Goal: Task Accomplishment & Management: Use online tool/utility

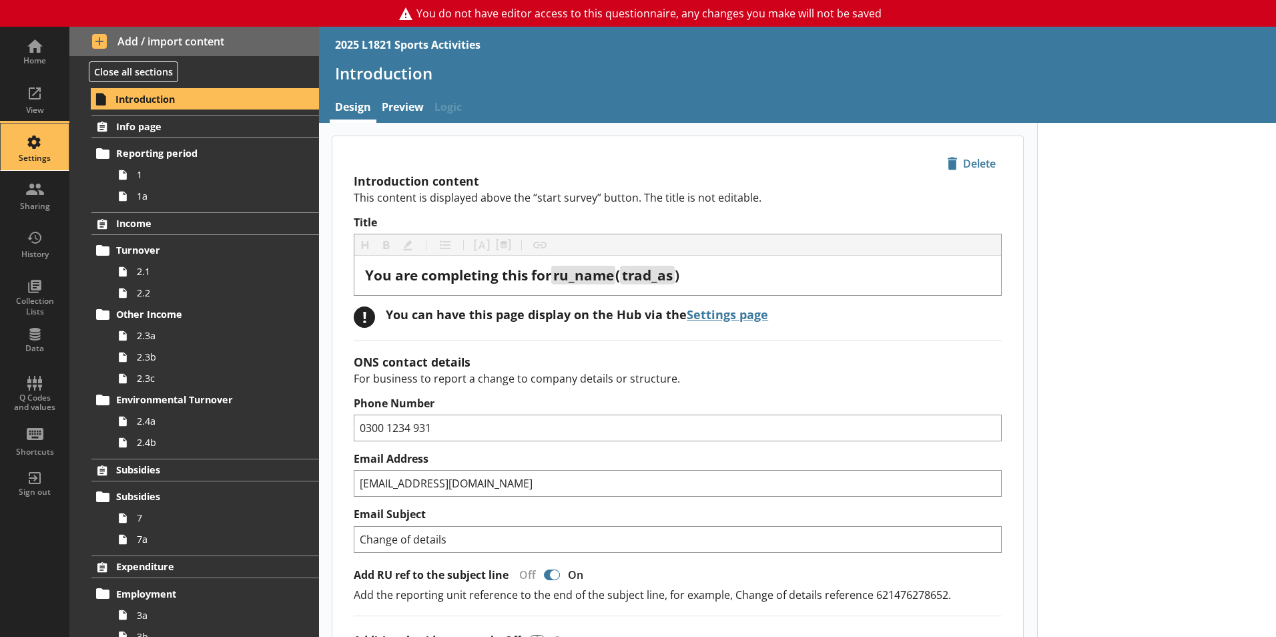
click at [31, 146] on div "Settings" at bounding box center [34, 146] width 47 height 47
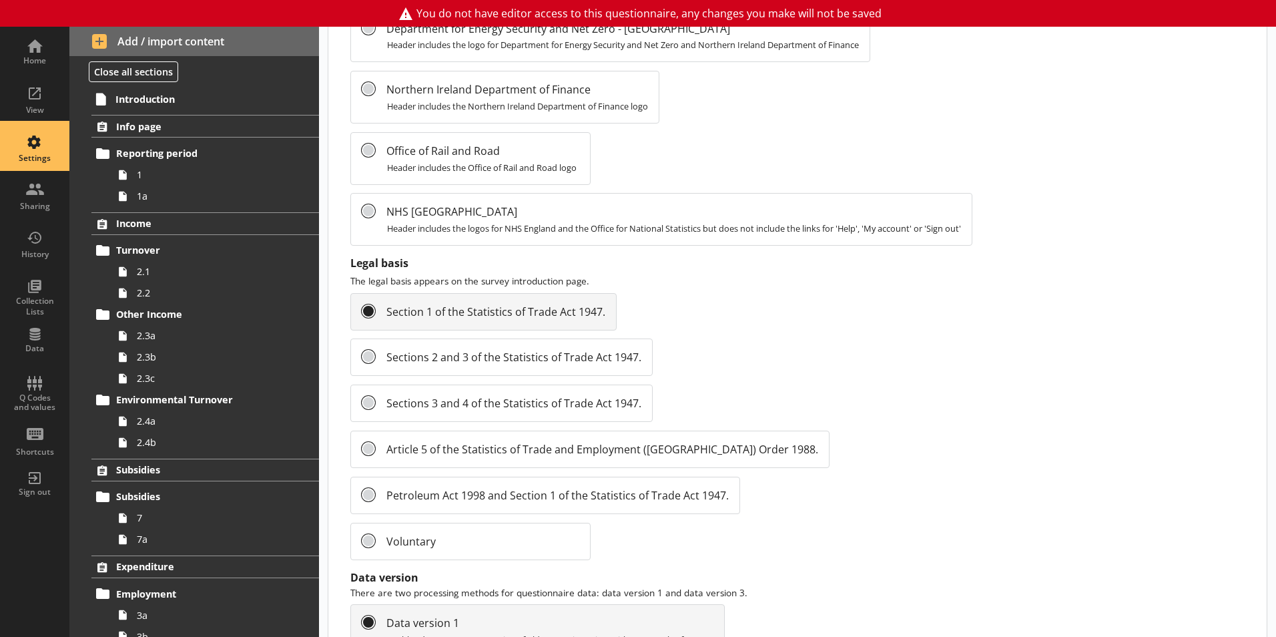
scroll to position [1414, 0]
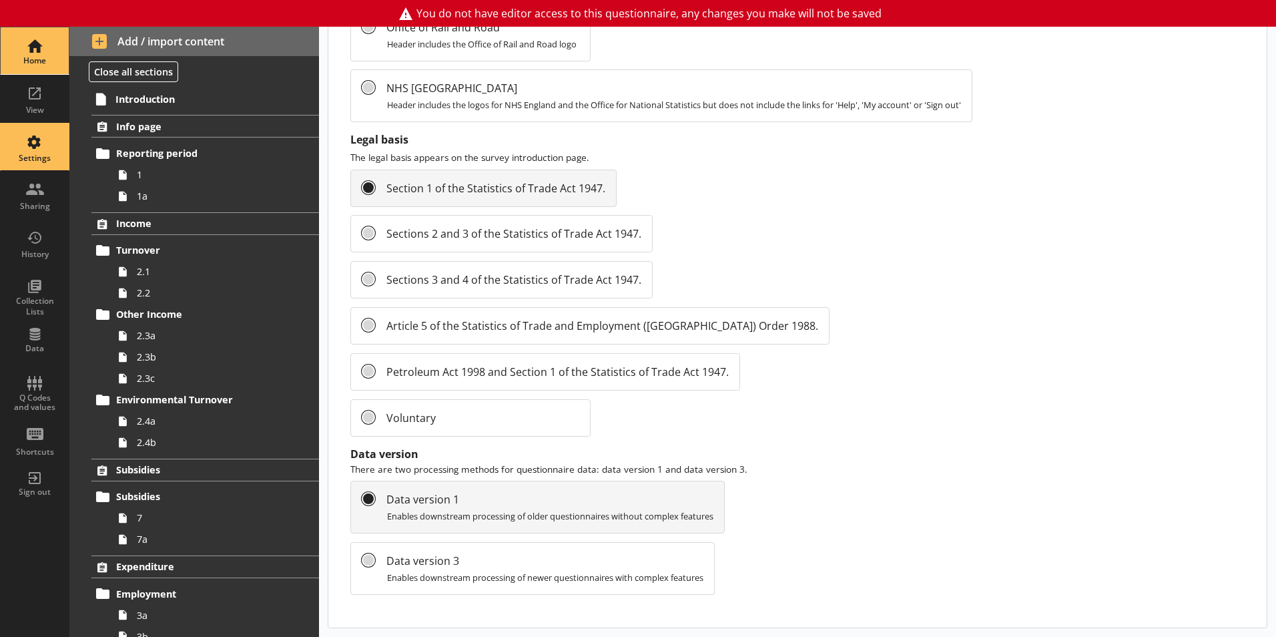
click at [27, 63] on div "Home" at bounding box center [34, 60] width 47 height 11
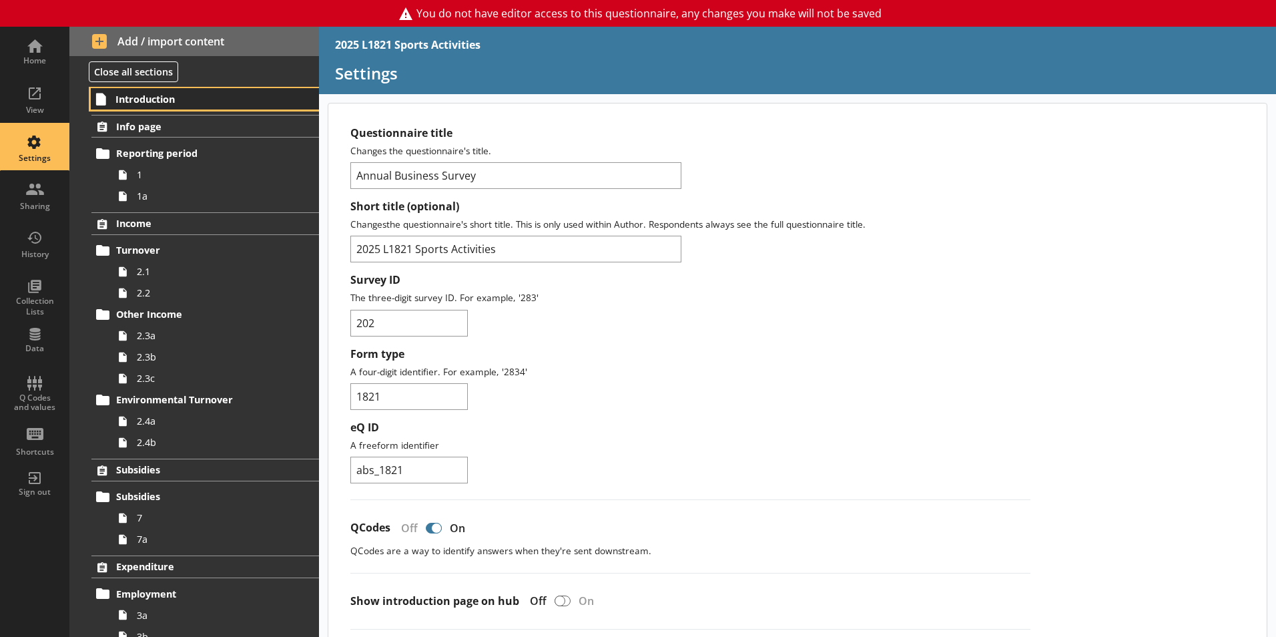
click at [176, 106] on link "Introduction" at bounding box center [205, 98] width 228 height 21
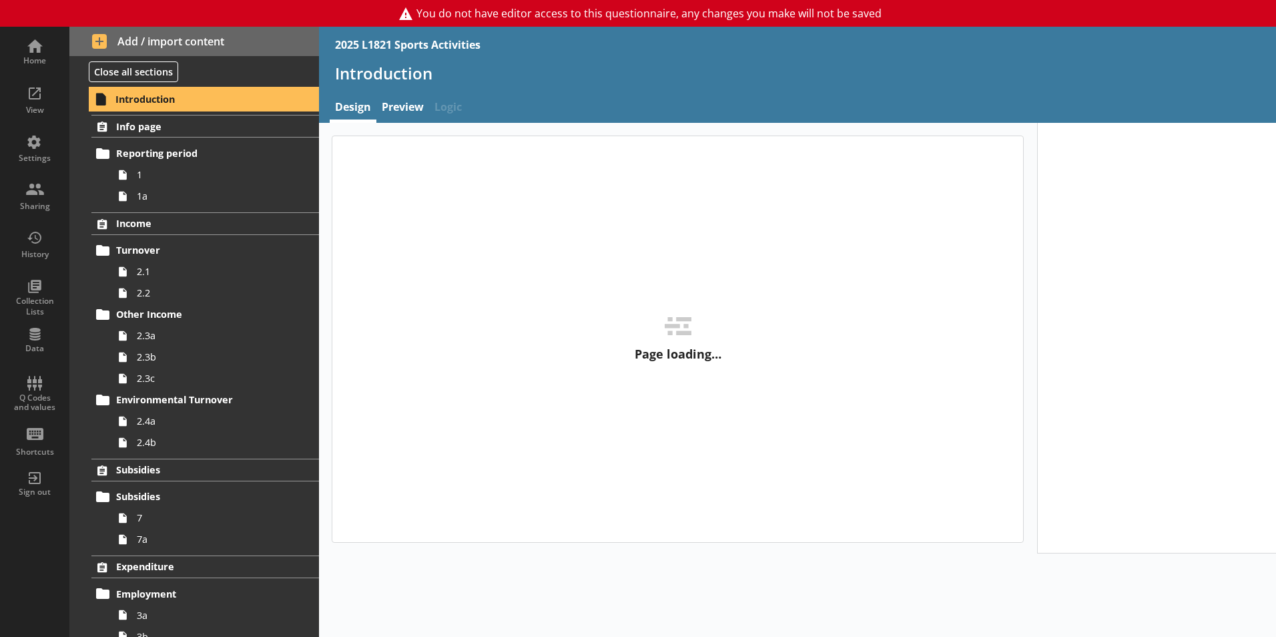
type textarea "x"
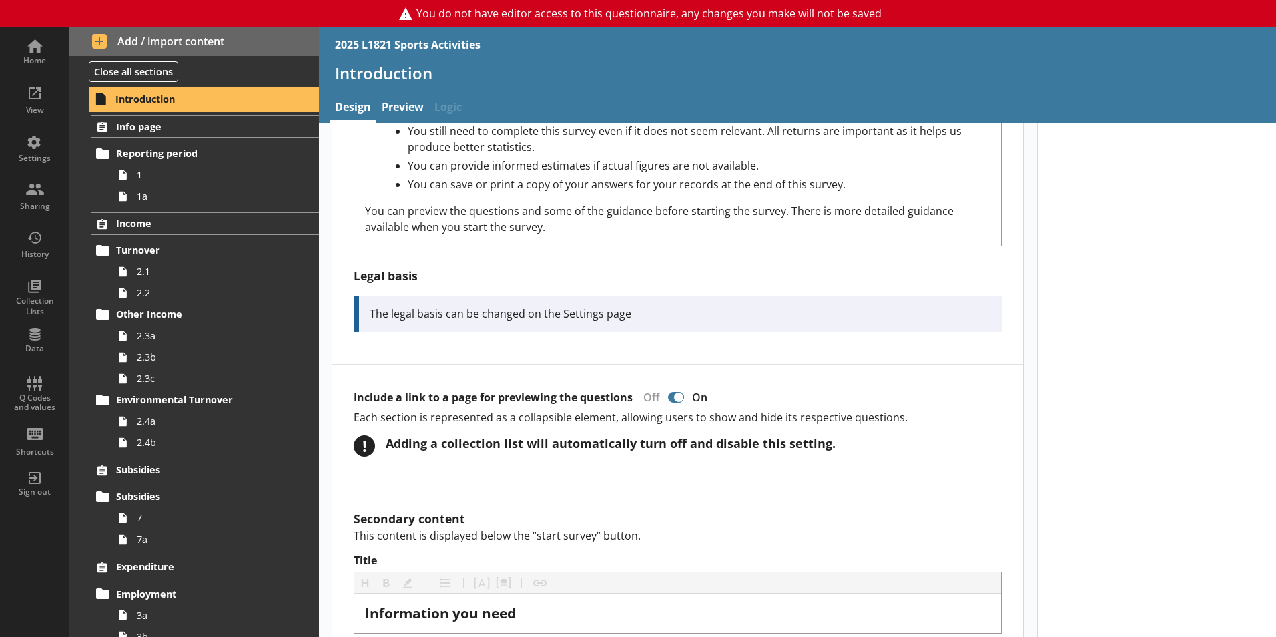
scroll to position [761, 0]
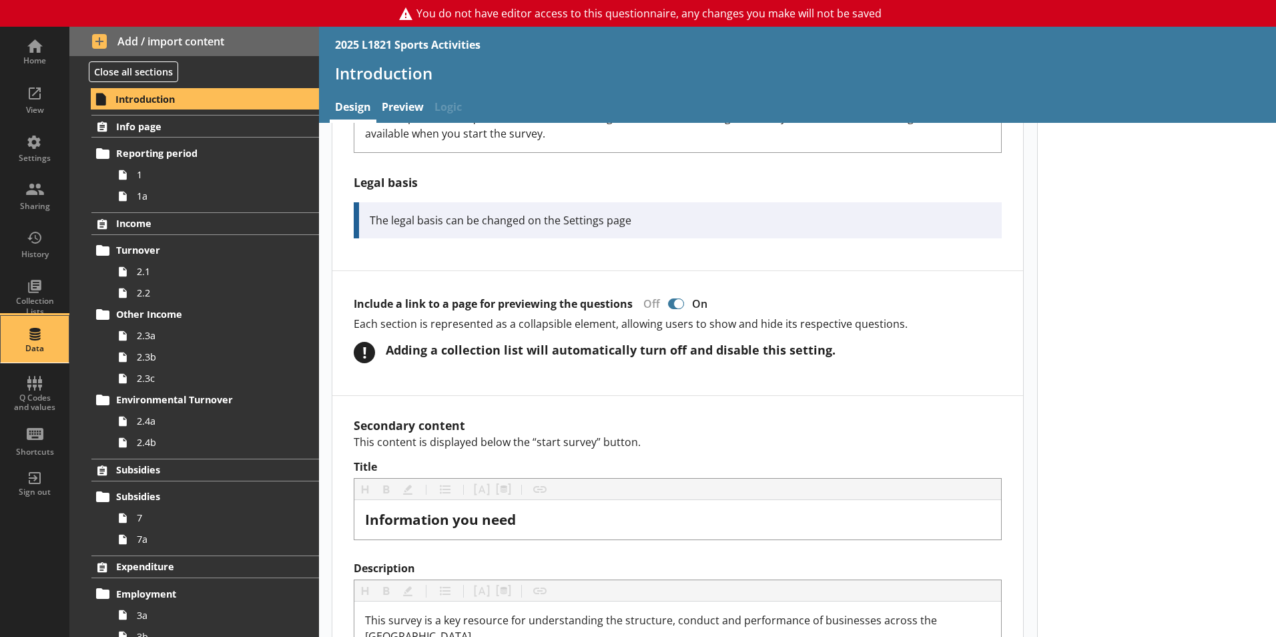
click at [36, 338] on div "Data" at bounding box center [34, 339] width 47 height 47
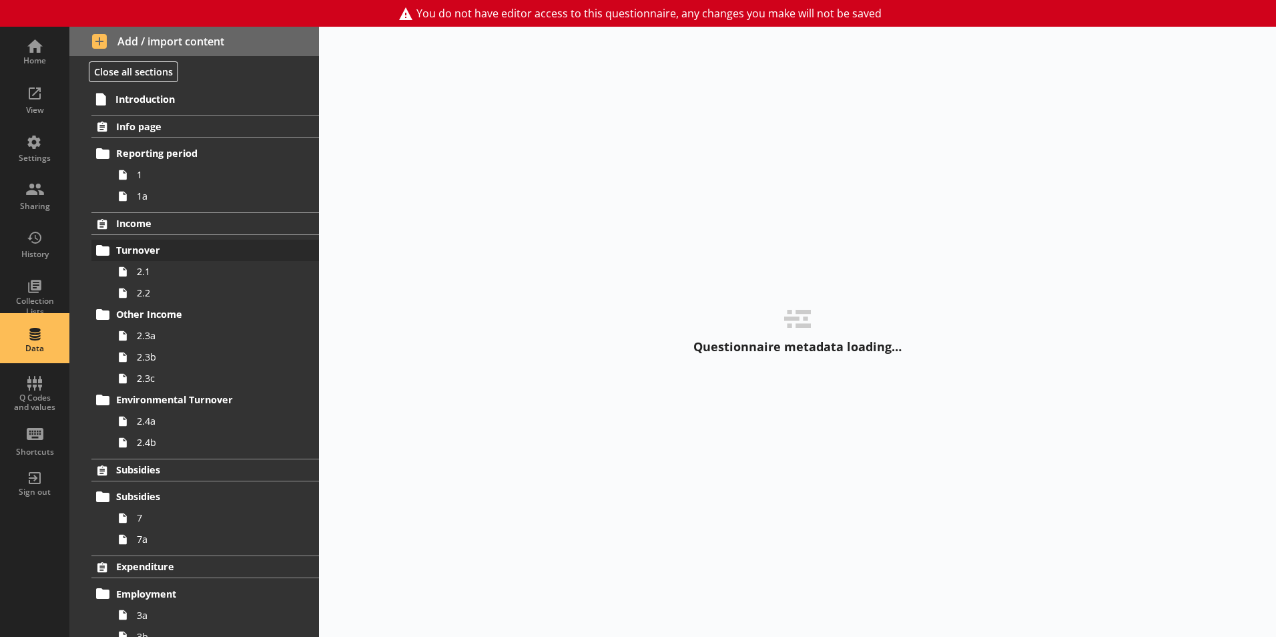
select select "Text_Optional"
select select "Date"
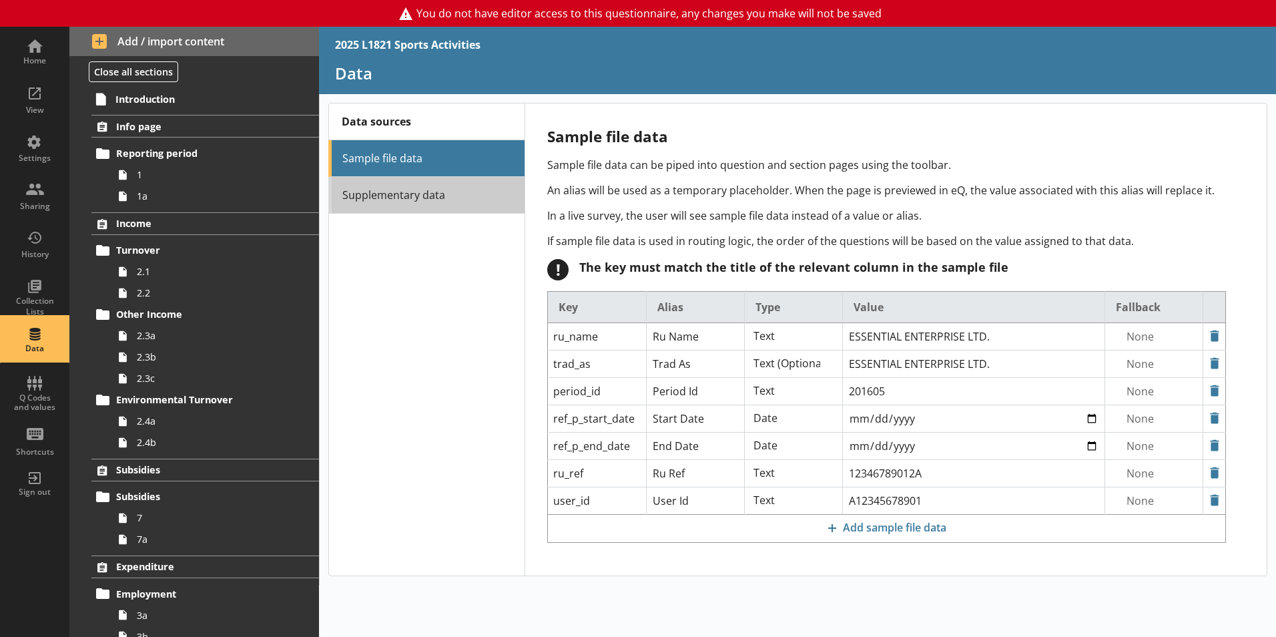
click at [415, 187] on link "Supplementary data" at bounding box center [426, 195] width 196 height 37
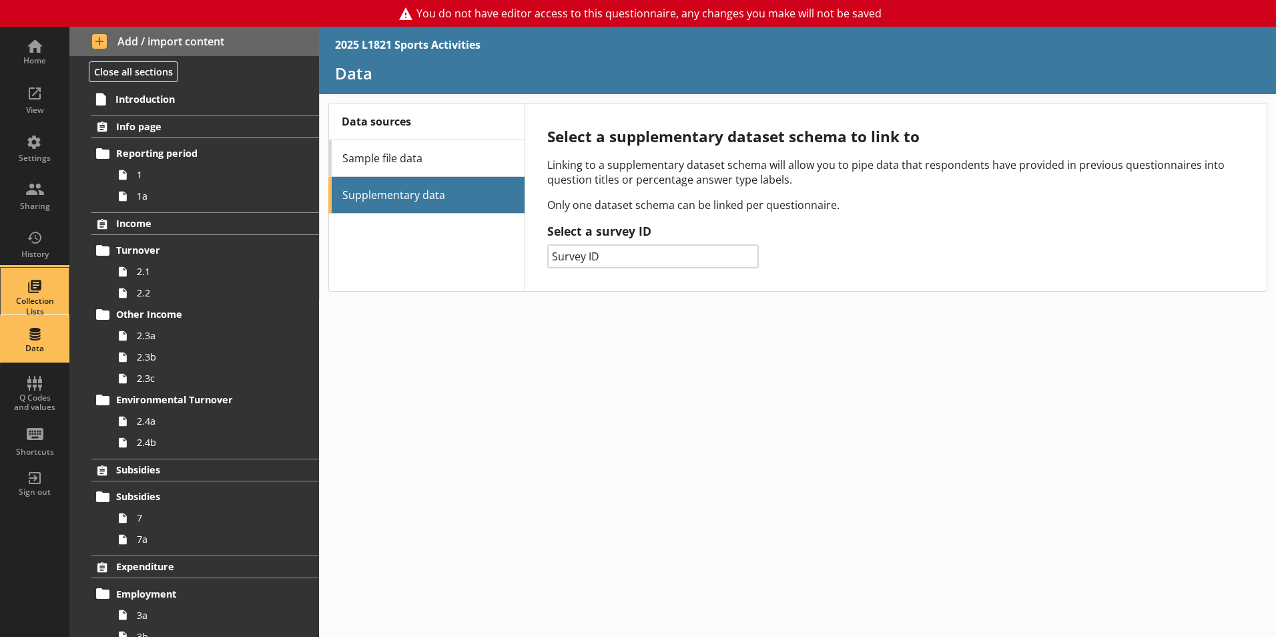
click at [54, 299] on div "Collection Lists" at bounding box center [34, 306] width 47 height 21
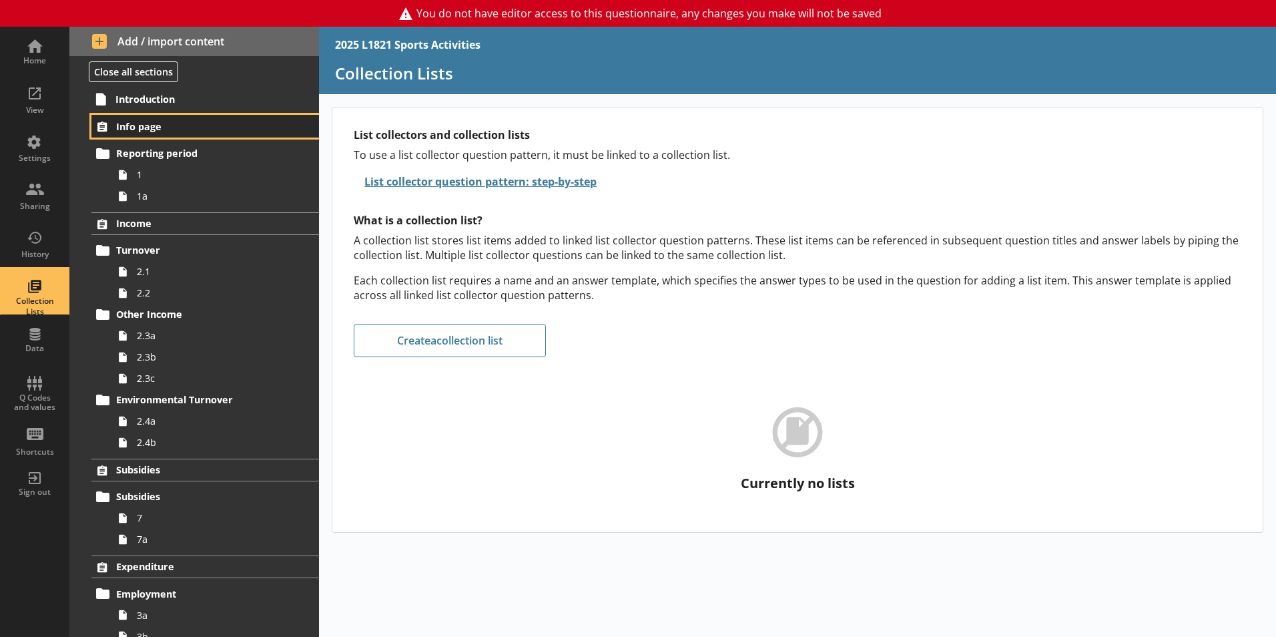
click at [133, 121] on span "Info page" at bounding box center [198, 126] width 164 height 13
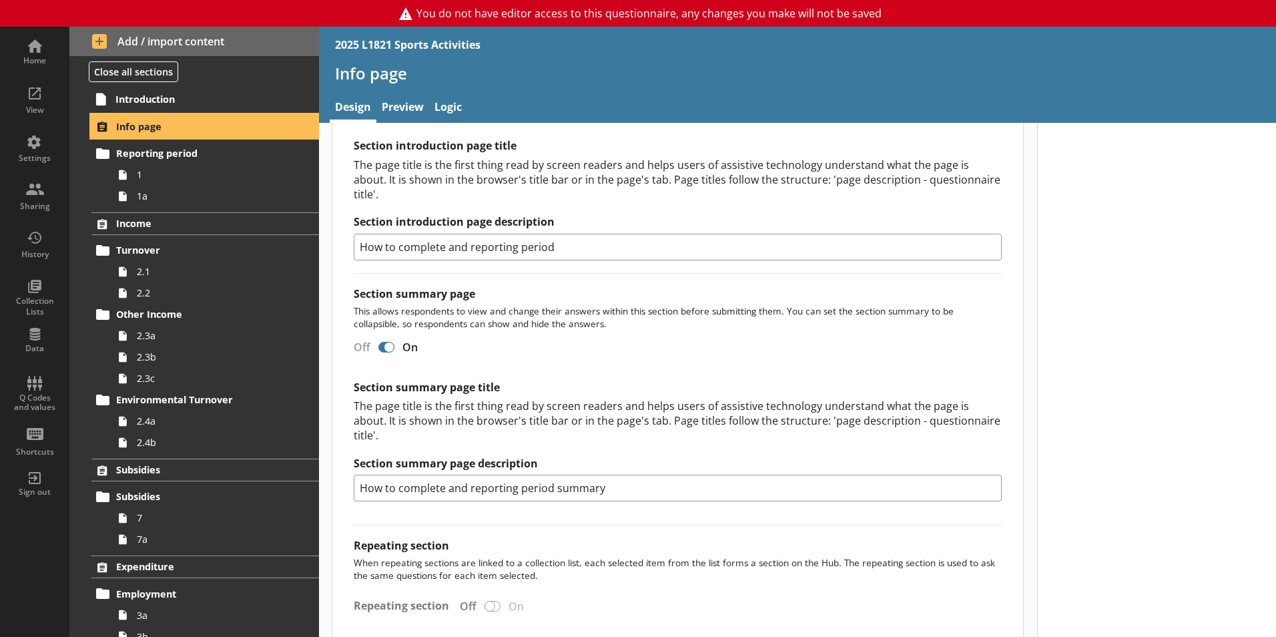
scroll to position [1052, 0]
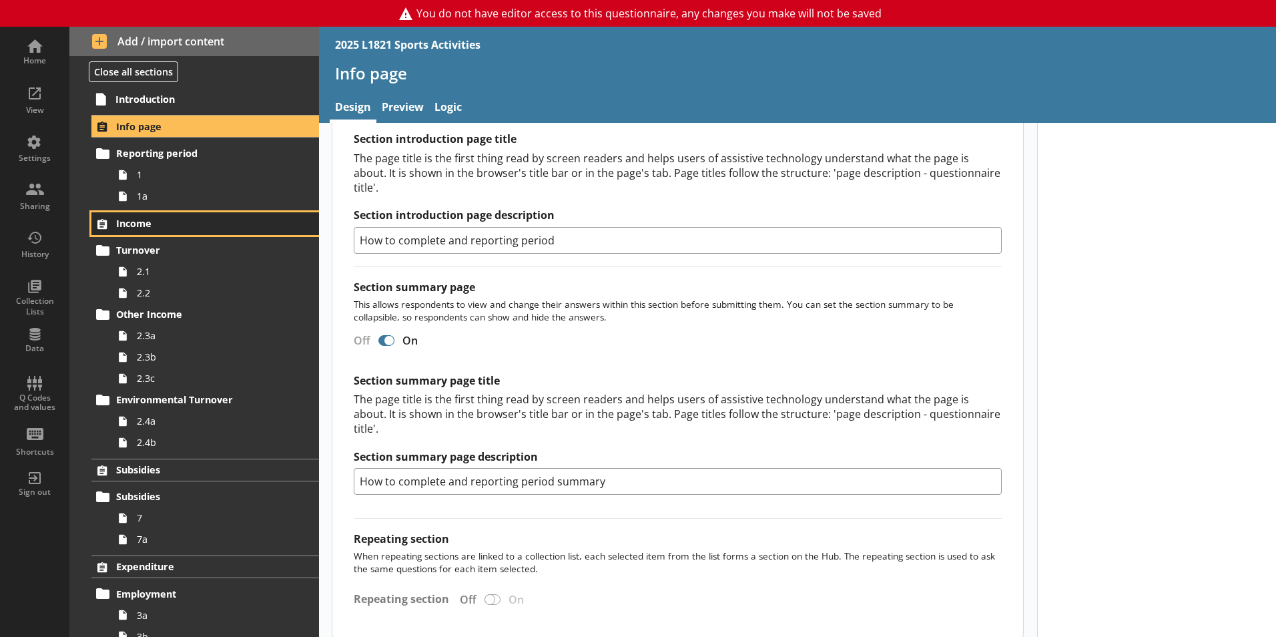
click at [178, 214] on link "Income" at bounding box center [205, 223] width 228 height 23
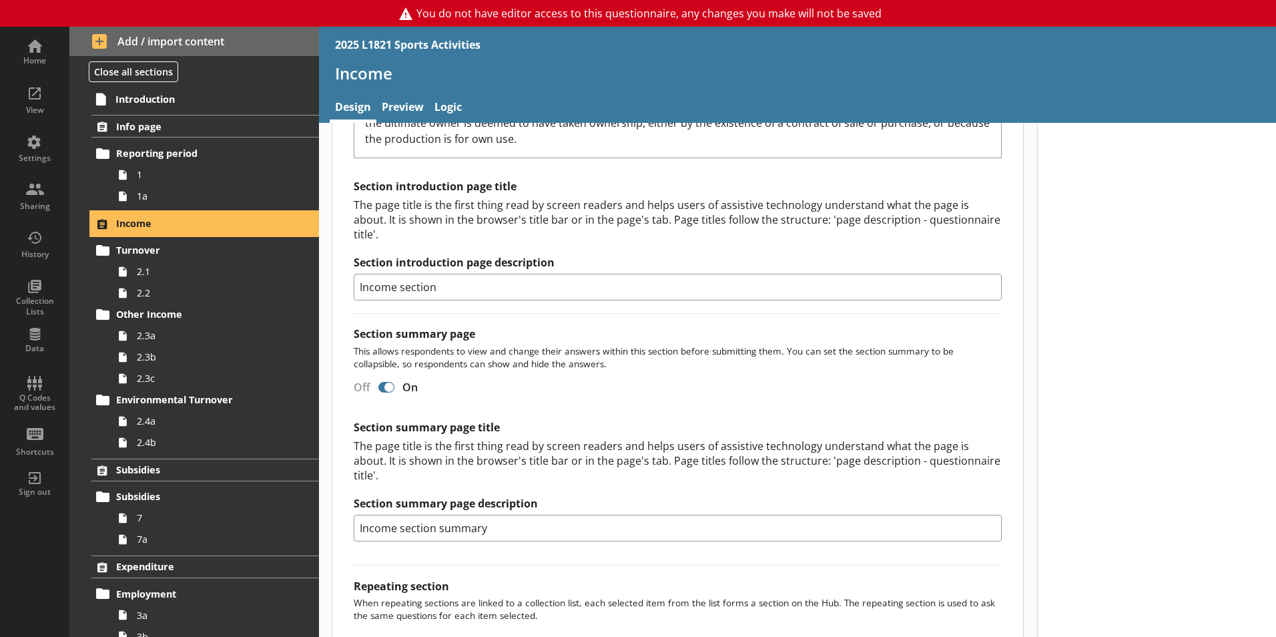
scroll to position [834, 0]
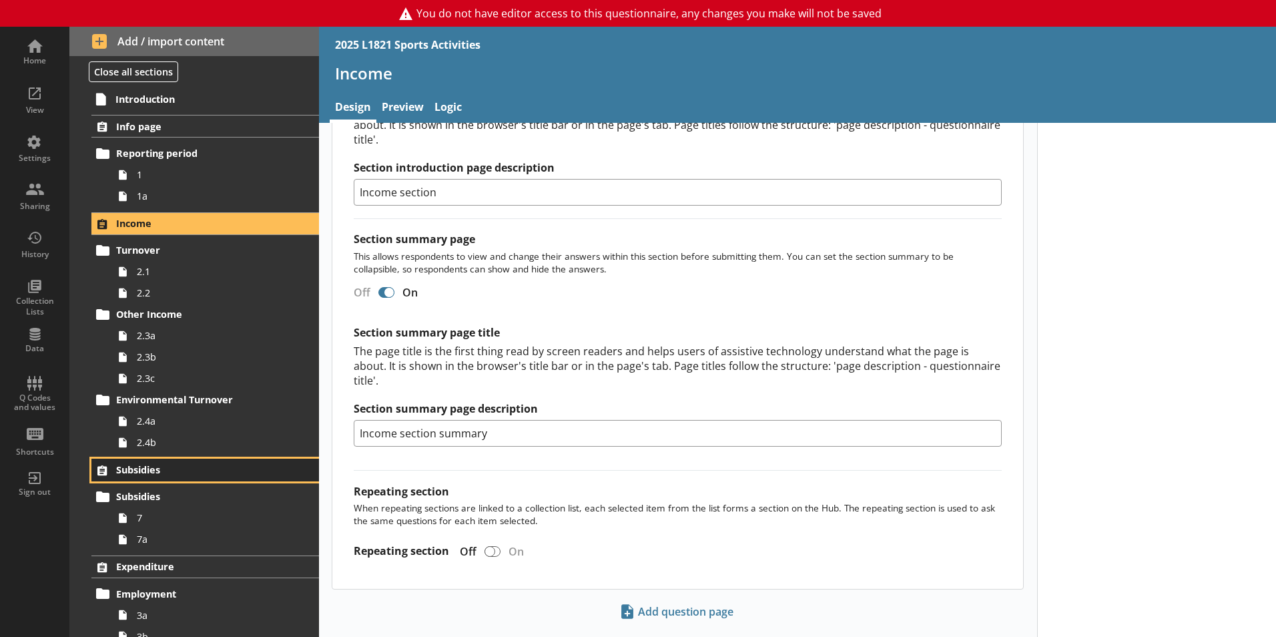
click at [157, 466] on span "Subsidies" at bounding box center [198, 469] width 164 height 13
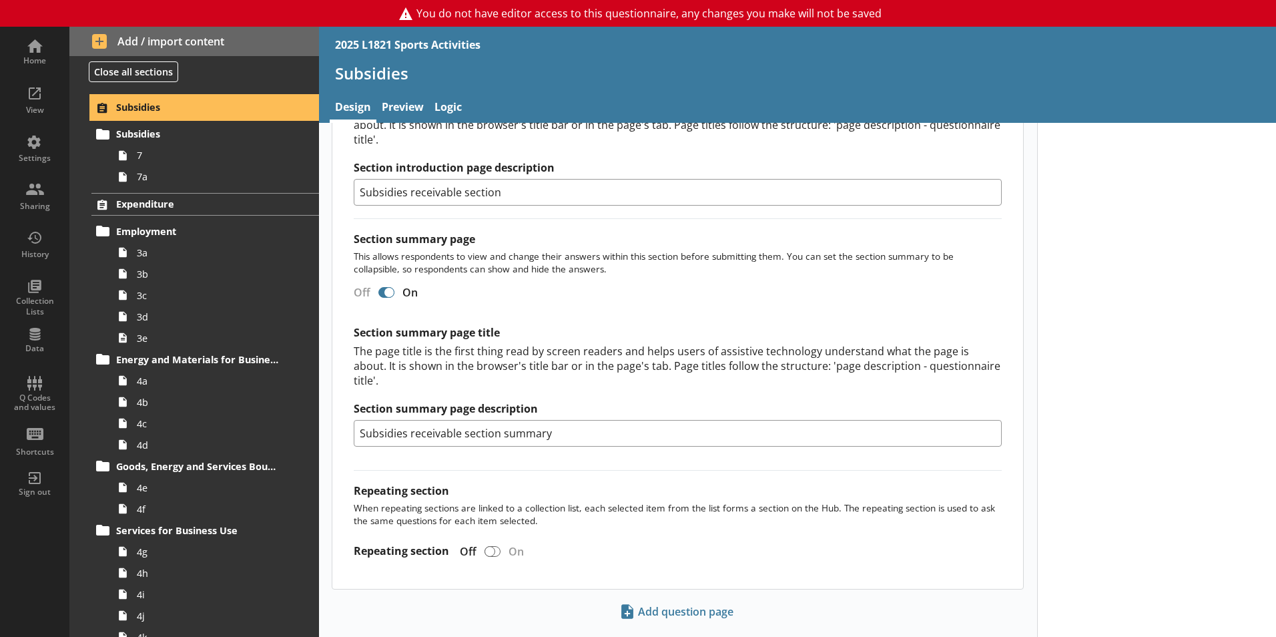
scroll to position [364, 0]
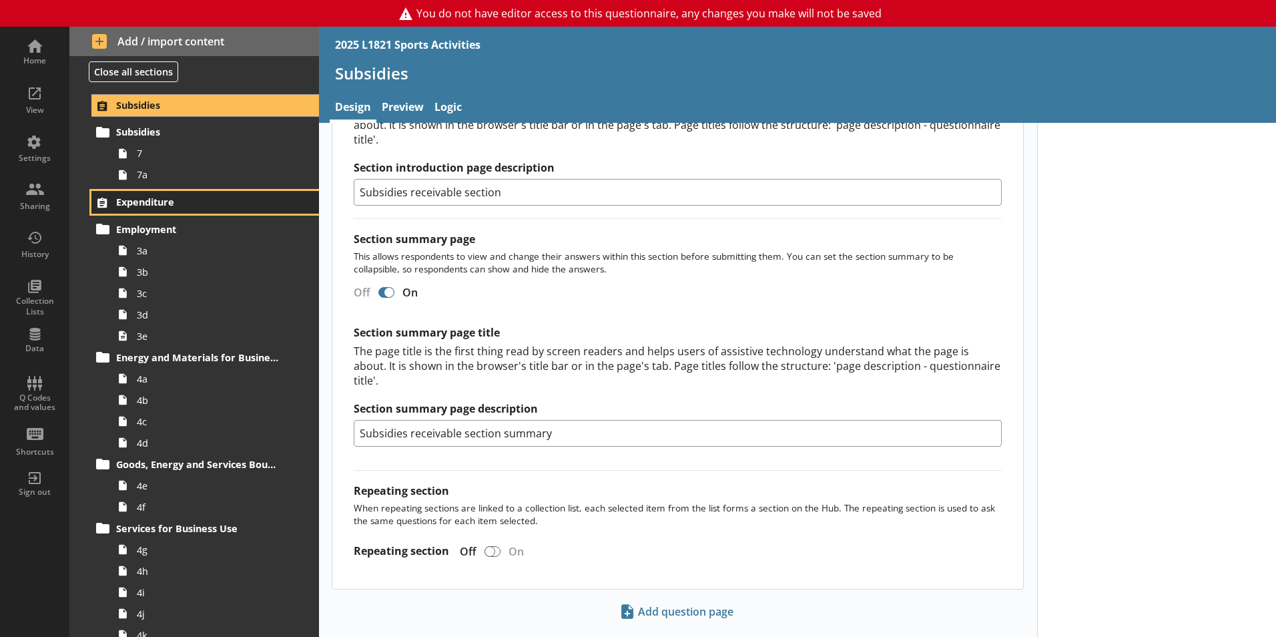
click at [153, 205] on span "Expenditure" at bounding box center [198, 202] width 164 height 13
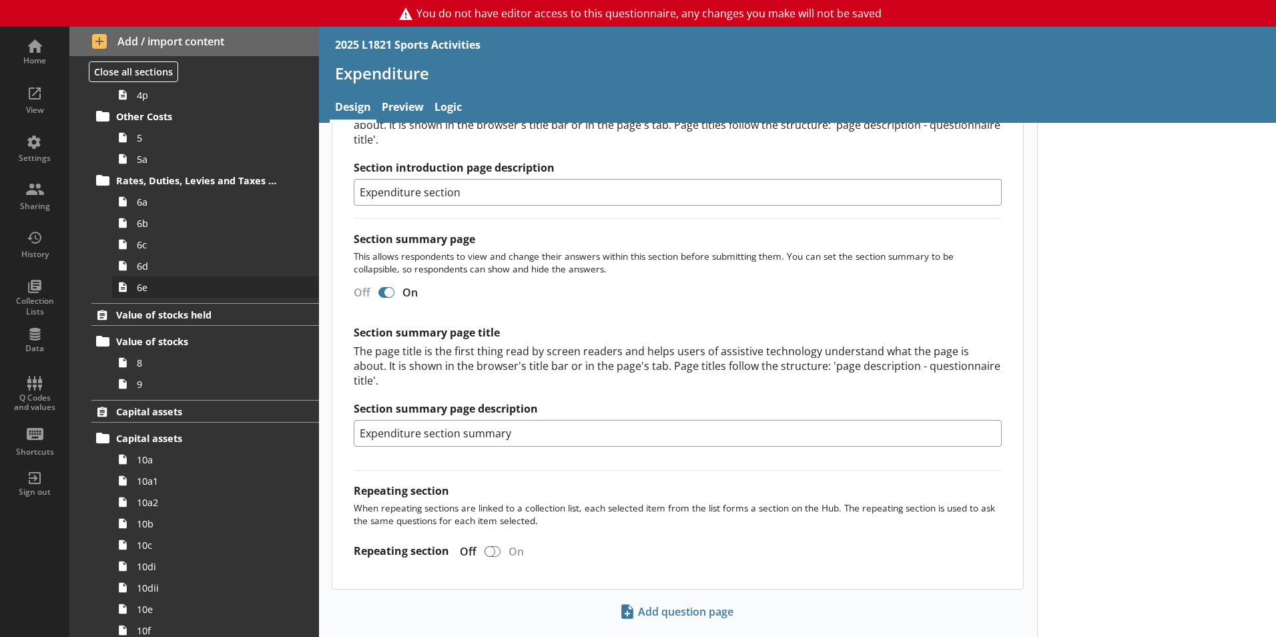
scroll to position [1033, 0]
click at [194, 314] on span "Value of stocks held" at bounding box center [198, 314] width 164 height 13
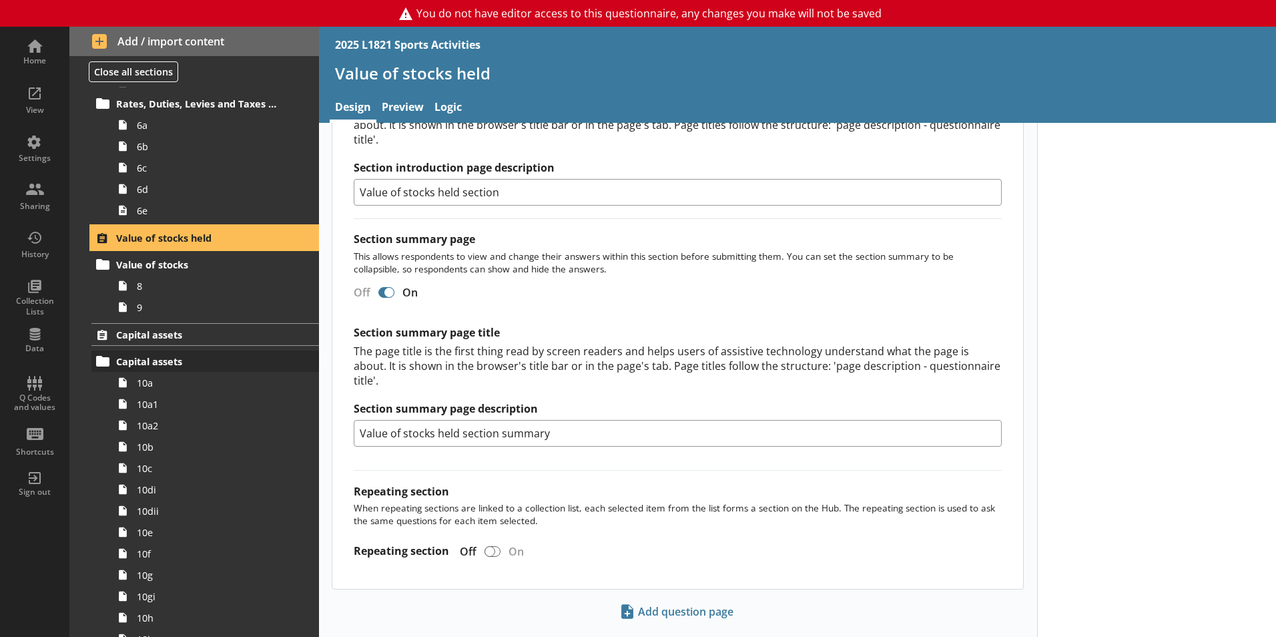
scroll to position [1114, 0]
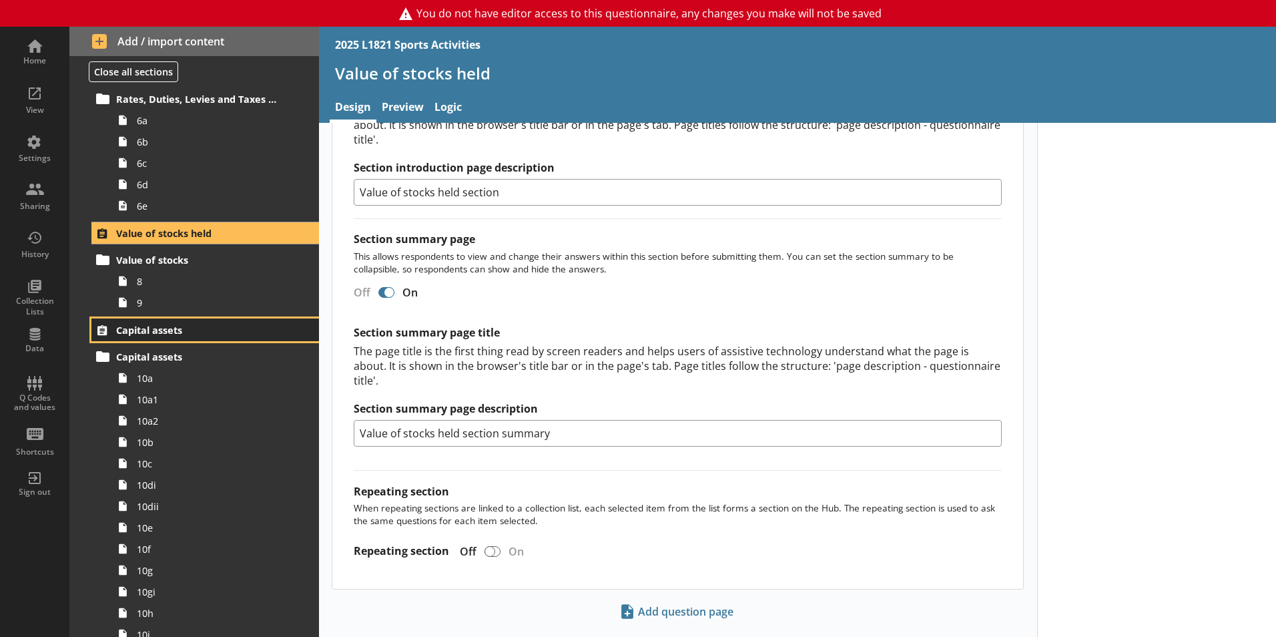
click at [166, 320] on link "Capital assets" at bounding box center [205, 329] width 228 height 23
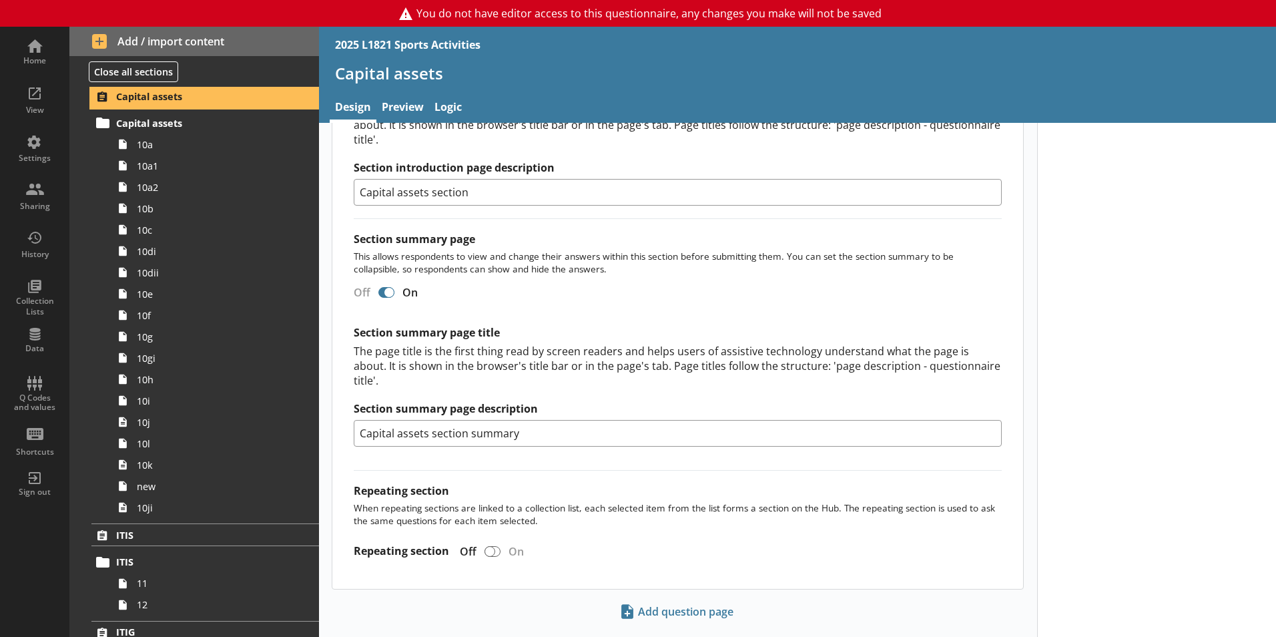
scroll to position [1607, 0]
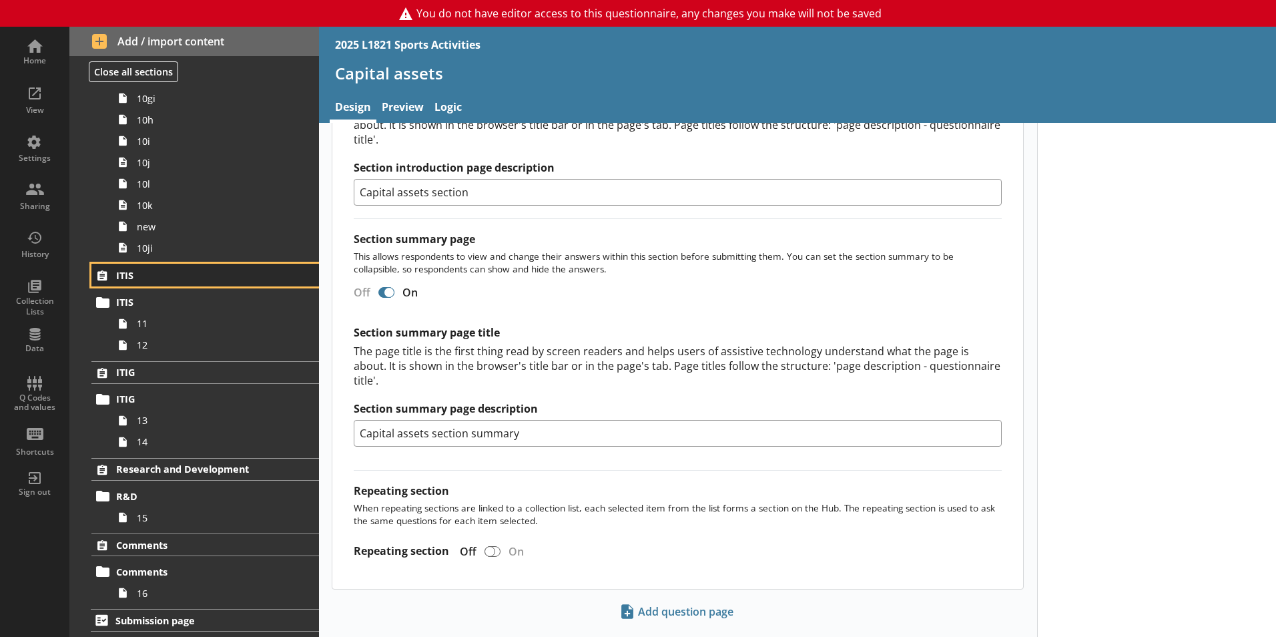
click at [150, 286] on link "ITIS" at bounding box center [205, 275] width 228 height 23
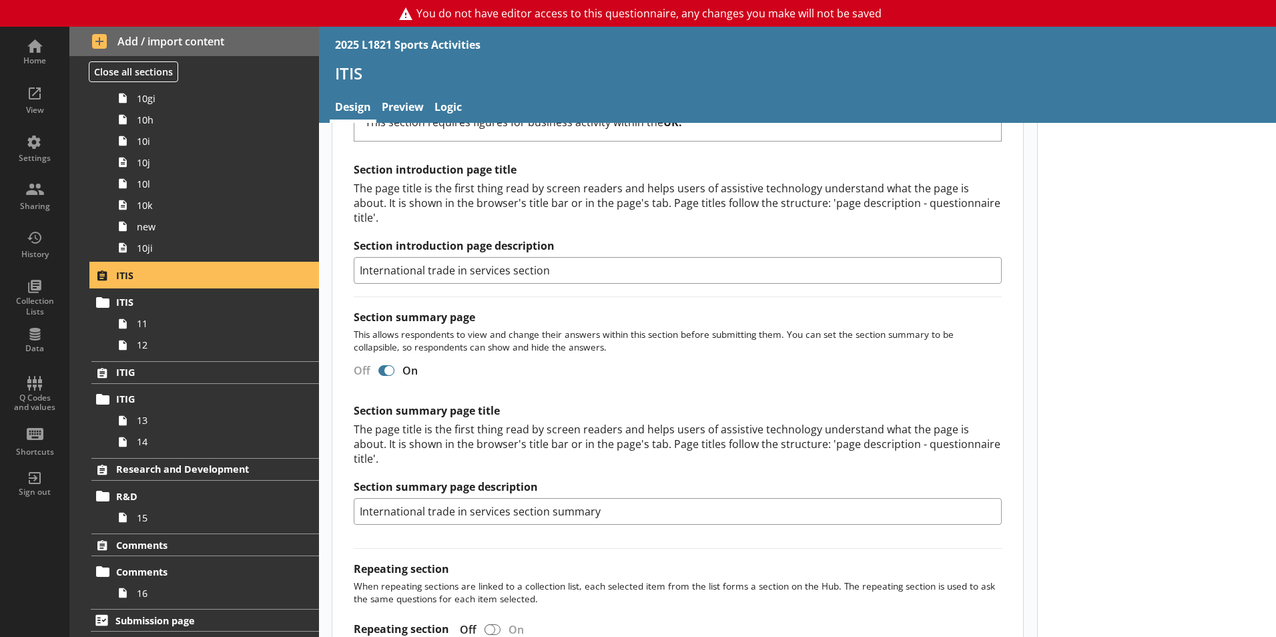
scroll to position [593, 0]
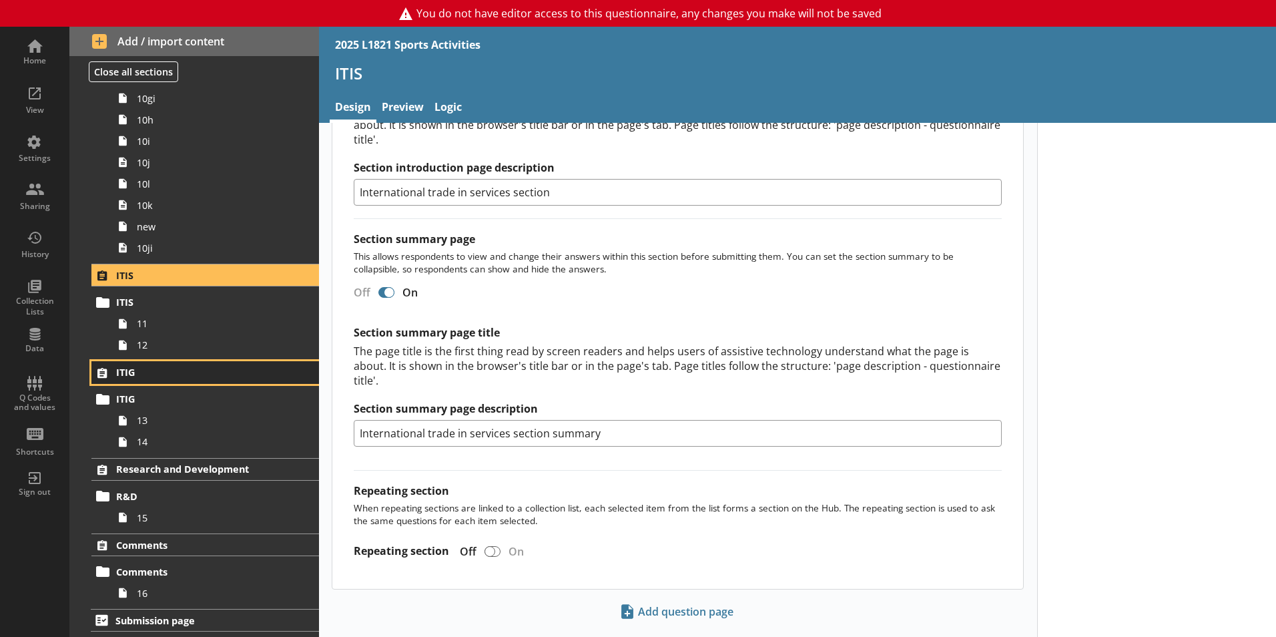
click at [136, 368] on span "ITIG" at bounding box center [198, 372] width 164 height 13
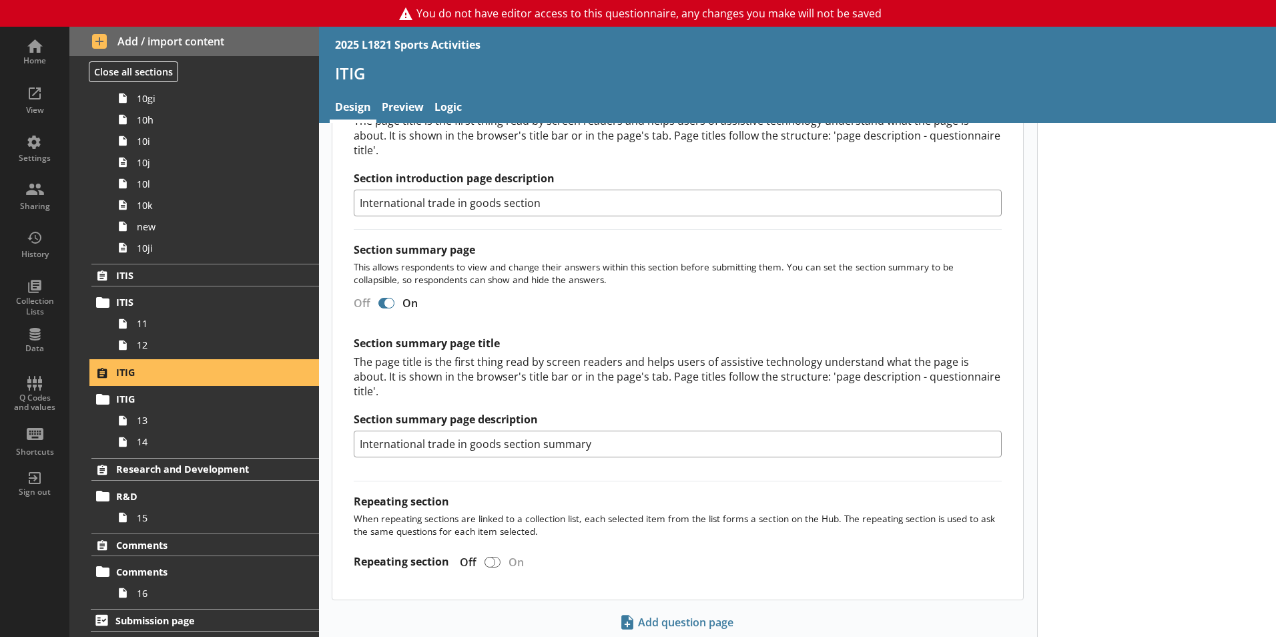
scroll to position [593, 0]
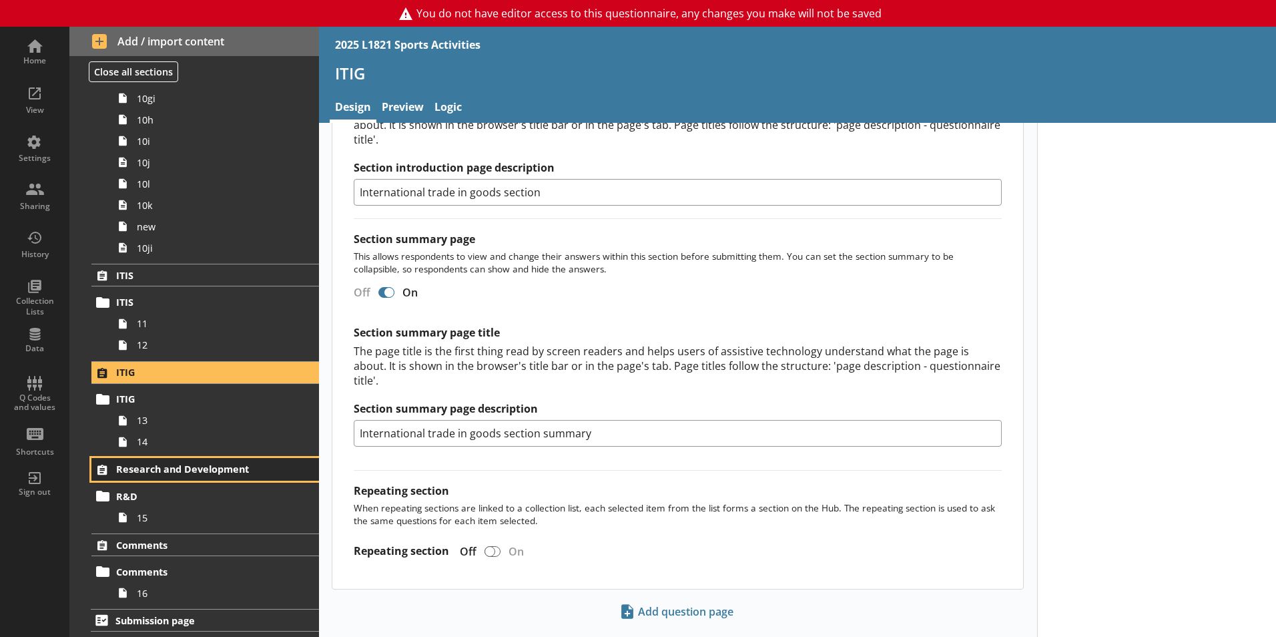
click at [177, 459] on link "Research and Development" at bounding box center [205, 469] width 228 height 23
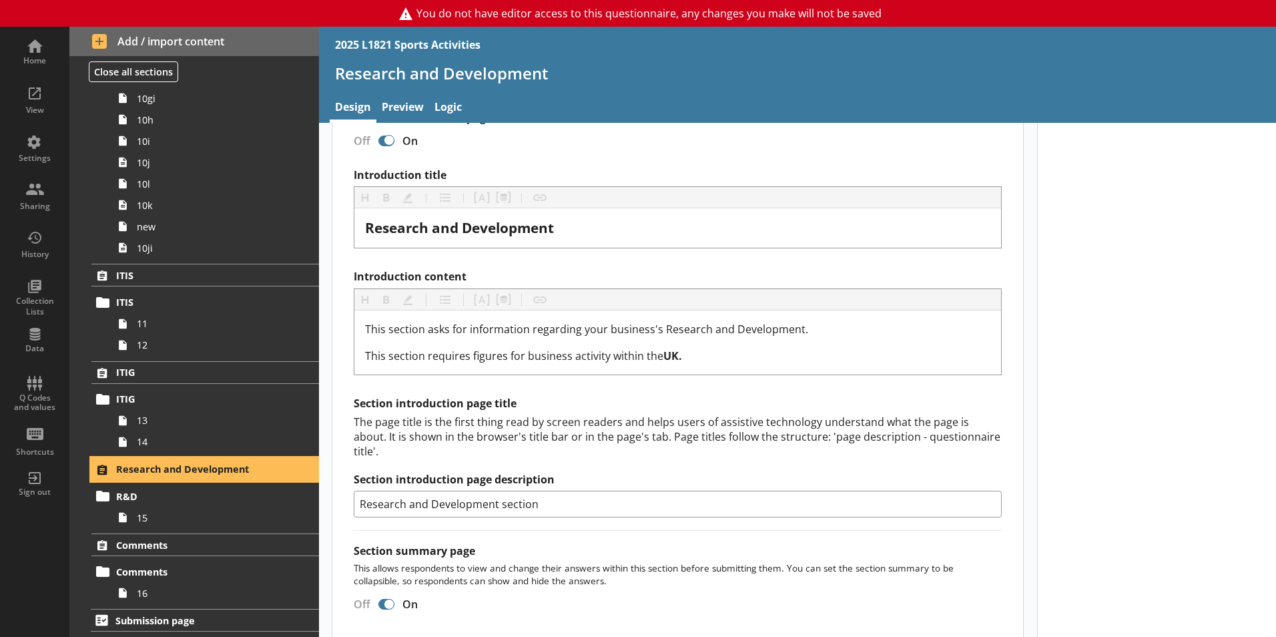
scroll to position [577, 0]
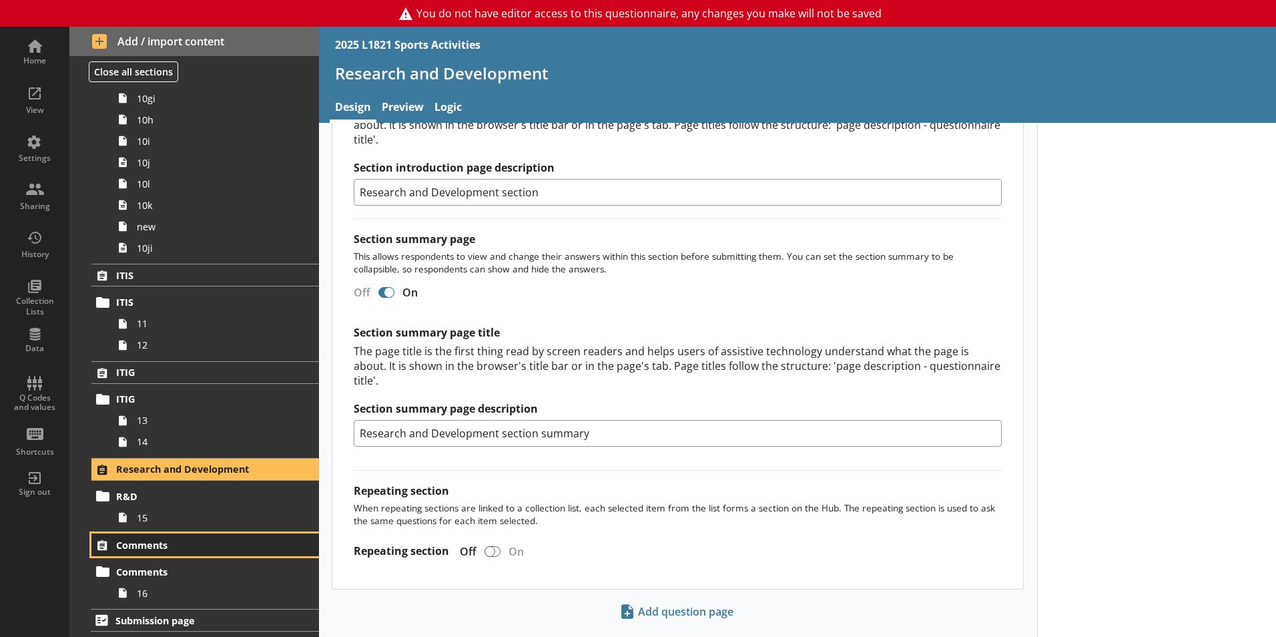
click at [144, 543] on span "Comments" at bounding box center [198, 545] width 164 height 13
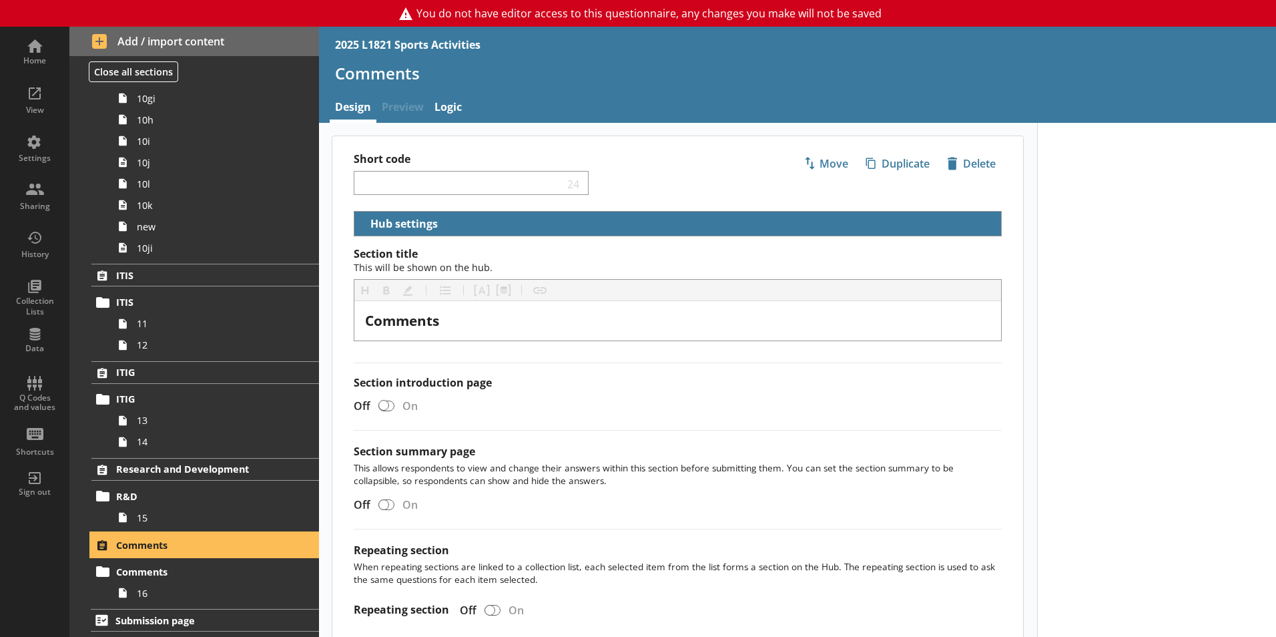
scroll to position [88, 0]
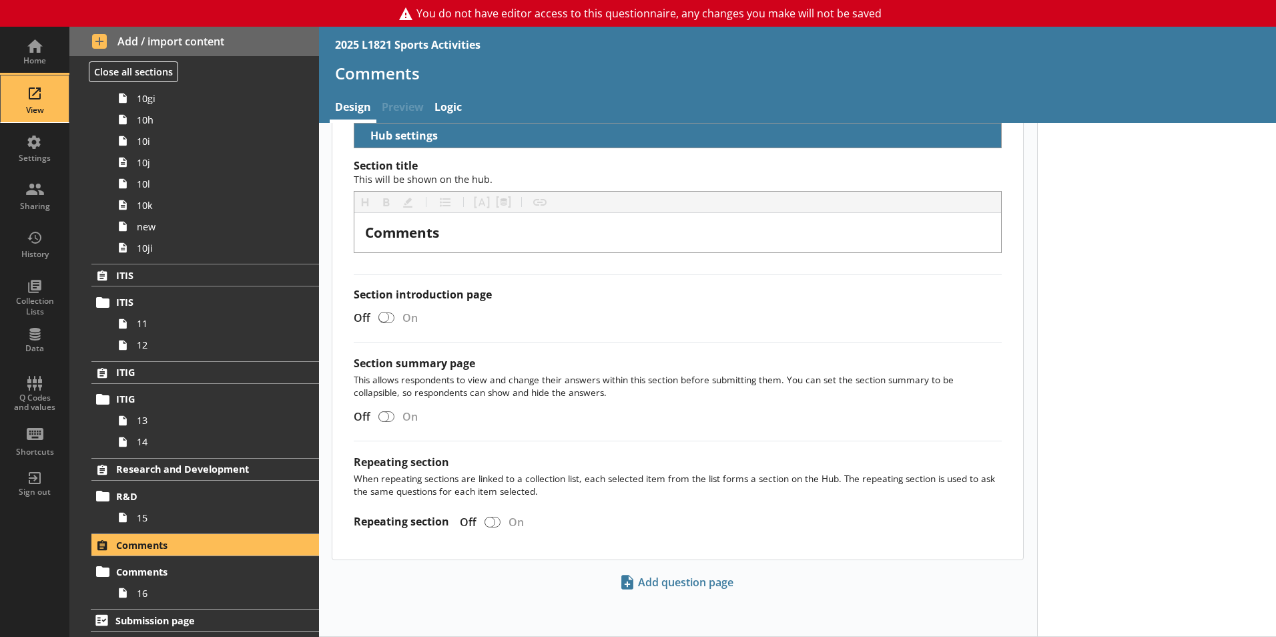
click at [26, 92] on div "View" at bounding box center [34, 98] width 47 height 47
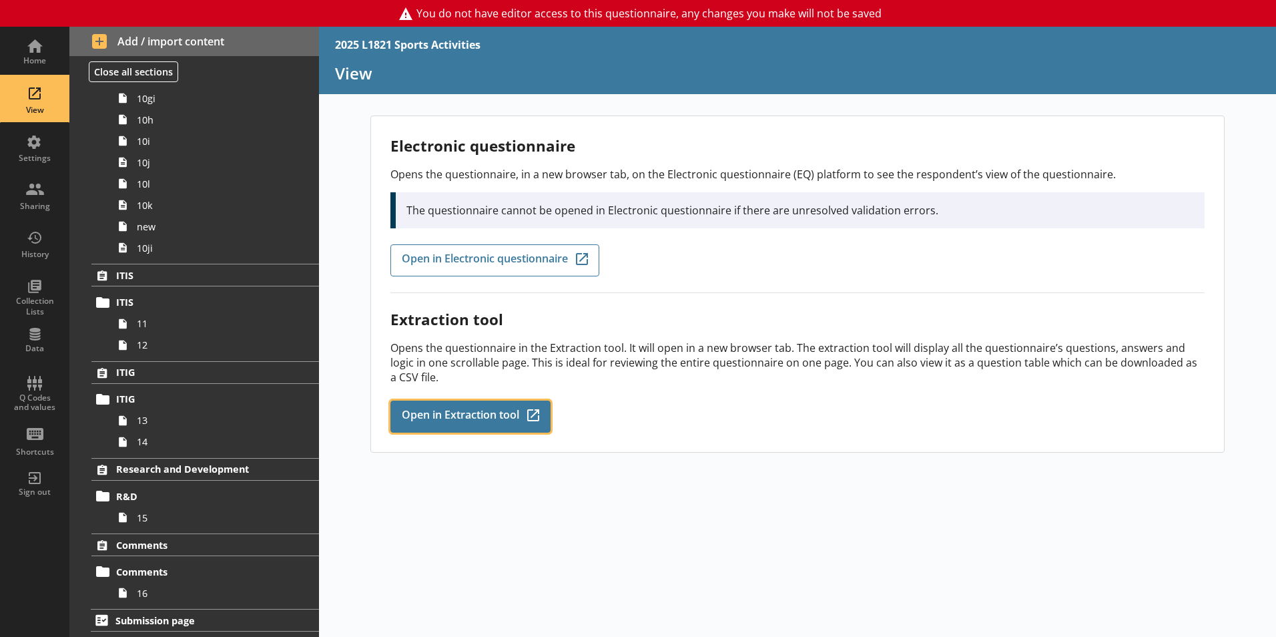
click at [450, 409] on span "Open in Extraction tool" at bounding box center [460, 416] width 117 height 15
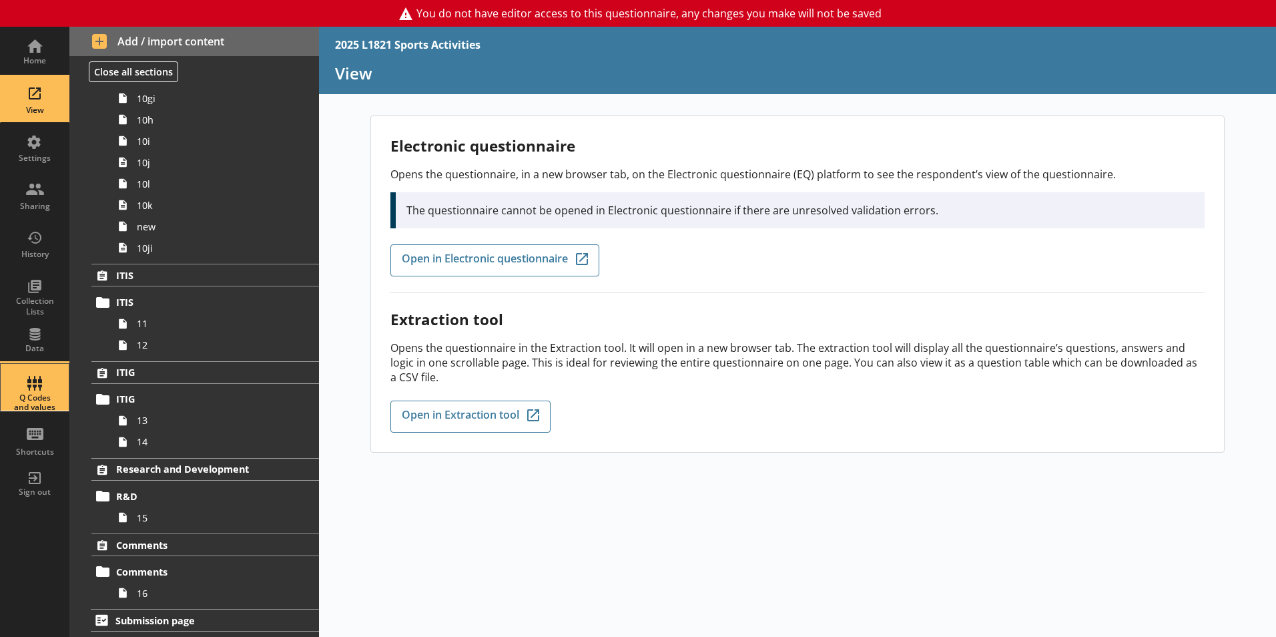
click at [30, 374] on div "Q Codes and values" at bounding box center [34, 387] width 47 height 47
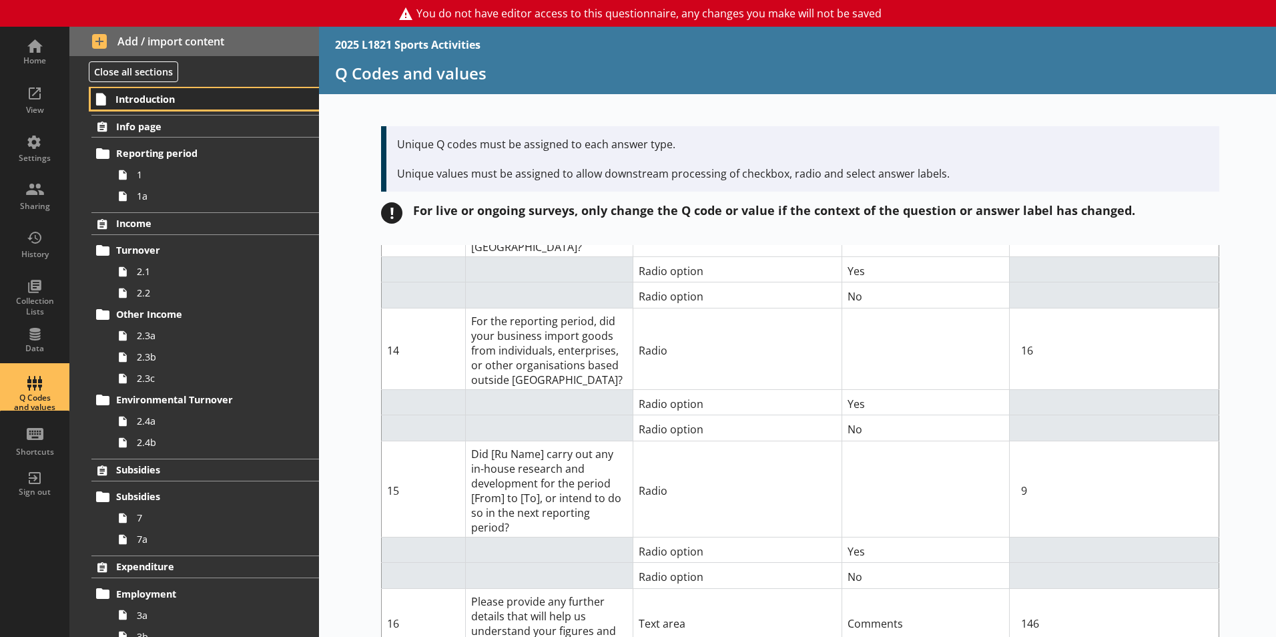
click at [188, 96] on span "Introduction" at bounding box center [197, 99] width 164 height 13
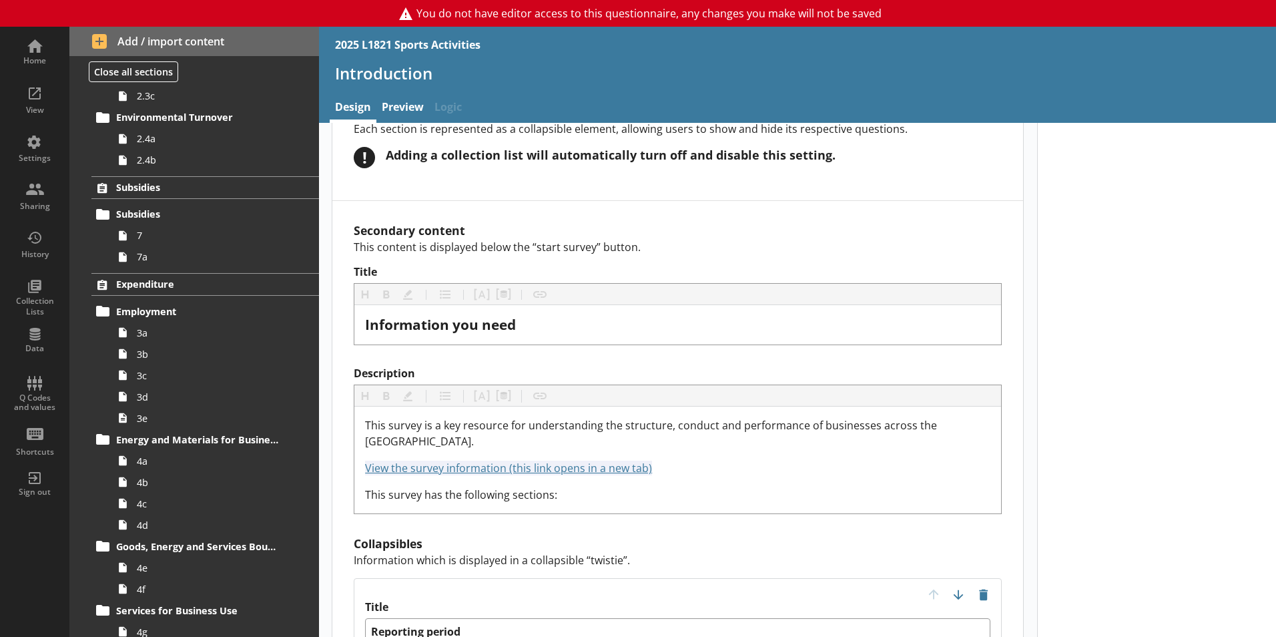
scroll to position [296, 0]
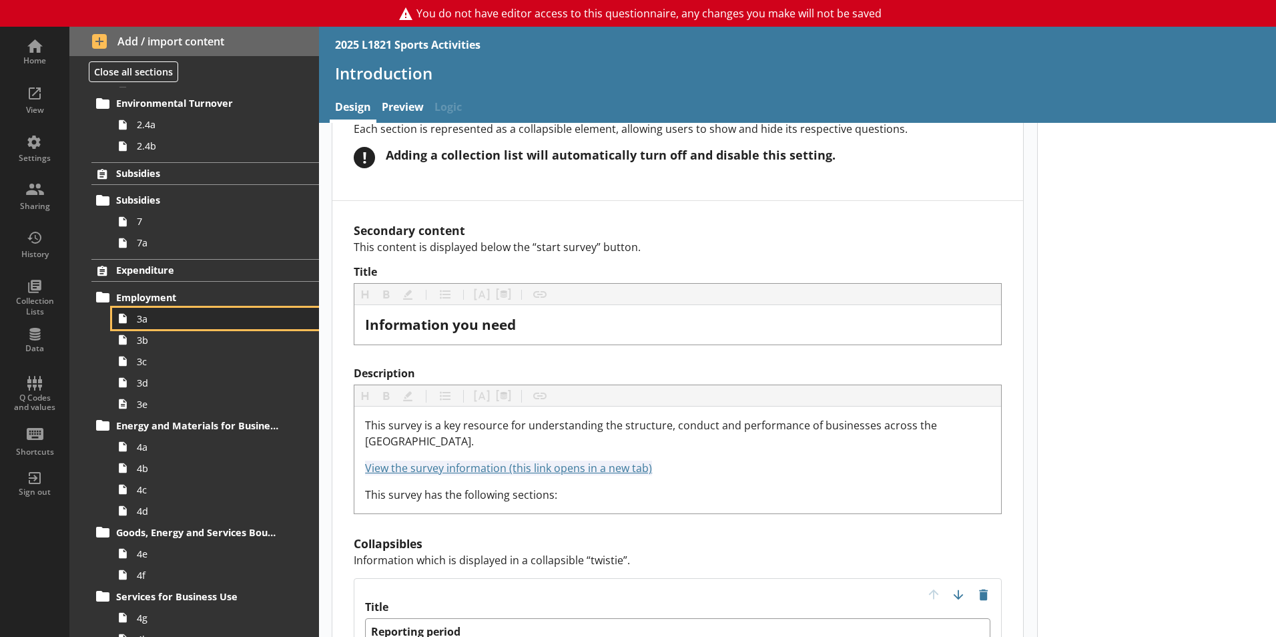
click at [146, 314] on span "3a" at bounding box center [211, 318] width 148 height 13
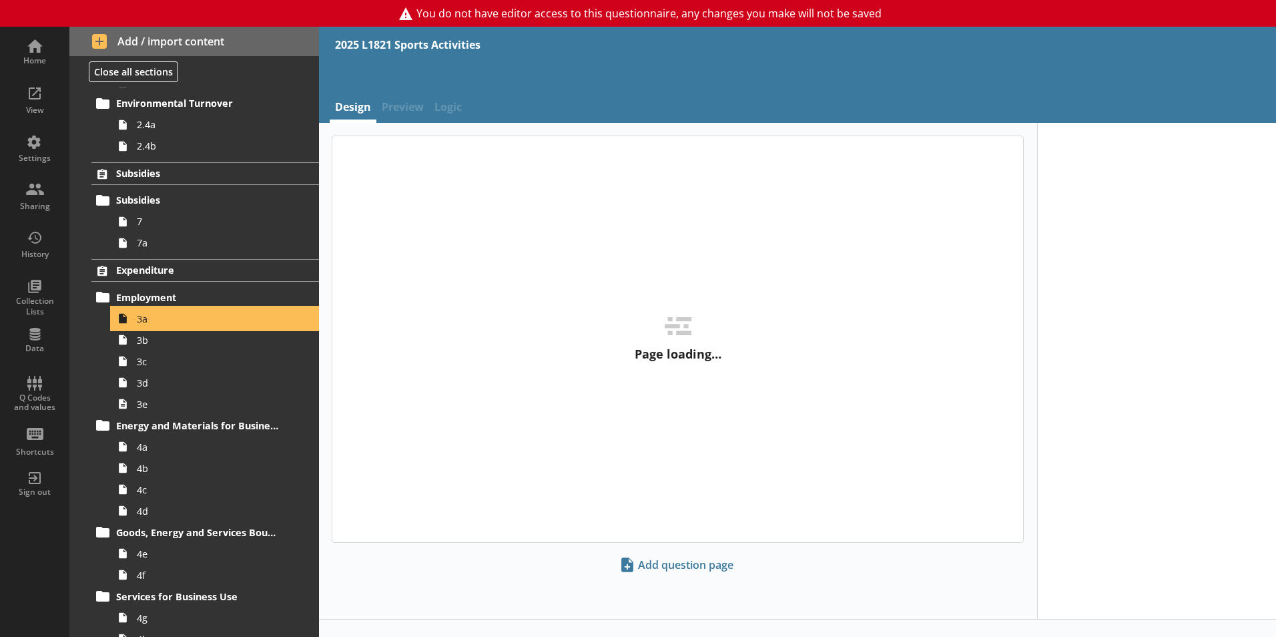
type textarea "x"
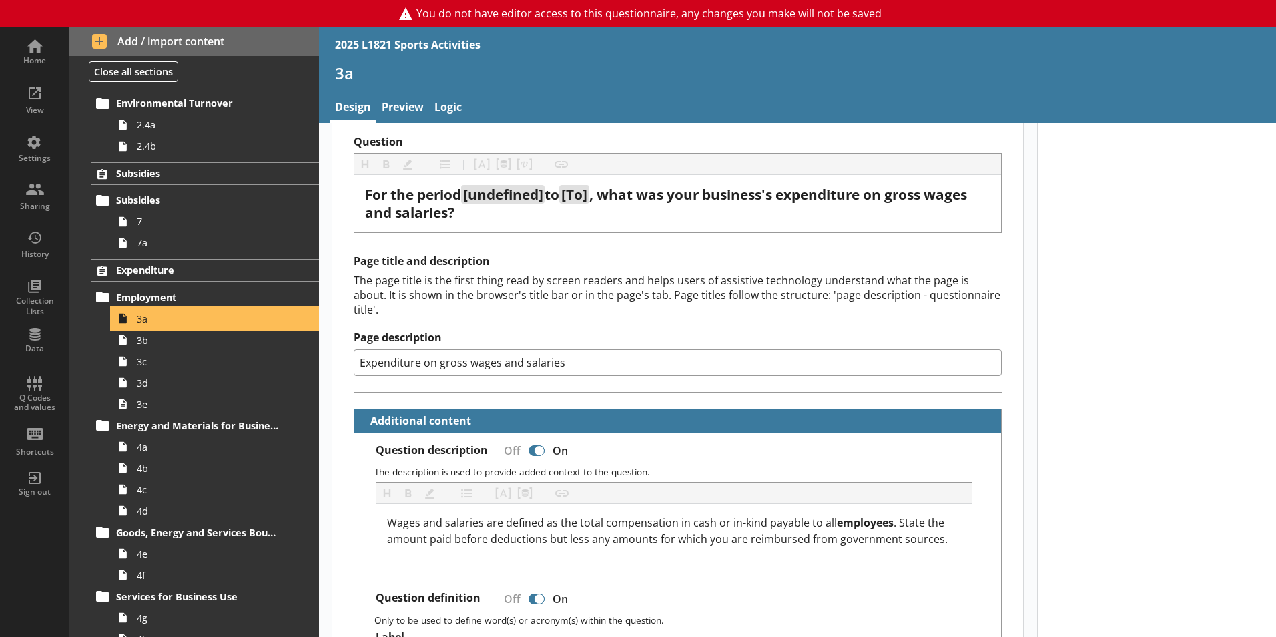
scroll to position [37, 0]
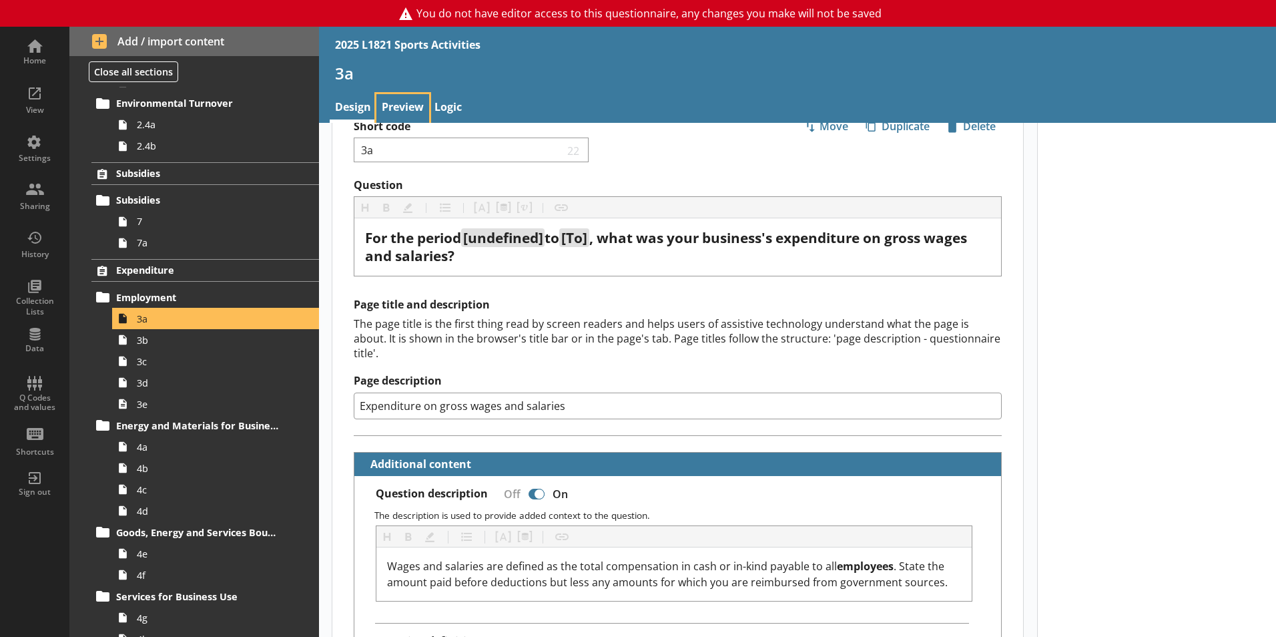
click at [408, 95] on link "Preview" at bounding box center [402, 108] width 53 height 29
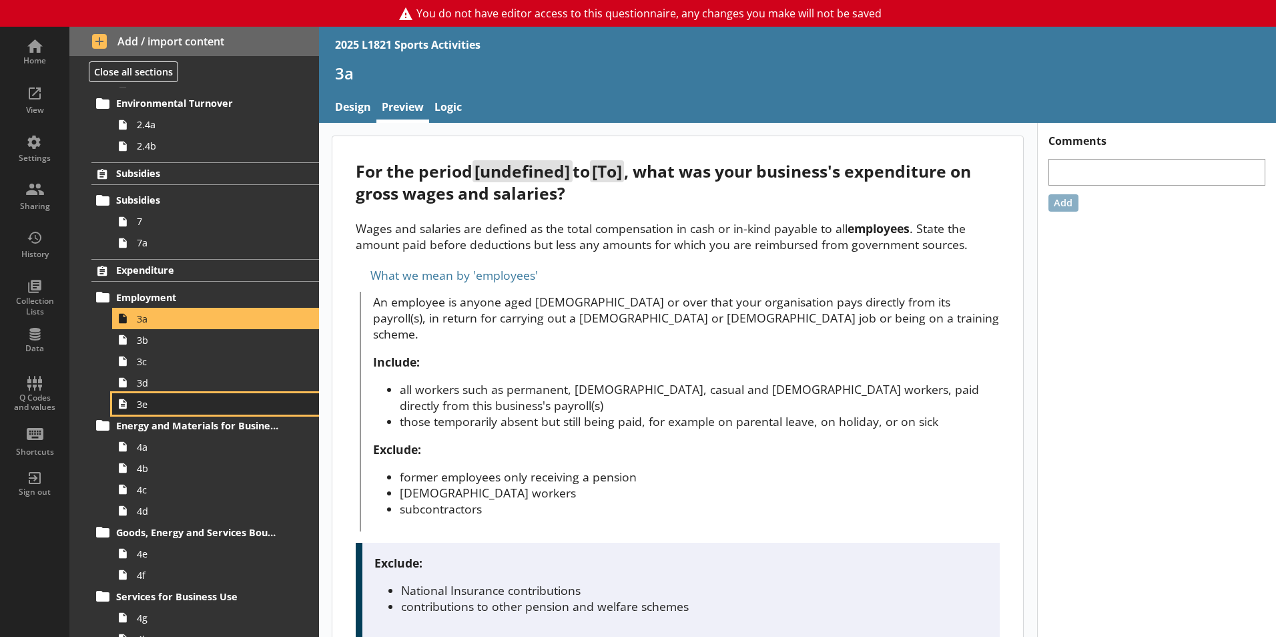
click at [152, 402] on span "3e" at bounding box center [211, 404] width 148 height 13
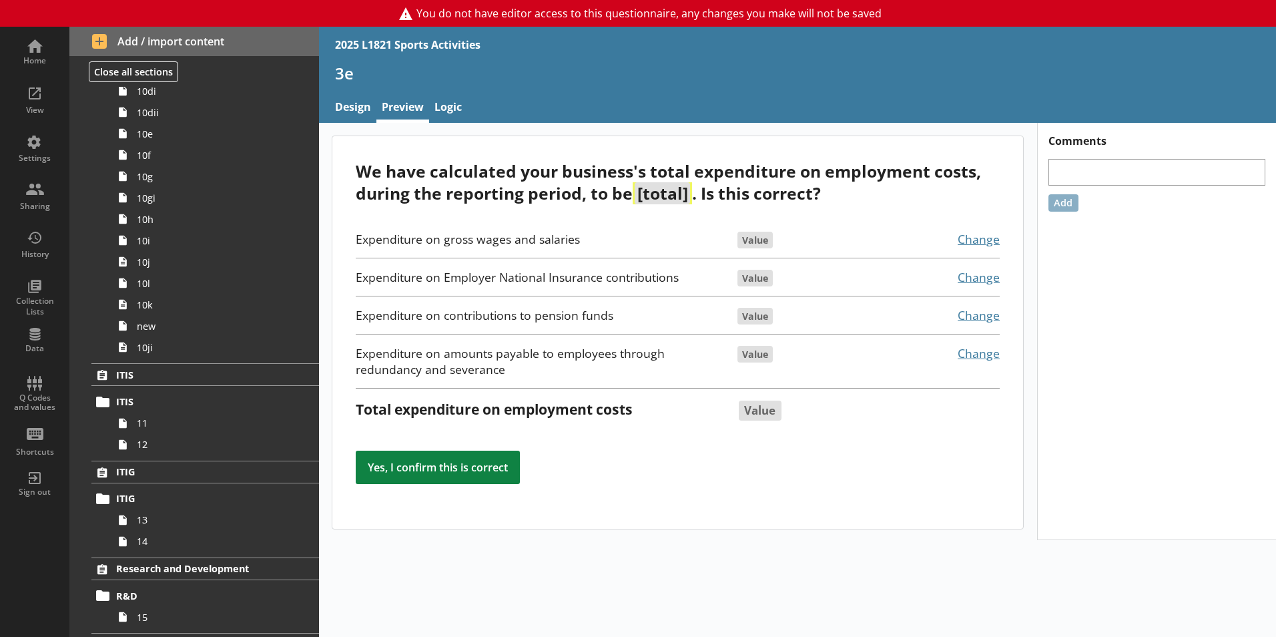
scroll to position [1607, 0]
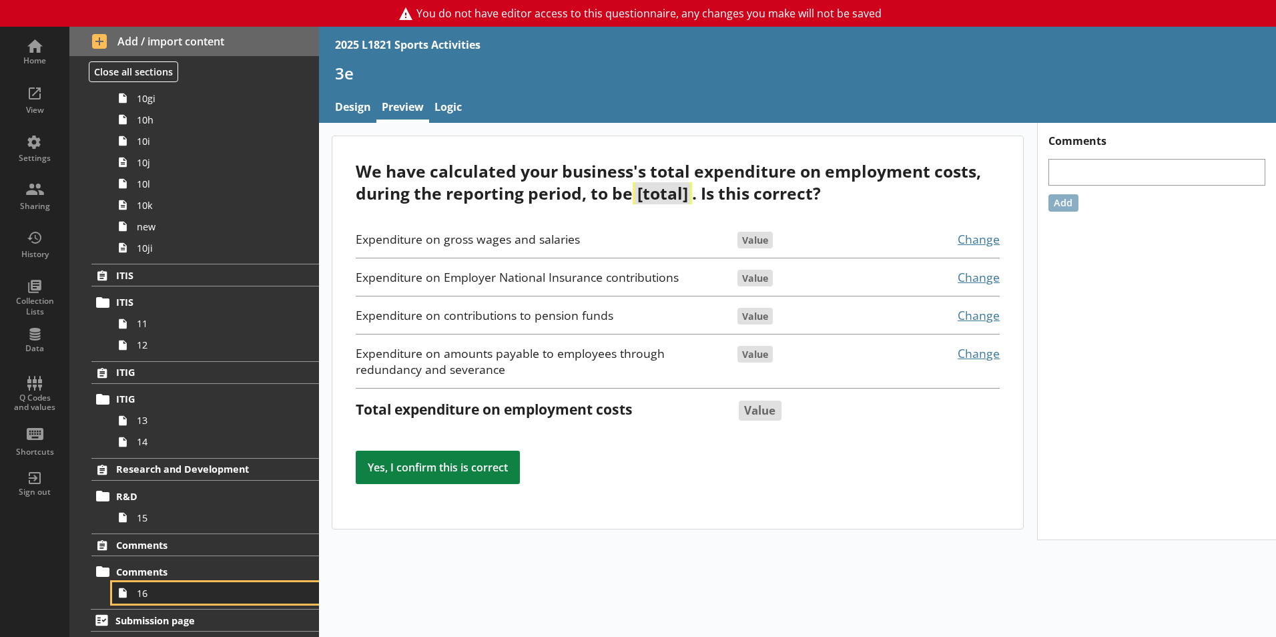
click at [176, 589] on span "16" at bounding box center [211, 593] width 148 height 13
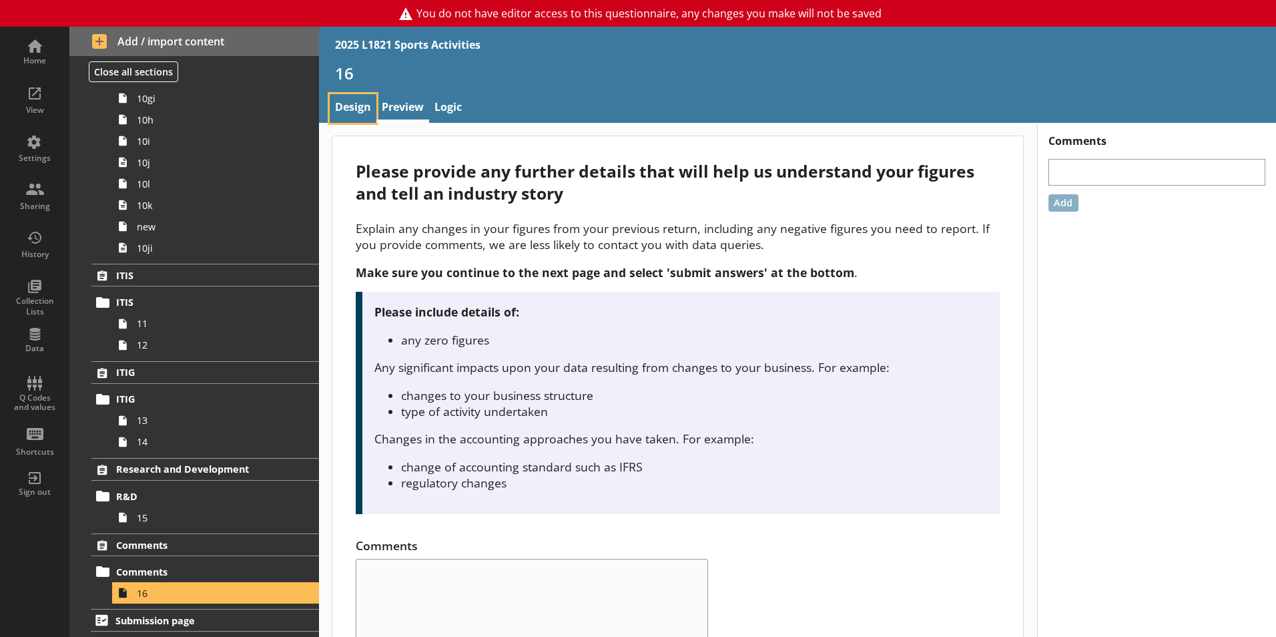
click at [344, 111] on link "Design" at bounding box center [353, 108] width 47 height 29
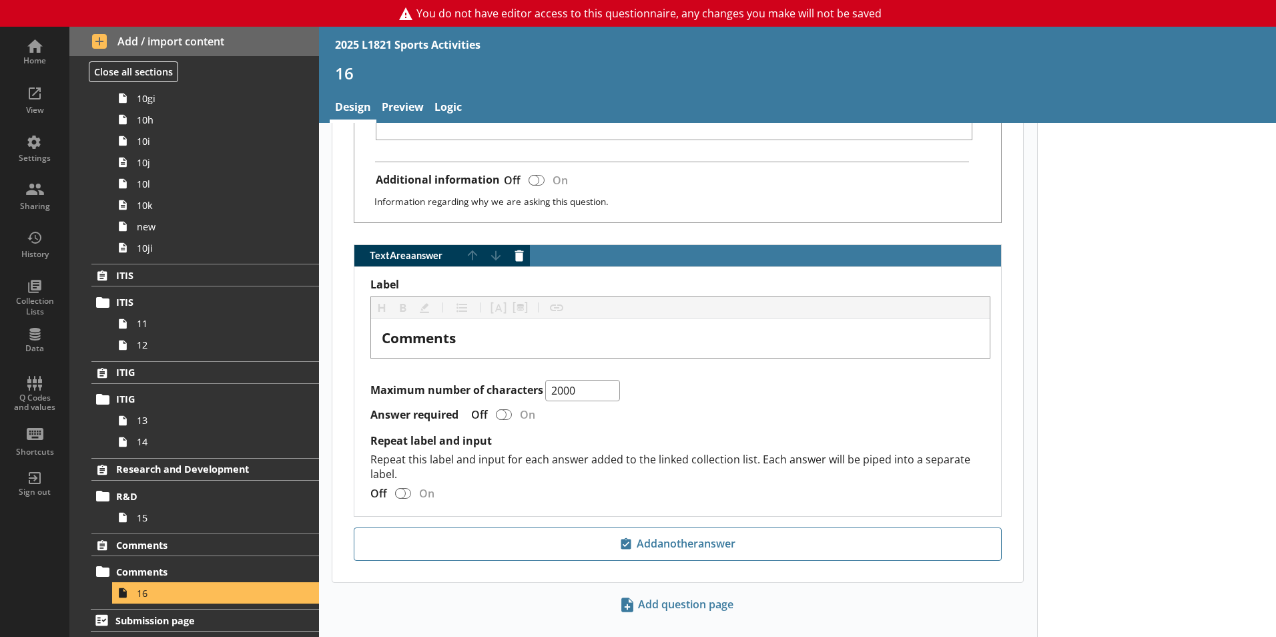
scroll to position [904, 0]
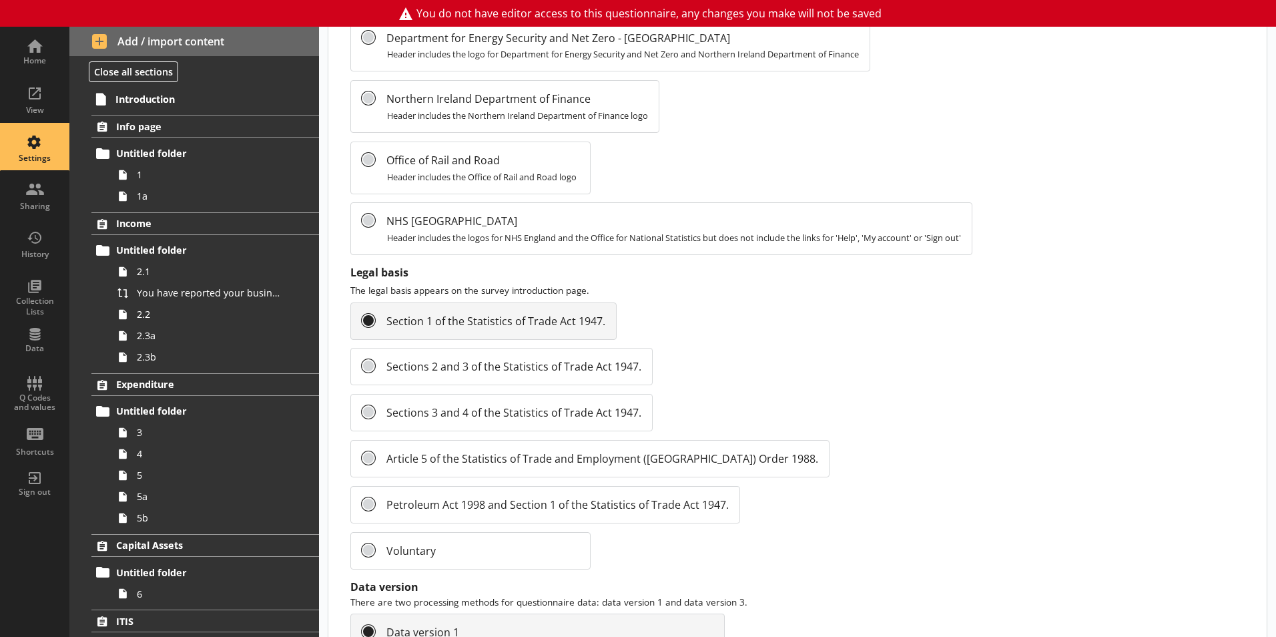
scroll to position [1414, 0]
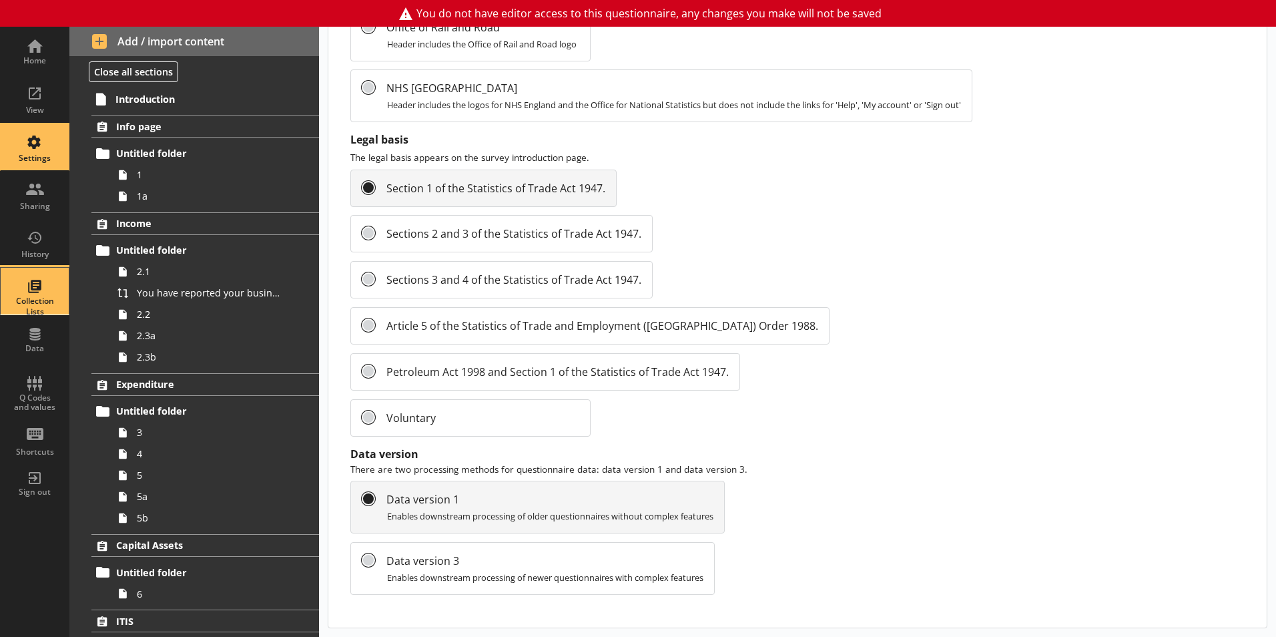
click at [37, 304] on div "Collection Lists" at bounding box center [34, 306] width 47 height 21
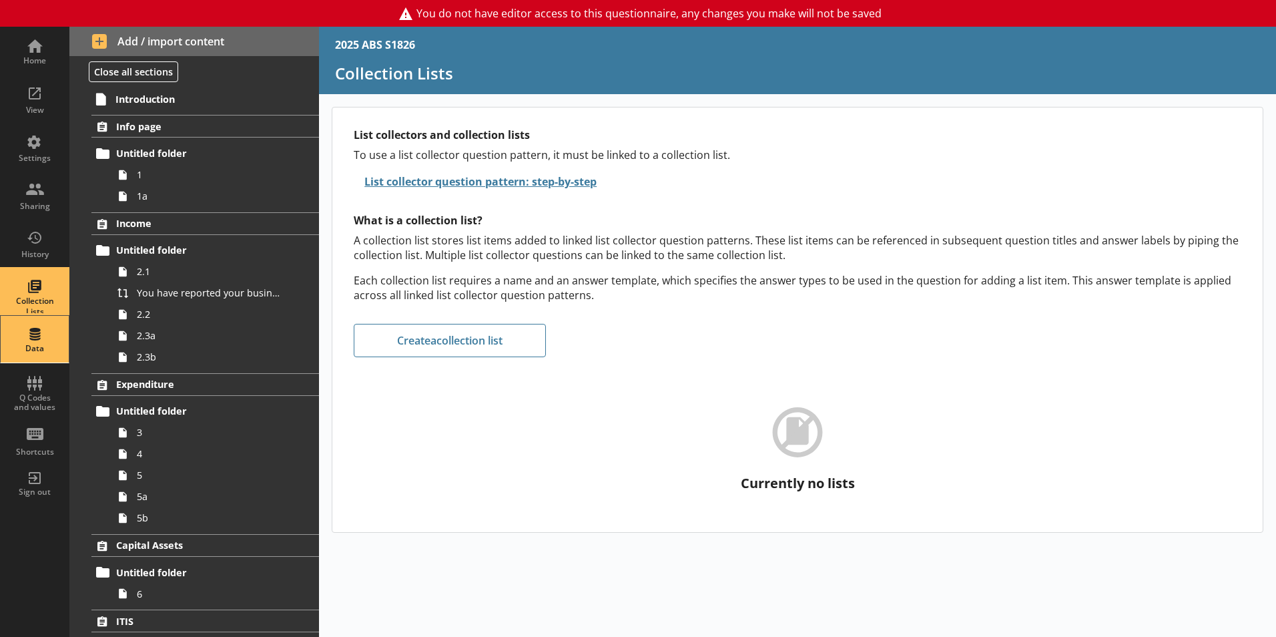
click at [28, 340] on div "Data" at bounding box center [34, 339] width 47 height 47
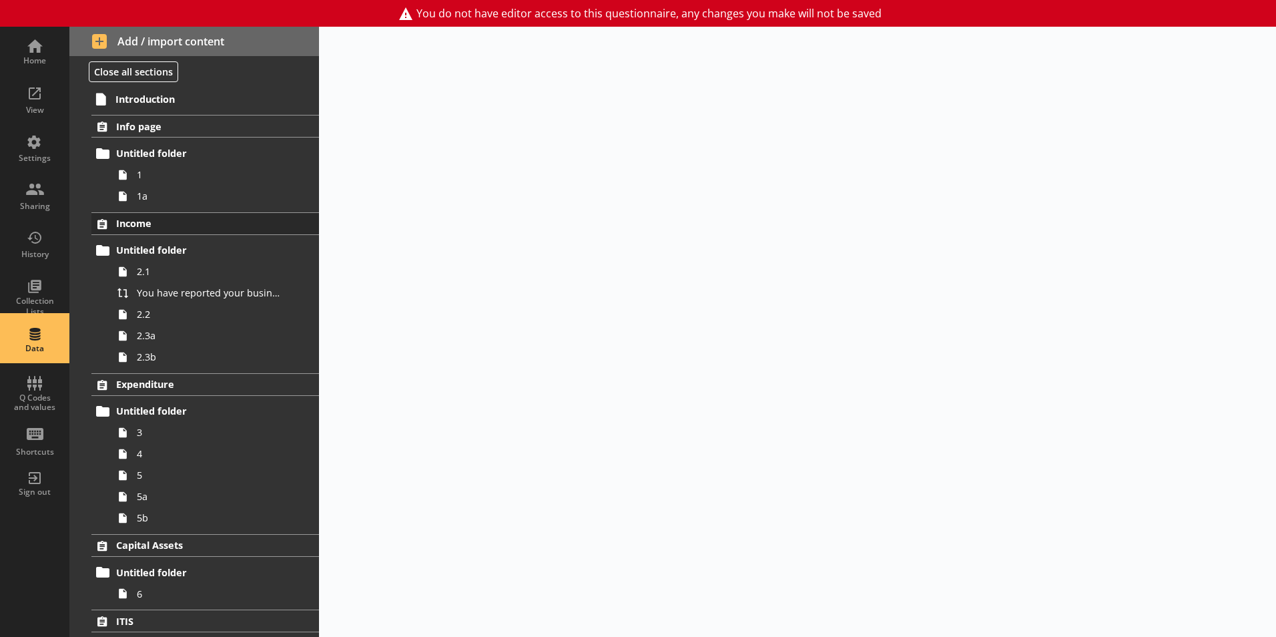
select select "Text_Optional"
select select "Date"
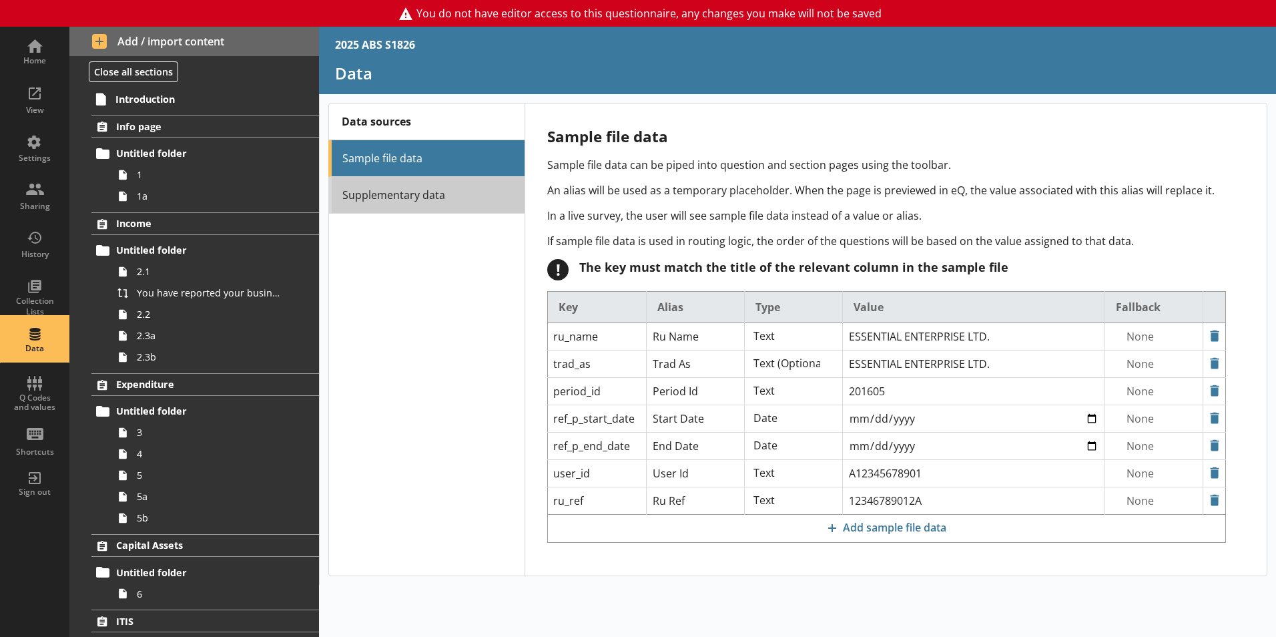
click at [380, 190] on link "Supplementary data" at bounding box center [426, 195] width 196 height 37
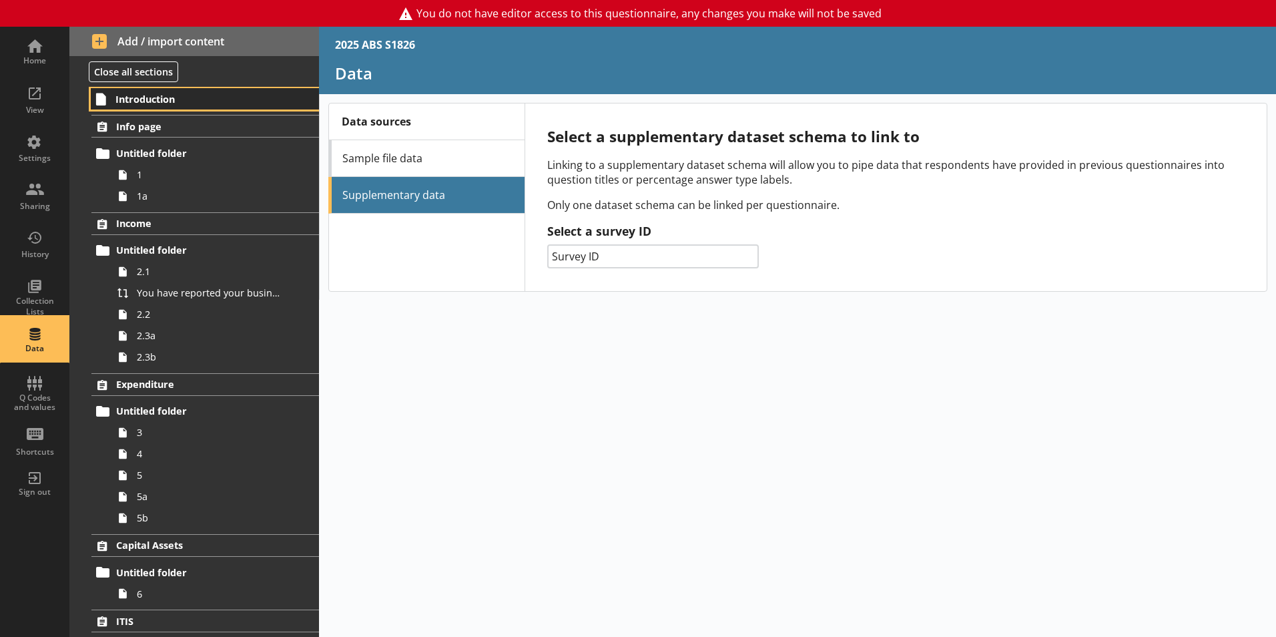
click at [202, 93] on span "Introduction" at bounding box center [197, 99] width 164 height 13
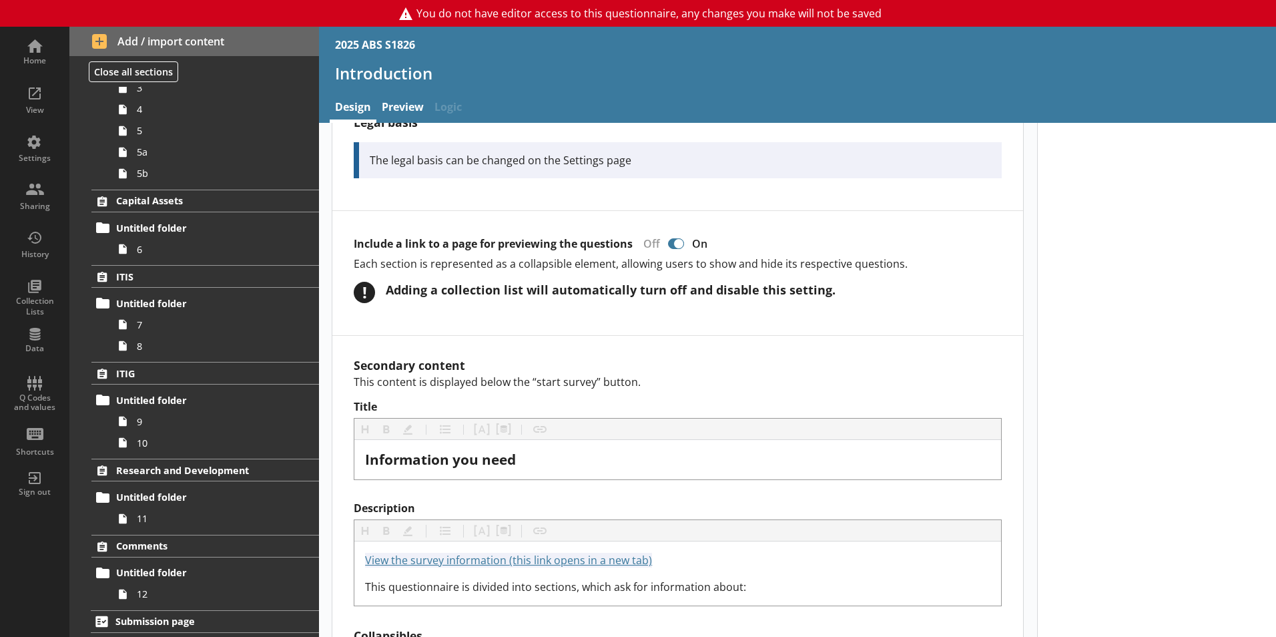
scroll to position [346, 0]
click at [160, 474] on span "Research and Development" at bounding box center [198, 468] width 164 height 13
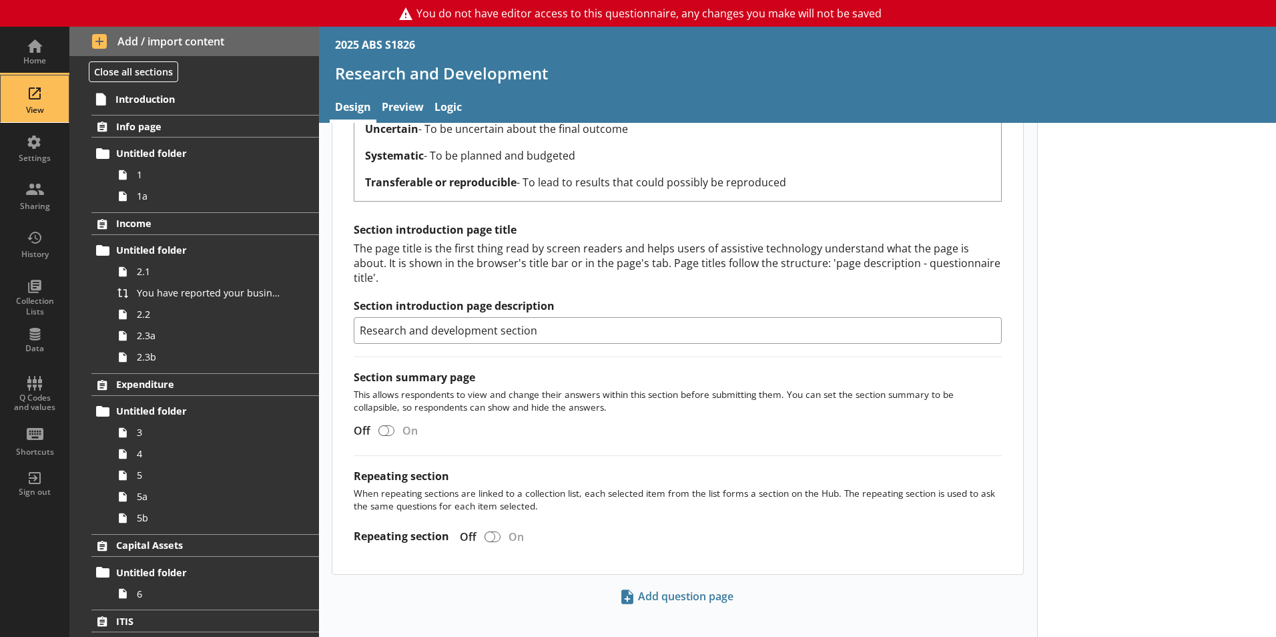
click at [41, 99] on div "View" at bounding box center [34, 98] width 47 height 47
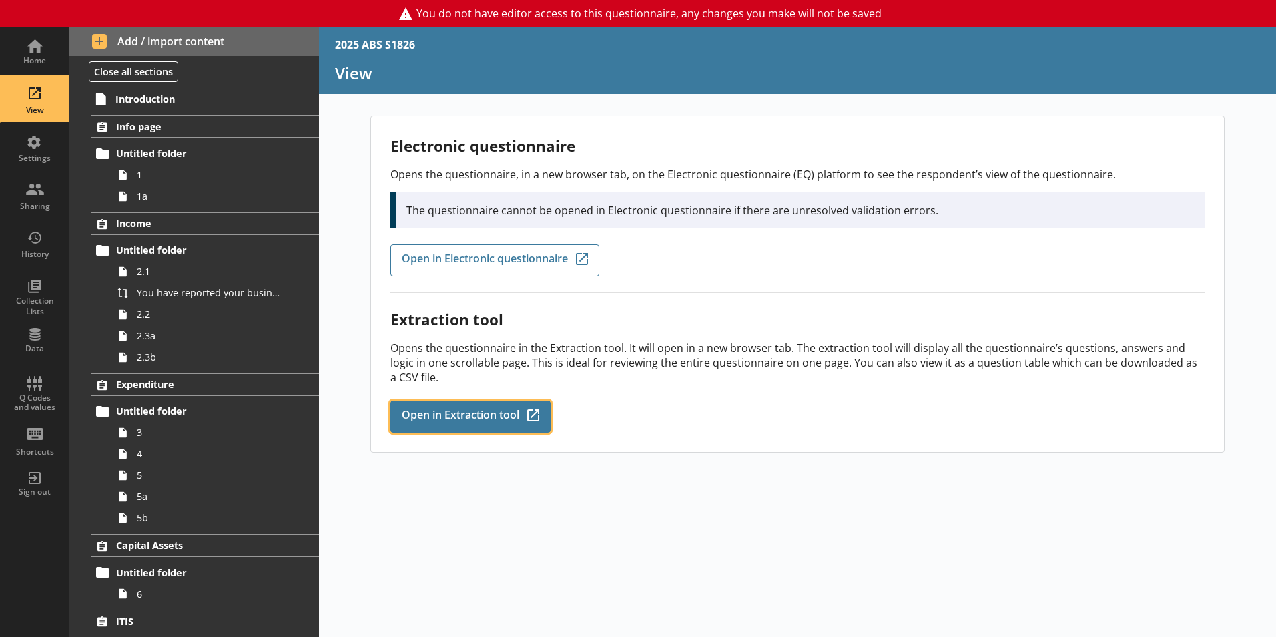
click at [469, 409] on span "Open in Extraction tool" at bounding box center [460, 416] width 117 height 15
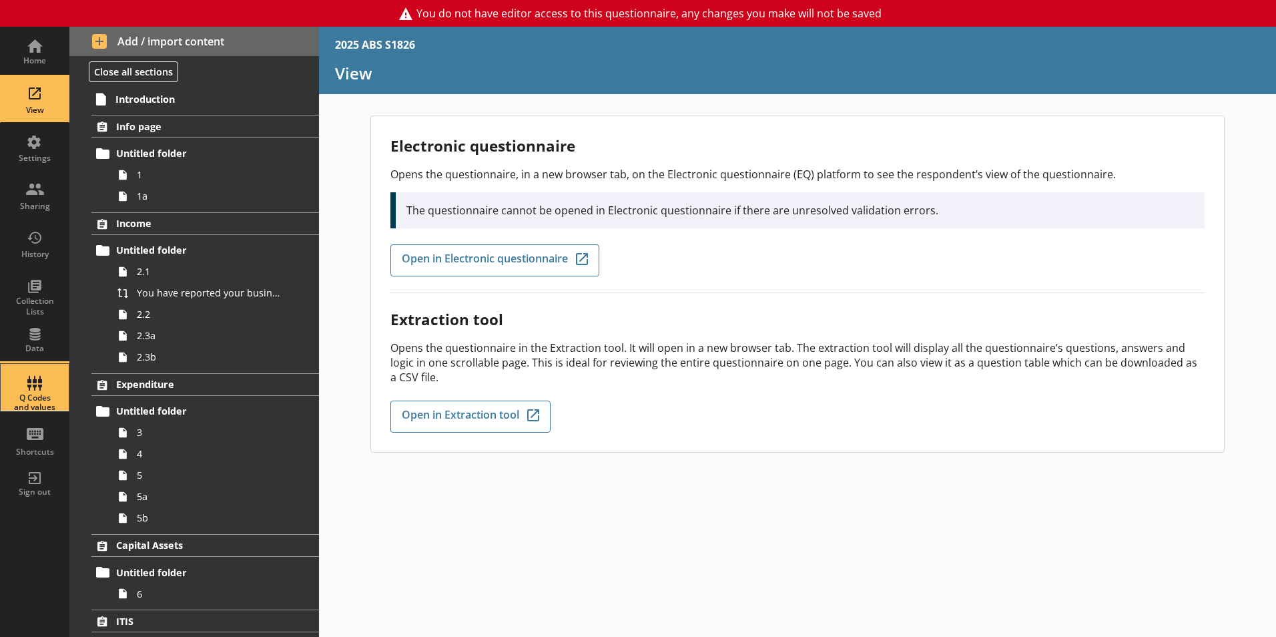
click at [30, 390] on div "Q Codes and values" at bounding box center [34, 387] width 47 height 47
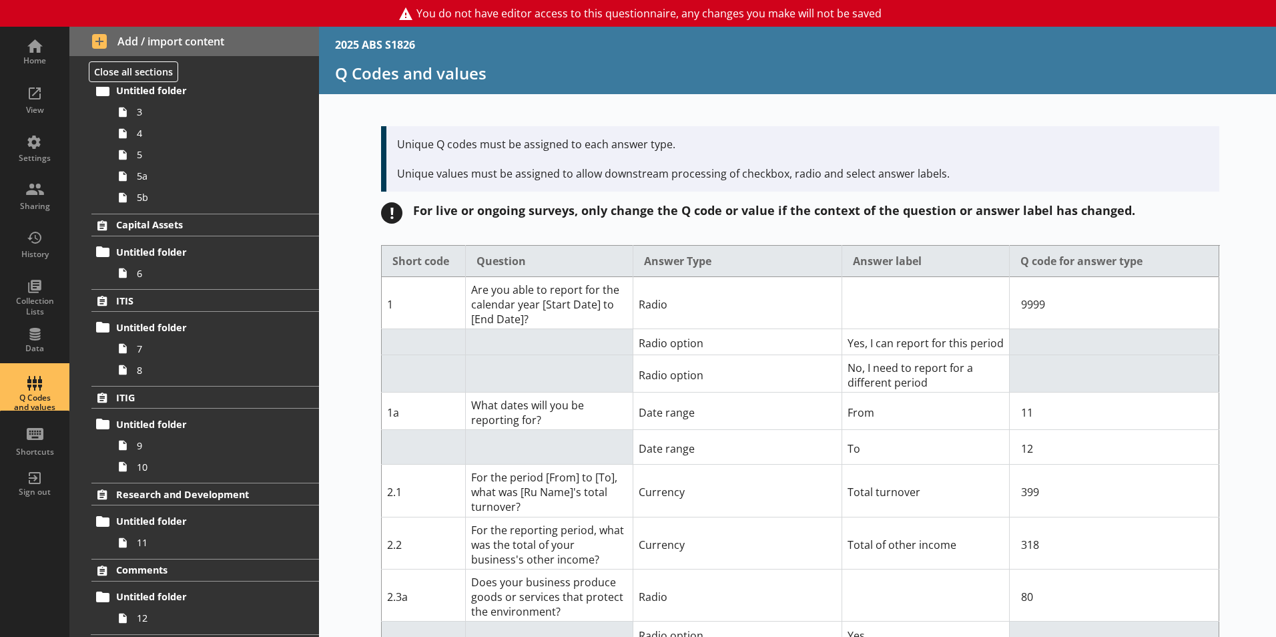
scroll to position [346, 0]
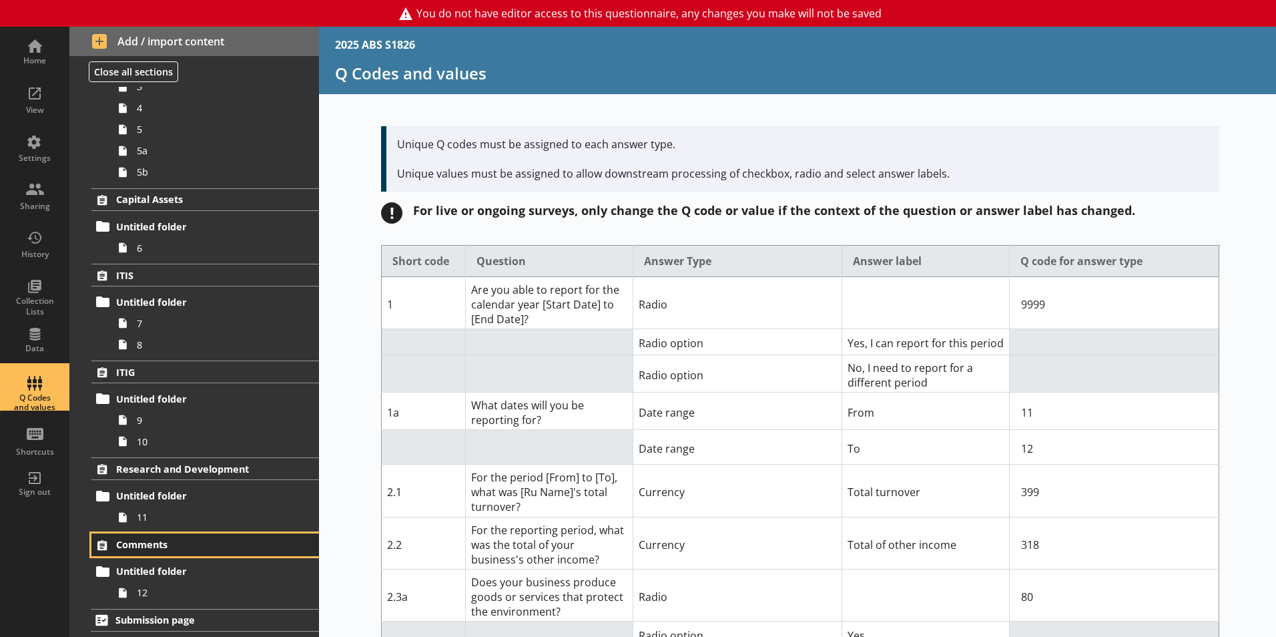
click at [172, 544] on span "Comments" at bounding box center [198, 544] width 164 height 13
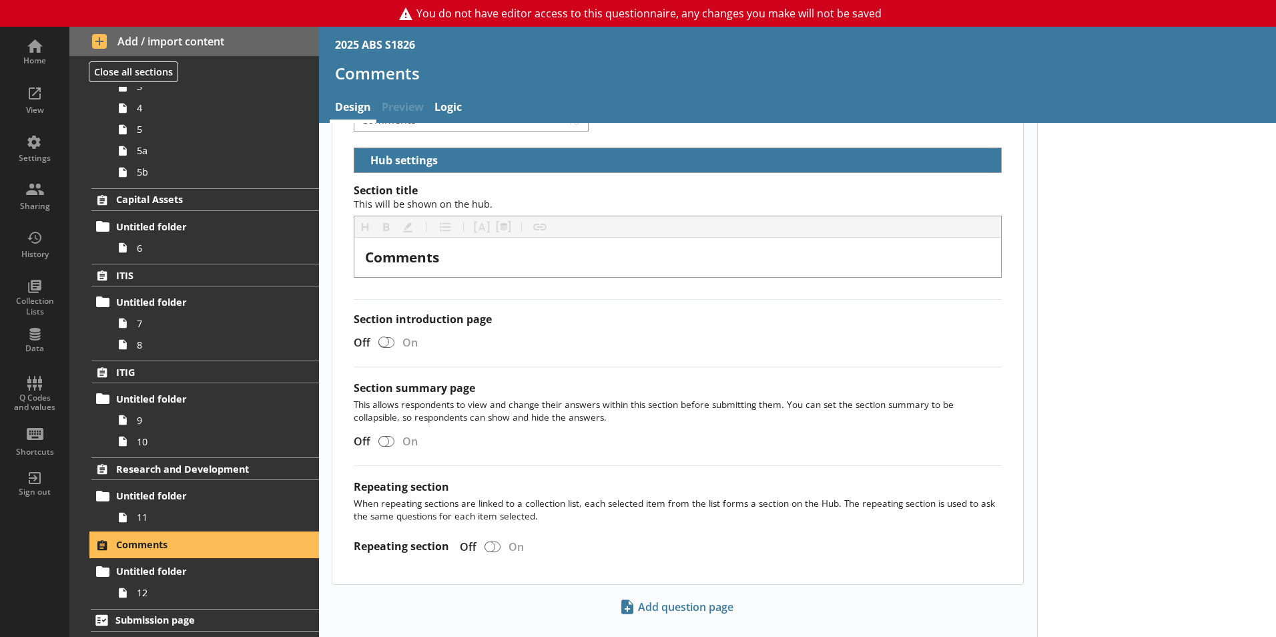
scroll to position [88, 0]
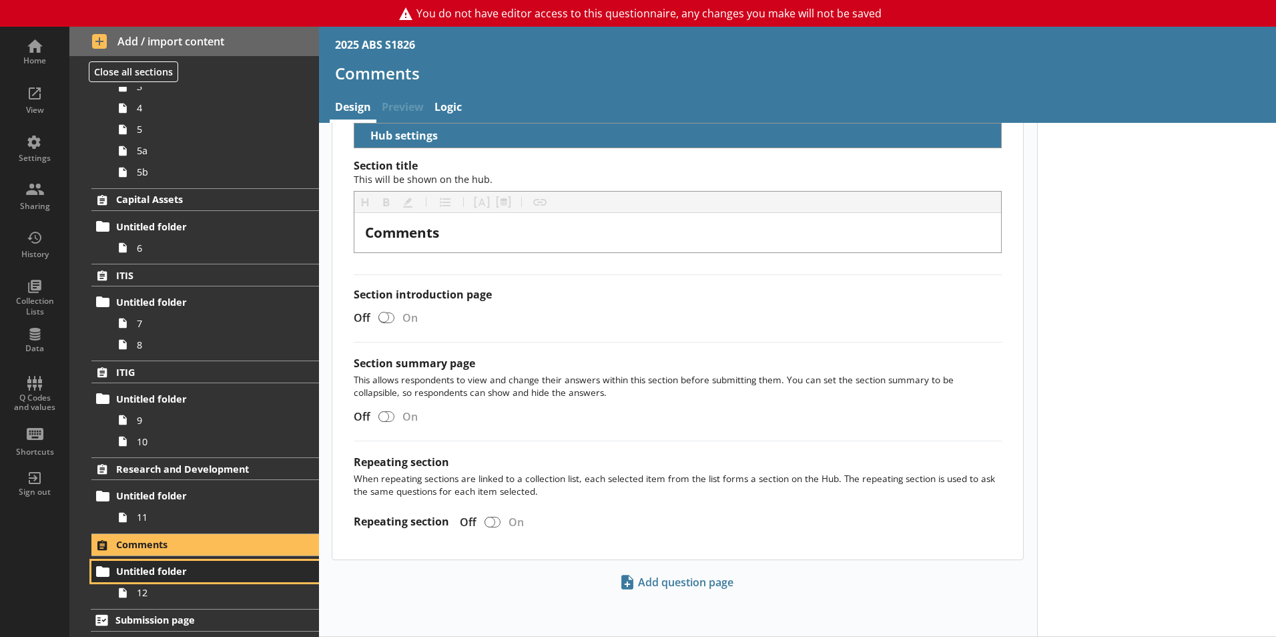
click at [168, 581] on link "Untitled folder" at bounding box center [205, 571] width 228 height 21
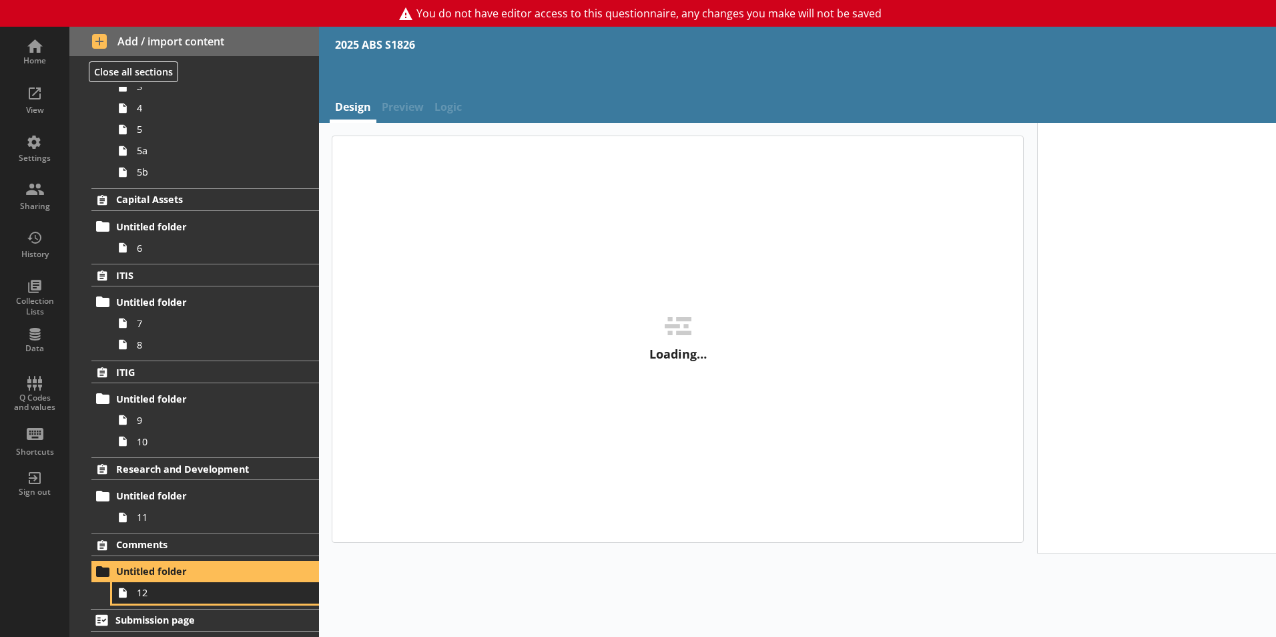
click at [170, 585] on link "12" at bounding box center [215, 592] width 207 height 21
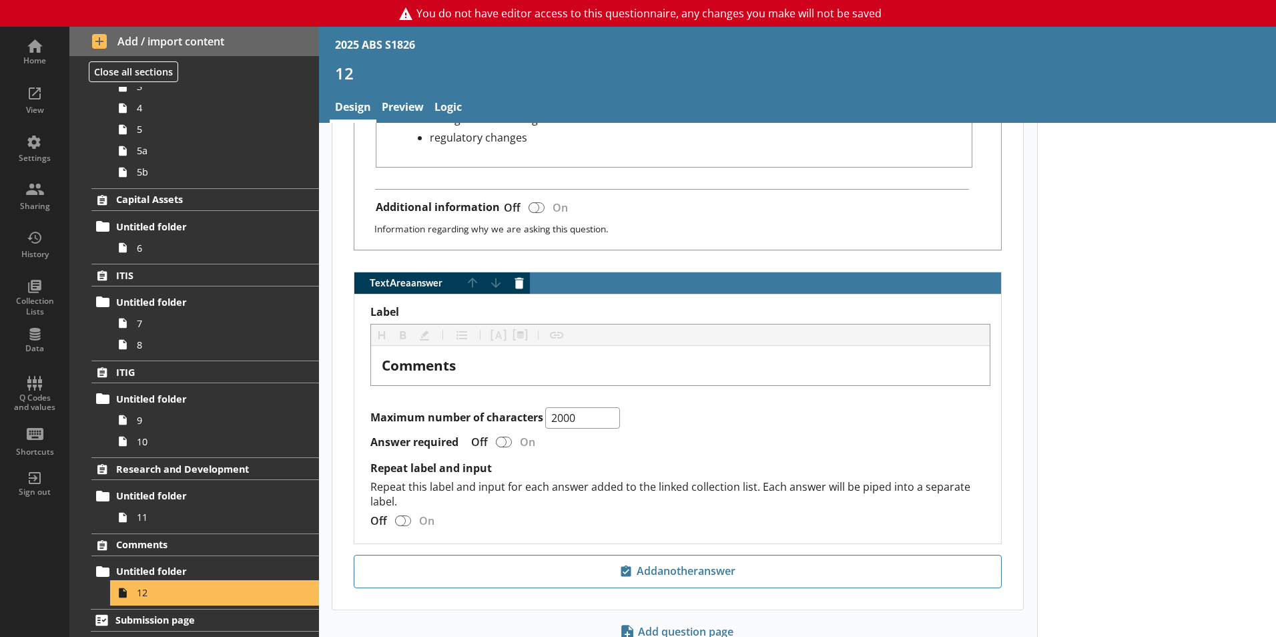
scroll to position [904, 0]
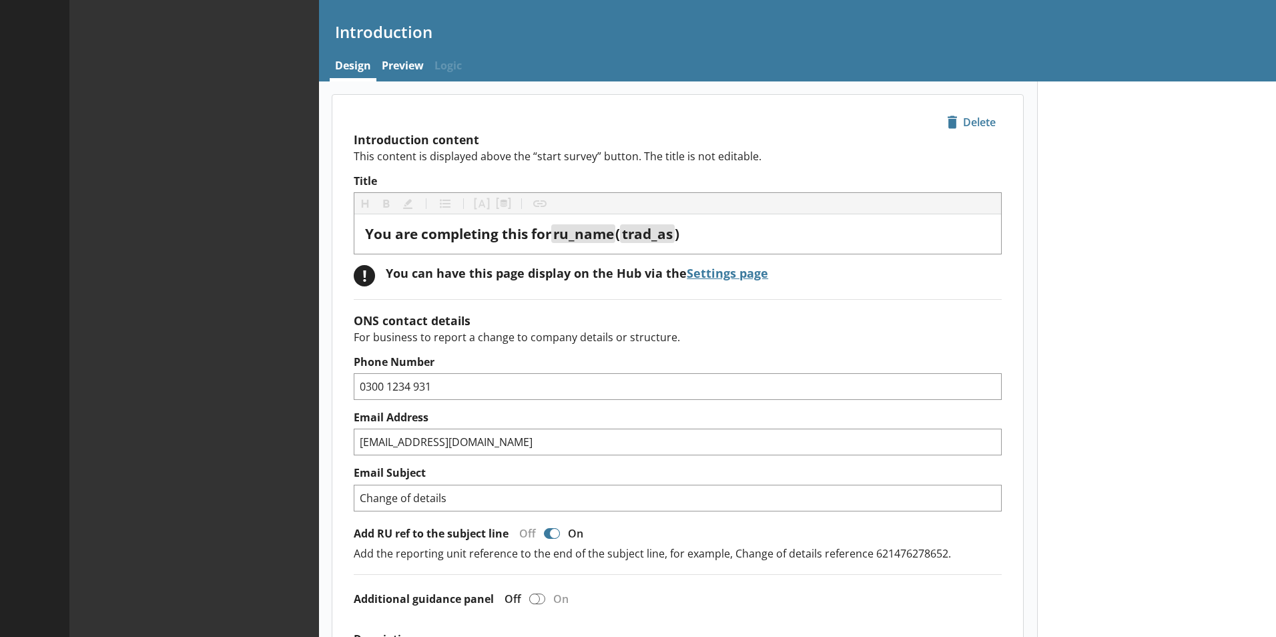
type textarea "x"
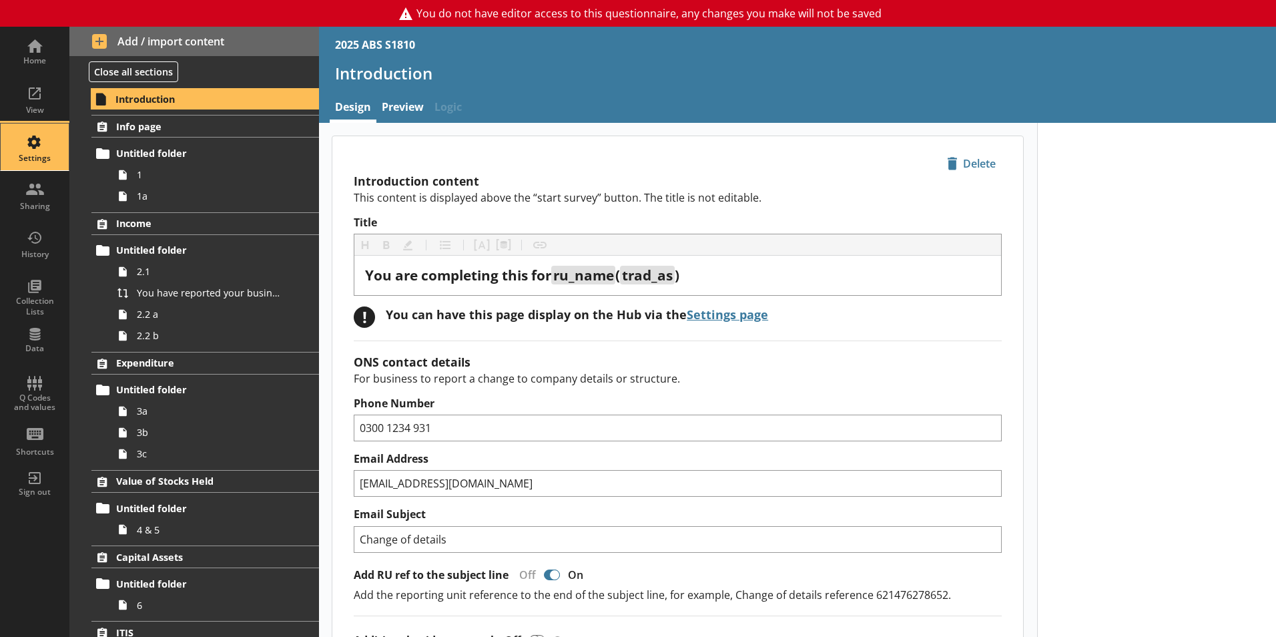
click at [45, 162] on div "Settings" at bounding box center [34, 158] width 47 height 11
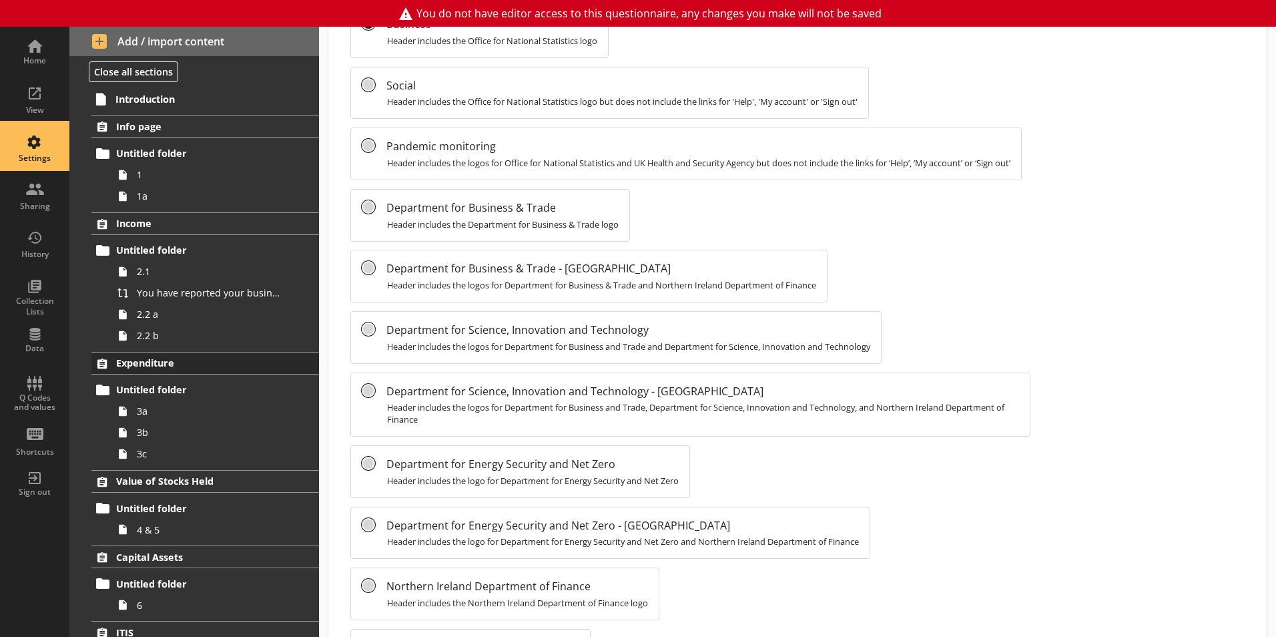
scroll to position [777, 0]
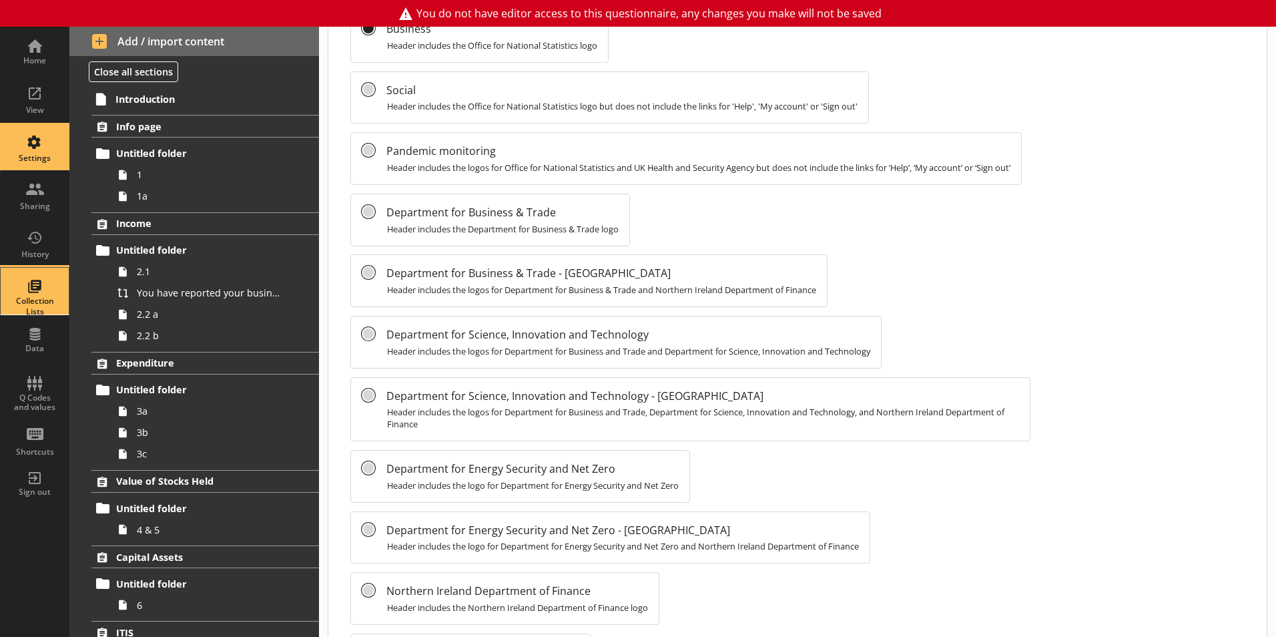
click at [43, 313] on div "Collection Lists" at bounding box center [34, 306] width 47 height 21
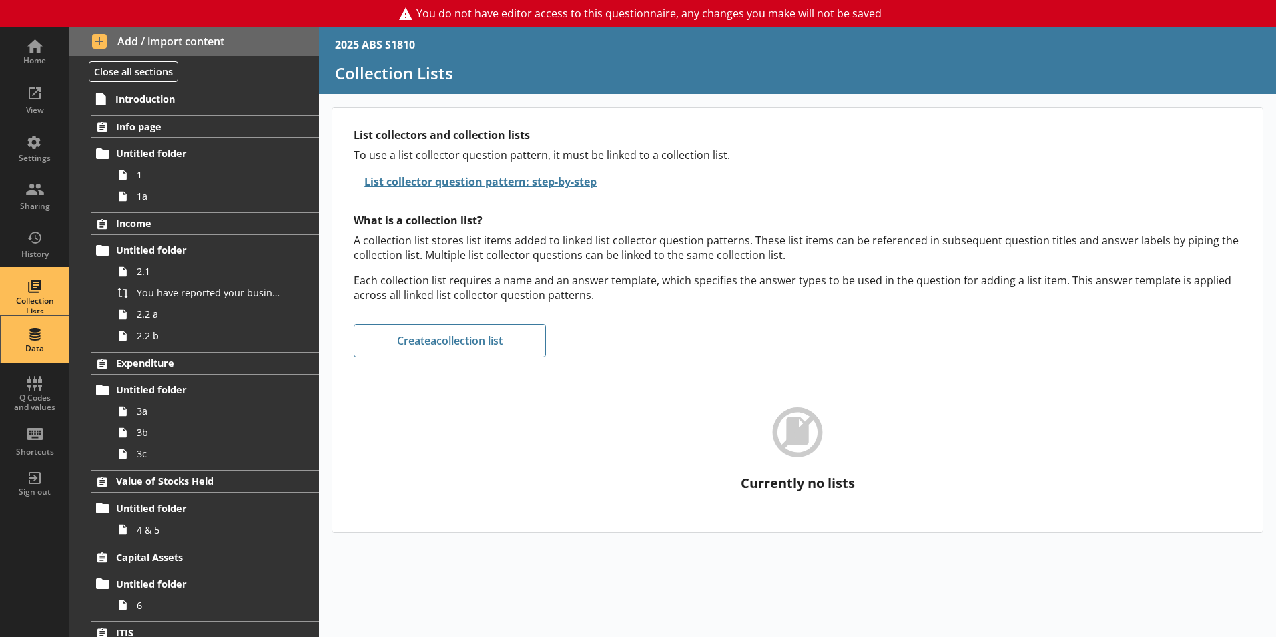
click at [36, 350] on div "Data" at bounding box center [34, 348] width 47 height 11
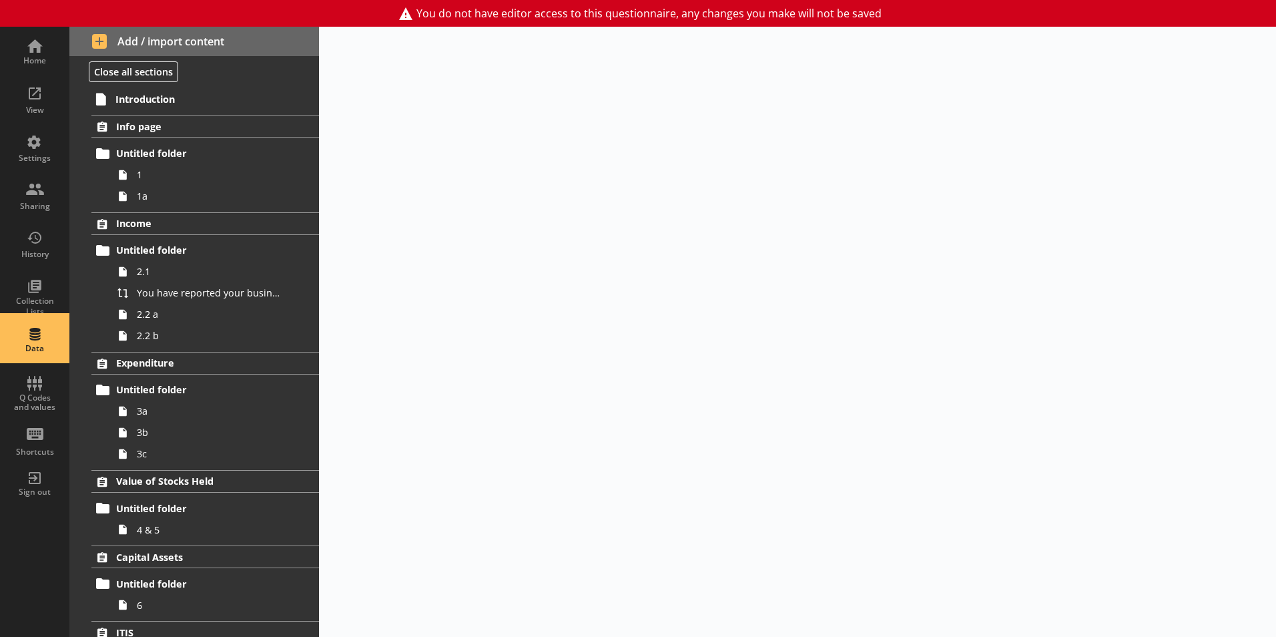
select select "Text_Optional"
select select "Date"
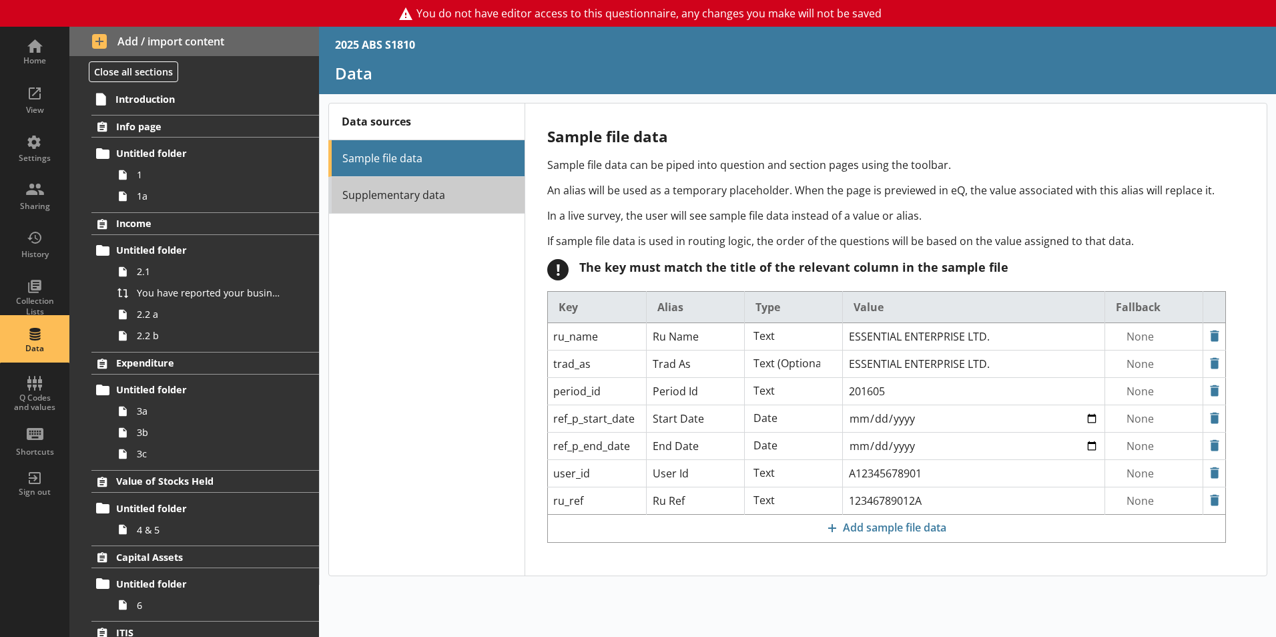
click at [434, 193] on link "Supplementary data" at bounding box center [426, 195] width 196 height 37
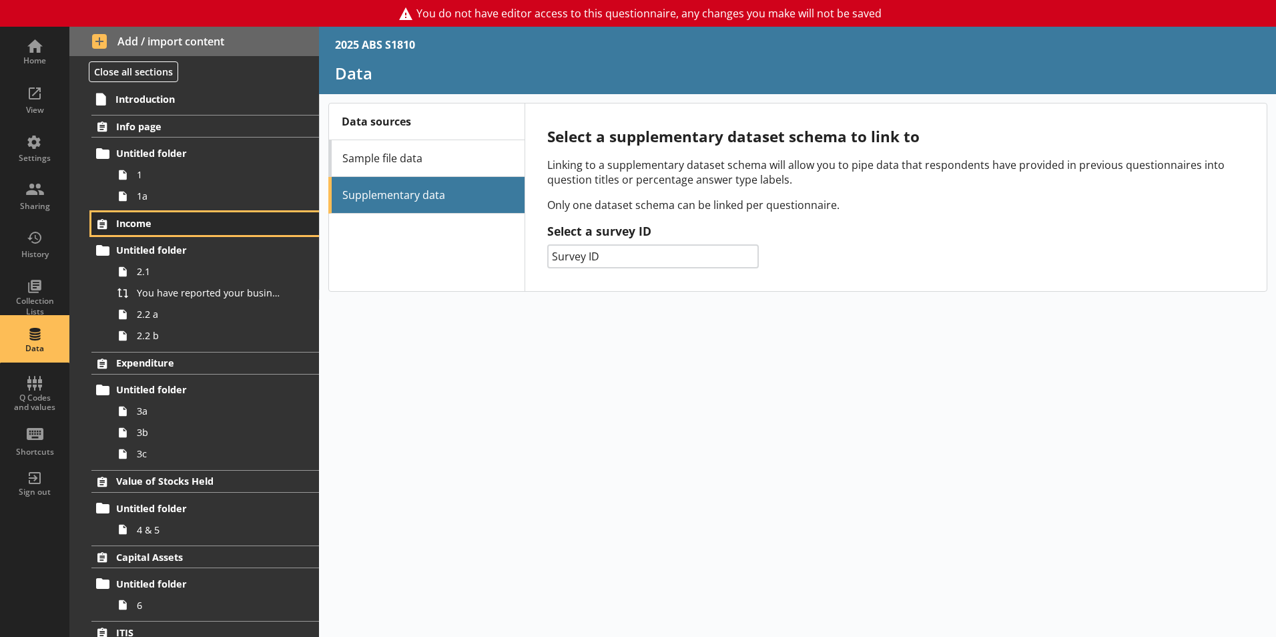
click at [130, 218] on span "Income" at bounding box center [198, 223] width 164 height 13
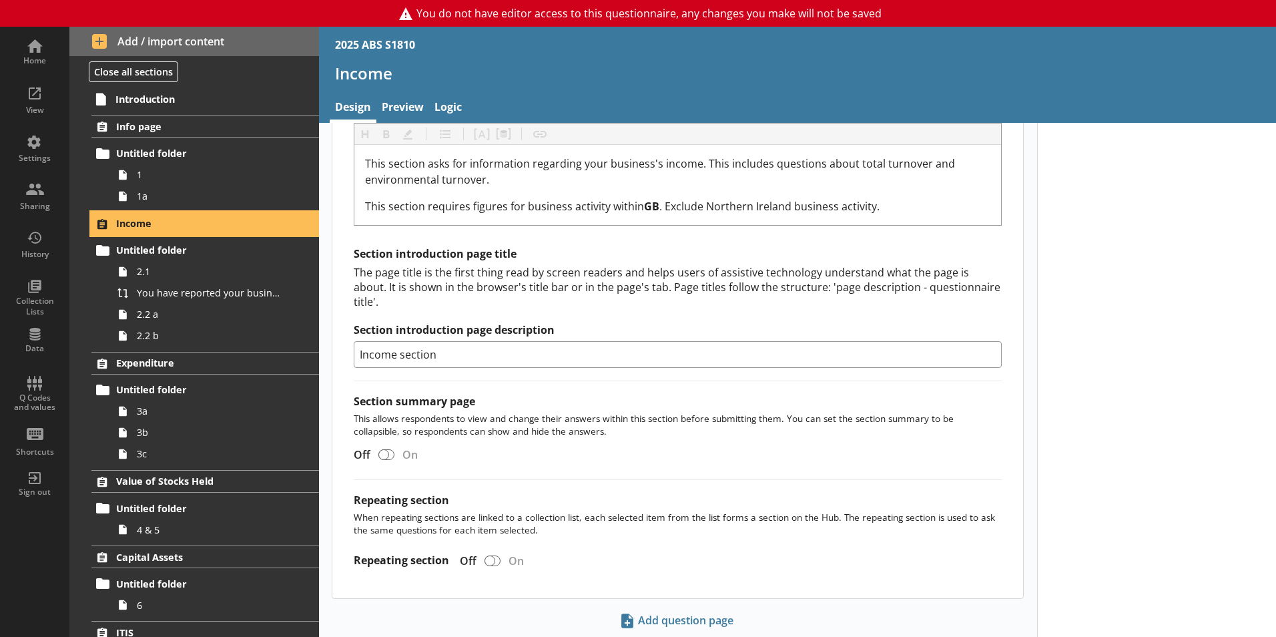
scroll to position [454, 0]
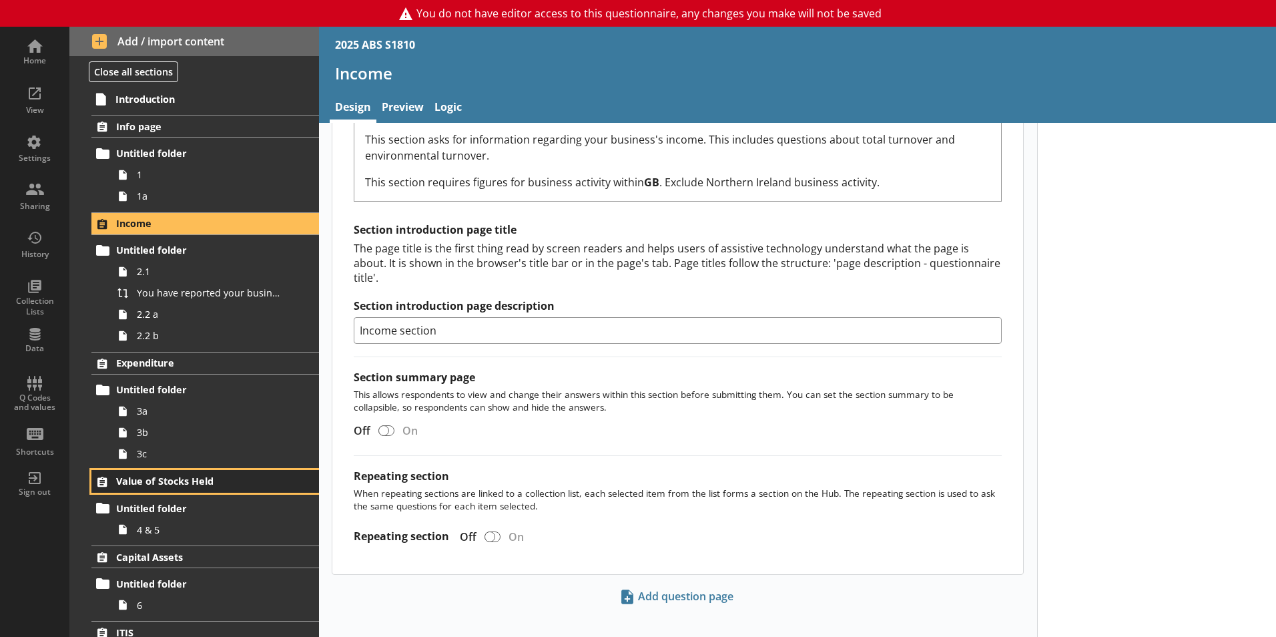
click at [119, 487] on span "Value of Stocks Held" at bounding box center [198, 481] width 164 height 13
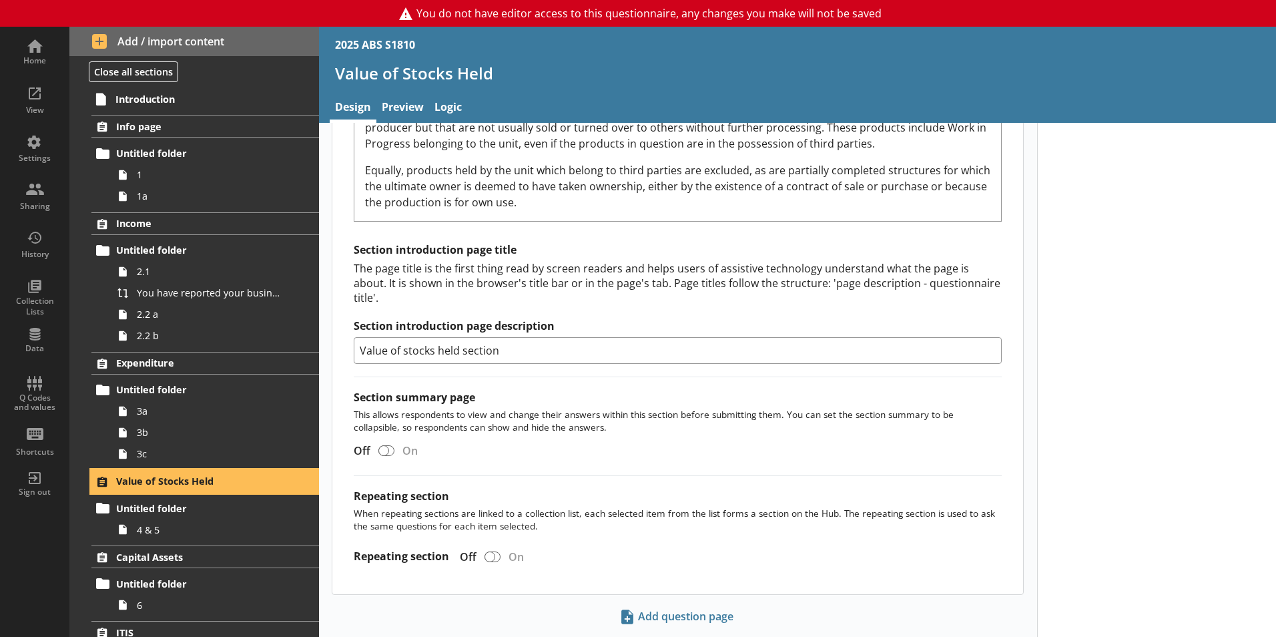
scroll to position [687, 0]
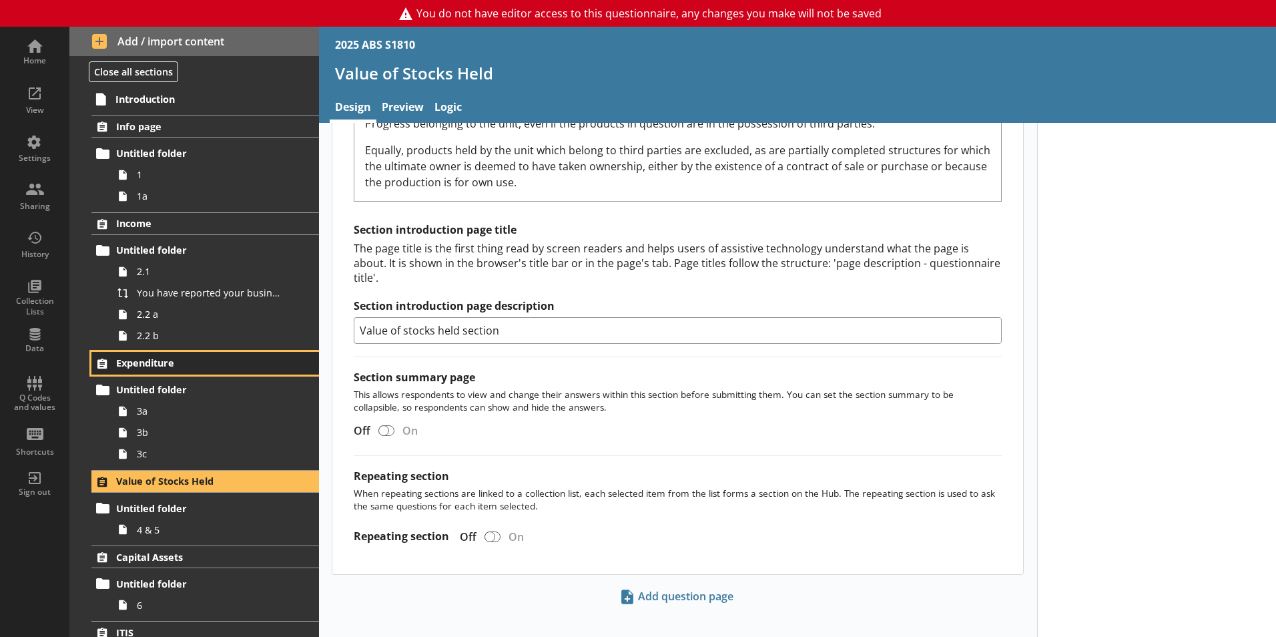
click at [170, 364] on span "Expenditure" at bounding box center [198, 362] width 164 height 13
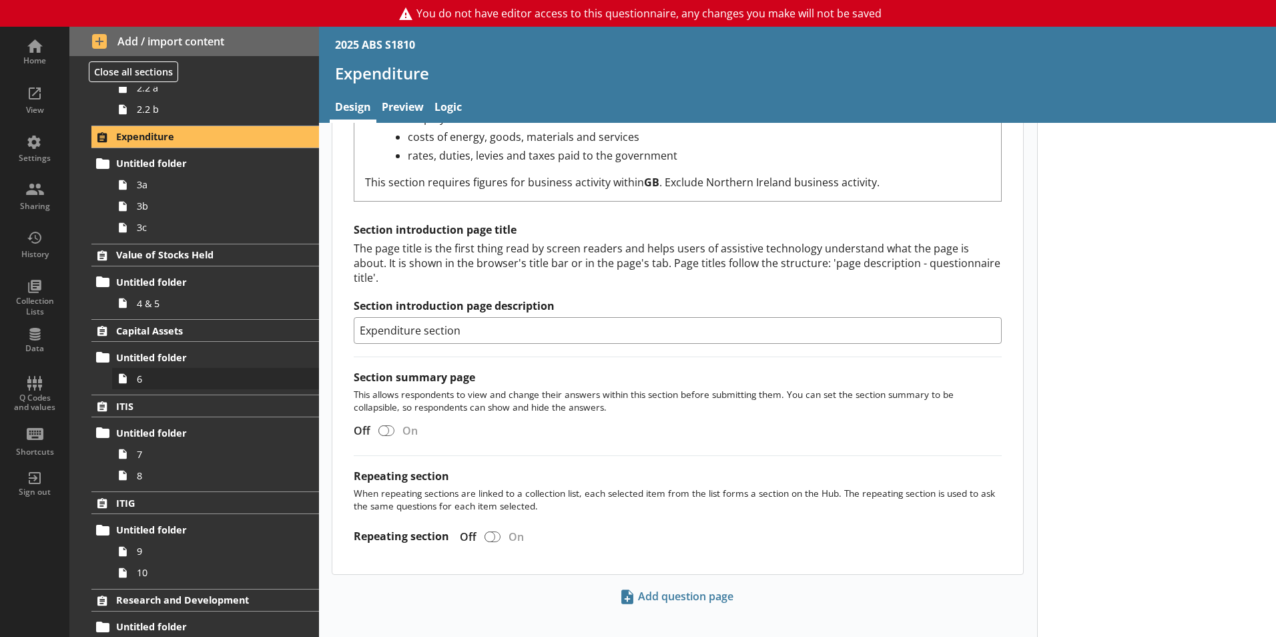
scroll to position [229, 0]
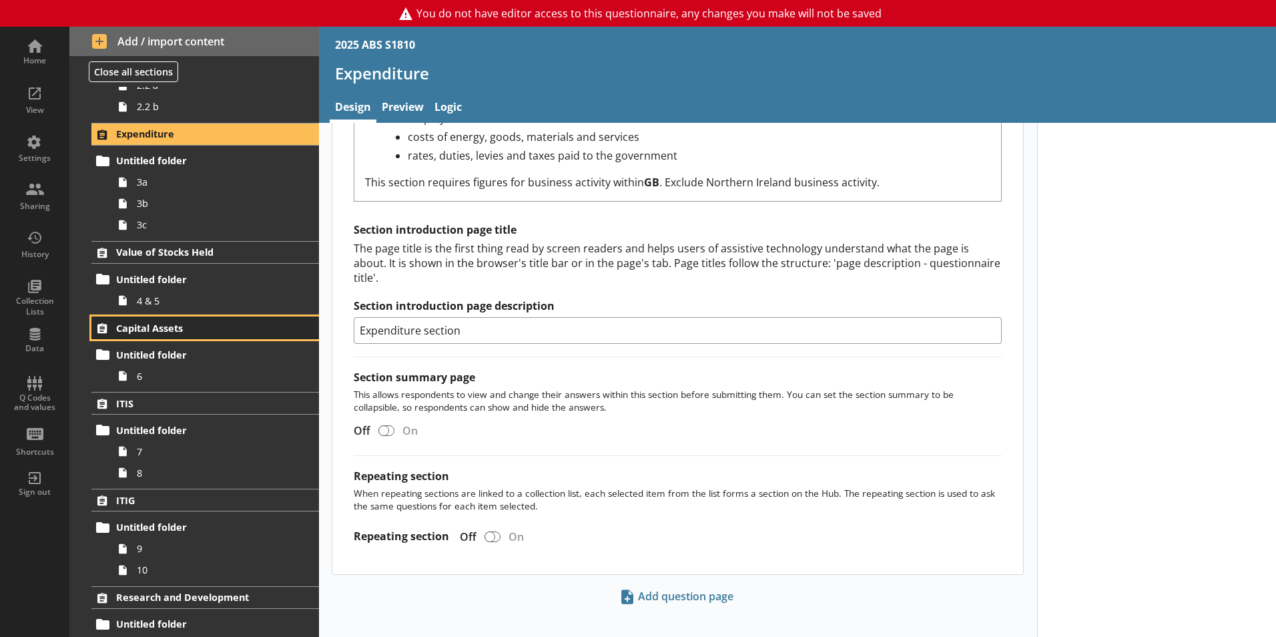
click at [151, 322] on span "Capital Assets" at bounding box center [198, 328] width 164 height 13
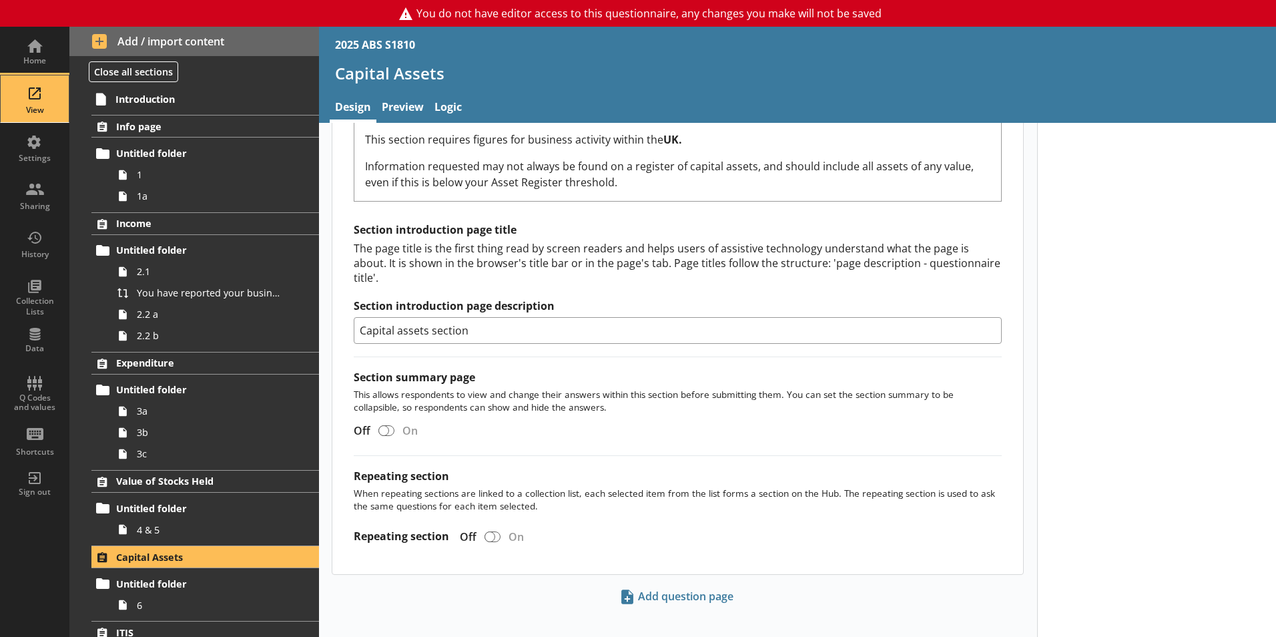
click at [25, 110] on div "View" at bounding box center [34, 110] width 47 height 11
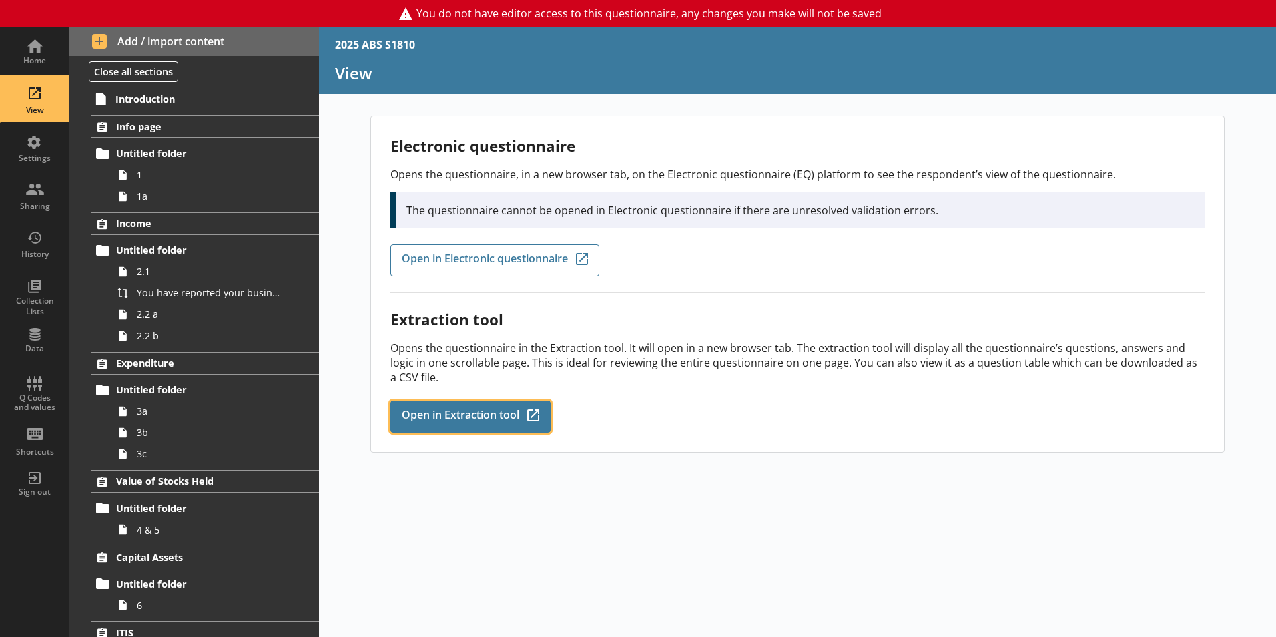
click at [432, 411] on span "Open in Extraction tool" at bounding box center [460, 416] width 117 height 15
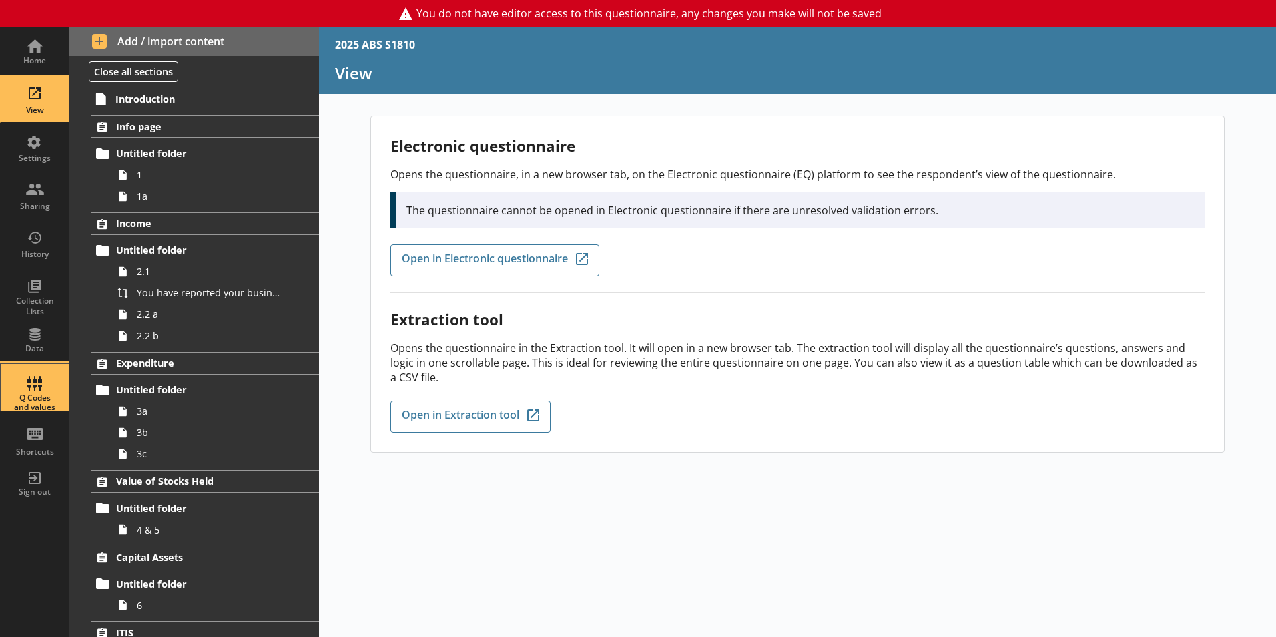
click at [31, 378] on div "Q Codes and values" at bounding box center [34, 387] width 47 height 47
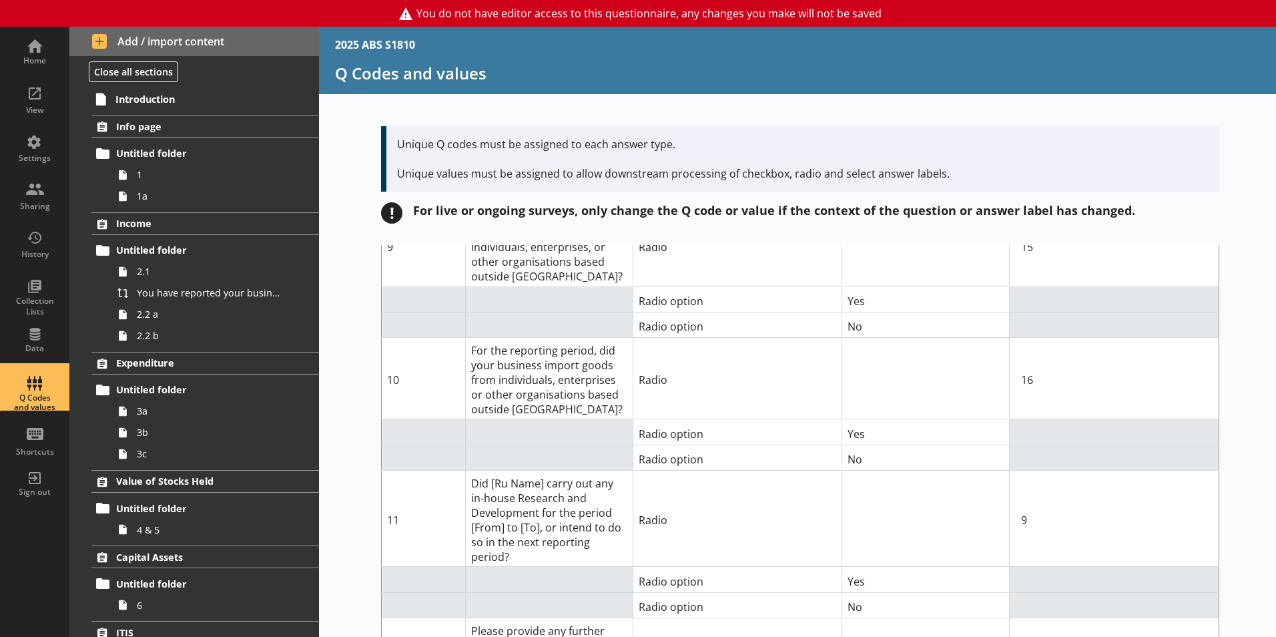
scroll to position [1300, 0]
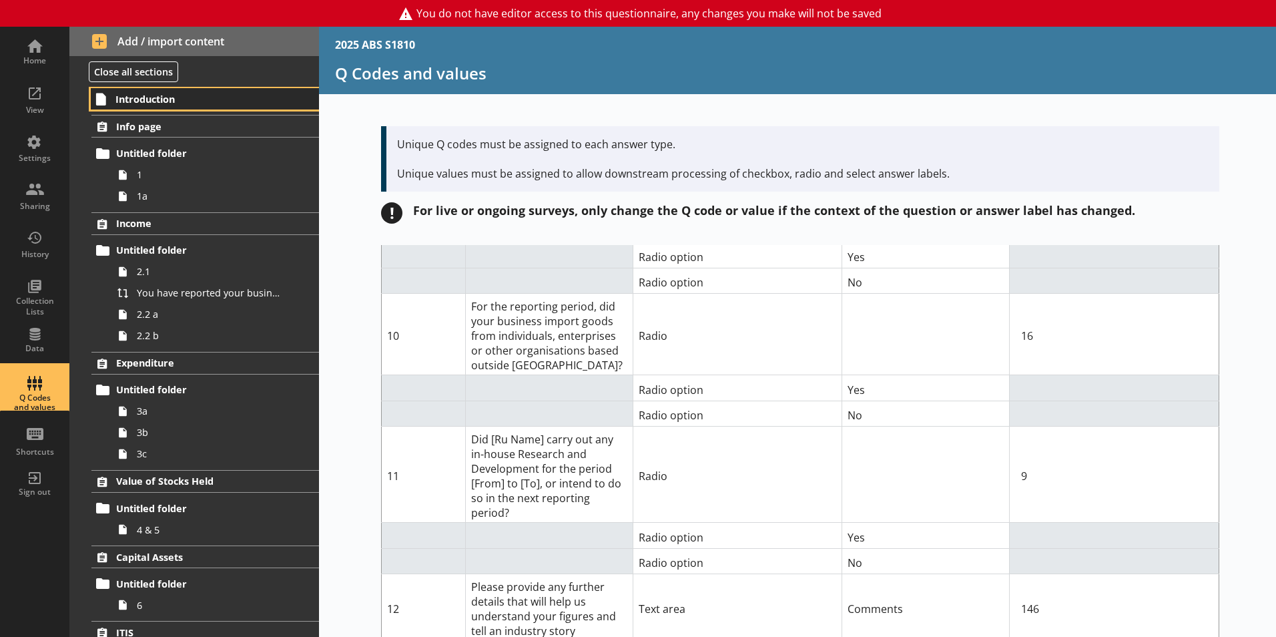
click span "Introduction"
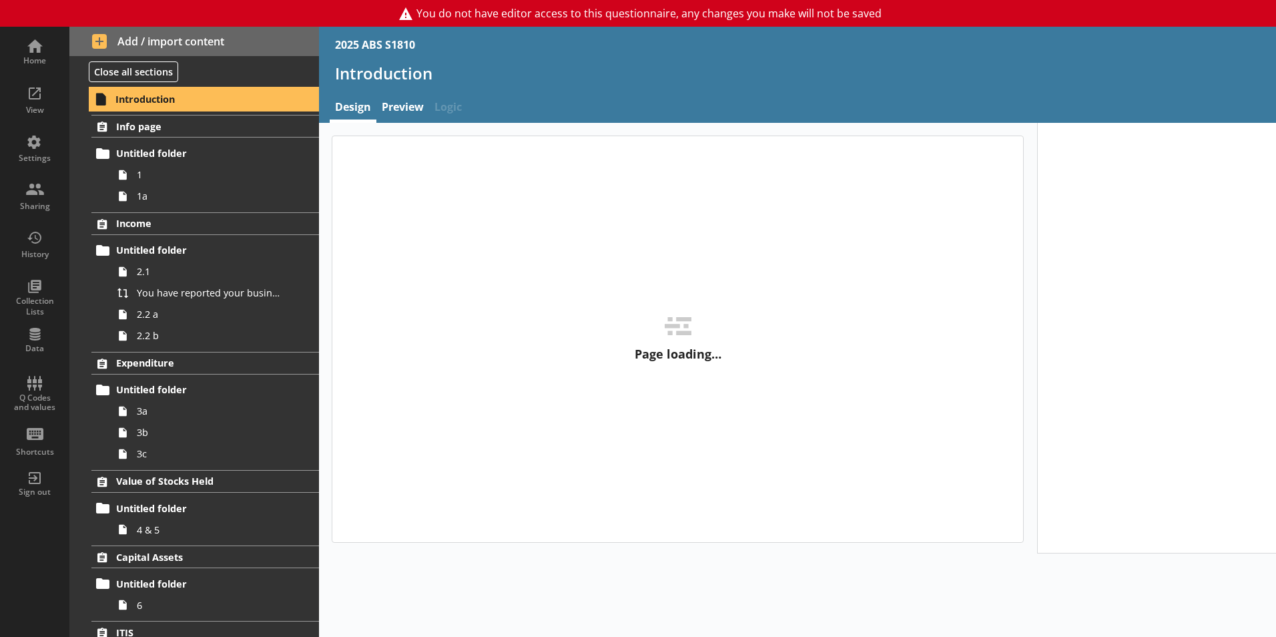
type textarea "x"
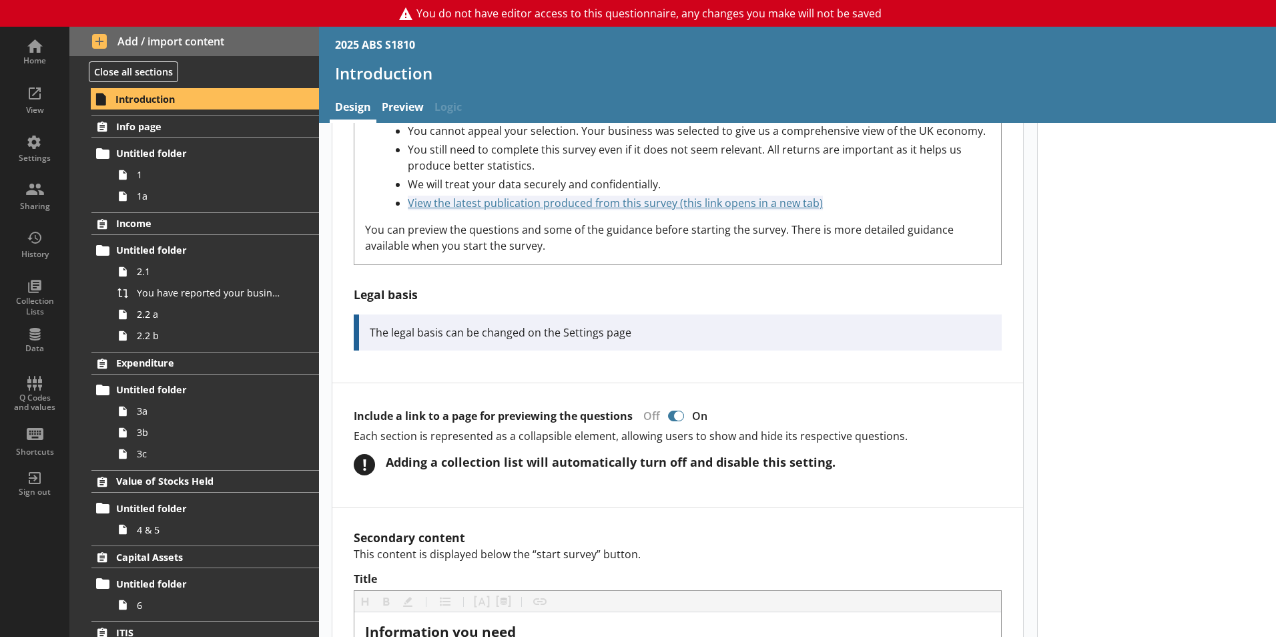
scroll to position [357, 0]
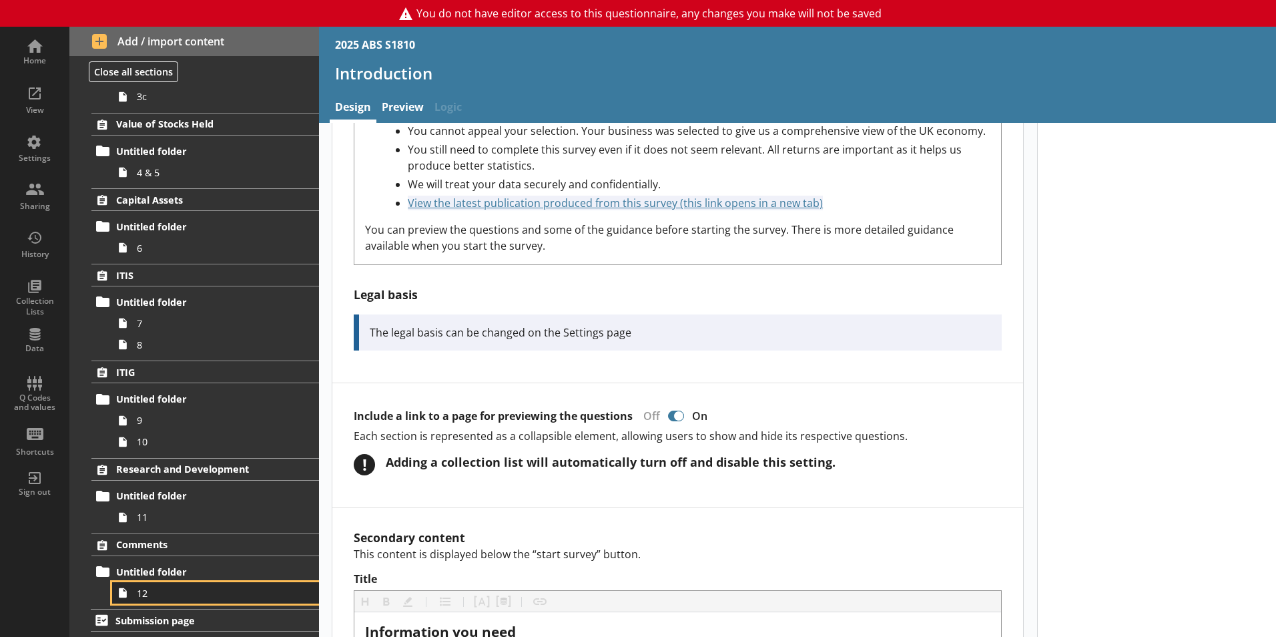
click span "12"
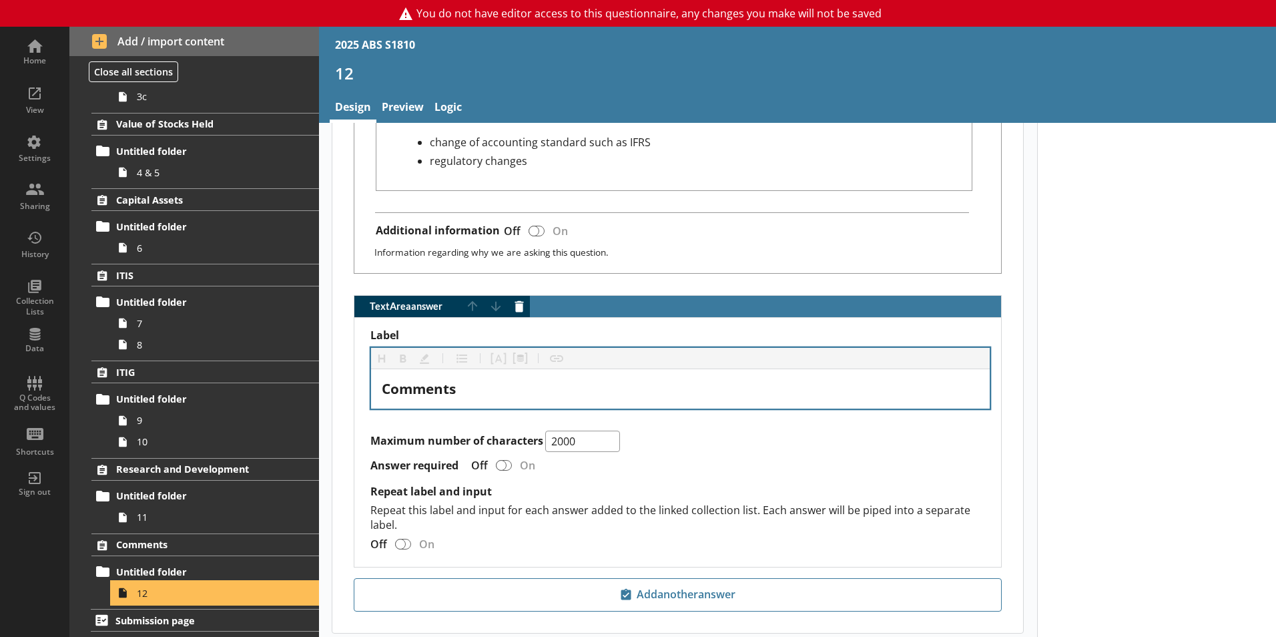
scroll to position [840, 0]
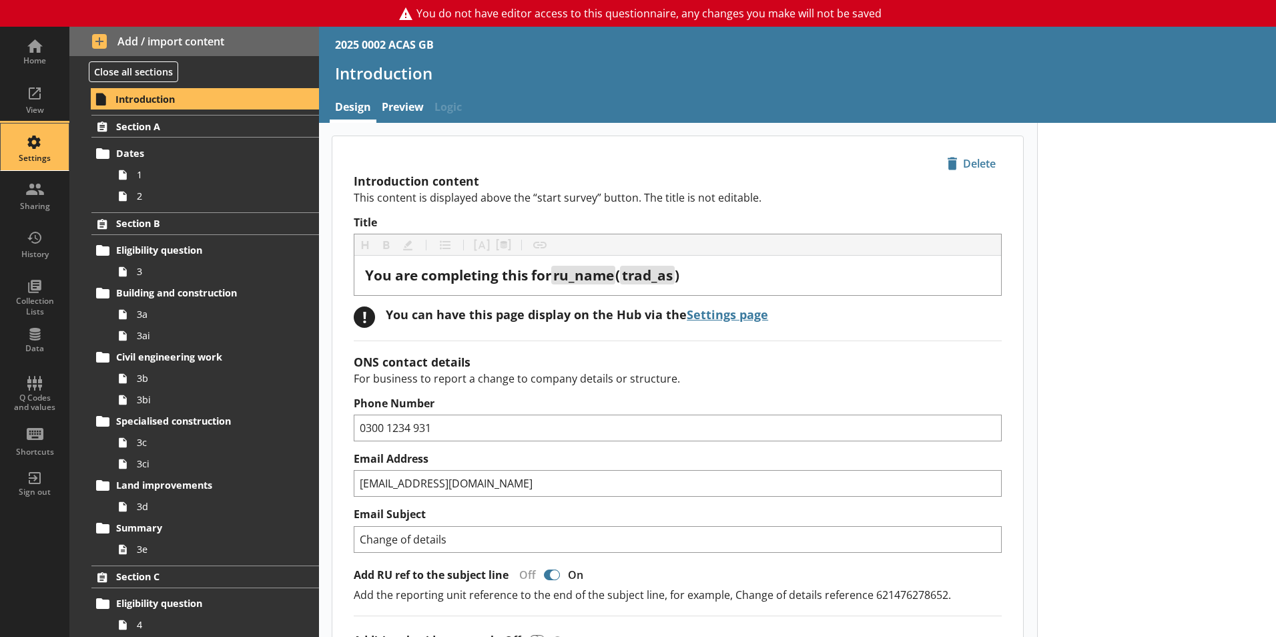
click at [46, 133] on div "Settings" at bounding box center [34, 146] width 47 height 47
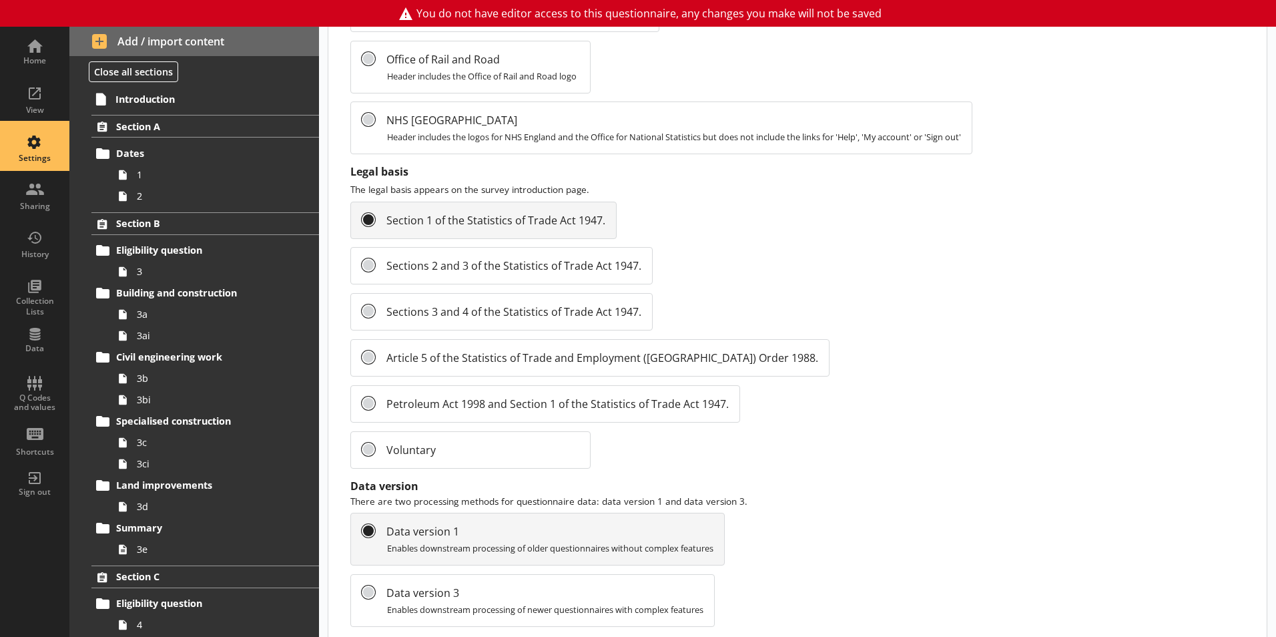
scroll to position [1414, 0]
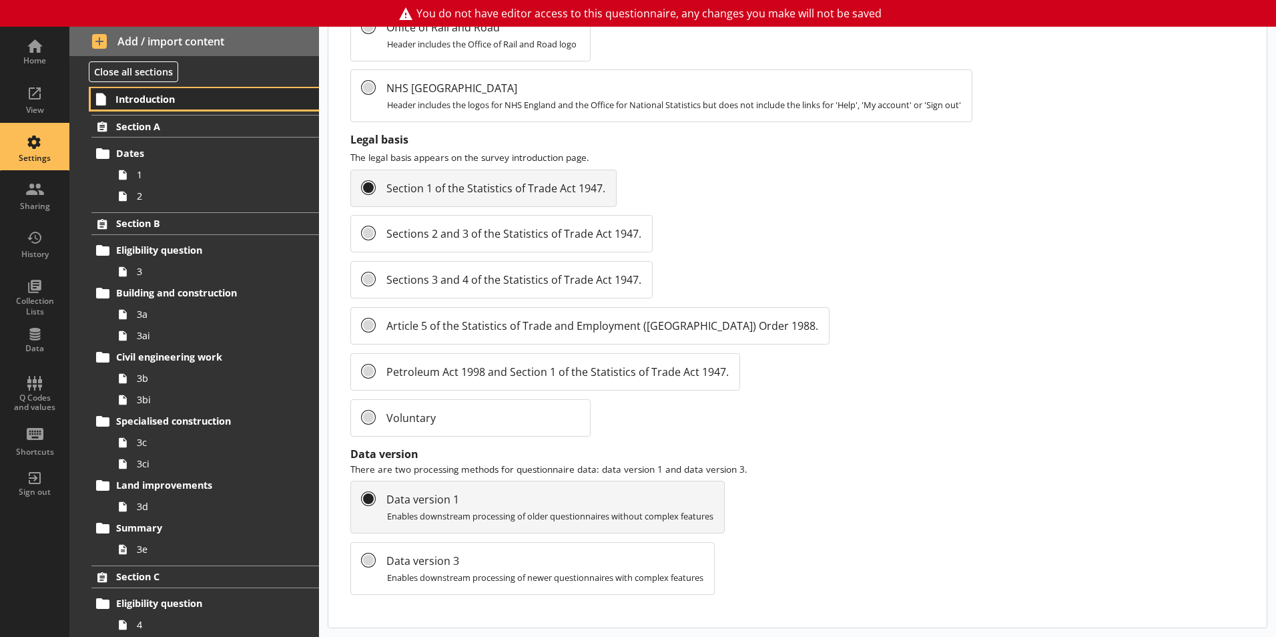
click at [214, 103] on span "Introduction" at bounding box center [197, 99] width 164 height 13
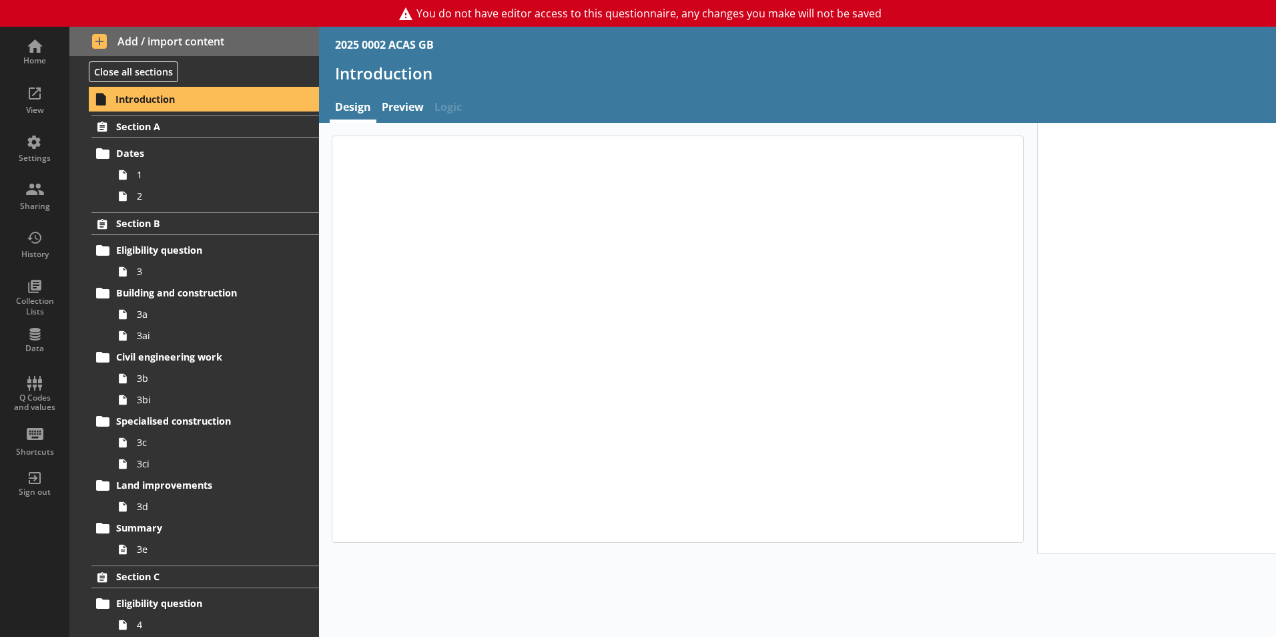
type textarea "x"
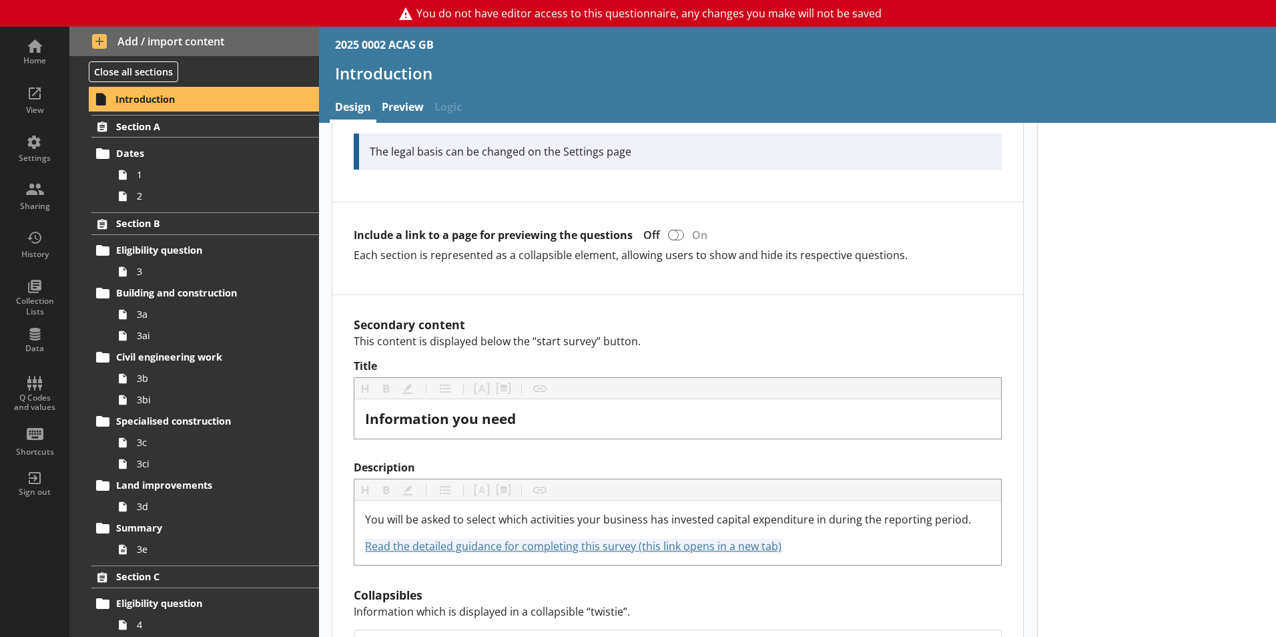
scroll to position [713, 0]
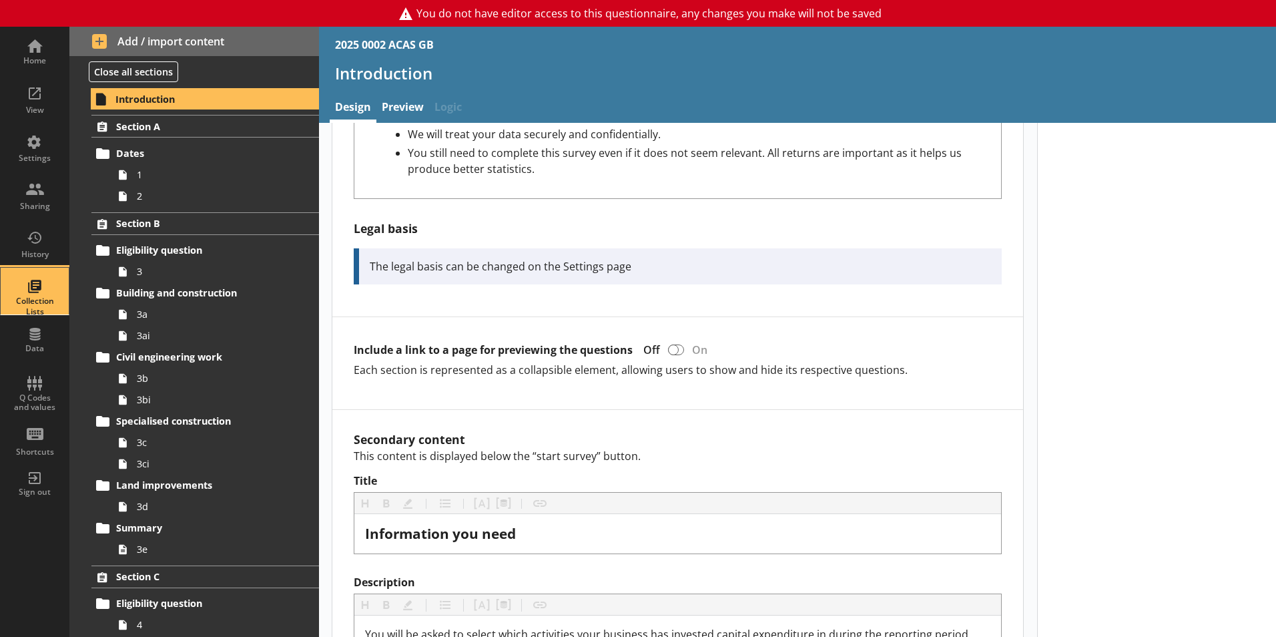
click at [44, 288] on div "Collection Lists" at bounding box center [34, 291] width 47 height 47
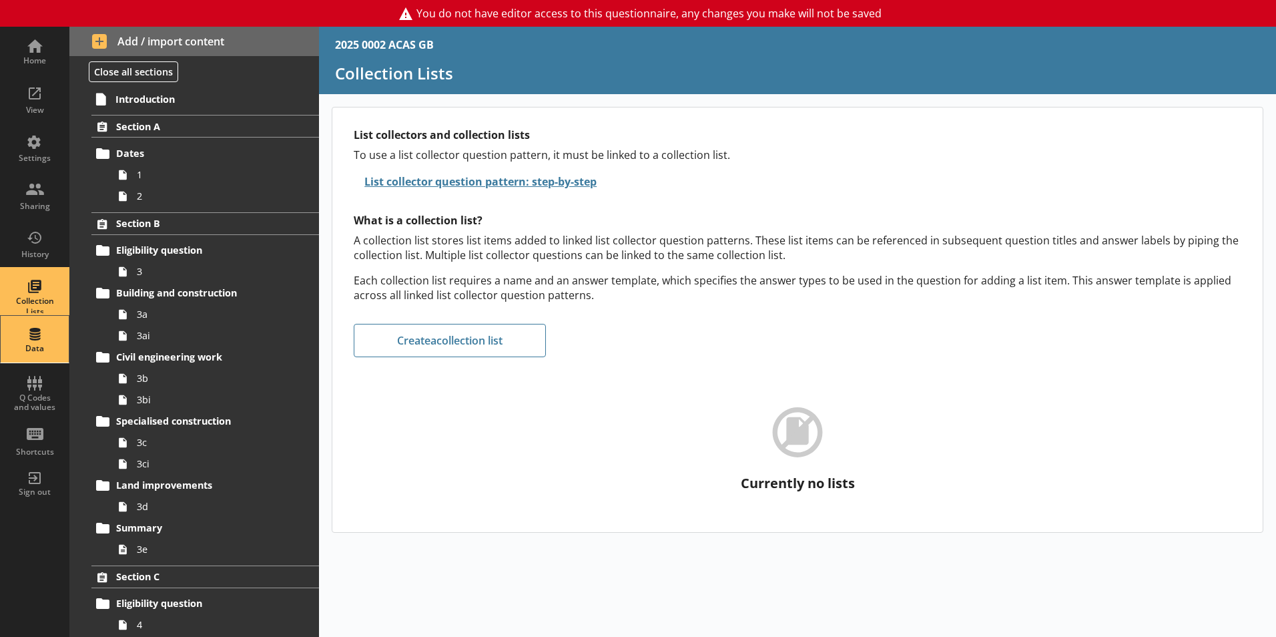
click at [39, 324] on div "Data" at bounding box center [34, 339] width 47 height 47
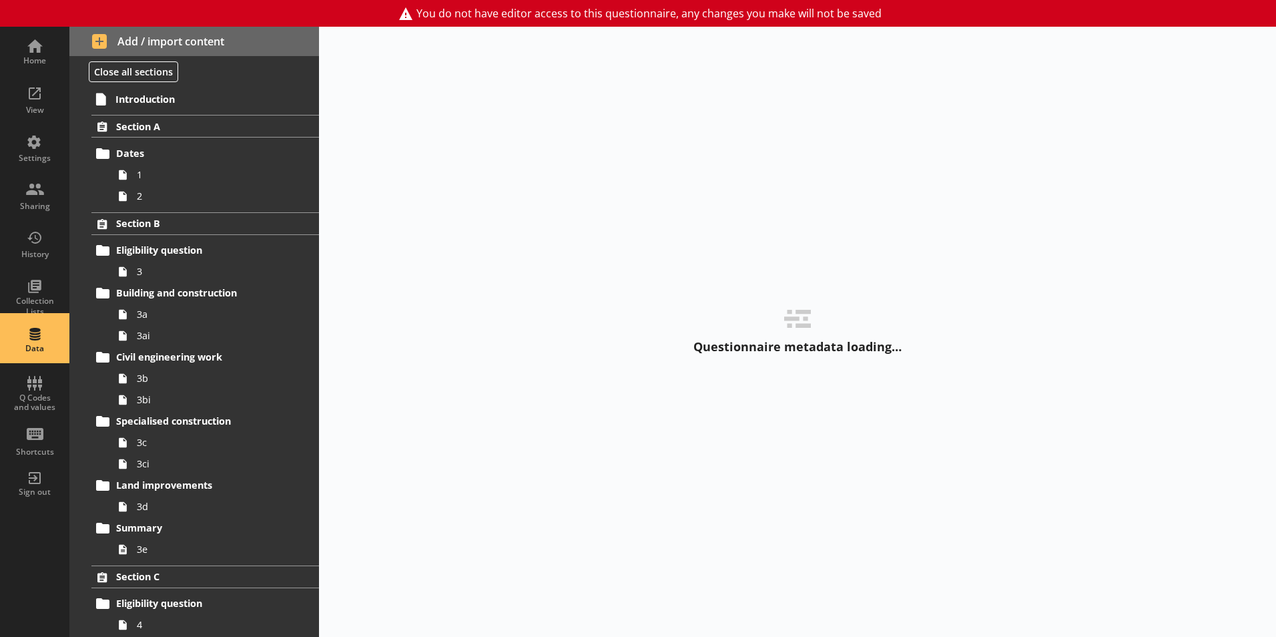
select select "Text_Optional"
select select "Date"
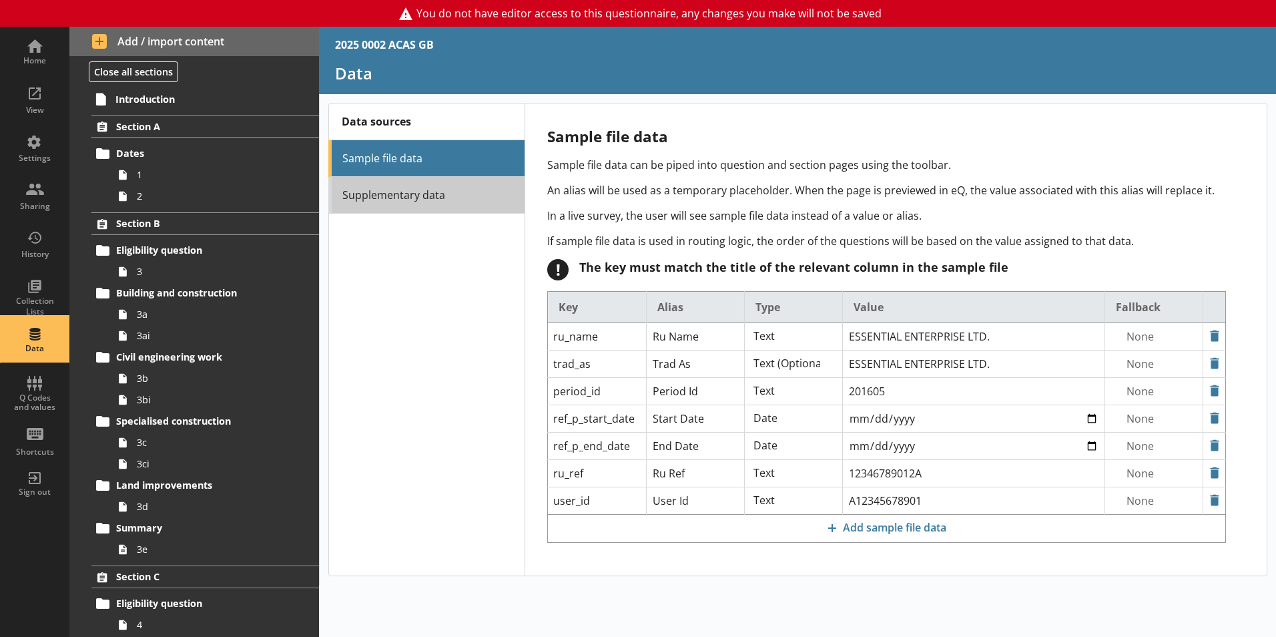
click at [396, 189] on link "Supplementary data" at bounding box center [426, 195] width 196 height 37
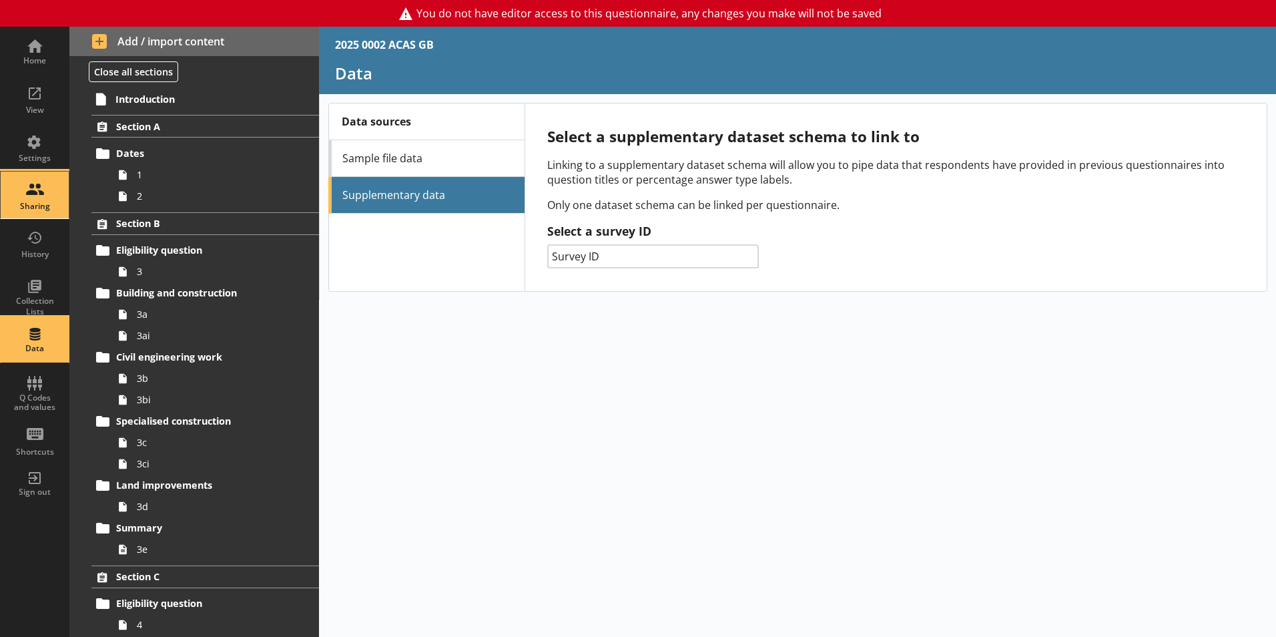
click at [37, 176] on div "Sharing" at bounding box center [34, 195] width 47 height 47
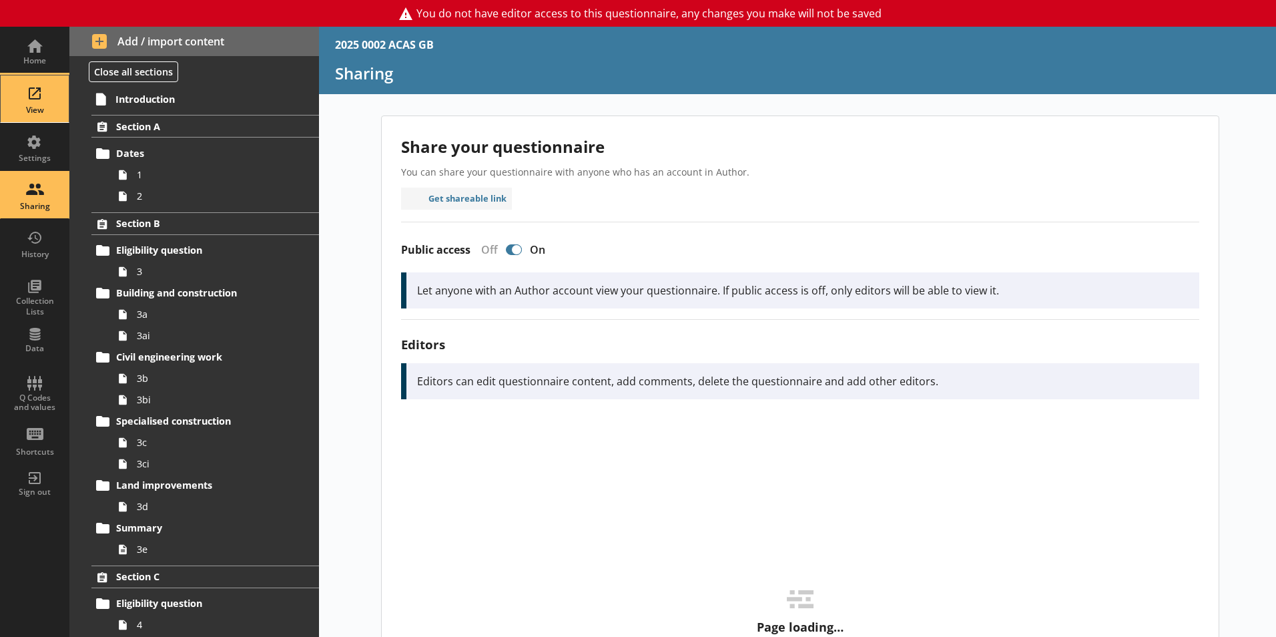
click at [31, 114] on div "View" at bounding box center [34, 110] width 47 height 11
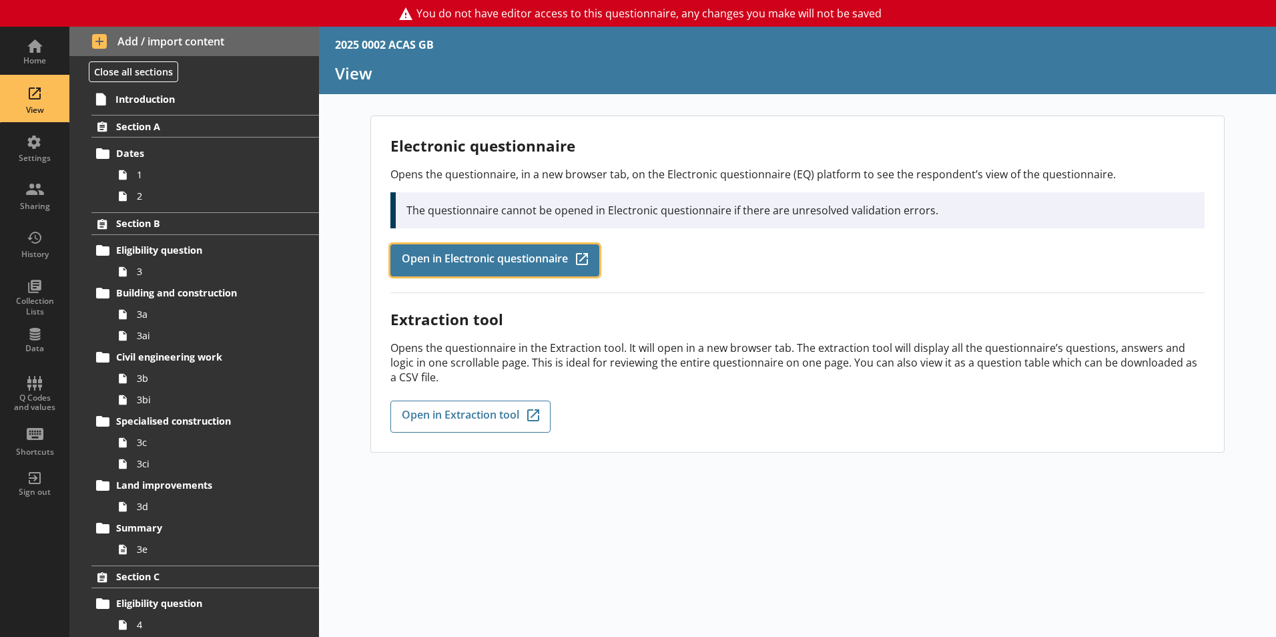
click at [432, 270] on link "Open in Electronic questionnaire Q-Codes_Icon Created with Sketch." at bounding box center [494, 260] width 209 height 32
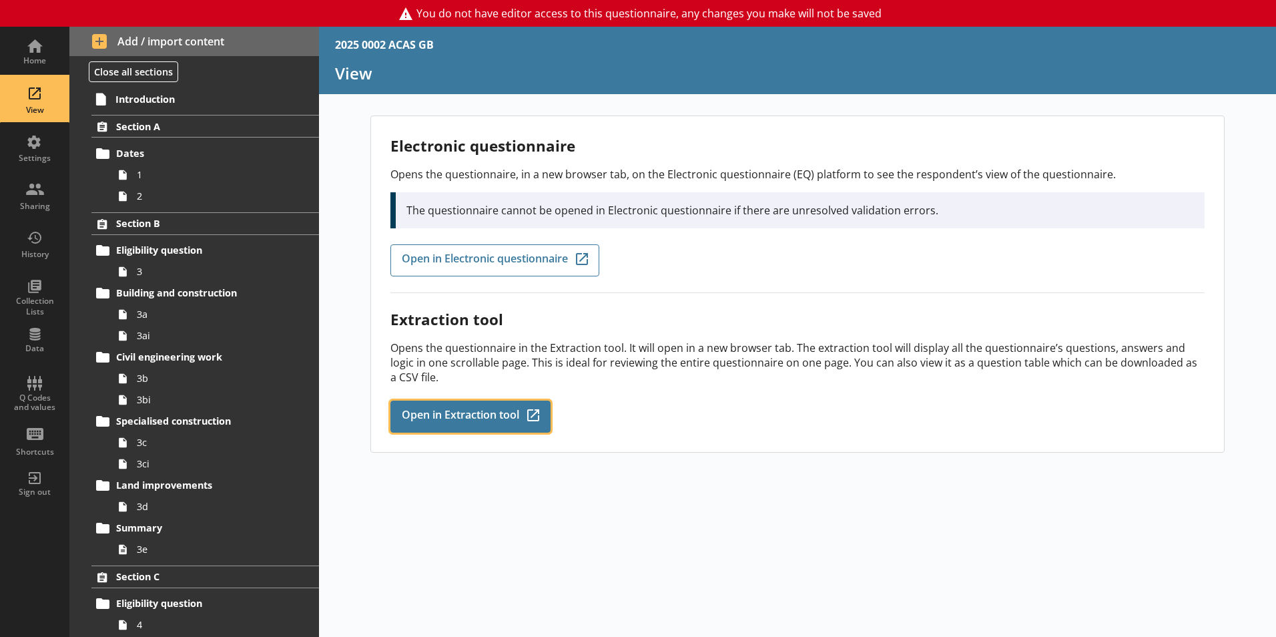
click at [408, 414] on span "Open in Extraction tool" at bounding box center [460, 416] width 117 height 15
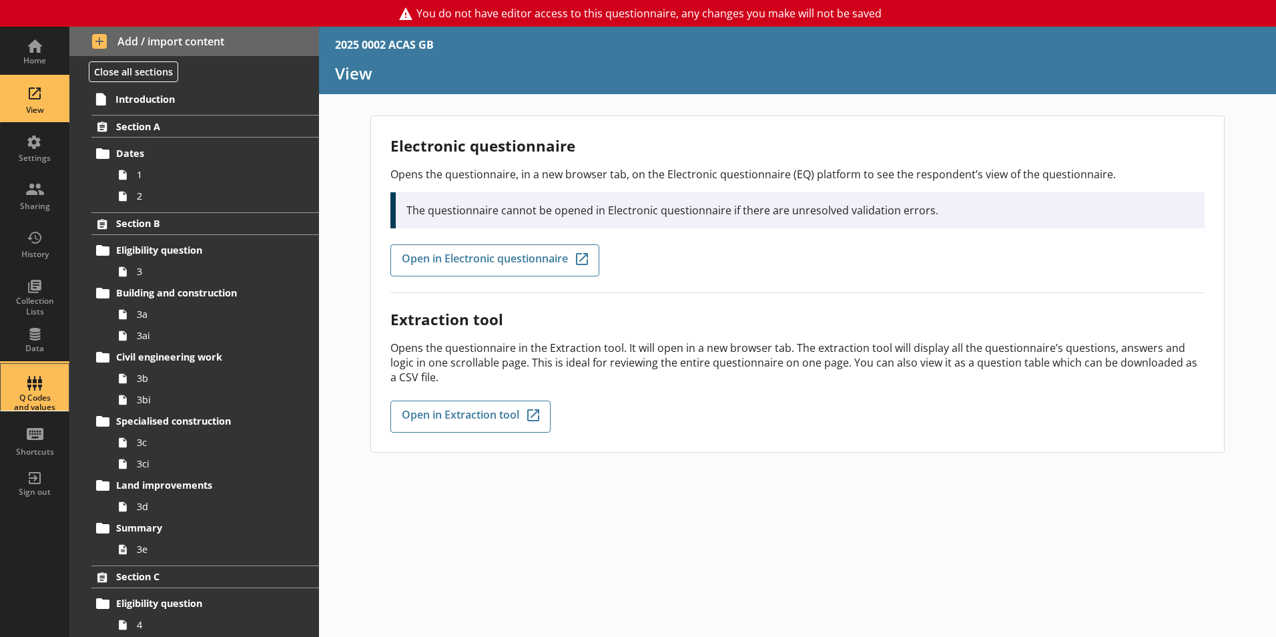
click at [12, 382] on div "Q Codes and values" at bounding box center [34, 387] width 47 height 47
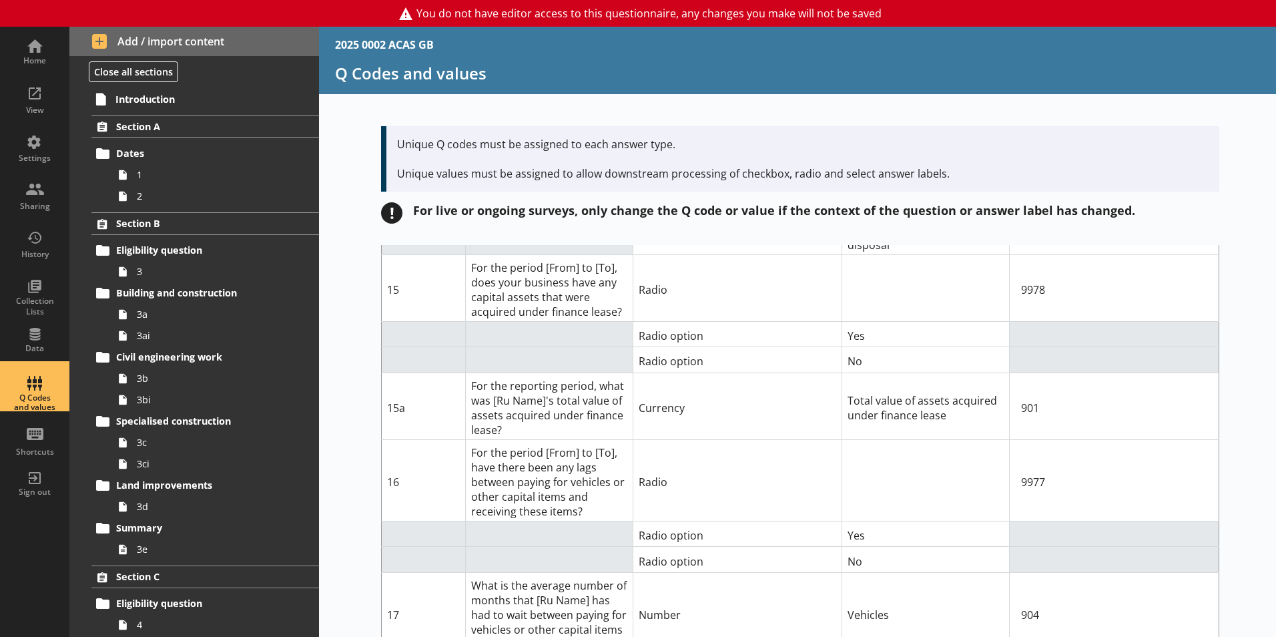
scroll to position [15220, 0]
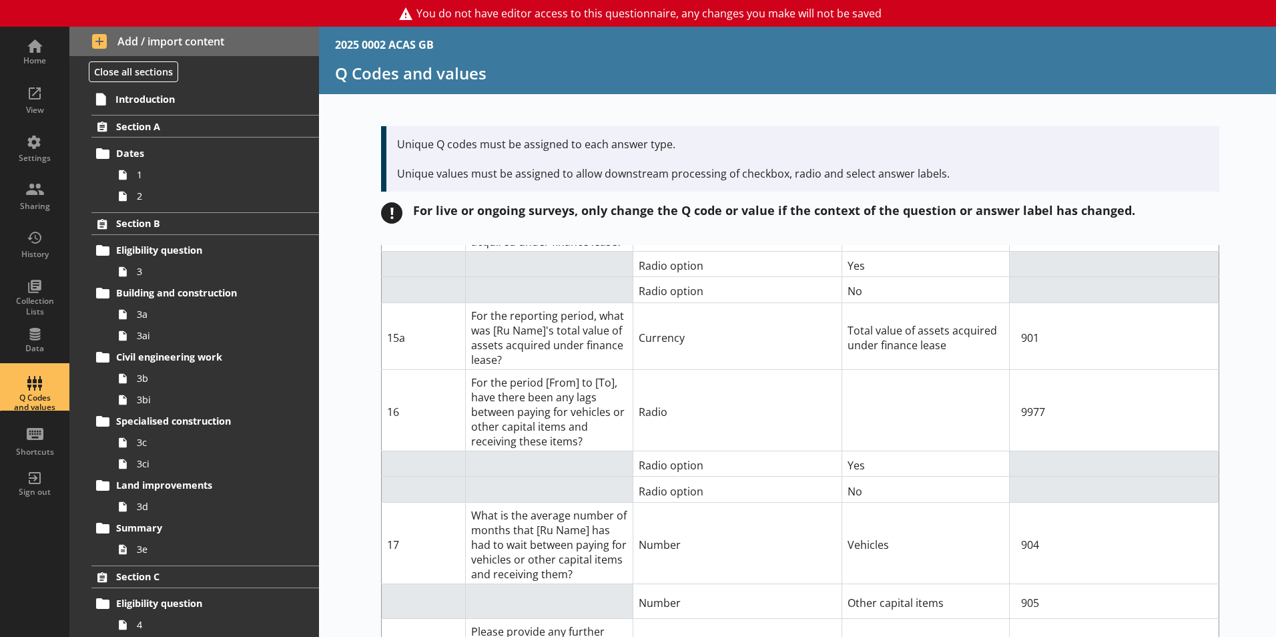
drag, startPoint x: 360, startPoint y: 377, endPoint x: 364, endPoint y: 258, distance: 118.9
click at [364, 258] on div "Short code Question Answer Type Answer label Q code for answer type 1 Are you a…" at bounding box center [797, 441] width 957 height 392
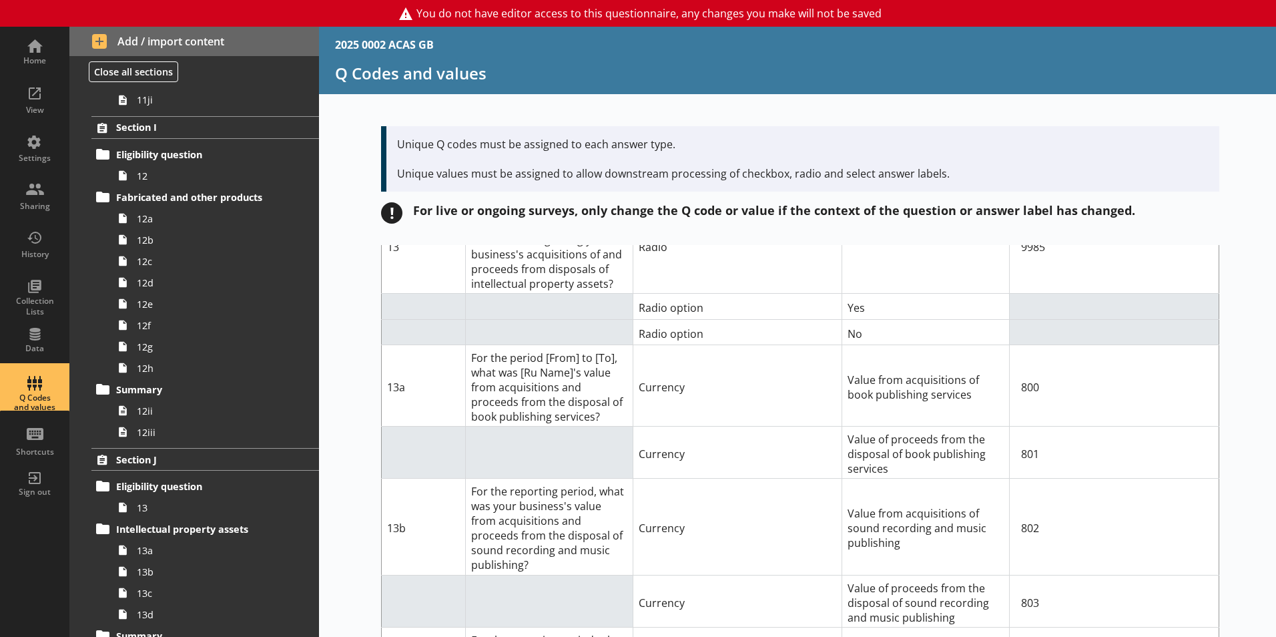
scroll to position [3243, 0]
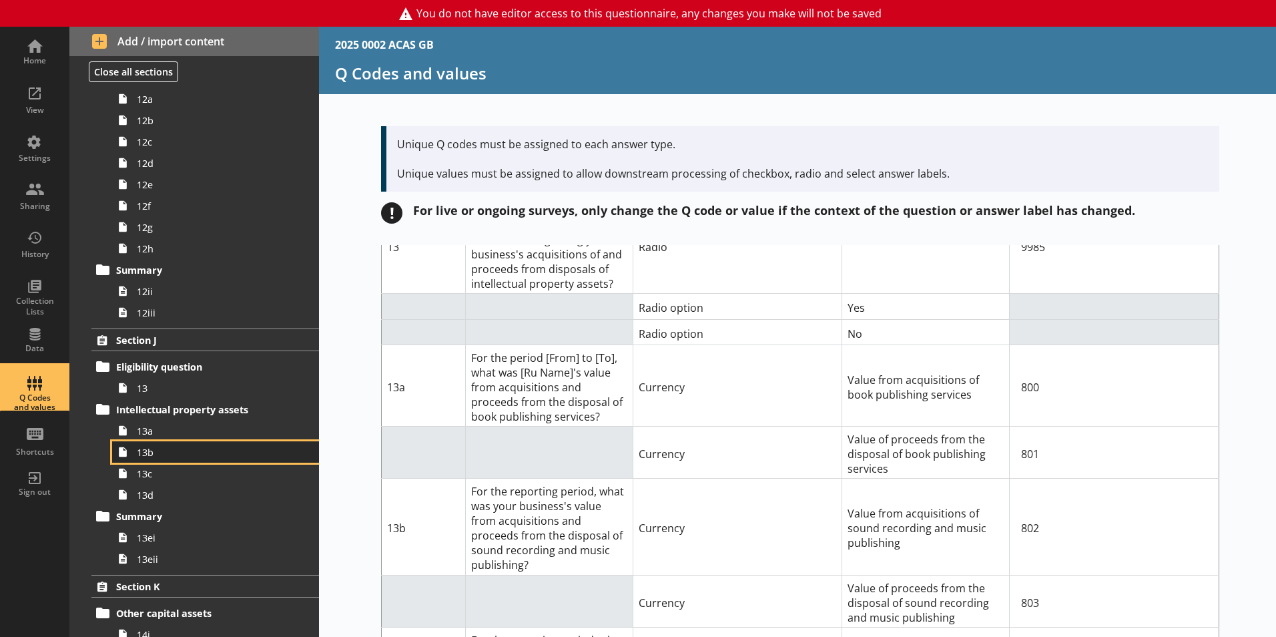
click at [145, 444] on link "13b" at bounding box center [215, 451] width 207 height 21
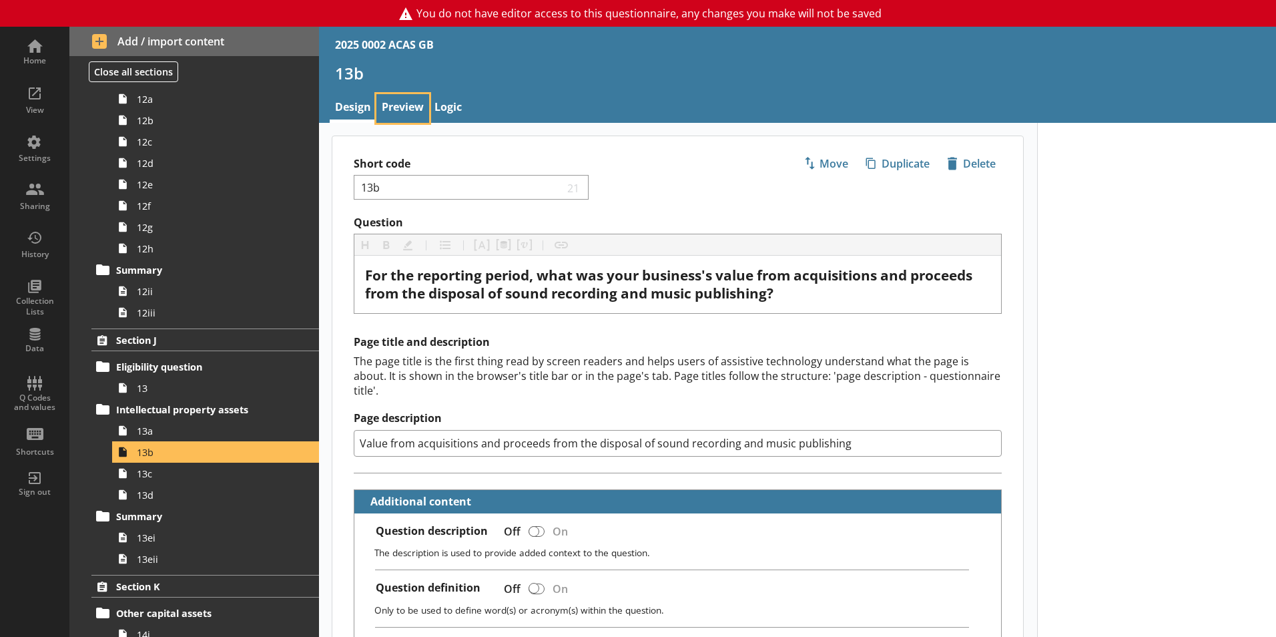
click at [398, 95] on link "Preview" at bounding box center [402, 108] width 53 height 29
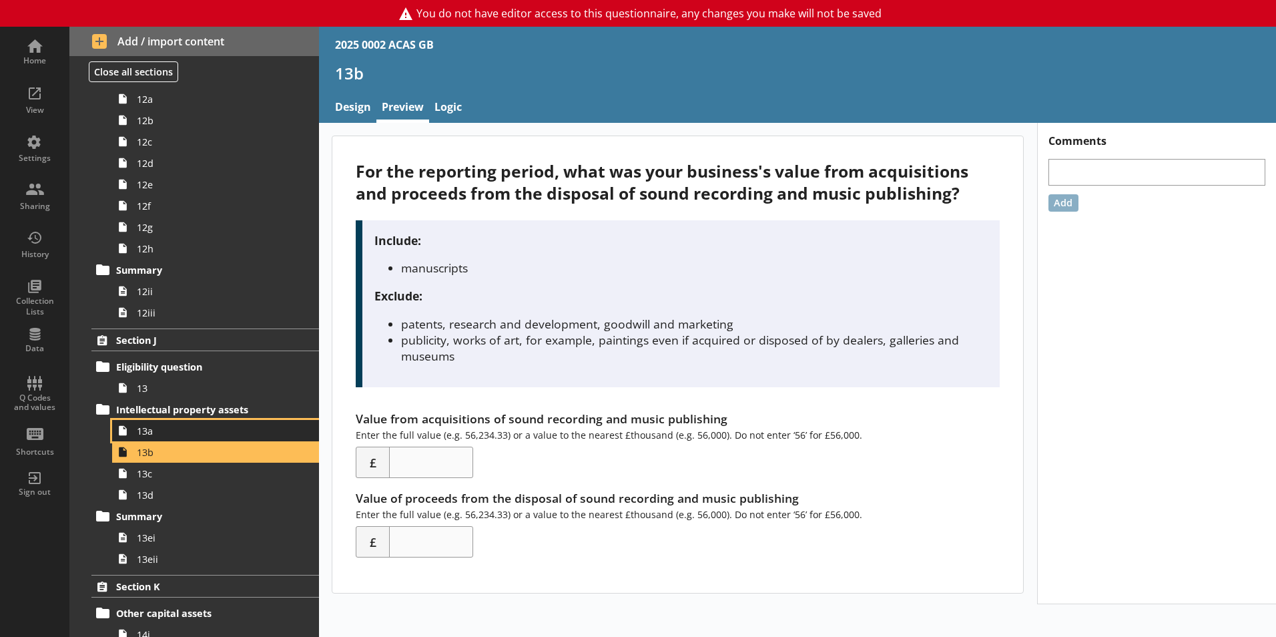
click at [149, 430] on span "13a" at bounding box center [211, 430] width 148 height 13
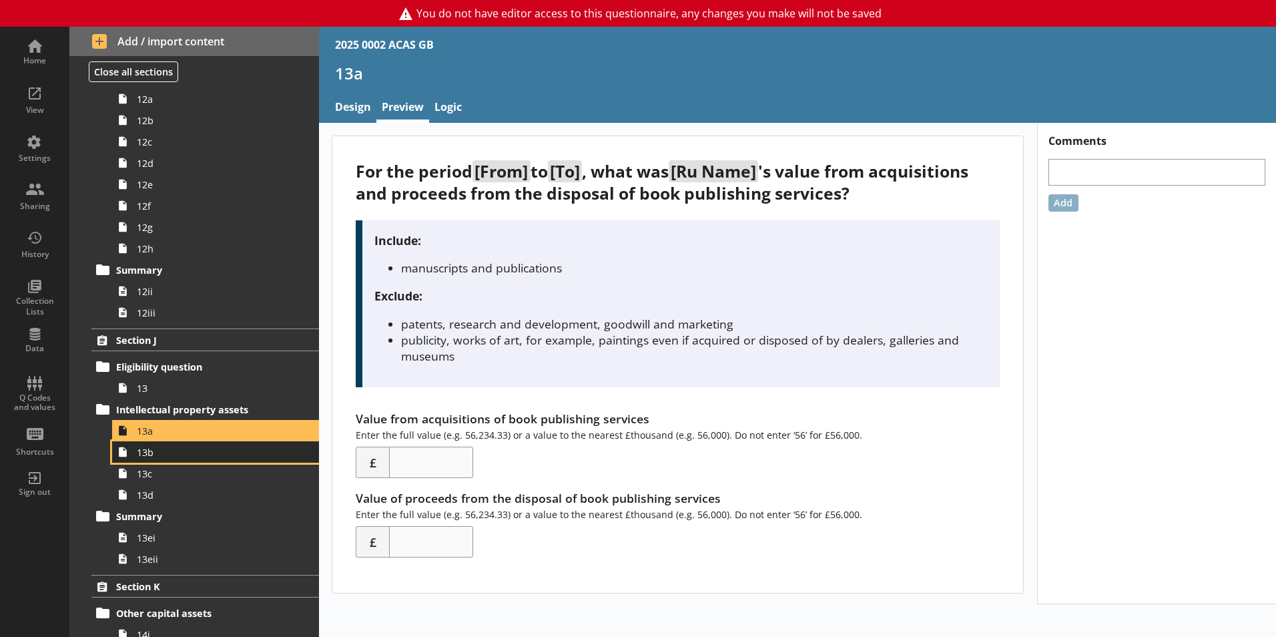
click at [172, 453] on span "13b" at bounding box center [211, 452] width 148 height 13
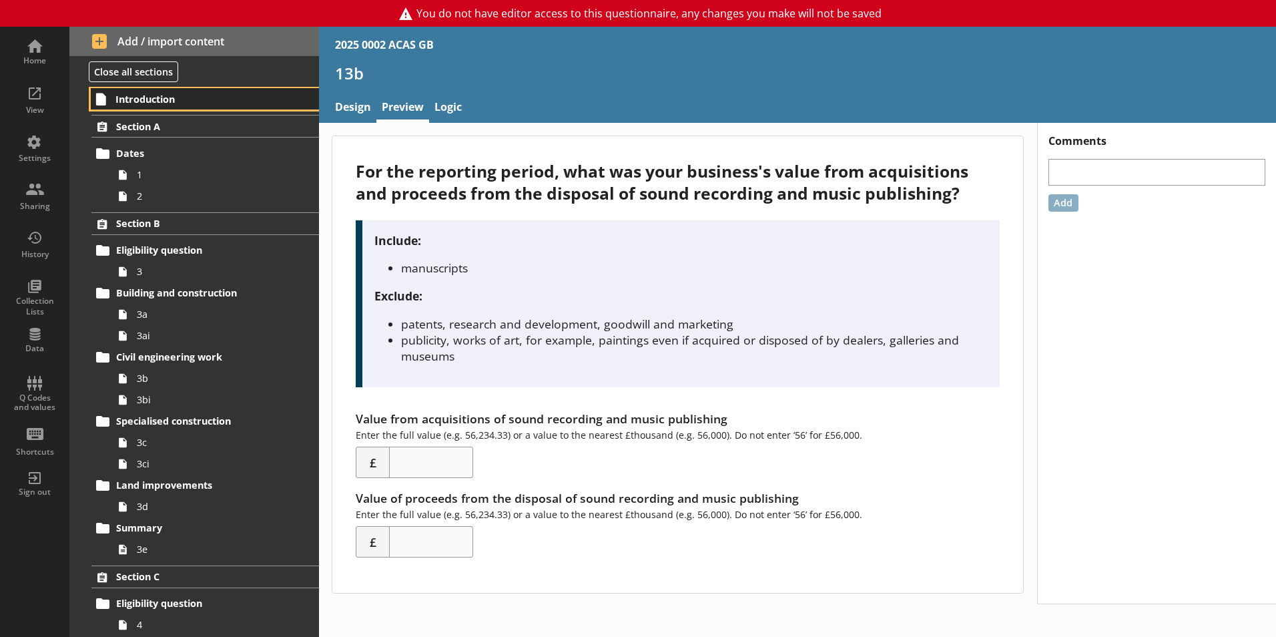
click at [162, 97] on span "Introduction" at bounding box center [197, 99] width 164 height 13
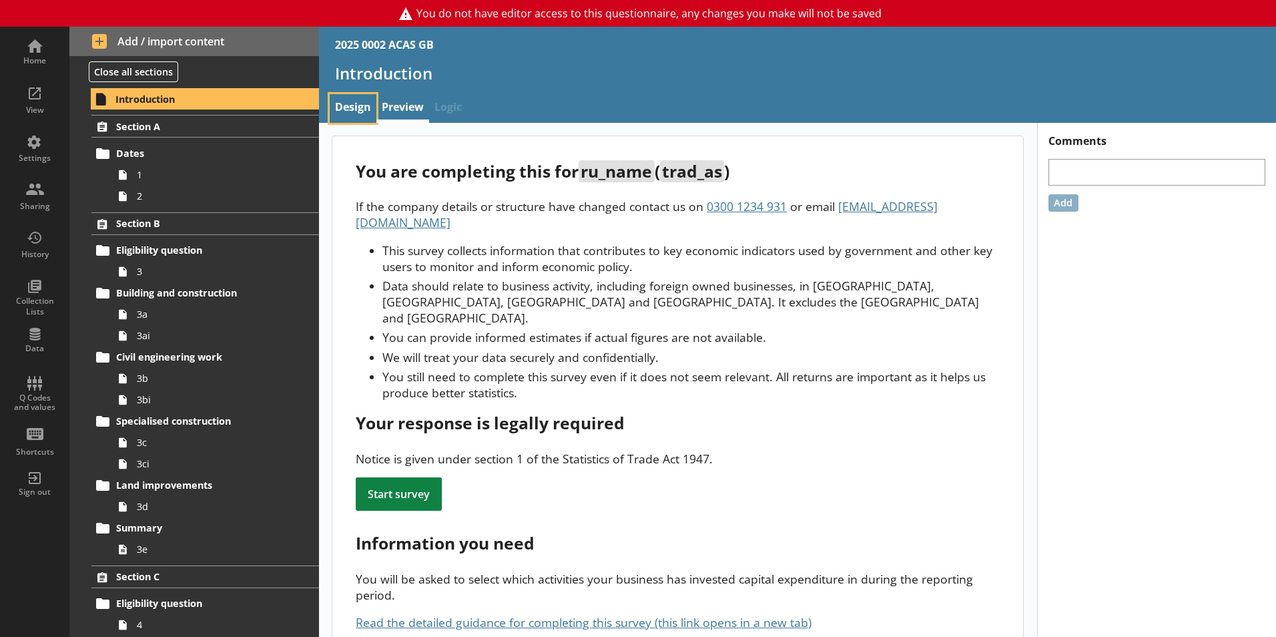
click at [357, 101] on link "Design" at bounding box center [353, 108] width 47 height 29
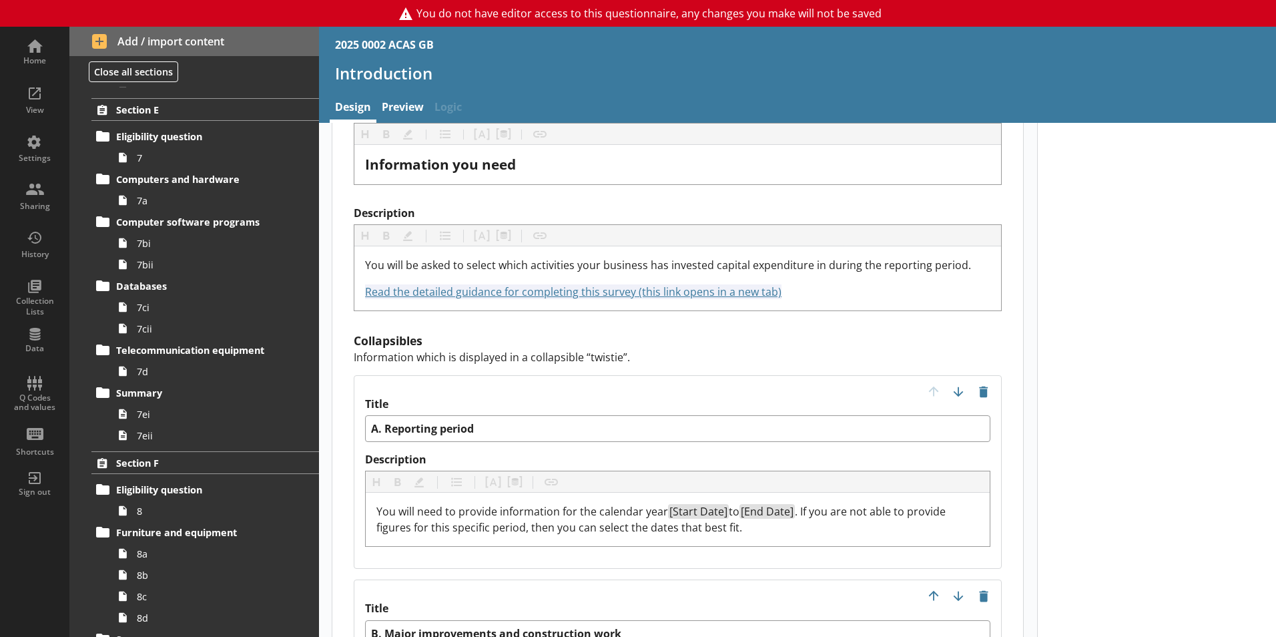
scroll to position [3874, 0]
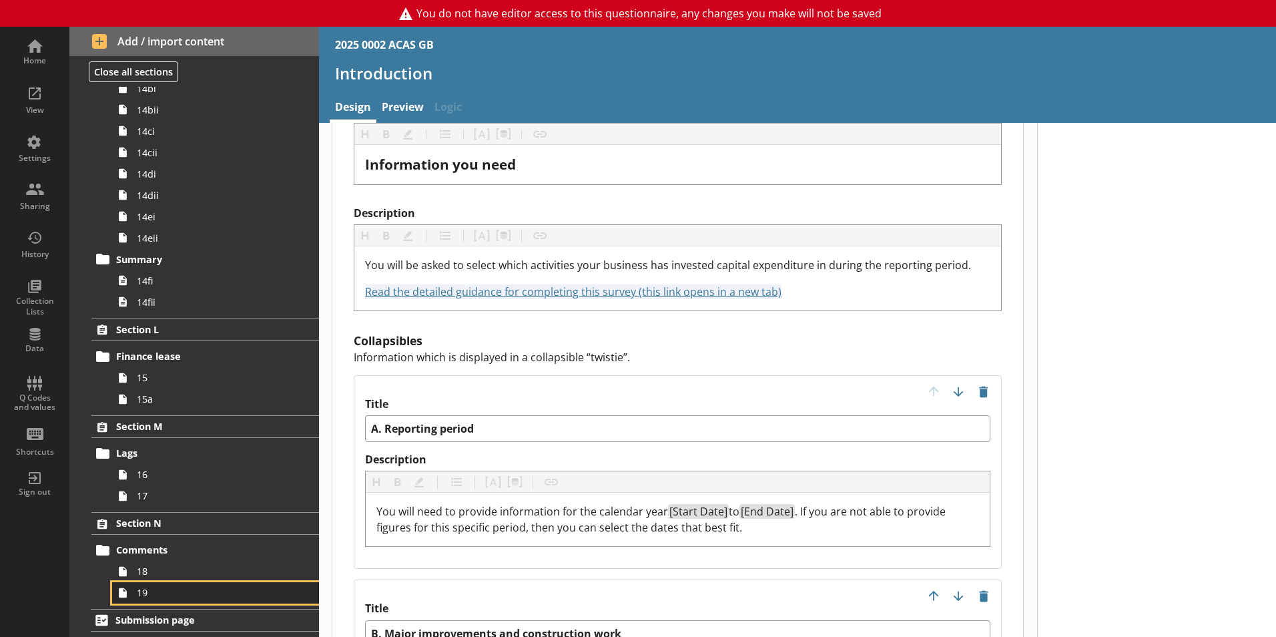
click at [180, 600] on link "19" at bounding box center [215, 592] width 207 height 21
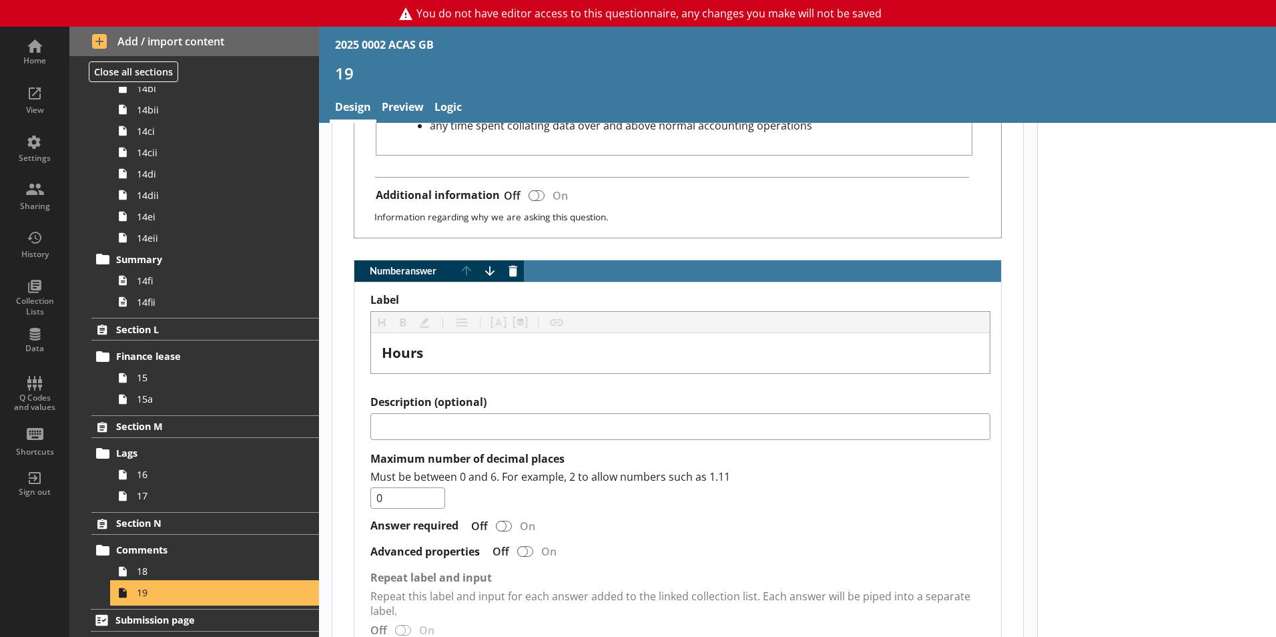
scroll to position [1259, 0]
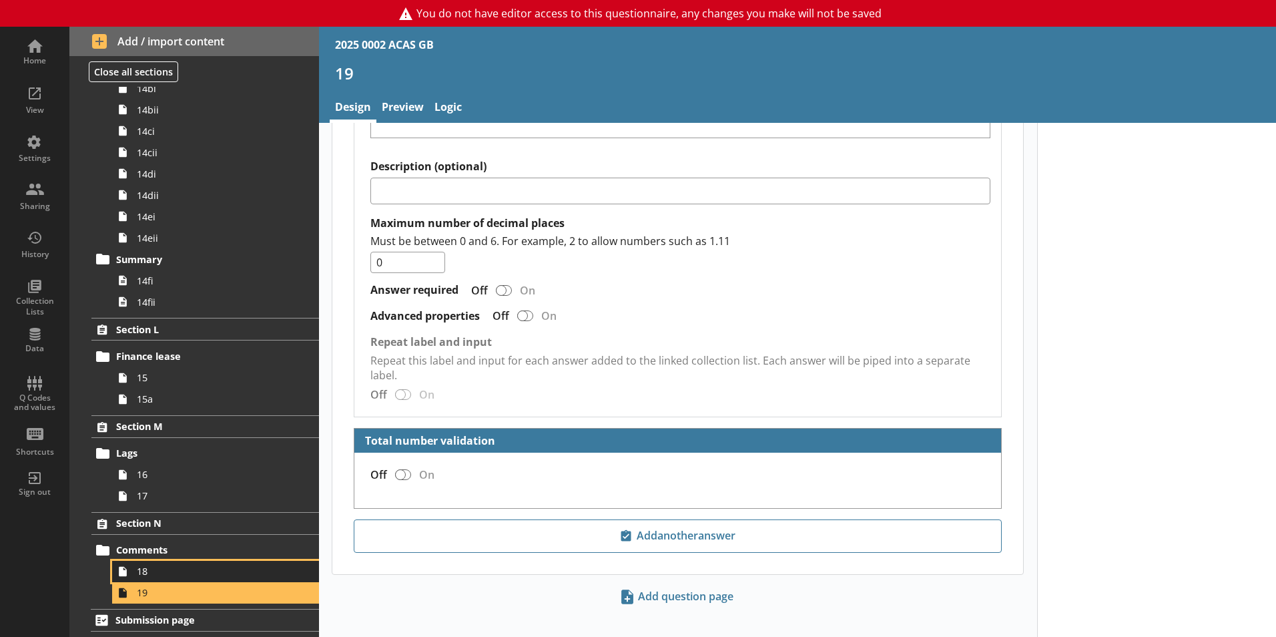
click at [192, 567] on span "18" at bounding box center [211, 571] width 148 height 13
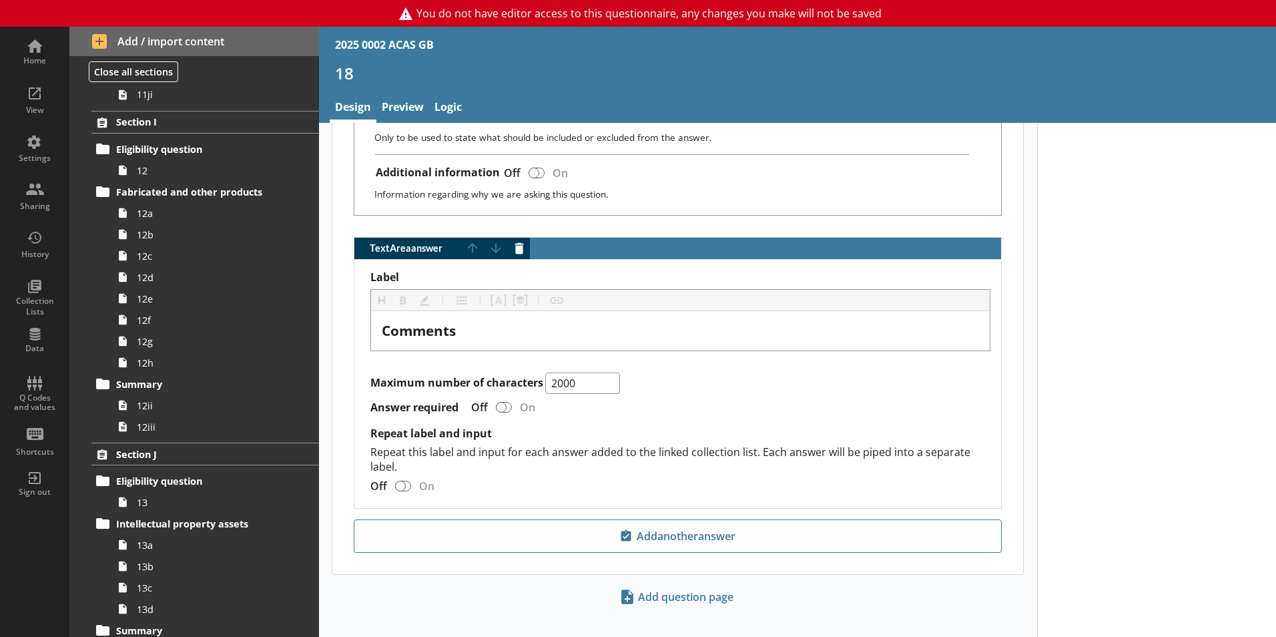
scroll to position [3266, 0]
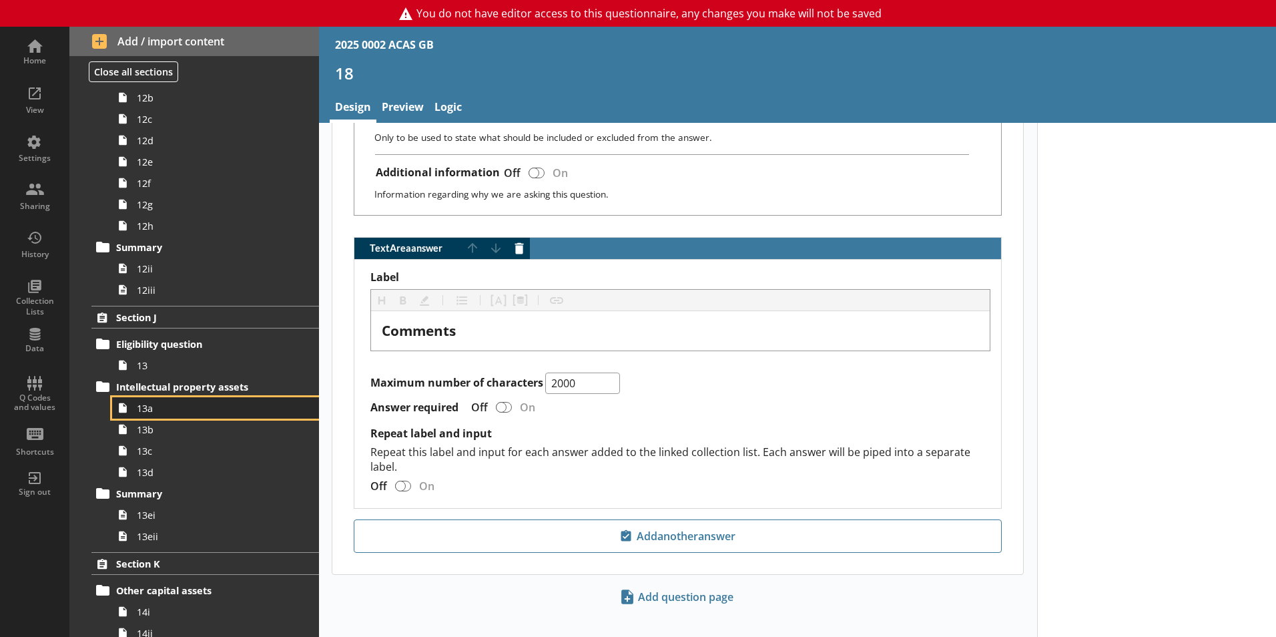
click at [221, 410] on span "13a" at bounding box center [211, 408] width 148 height 13
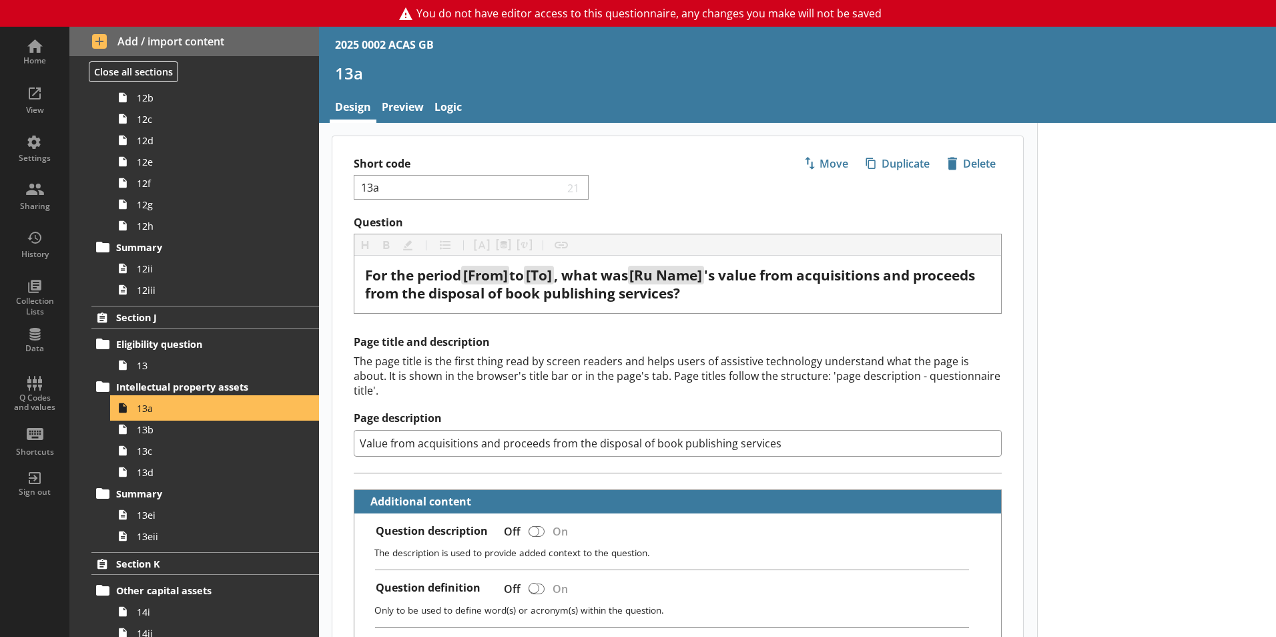
type textarea "x"
click at [388, 95] on link "Preview" at bounding box center [402, 108] width 53 height 29
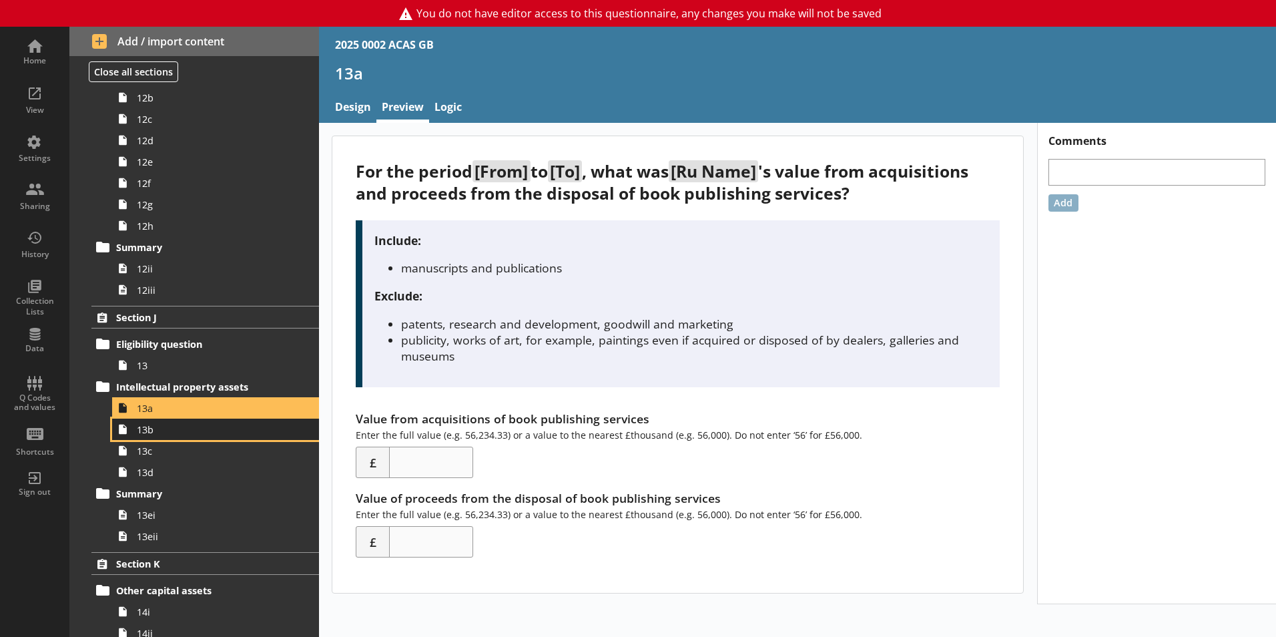
click at [224, 437] on link "13b" at bounding box center [215, 428] width 207 height 21
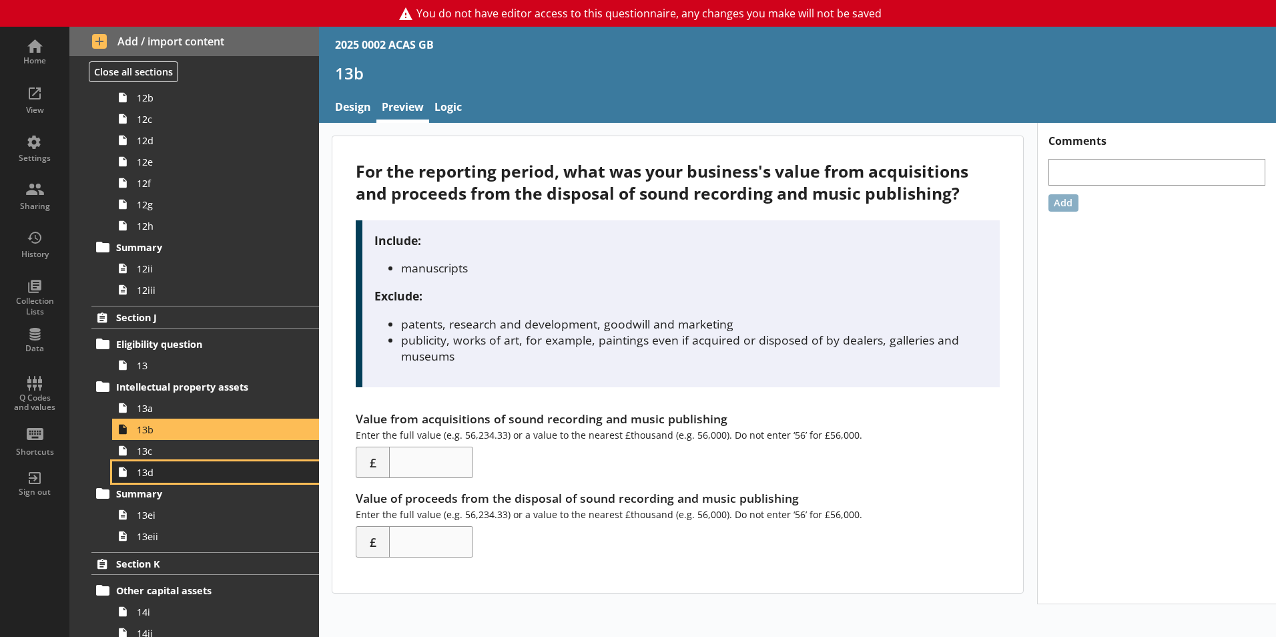
click at [213, 466] on span "13d" at bounding box center [211, 472] width 148 height 13
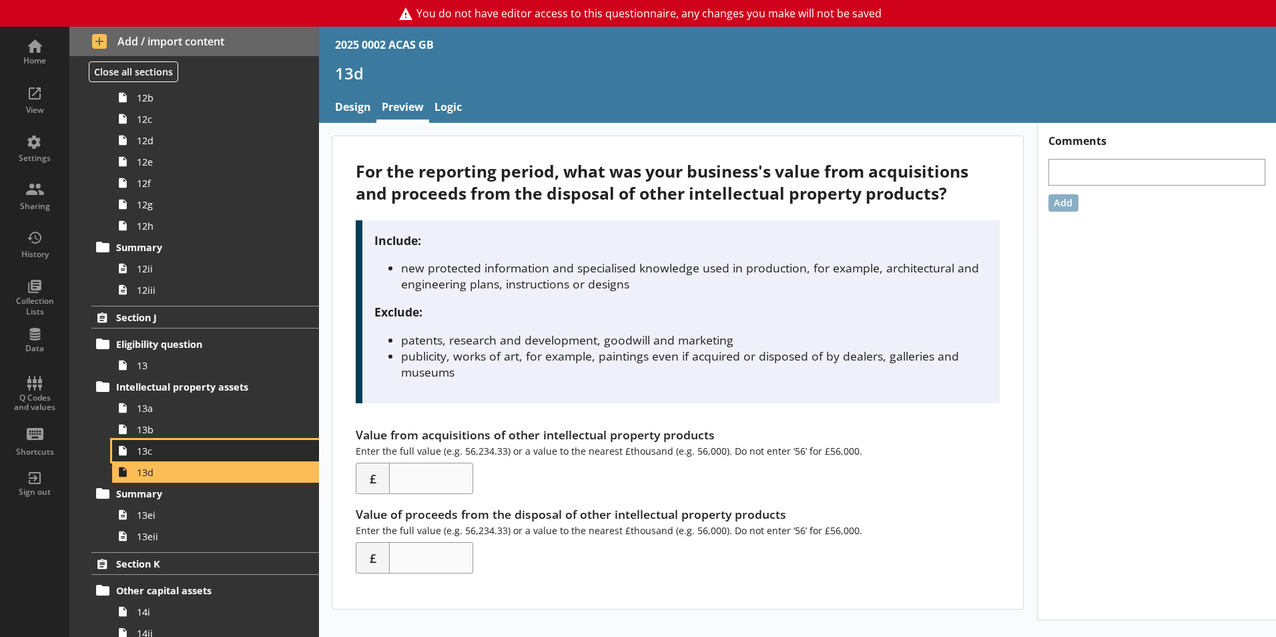
click at [209, 449] on span "13c" at bounding box center [211, 450] width 148 height 13
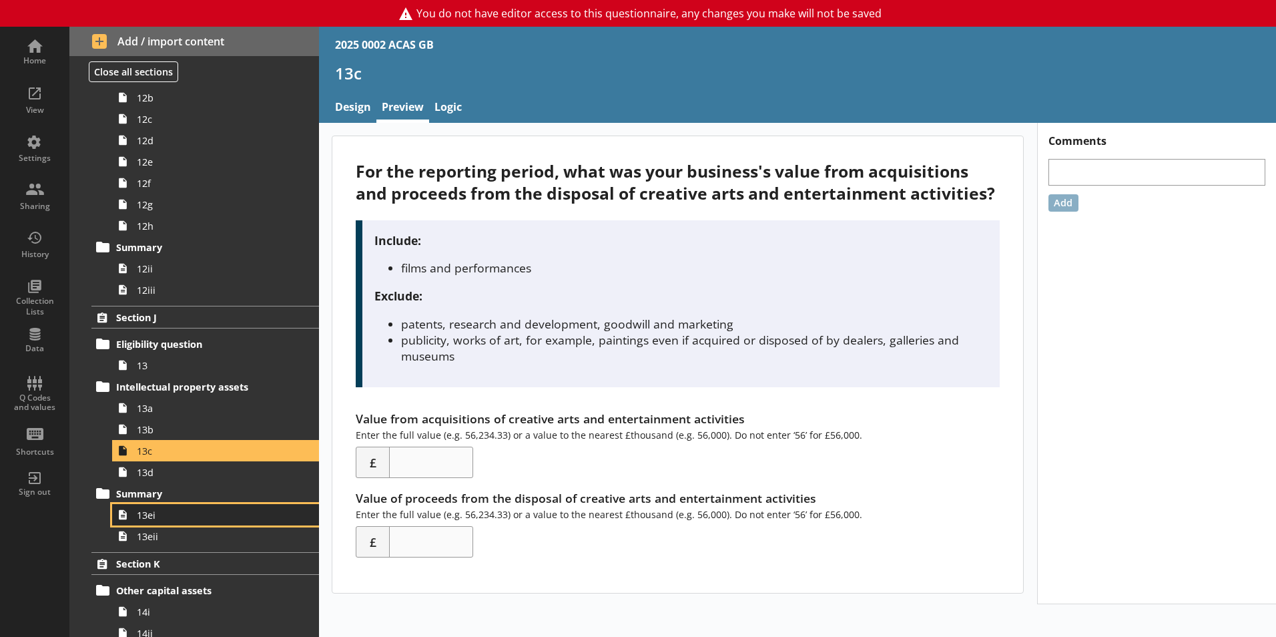
click at [169, 524] on link "13ei" at bounding box center [215, 514] width 207 height 21
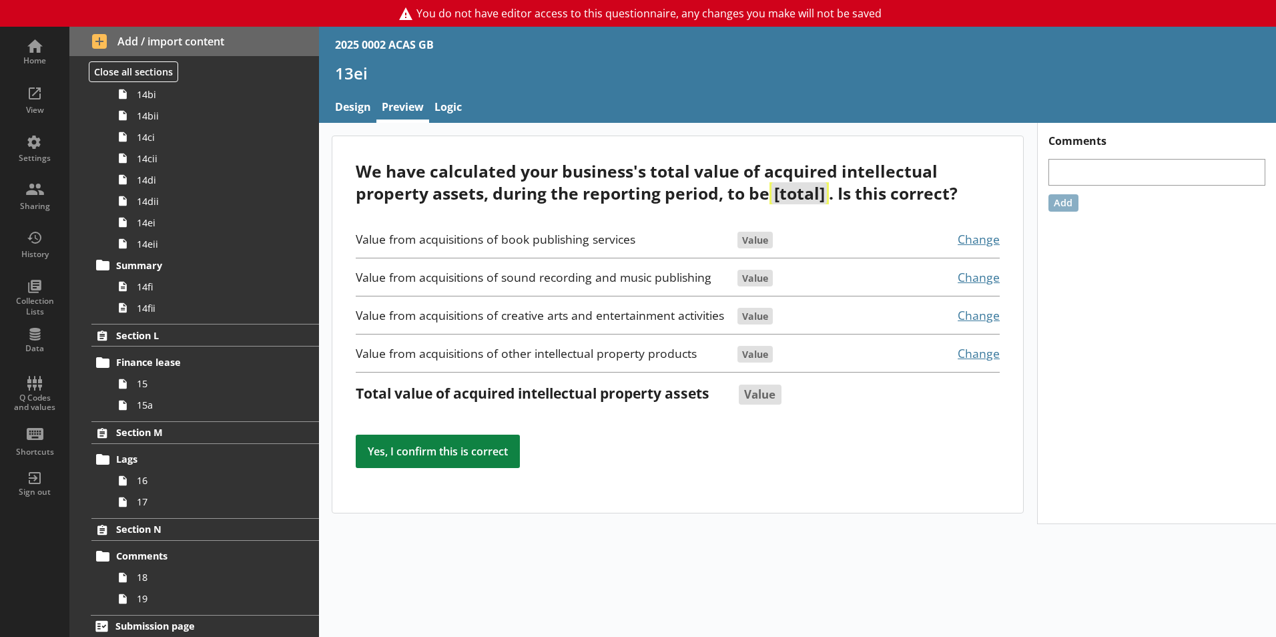
scroll to position [3874, 0]
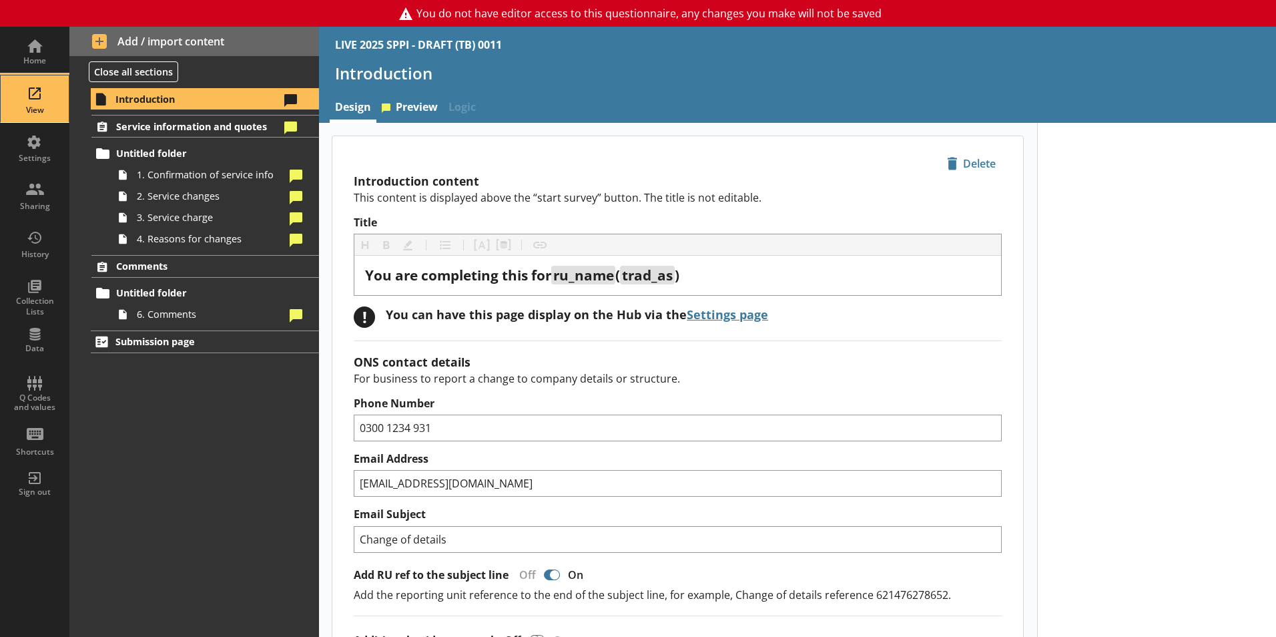
click at [35, 121] on div "View" at bounding box center [34, 98] width 47 height 47
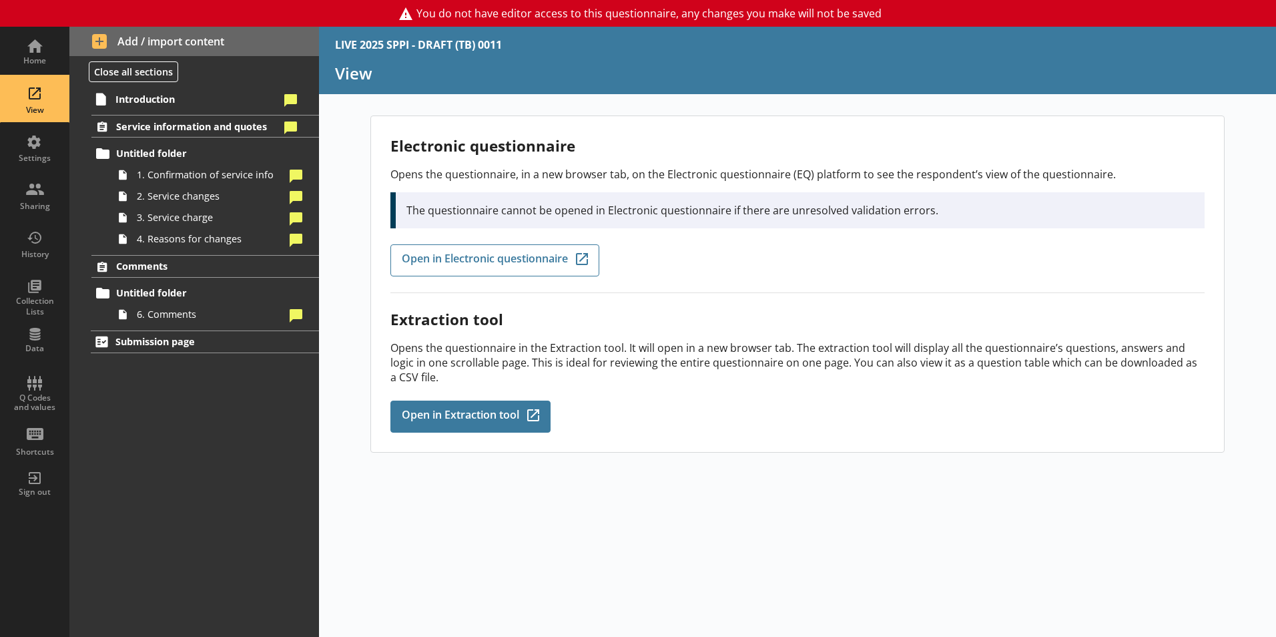
click at [418, 400] on div "Extraction tool Opens the questionnaire in the Extraction tool. It will open in…" at bounding box center [797, 362] width 814 height 139
click at [418, 406] on link "Open in Extraction tool Q-Codes_Icon Created with Sketch." at bounding box center [470, 416] width 160 height 32
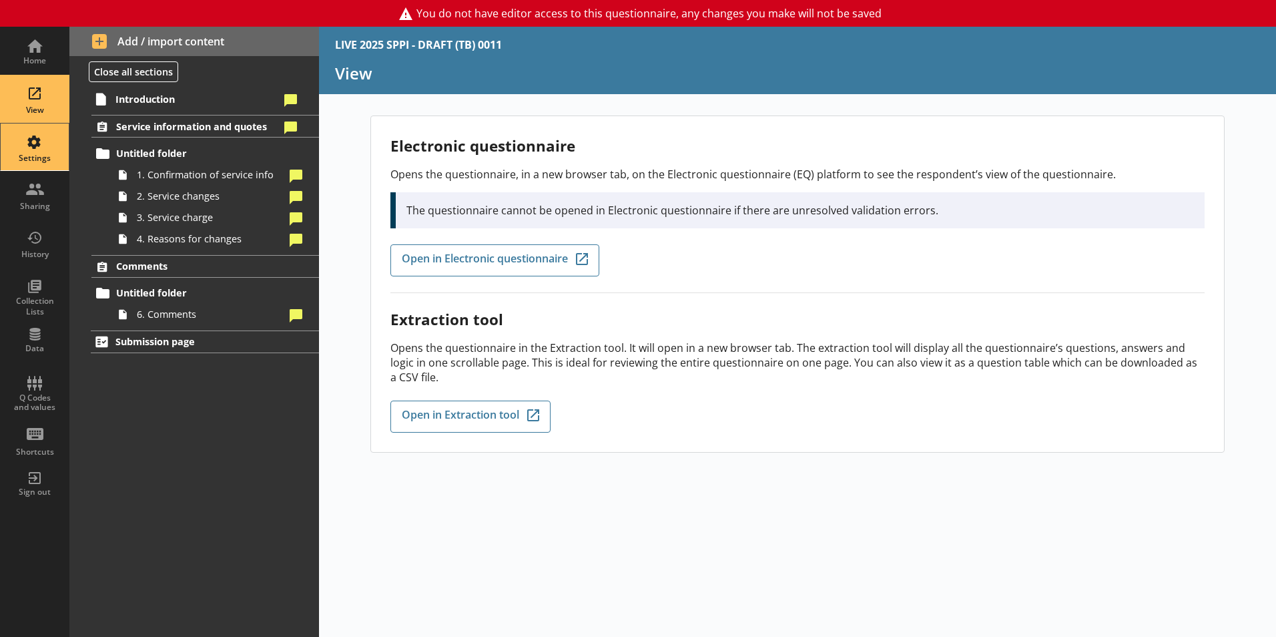
click at [39, 160] on div "Settings" at bounding box center [34, 158] width 47 height 11
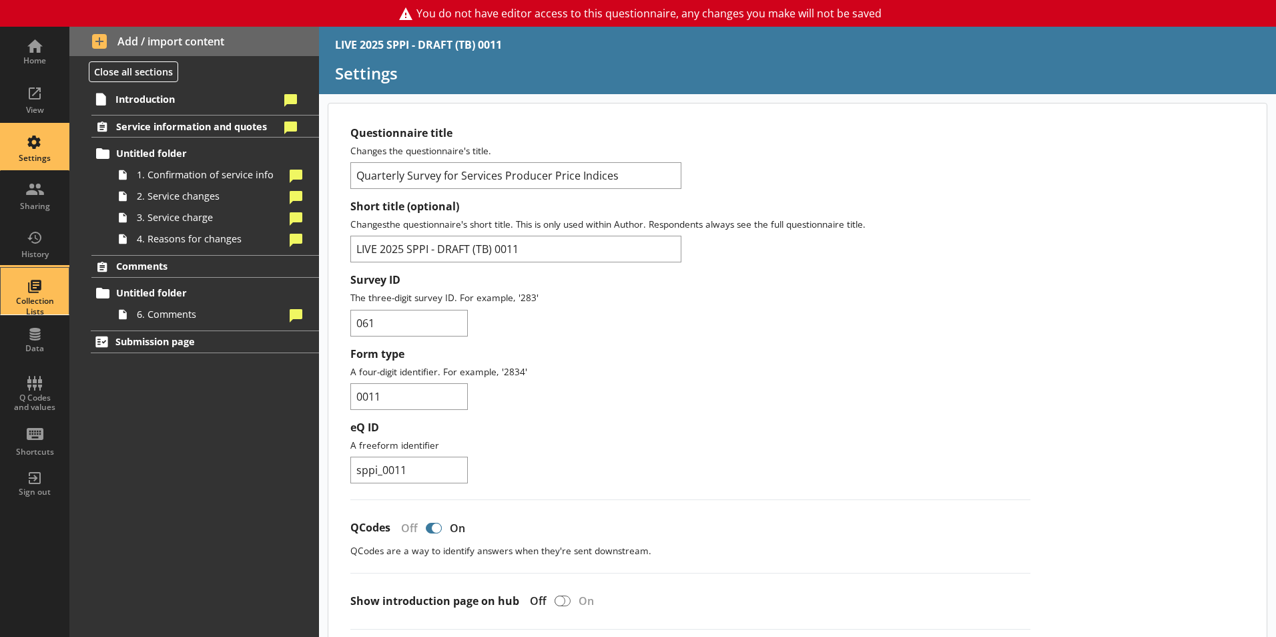
click at [41, 304] on div "Collection Lists" at bounding box center [34, 306] width 47 height 21
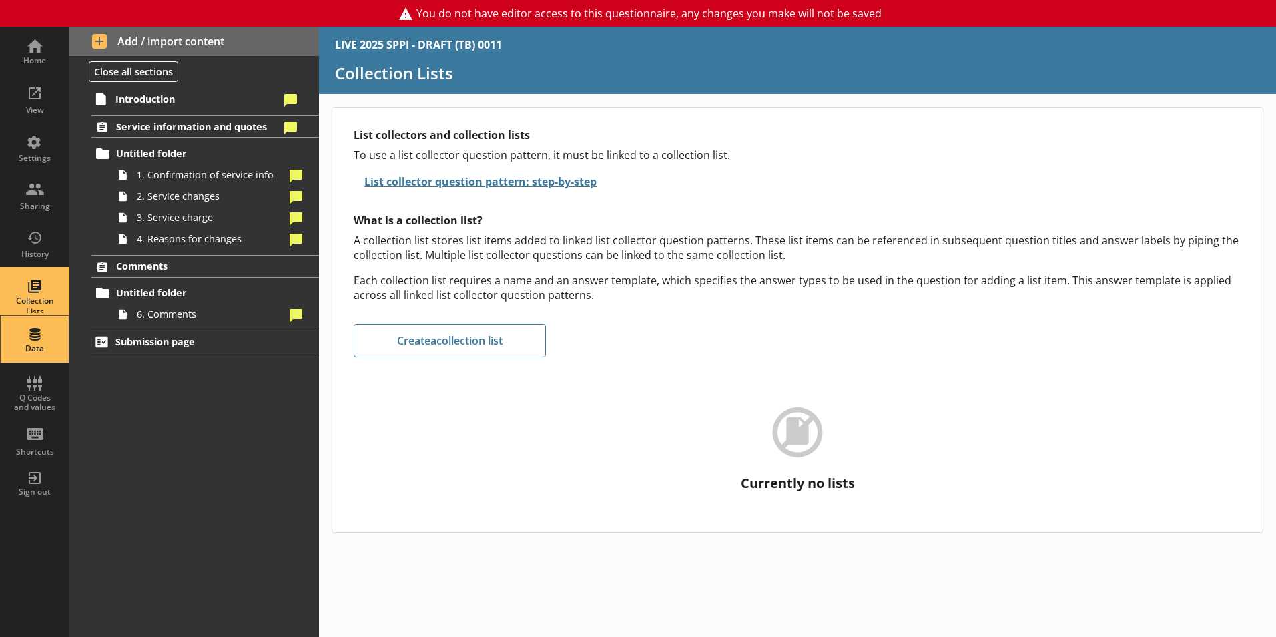
click at [31, 322] on div "Data" at bounding box center [34, 339] width 47 height 47
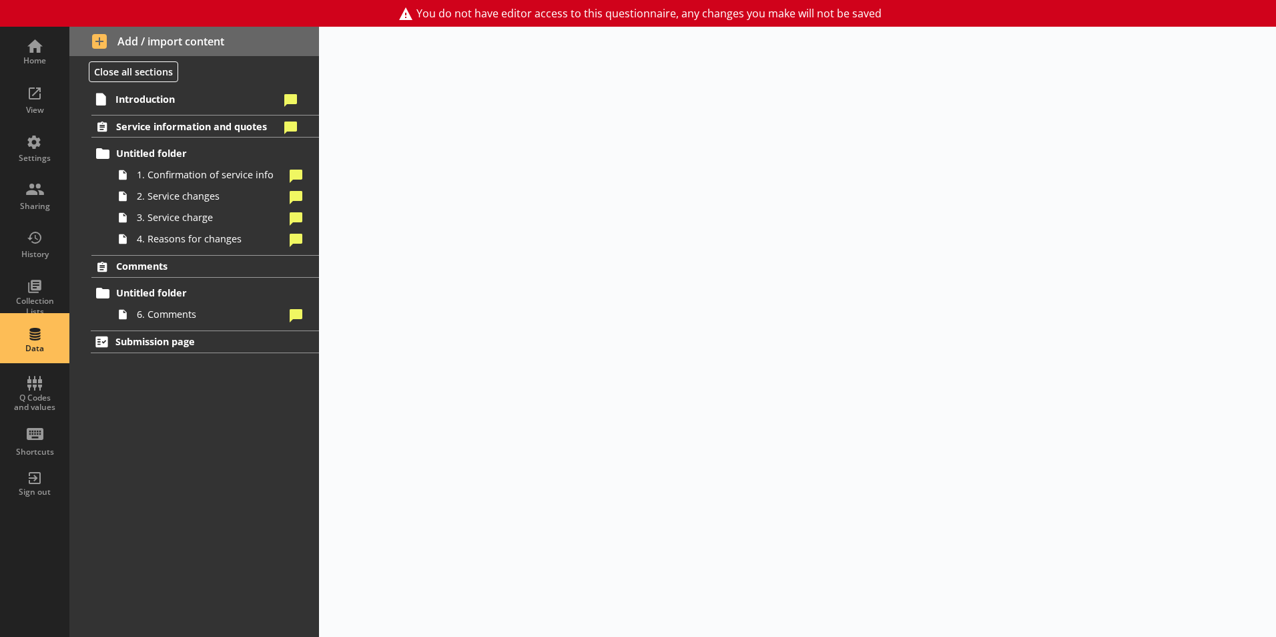
select select "Text_Optional"
select select "Date"
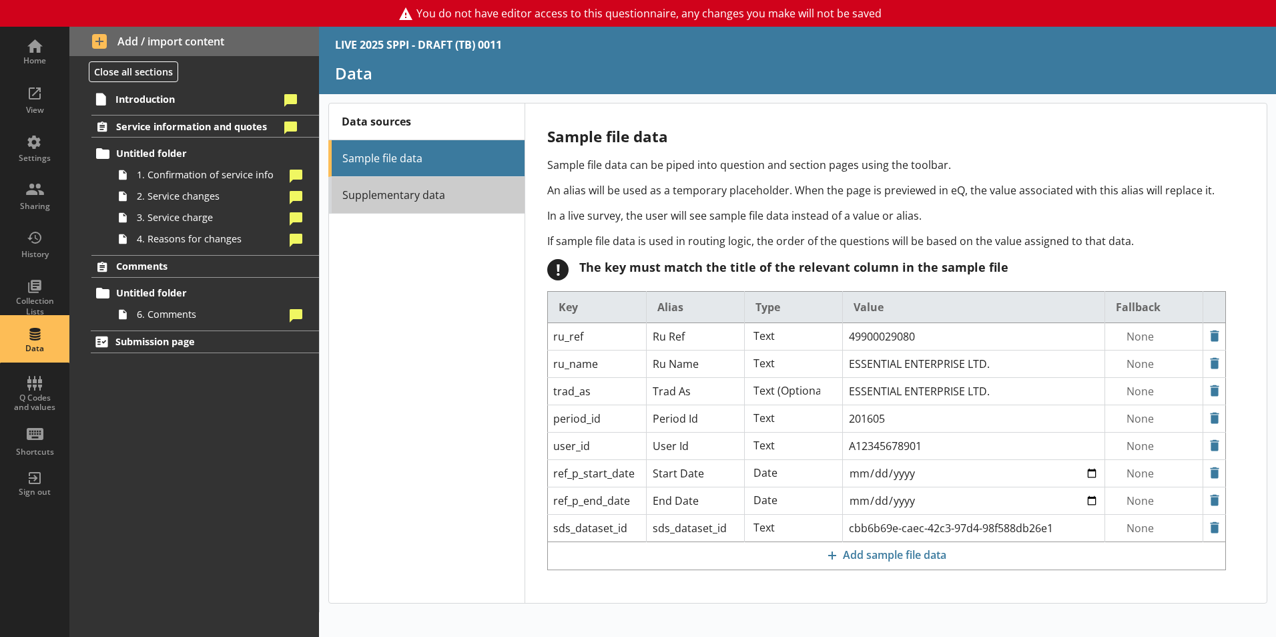
click at [383, 188] on link "Supplementary data" at bounding box center [426, 195] width 196 height 37
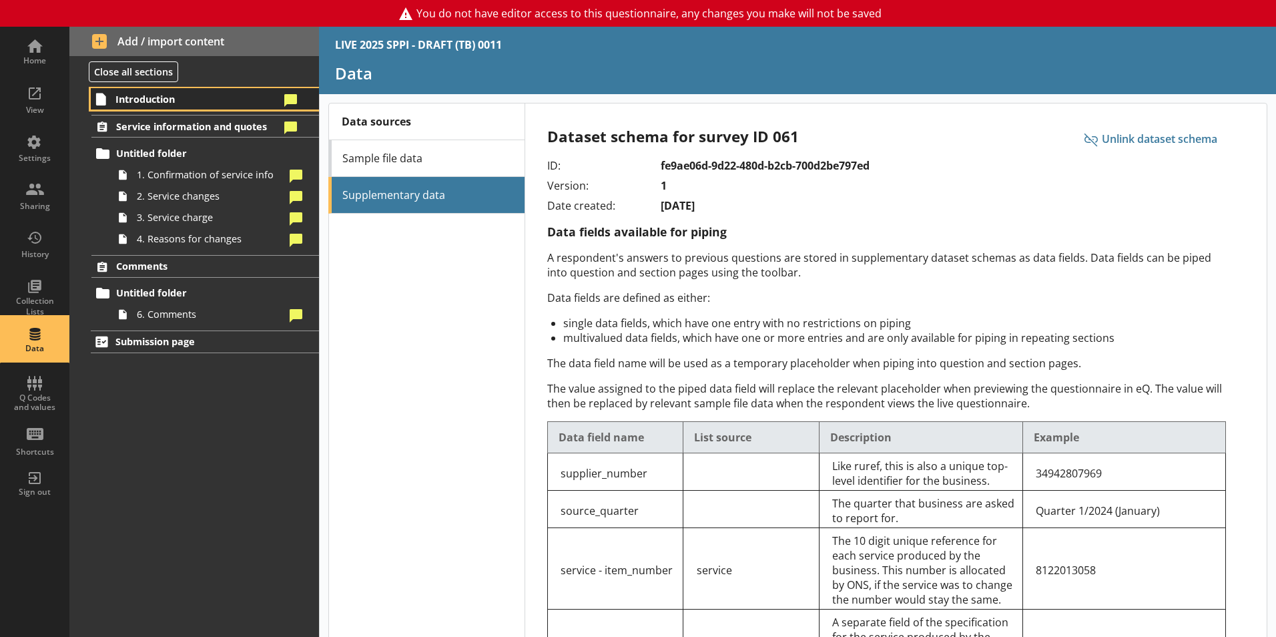
click at [171, 96] on span "Introduction" at bounding box center [197, 99] width 164 height 13
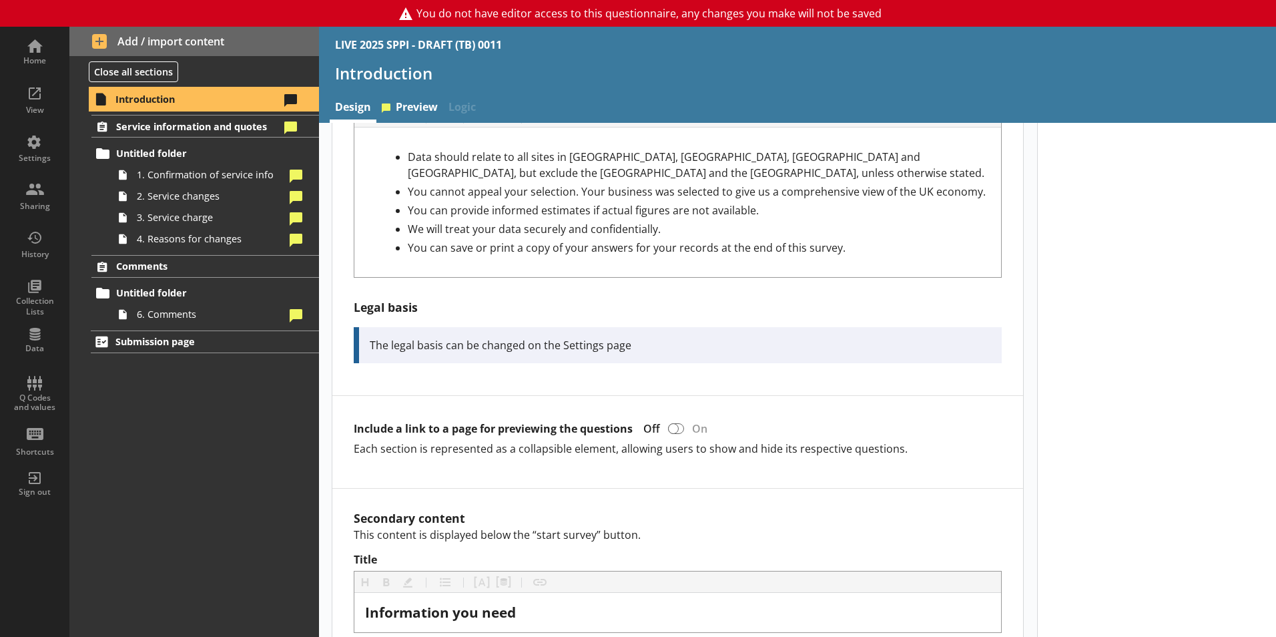
scroll to position [599, 0]
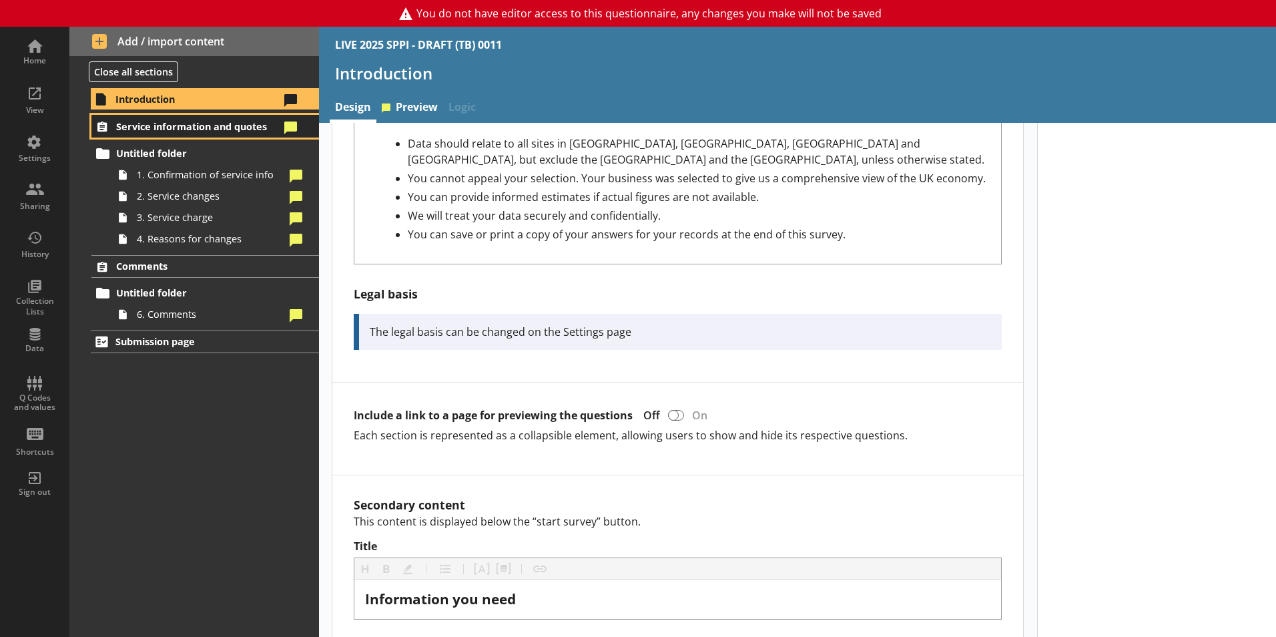
click at [157, 129] on span "Service information and quotes" at bounding box center [198, 126] width 164 height 13
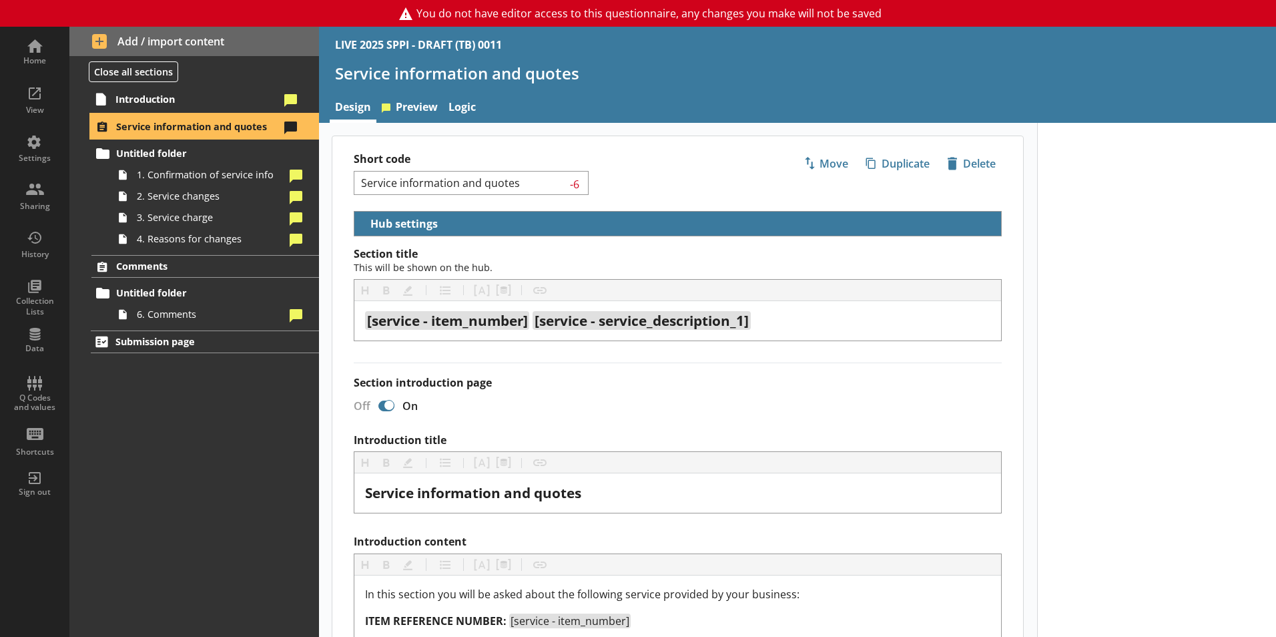
select select "01a5e4ef-a032-44db-a6d2-d0aba67f1cbd"
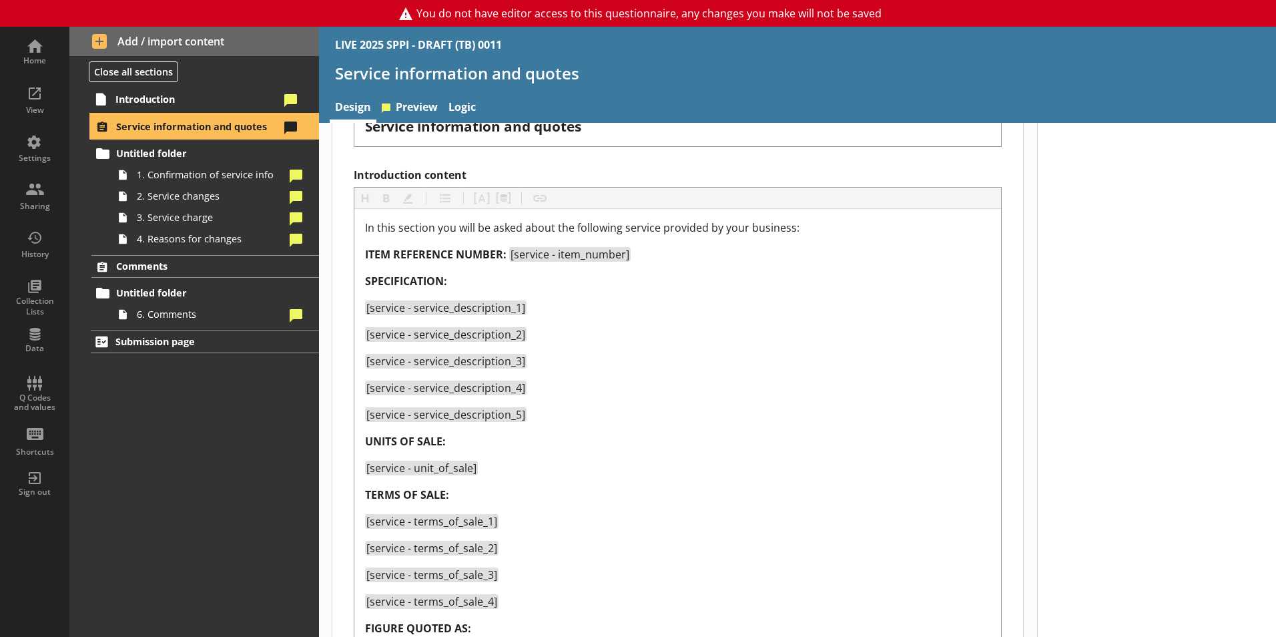
scroll to position [1075, 0]
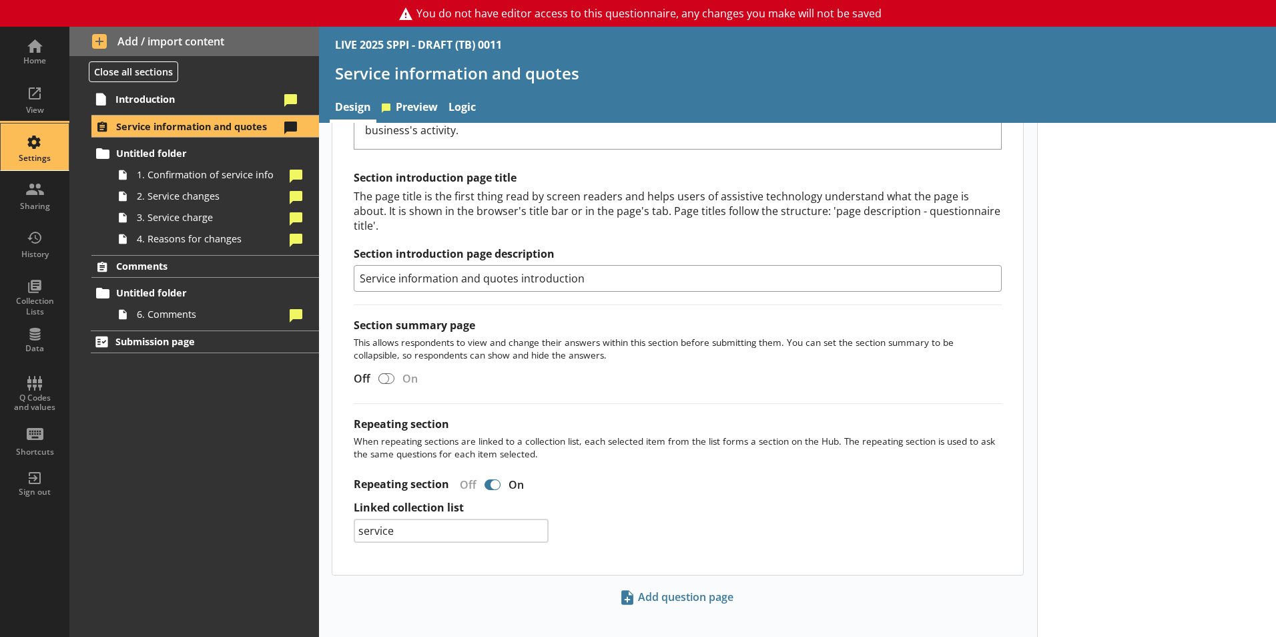
click at [43, 150] on div "Settings" at bounding box center [34, 146] width 47 height 47
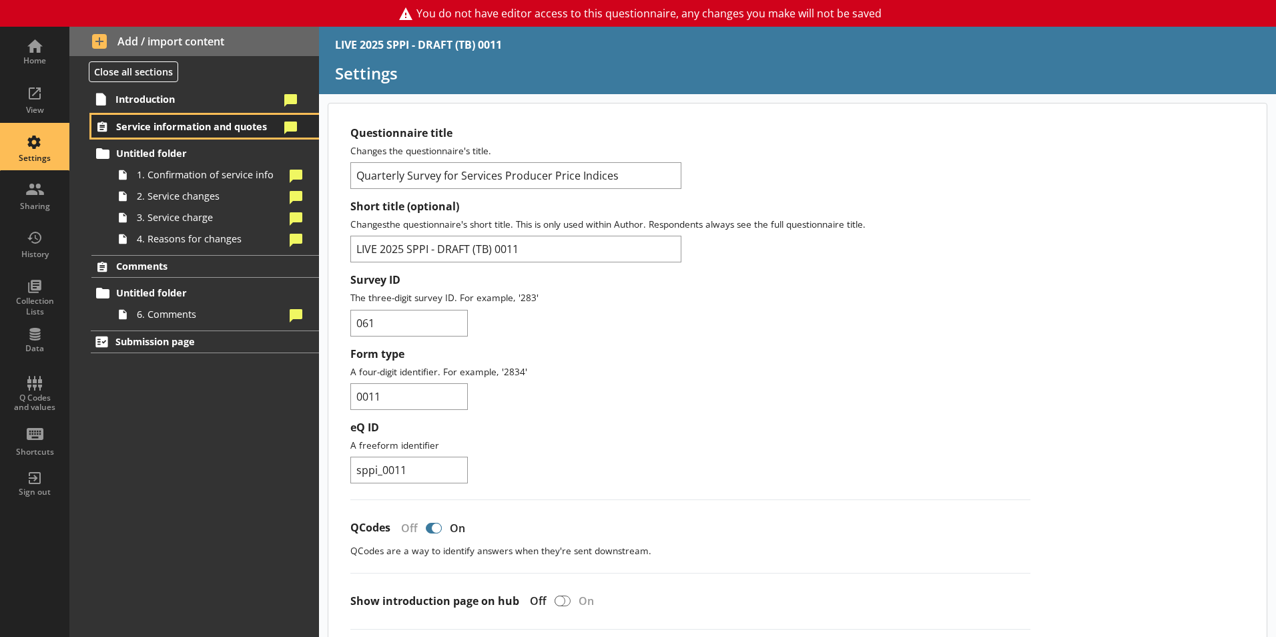
click at [151, 135] on link "Service information and quotes" at bounding box center [205, 126] width 228 height 23
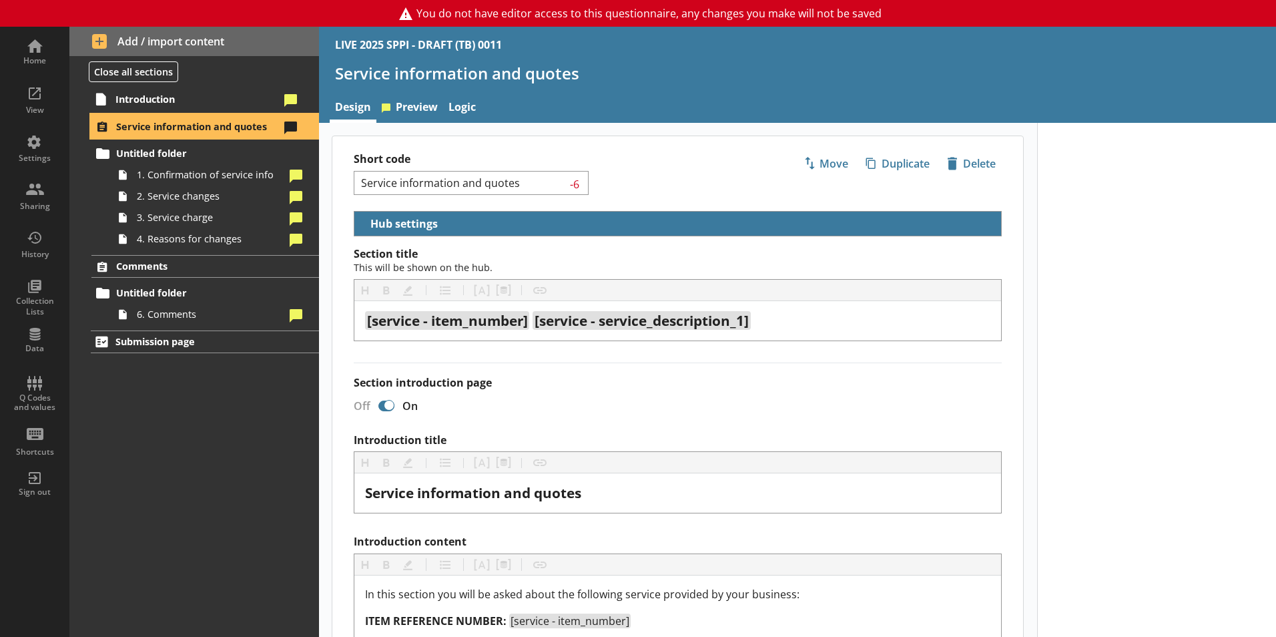
select select "01a5e4ef-a032-44db-a6d2-d0aba67f1cbd"
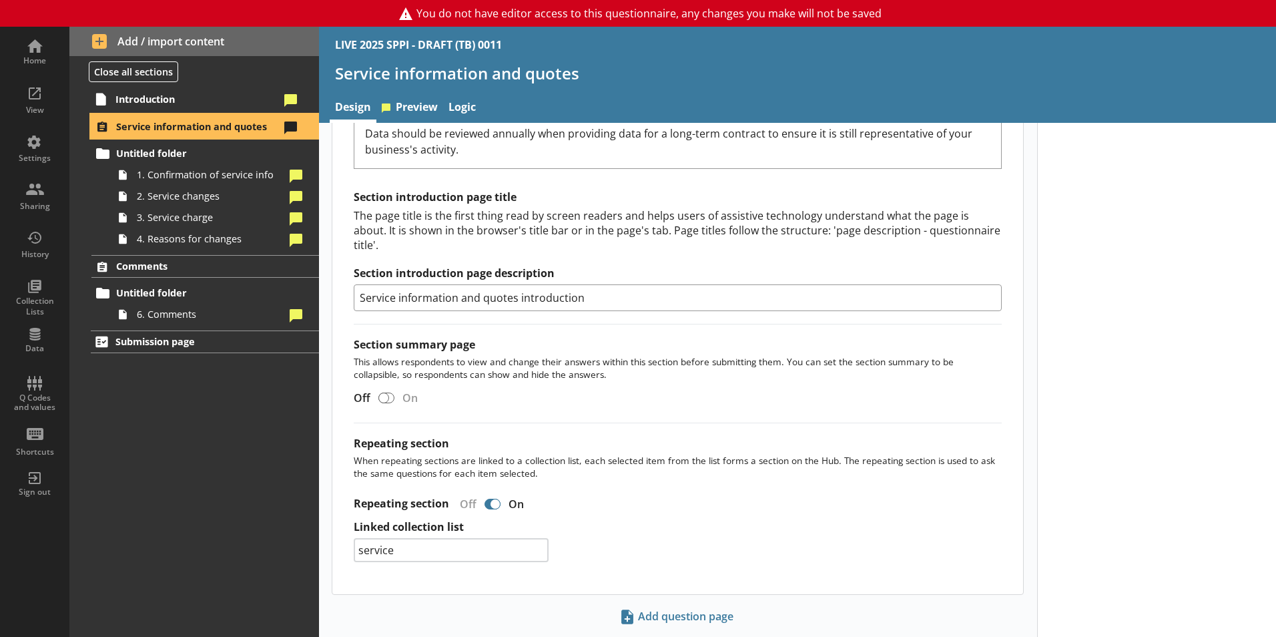
scroll to position [1075, 0]
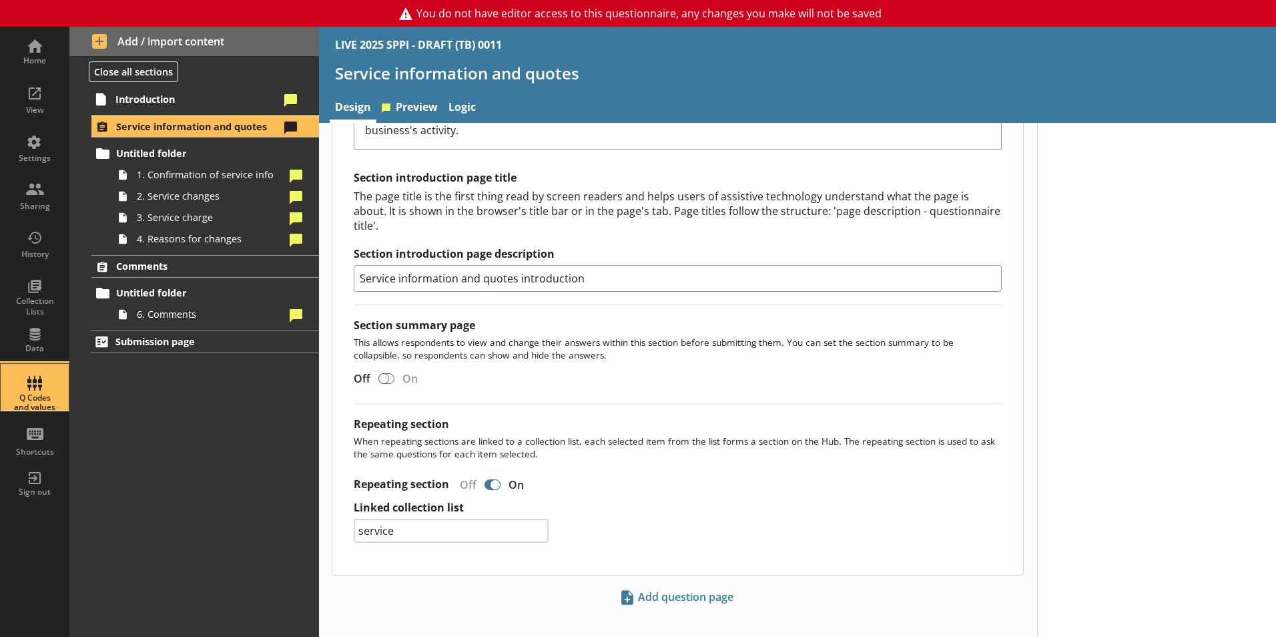
click at [29, 394] on div "Q Codes and values" at bounding box center [34, 402] width 47 height 19
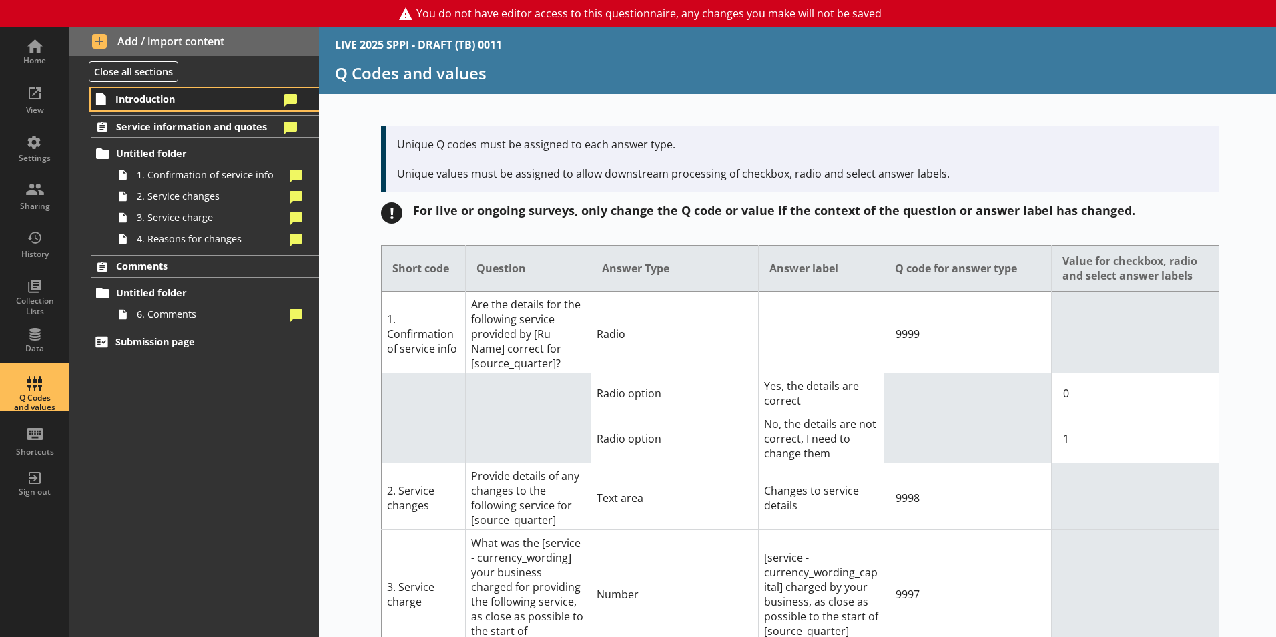
drag, startPoint x: 184, startPoint y: 92, endPoint x: 196, endPoint y: 92, distance: 11.3
click at [184, 93] on span "Introduction" at bounding box center [197, 99] width 164 height 13
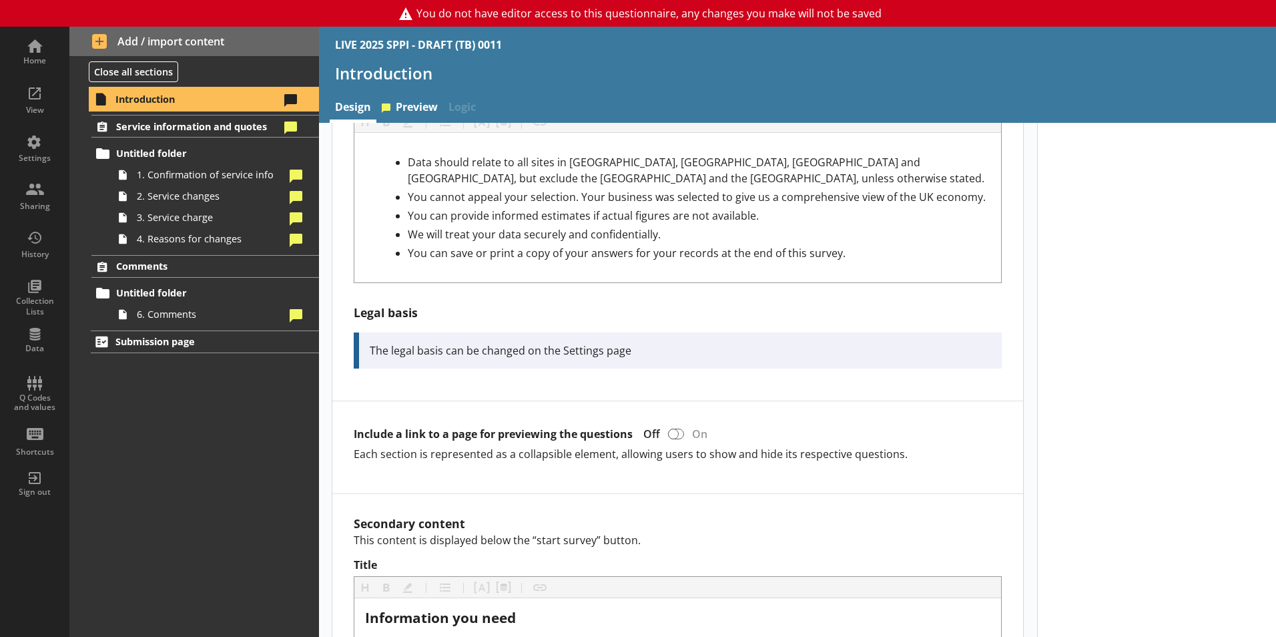
scroll to position [562, 0]
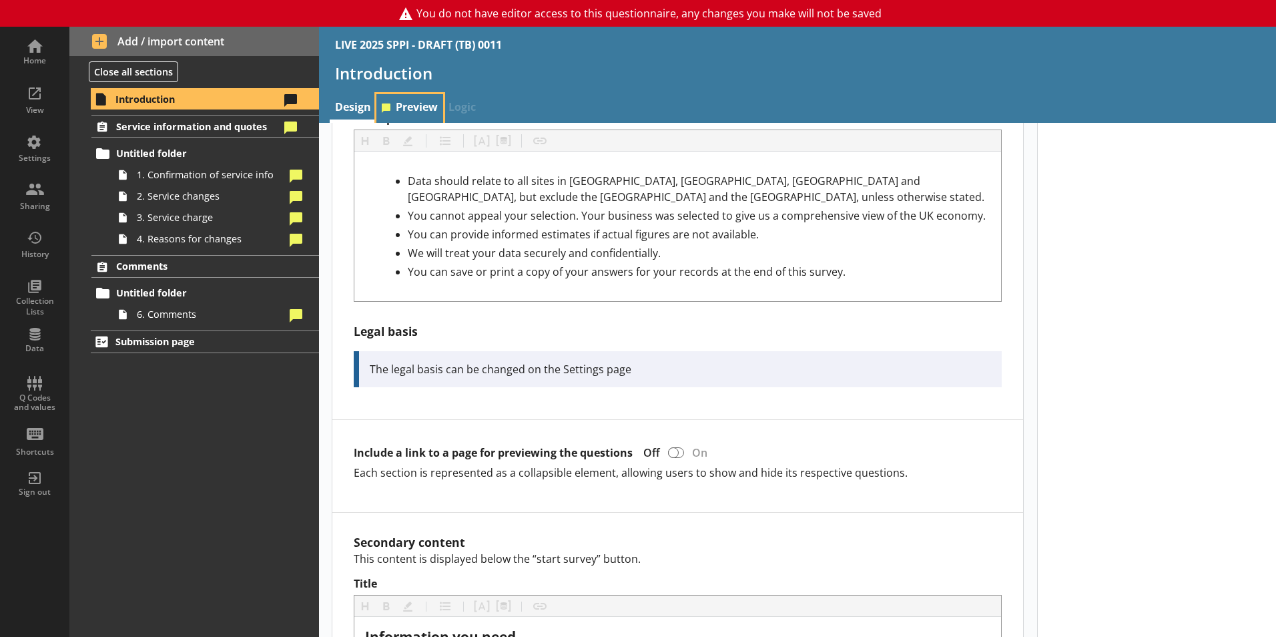
click at [403, 99] on link "Preview" at bounding box center [409, 108] width 67 height 29
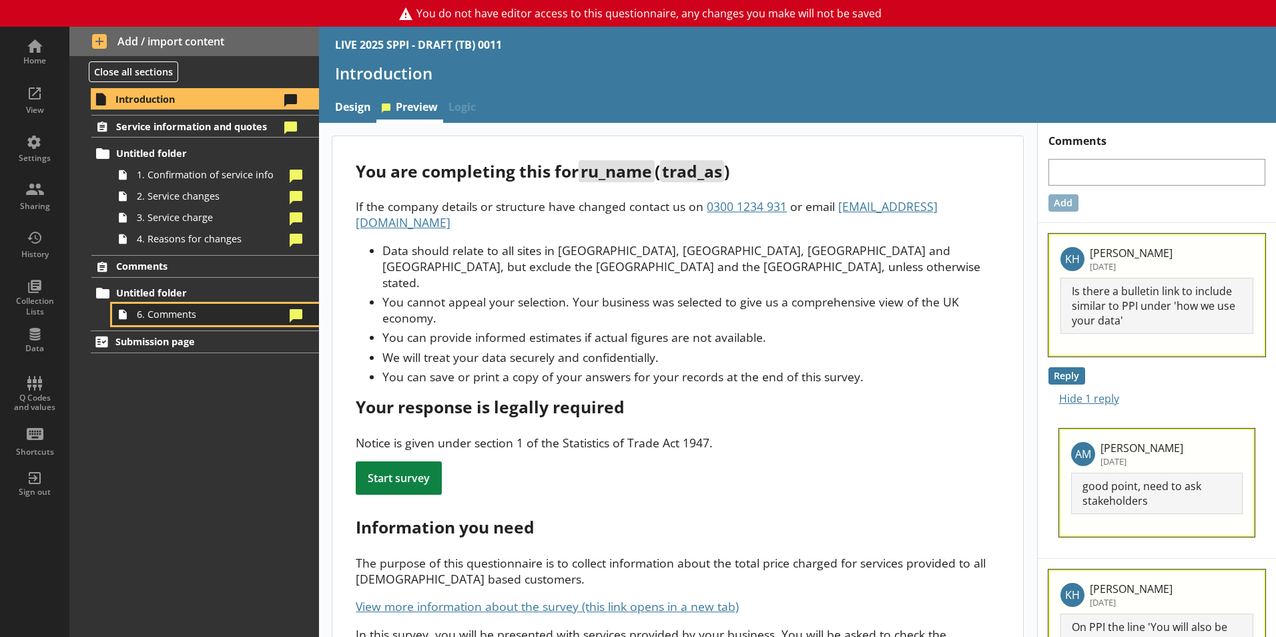
click at [208, 310] on span "6. Comments" at bounding box center [211, 314] width 148 height 13
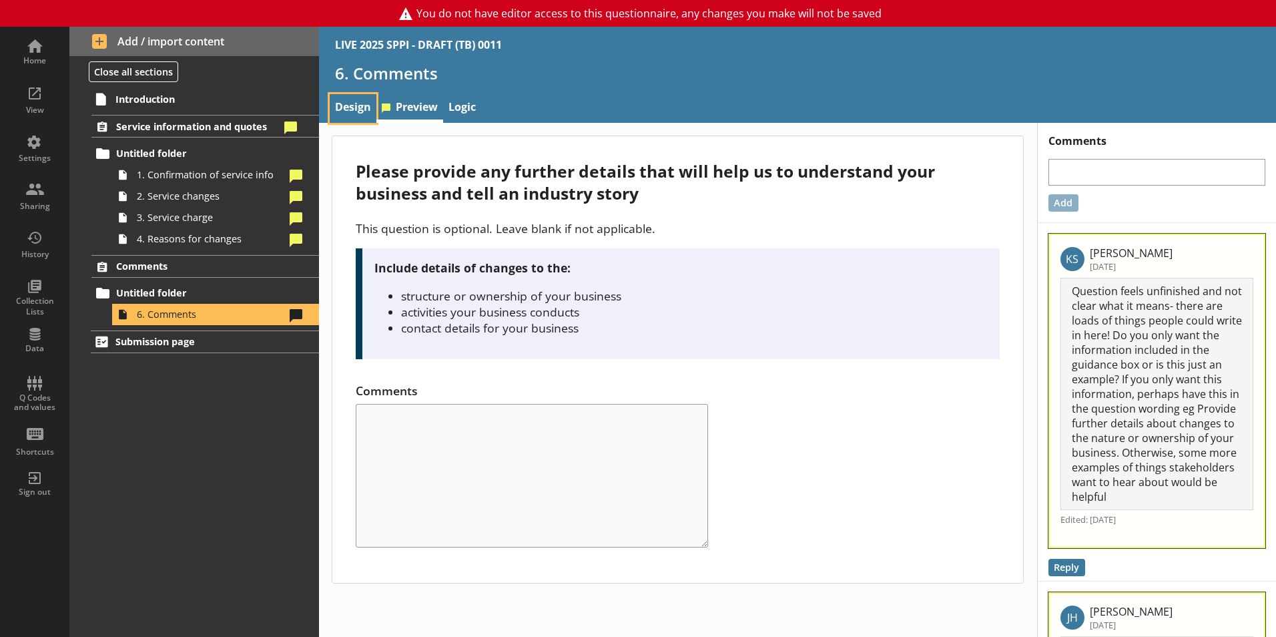
click at [346, 95] on link "Design" at bounding box center [353, 108] width 47 height 29
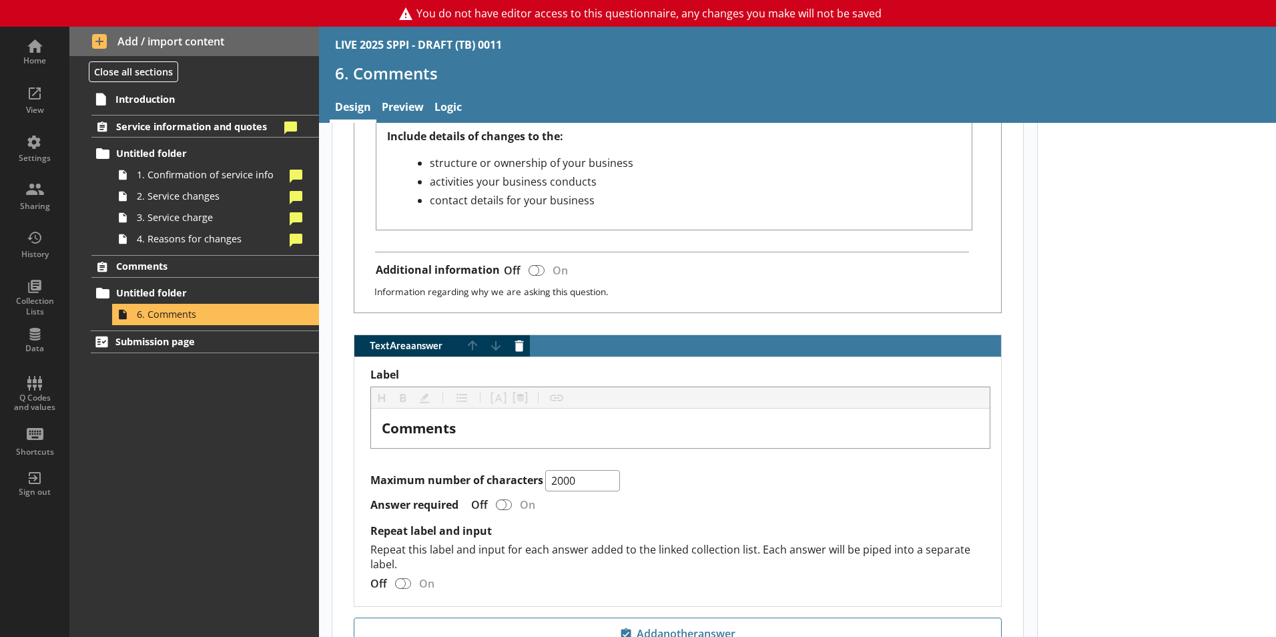
scroll to position [678, 0]
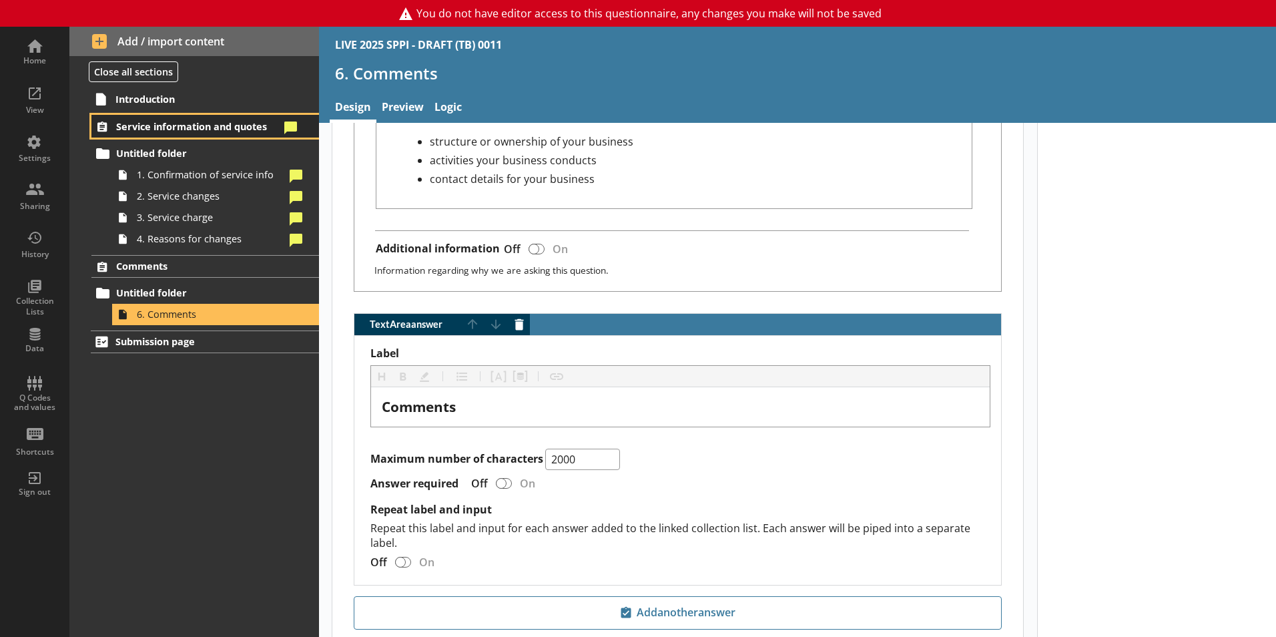
click at [211, 129] on span "Service information and quotes" at bounding box center [198, 126] width 164 height 13
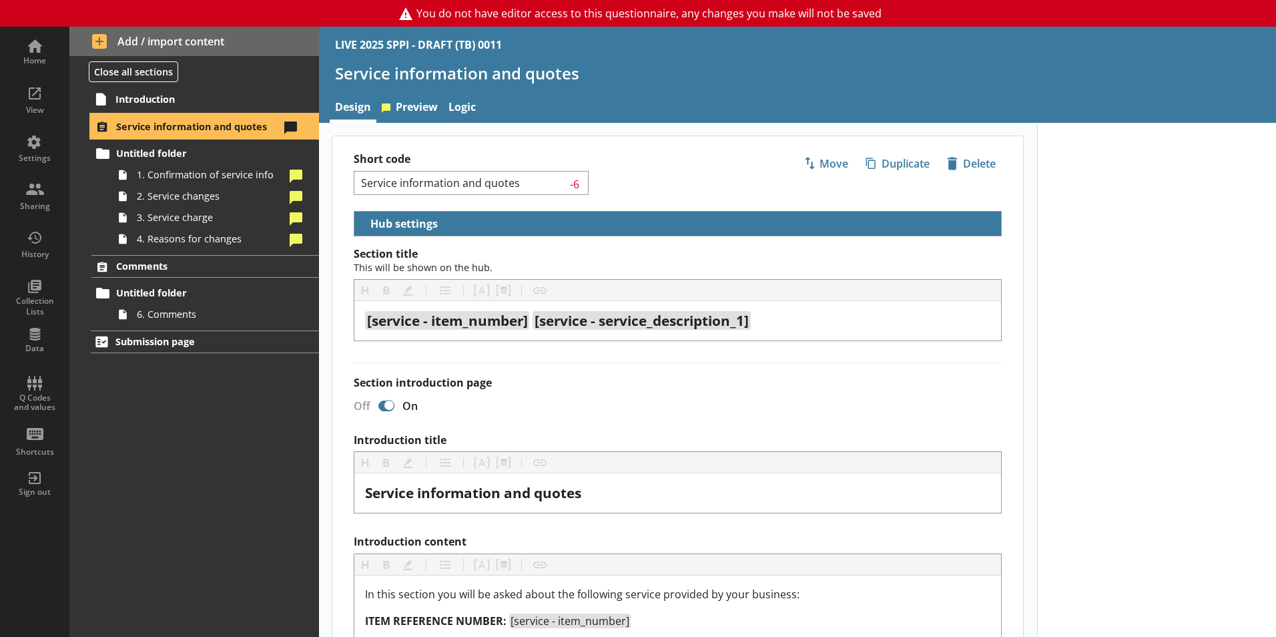
select select "01a5e4ef-a032-44db-a6d2-d0aba67f1cbd"
click at [387, 71] on h1 "Service information and quotes" at bounding box center [797, 73] width 925 height 21
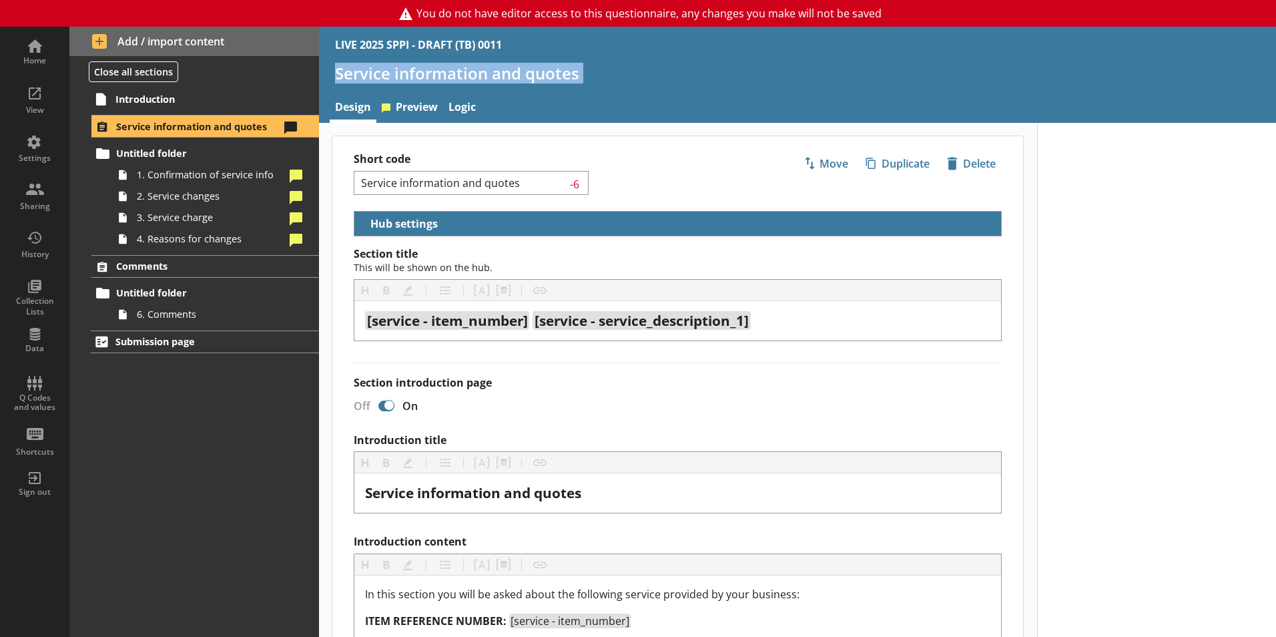
click at [387, 71] on h1 "Service information and quotes" at bounding box center [797, 73] width 925 height 21
copy h1 "Service information and quotes"
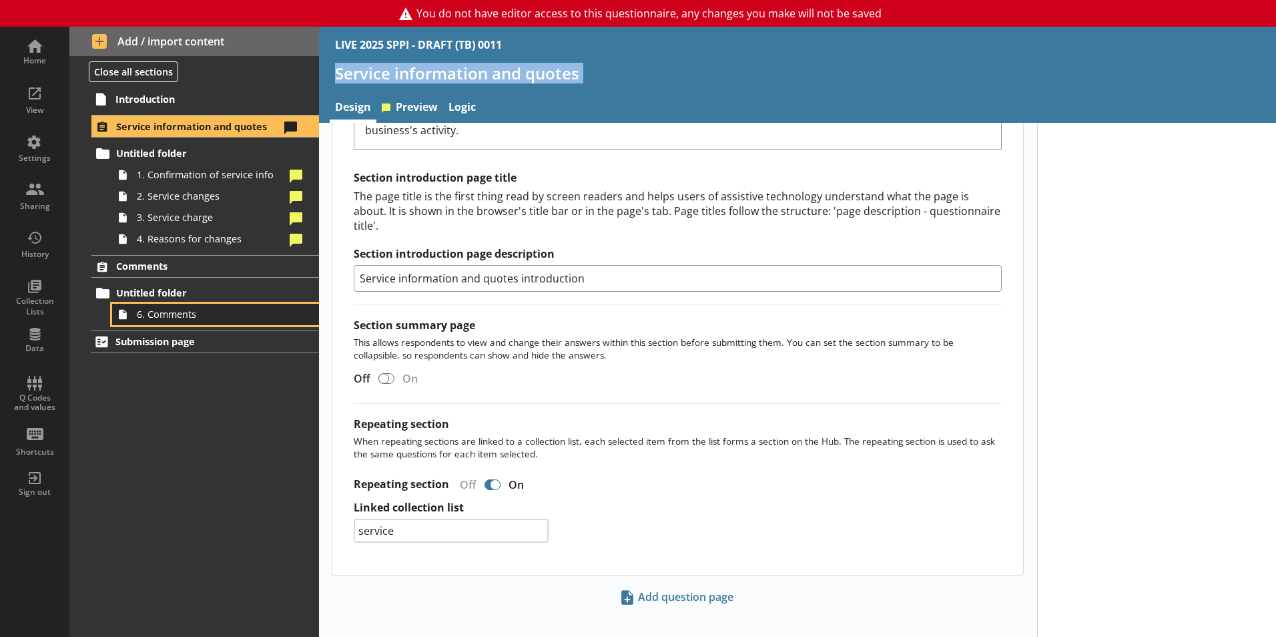
click at [158, 306] on link "6. Comments" at bounding box center [215, 314] width 207 height 21
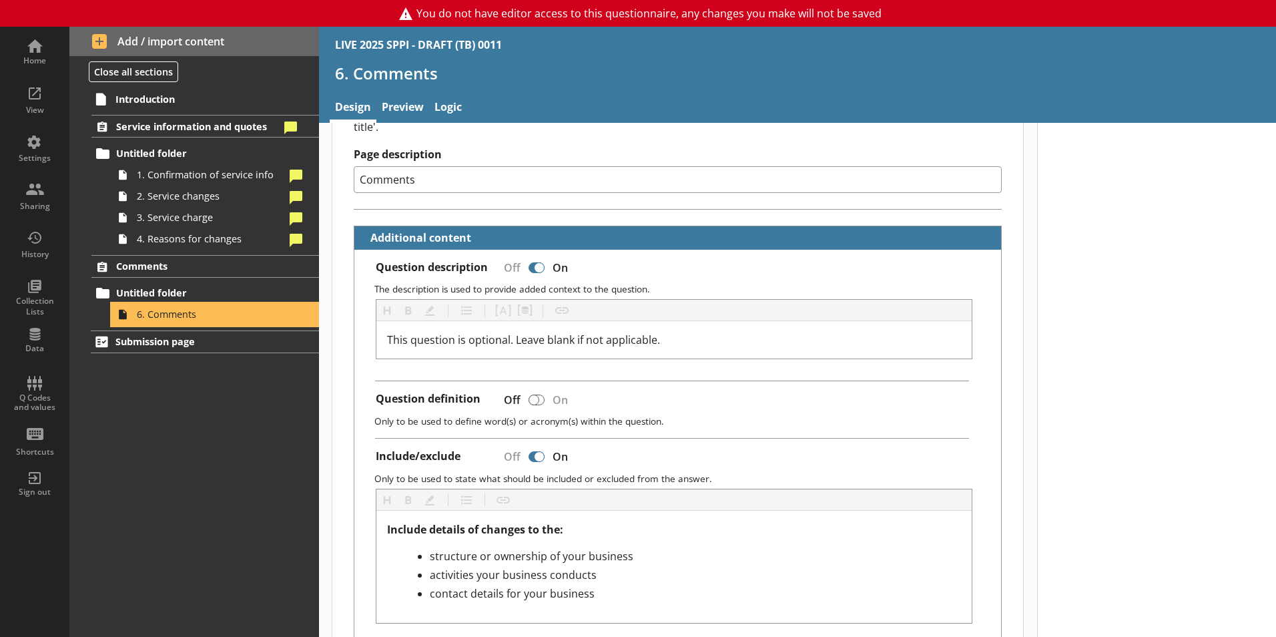
scroll to position [226, 0]
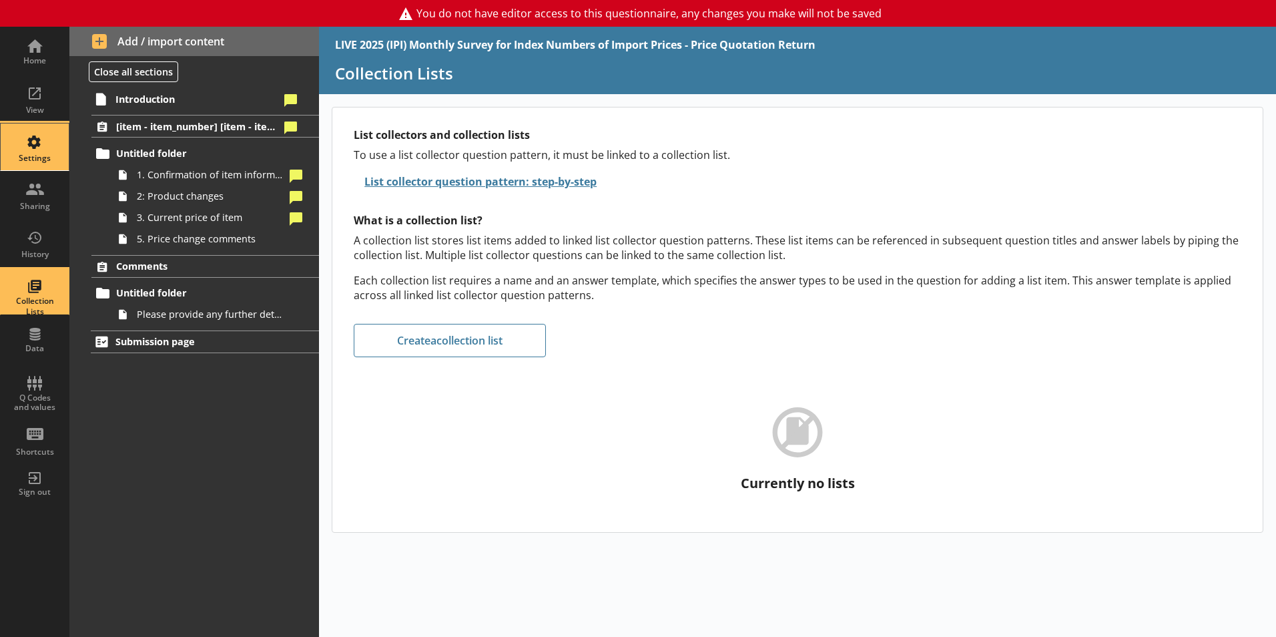
click at [45, 145] on div "Settings" at bounding box center [34, 146] width 47 height 47
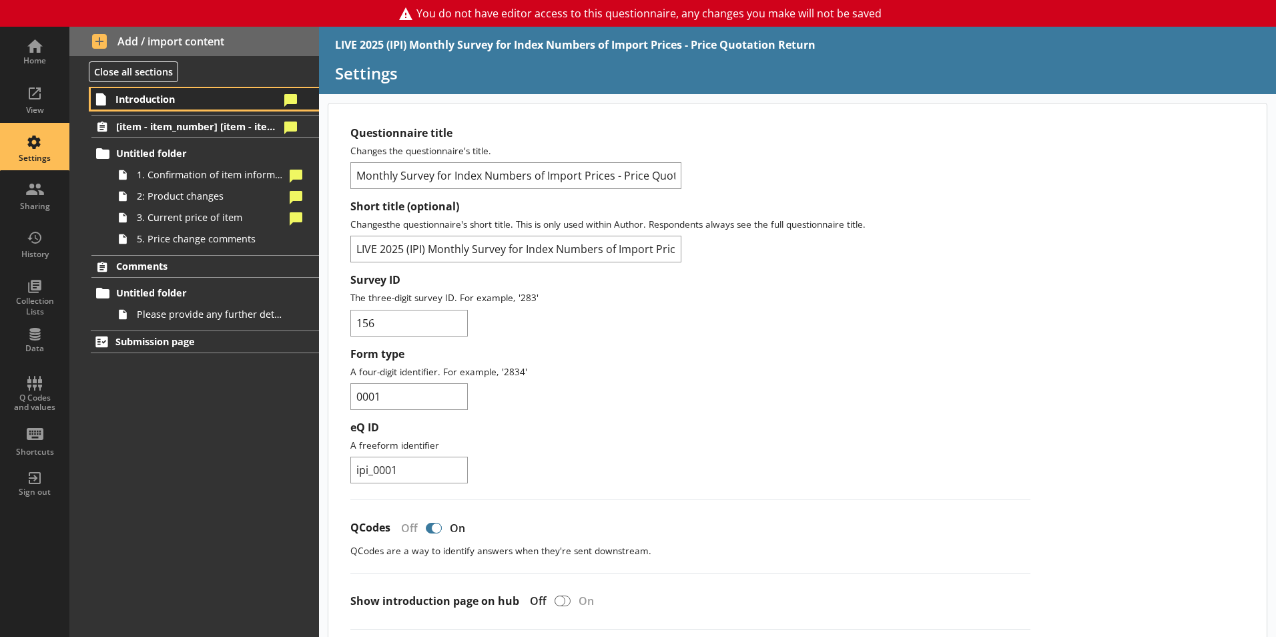
click at [177, 104] on span "Introduction" at bounding box center [197, 99] width 164 height 13
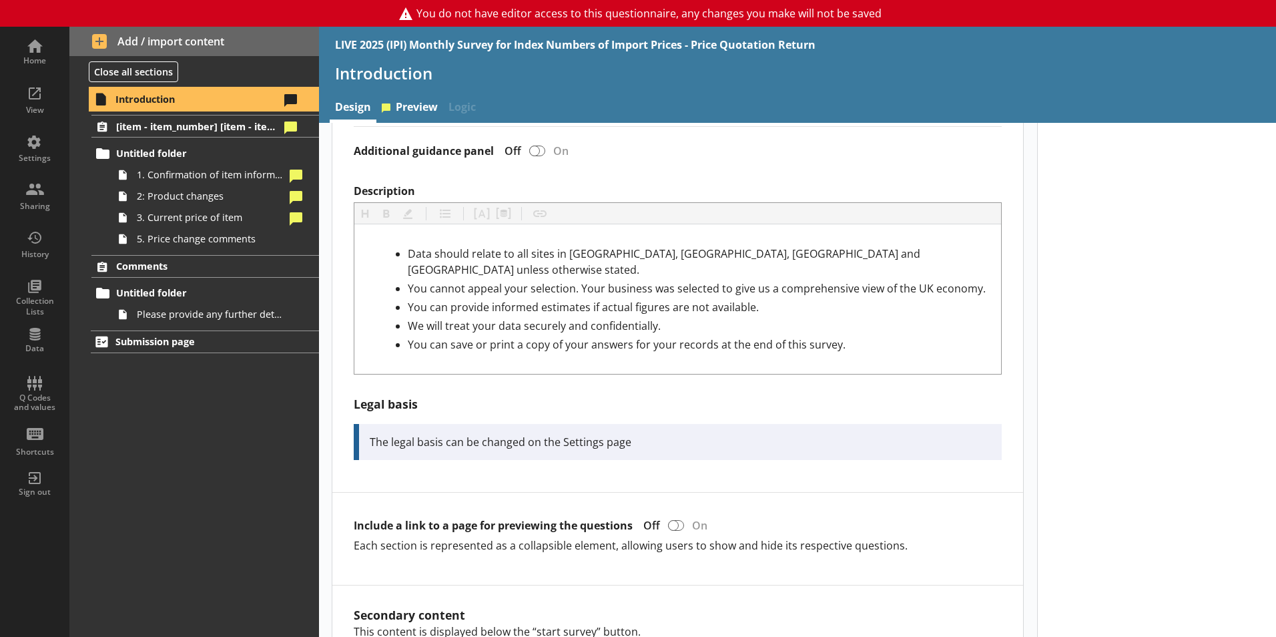
scroll to position [485, 0]
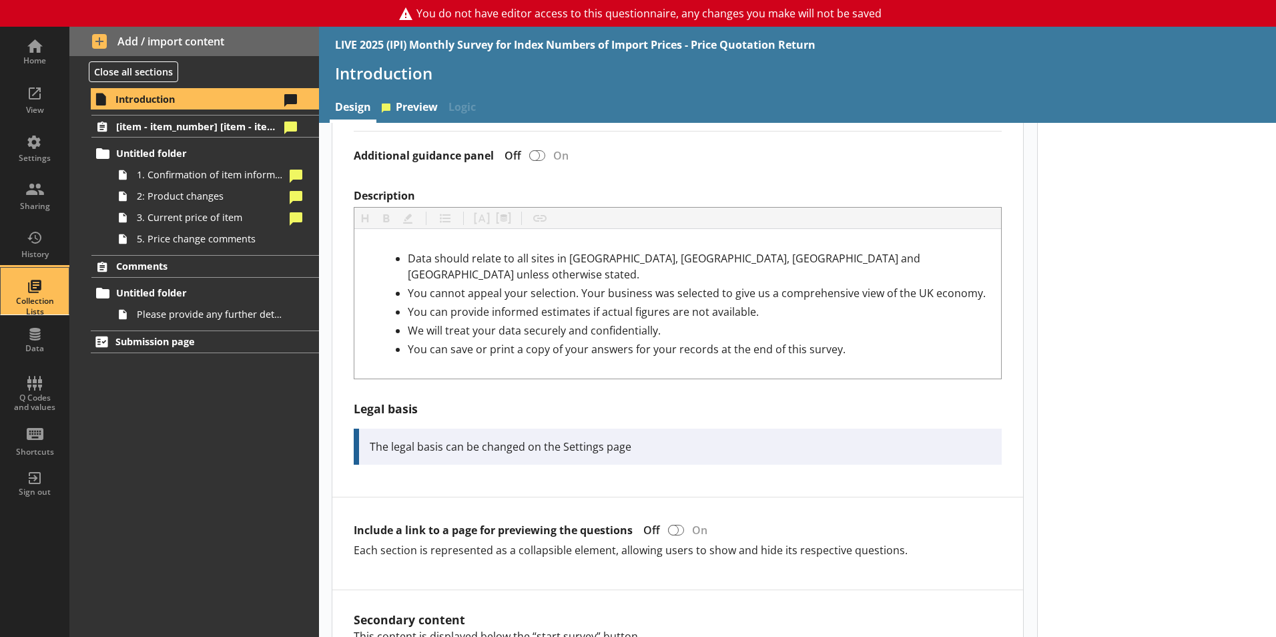
click at [1, 297] on link "Collection Lists" at bounding box center [34, 291] width 69 height 48
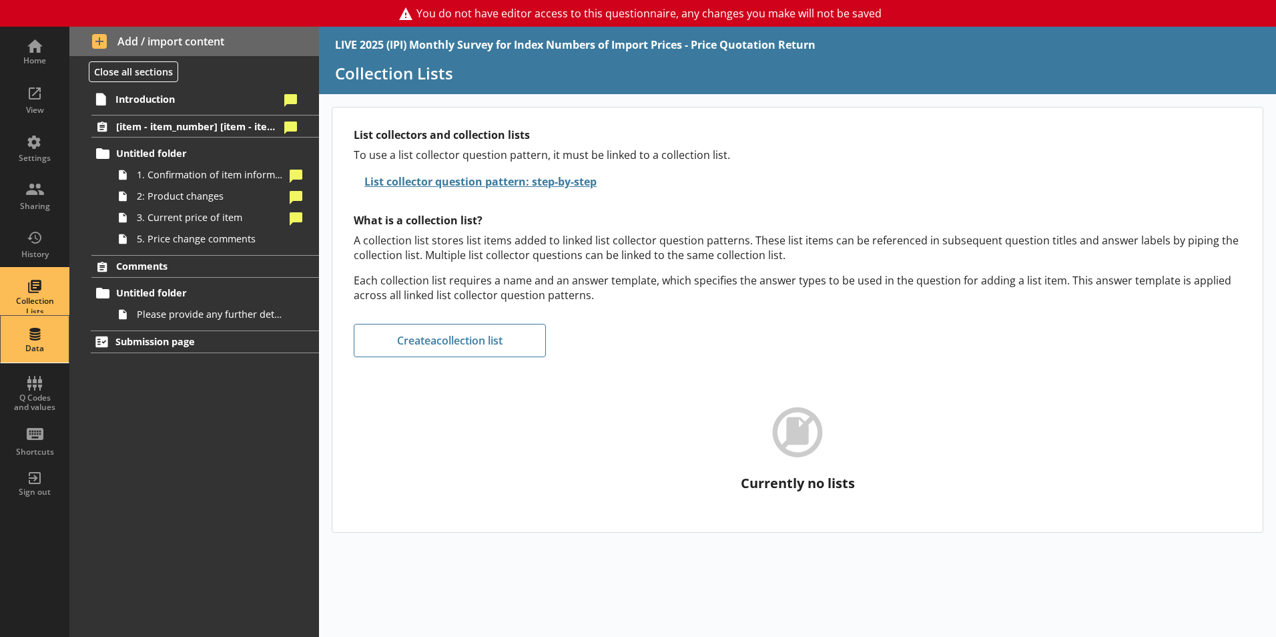
click at [31, 325] on div "Data" at bounding box center [34, 339] width 47 height 47
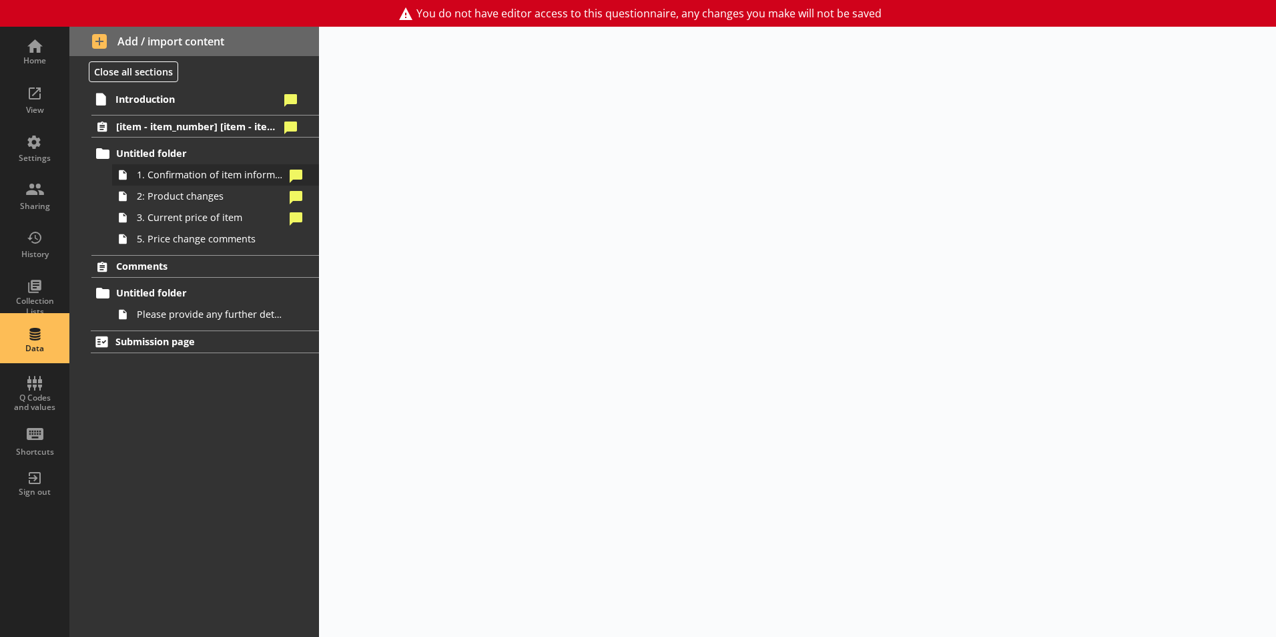
select select "Text_Optional"
select select "Date"
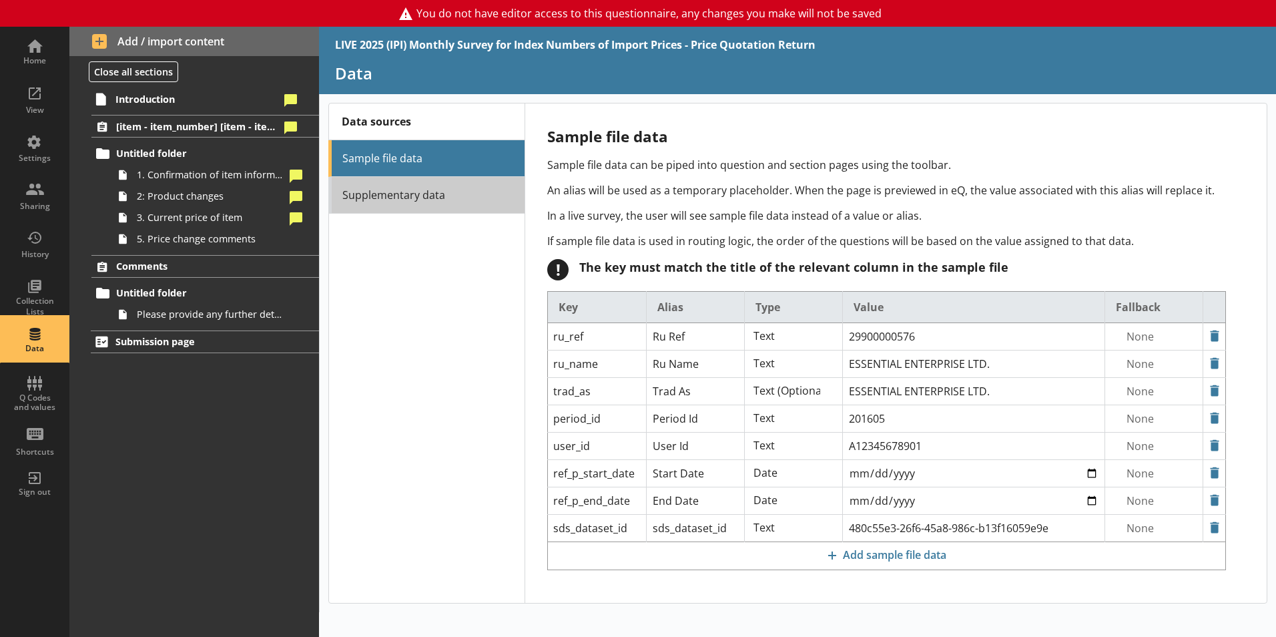
click at [382, 200] on link "Supplementary data" at bounding box center [426, 195] width 196 height 37
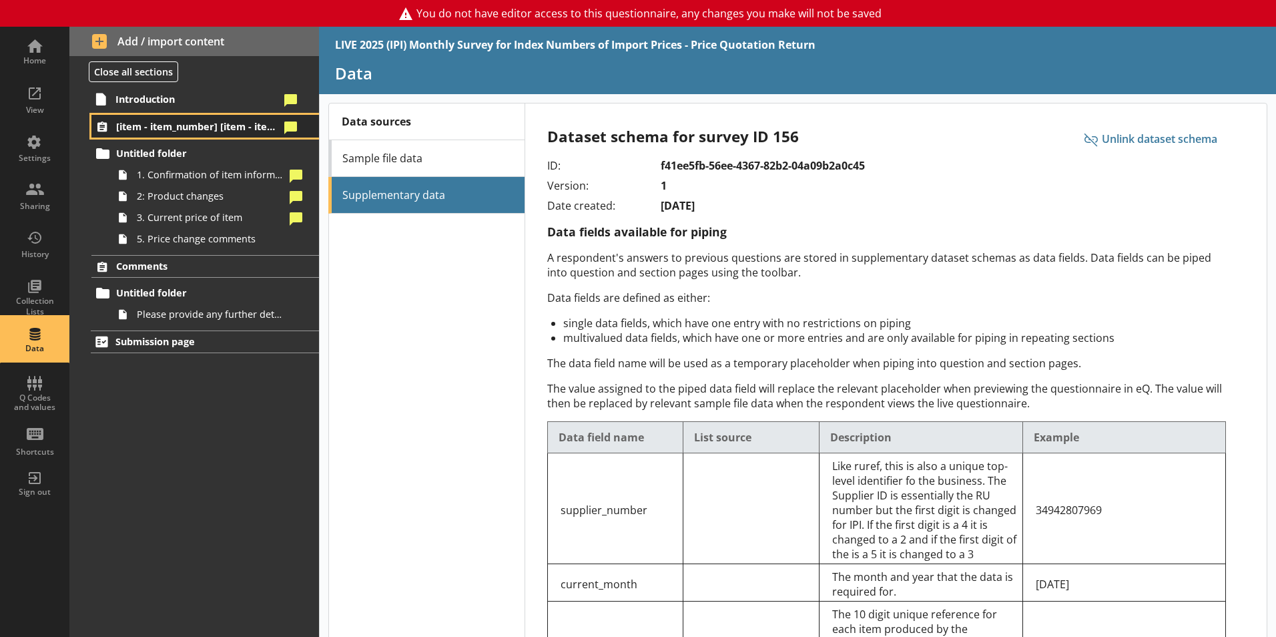
click at [147, 121] on span "[item - item_number] [item - item_specification_1]" at bounding box center [198, 126] width 164 height 13
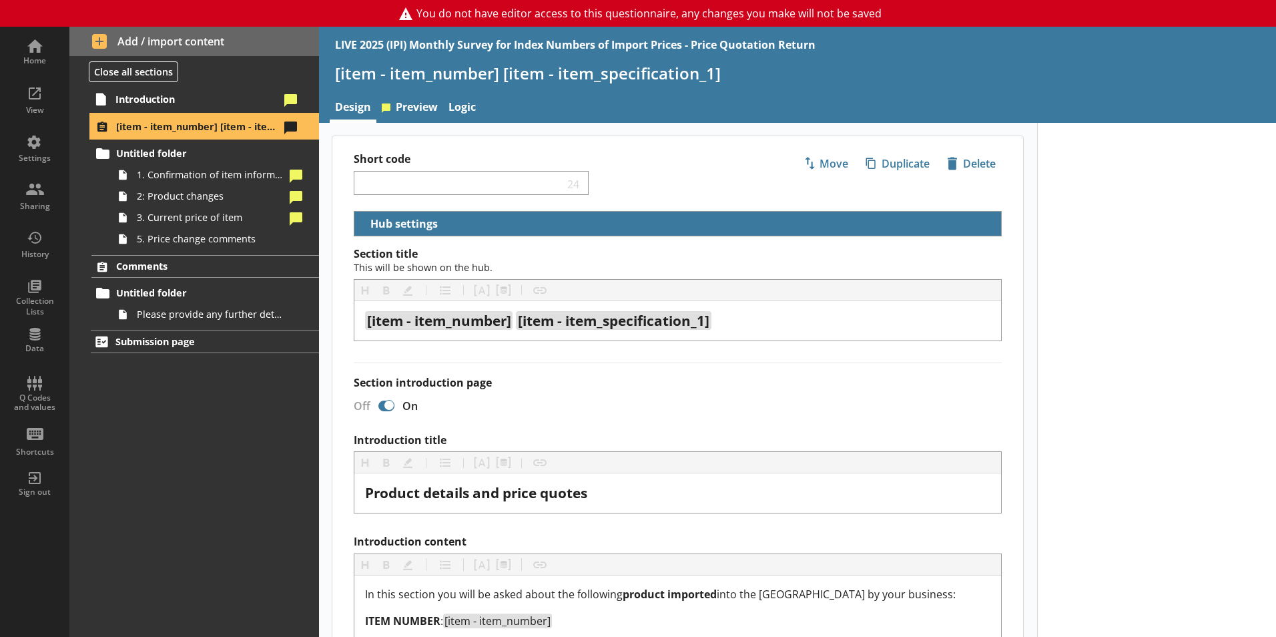
select select "18c8d37d-0af8-4842-925b-360f30585748"
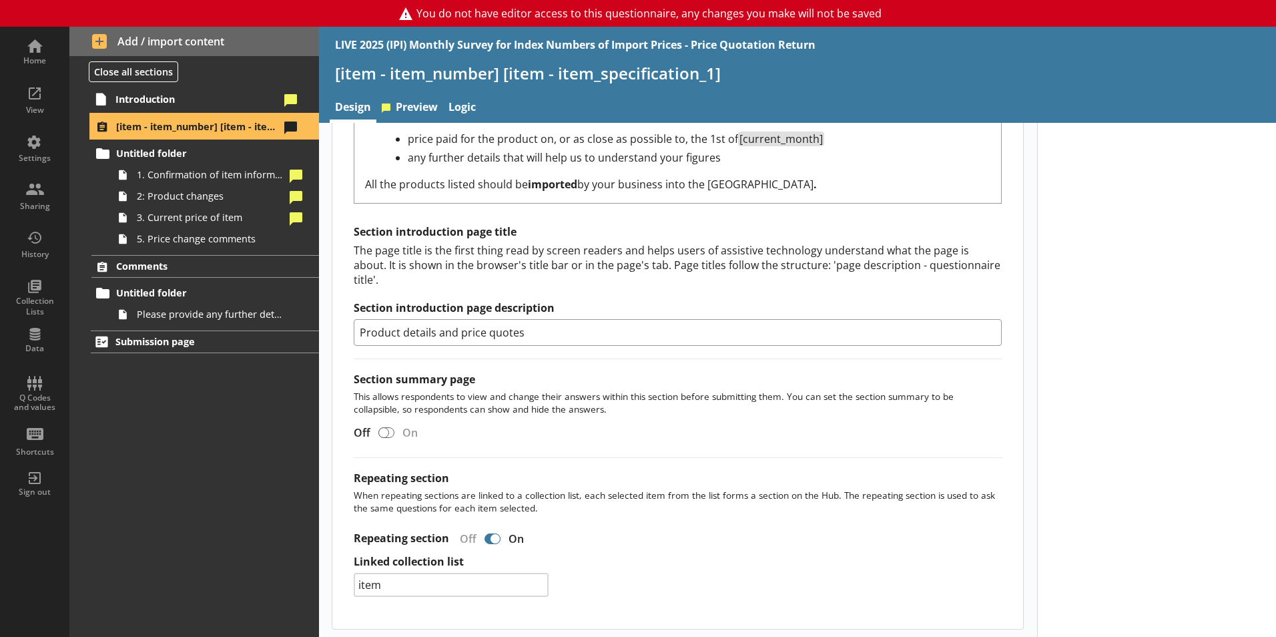
scroll to position [1070, 0]
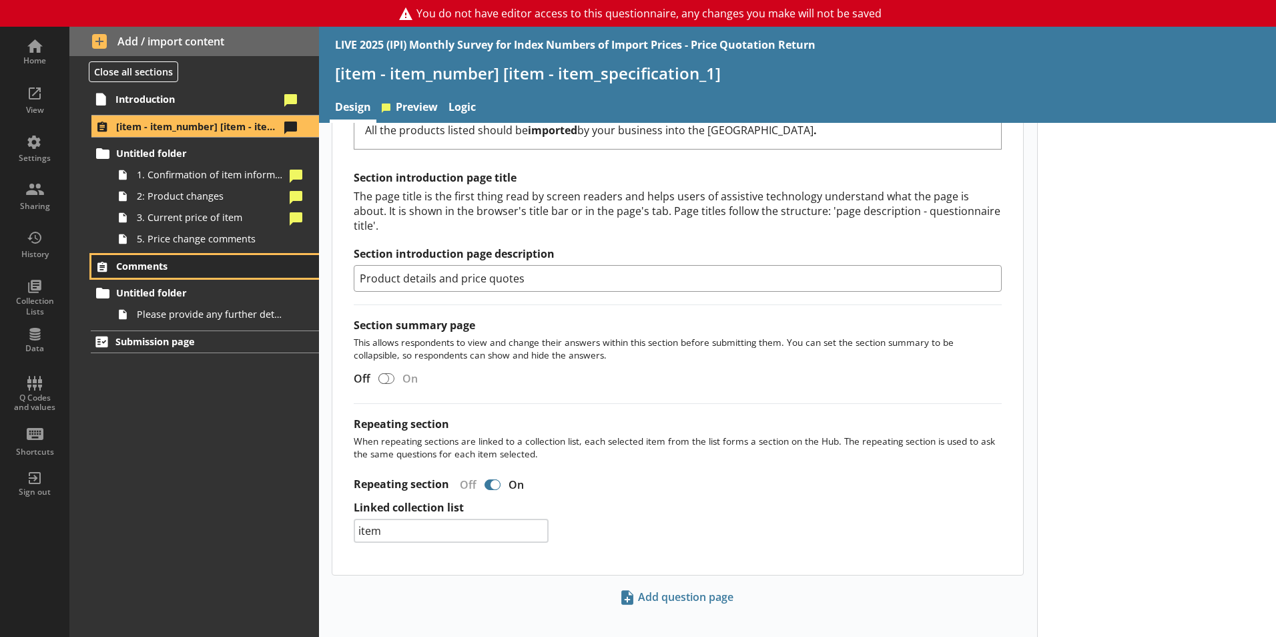
click at [147, 264] on span "Comments" at bounding box center [198, 266] width 164 height 13
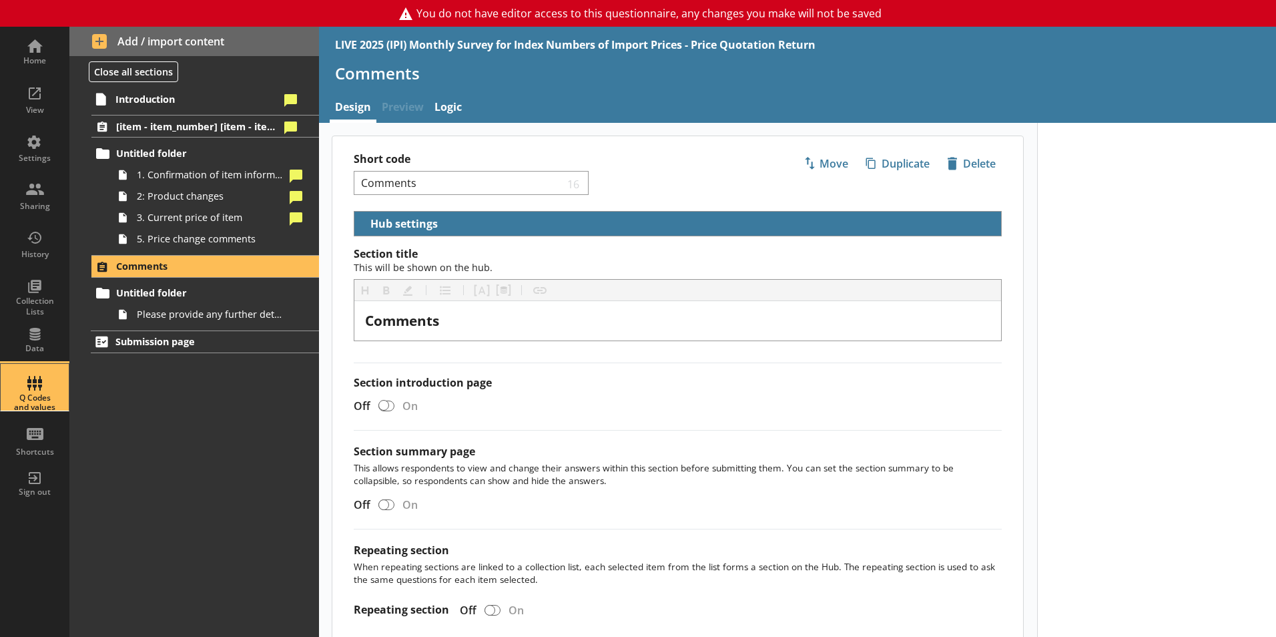
click at [47, 380] on div "Q Codes and values" at bounding box center [34, 387] width 47 height 47
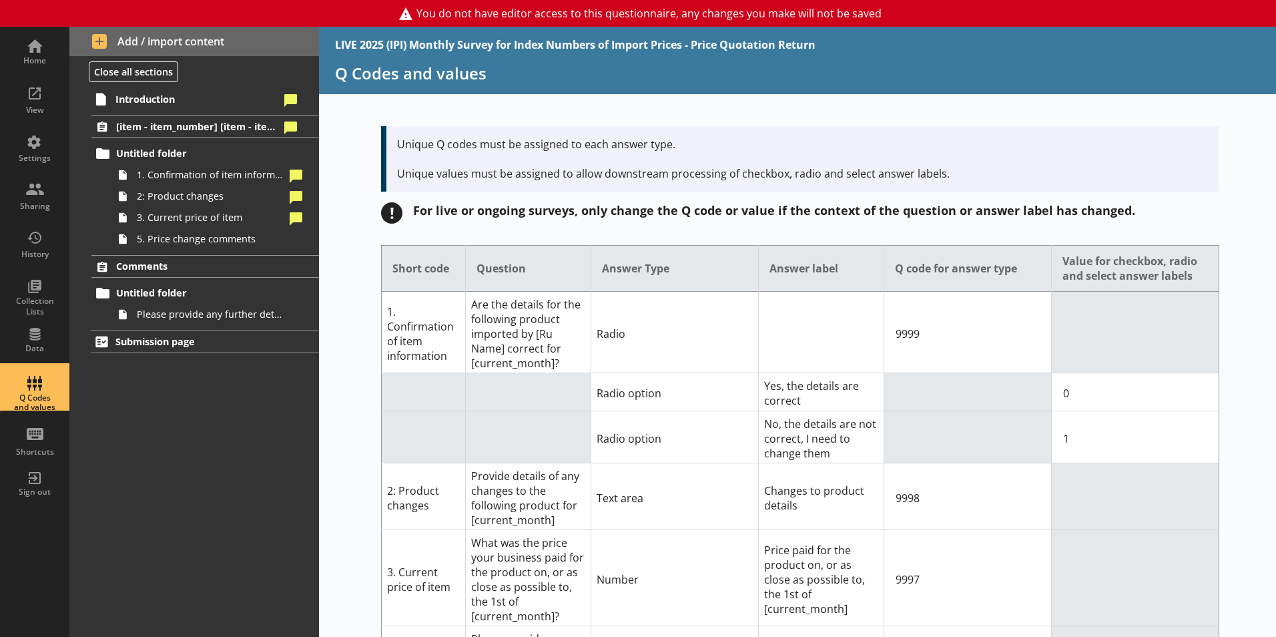
scroll to position [148, 0]
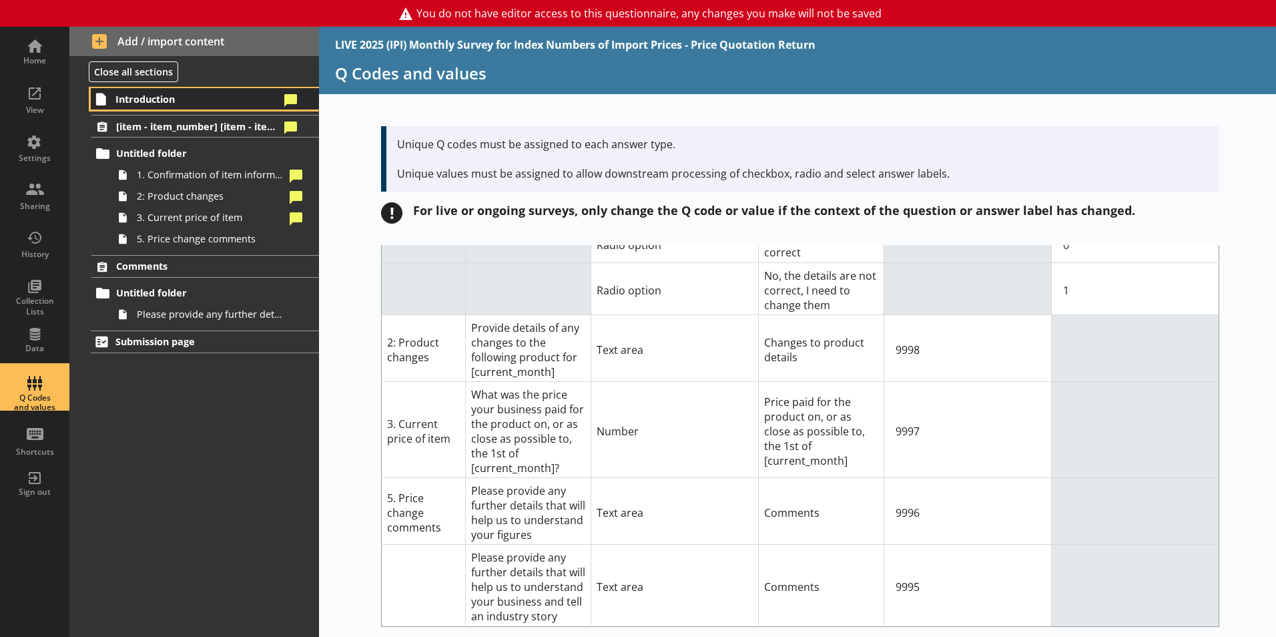
click at [194, 102] on span "Introduction" at bounding box center [197, 99] width 164 height 13
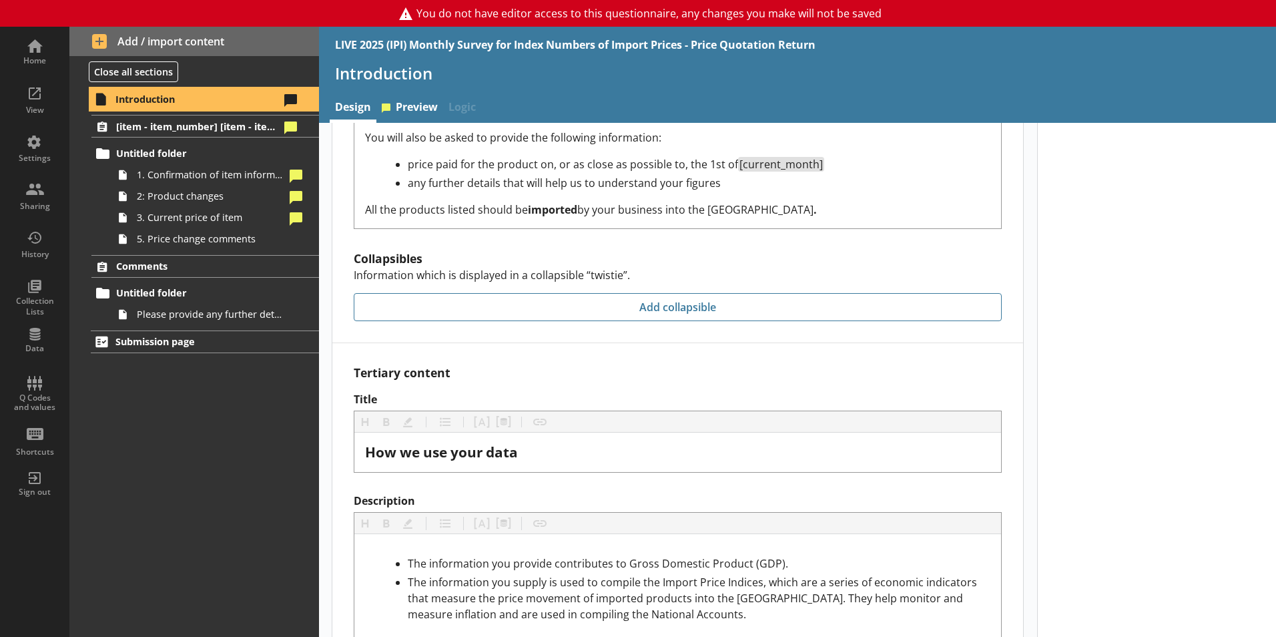
scroll to position [1303, 0]
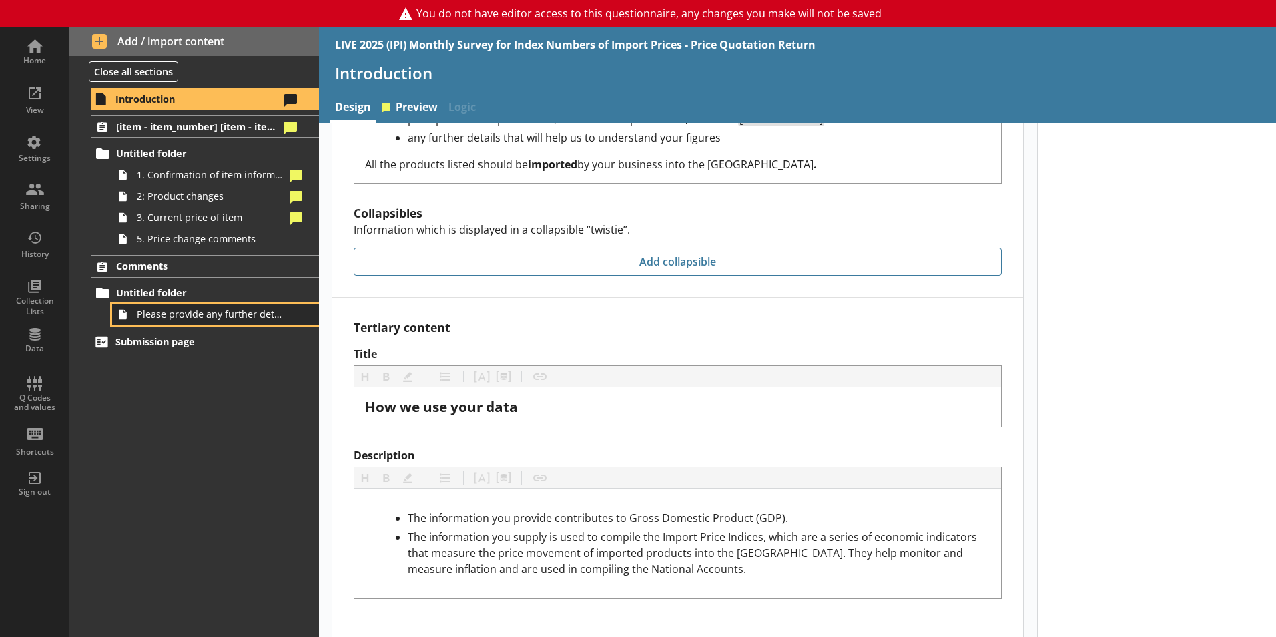
click at [201, 314] on span "Please provide any further details that will help us to understand your busines…" at bounding box center [211, 314] width 148 height 13
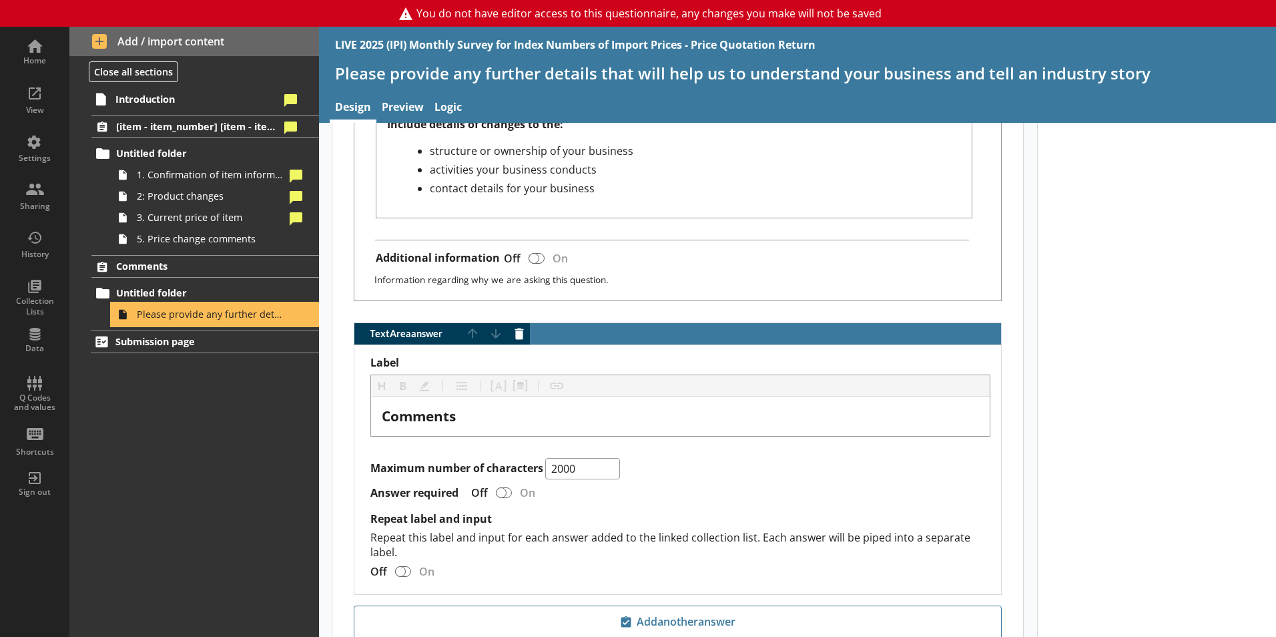
scroll to position [674, 0]
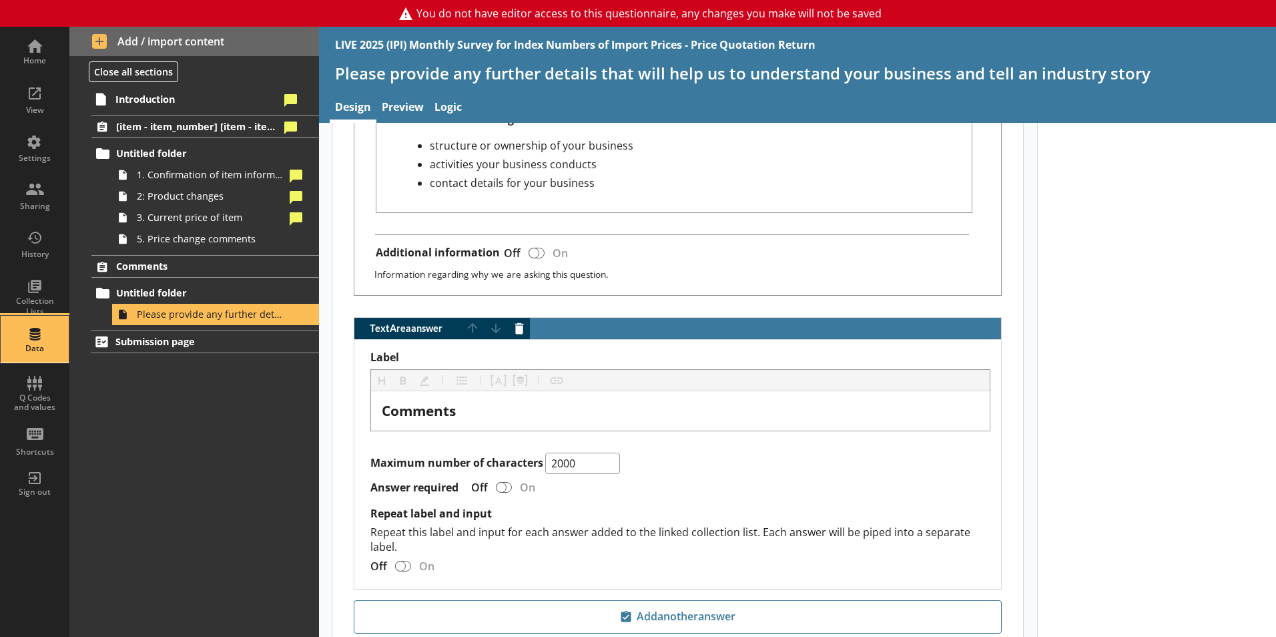
click at [23, 334] on div "Data" at bounding box center [34, 339] width 47 height 47
select select "Text_Optional"
select select "Date"
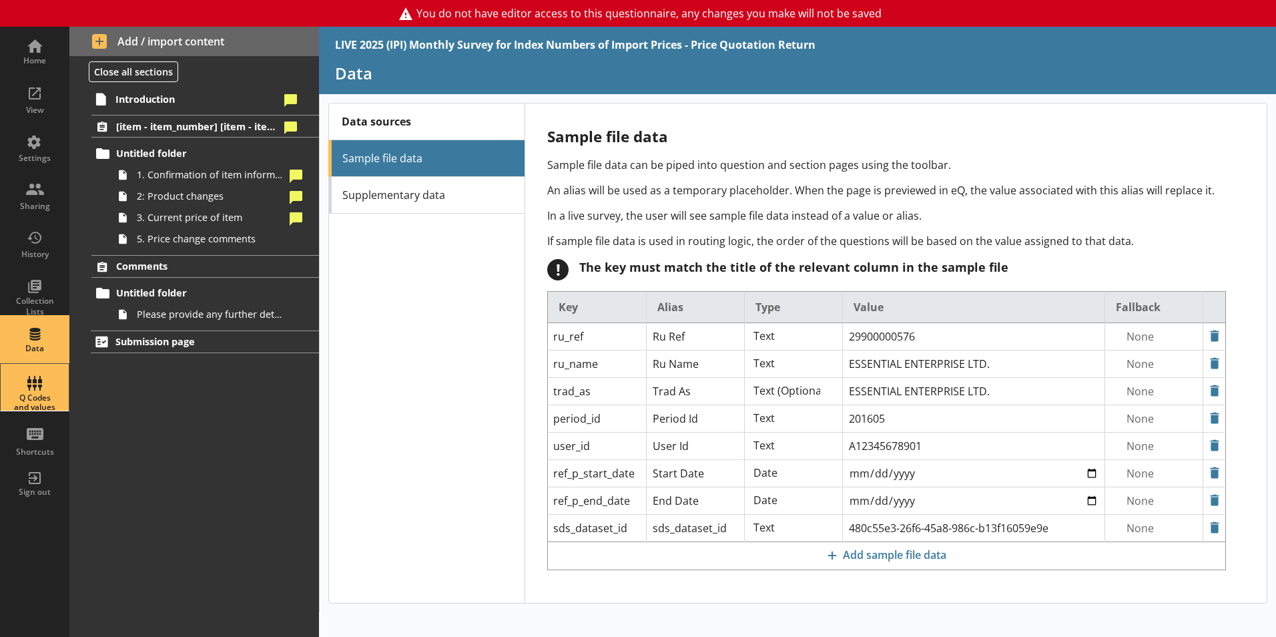
click at [43, 385] on div "Q Codes and values" at bounding box center [34, 387] width 47 height 47
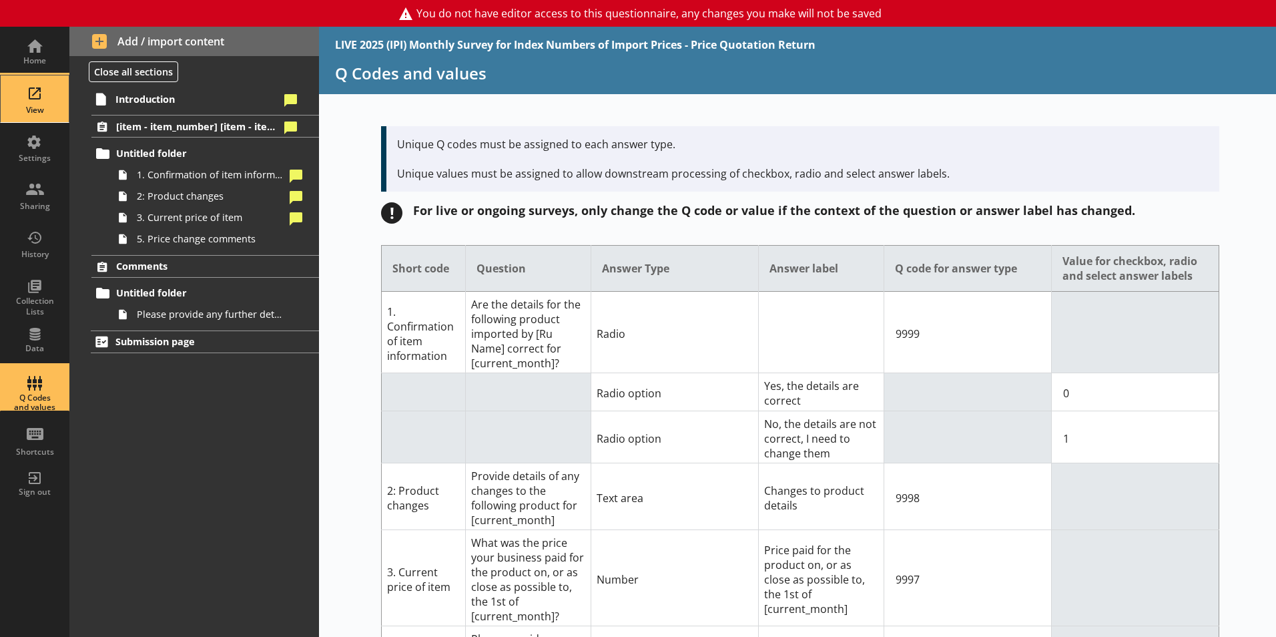
click at [35, 113] on div "View" at bounding box center [34, 110] width 47 height 11
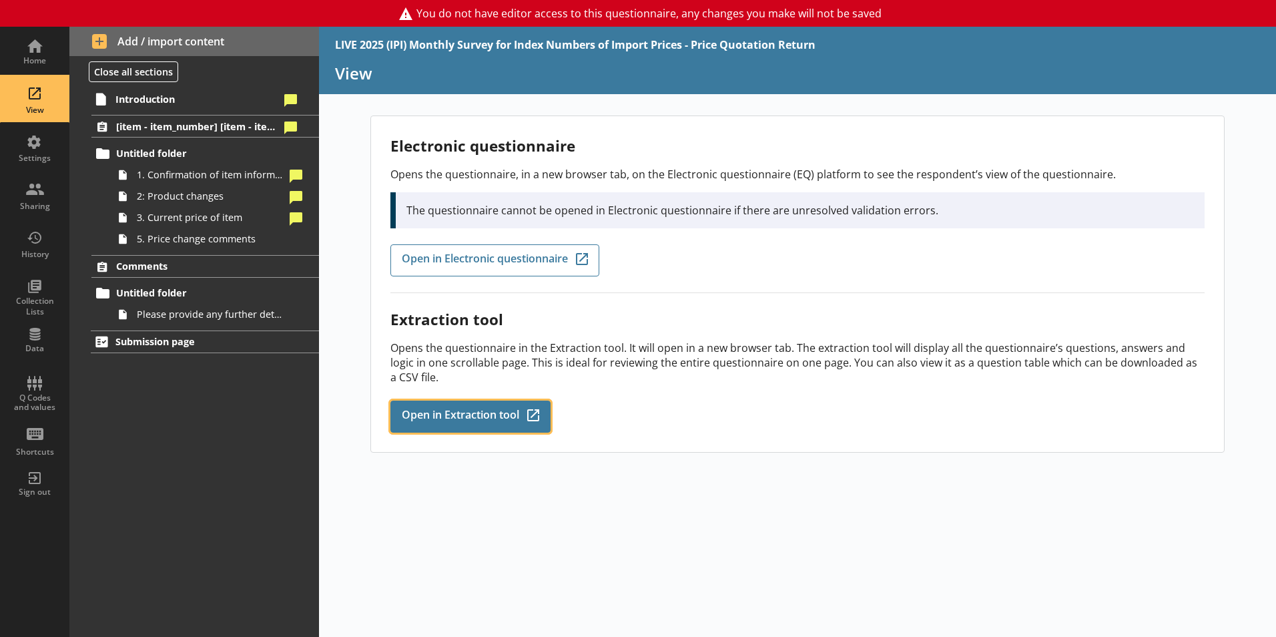
click at [444, 410] on span "Open in Extraction tool" at bounding box center [460, 416] width 117 height 15
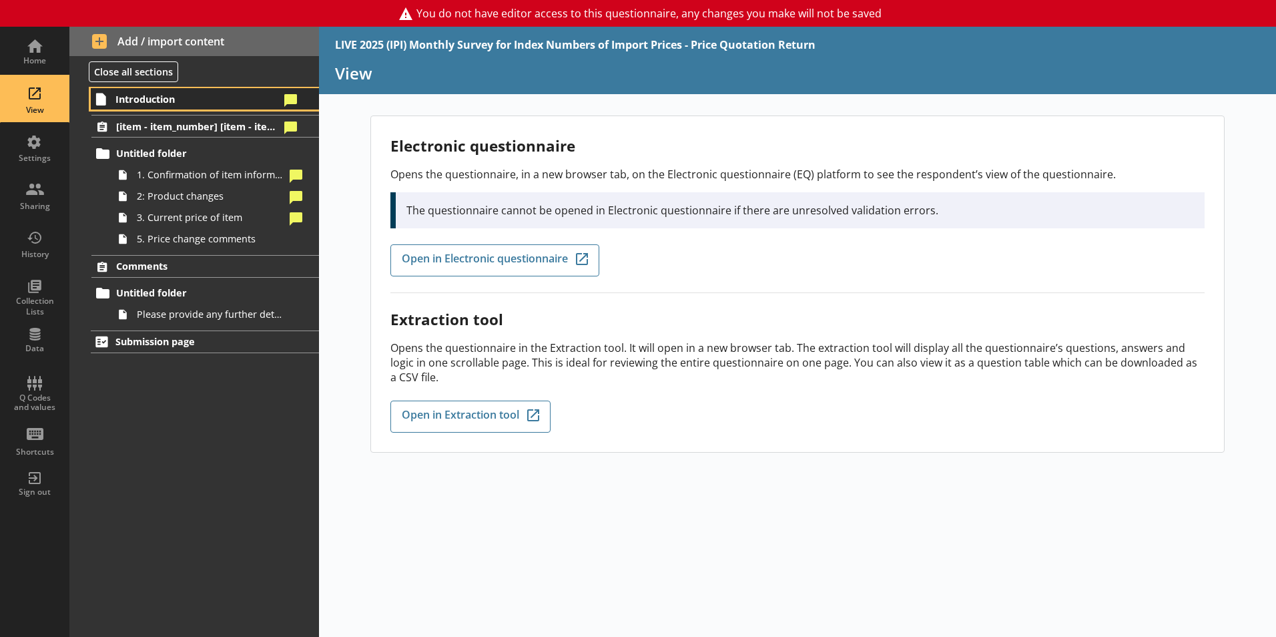
click at [134, 94] on span "Introduction" at bounding box center [197, 99] width 164 height 13
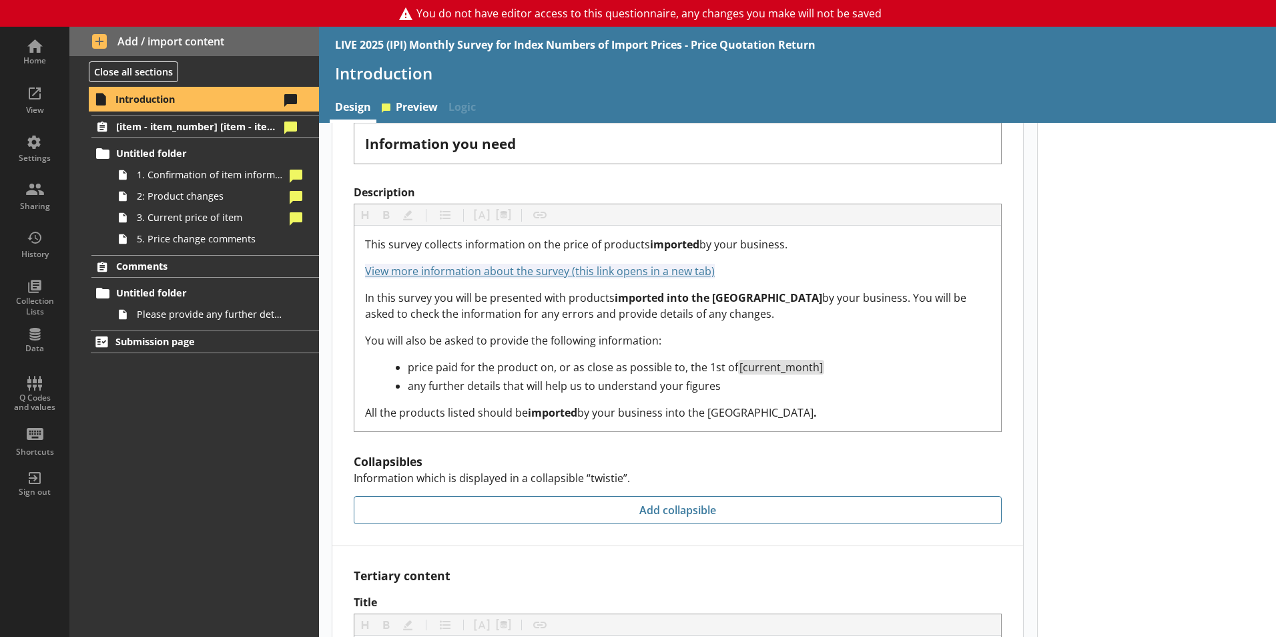
scroll to position [1107, 0]
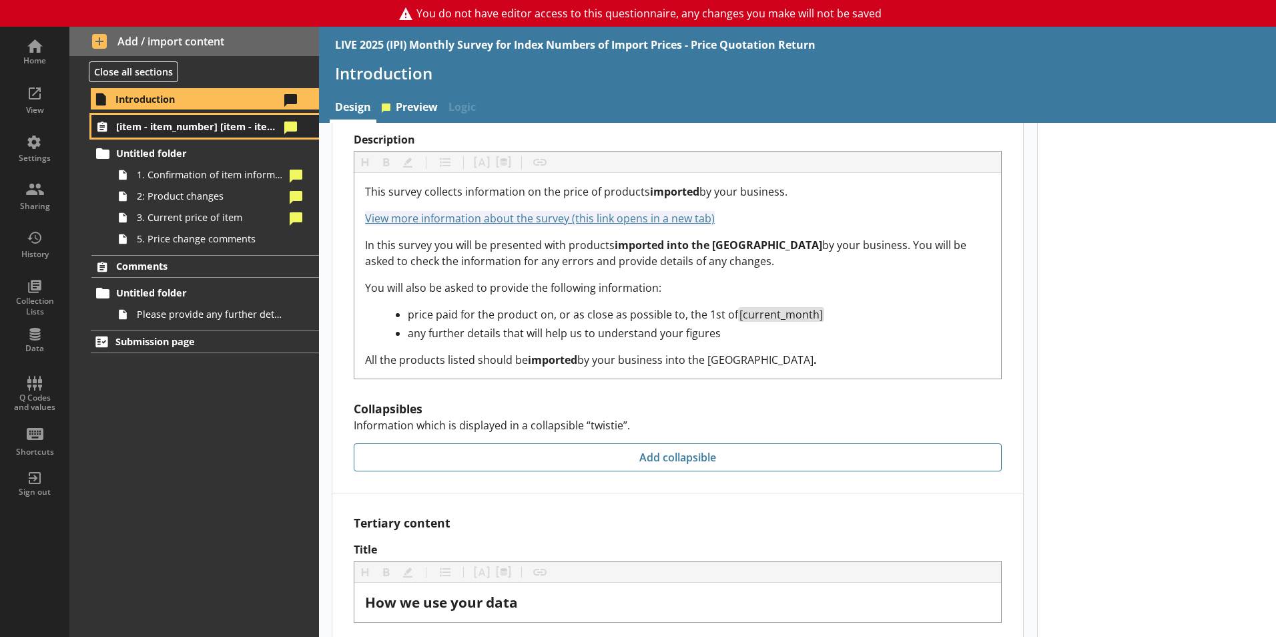
click at [194, 123] on span "[item - item_number] [item - item_specification_1]" at bounding box center [198, 126] width 164 height 13
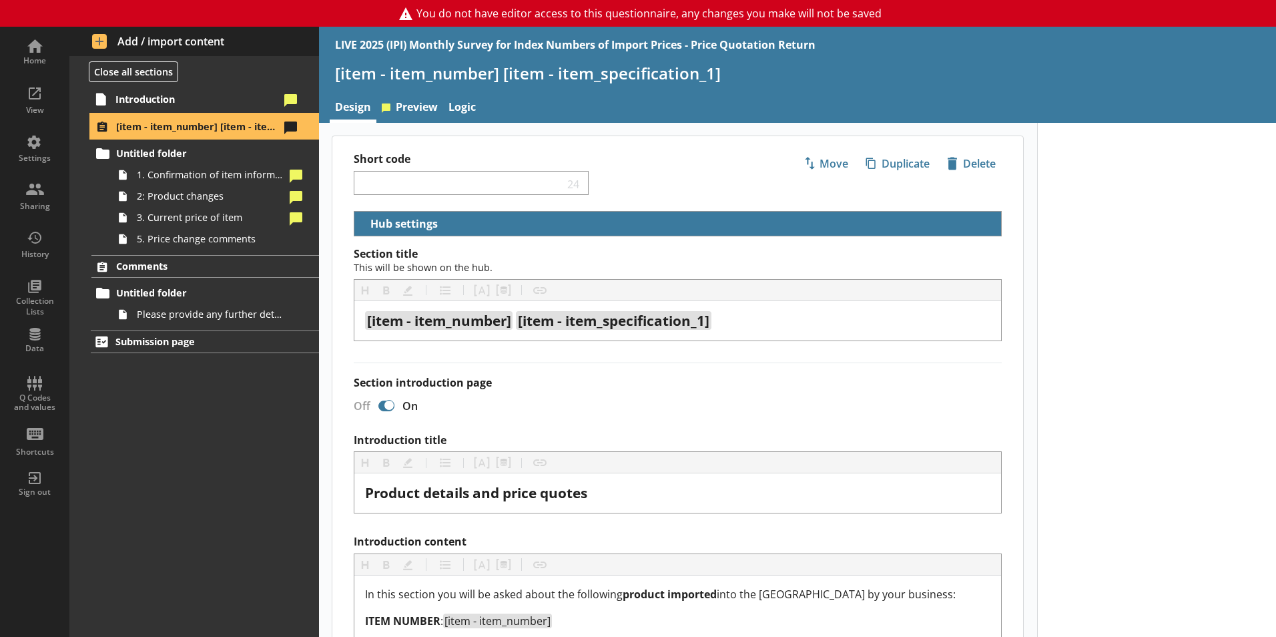
select select "18c8d37d-0af8-4842-925b-360f30585748"
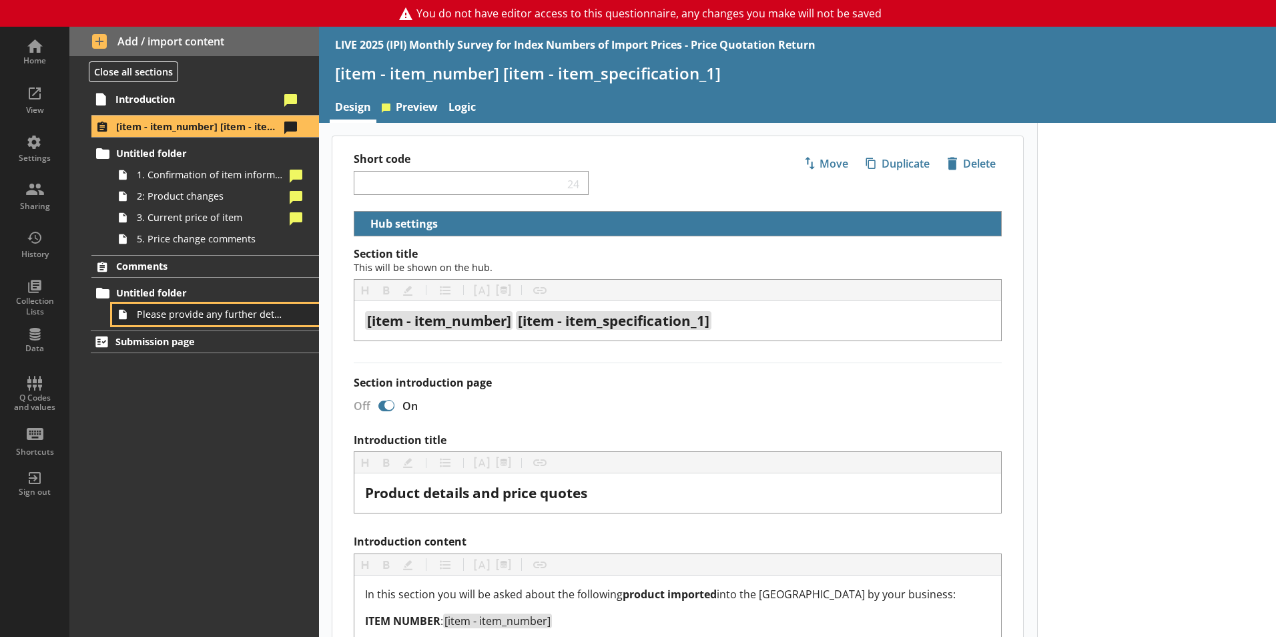
click at [176, 317] on span "Please provide any further details that will help us to understand your busines…" at bounding box center [211, 314] width 148 height 13
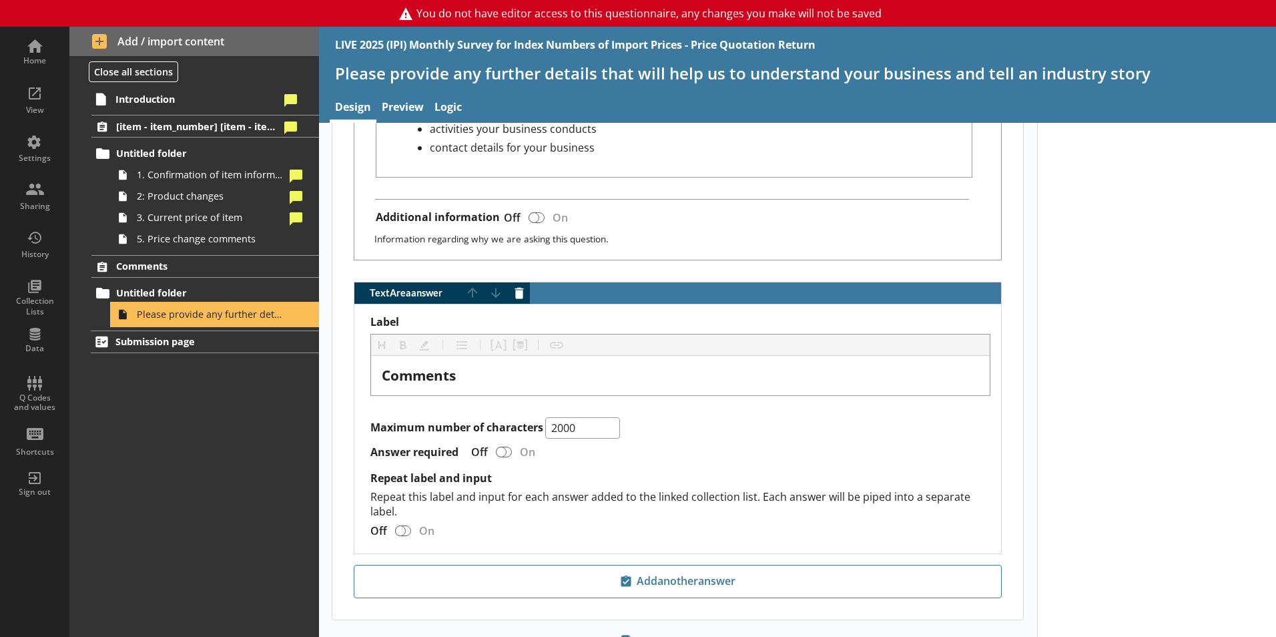
scroll to position [754, 0]
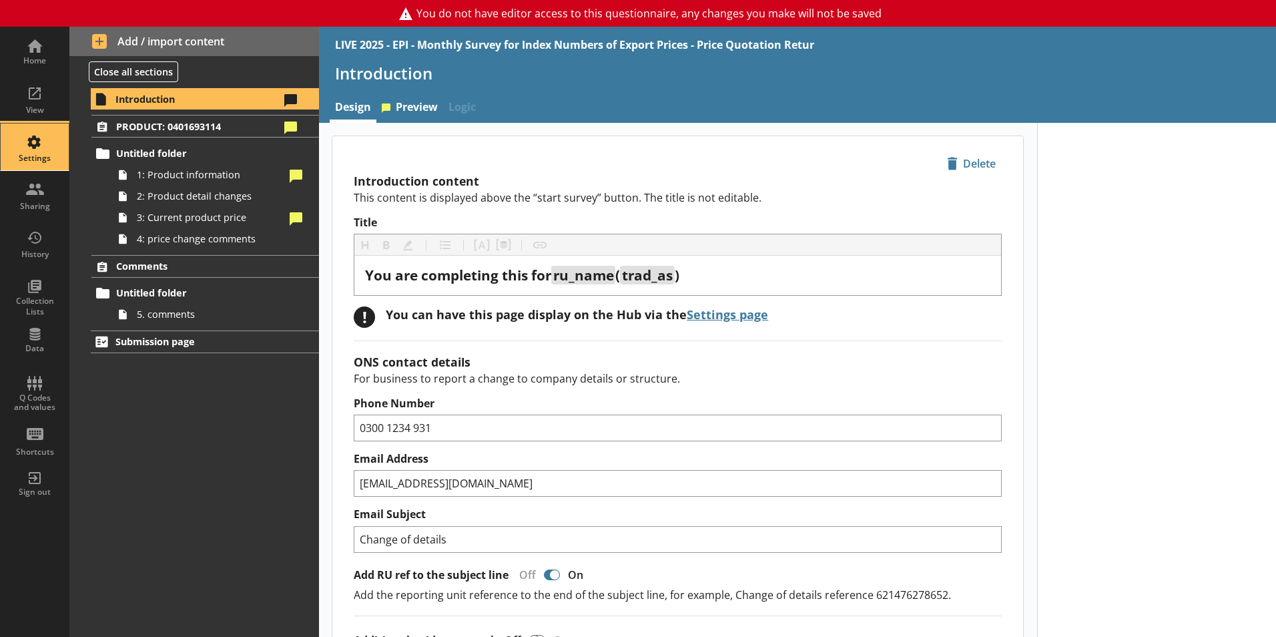
click at [39, 159] on div "Settings" at bounding box center [34, 158] width 47 height 11
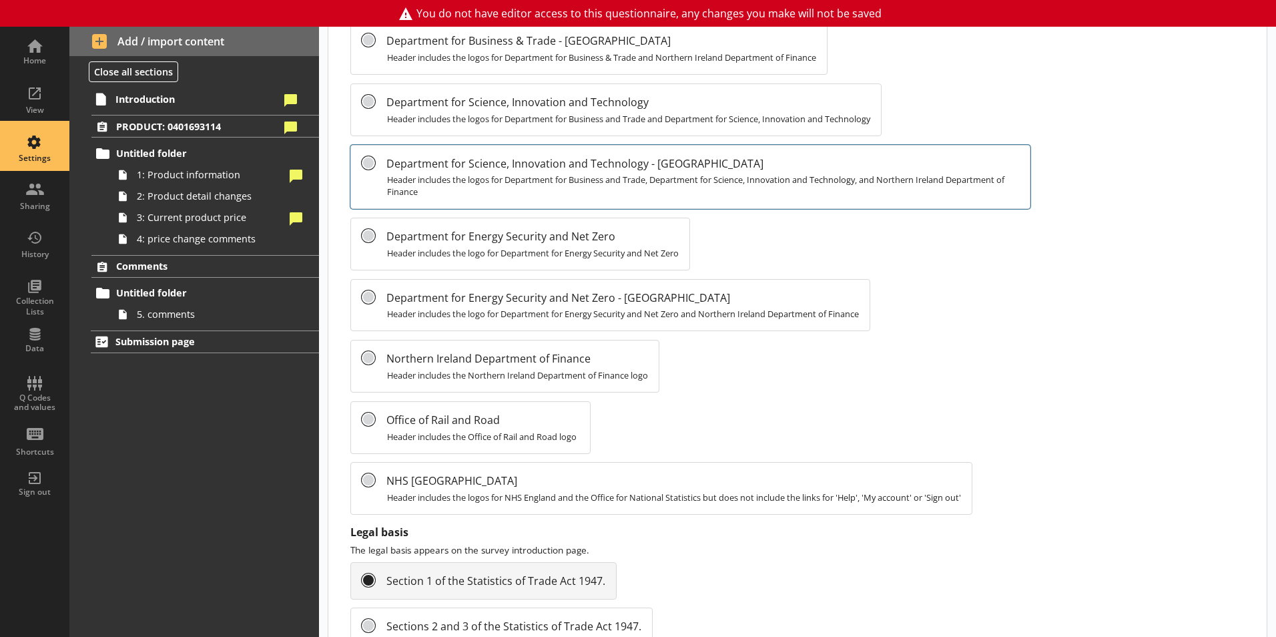
scroll to position [1414, 0]
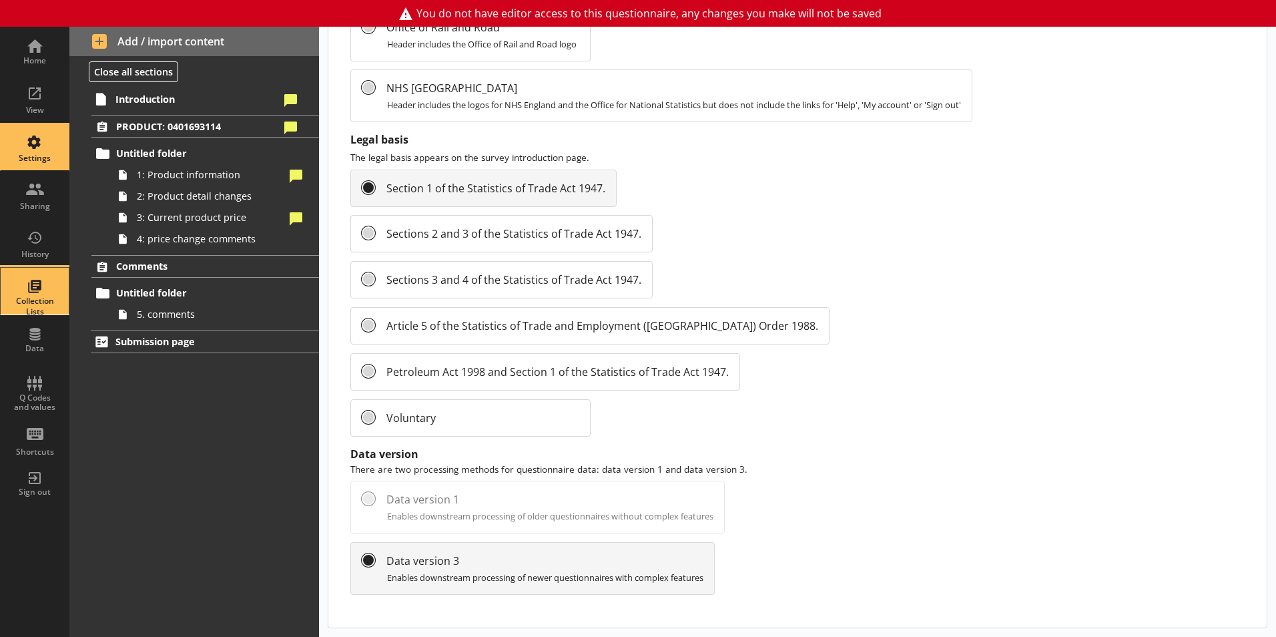
click at [26, 304] on div "Collection Lists" at bounding box center [34, 306] width 47 height 21
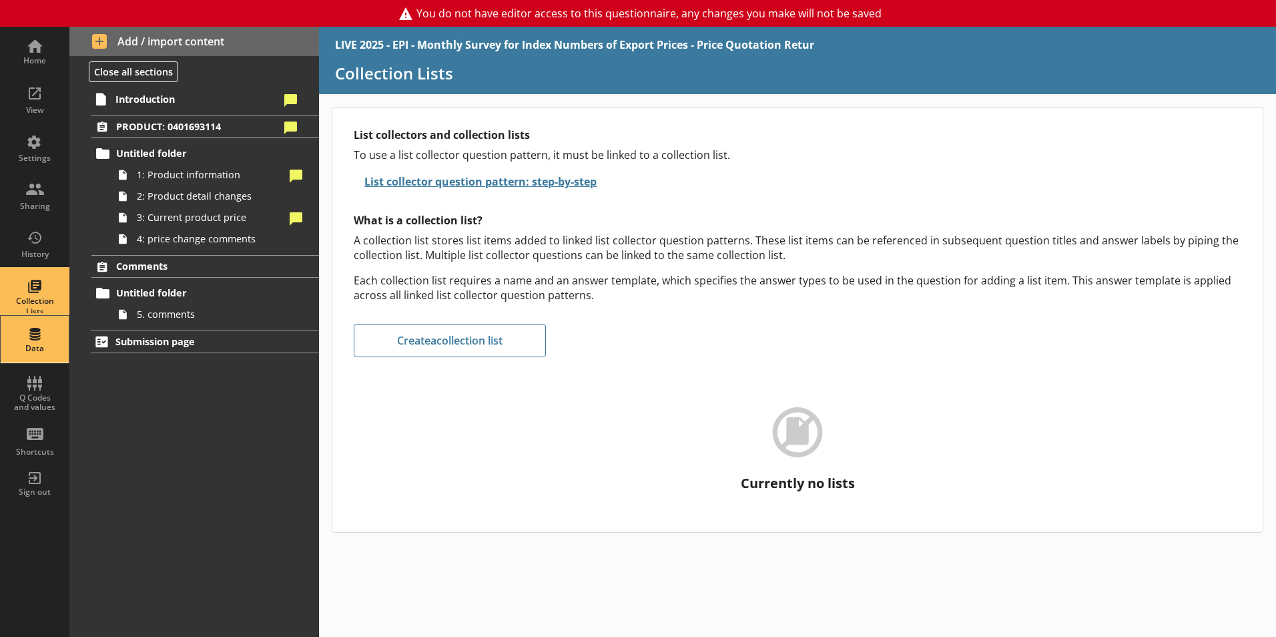
click at [14, 344] on div "Data" at bounding box center [34, 348] width 47 height 11
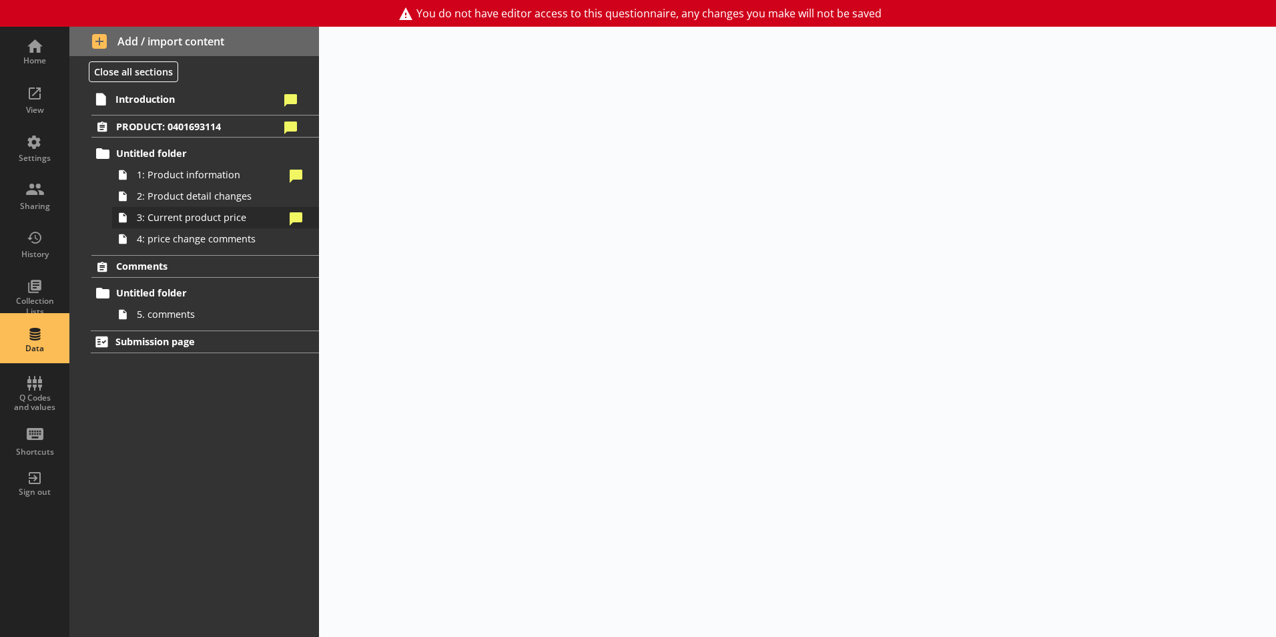
select select "Text_Optional"
select select "Date"
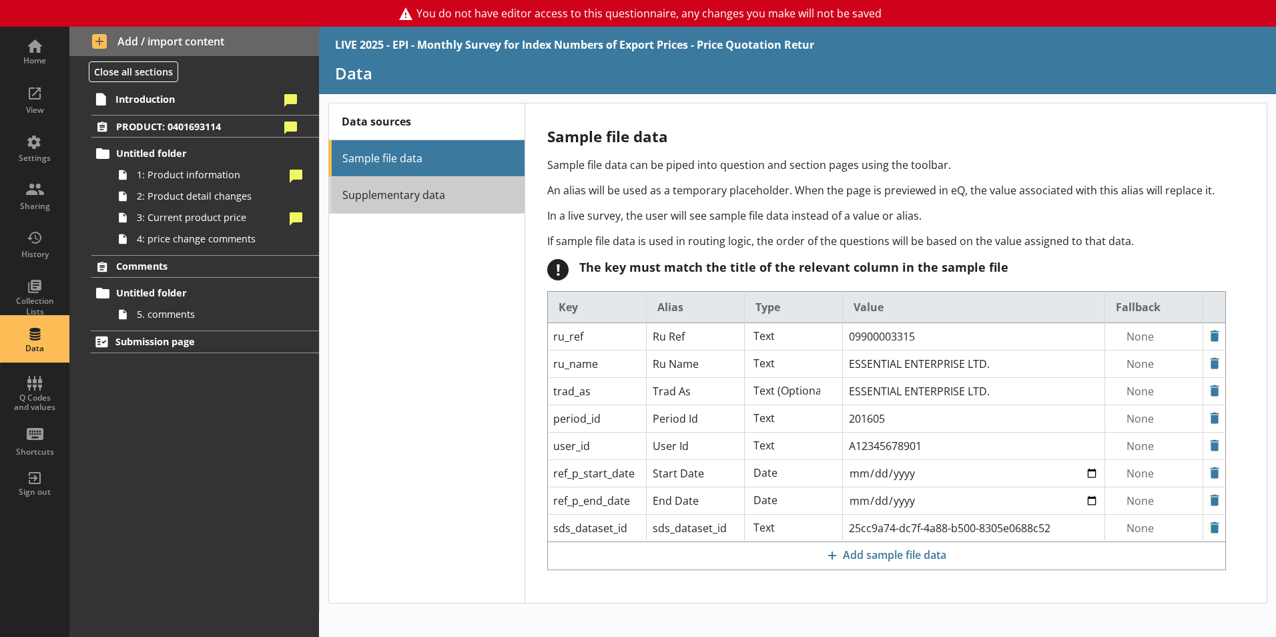
click at [366, 190] on link "Supplementary data" at bounding box center [426, 195] width 196 height 37
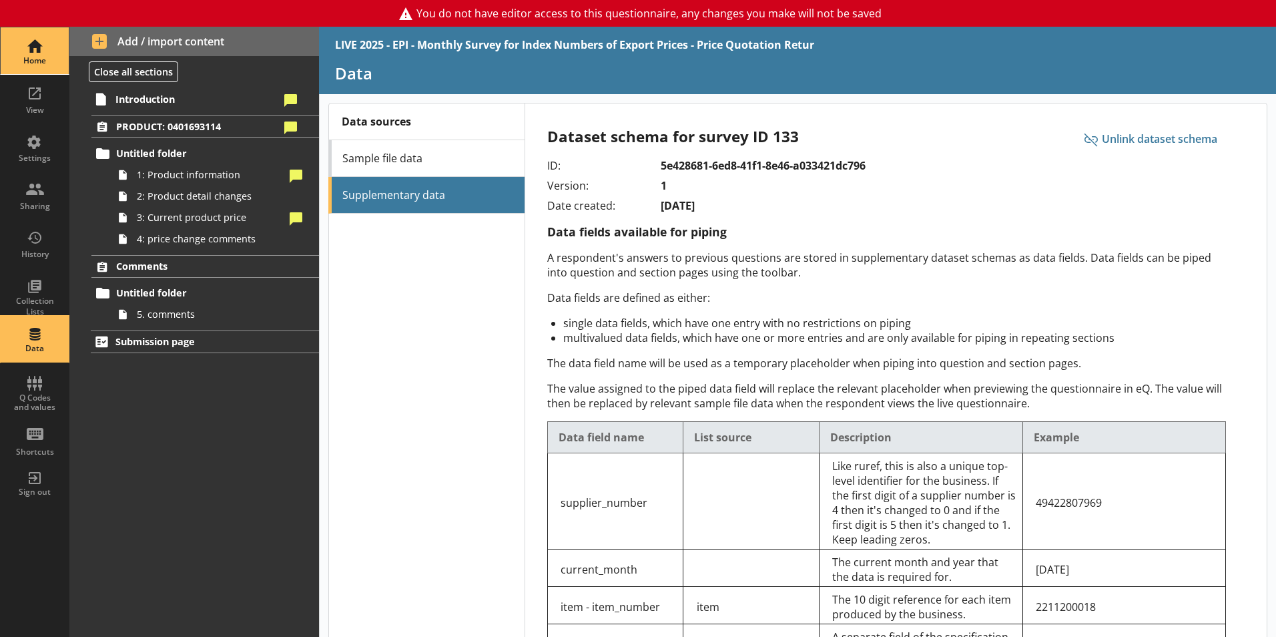
click at [39, 49] on div "Home" at bounding box center [34, 50] width 47 height 47
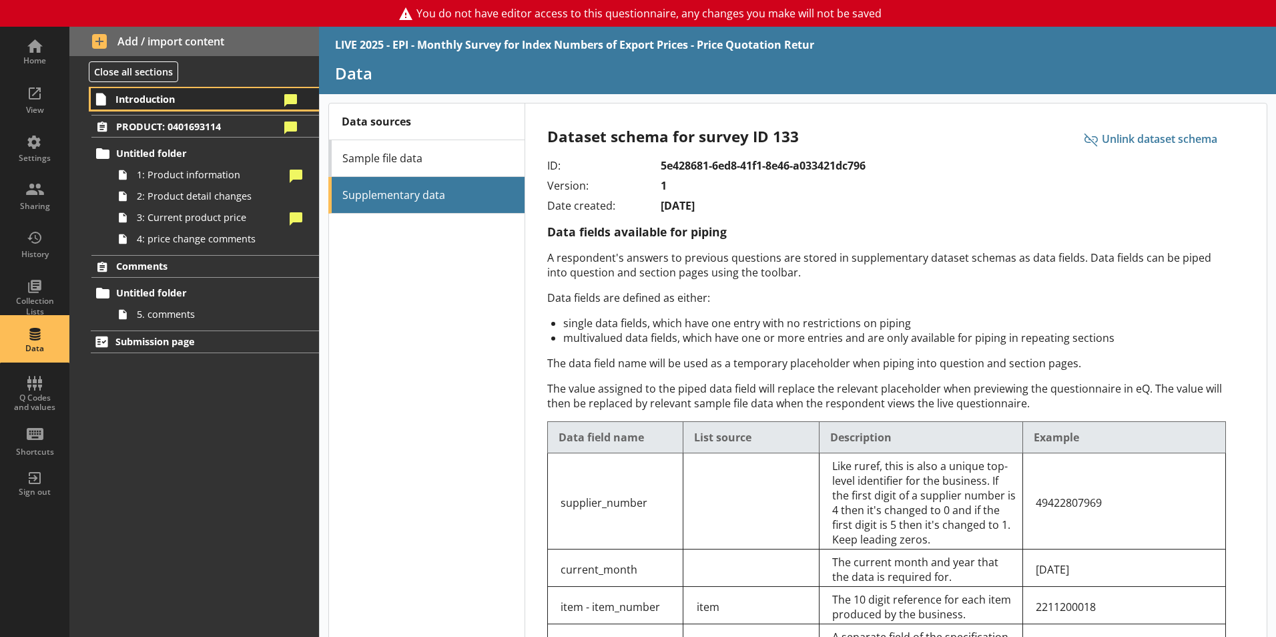
click at [161, 96] on span "Introduction" at bounding box center [197, 99] width 164 height 13
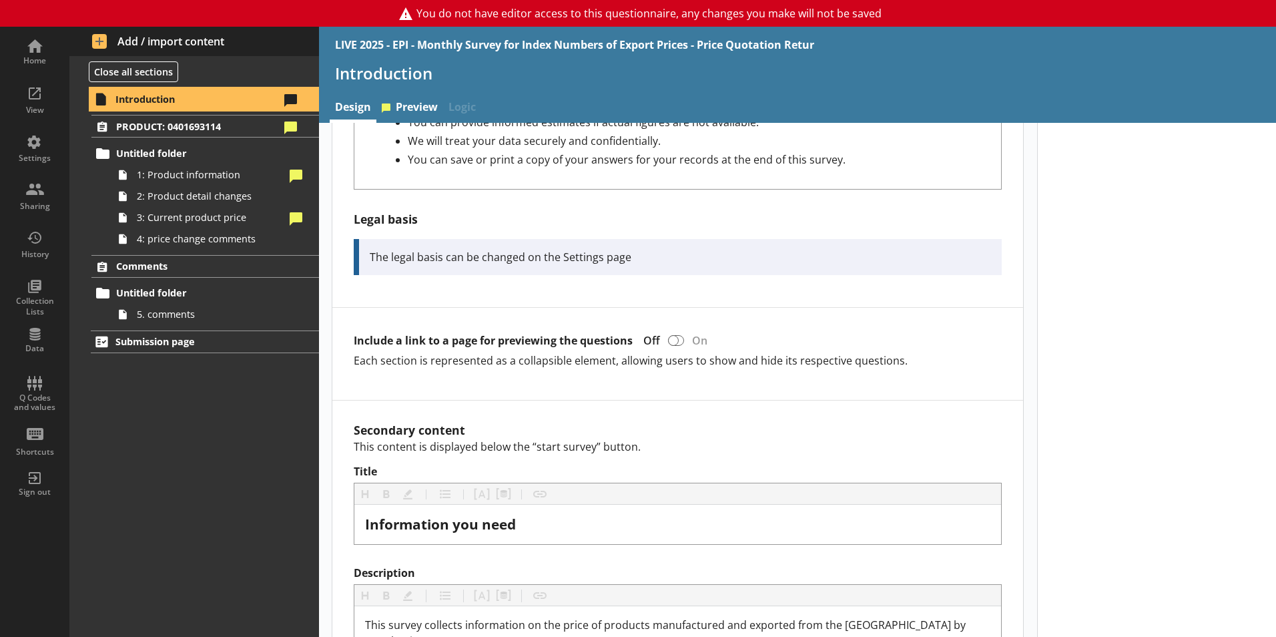
scroll to position [673, 0]
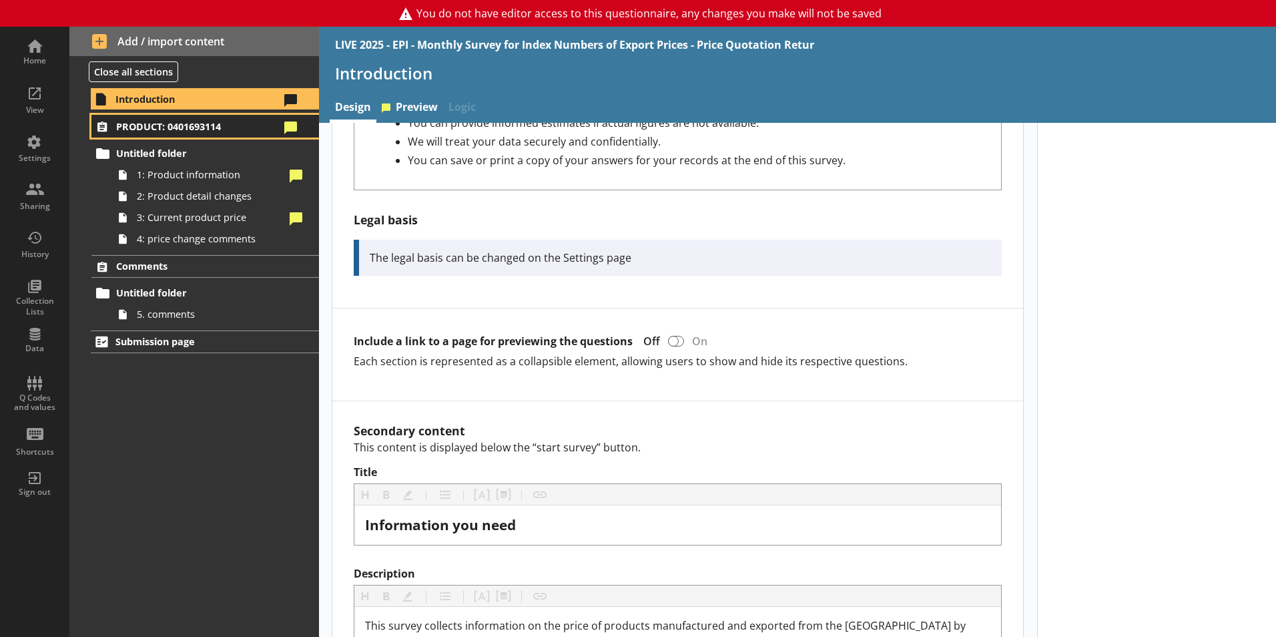
click at [169, 129] on span "PRODUCT: 0401693114" at bounding box center [198, 126] width 164 height 13
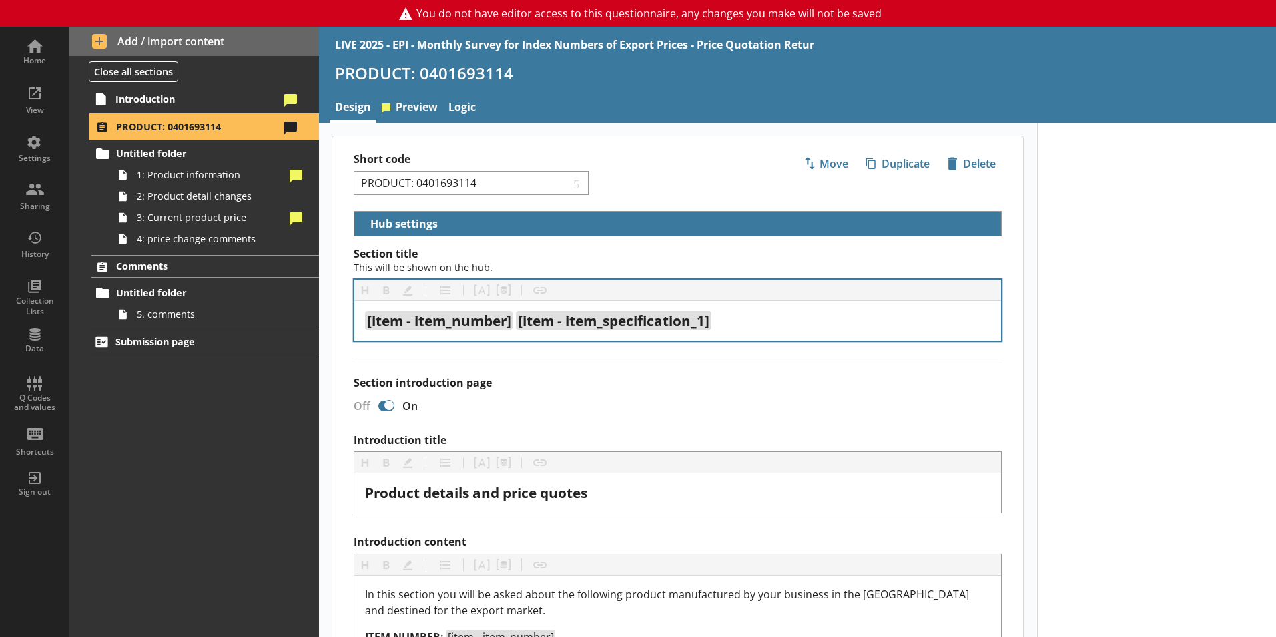
select select "5d514584-2e6d-4149-86df-4889fd375b9d"
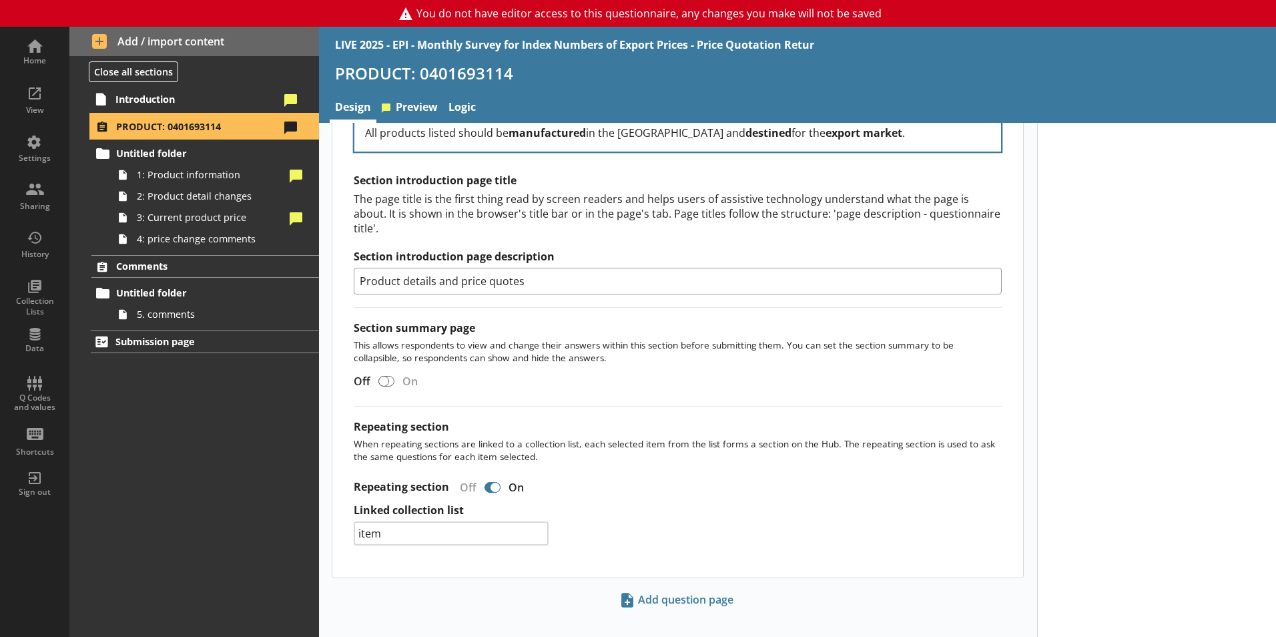
scroll to position [1086, 0]
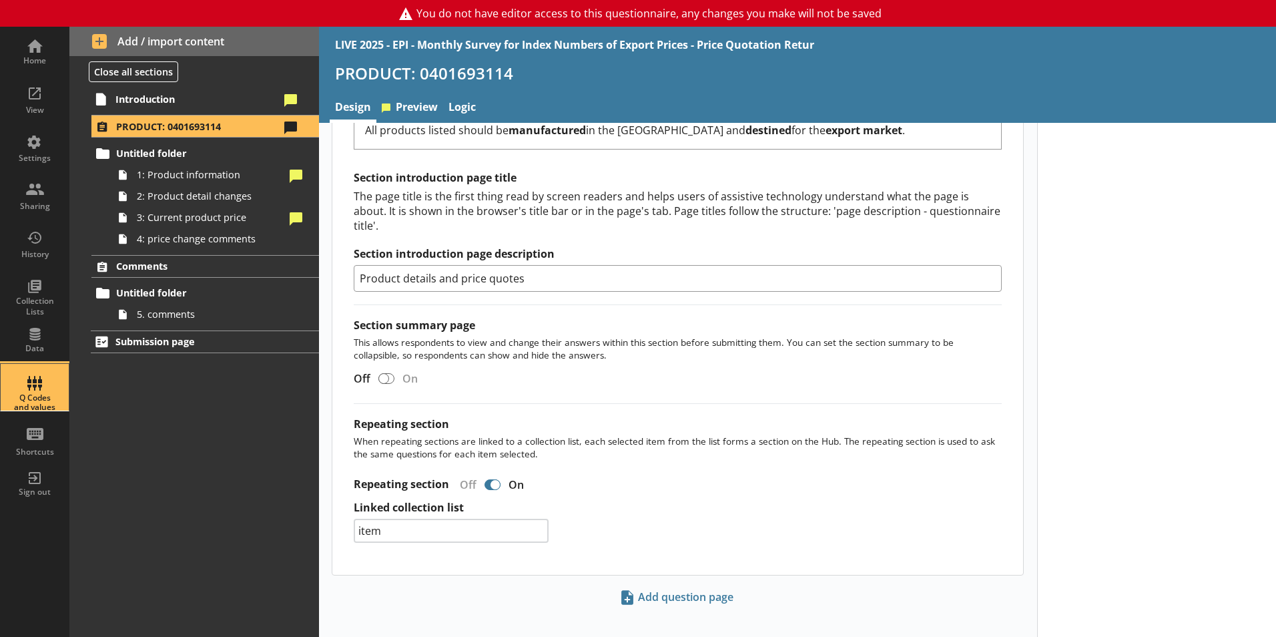
click at [51, 381] on div "Q Codes and values" at bounding box center [34, 387] width 47 height 47
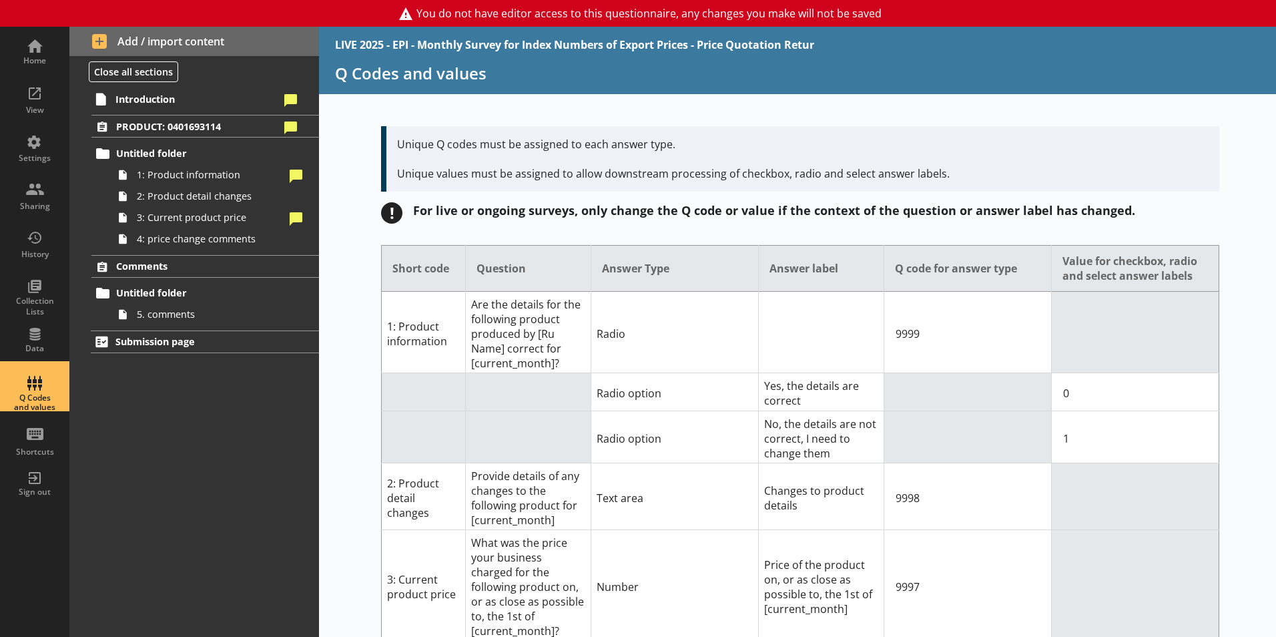
scroll to position [148, 0]
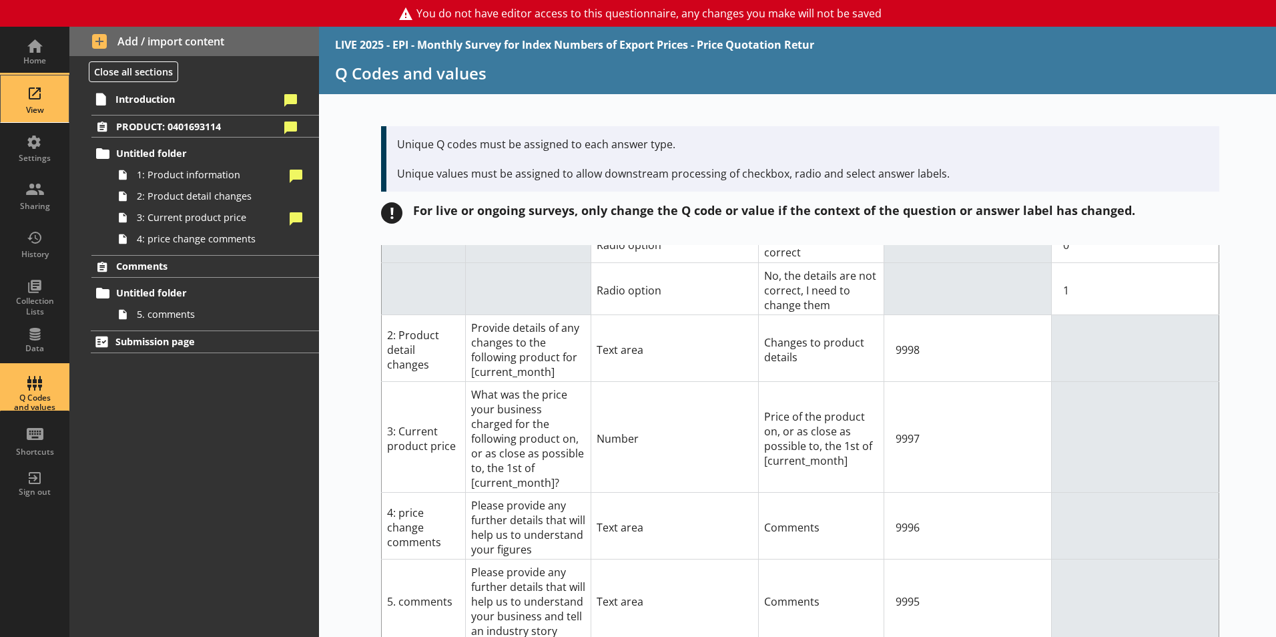
click at [27, 101] on div "View" at bounding box center [34, 98] width 47 height 47
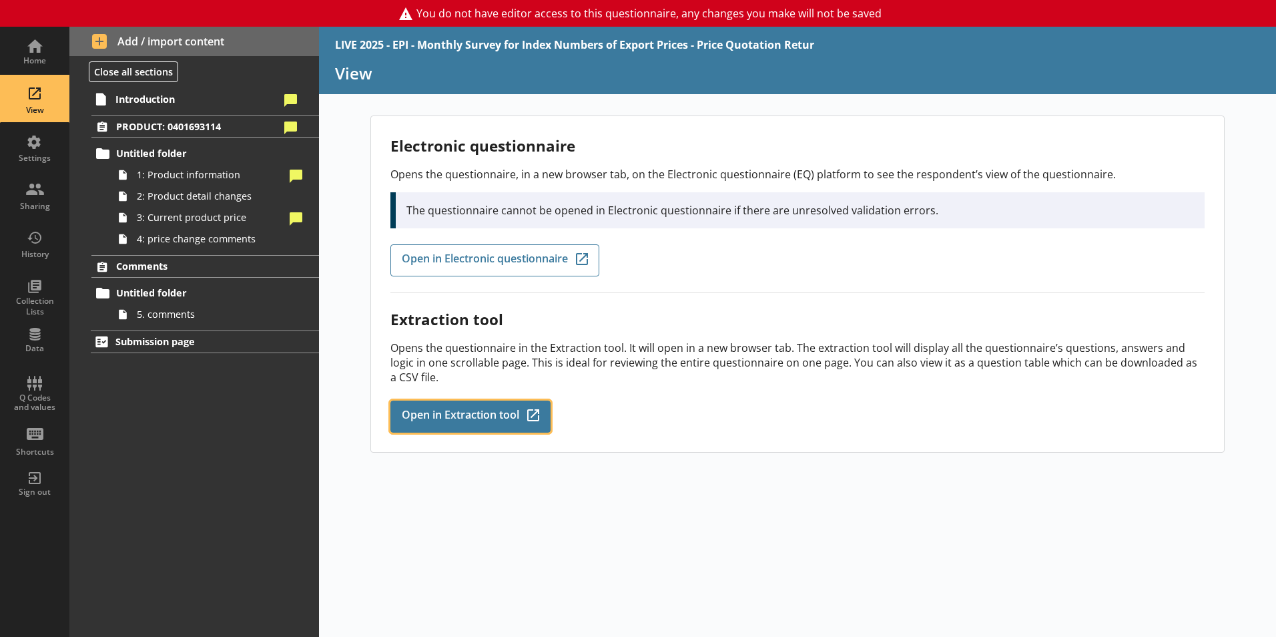
click at [438, 432] on link "Open in Extraction tool Q-Codes_Icon Created with Sketch." at bounding box center [470, 416] width 160 height 32
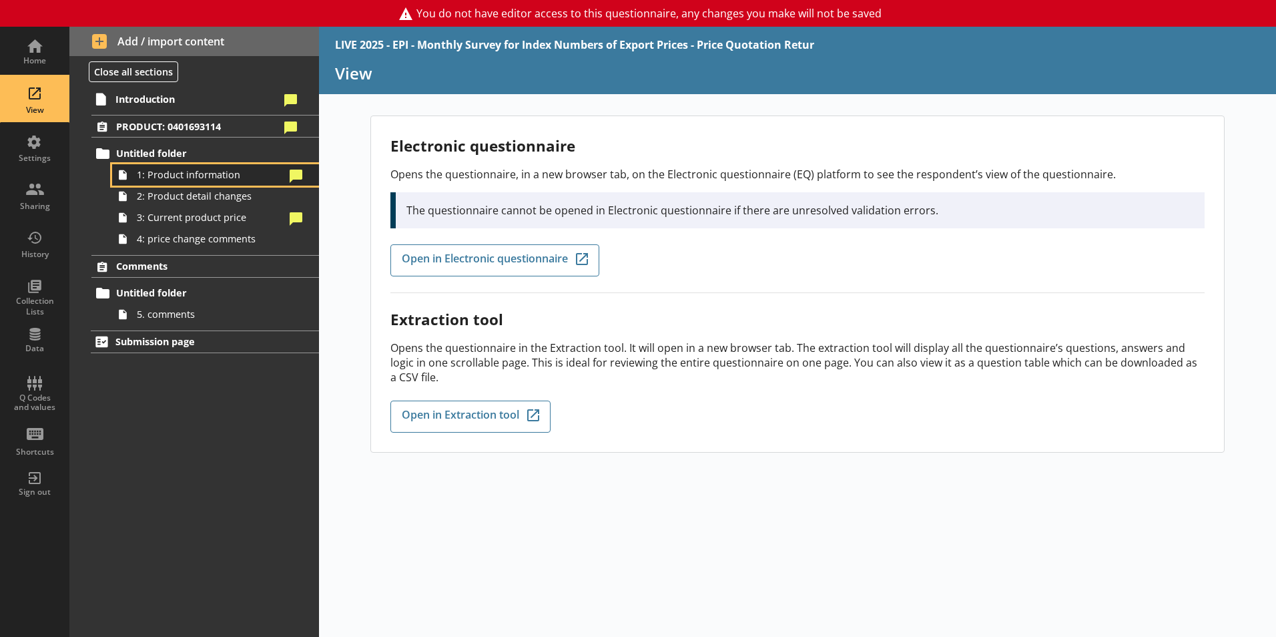
click at [140, 170] on span "1: Product information" at bounding box center [211, 174] width 148 height 13
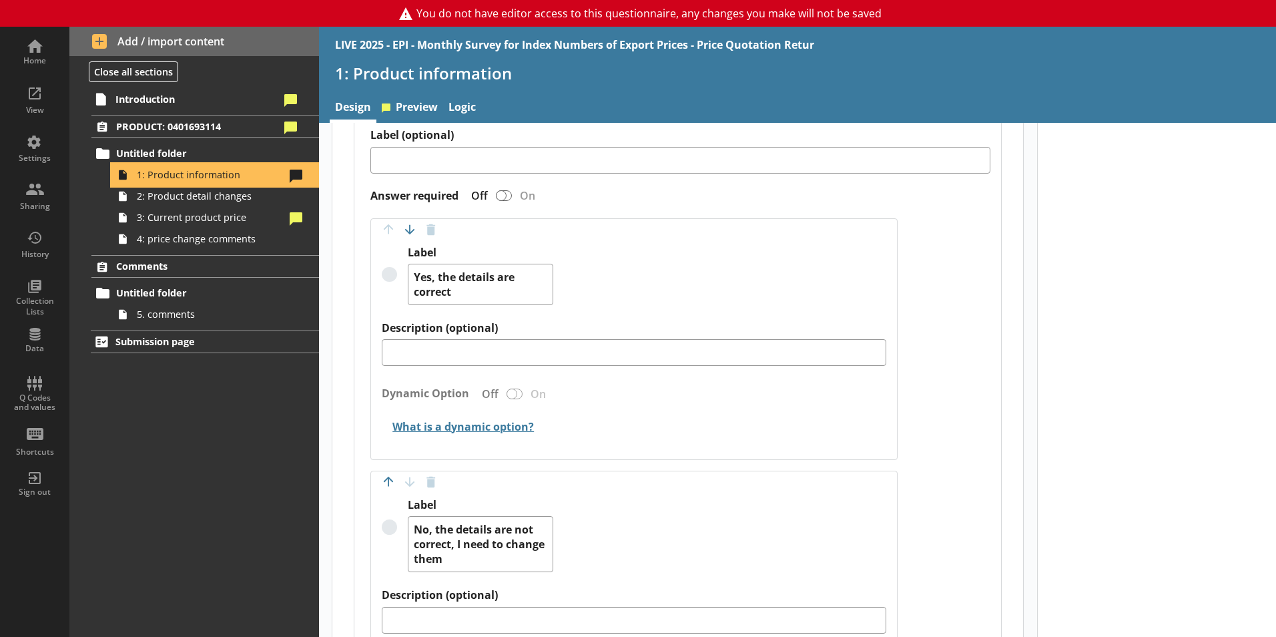
scroll to position [1692, 0]
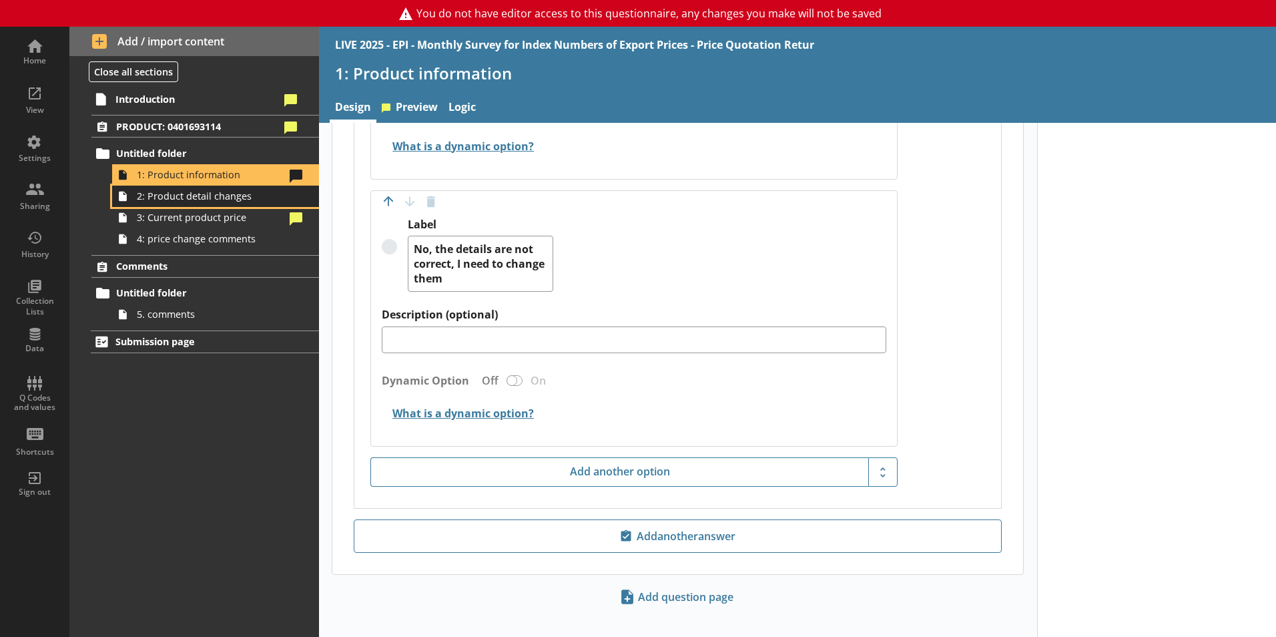
click at [138, 200] on span "2: Product detail changes" at bounding box center [211, 196] width 148 height 13
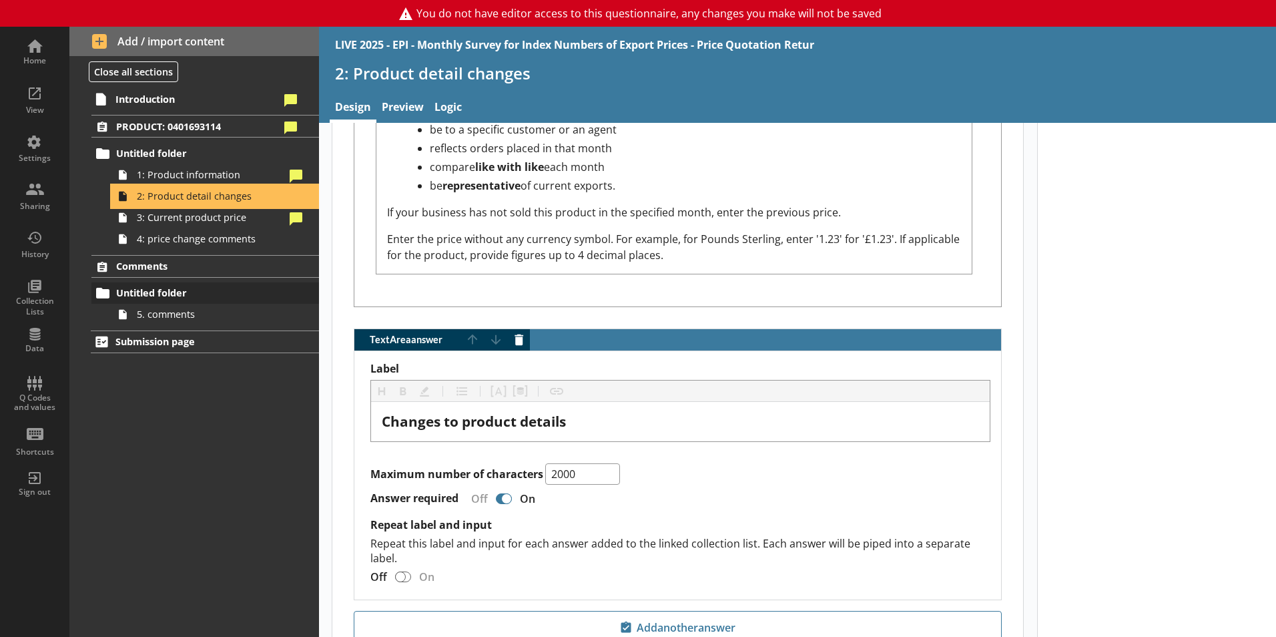
scroll to position [1626, 0]
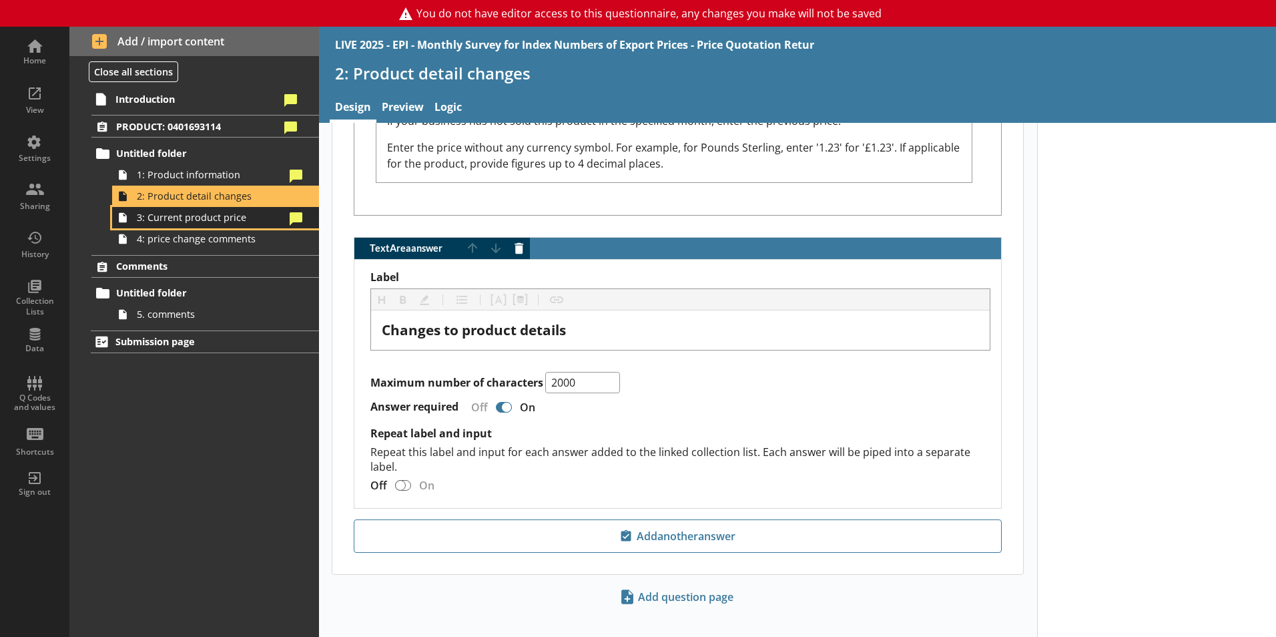
click at [187, 226] on link "3: Current product price" at bounding box center [215, 217] width 207 height 21
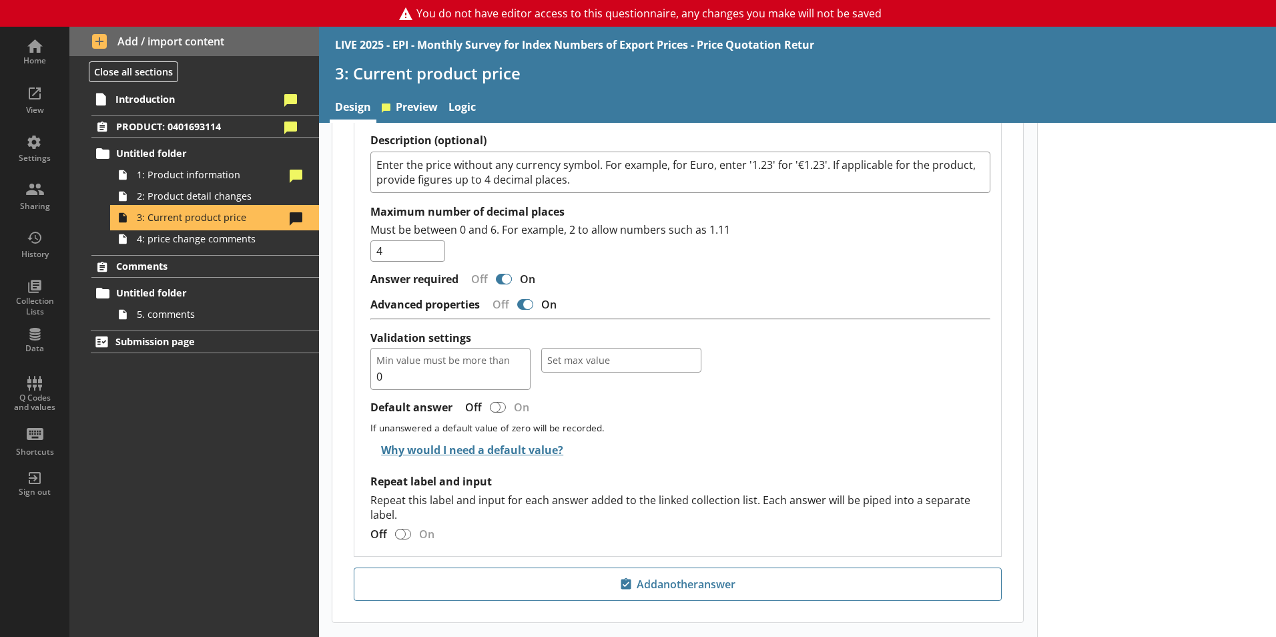
scroll to position [1544, 0]
click at [160, 316] on span "5. comments" at bounding box center [211, 314] width 148 height 13
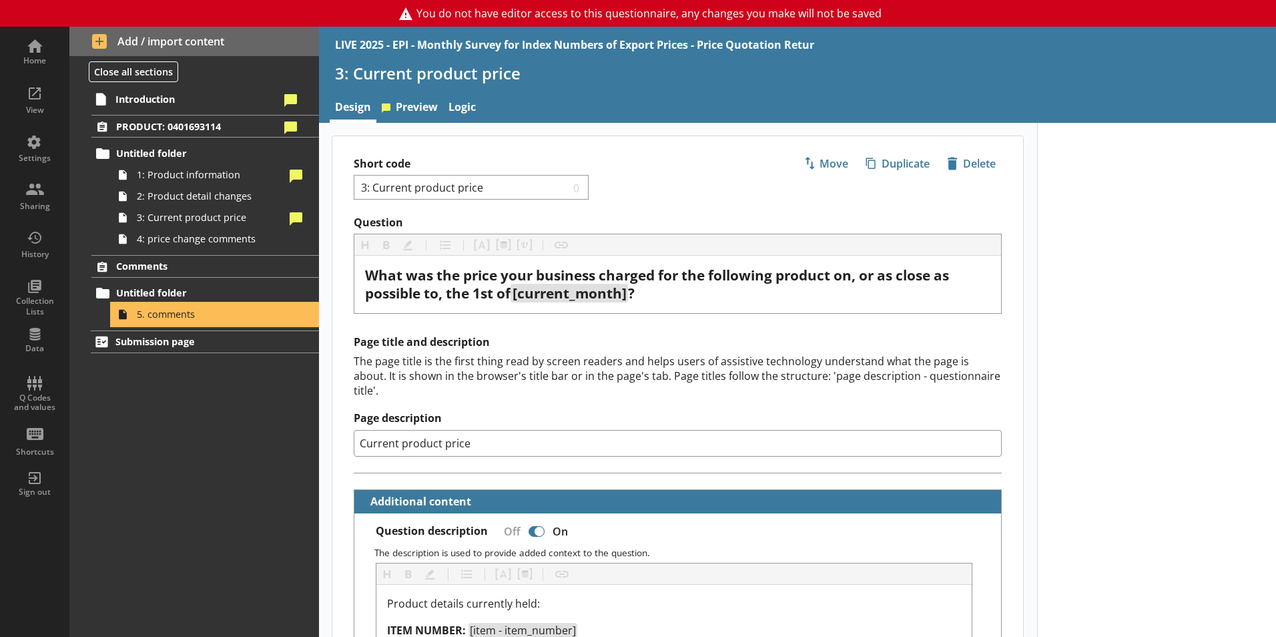
type textarea "x"
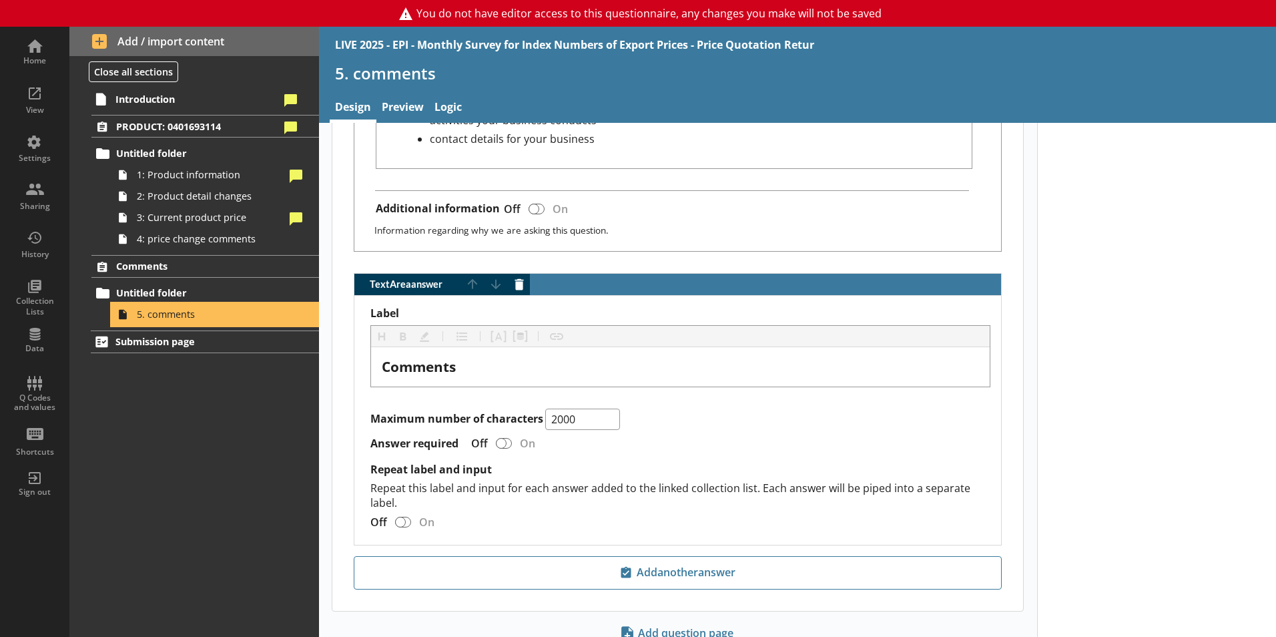
scroll to position [754, 0]
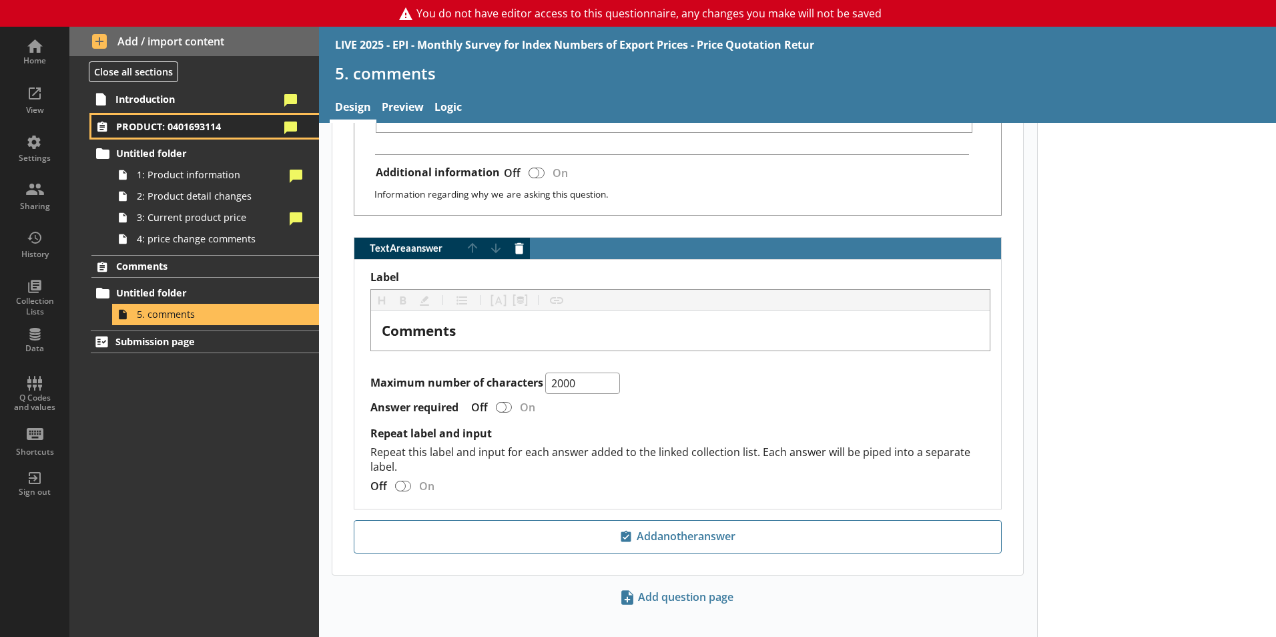
click at [178, 129] on span "PRODUCT: 0401693114" at bounding box center [198, 126] width 164 height 13
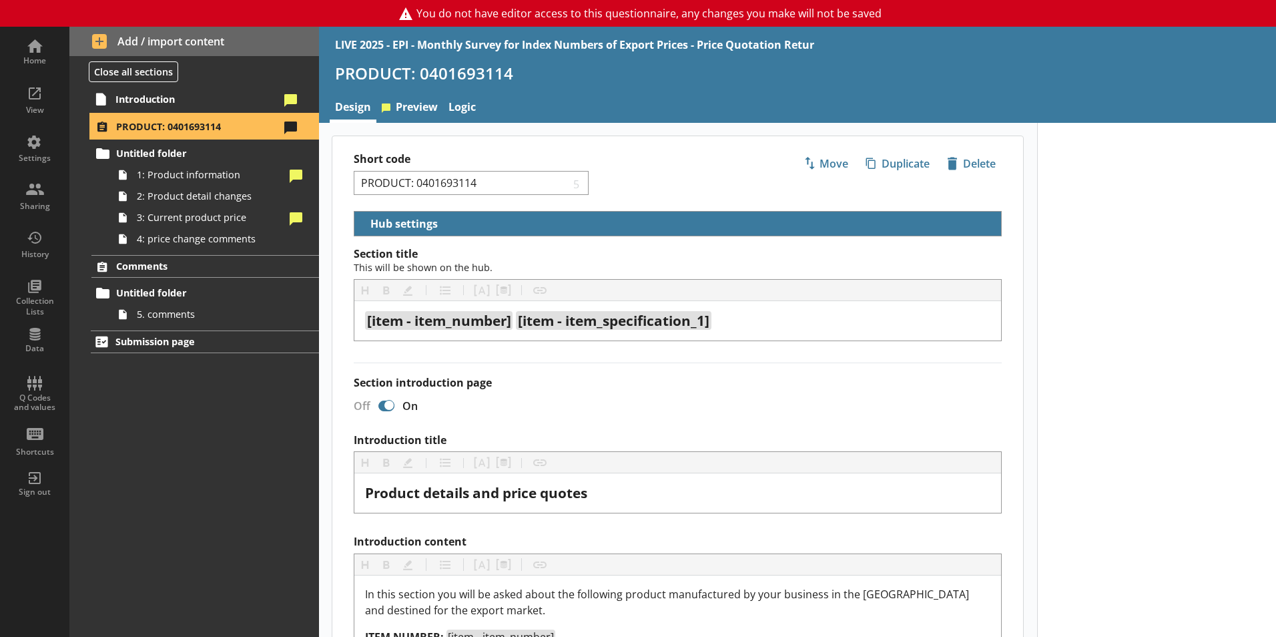
select select "5d514584-2e6d-4149-86df-4889fd375b9d"
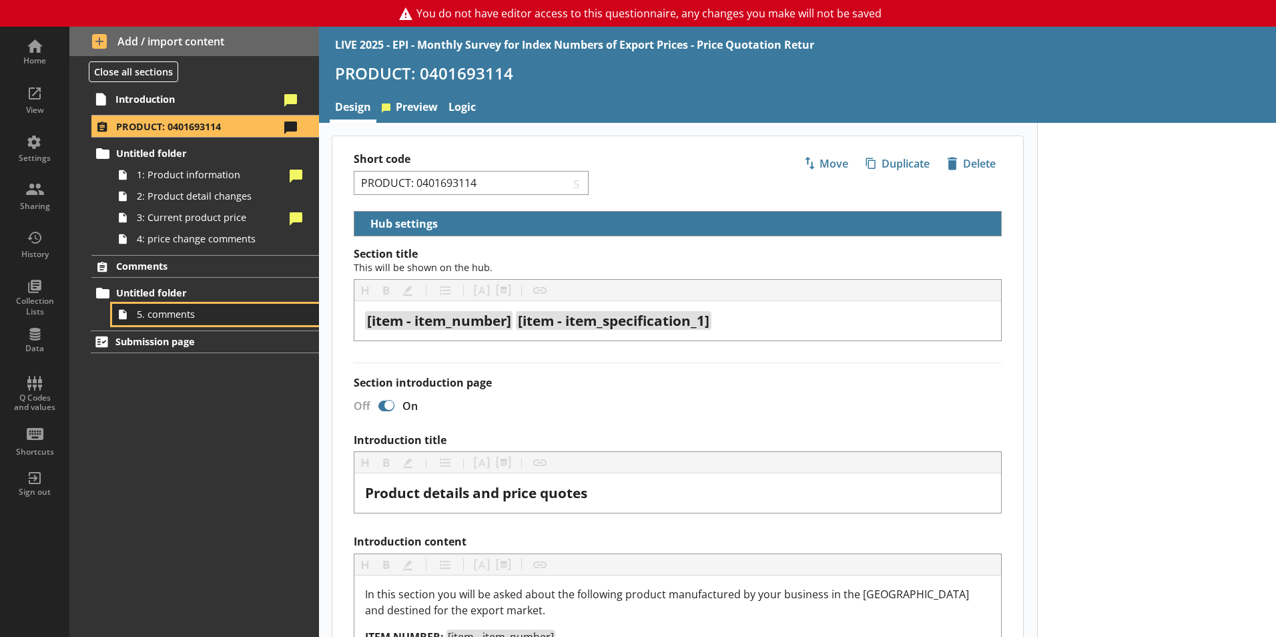
click at [157, 320] on span "5. comments" at bounding box center [211, 314] width 148 height 13
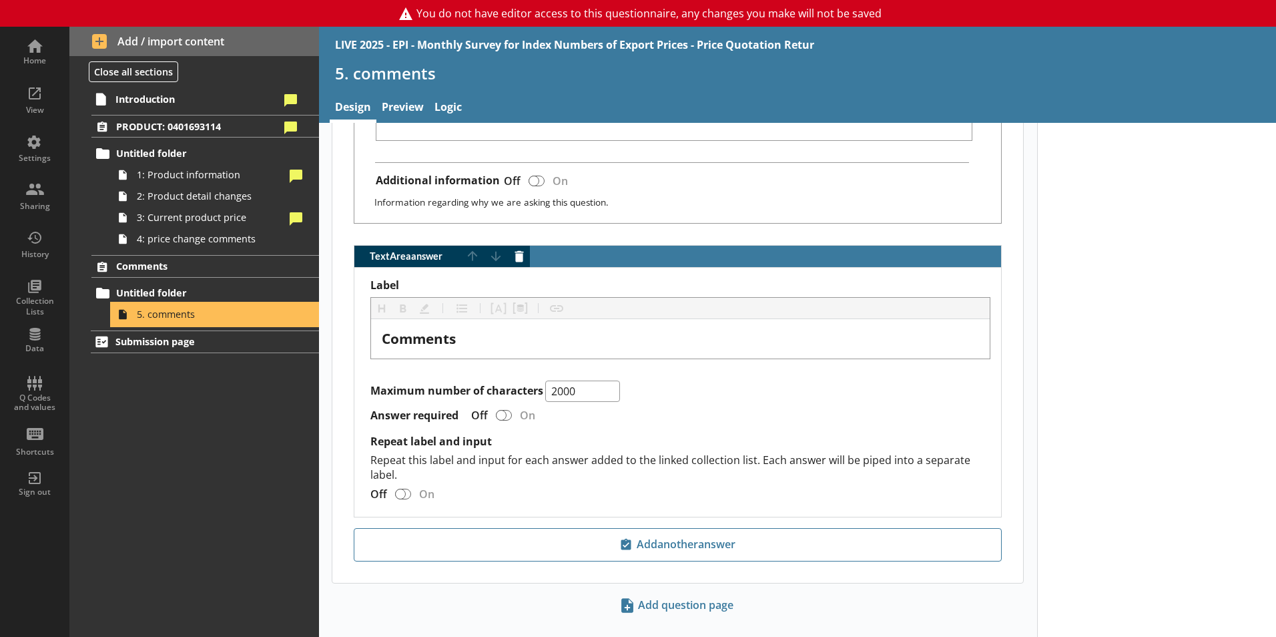
scroll to position [754, 0]
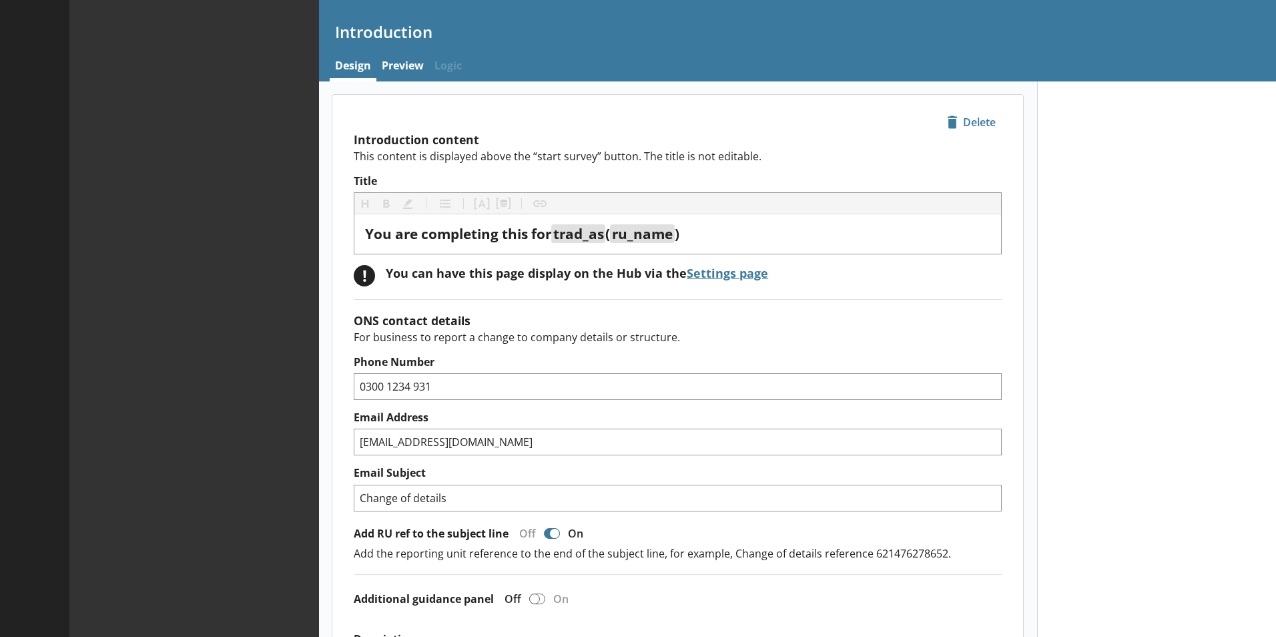
type textarea "x"
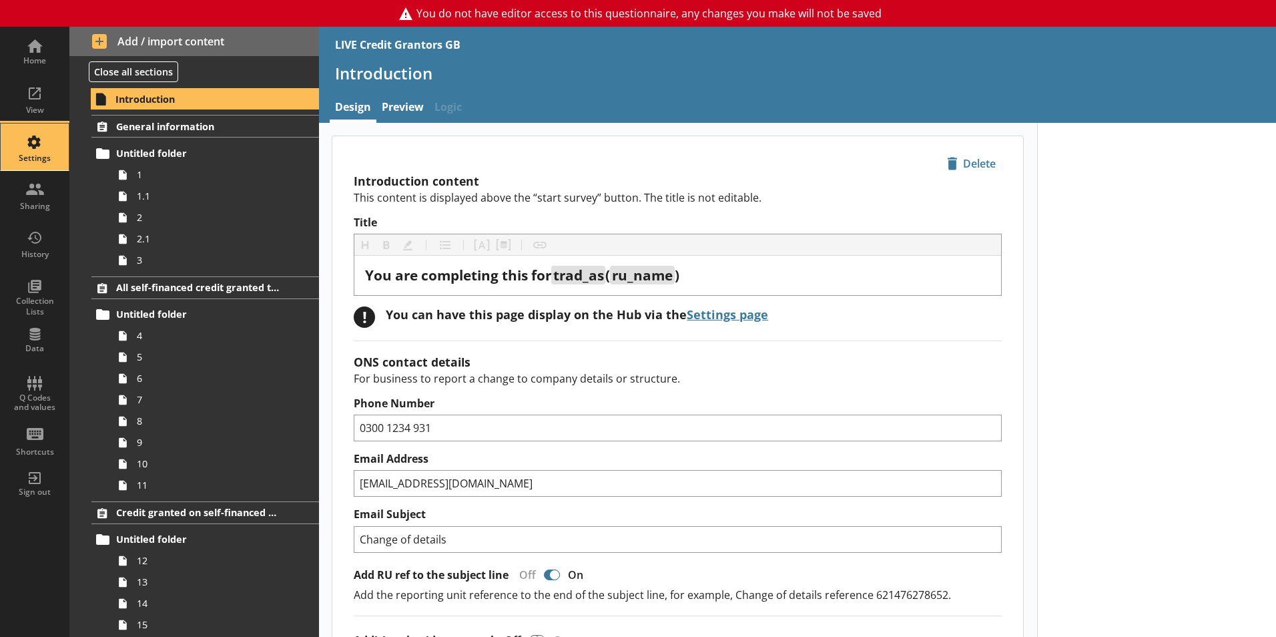
click at [35, 139] on div "Settings" at bounding box center [34, 146] width 47 height 47
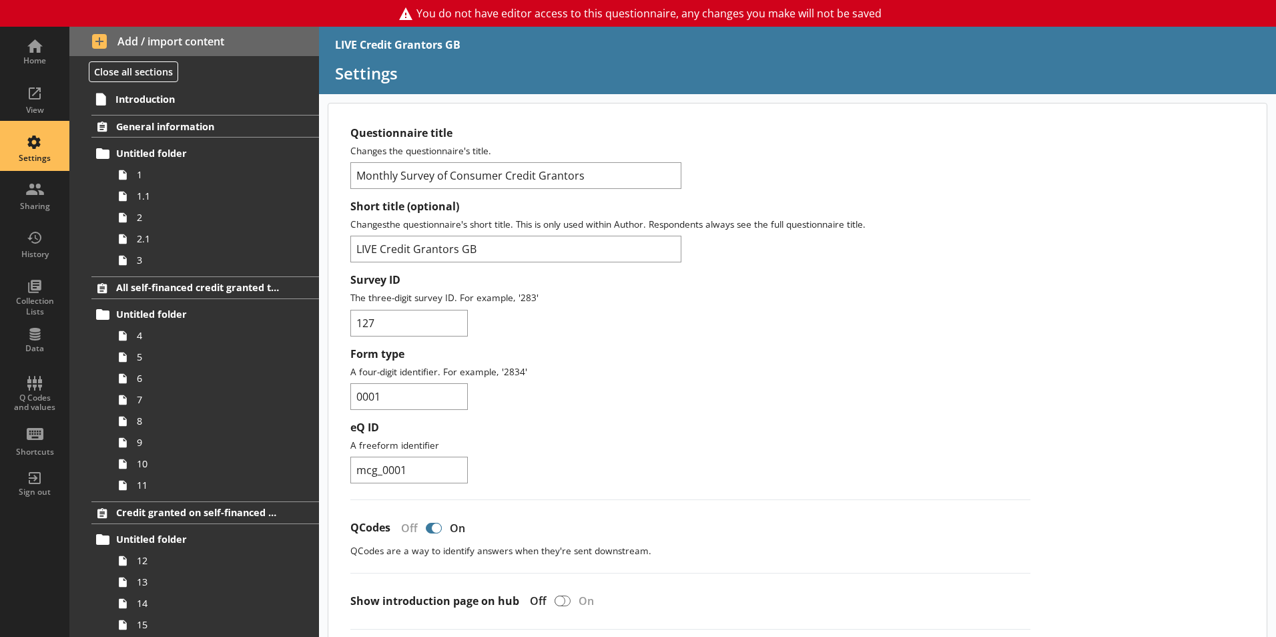
scroll to position [1414, 0]
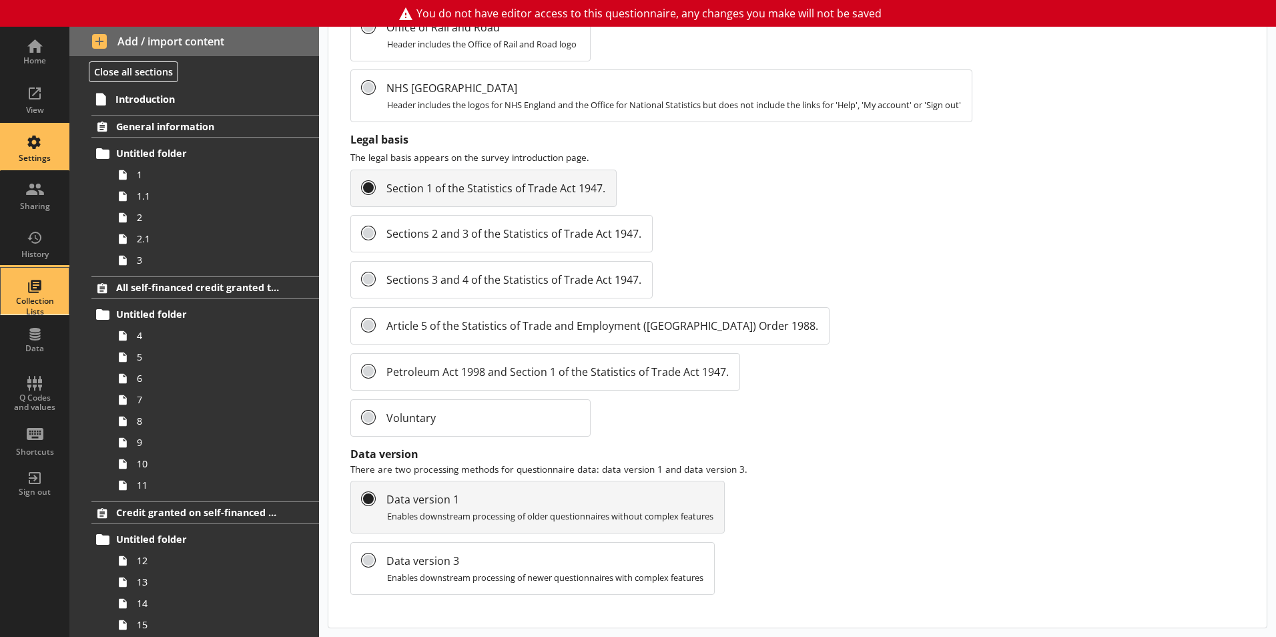
click at [34, 303] on div "Collection Lists" at bounding box center [34, 306] width 47 height 21
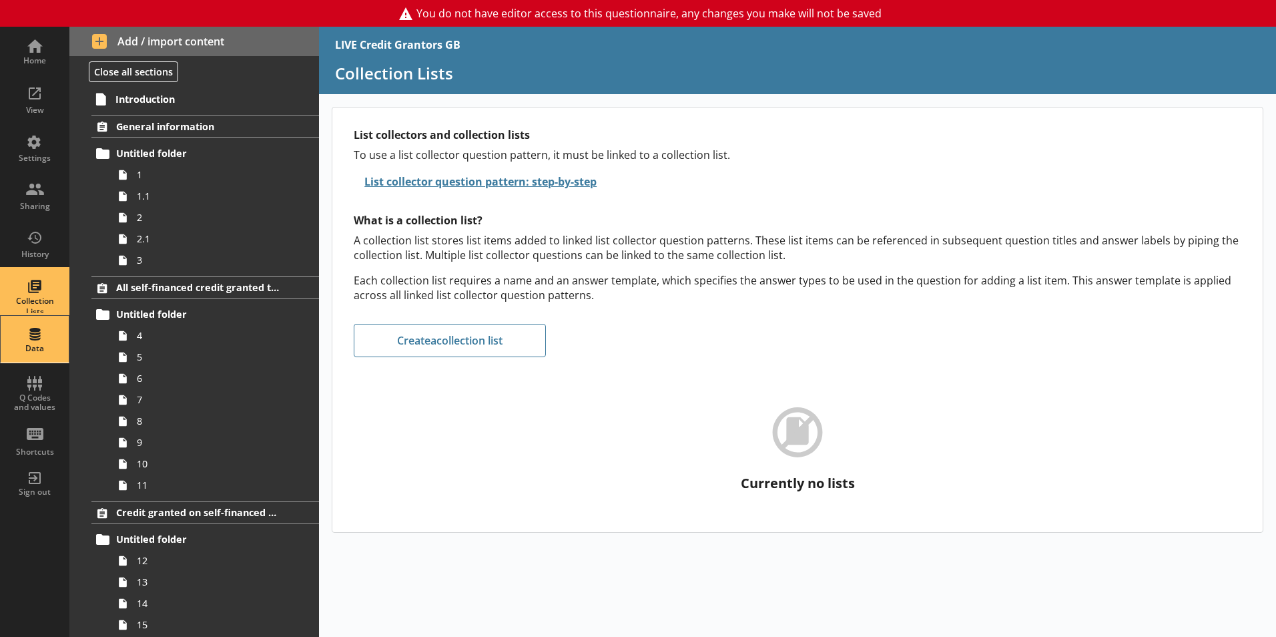
click at [47, 344] on div "Data" at bounding box center [34, 348] width 47 height 11
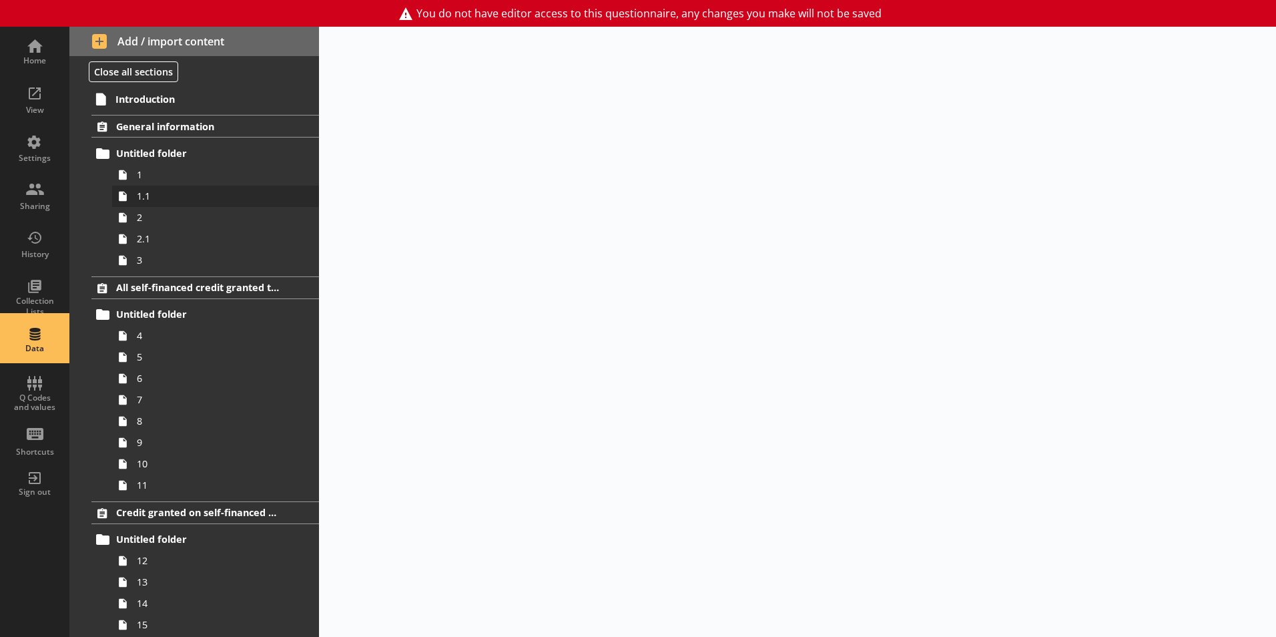
select select "Date"
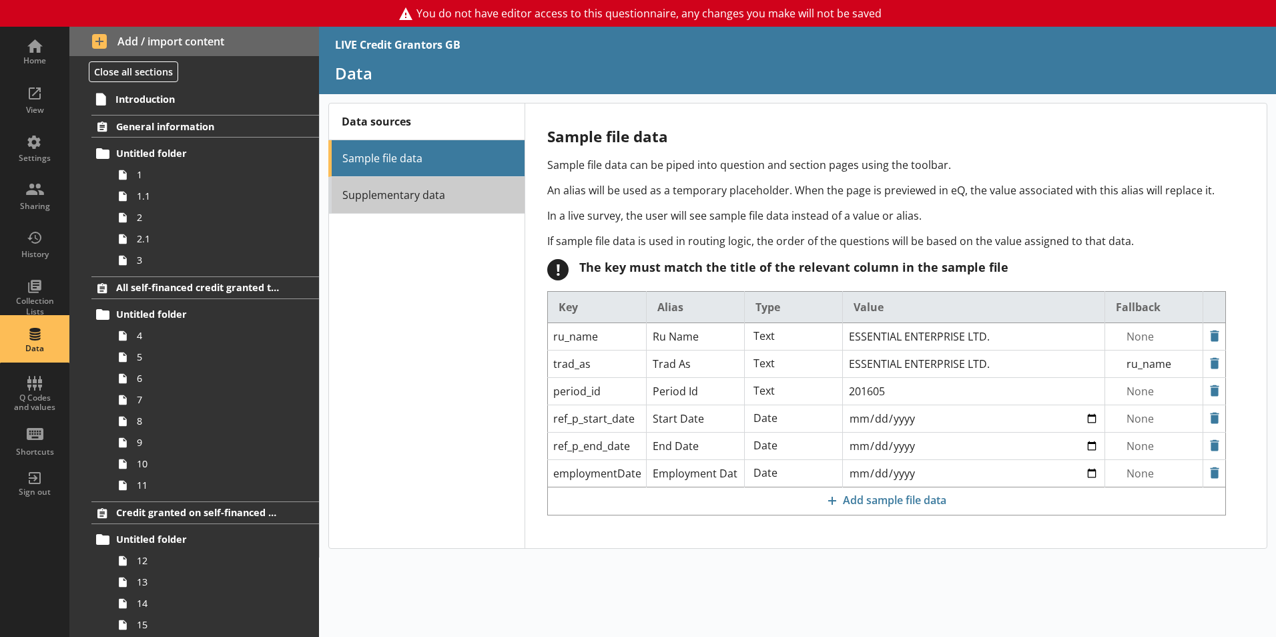
click at [400, 202] on link "Supplementary data" at bounding box center [426, 195] width 196 height 37
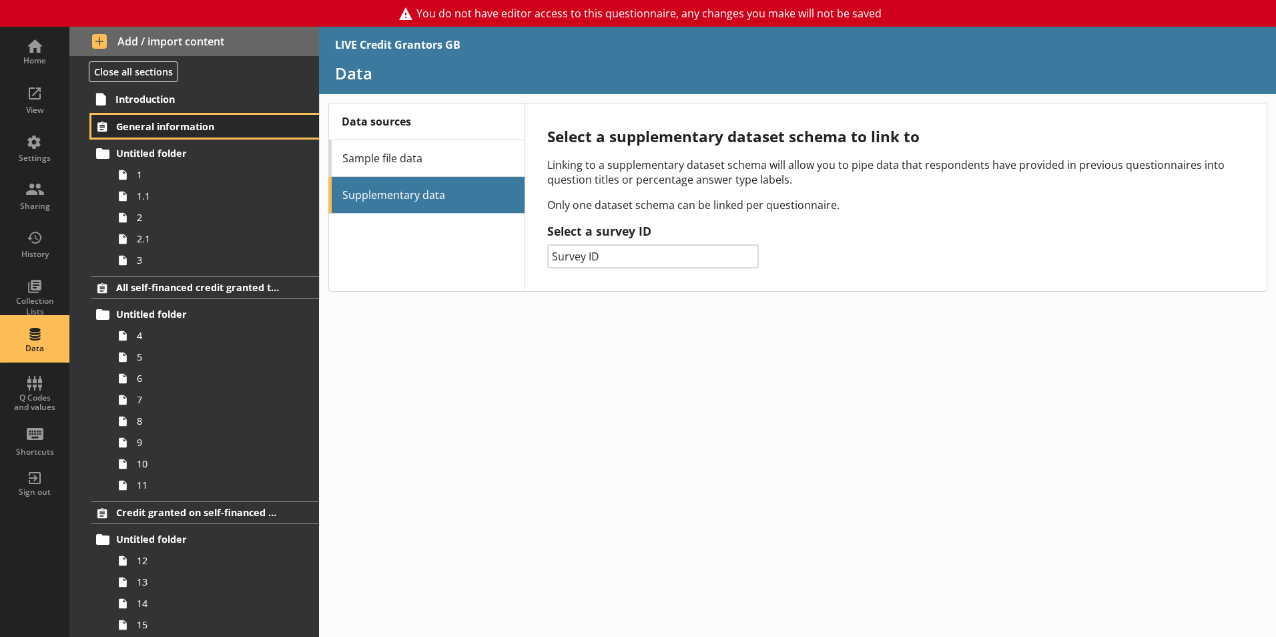
click at [143, 129] on span "General information" at bounding box center [198, 126] width 164 height 13
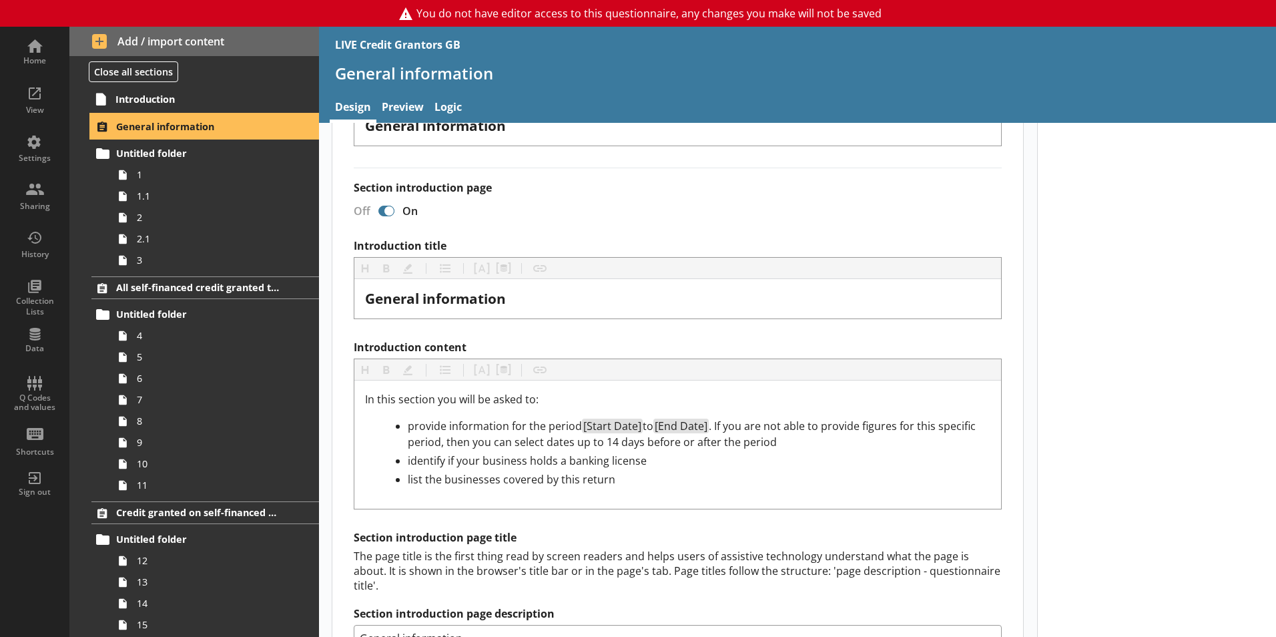
scroll to position [613, 0]
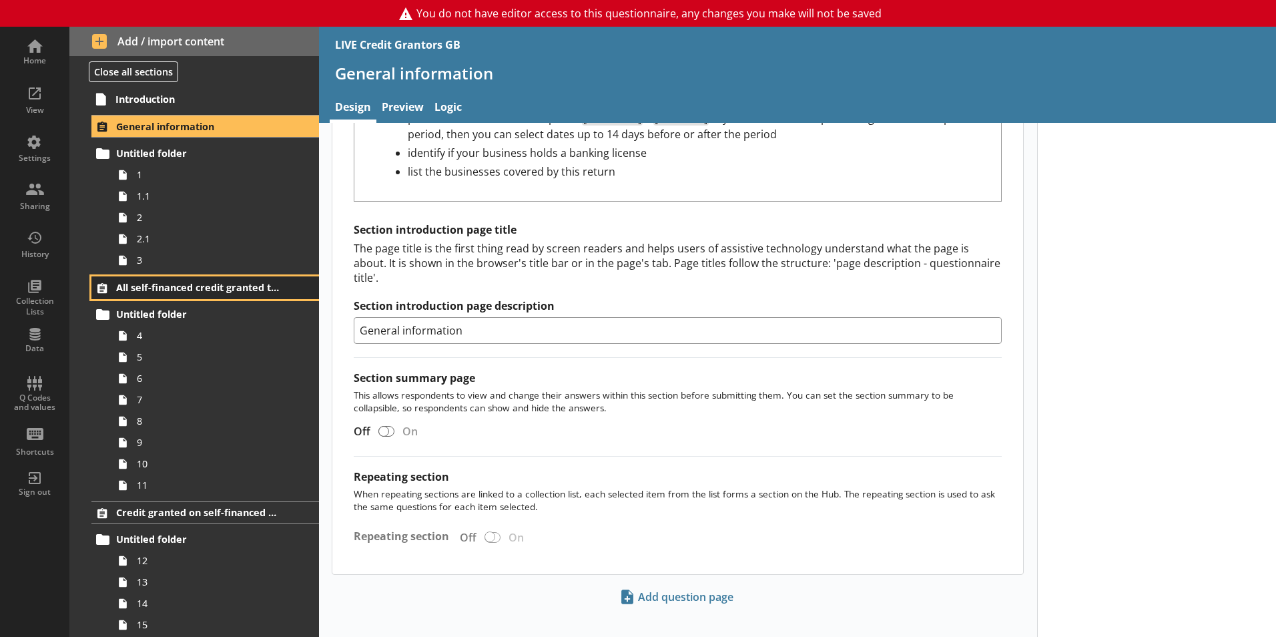
click at [215, 290] on span "All self-financed credit granted to consumers" at bounding box center [198, 287] width 164 height 13
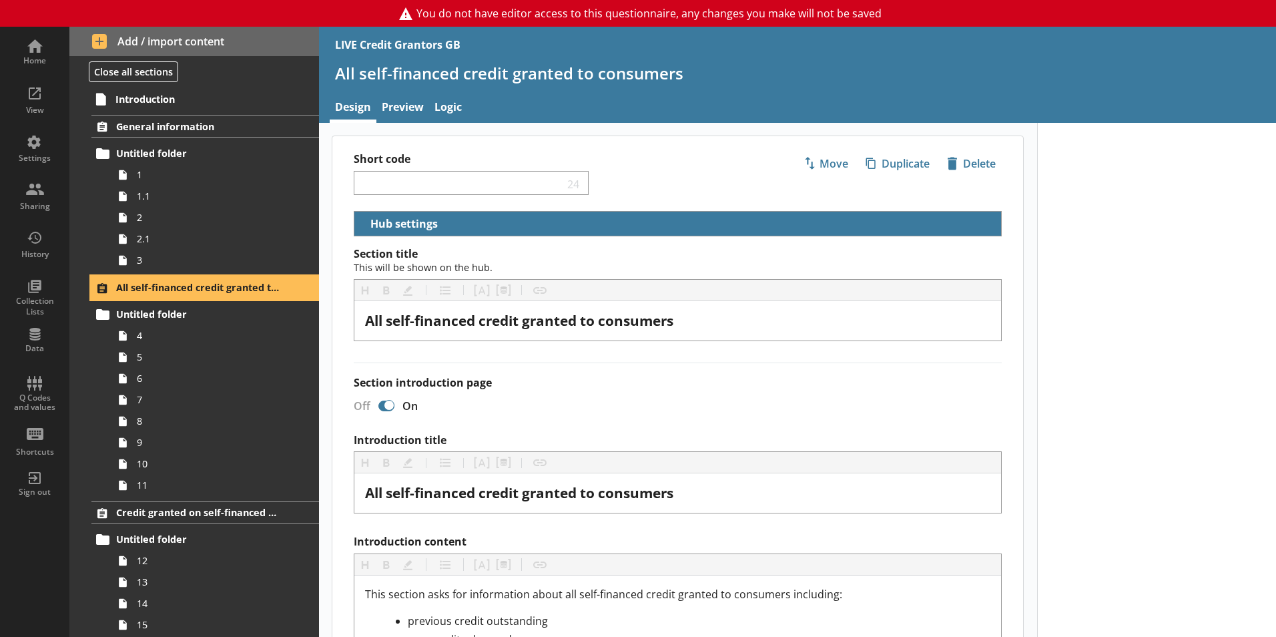
scroll to position [580, 0]
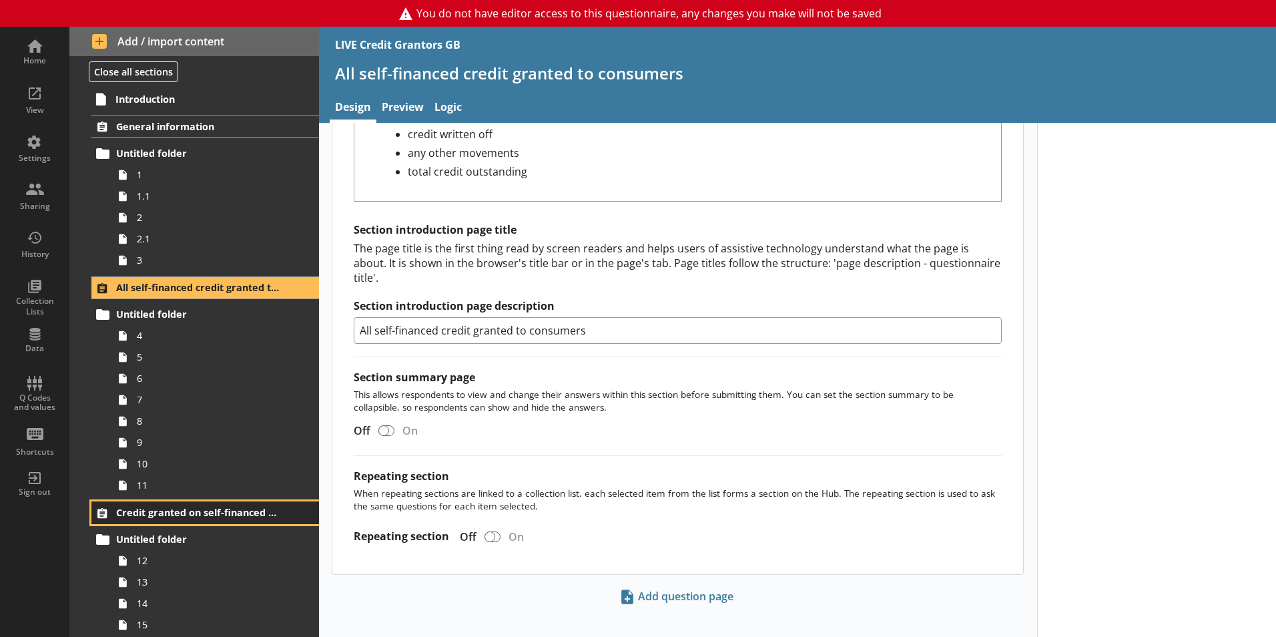
click at [220, 521] on link "Credit granted on self-financed credit cards" at bounding box center [205, 512] width 228 height 23
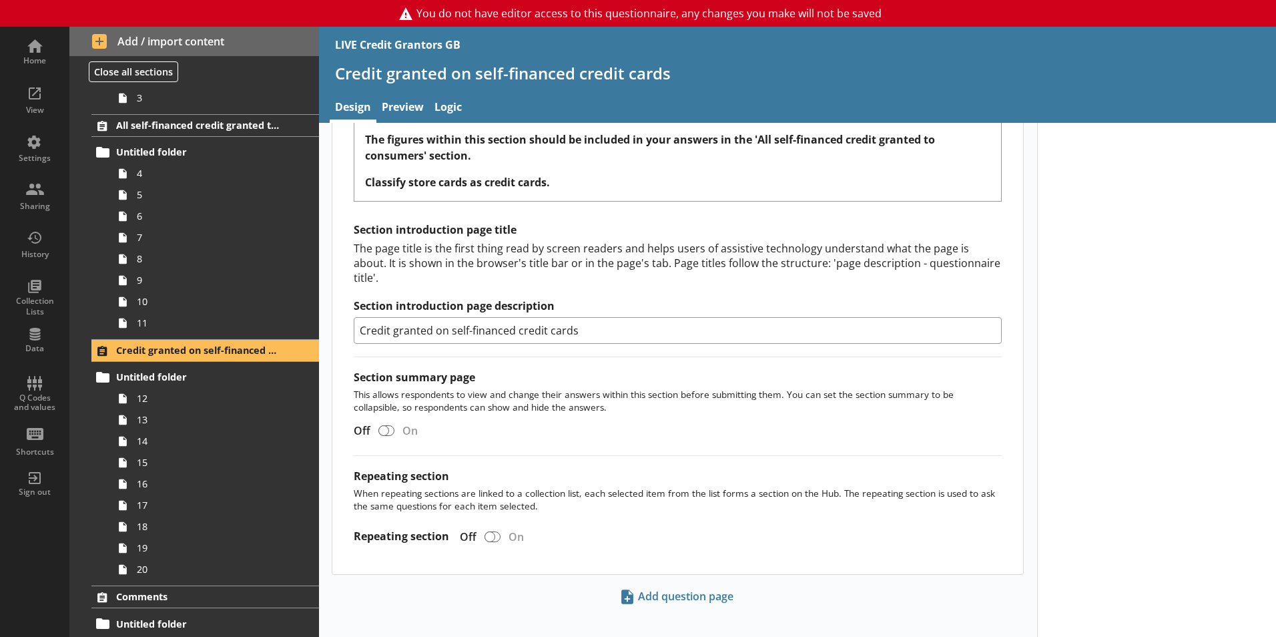
scroll to position [214, 0]
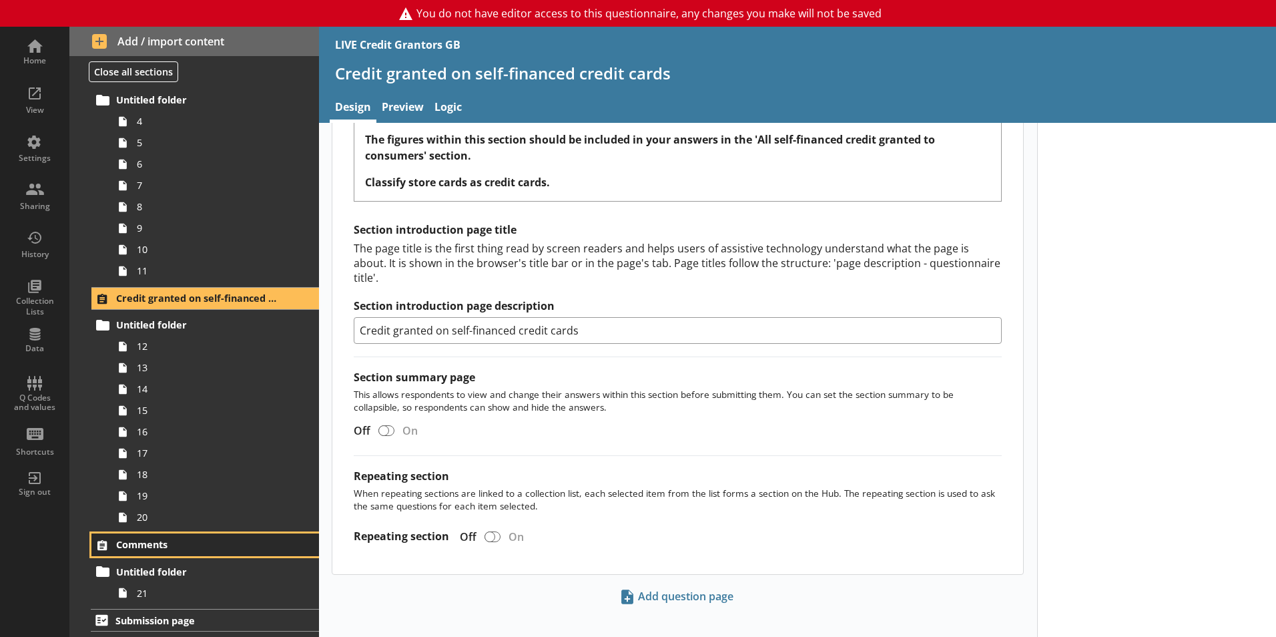
click at [184, 548] on span "Comments" at bounding box center [198, 544] width 164 height 13
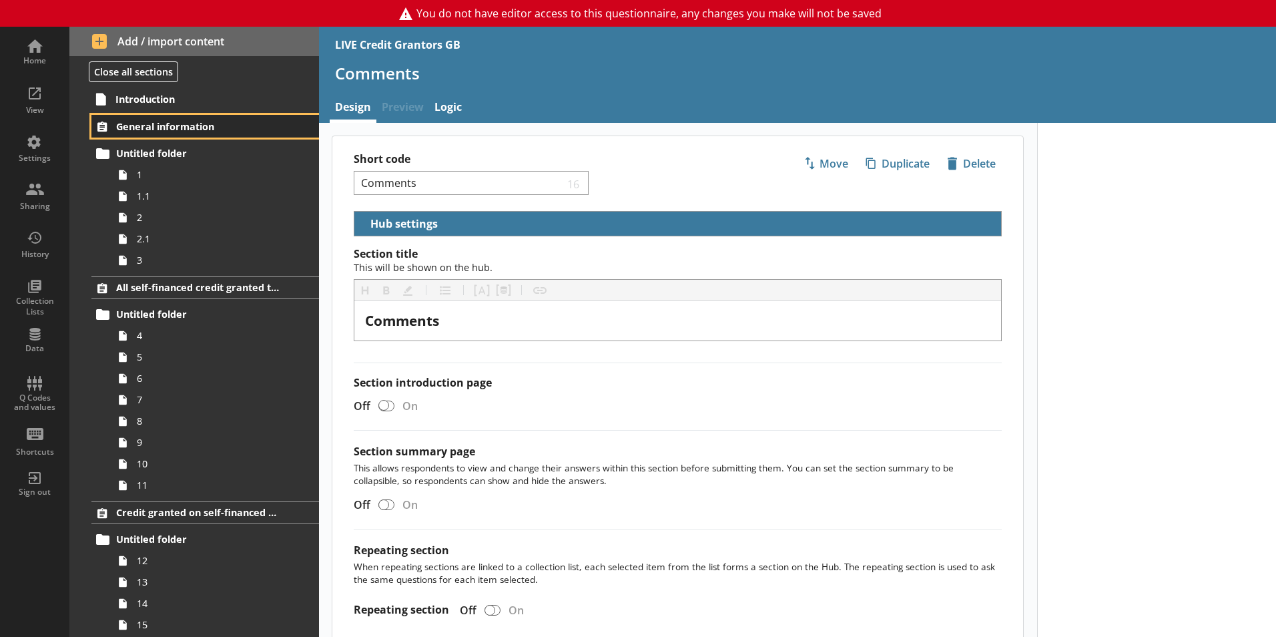
click at [145, 125] on span "General information" at bounding box center [198, 126] width 164 height 13
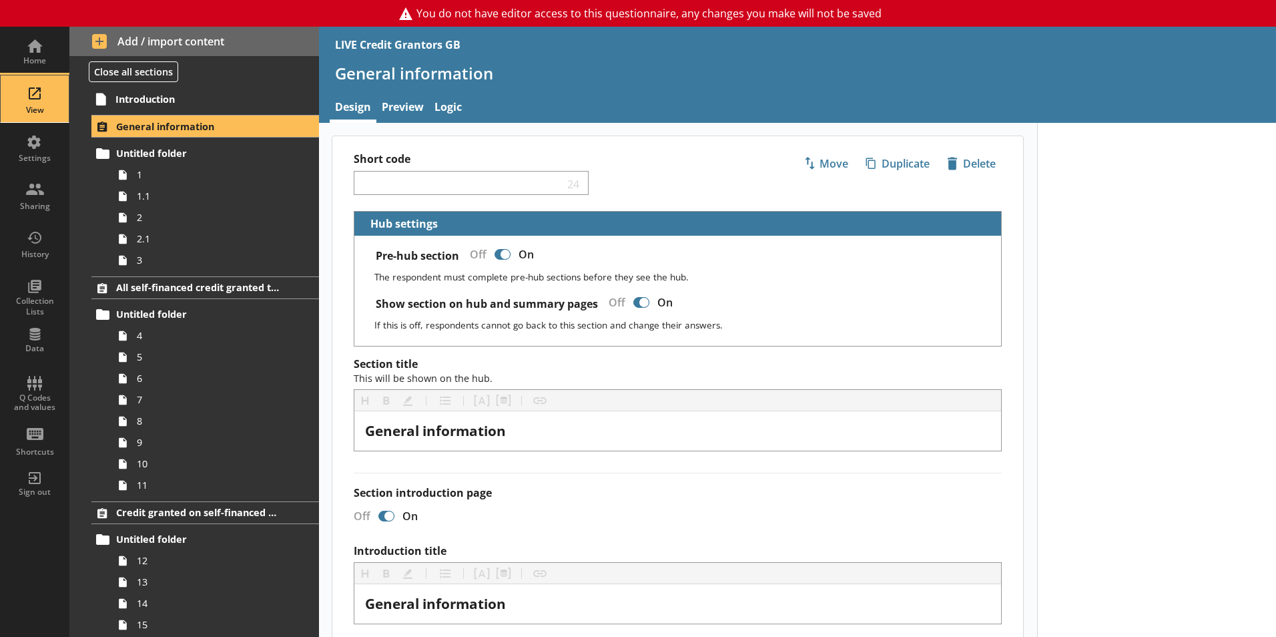
click at [31, 97] on div "View" at bounding box center [34, 98] width 47 height 47
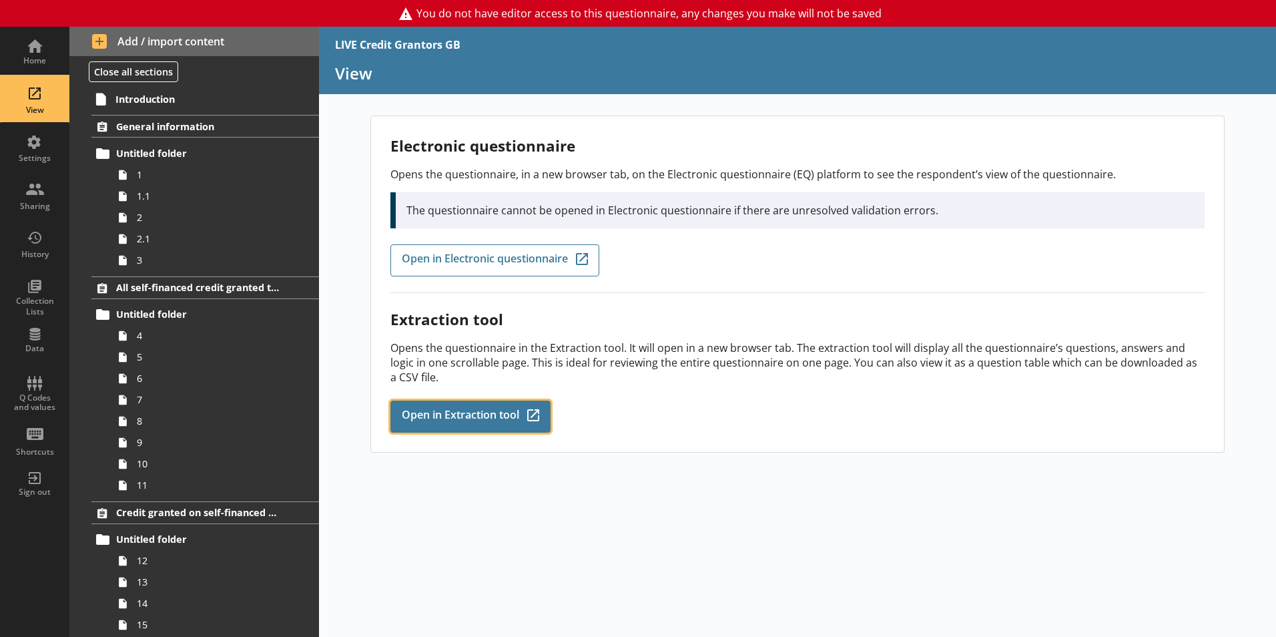
click at [438, 409] on span "Open in Extraction tool" at bounding box center [460, 416] width 117 height 15
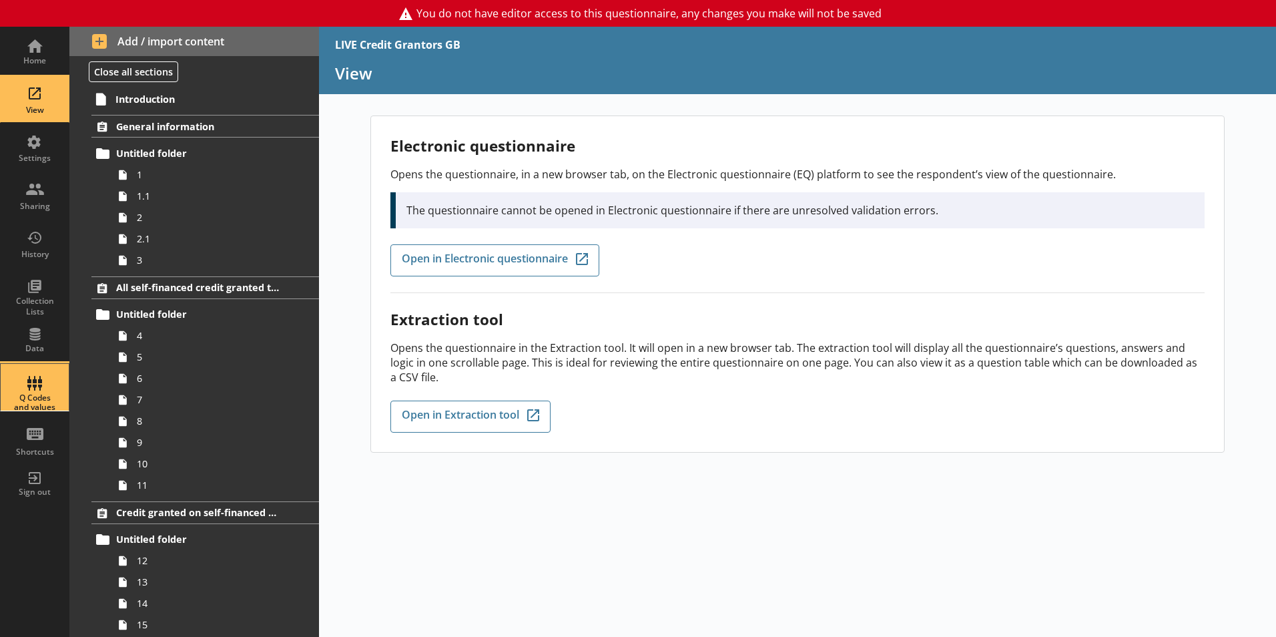
click at [43, 401] on div "Q Codes and values" at bounding box center [34, 402] width 47 height 19
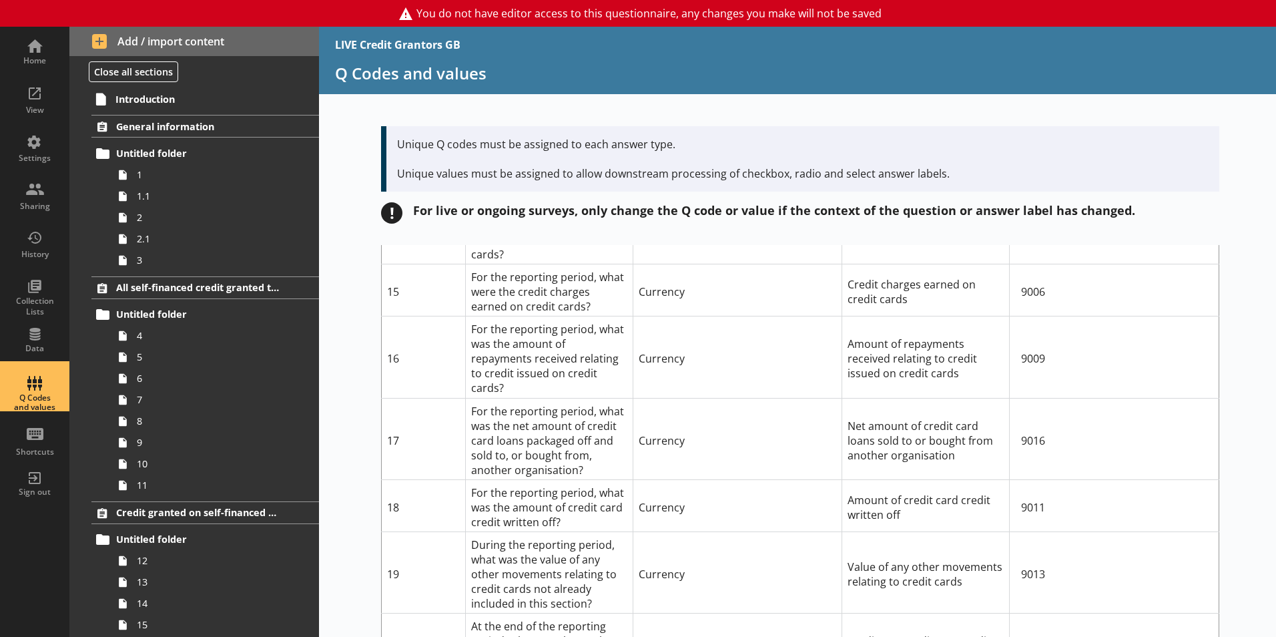
scroll to position [1249, 0]
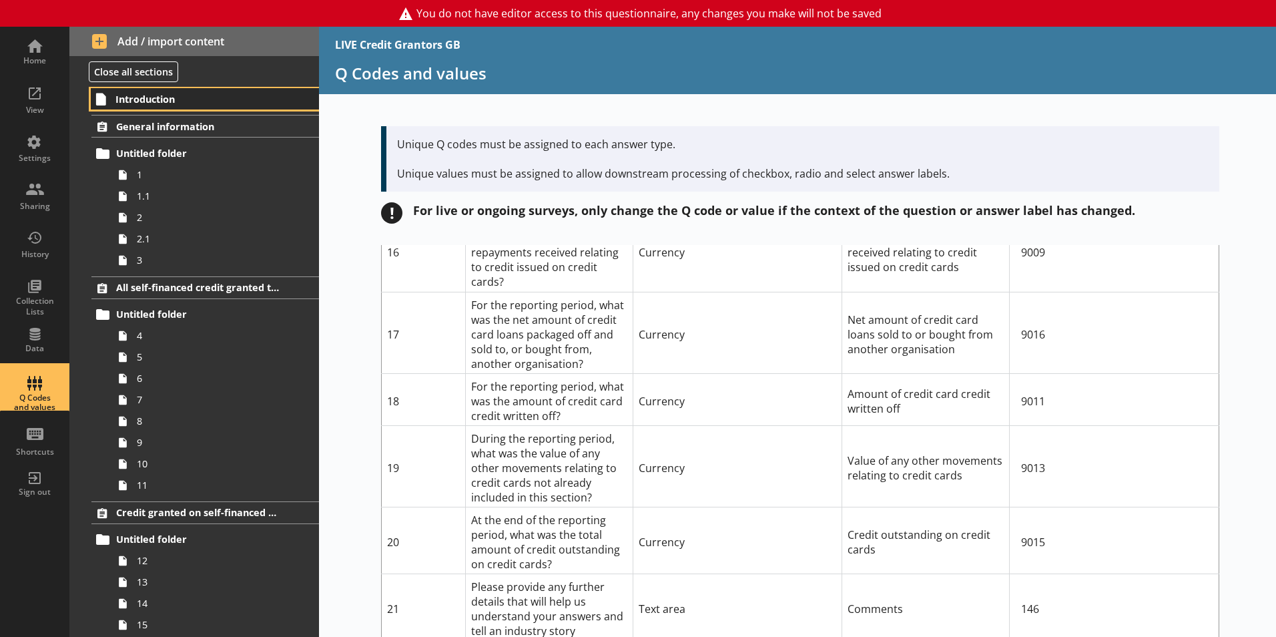
click at [177, 101] on span "Introduction" at bounding box center [197, 99] width 164 height 13
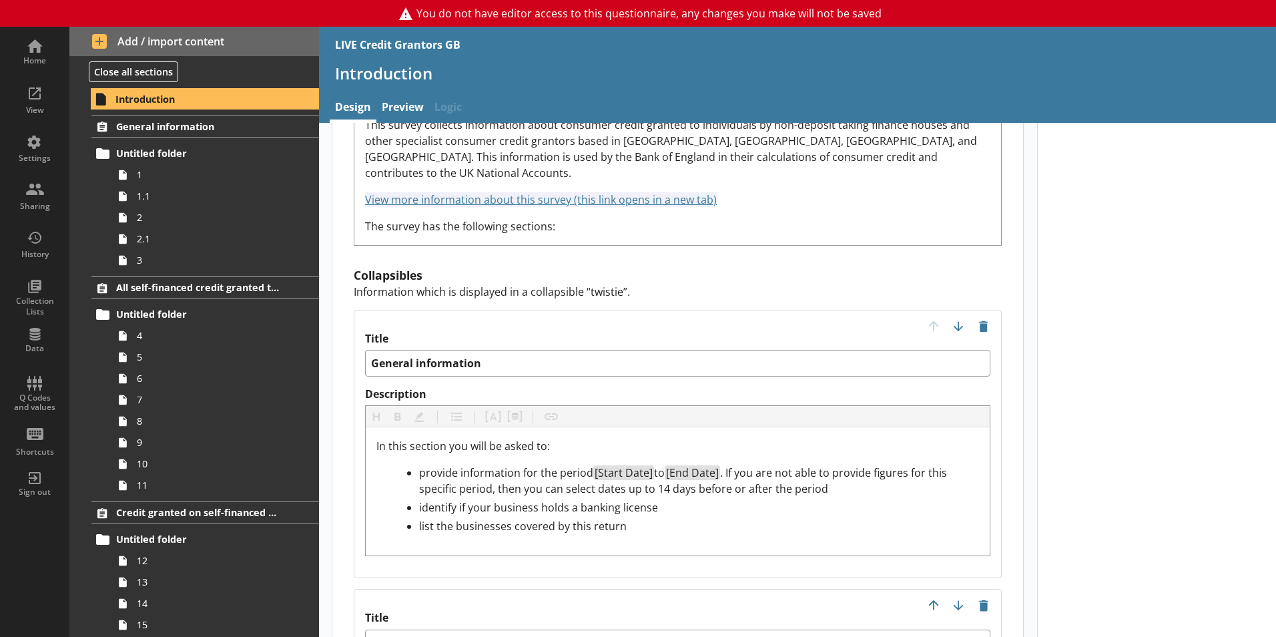
scroll to position [1253, 0]
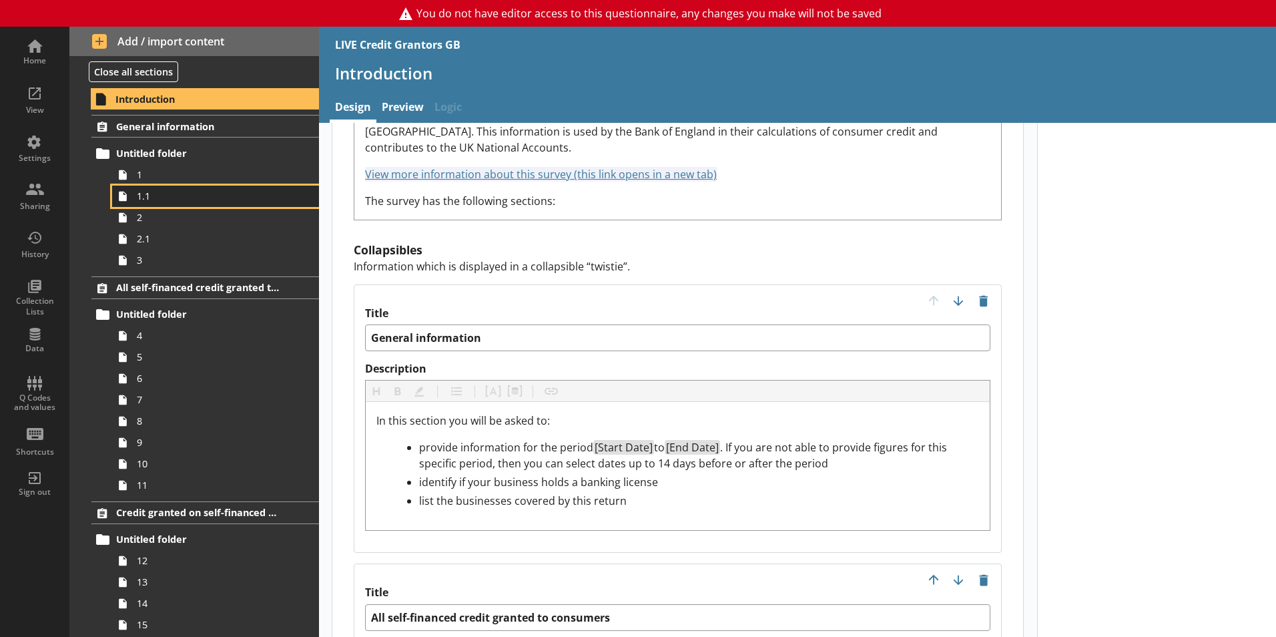
click at [156, 191] on span "1.1" at bounding box center [211, 196] width 148 height 13
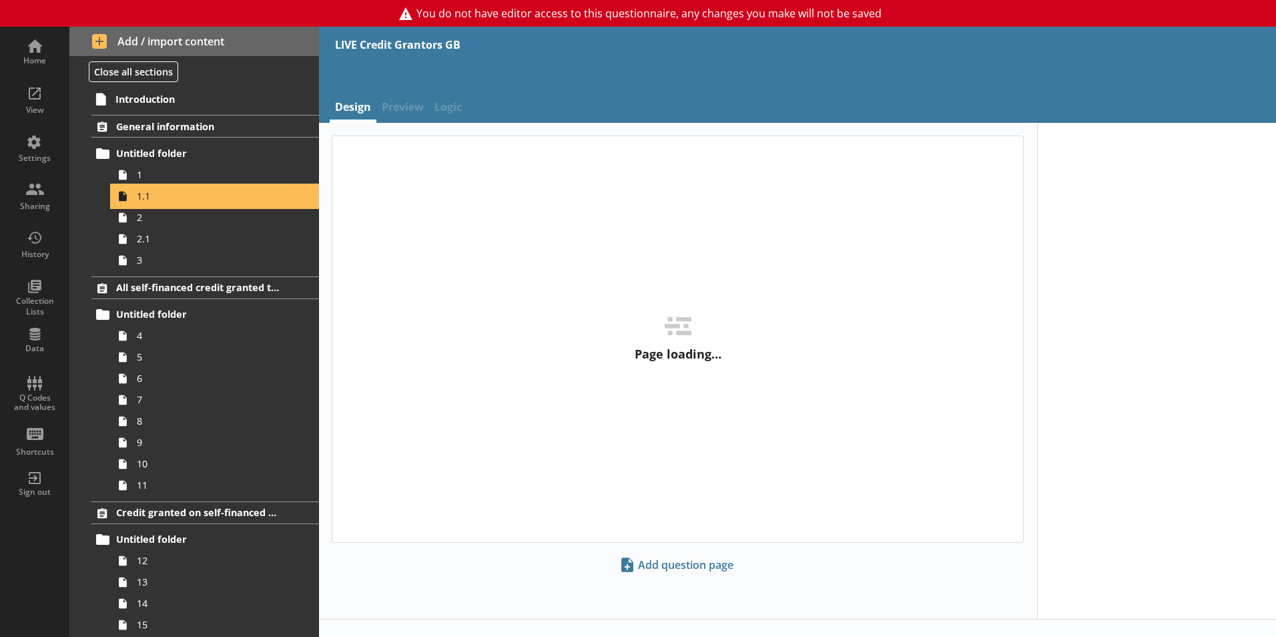
type textarea "x"
select select "ref_p_end_date"
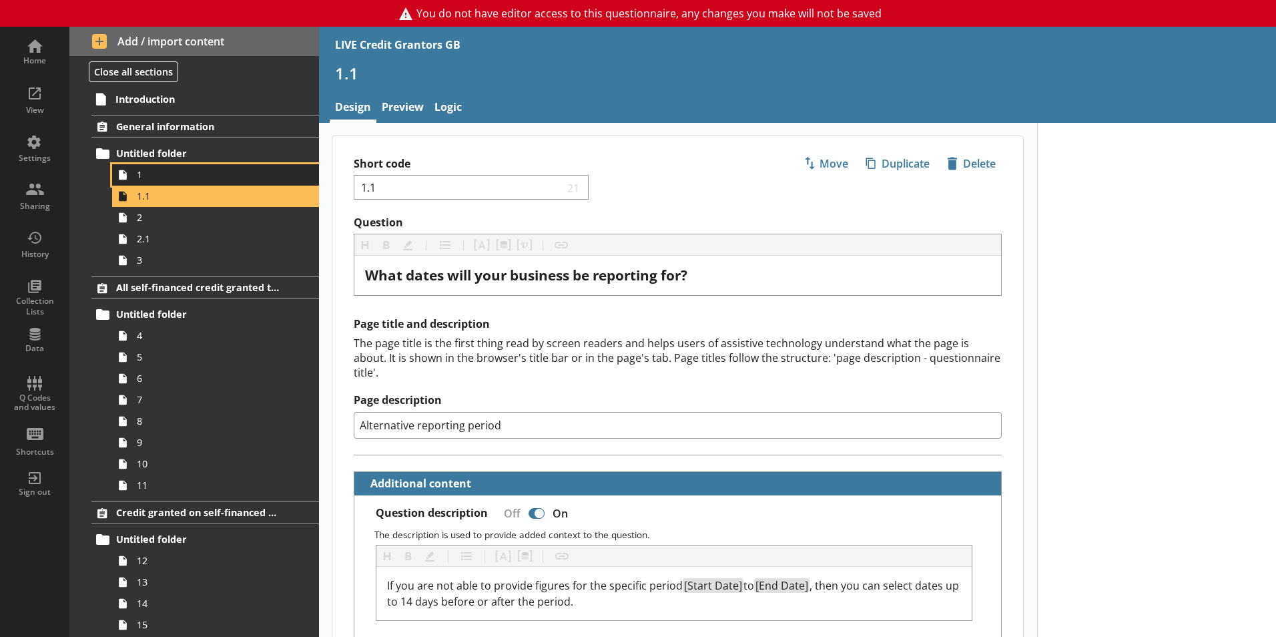
click at [166, 170] on span "1" at bounding box center [211, 174] width 148 height 13
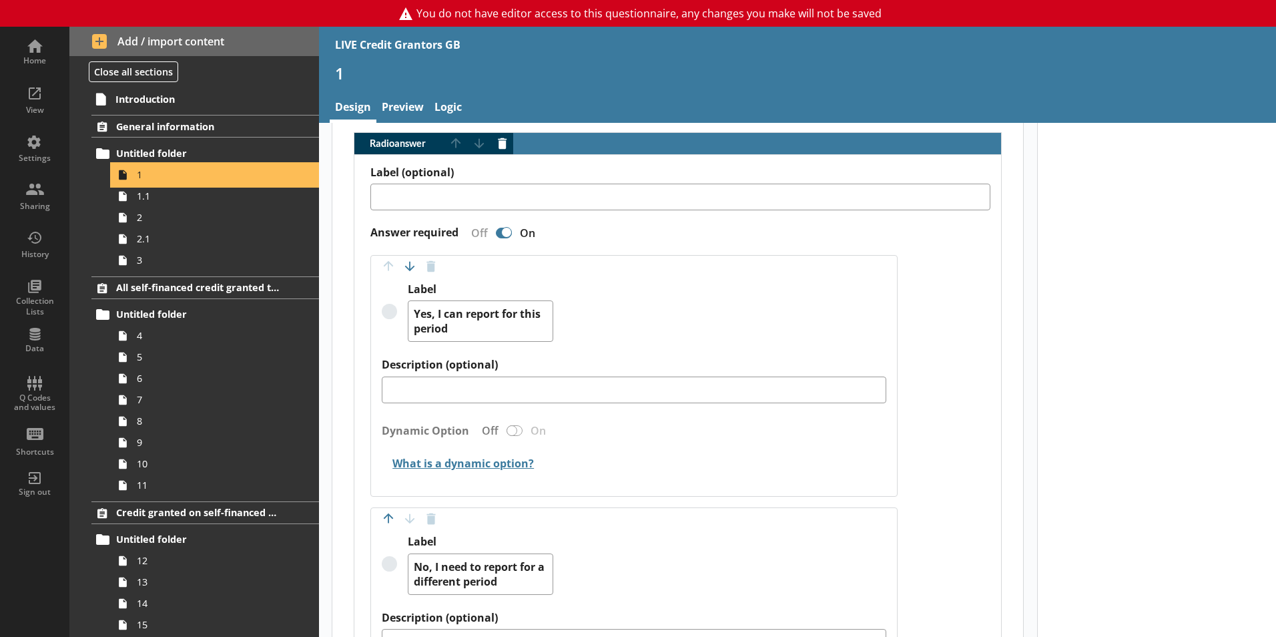
scroll to position [375, 0]
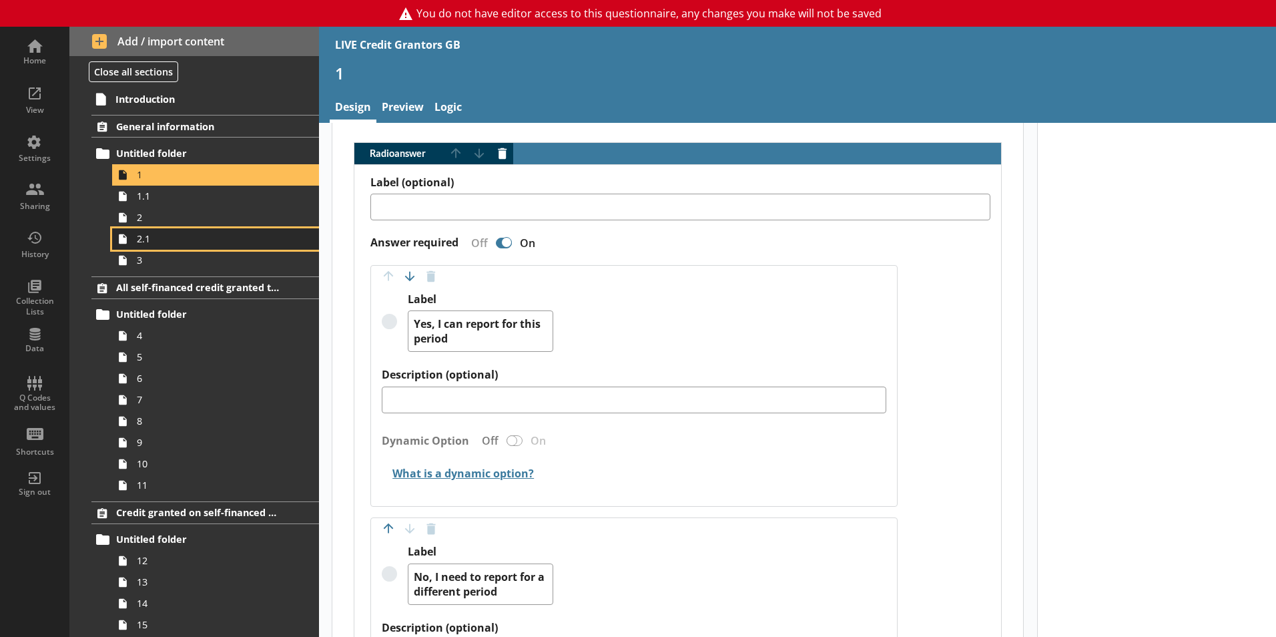
click at [161, 234] on span "2.1" at bounding box center [211, 238] width 148 height 13
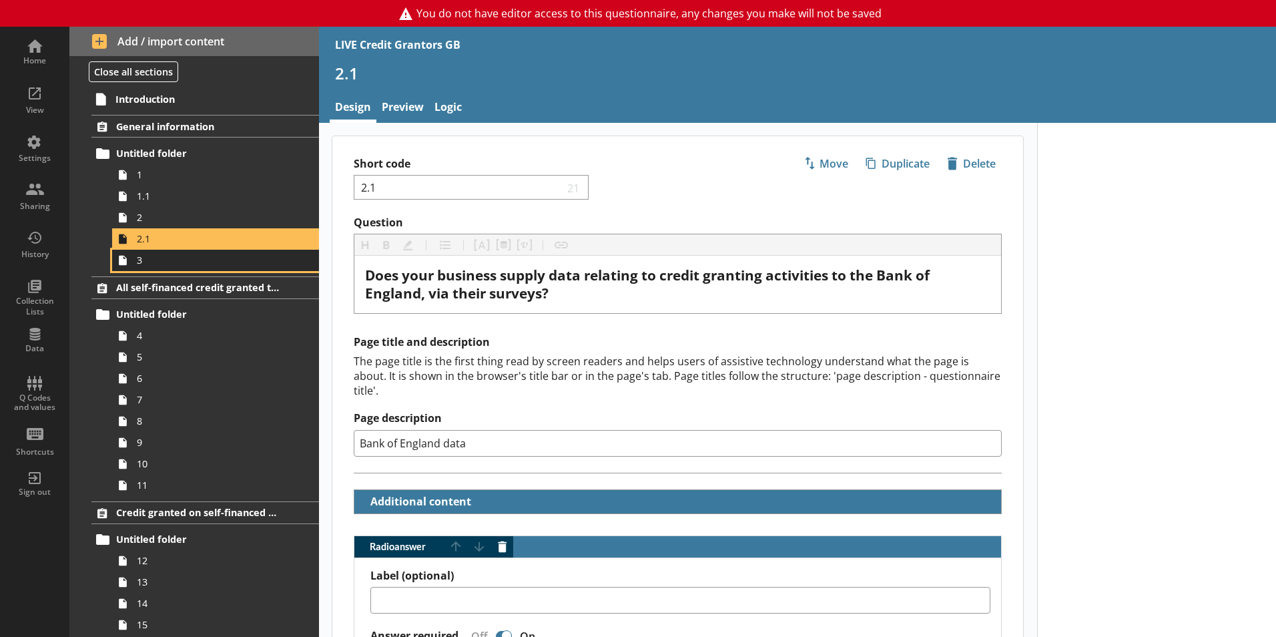
click at [150, 268] on link "3" at bounding box center [215, 260] width 207 height 21
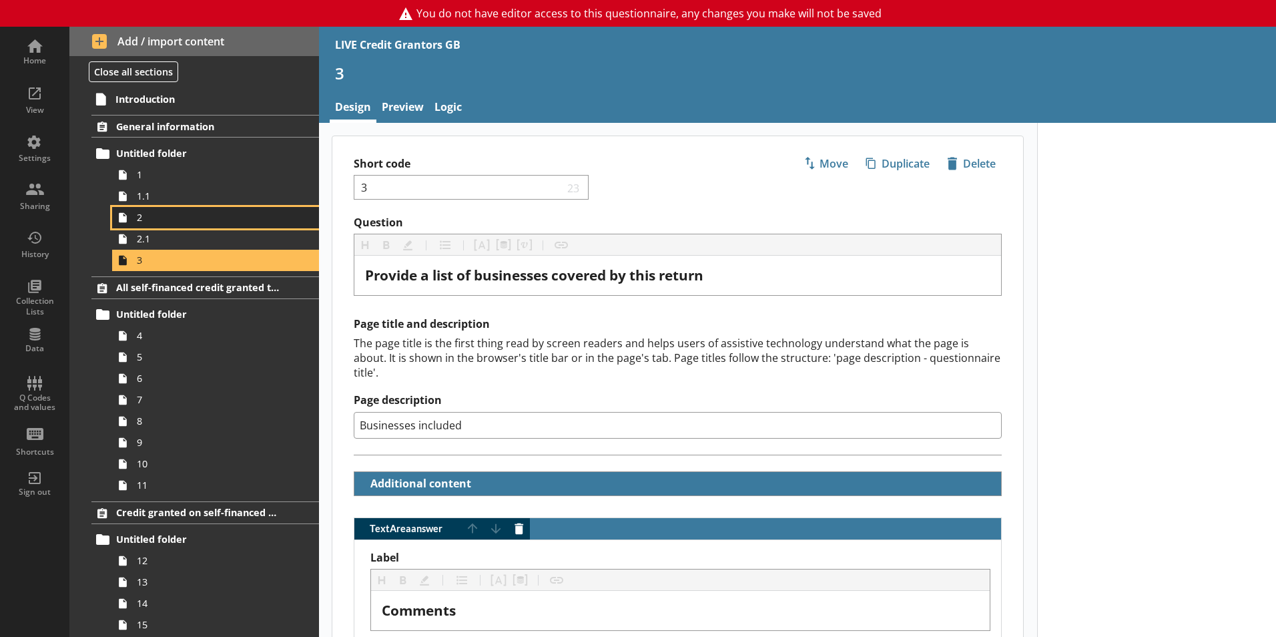
click at [144, 222] on span "2" at bounding box center [211, 217] width 148 height 13
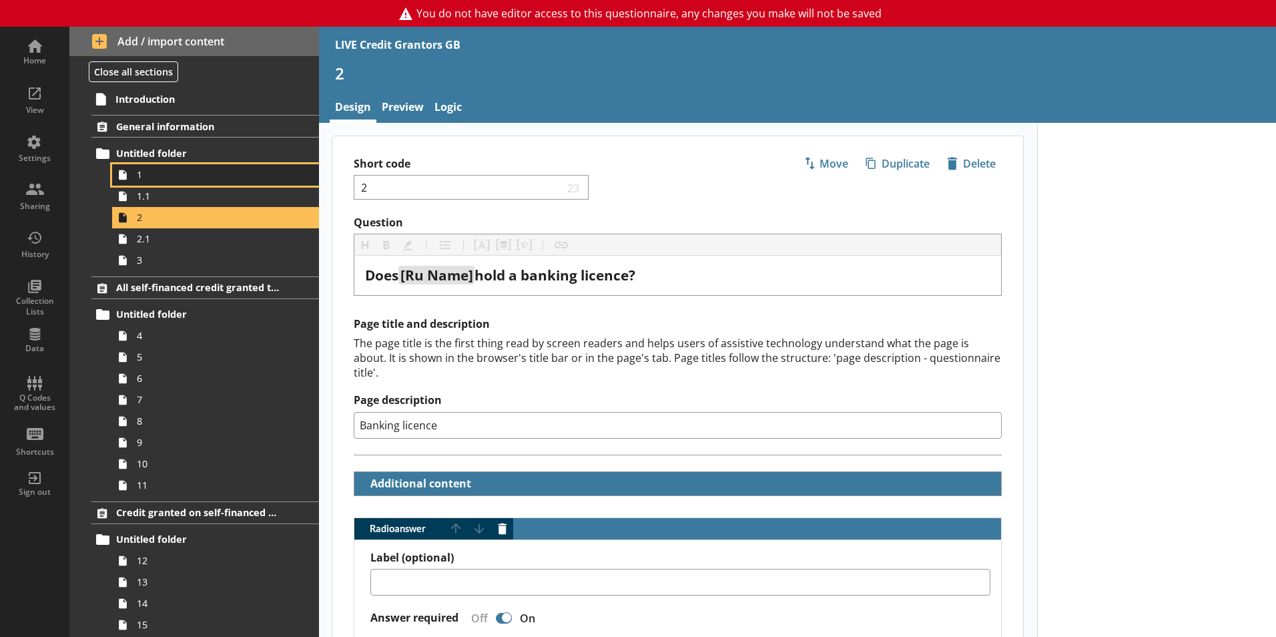
click at [149, 173] on span "1" at bounding box center [211, 174] width 148 height 13
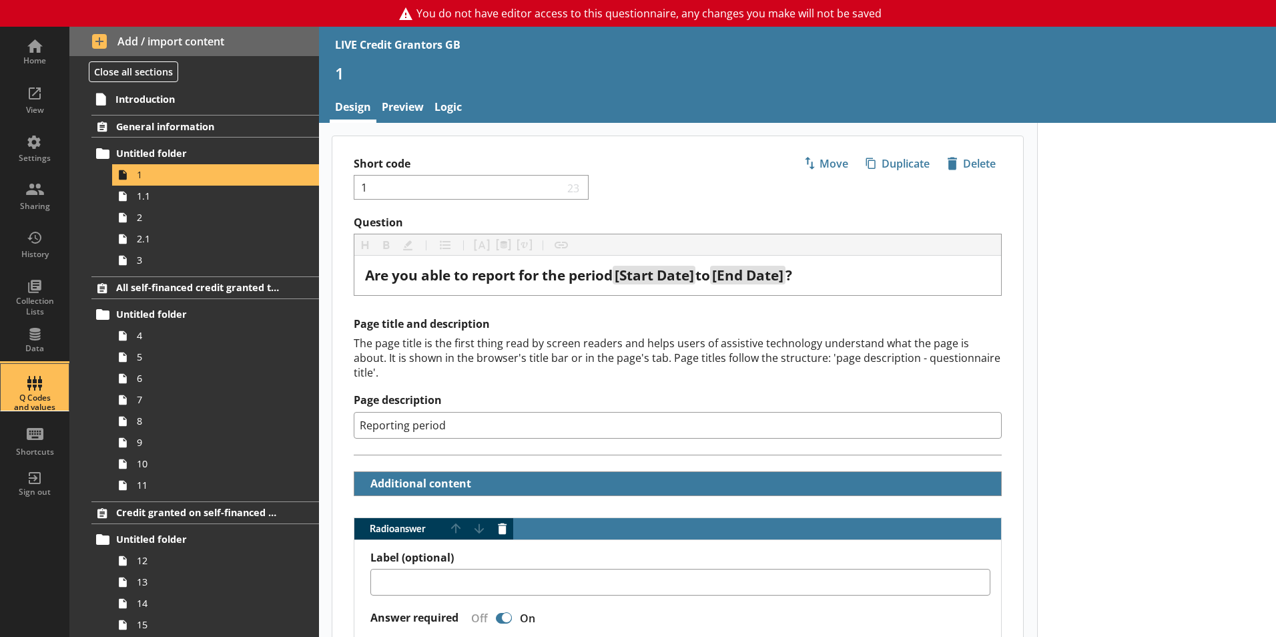
click at [32, 381] on div "Q Codes and values" at bounding box center [34, 387] width 47 height 47
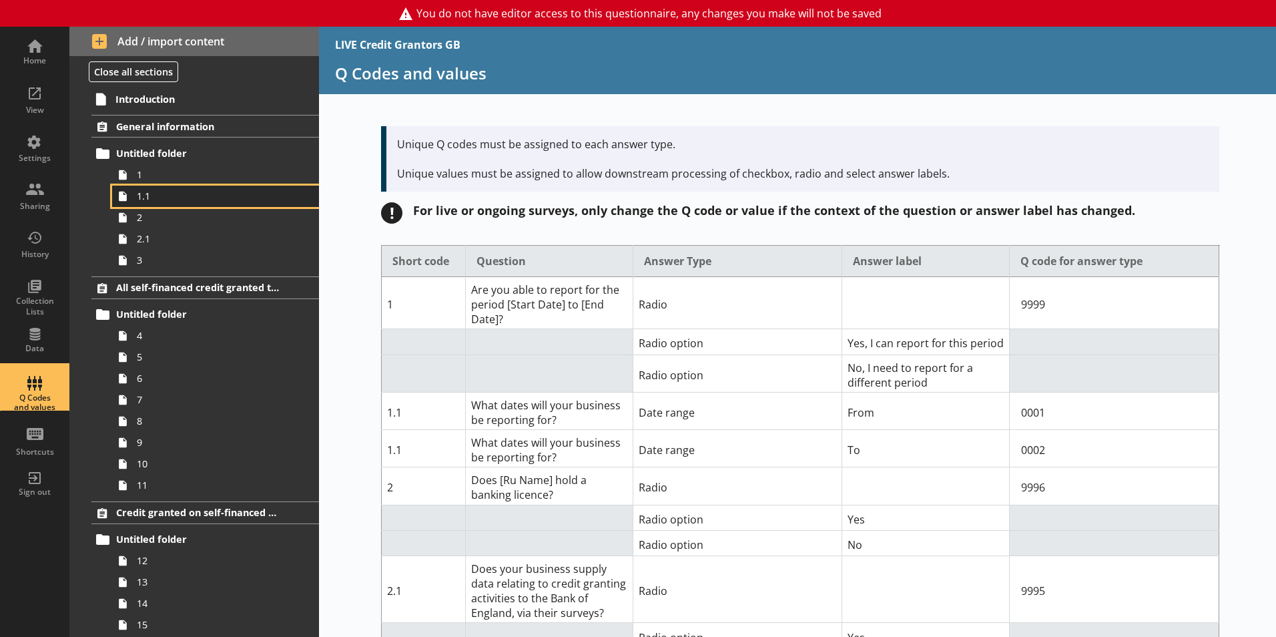
click at [143, 195] on span "1.1" at bounding box center [211, 196] width 148 height 13
type textarea "x"
select select "ref_p_end_date"
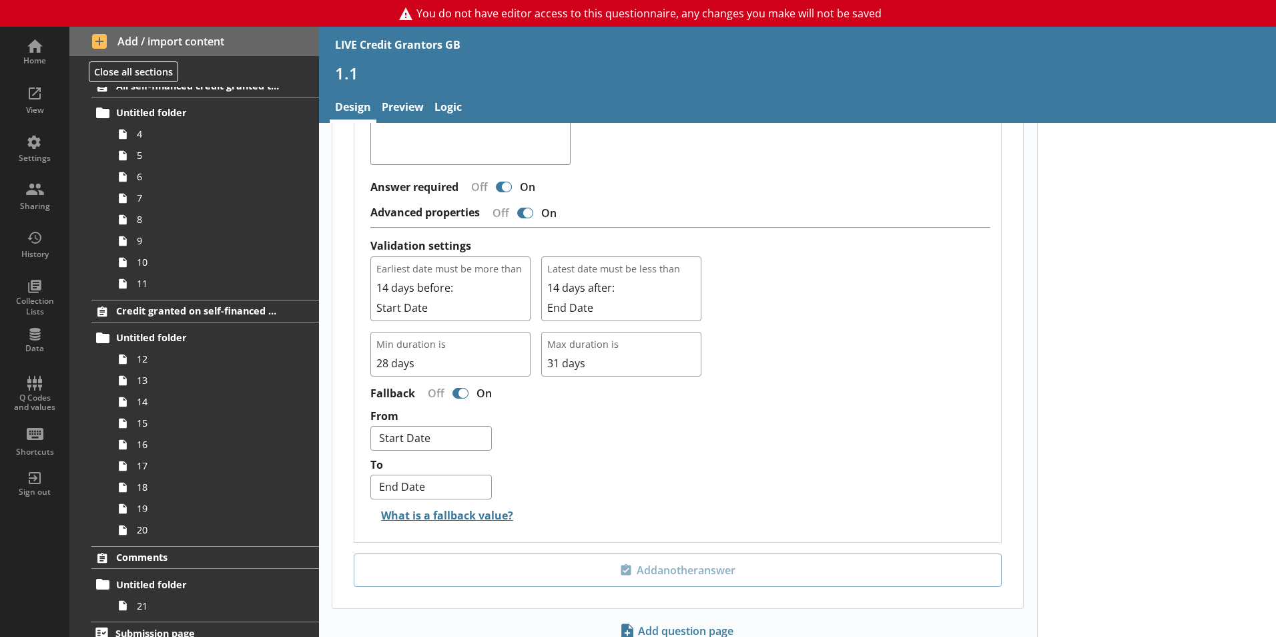
scroll to position [214, 0]
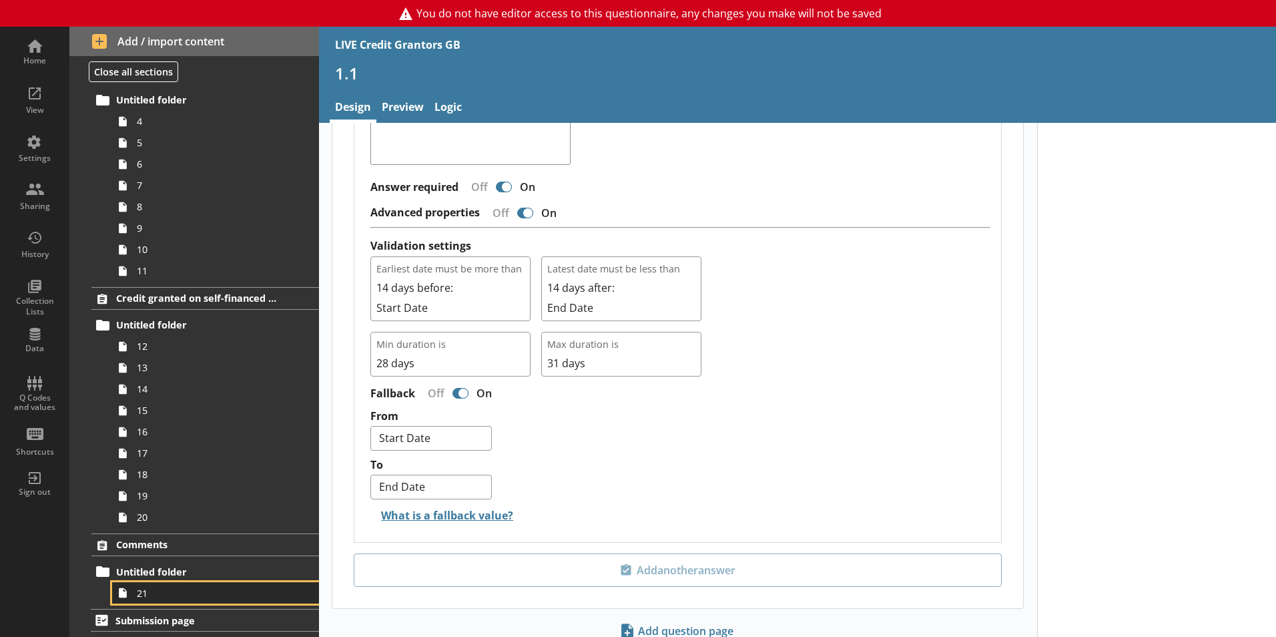
click at [169, 585] on link "21" at bounding box center [215, 592] width 207 height 21
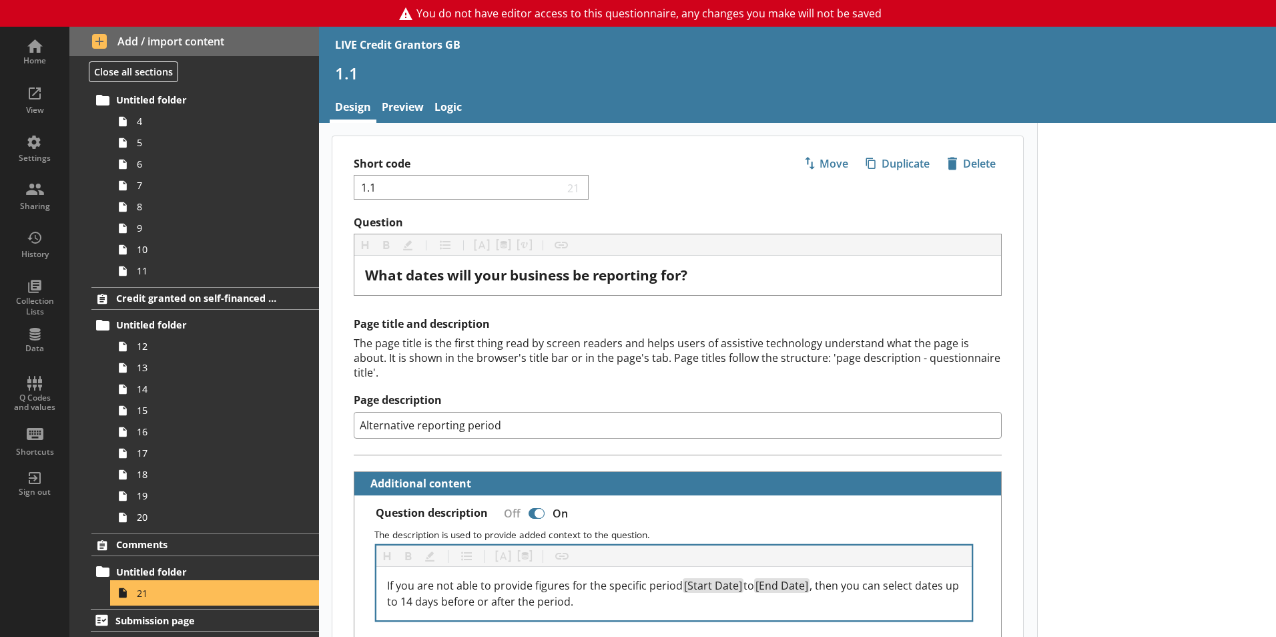
type textarea "x"
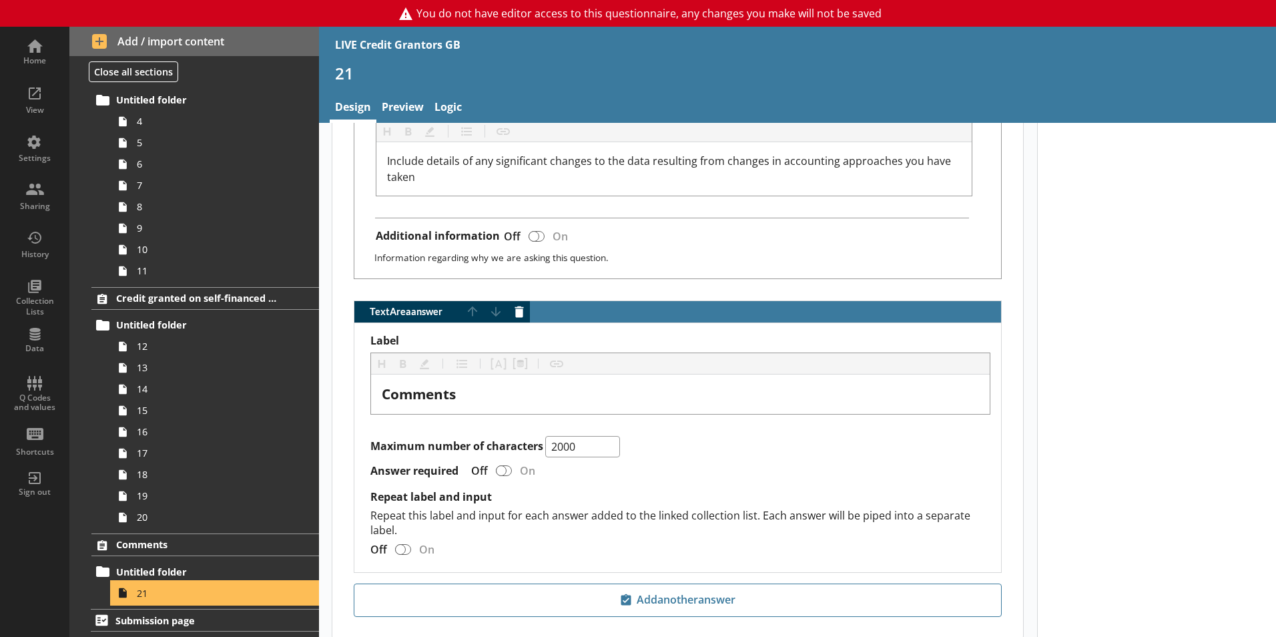
scroll to position [669, 0]
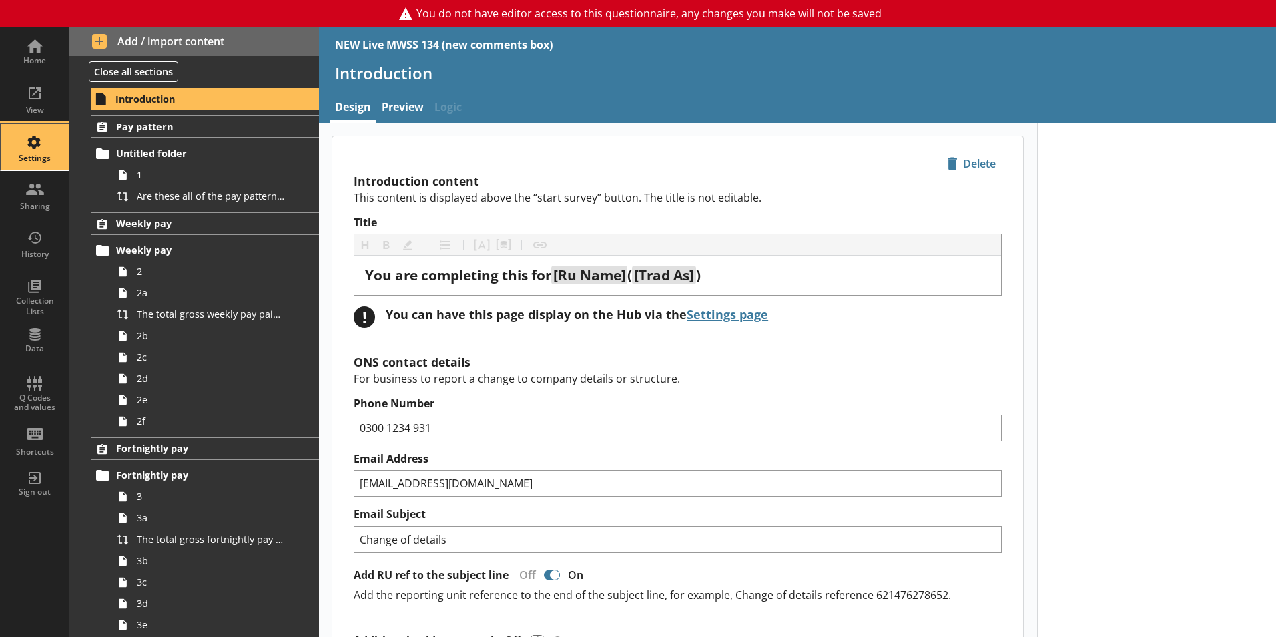
click at [33, 158] on div "Settings" at bounding box center [34, 158] width 47 height 11
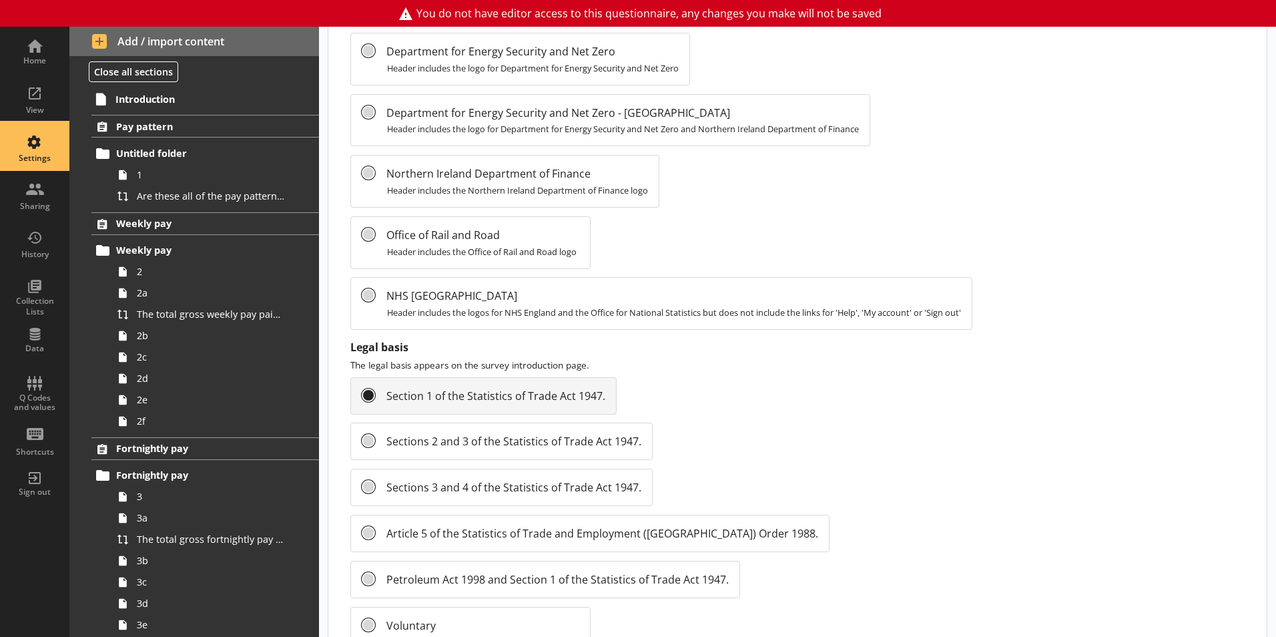
scroll to position [1414, 0]
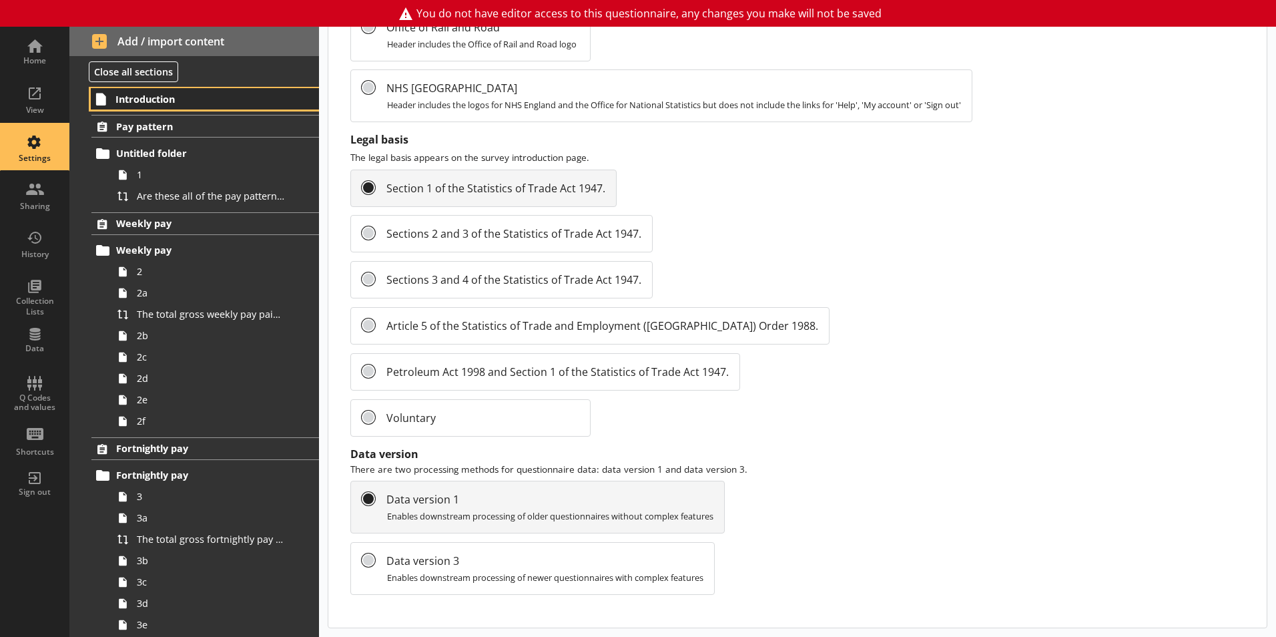
click at [171, 93] on span "Introduction" at bounding box center [197, 99] width 164 height 13
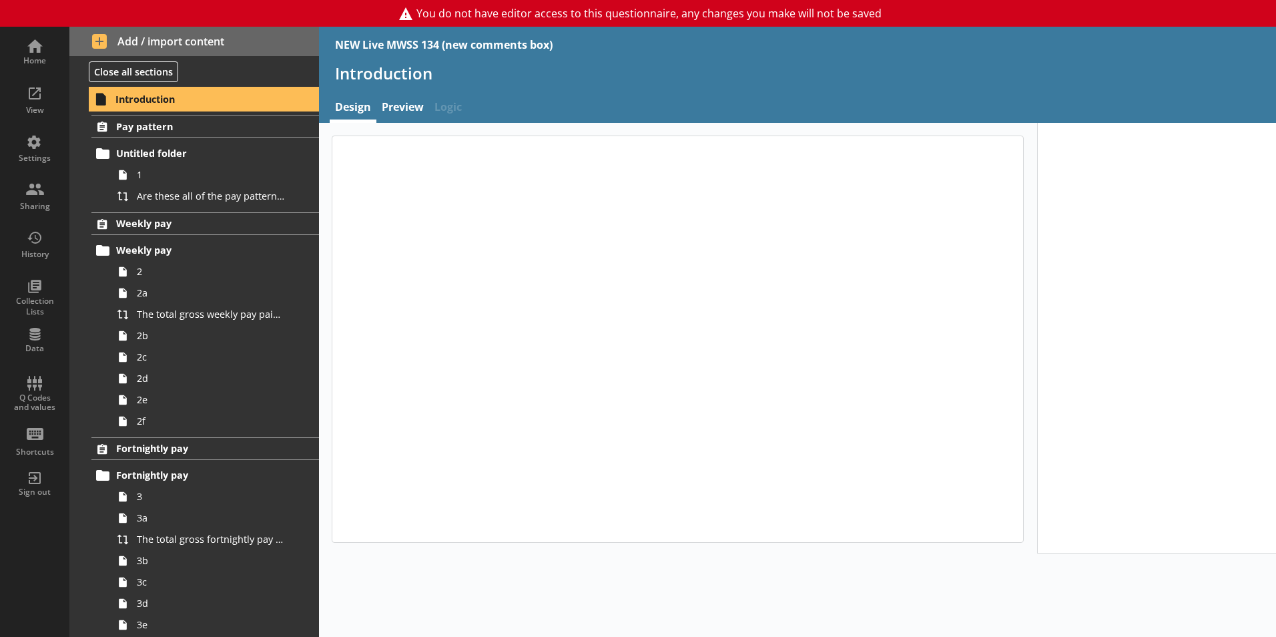
type textarea "x"
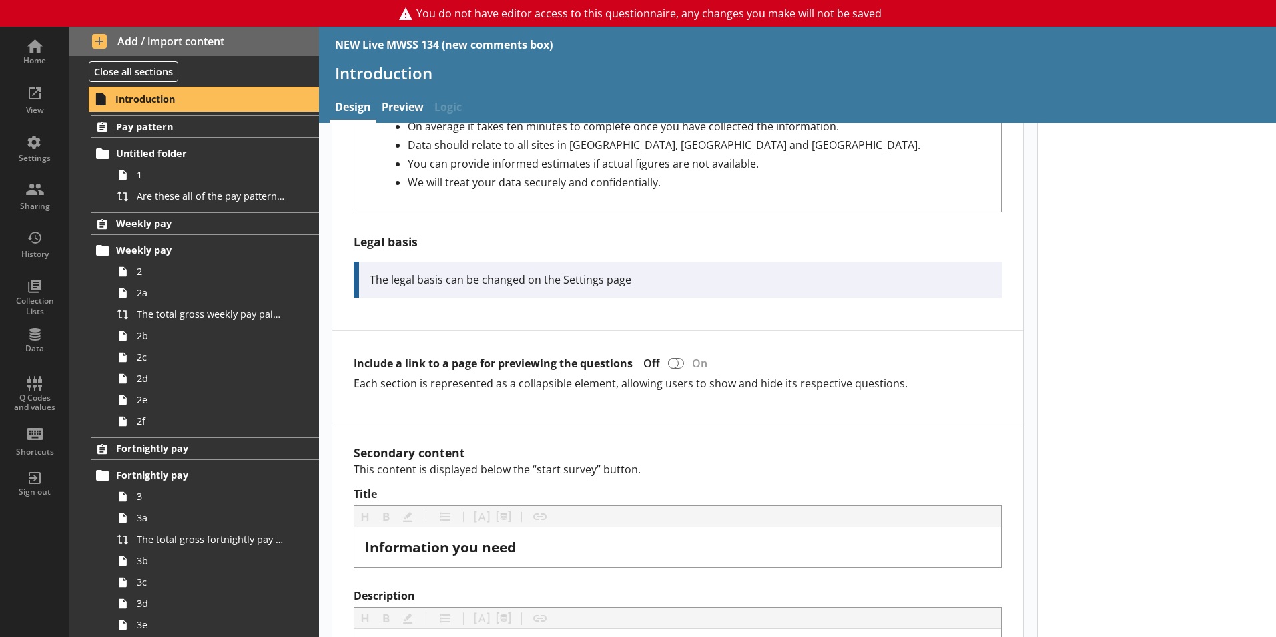
scroll to position [622, 0]
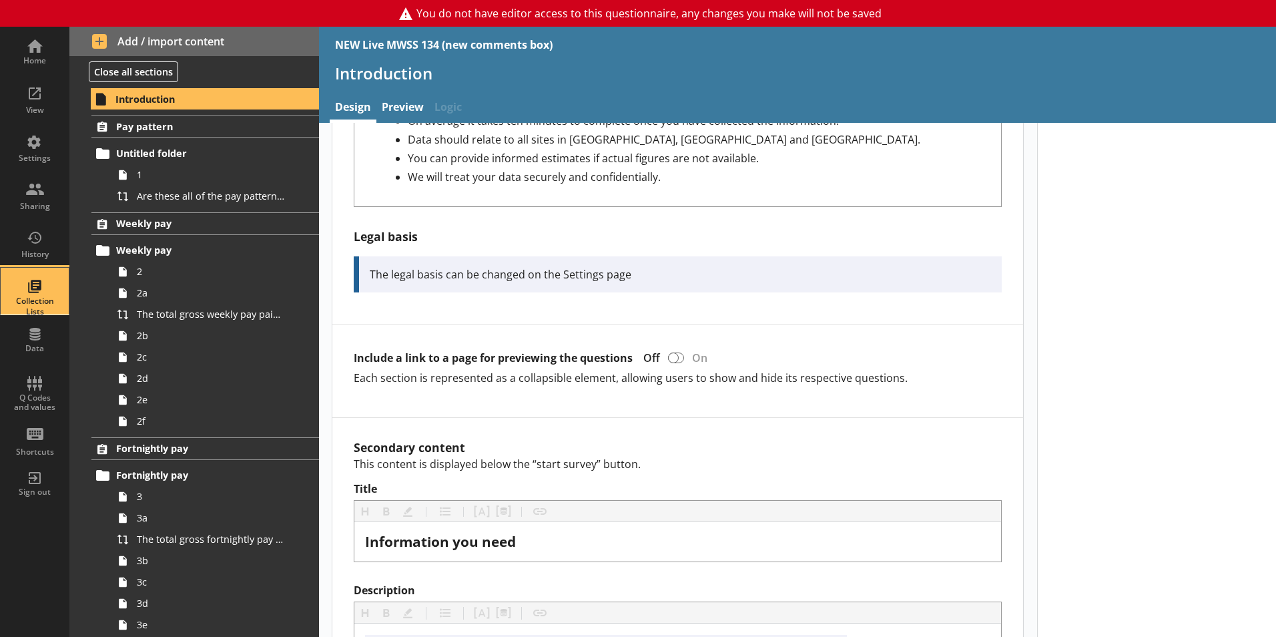
click at [52, 294] on div "Collection Lists" at bounding box center [34, 291] width 47 height 47
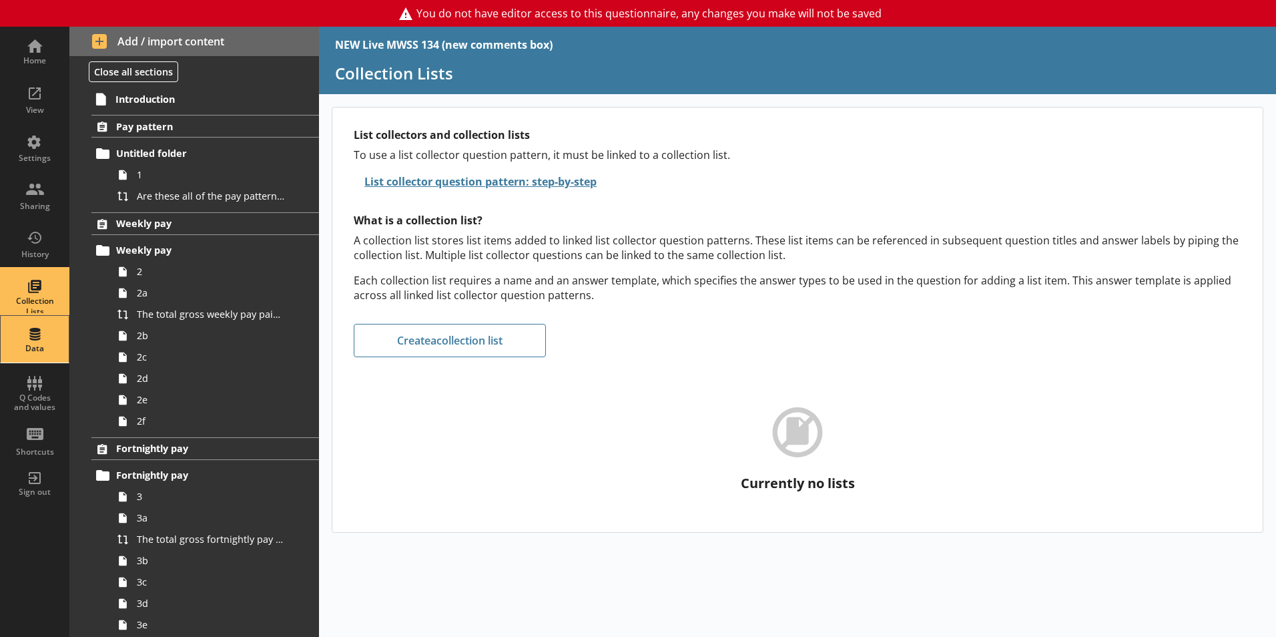
click at [31, 330] on div "Data" at bounding box center [34, 339] width 47 height 47
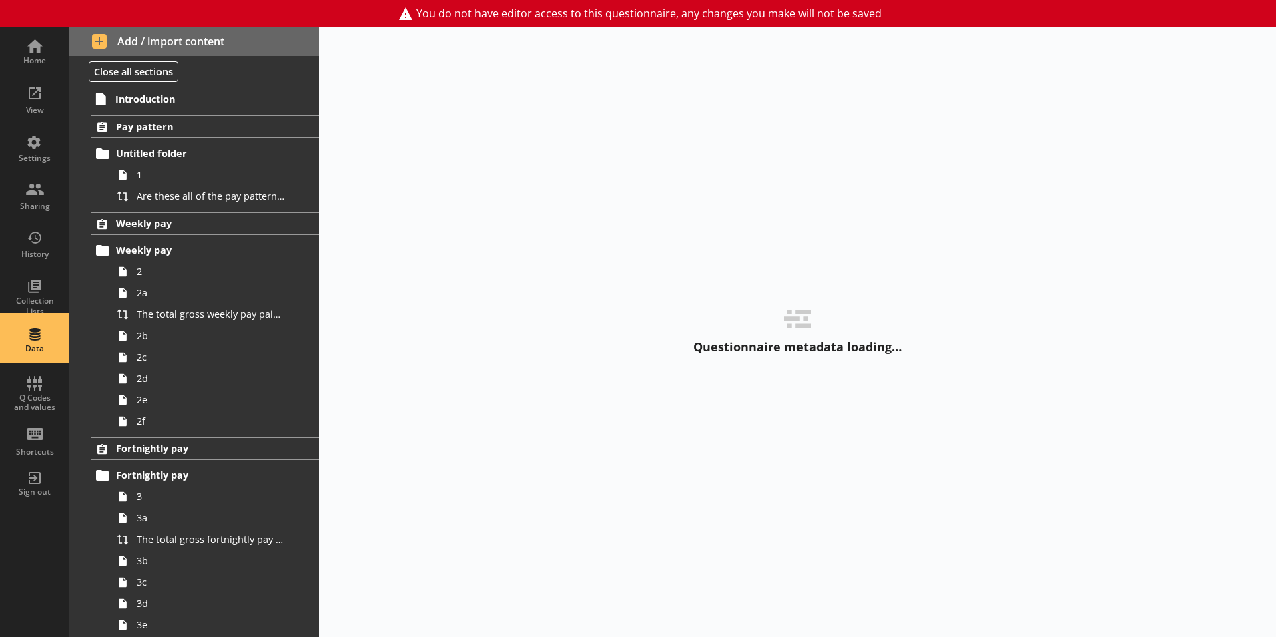
select select "Text_Optional"
select select "Date"
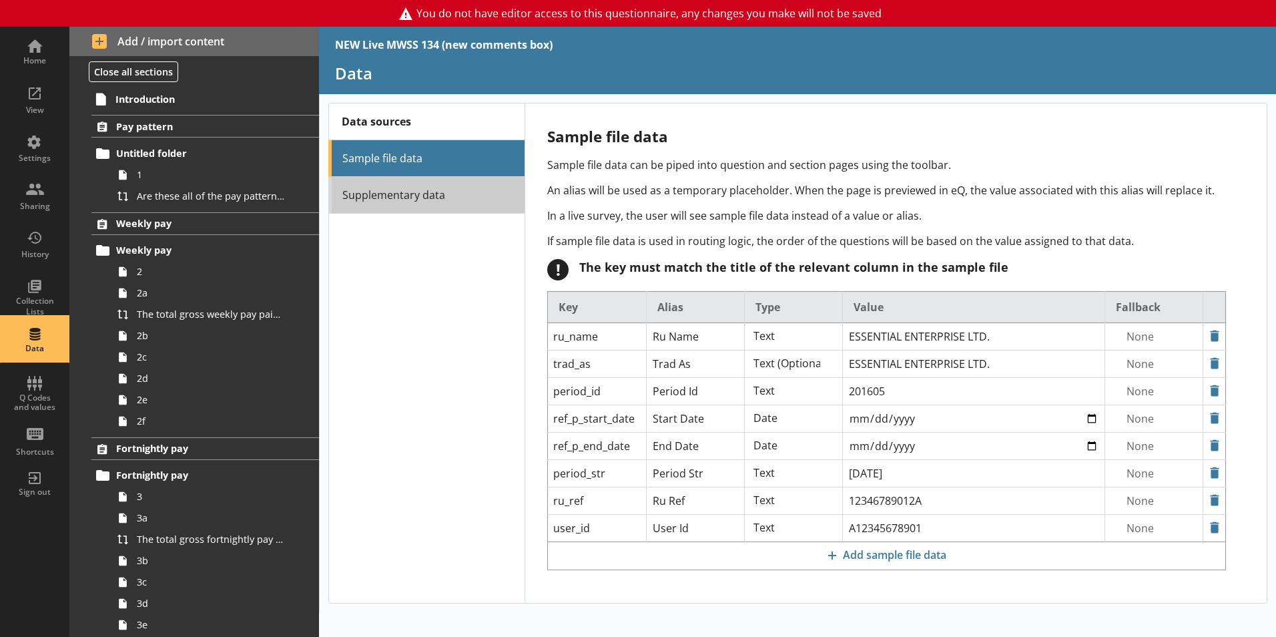
click at [417, 202] on link "Supplementary data" at bounding box center [426, 195] width 196 height 37
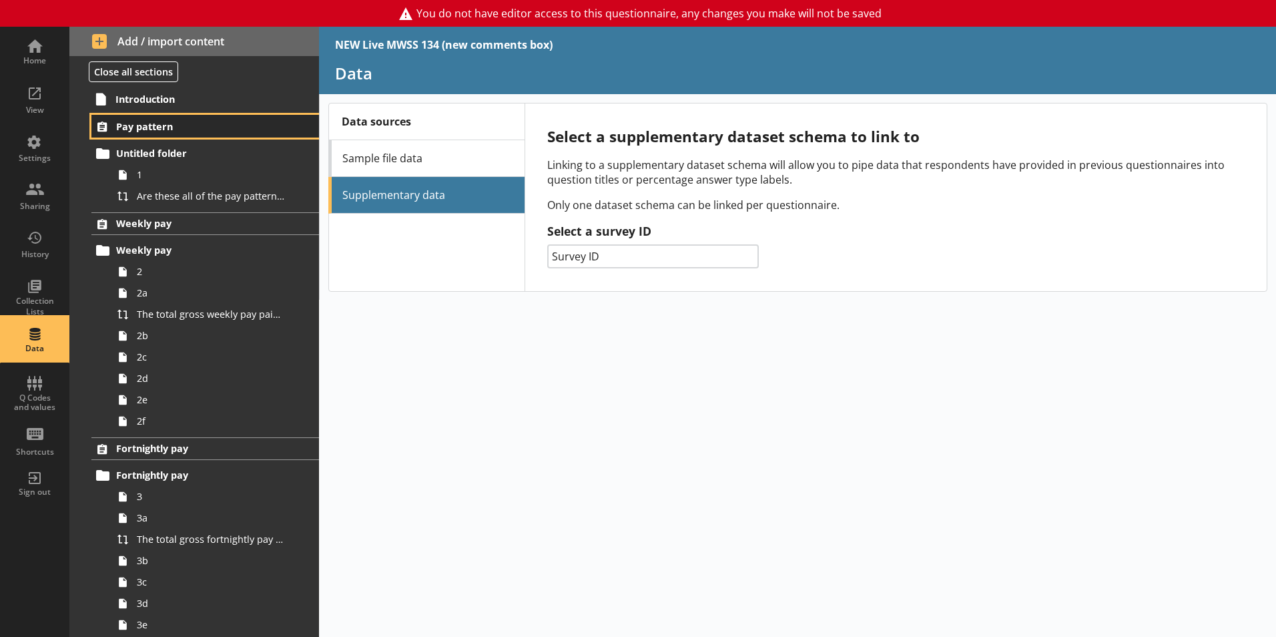
click at [150, 127] on span "Pay pattern" at bounding box center [198, 126] width 164 height 13
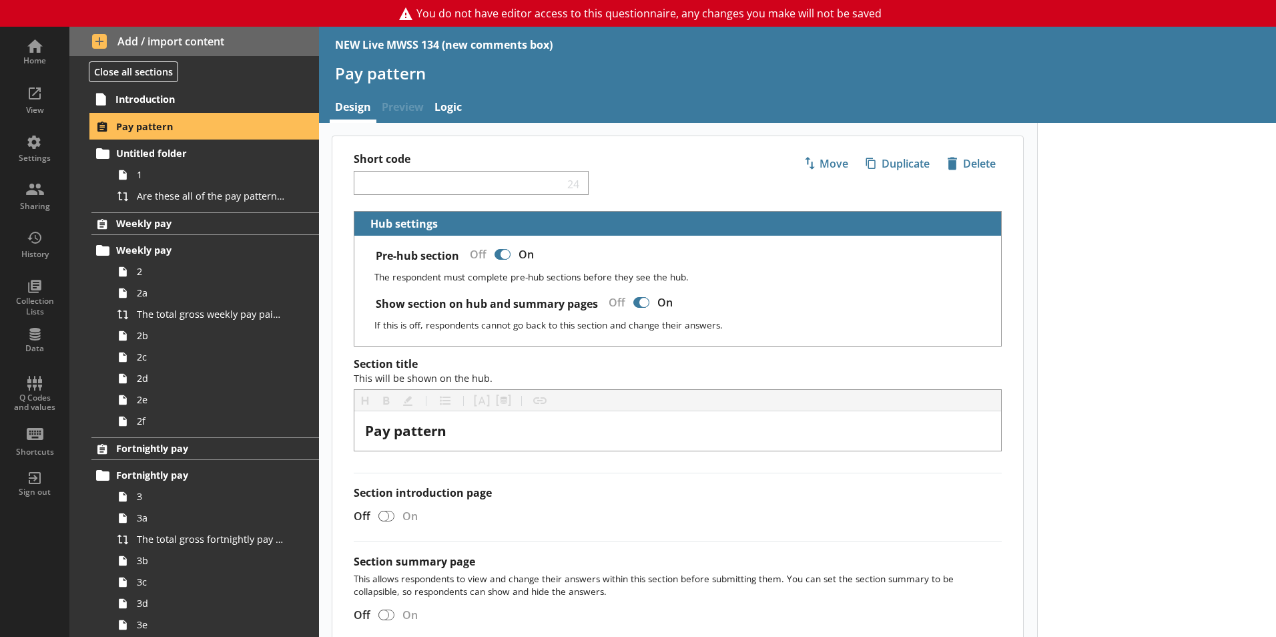
scroll to position [199, 0]
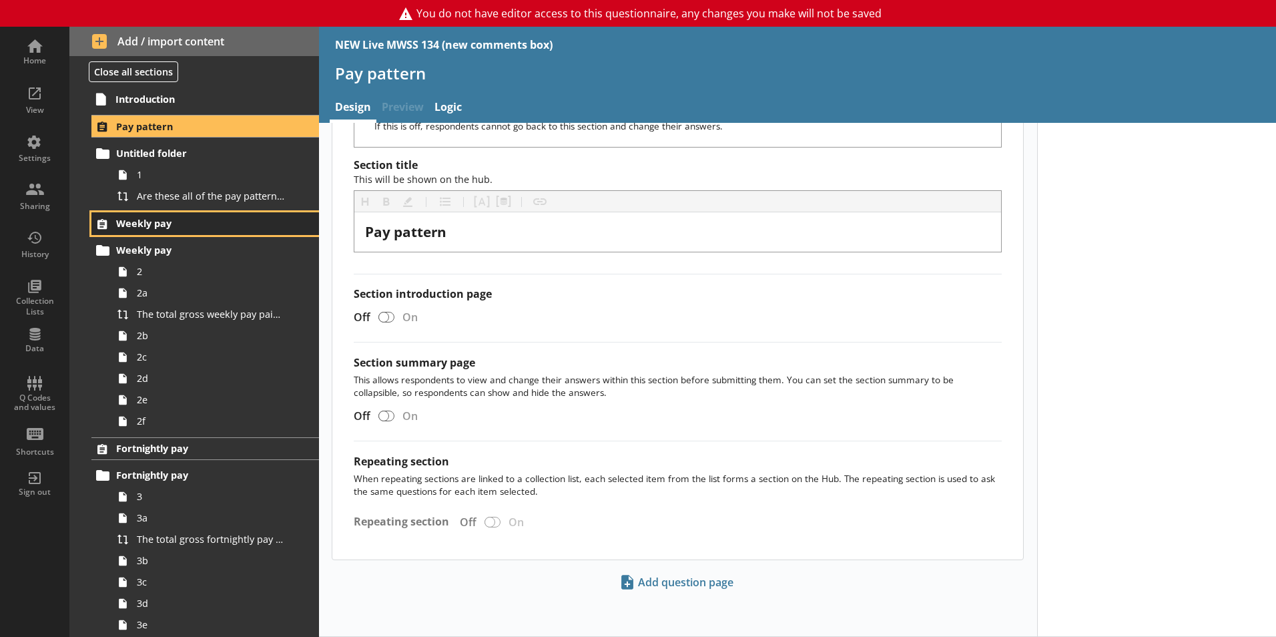
click at [149, 225] on span "Weekly pay" at bounding box center [198, 223] width 164 height 13
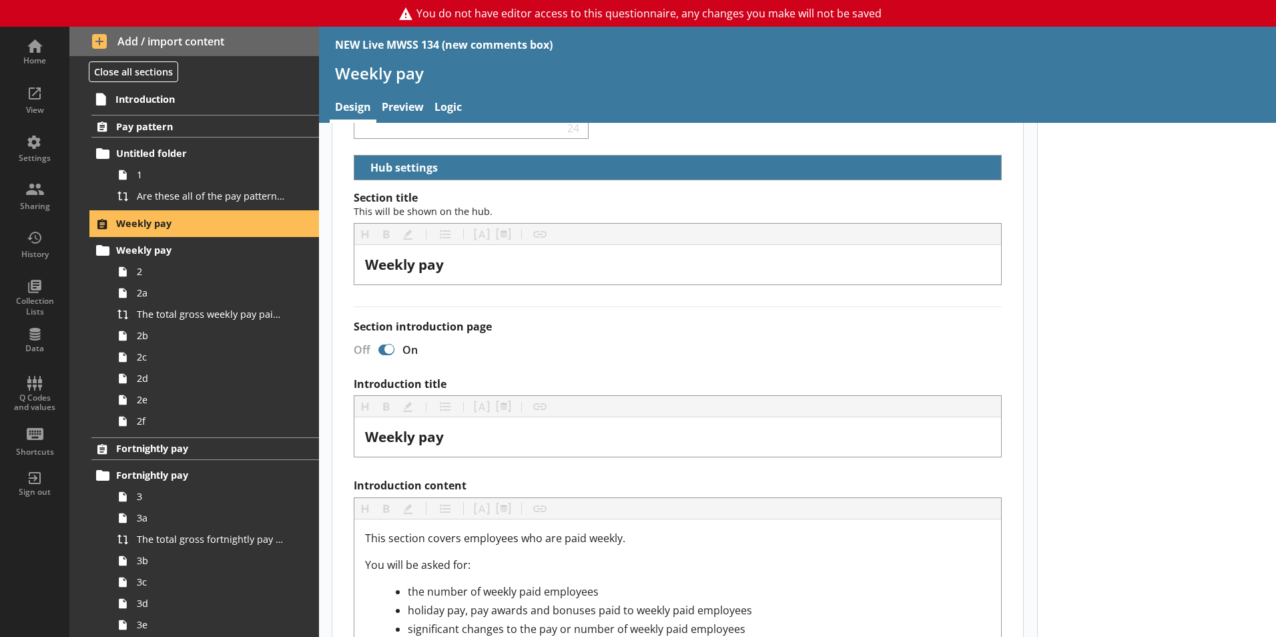
scroll to position [651, 0]
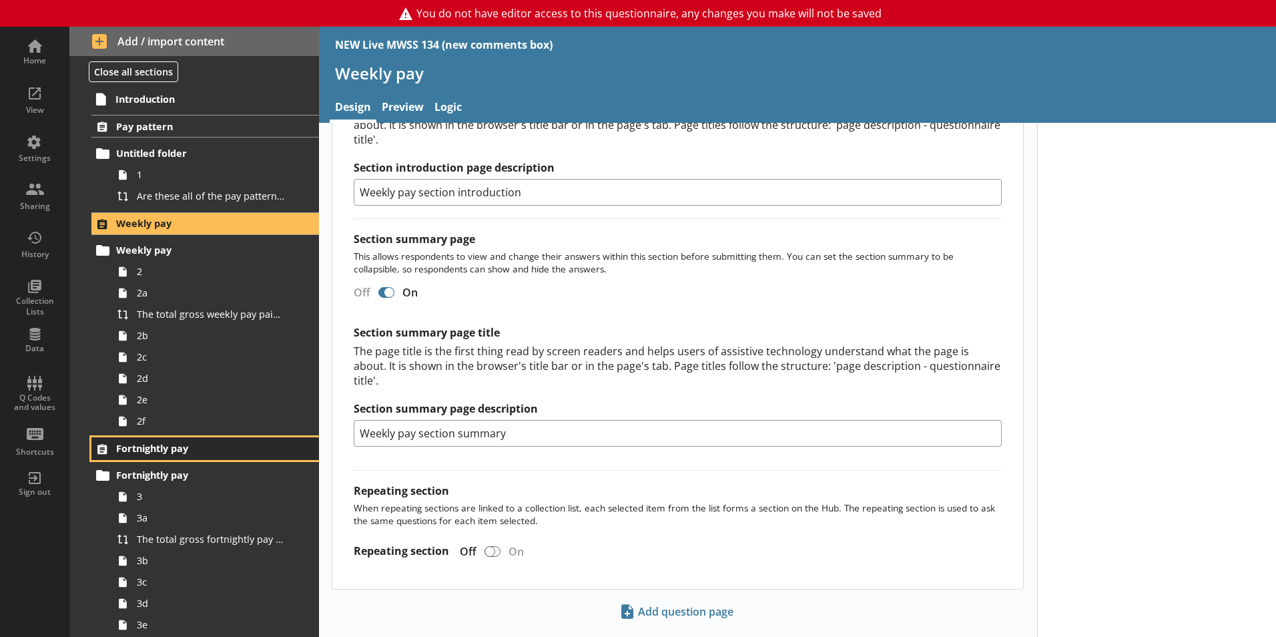
click at [160, 451] on span "Fortnightly pay" at bounding box center [198, 448] width 164 height 13
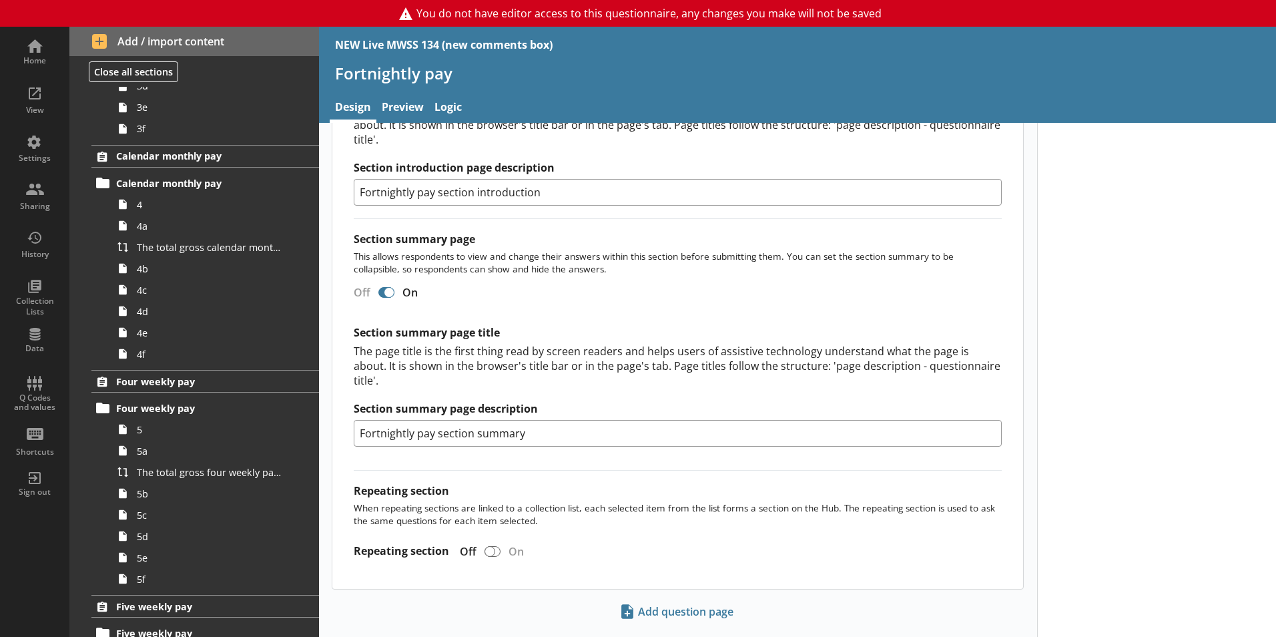
scroll to position [526, 0]
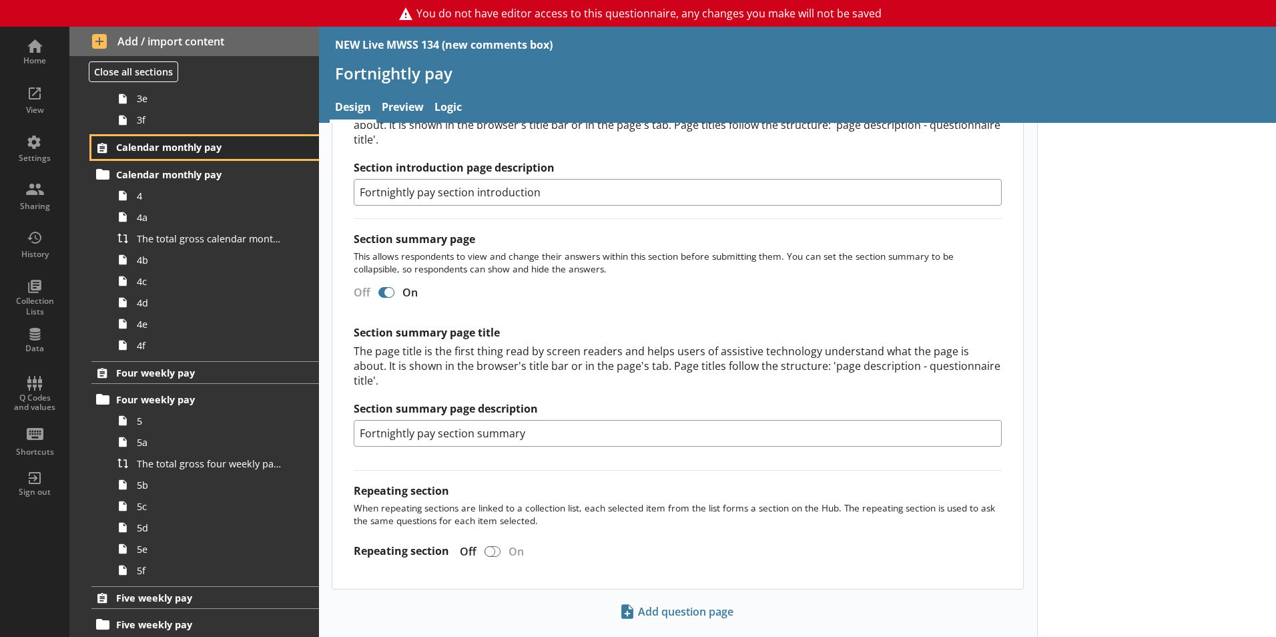
click at [156, 153] on span "Calendar monthly pay" at bounding box center [198, 147] width 164 height 13
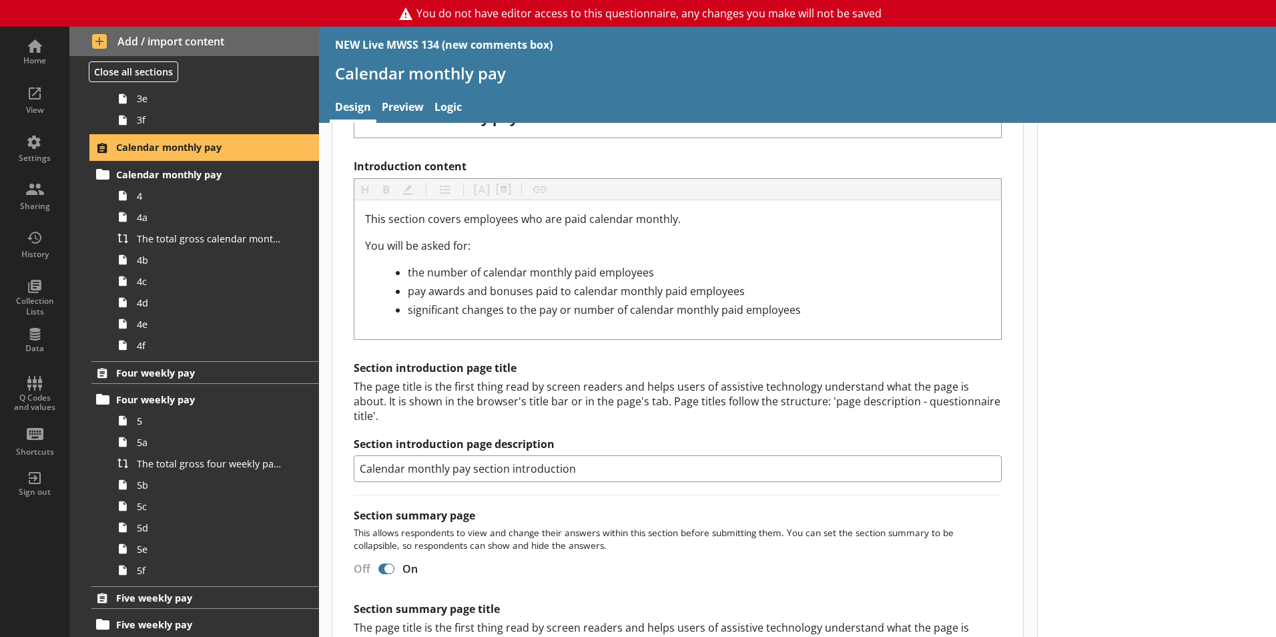
scroll to position [651, 0]
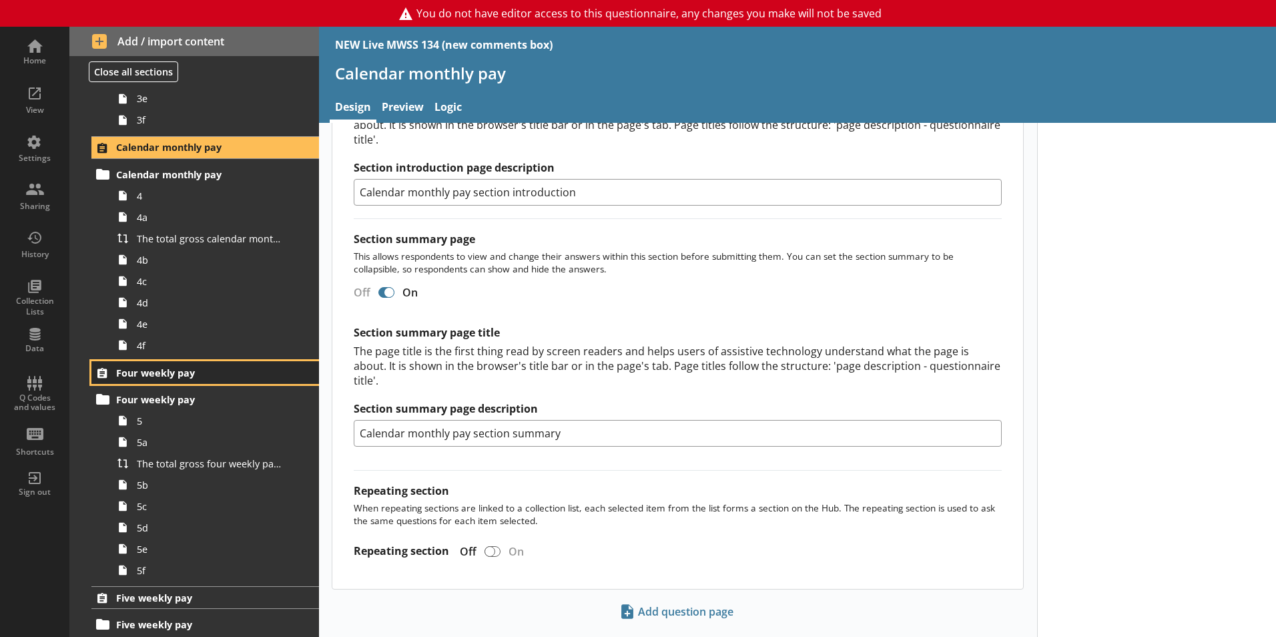
click at [145, 382] on link "Four weekly pay" at bounding box center [205, 372] width 228 height 23
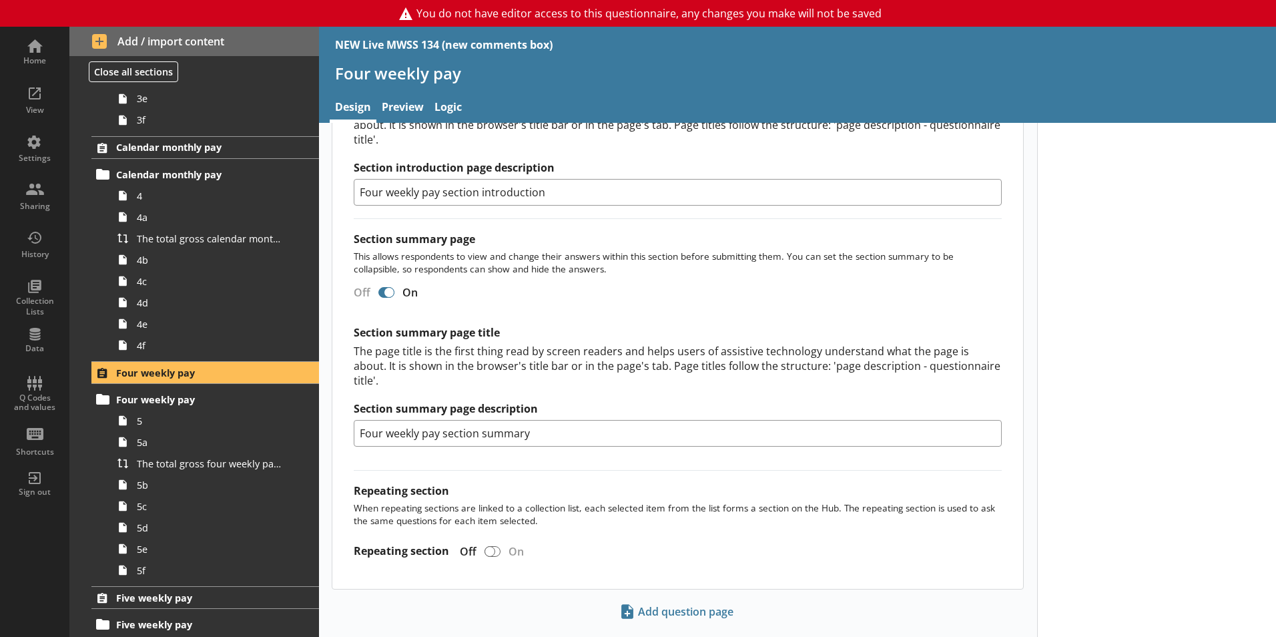
scroll to position [804, 0]
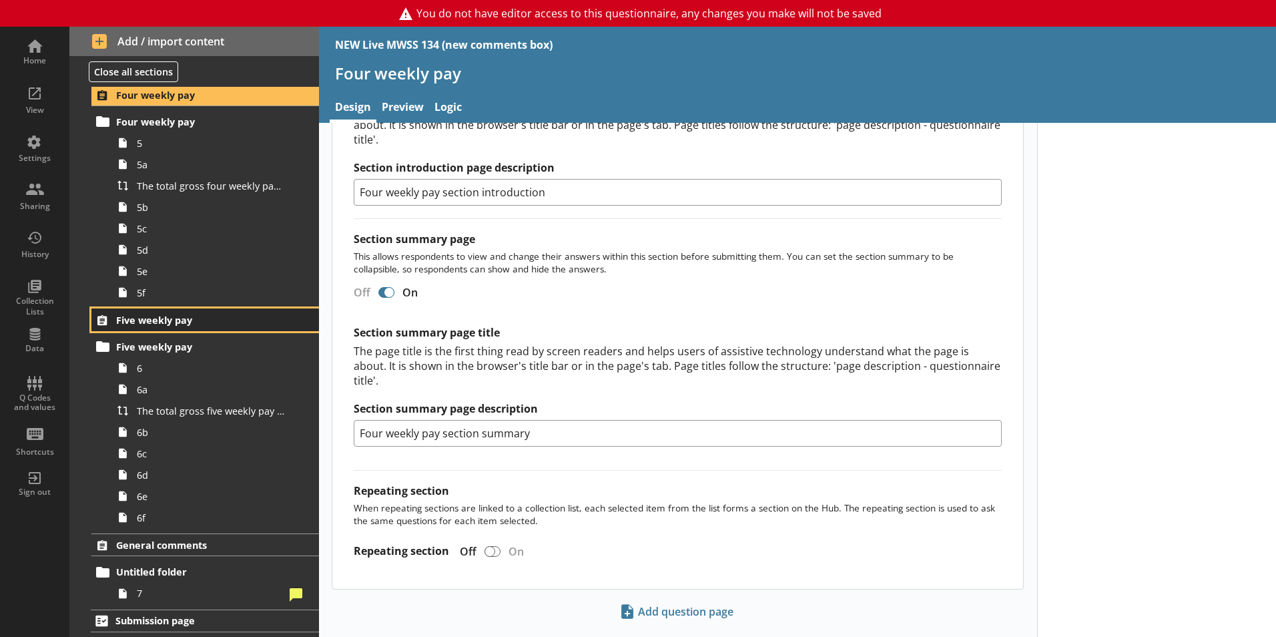
click at [175, 320] on span "Five weekly pay" at bounding box center [198, 320] width 164 height 13
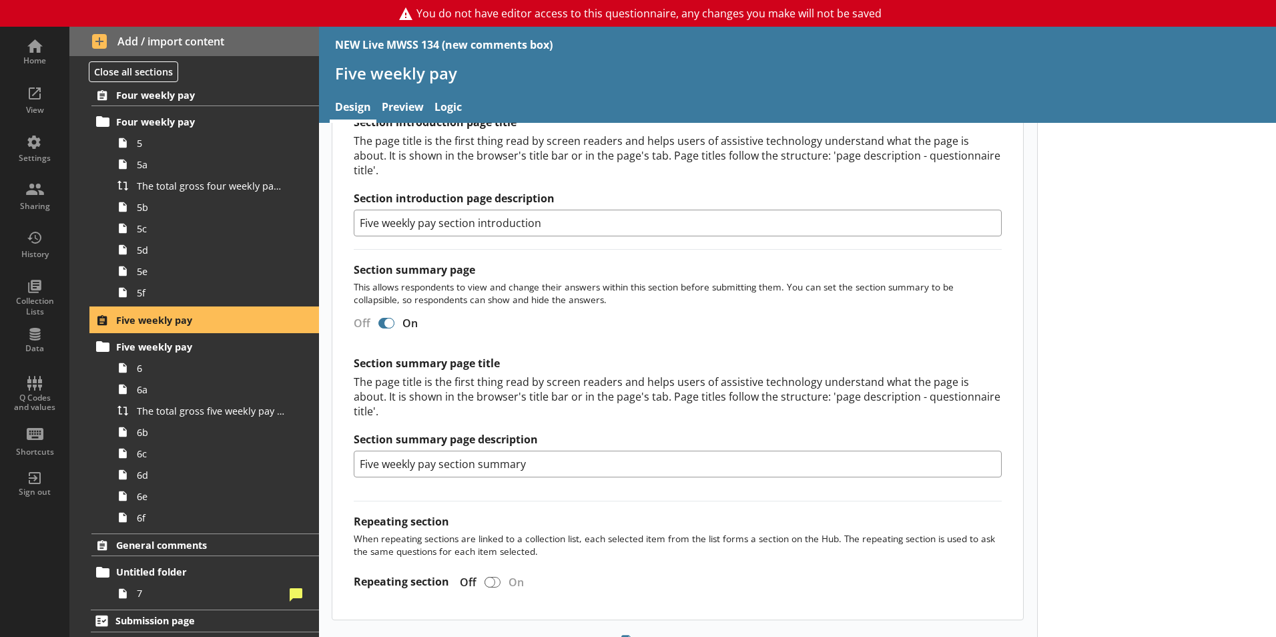
scroll to position [651, 0]
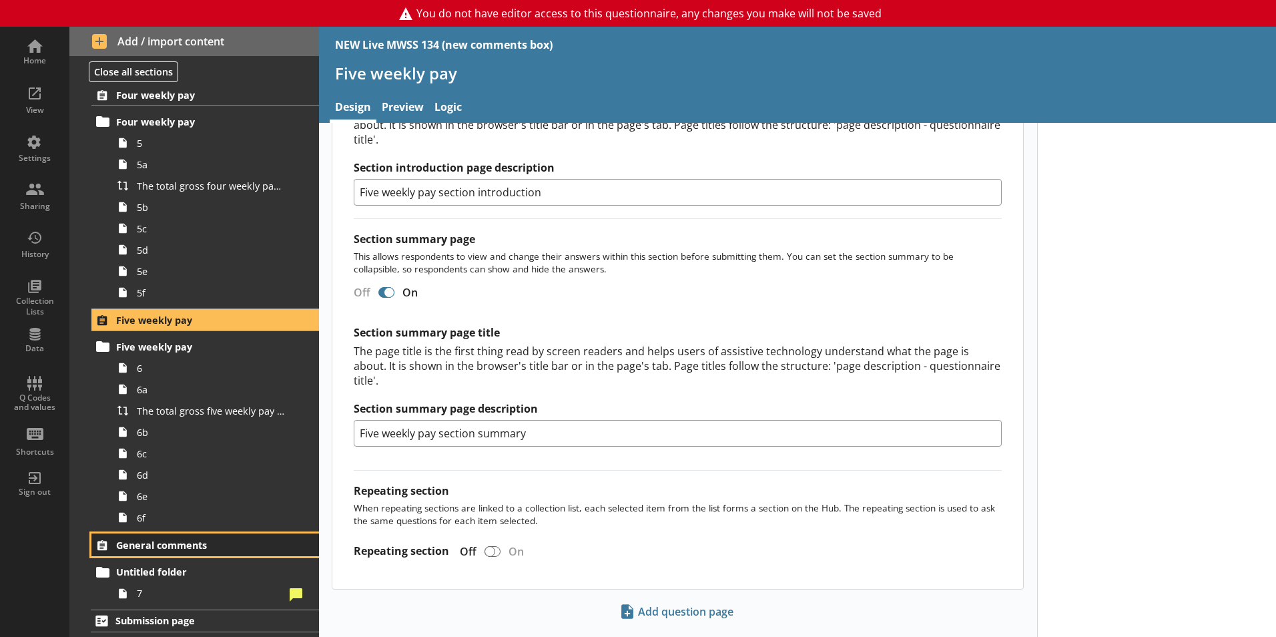
click at [184, 546] on span "General comments" at bounding box center [198, 545] width 164 height 13
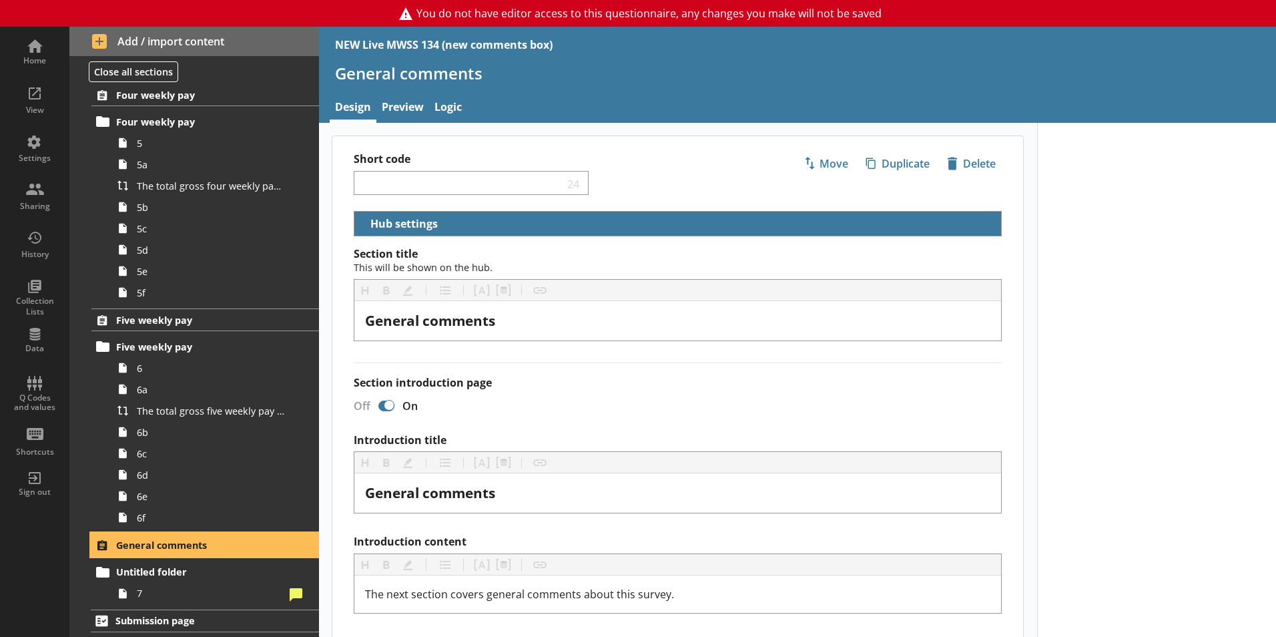
scroll to position [412, 0]
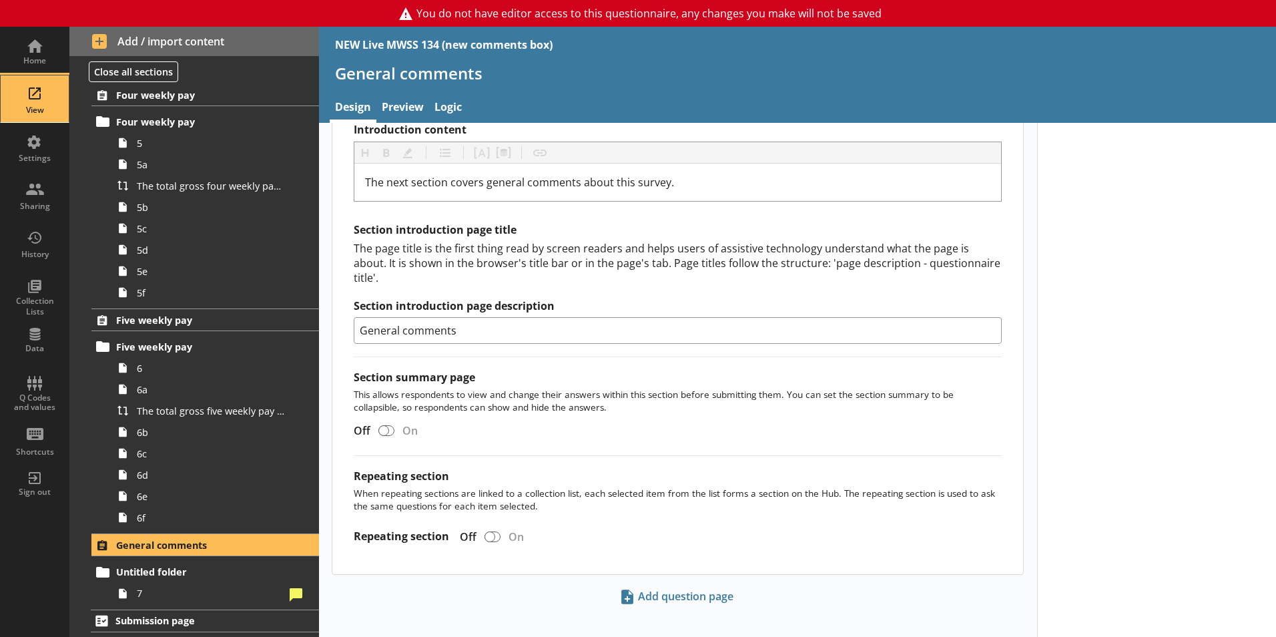
click at [31, 77] on div "View" at bounding box center [34, 98] width 47 height 47
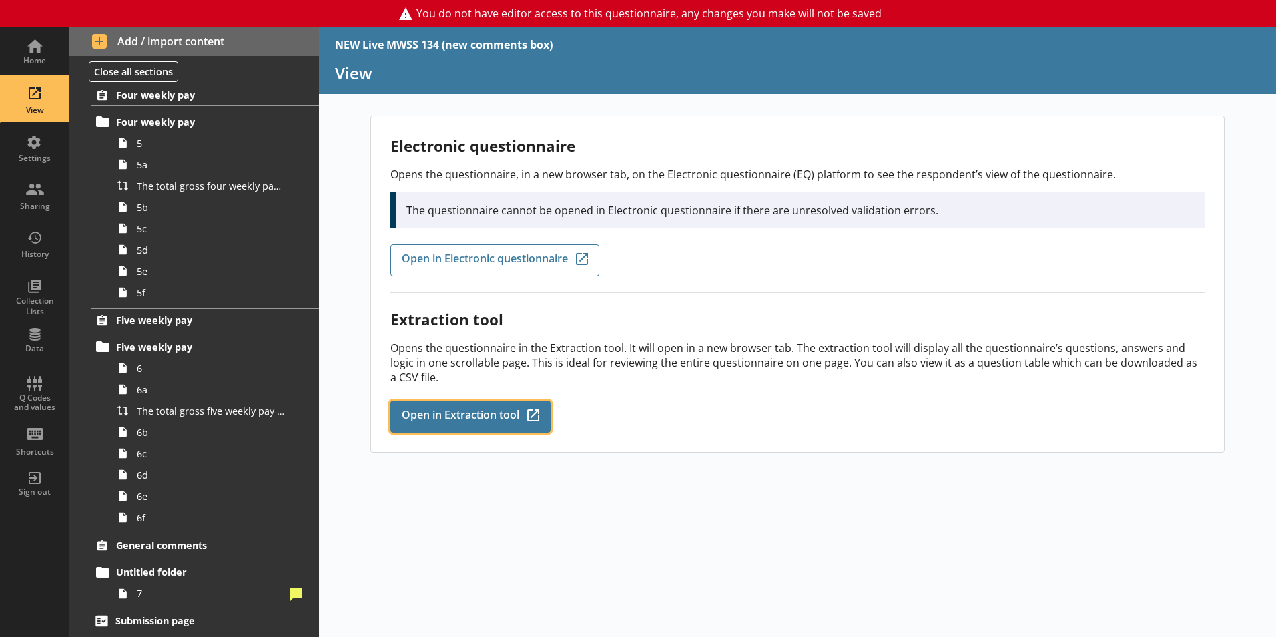
click at [475, 418] on span "Open in Extraction tool" at bounding box center [460, 416] width 117 height 15
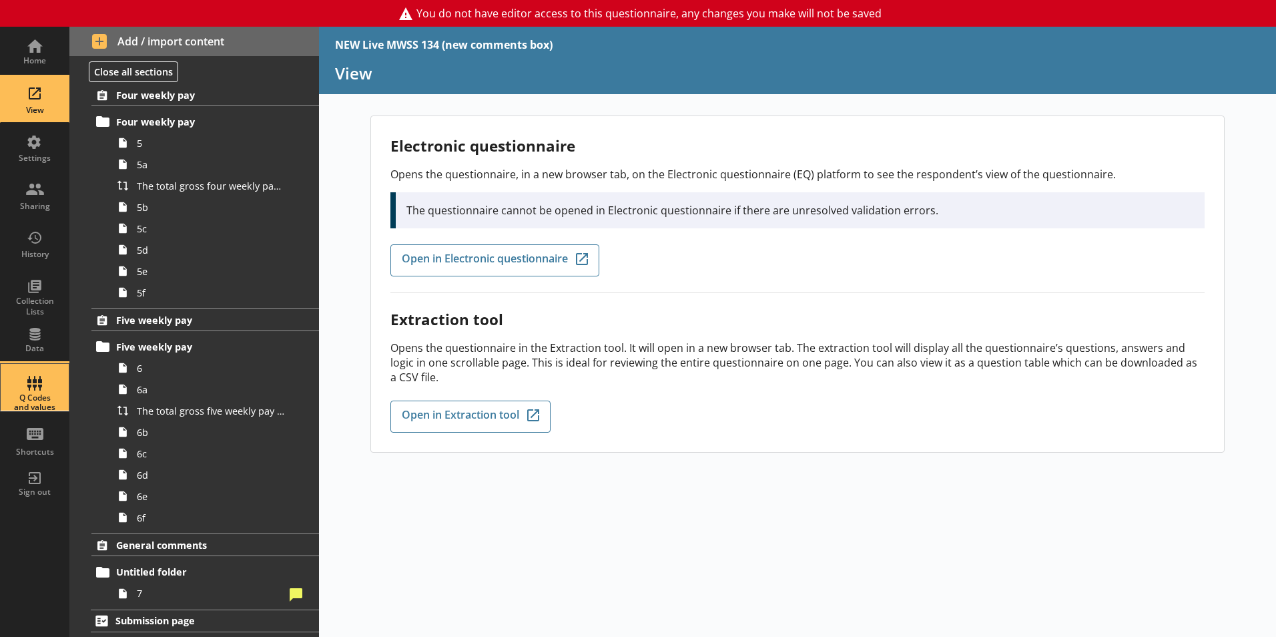
click at [28, 391] on div "Q Codes and values" at bounding box center [34, 387] width 47 height 47
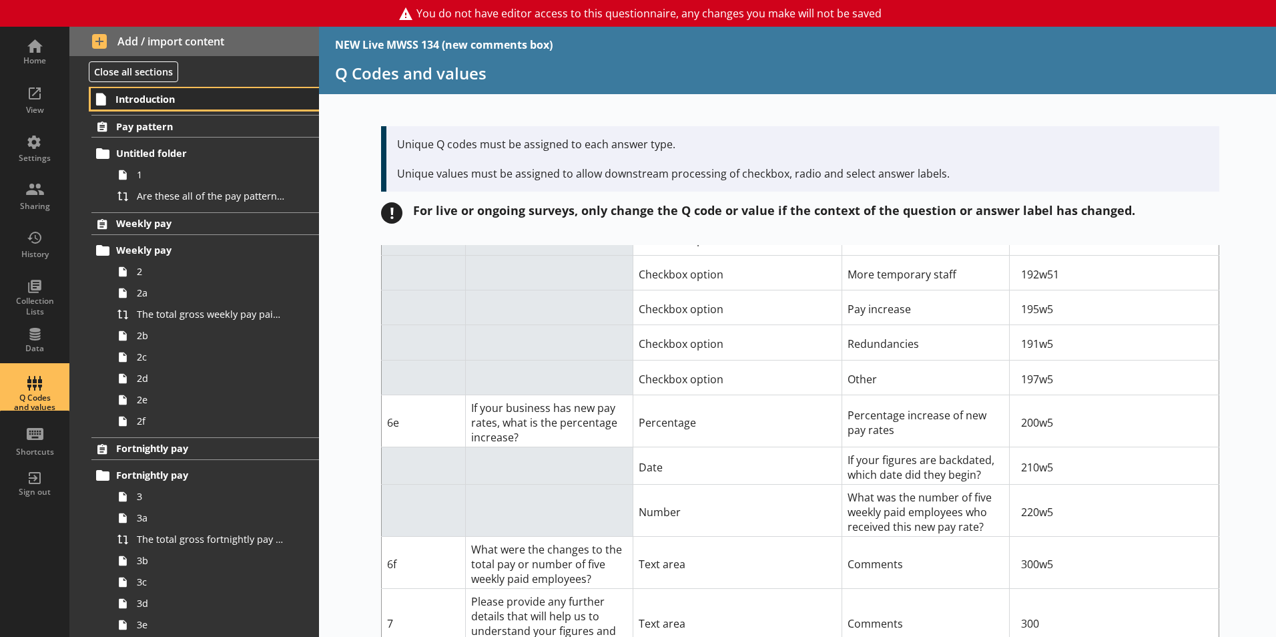
click at [206, 106] on link "Introduction" at bounding box center [205, 98] width 228 height 21
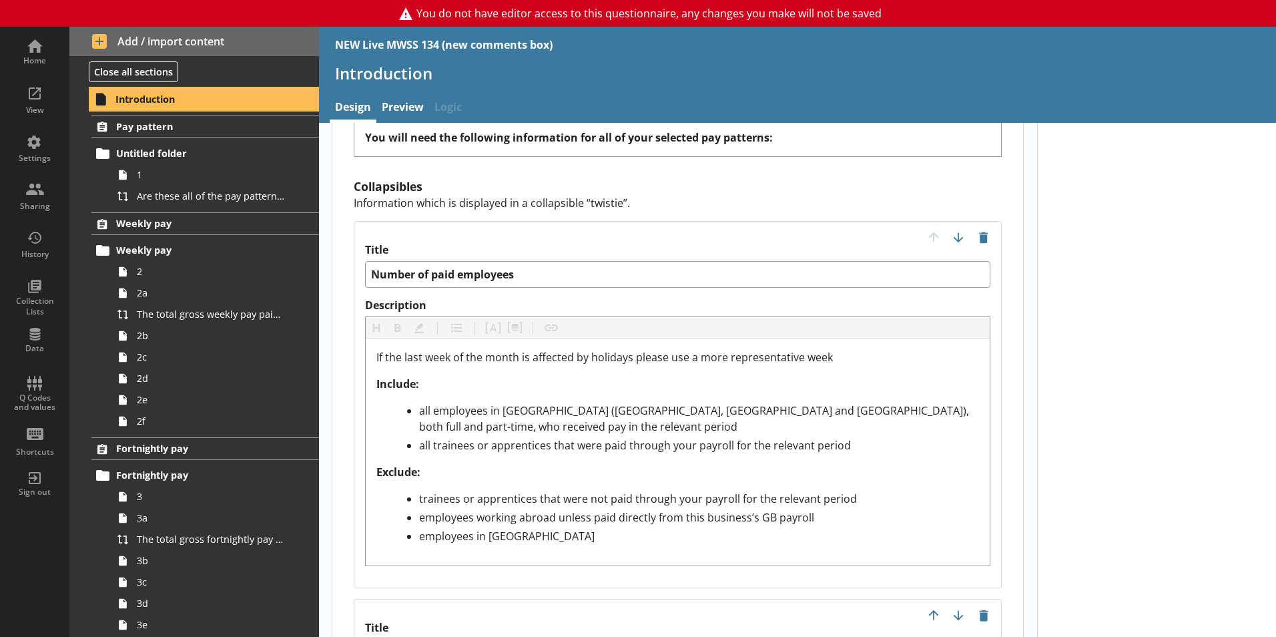
scroll to position [1233, 0]
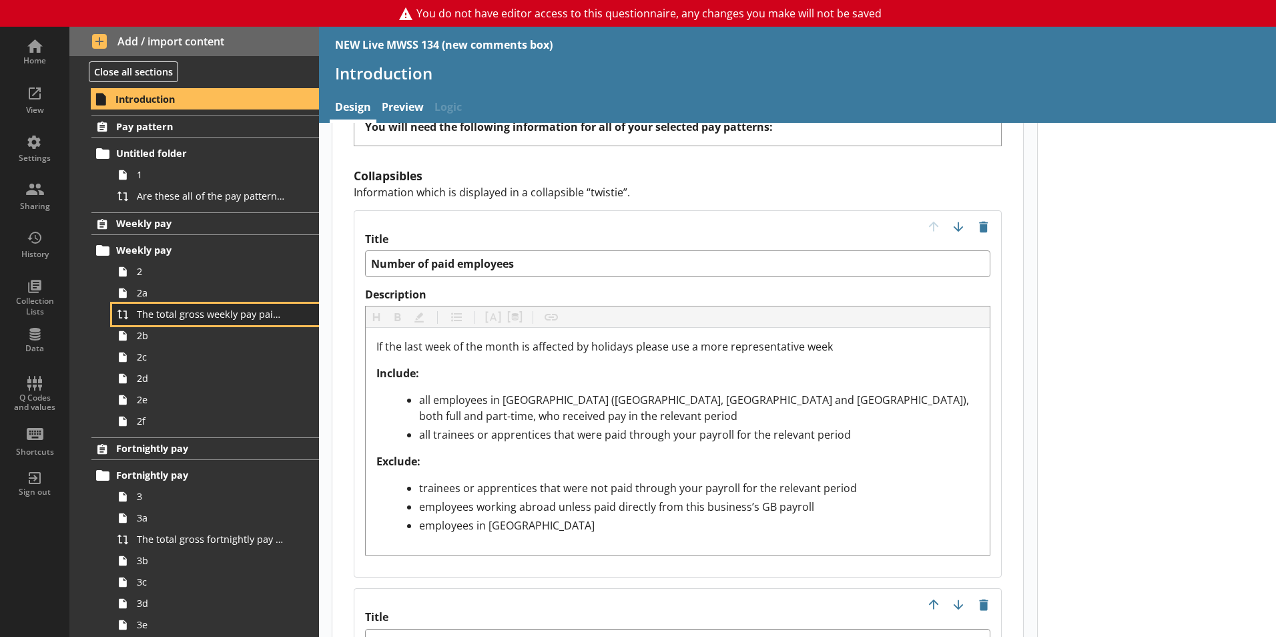
click at [175, 324] on link "The total gross weekly pay paid to employees in the last week of [Period Str] w…" at bounding box center [215, 314] width 207 height 21
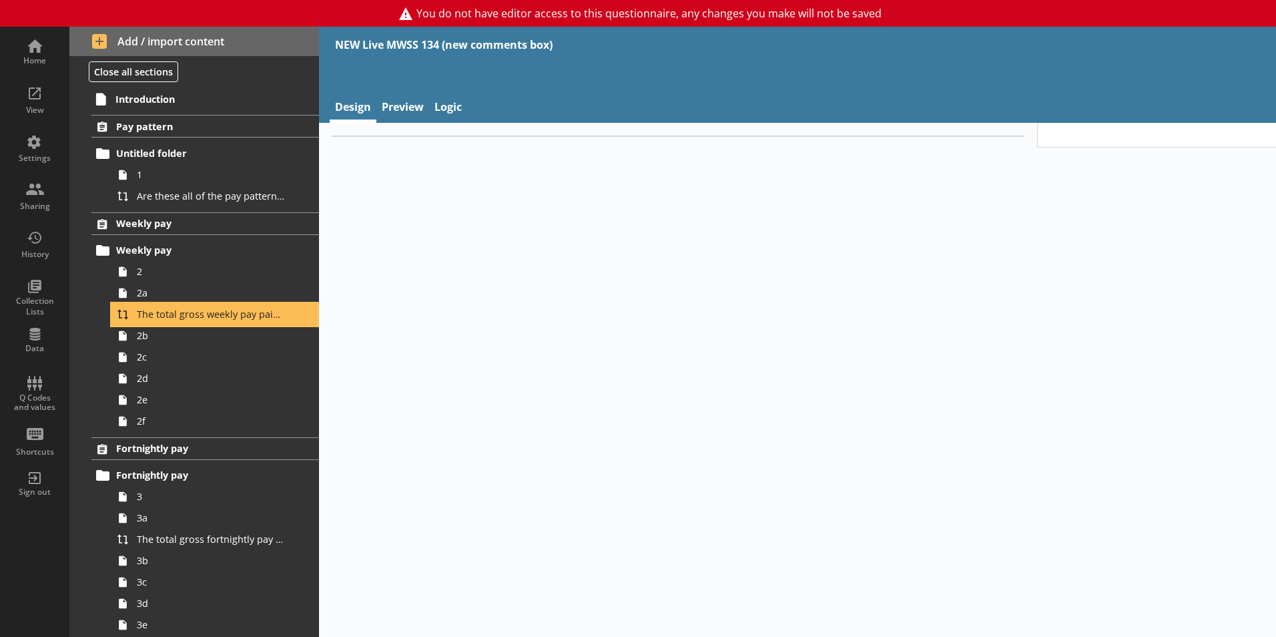
type textarea "x"
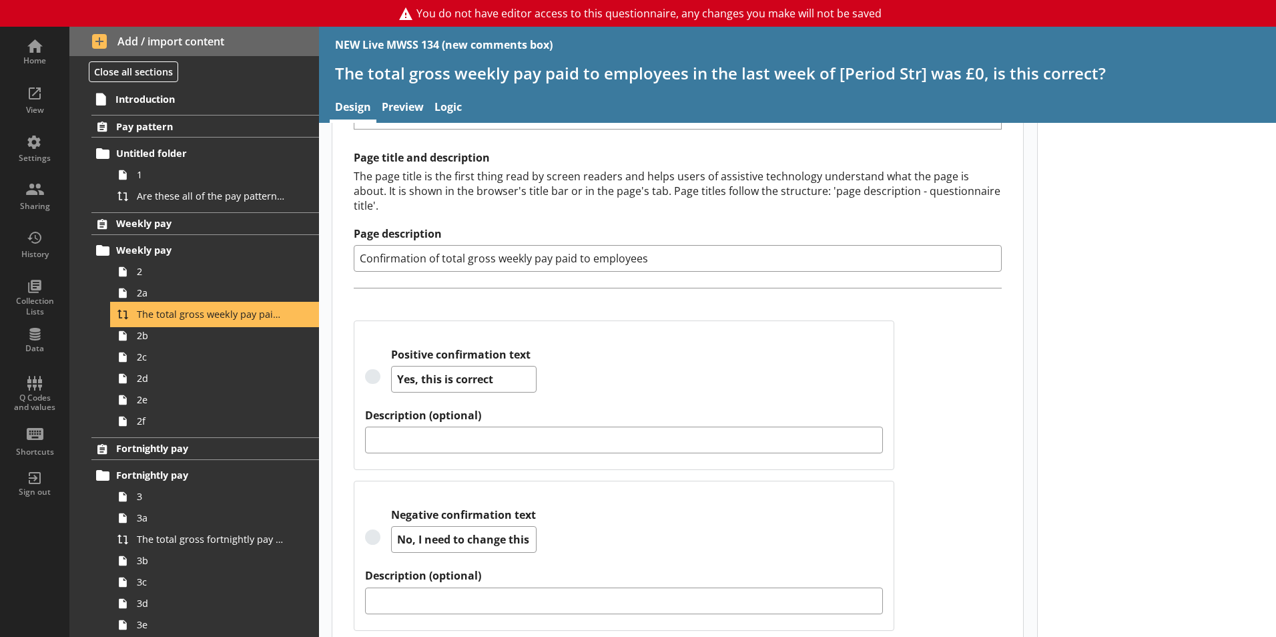
scroll to position [193, 0]
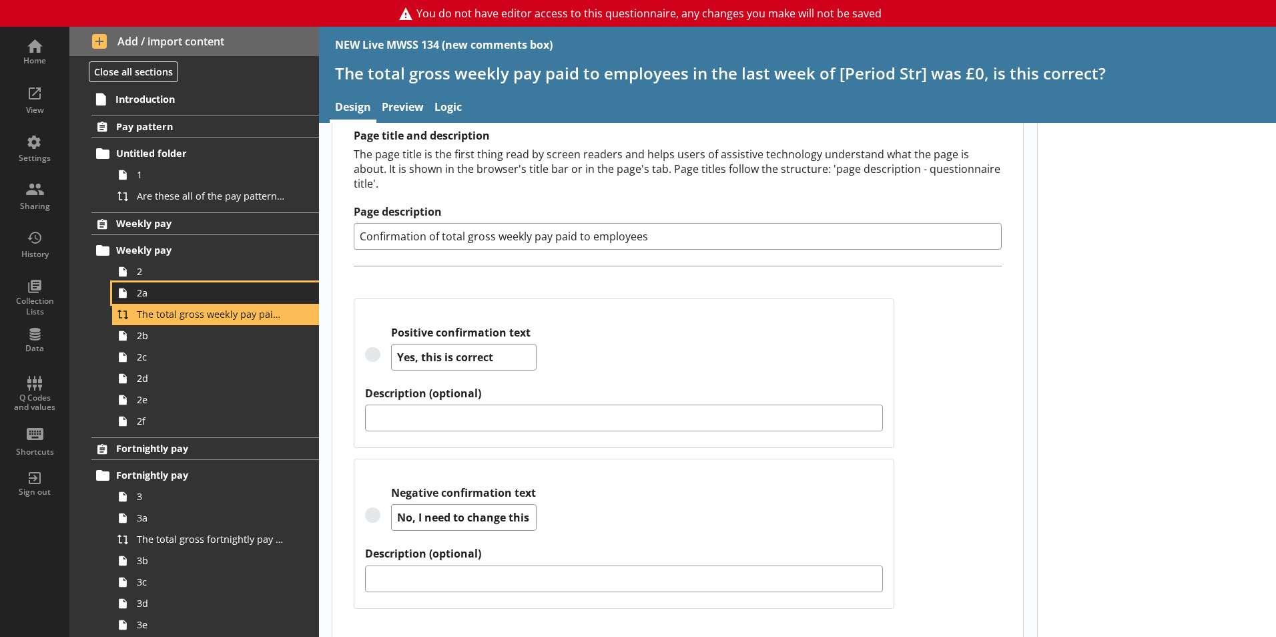
click at [198, 283] on link "2a" at bounding box center [215, 292] width 207 height 21
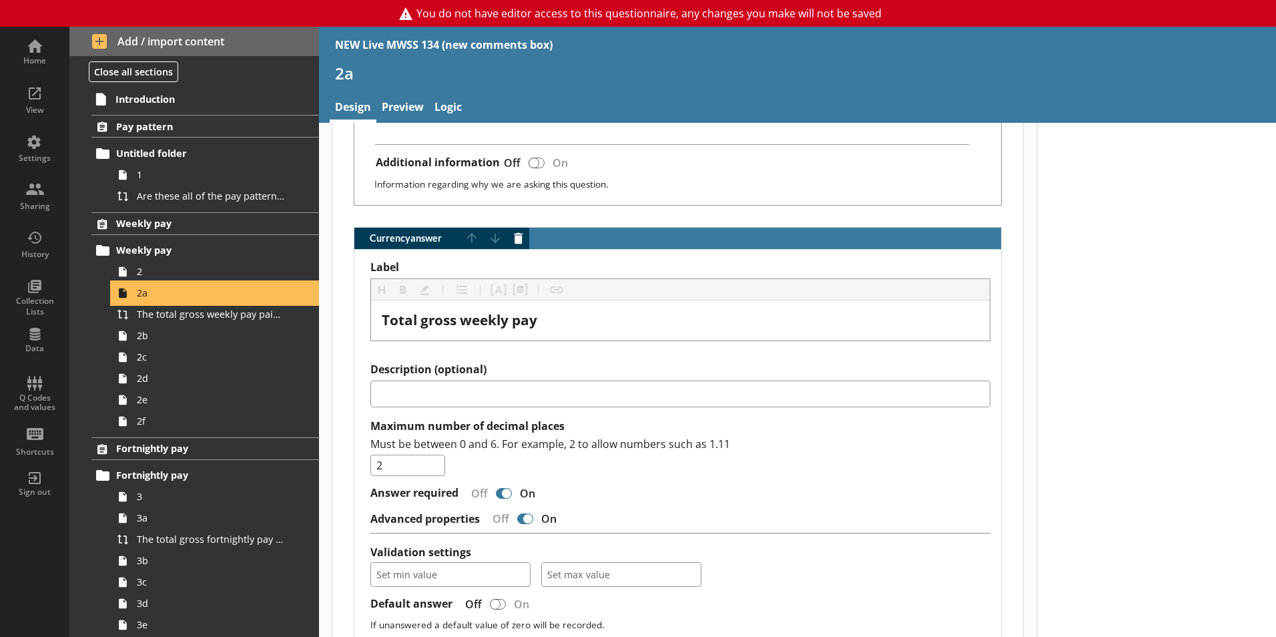
scroll to position [882, 0]
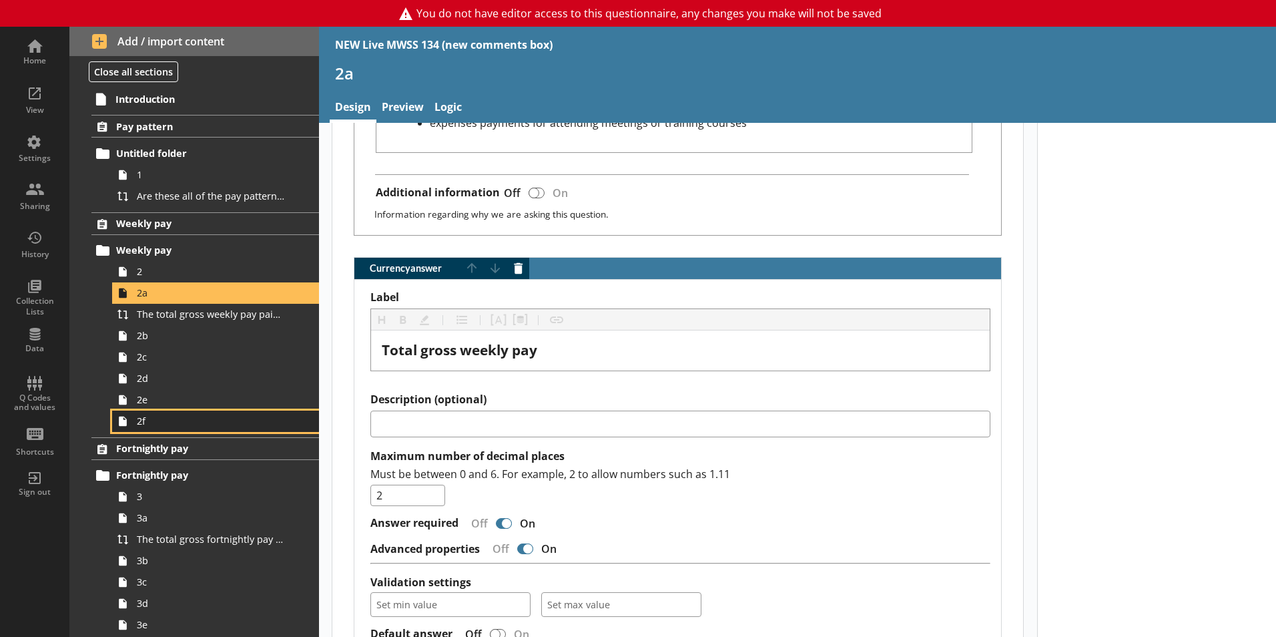
click at [171, 412] on link "2f" at bounding box center [215, 420] width 207 height 21
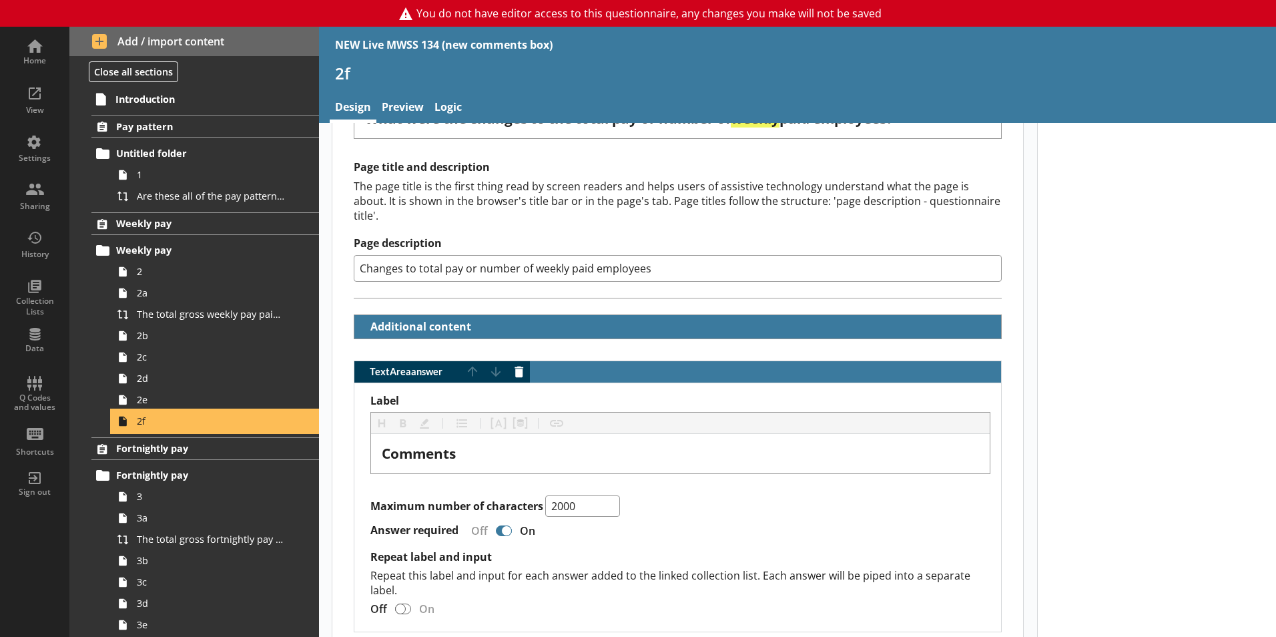
scroll to position [280, 0]
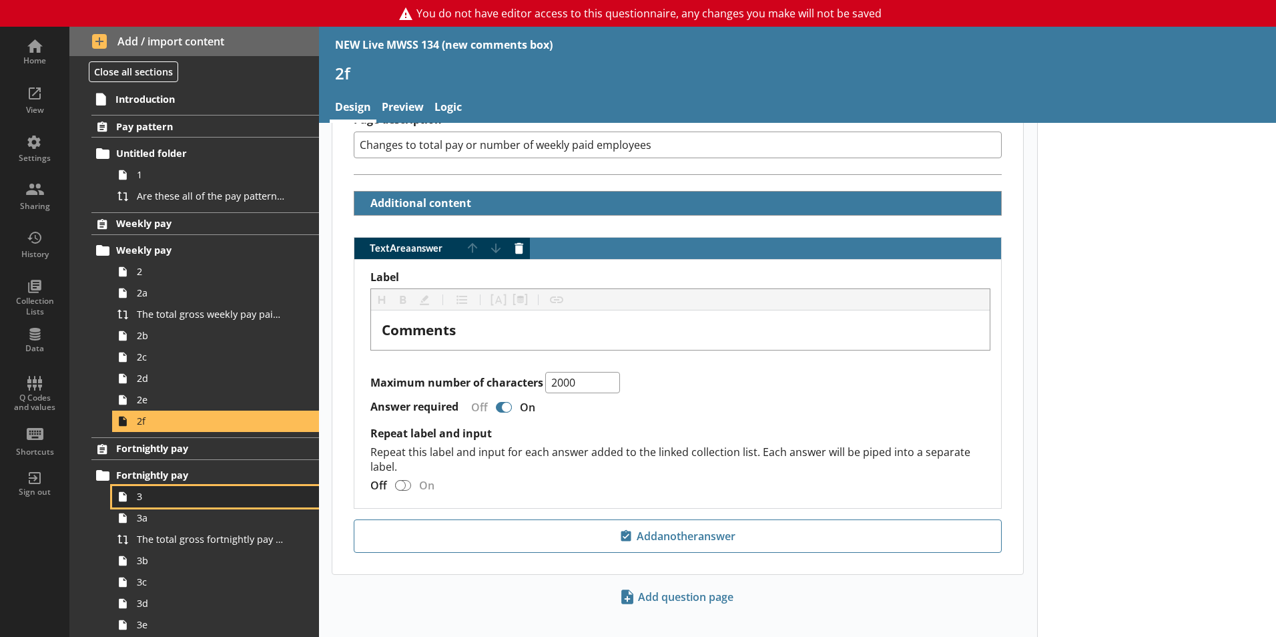
click at [176, 503] on link "3" at bounding box center [215, 496] width 207 height 21
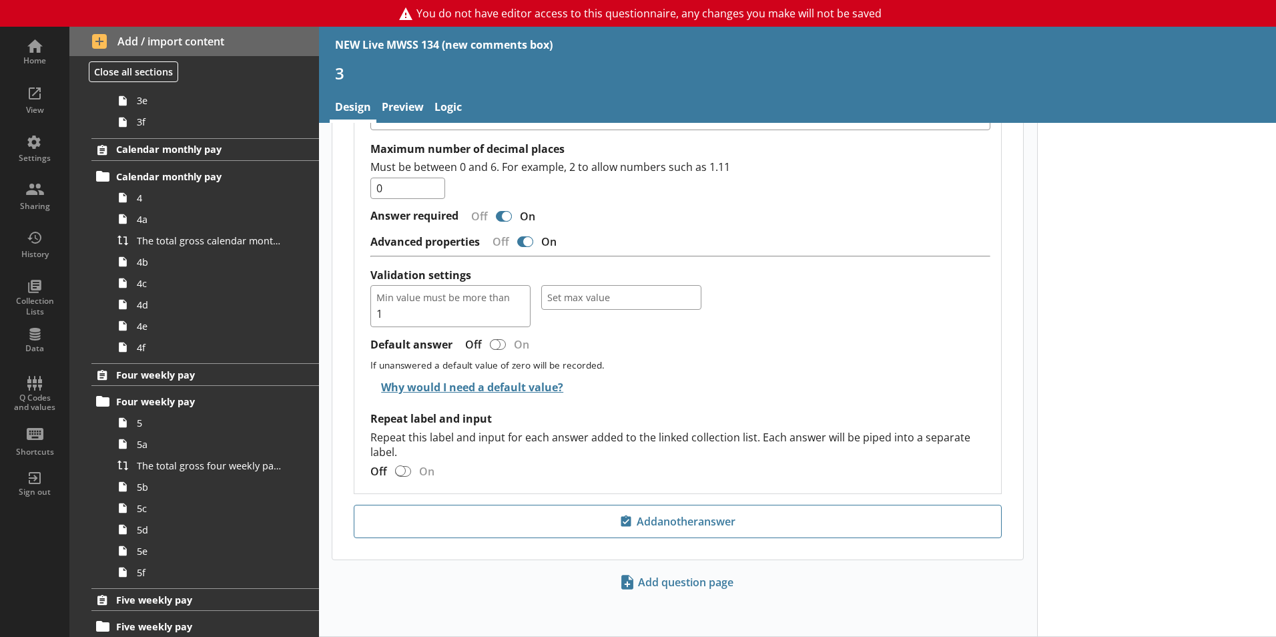
scroll to position [804, 0]
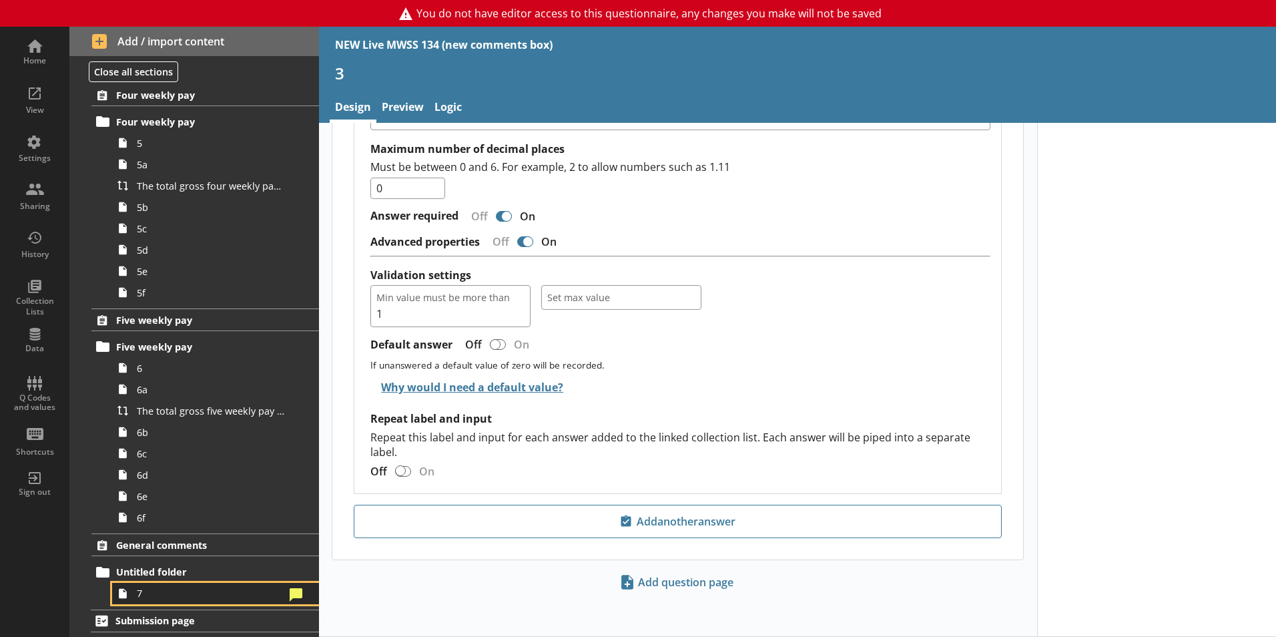
click at [178, 593] on span "7" at bounding box center [211, 593] width 148 height 13
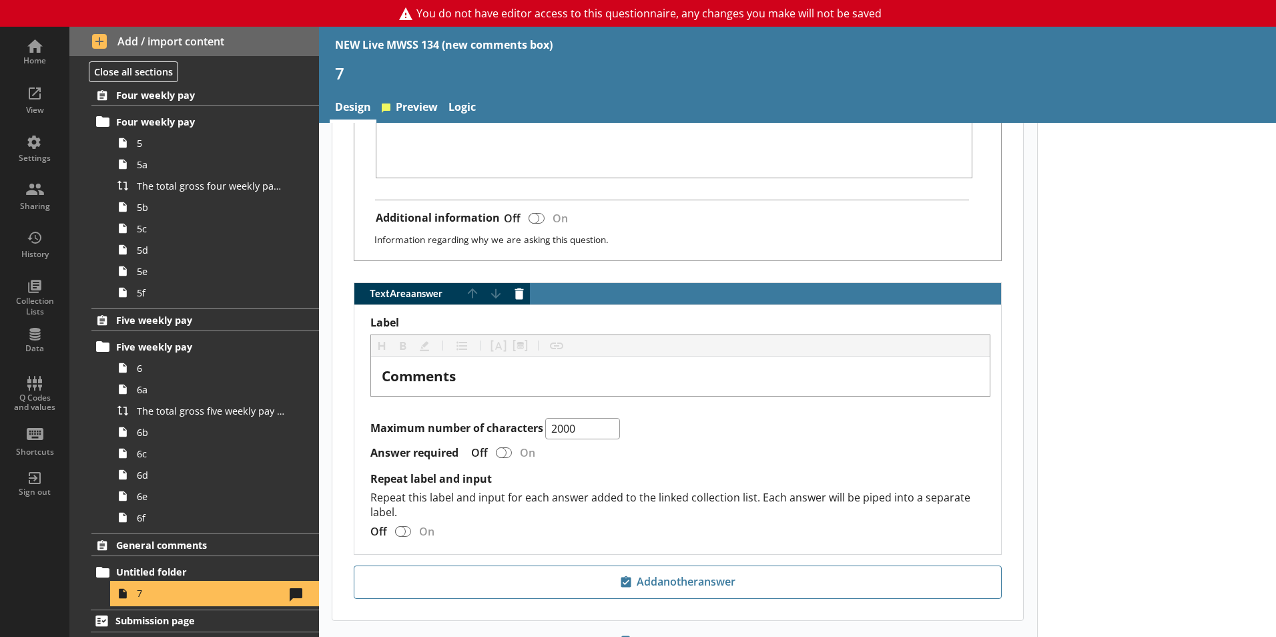
scroll to position [930, 0]
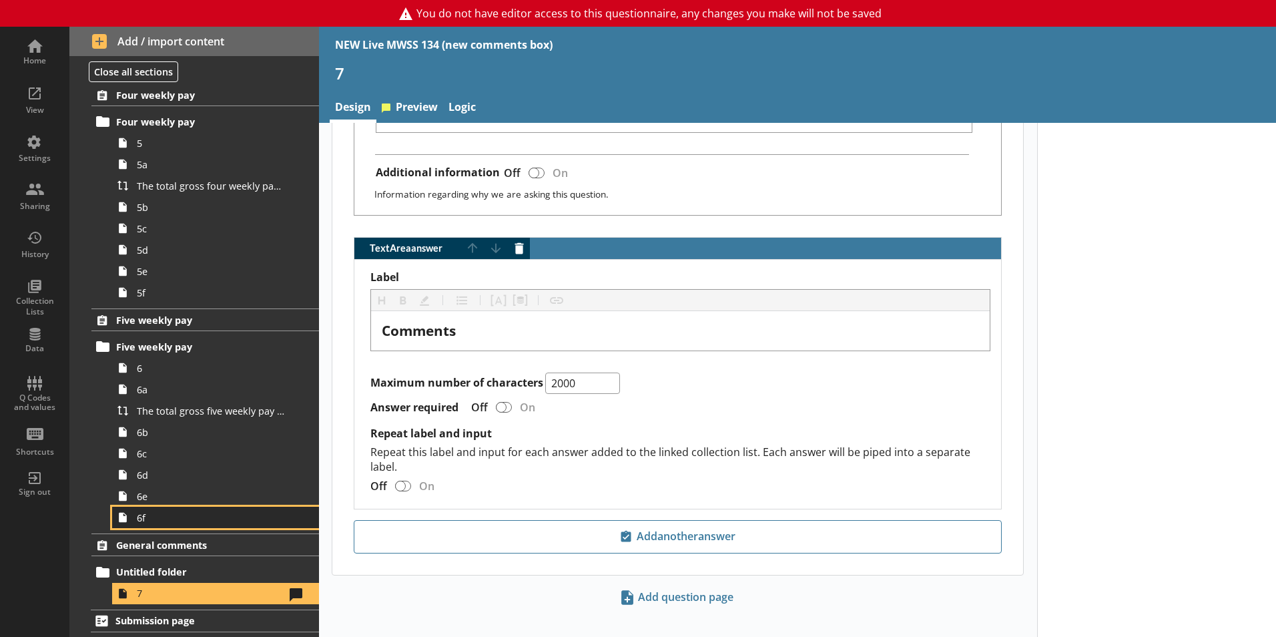
click at [180, 521] on span "6f" at bounding box center [211, 517] width 148 height 13
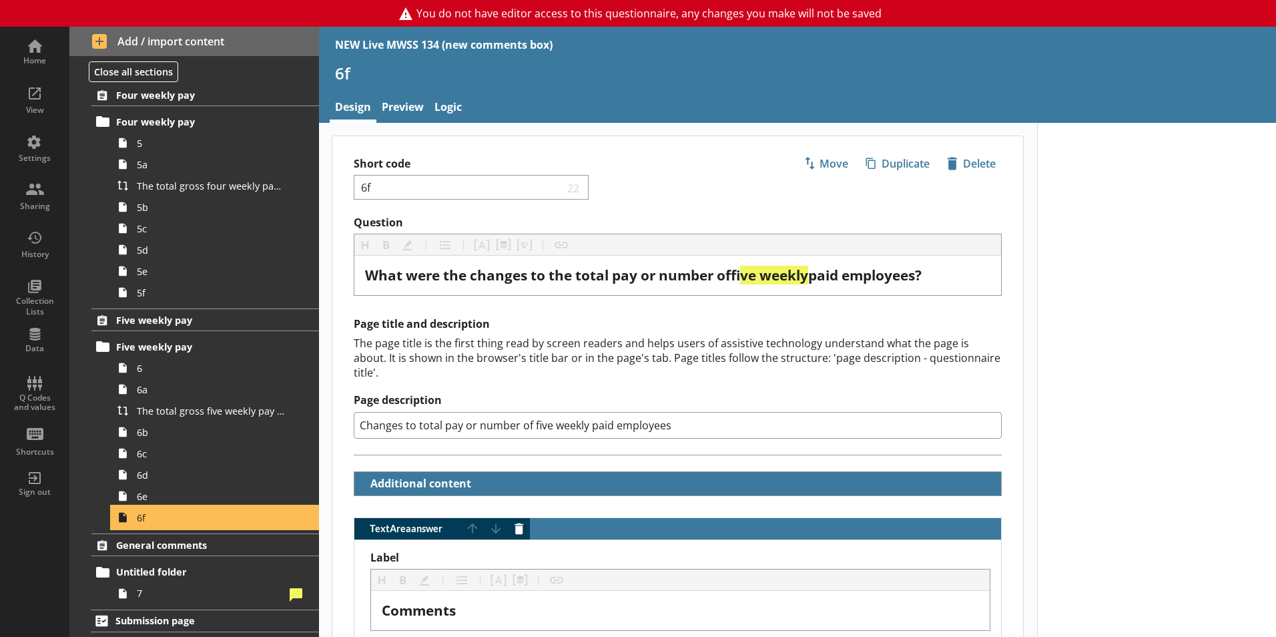
scroll to position [280, 0]
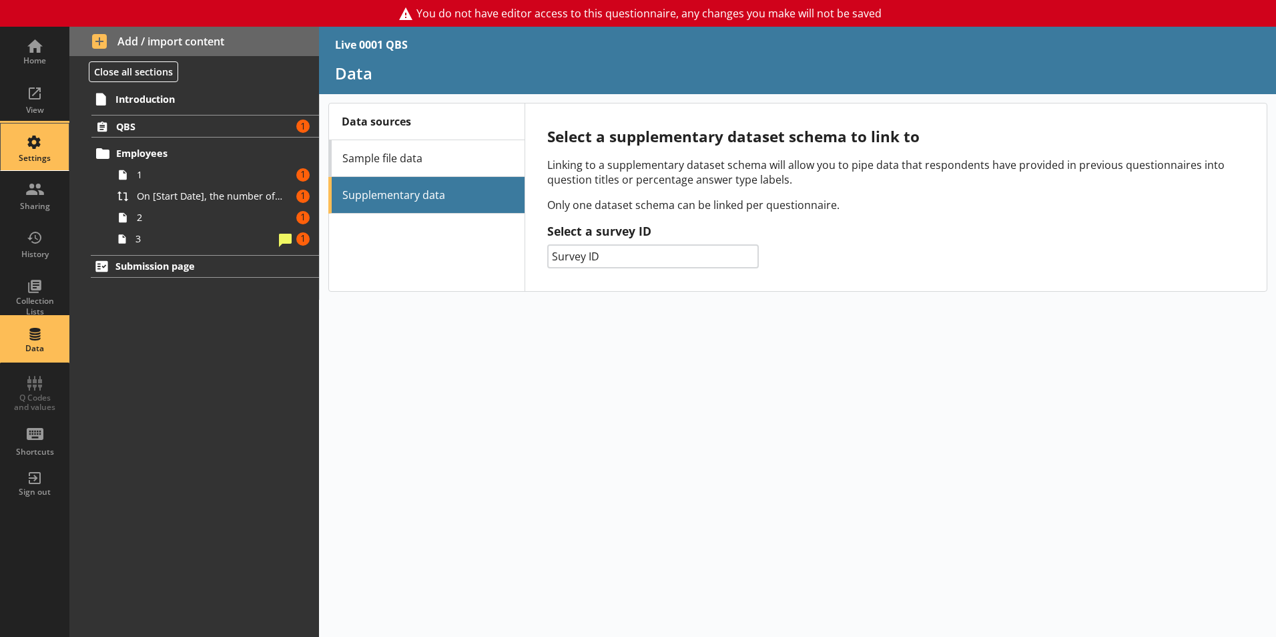
click at [33, 126] on div "Settings" at bounding box center [34, 146] width 47 height 47
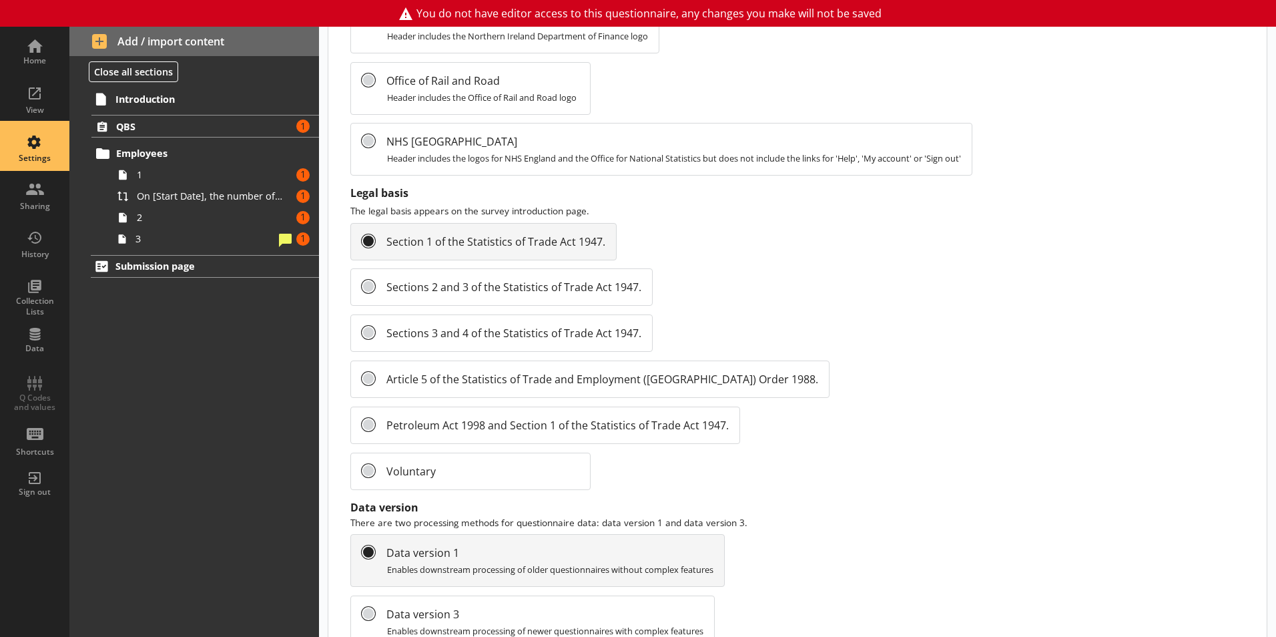
scroll to position [1414, 0]
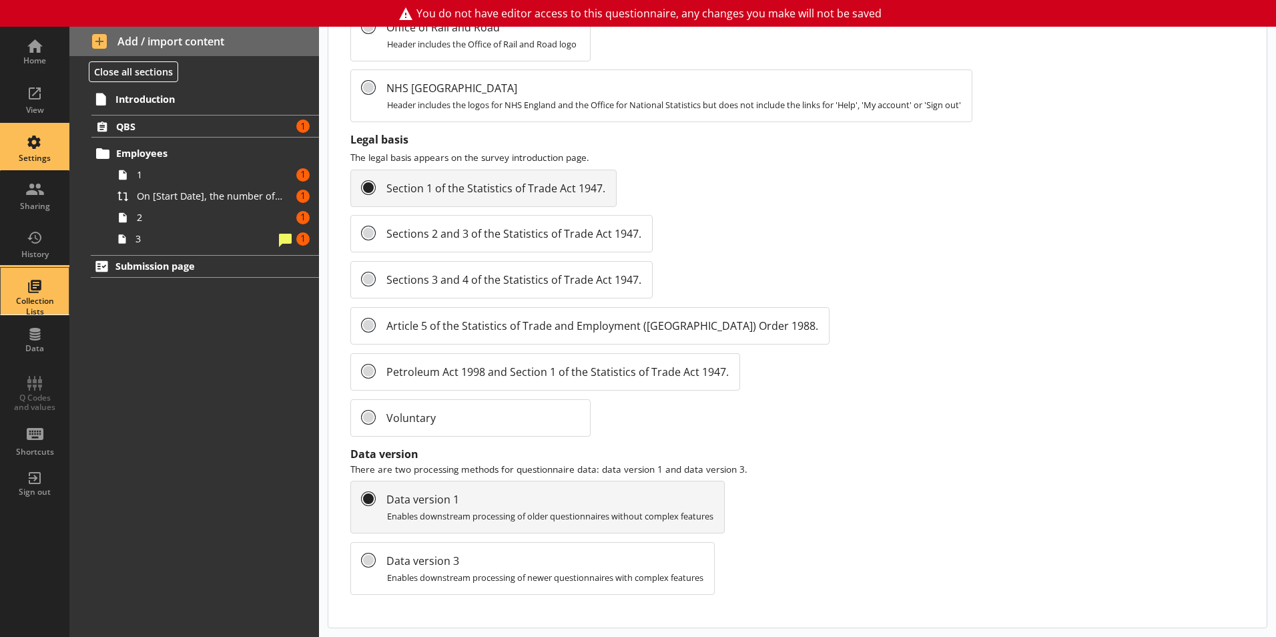
click at [25, 288] on div "Collection Lists" at bounding box center [34, 291] width 47 height 47
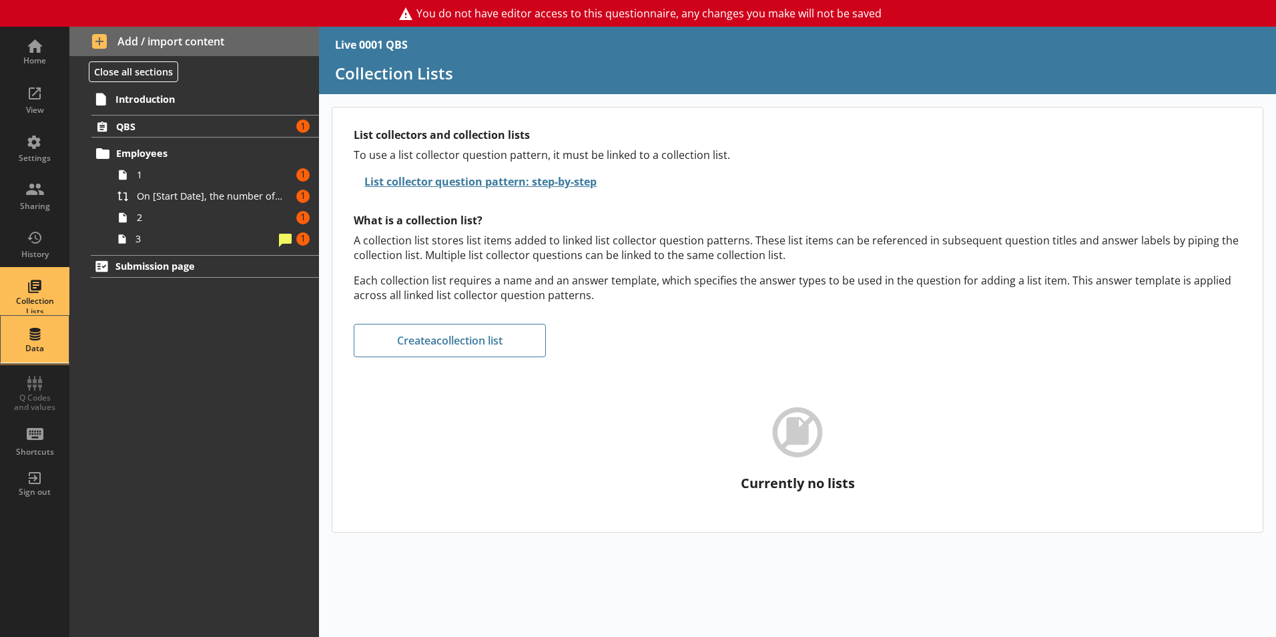
click at [49, 344] on div "Data" at bounding box center [34, 348] width 47 height 11
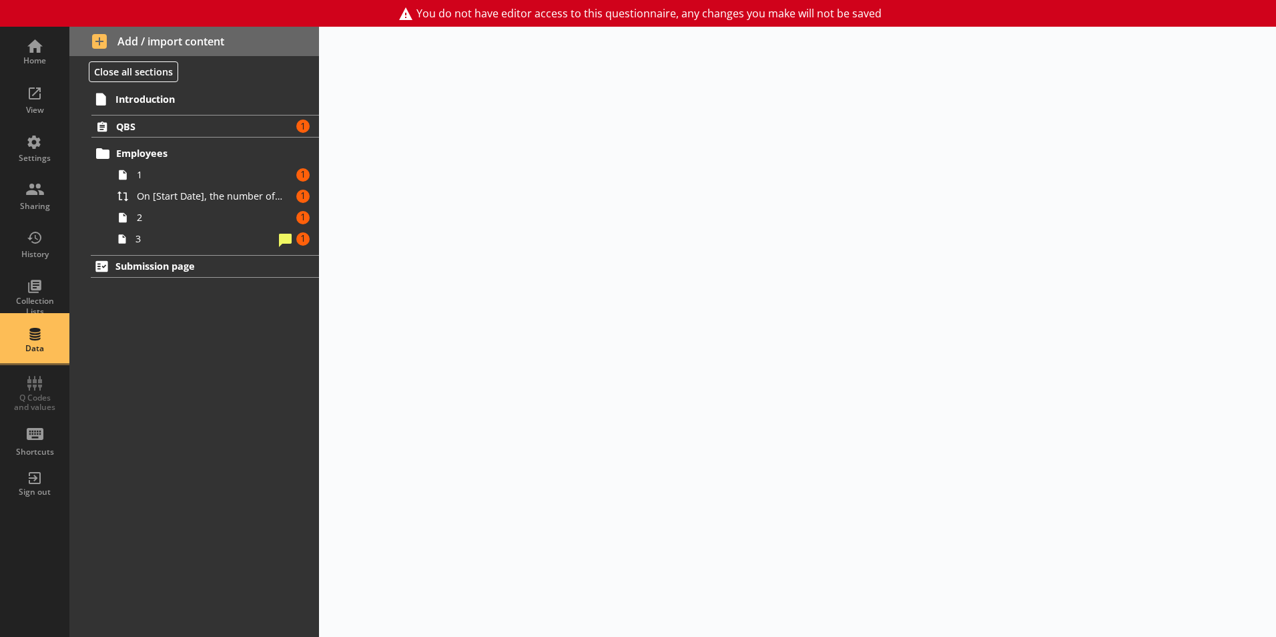
select select "Date"
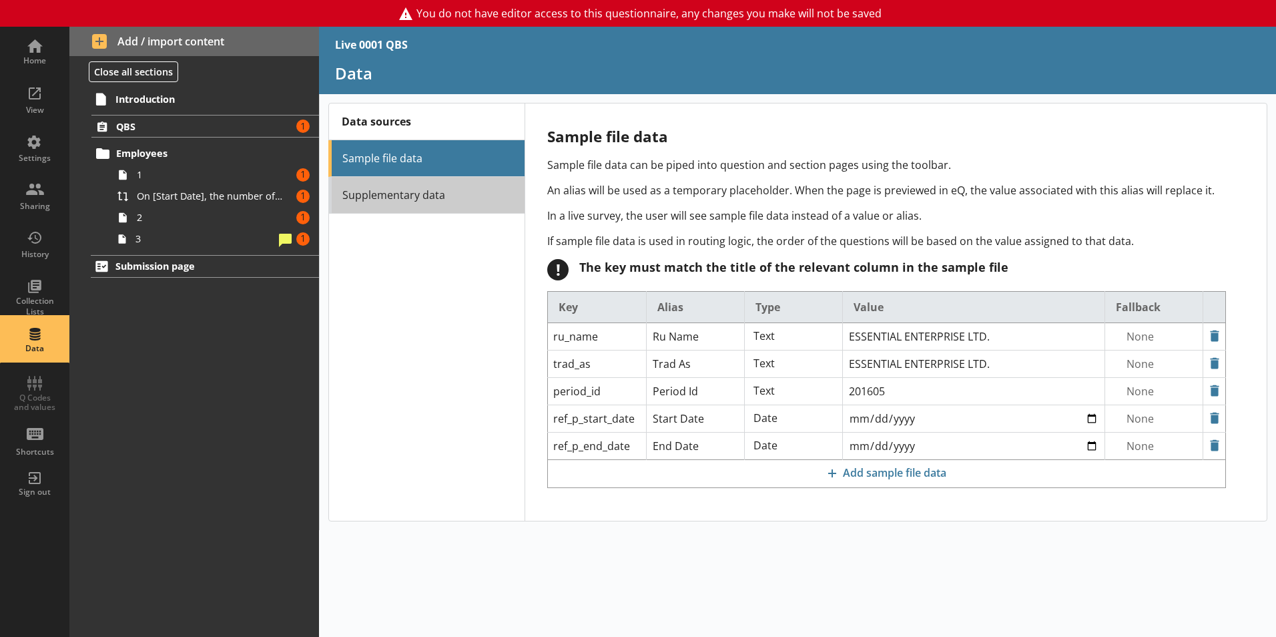
click at [392, 190] on link "Supplementary data" at bounding box center [426, 195] width 196 height 37
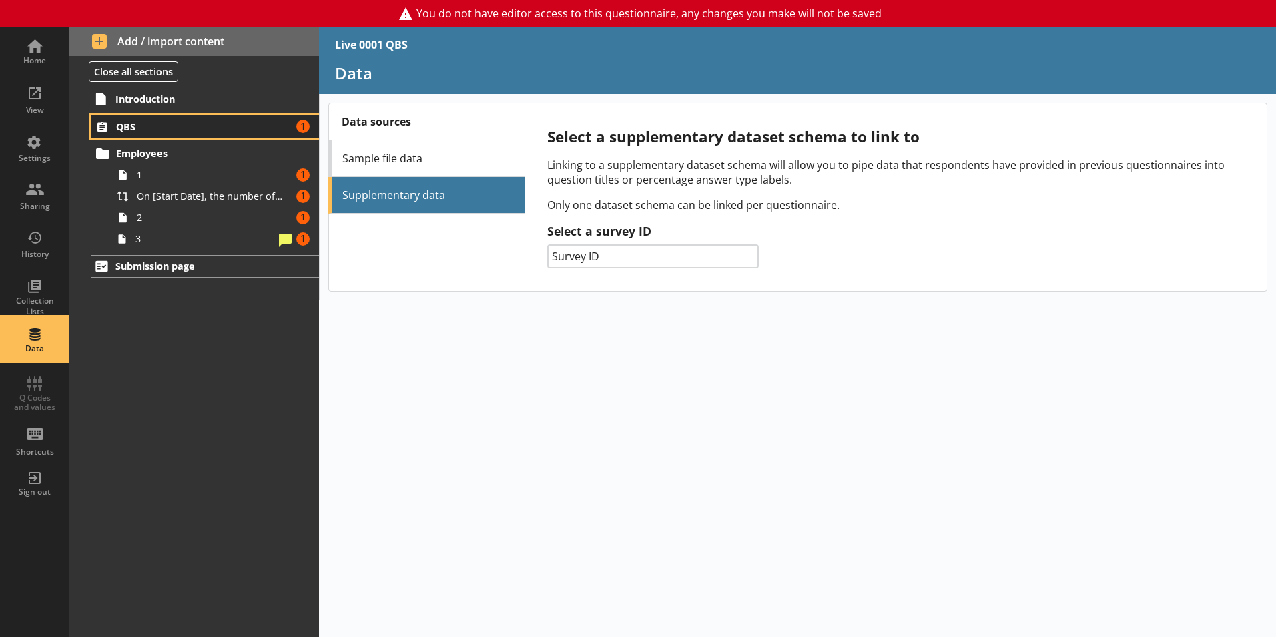
click at [114, 118] on link "QBS Amount of errors: 1" at bounding box center [205, 126] width 228 height 23
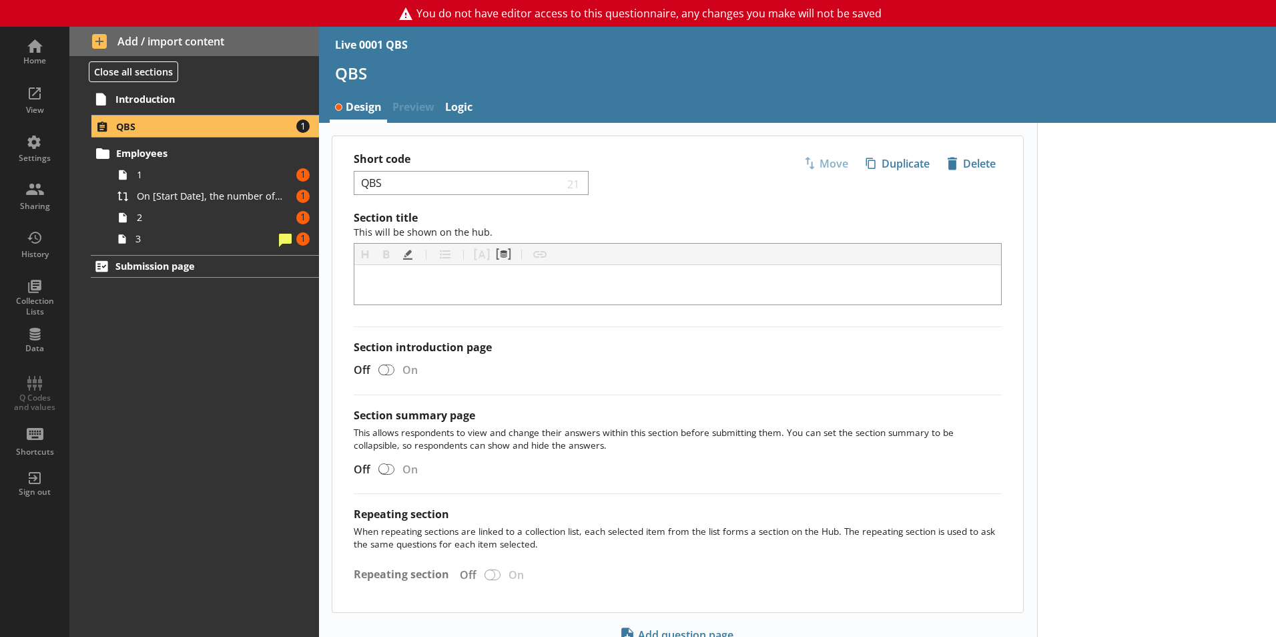
scroll to position [53, 0]
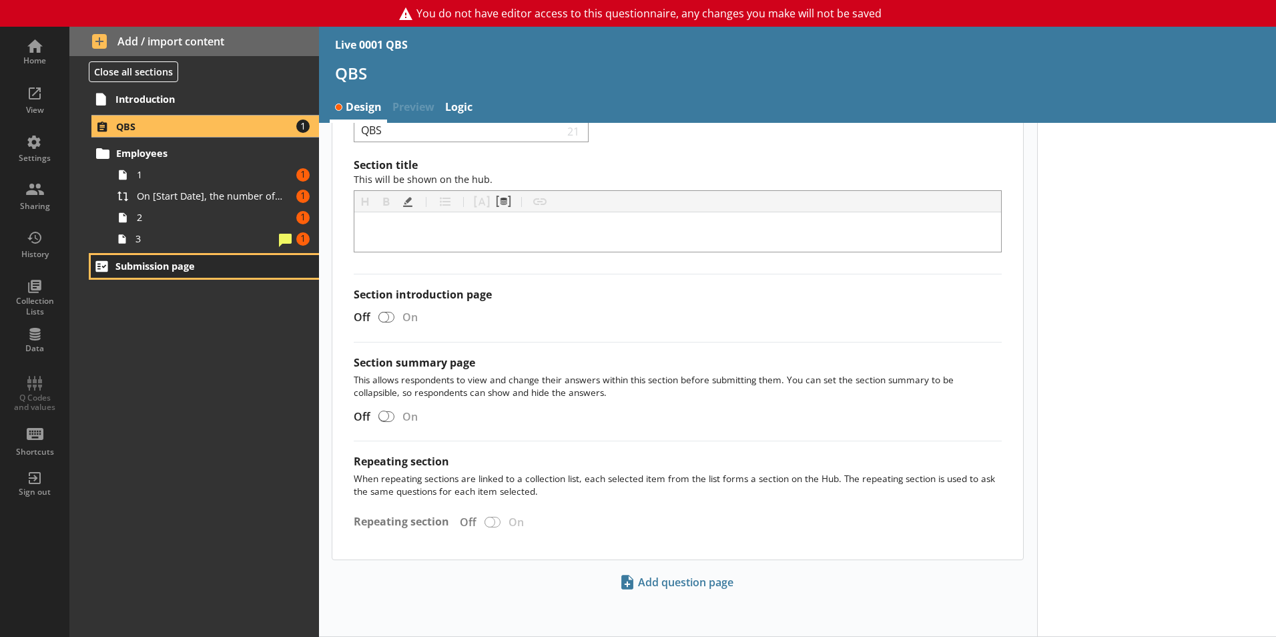
click at [179, 262] on span "Submission page" at bounding box center [197, 266] width 164 height 13
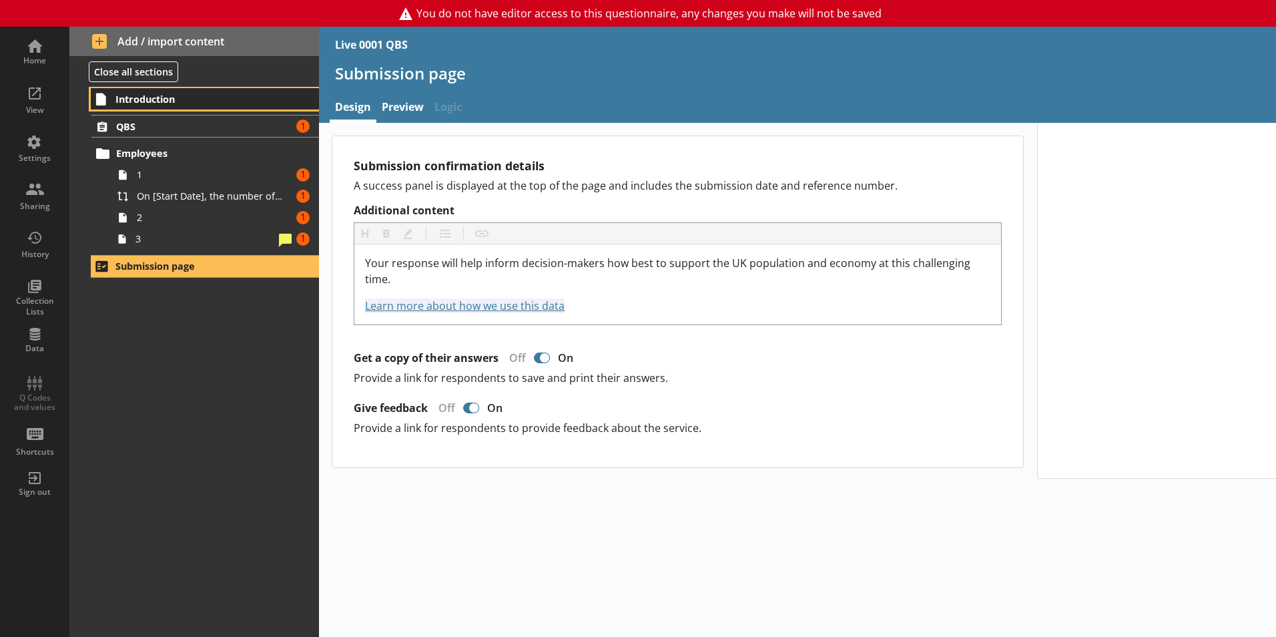
click at [169, 95] on span "Introduction" at bounding box center [197, 99] width 164 height 13
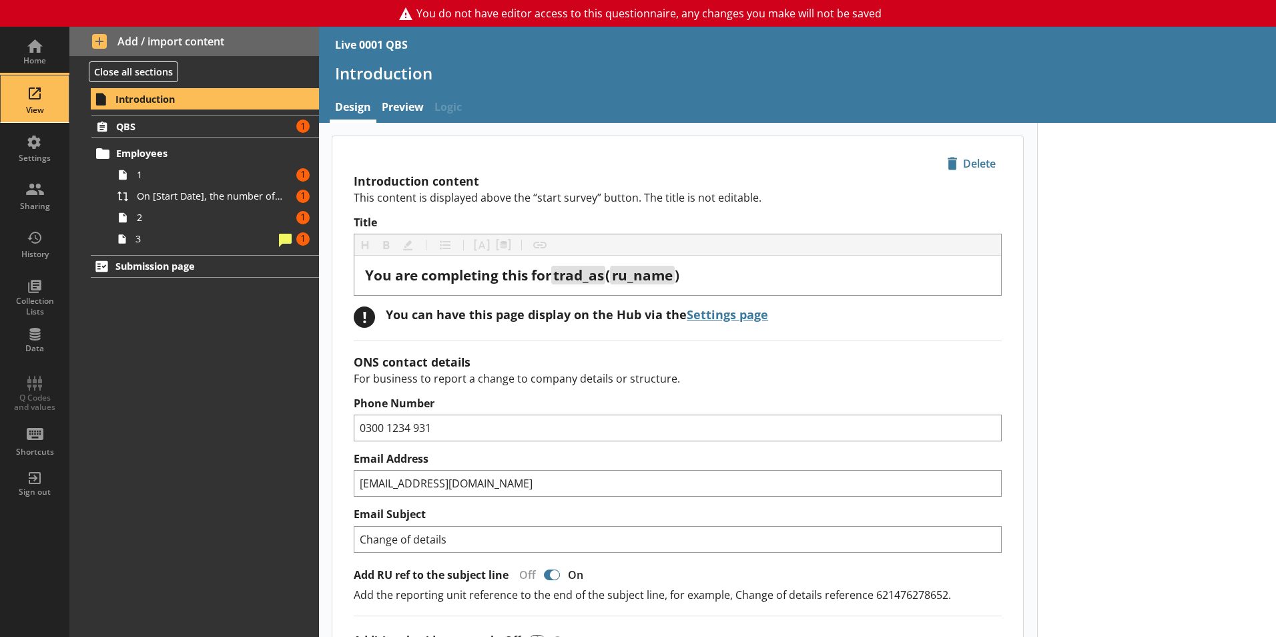
click at [30, 96] on div "View" at bounding box center [34, 98] width 47 height 47
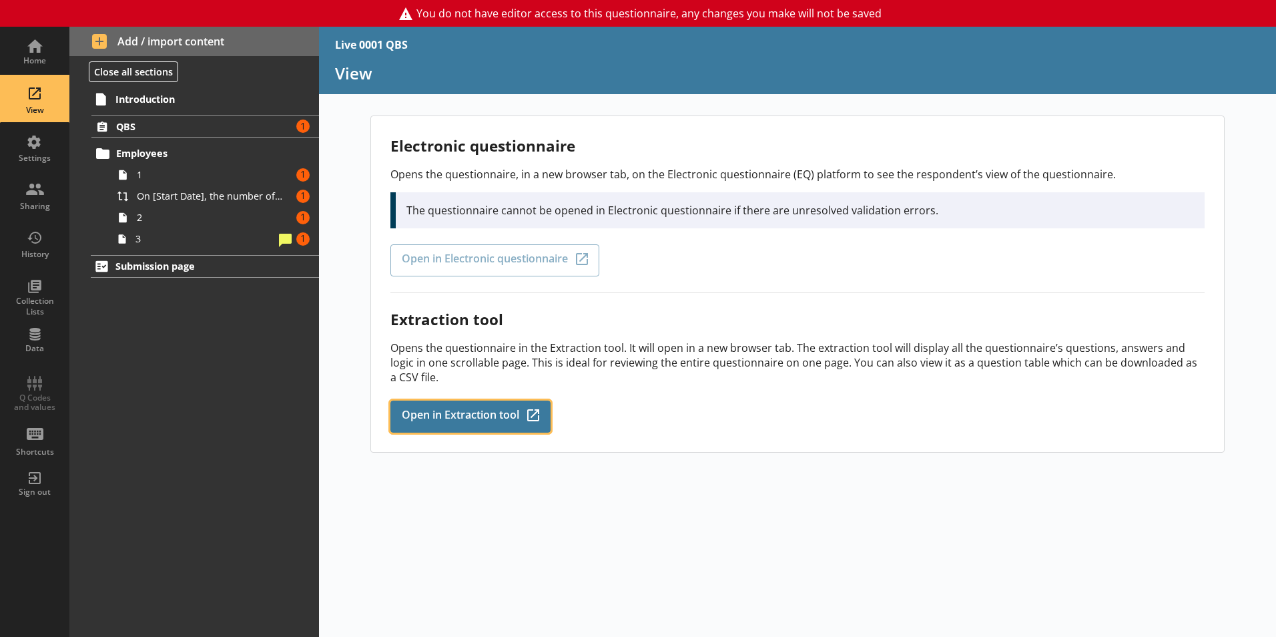
click at [451, 411] on span "Open in Extraction tool" at bounding box center [460, 416] width 117 height 15
click at [30, 390] on div "Home View Settings Sharing History Collection Lists Data Q Codes and values Sho…" at bounding box center [34, 267] width 69 height 481
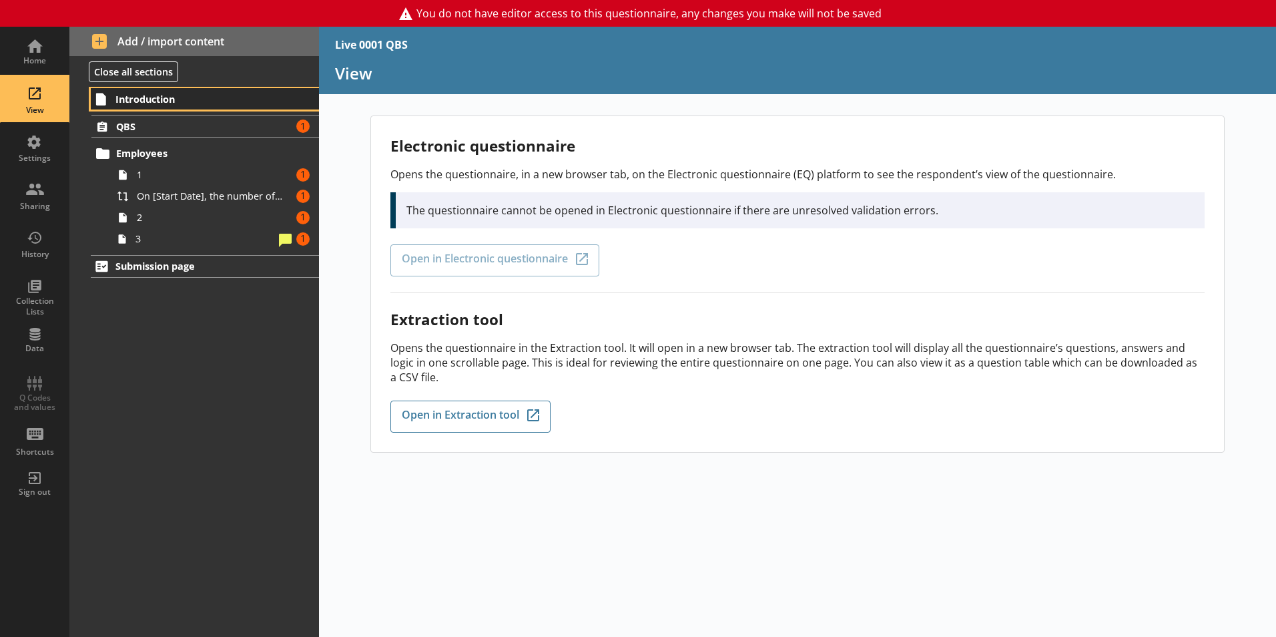
click at [172, 105] on link "Introduction" at bounding box center [205, 98] width 228 height 21
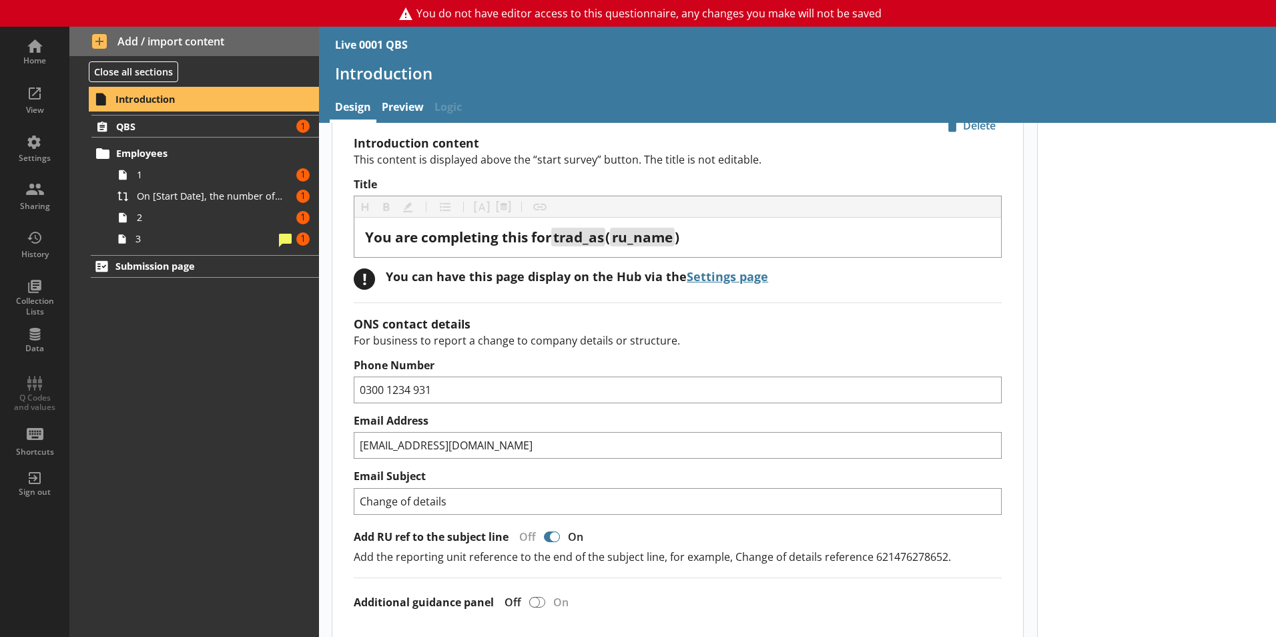
scroll to position [37, 0]
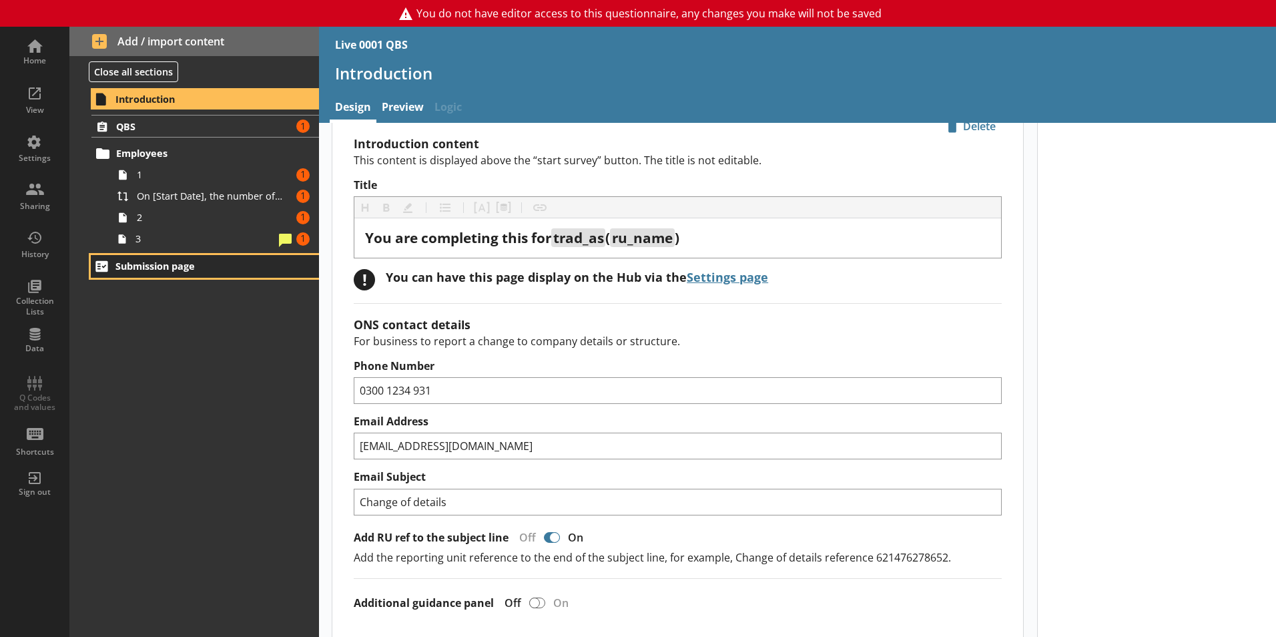
click at [164, 269] on span "Submission page" at bounding box center [197, 266] width 164 height 13
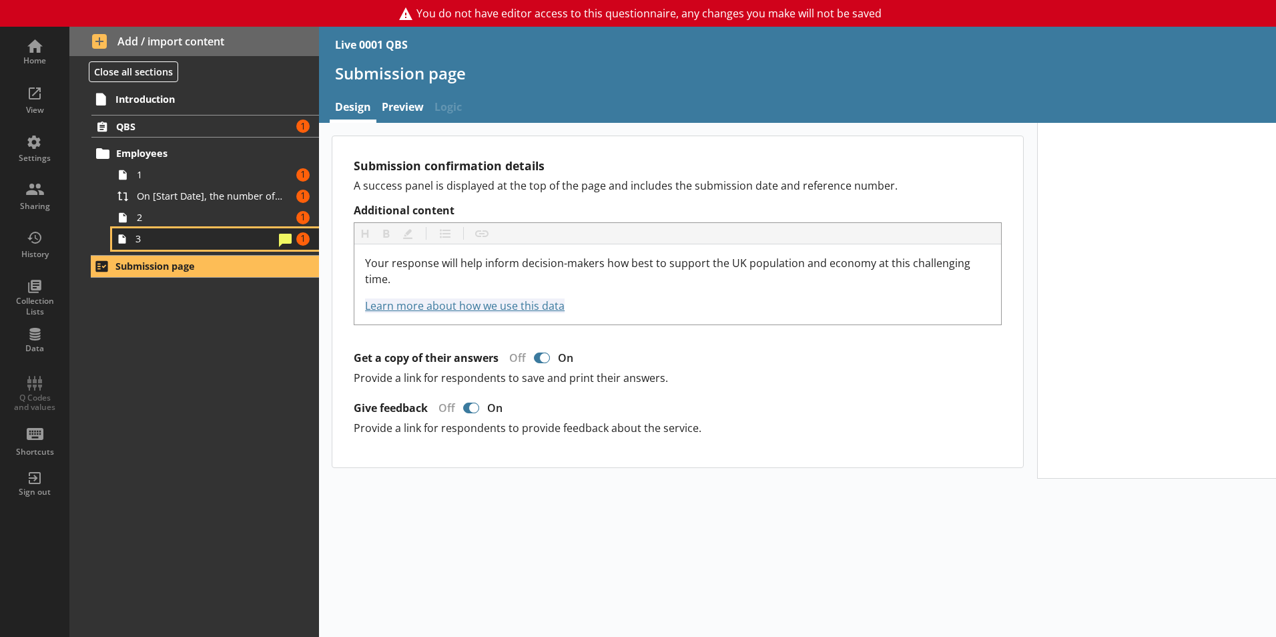
click at [137, 243] on span "3" at bounding box center [204, 238] width 139 height 13
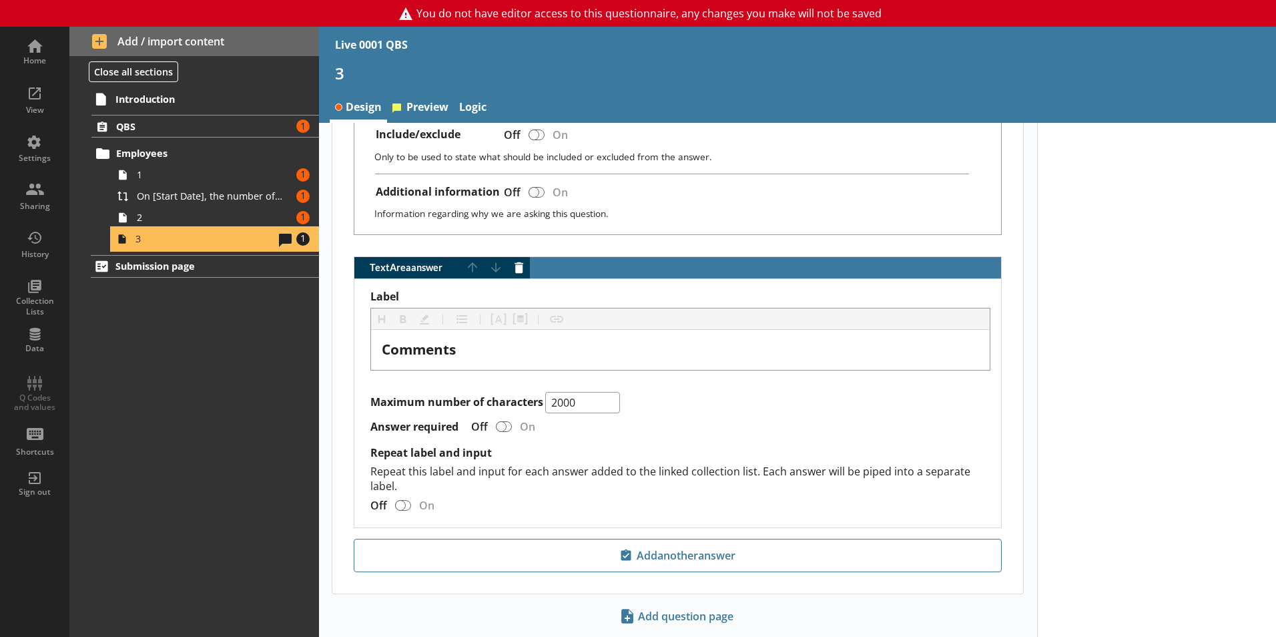
scroll to position [624, 0]
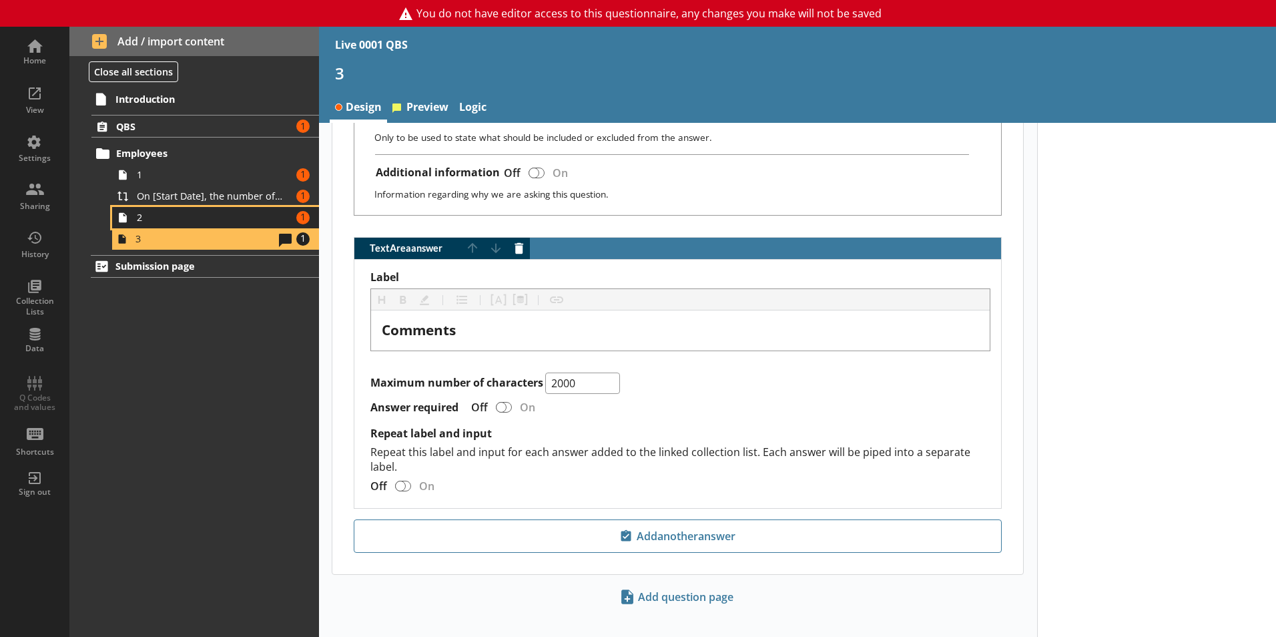
click at [212, 217] on span "2" at bounding box center [211, 217] width 148 height 13
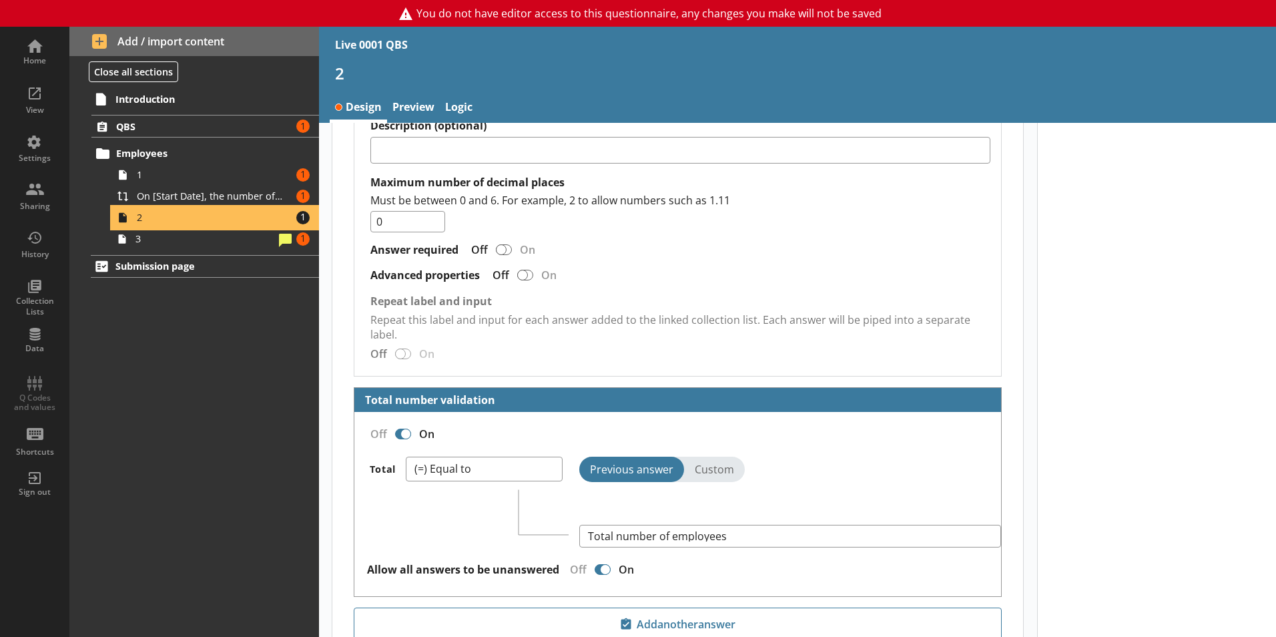
scroll to position [2449, 0]
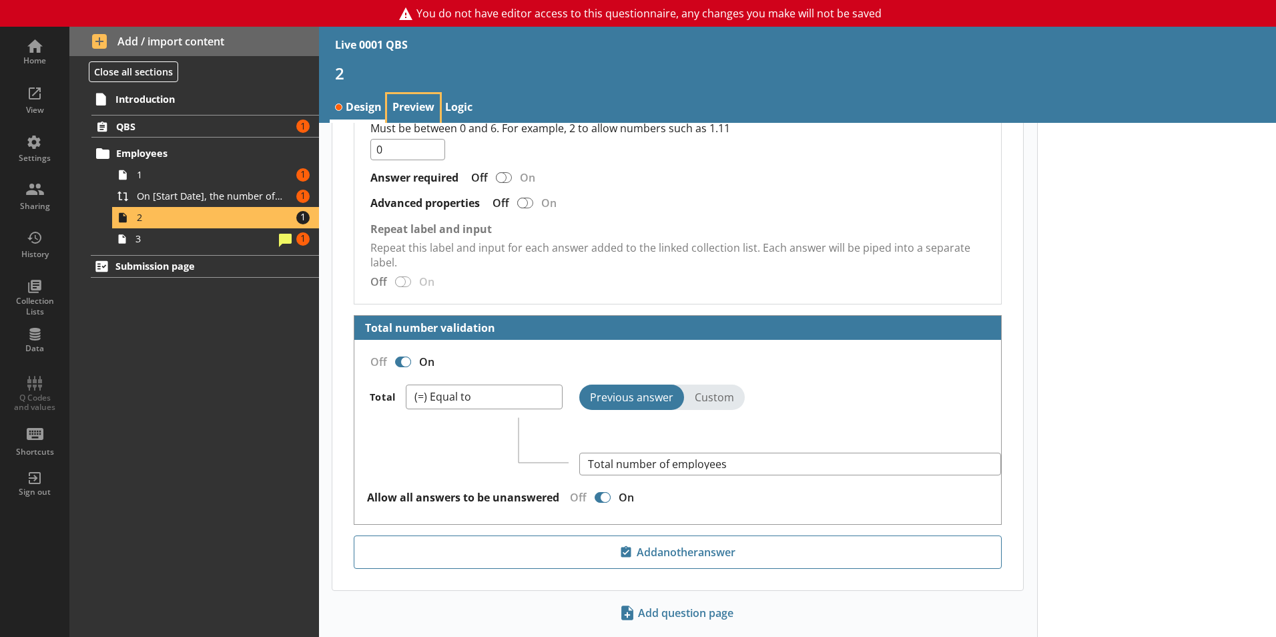
click at [408, 113] on link "Preview" at bounding box center [413, 108] width 53 height 29
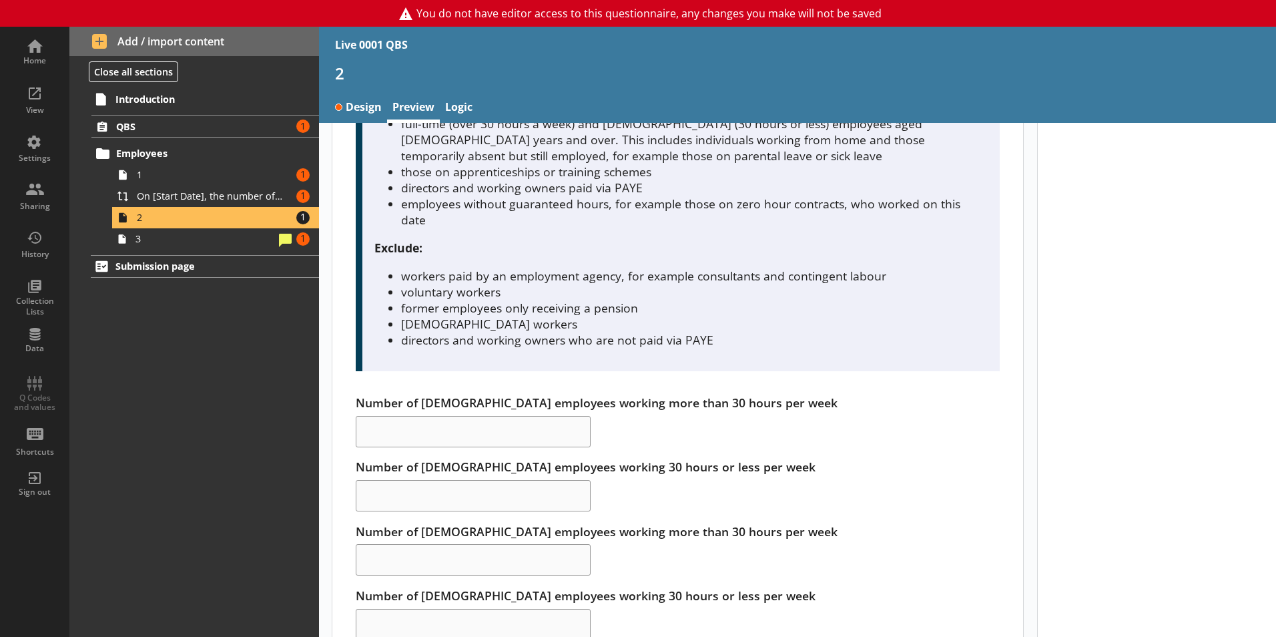
scroll to position [194, 0]
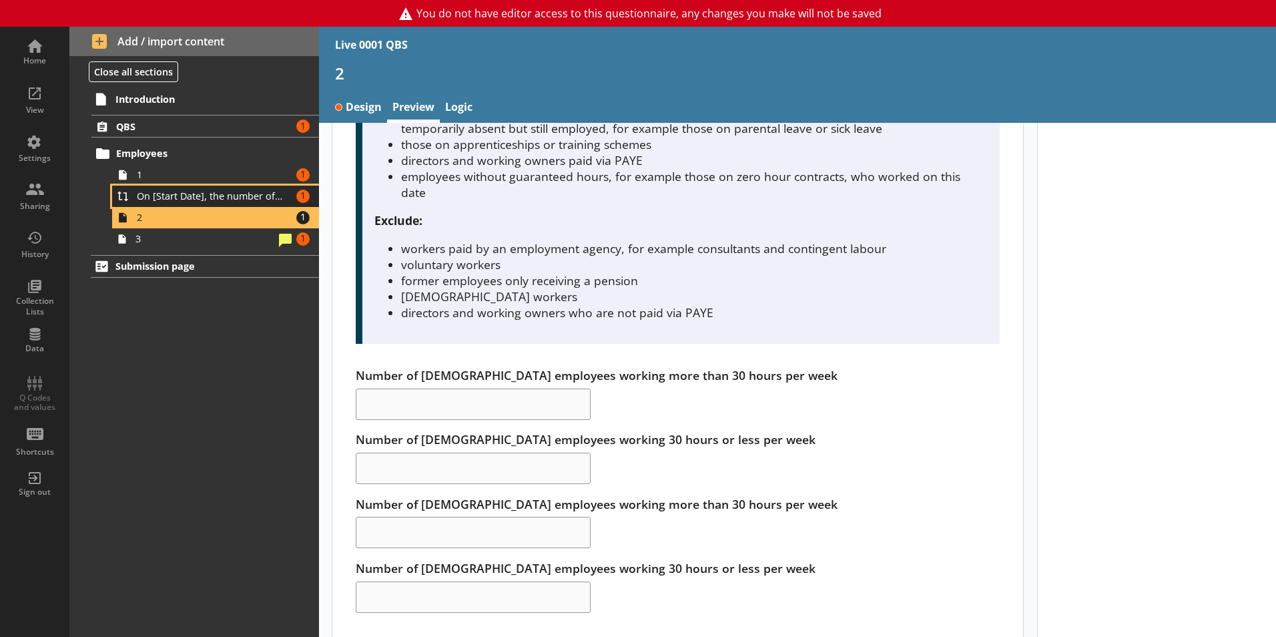
click at [184, 192] on span "On [Start Date], the number of employees for [Ru Name] was [Total number of emp…" at bounding box center [211, 196] width 148 height 13
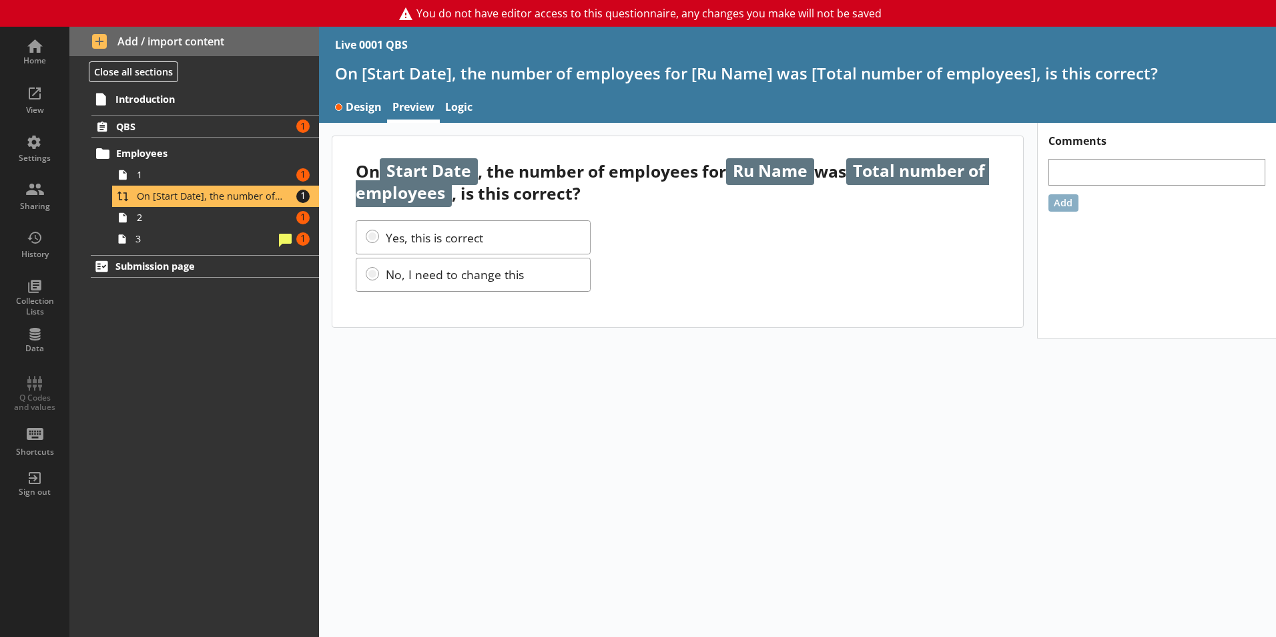
click at [536, 317] on div "On Start Date , the number of employees for Ru Name was Total number of employe…" at bounding box center [677, 231] width 691 height 190
click at [350, 107] on link "Design" at bounding box center [358, 108] width 57 height 29
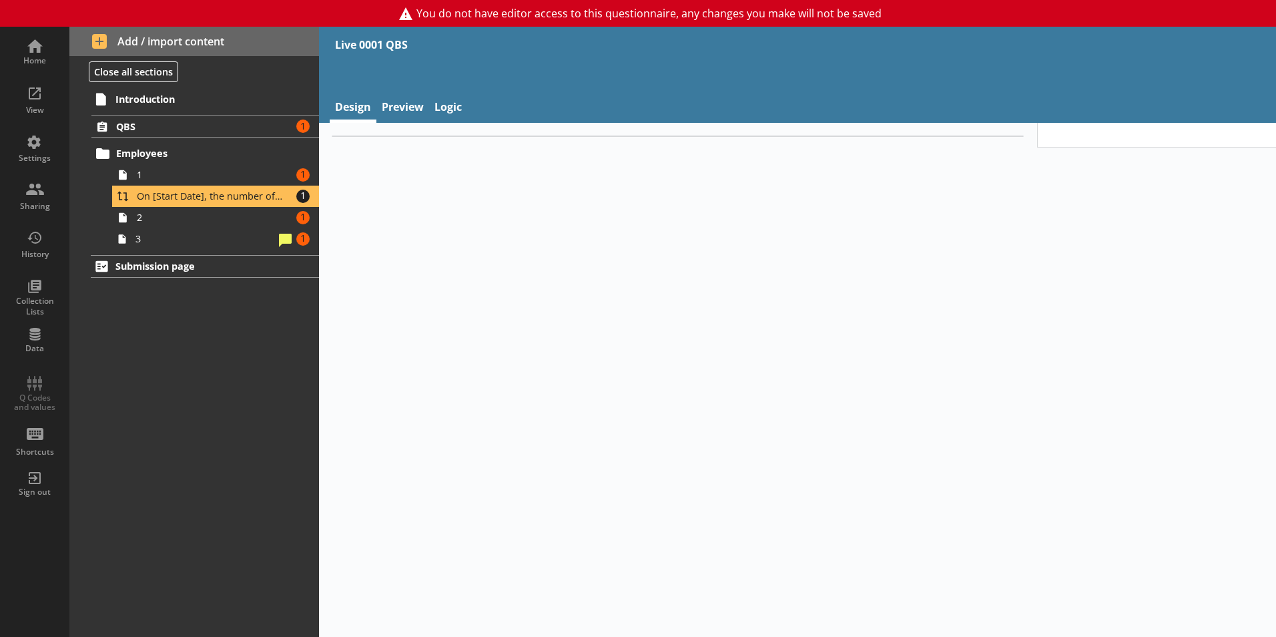
type textarea "x"
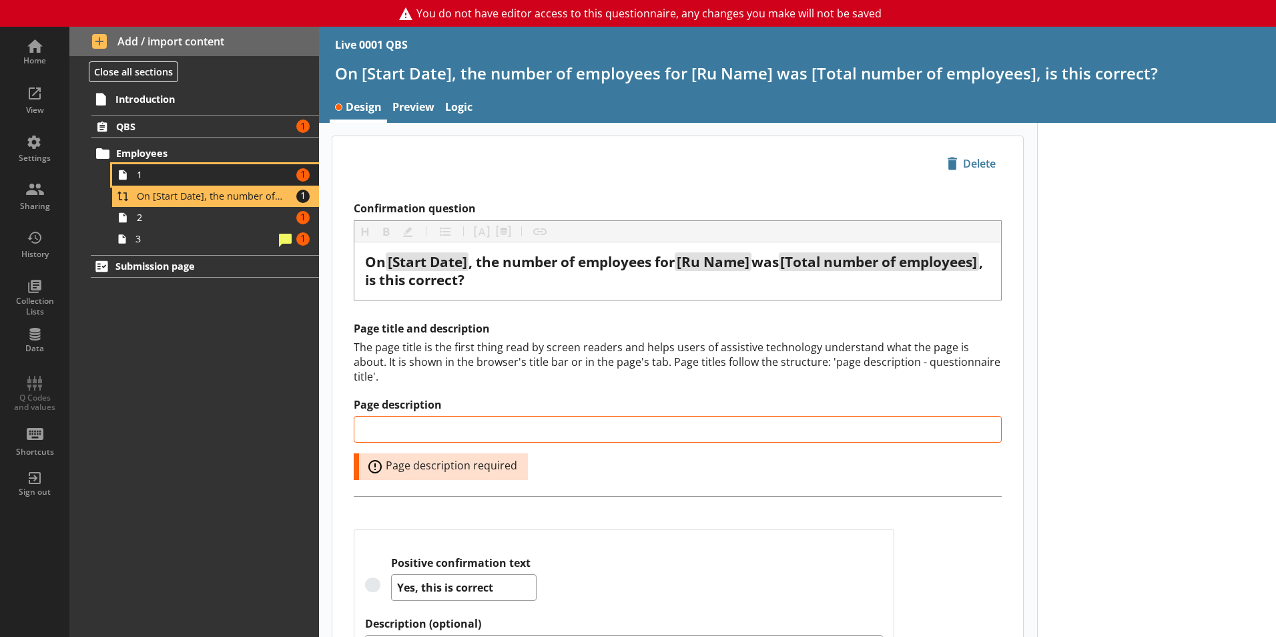
click at [224, 169] on span "1" at bounding box center [211, 174] width 148 height 13
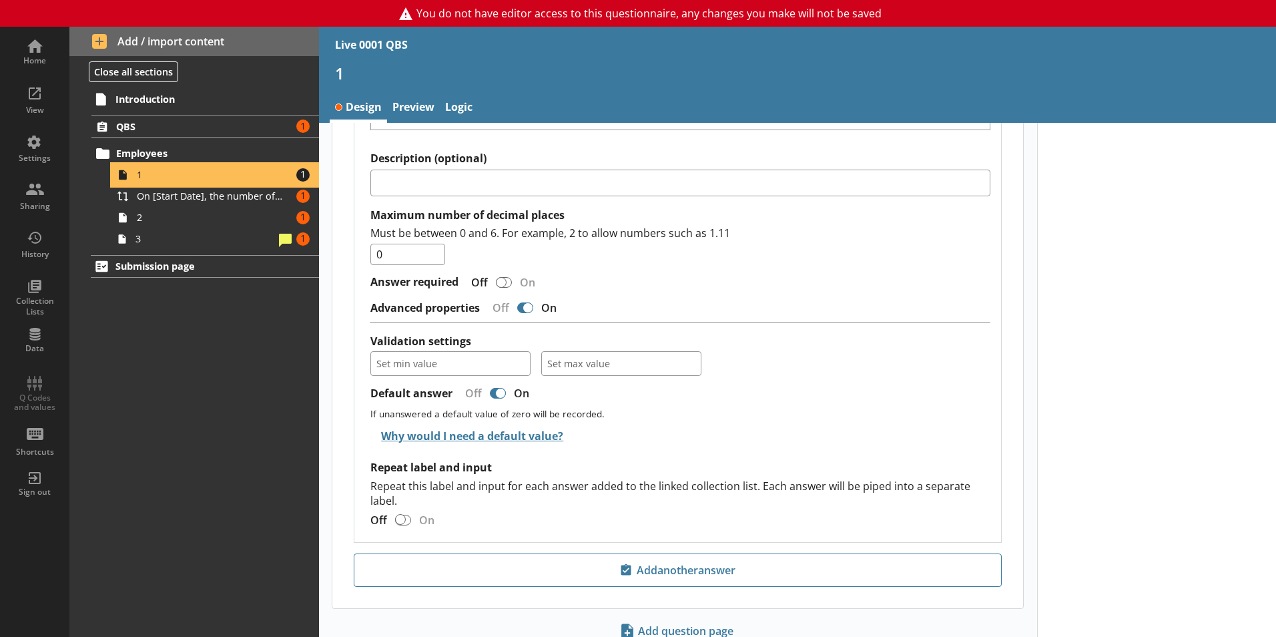
scroll to position [1251, 0]
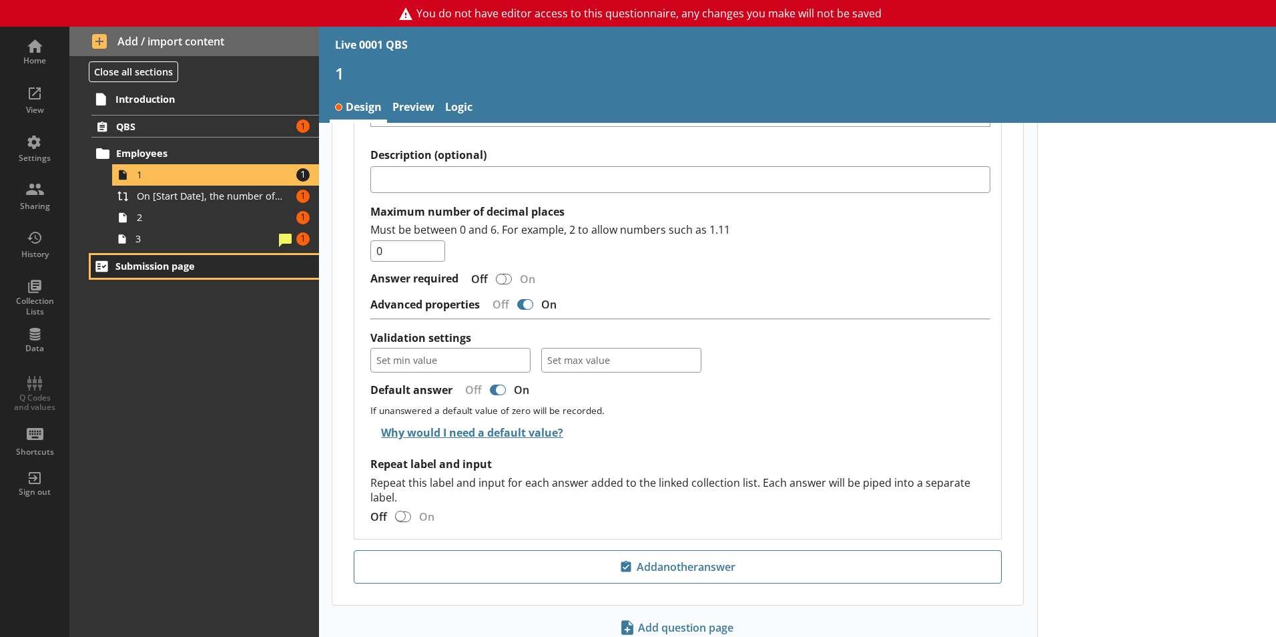
click at [125, 266] on span "Submission page" at bounding box center [197, 266] width 164 height 13
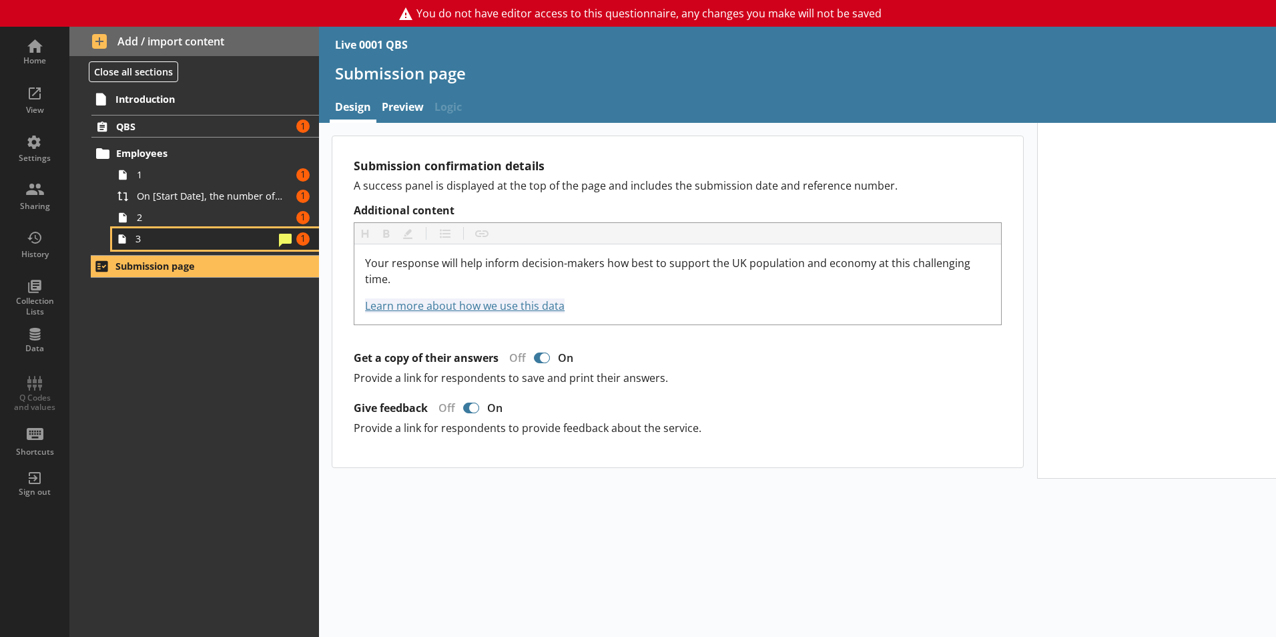
click at [164, 242] on span "3" at bounding box center [204, 238] width 139 height 13
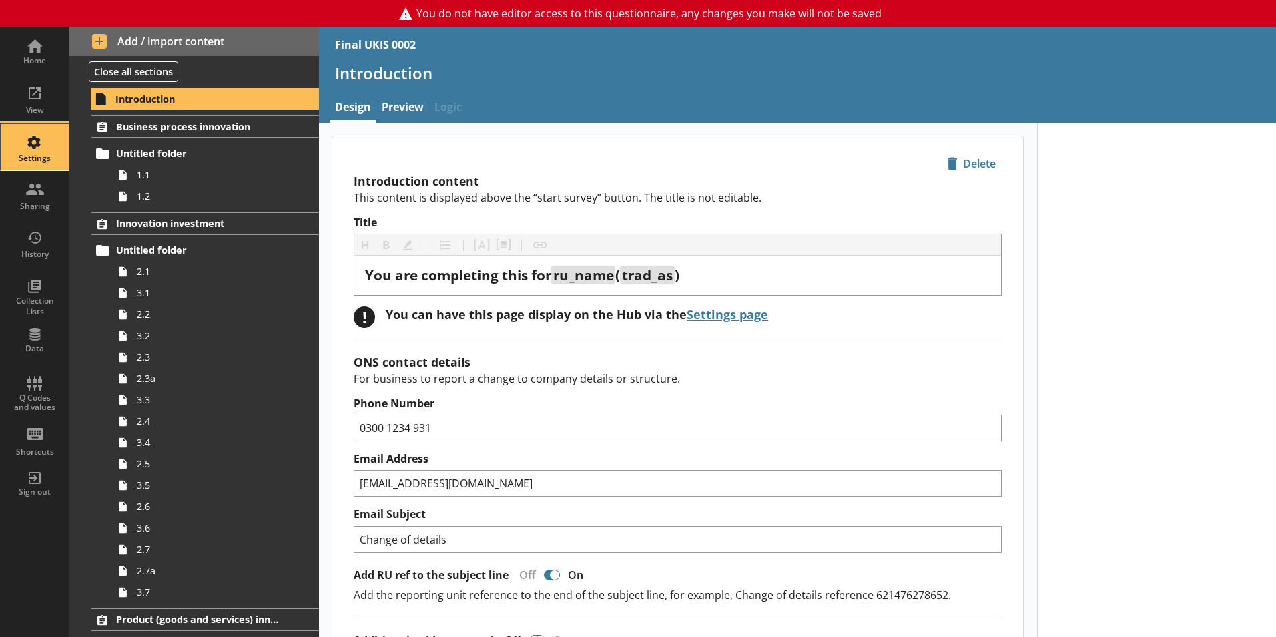
click at [21, 145] on div "Settings" at bounding box center [34, 146] width 47 height 47
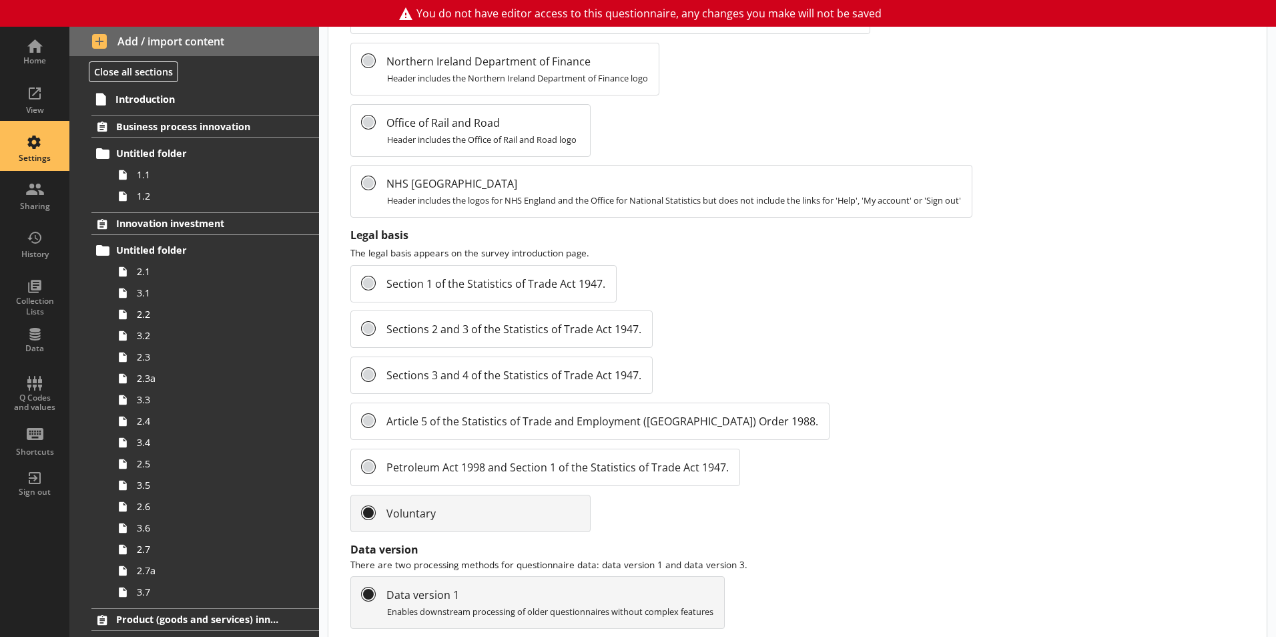
scroll to position [1414, 0]
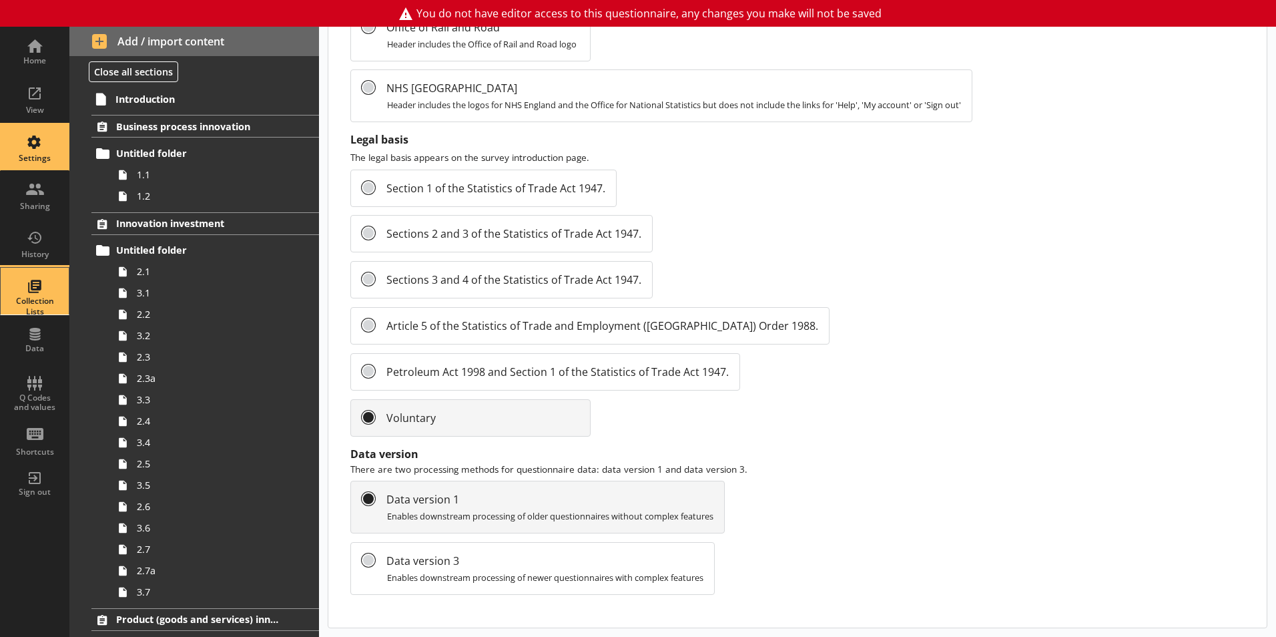
click at [23, 273] on div "Collection Lists" at bounding box center [34, 291] width 47 height 47
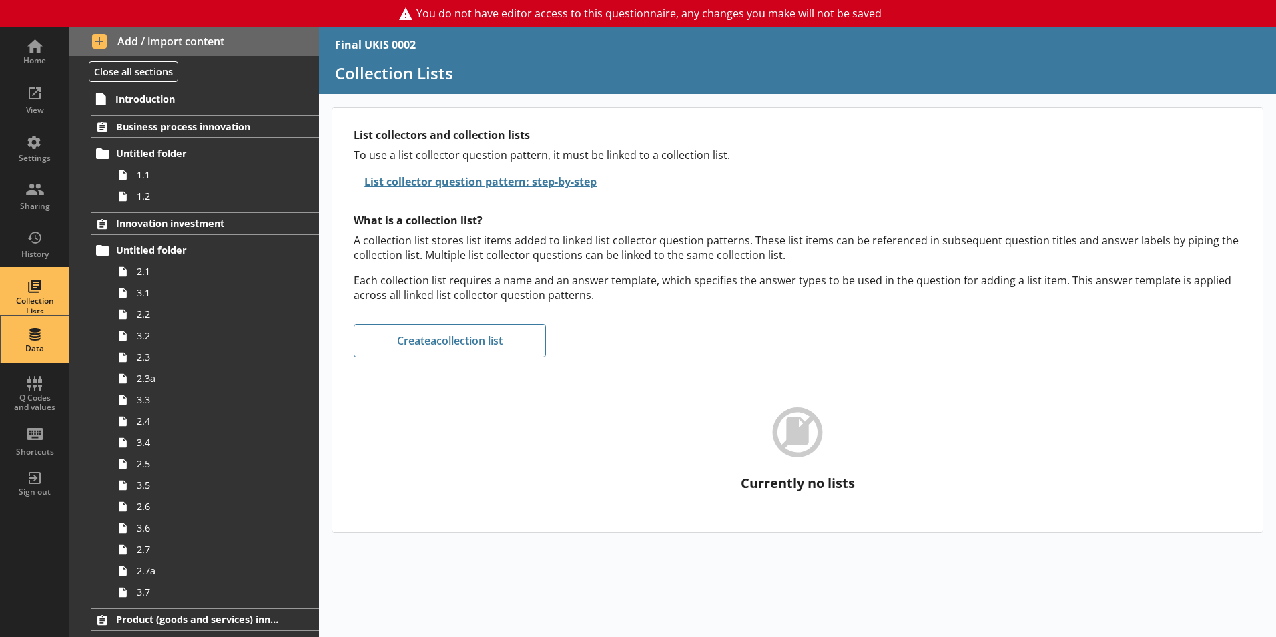
drag, startPoint x: 56, startPoint y: 350, endPoint x: 67, endPoint y: 349, distance: 11.4
click at [55, 350] on div "Data" at bounding box center [34, 348] width 47 height 11
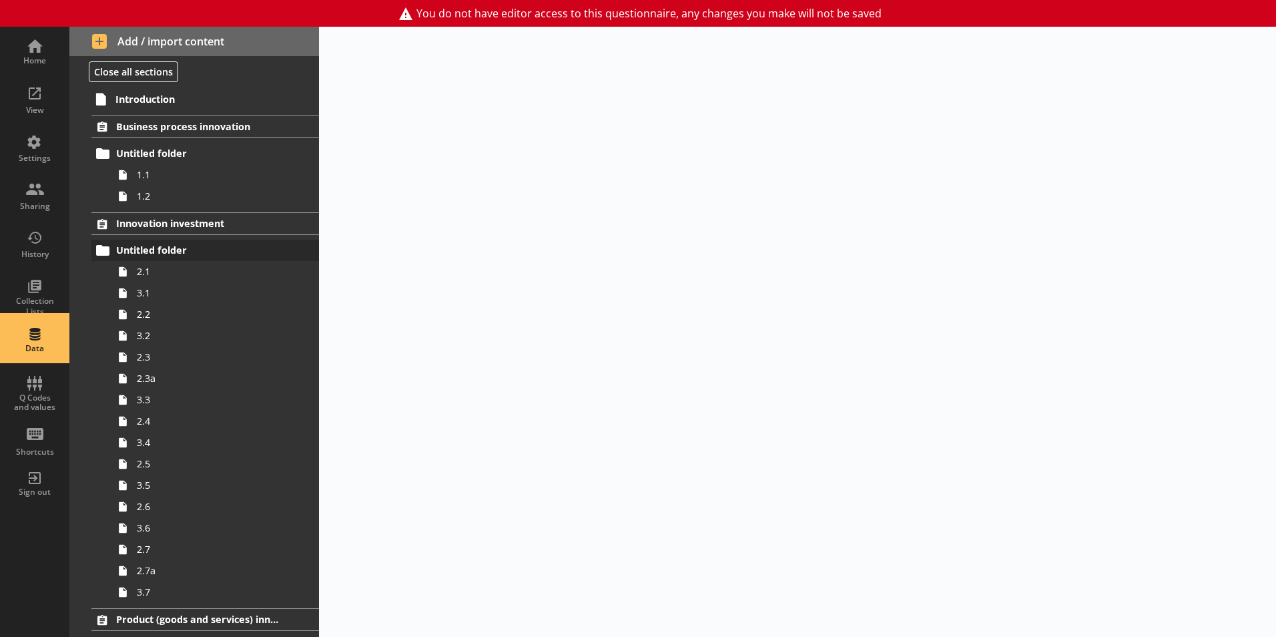
select select "Text_Optional"
select select "Date"
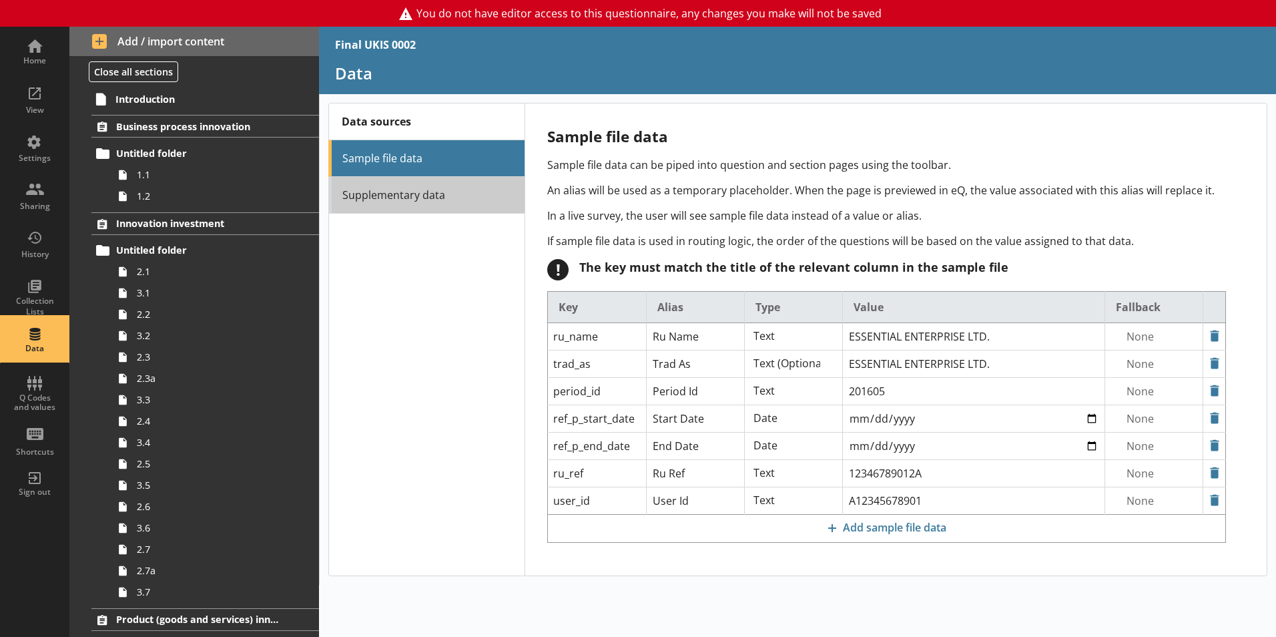
click at [386, 191] on link "Supplementary data" at bounding box center [426, 195] width 196 height 37
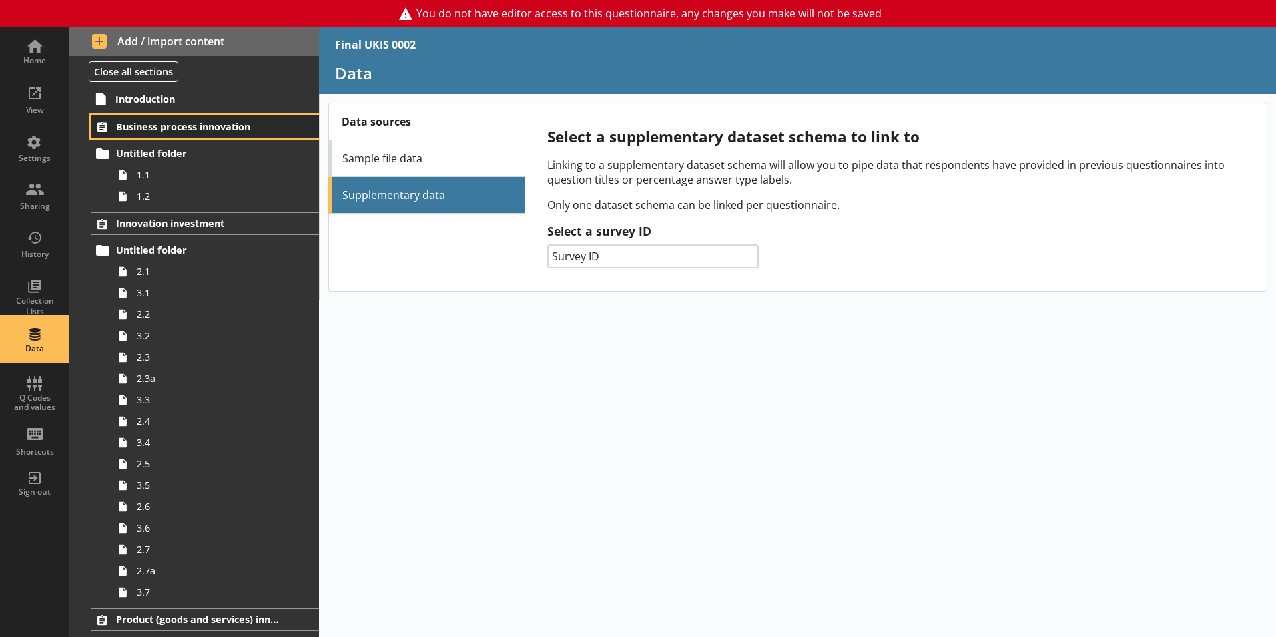
click at [161, 125] on span "Business process innovation" at bounding box center [198, 126] width 164 height 13
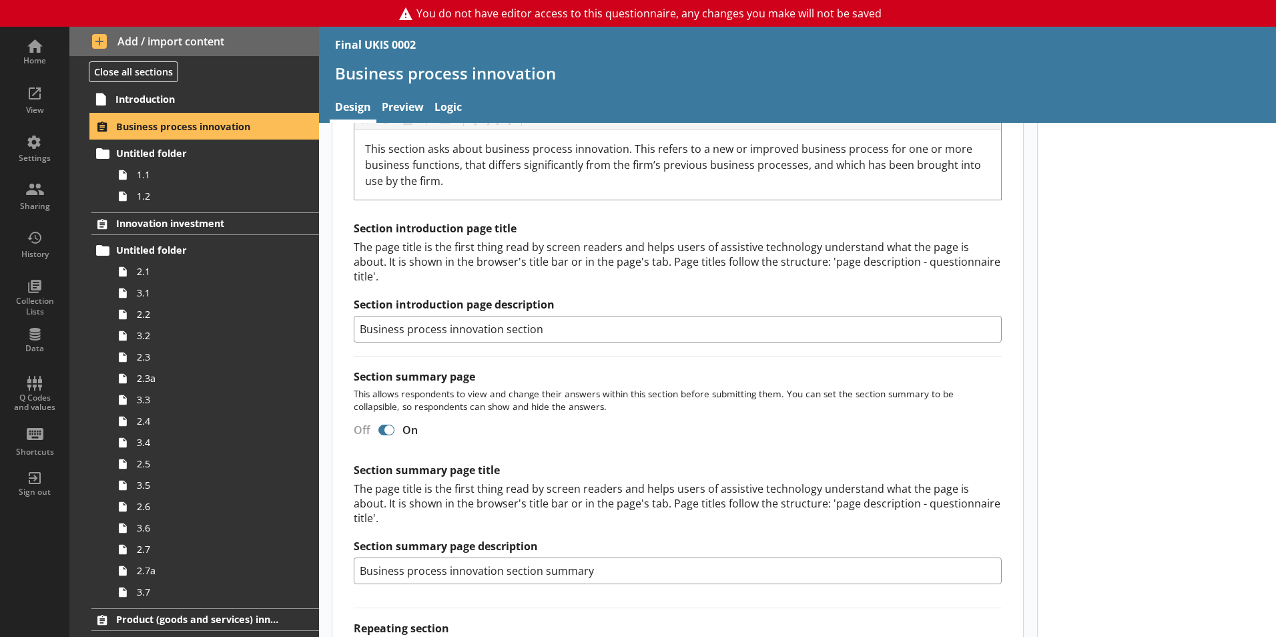
scroll to position [692, 0]
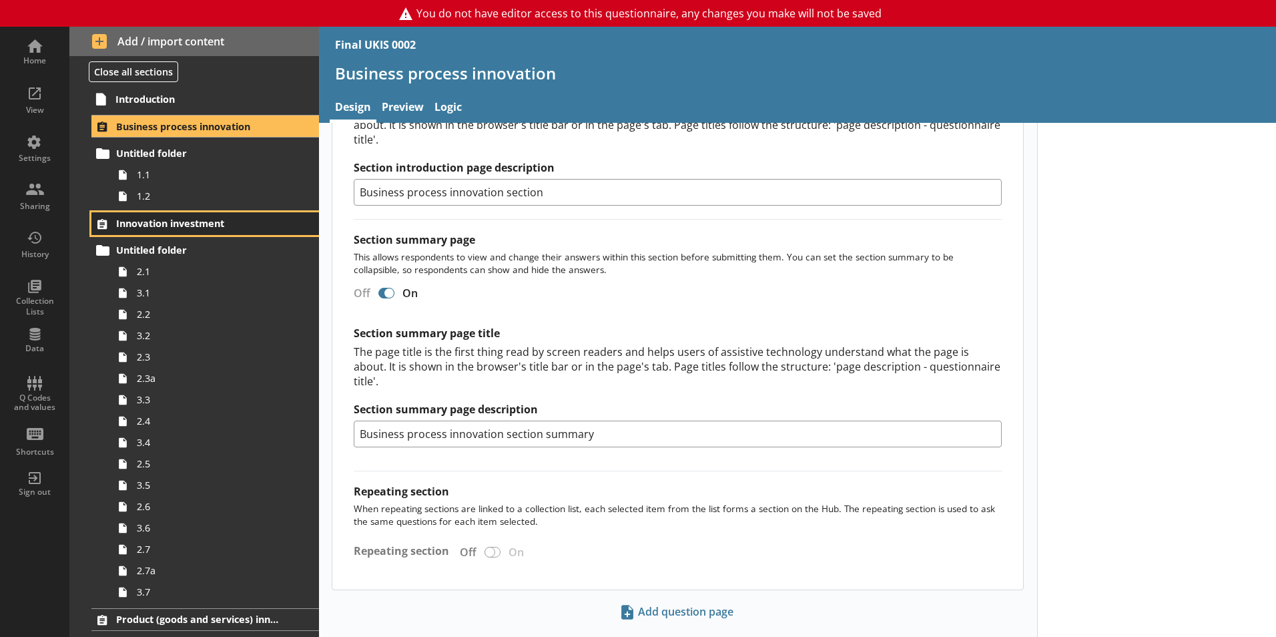
click at [109, 218] on icon at bounding box center [101, 223] width 21 height 21
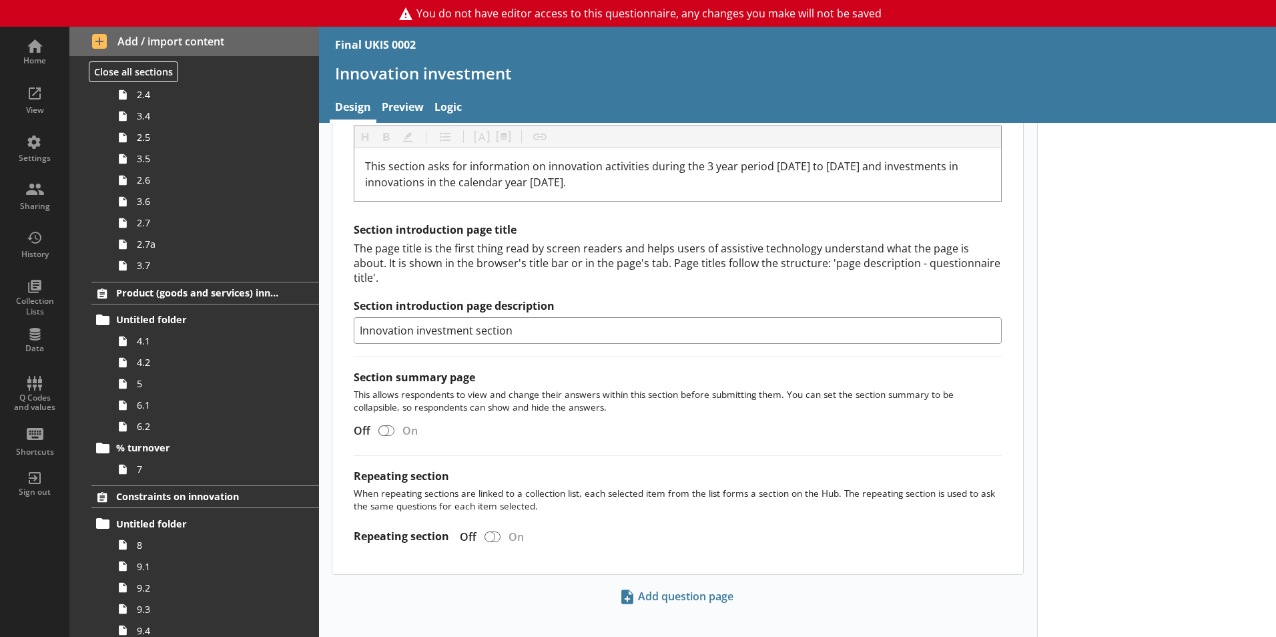
scroll to position [327, 0]
click at [198, 289] on span "Product (goods and services) innovation" at bounding box center [198, 292] width 164 height 13
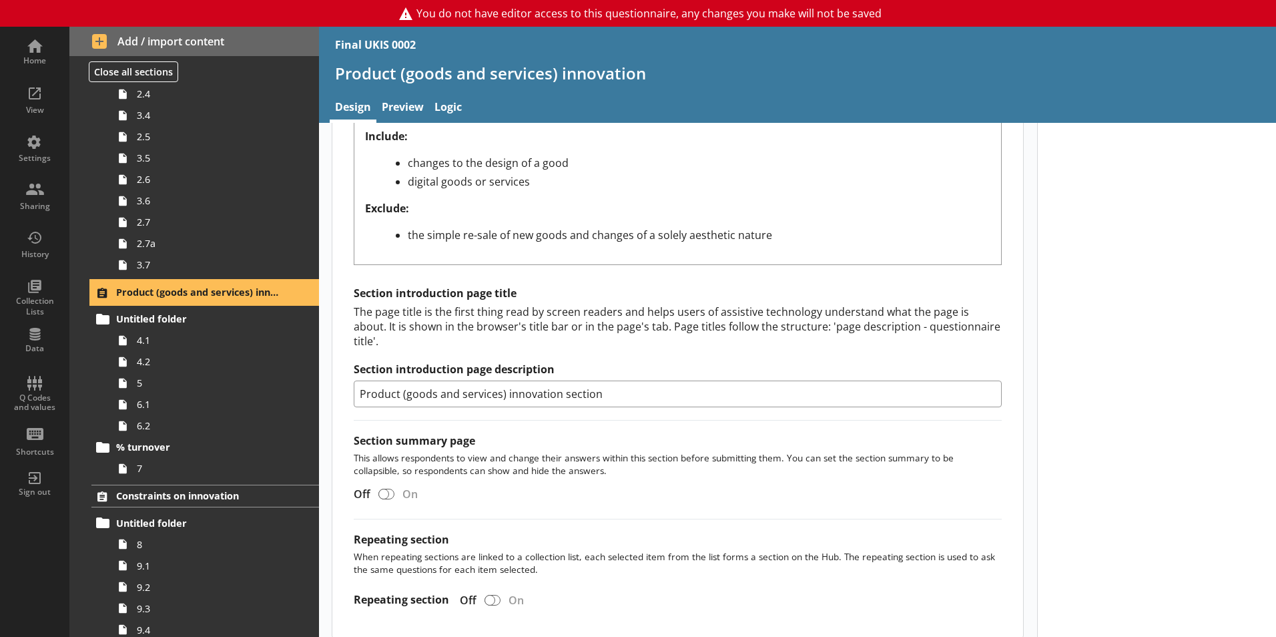
scroll to position [633, 0]
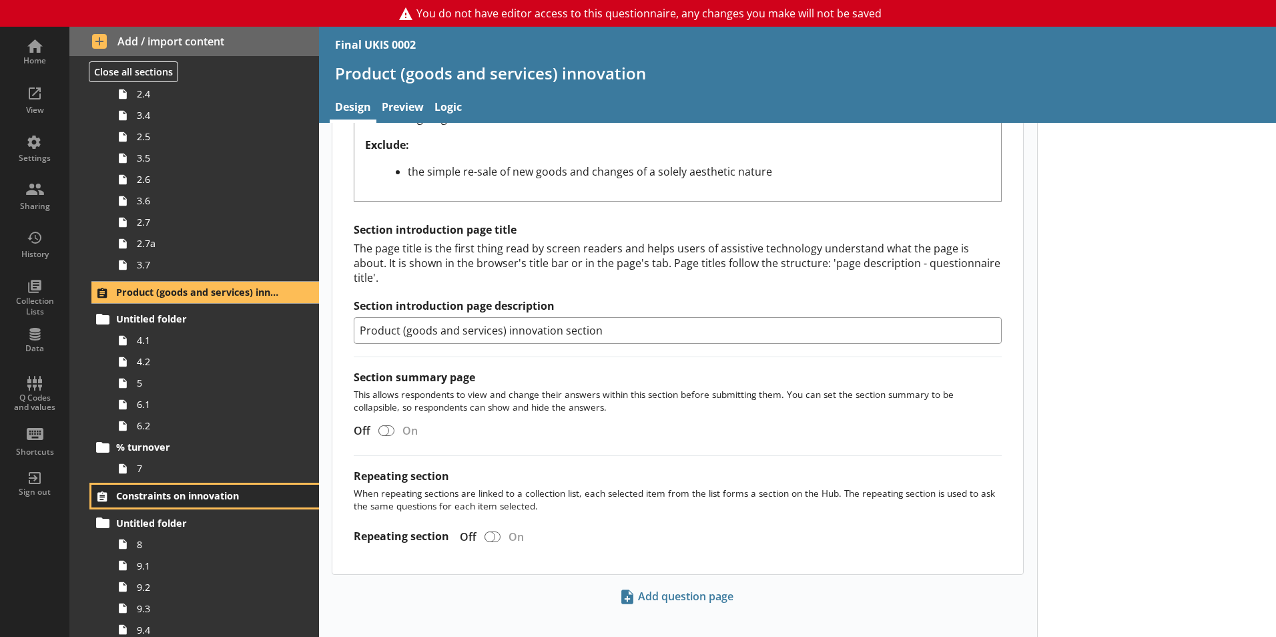
click at [216, 495] on span "Constraints on innovation" at bounding box center [198, 495] width 164 height 13
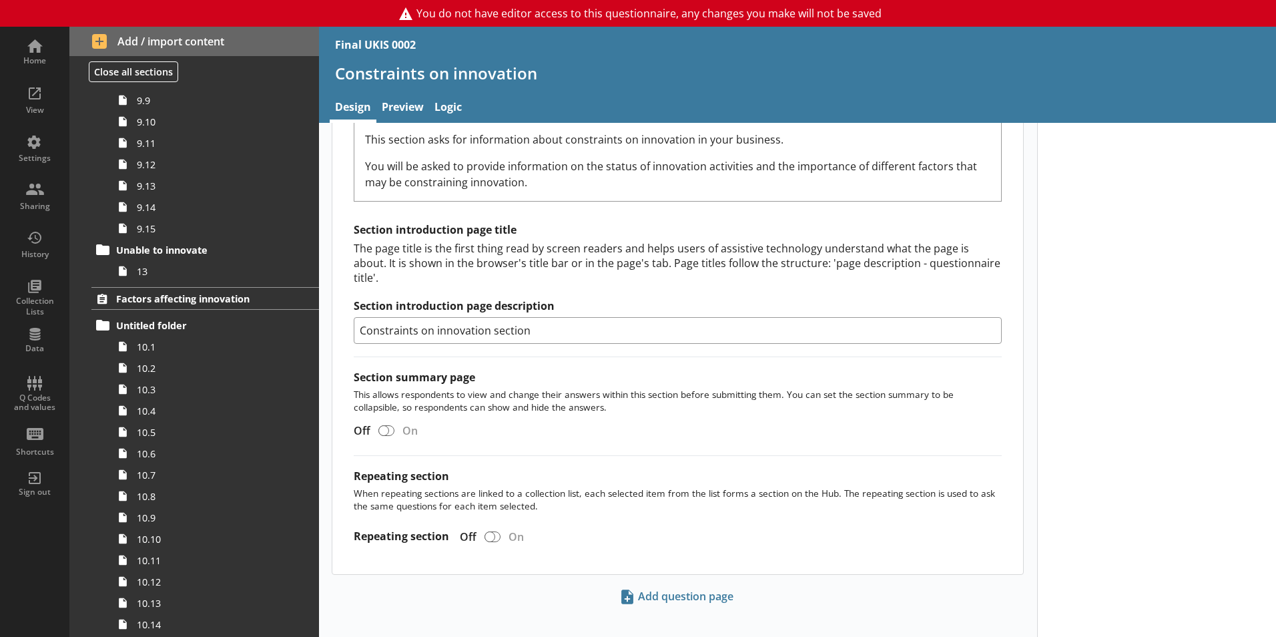
scroll to position [964, 0]
click at [213, 292] on span "Factors affecting innovation" at bounding box center [198, 298] width 164 height 13
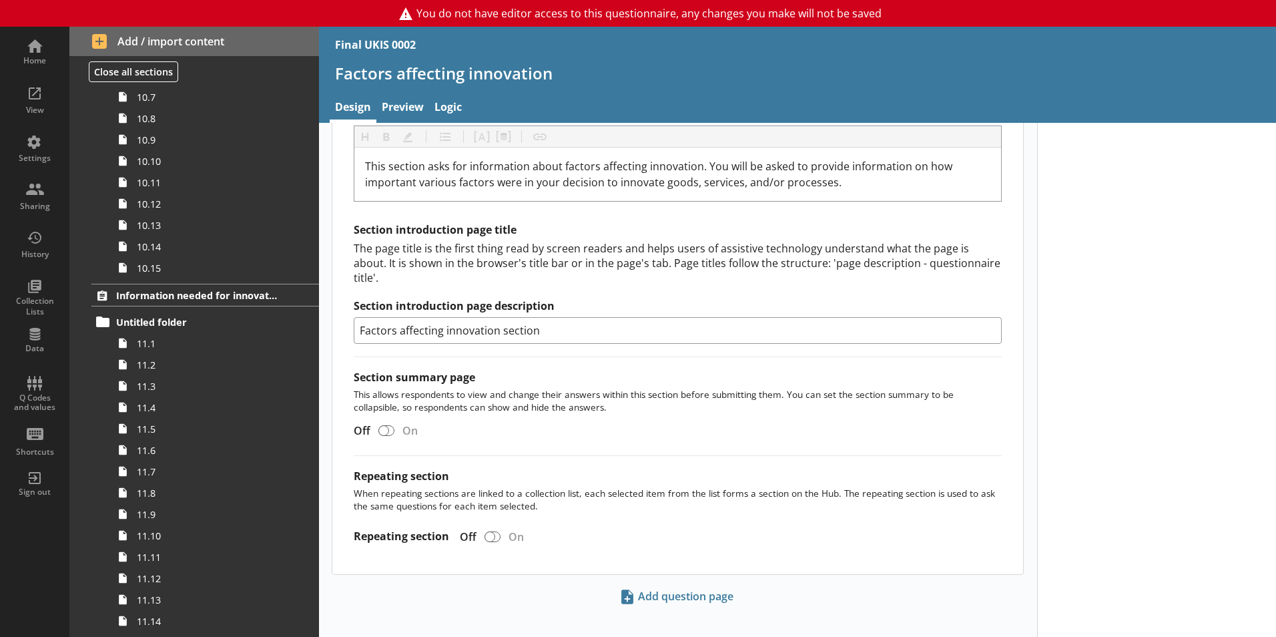
scroll to position [1475, 0]
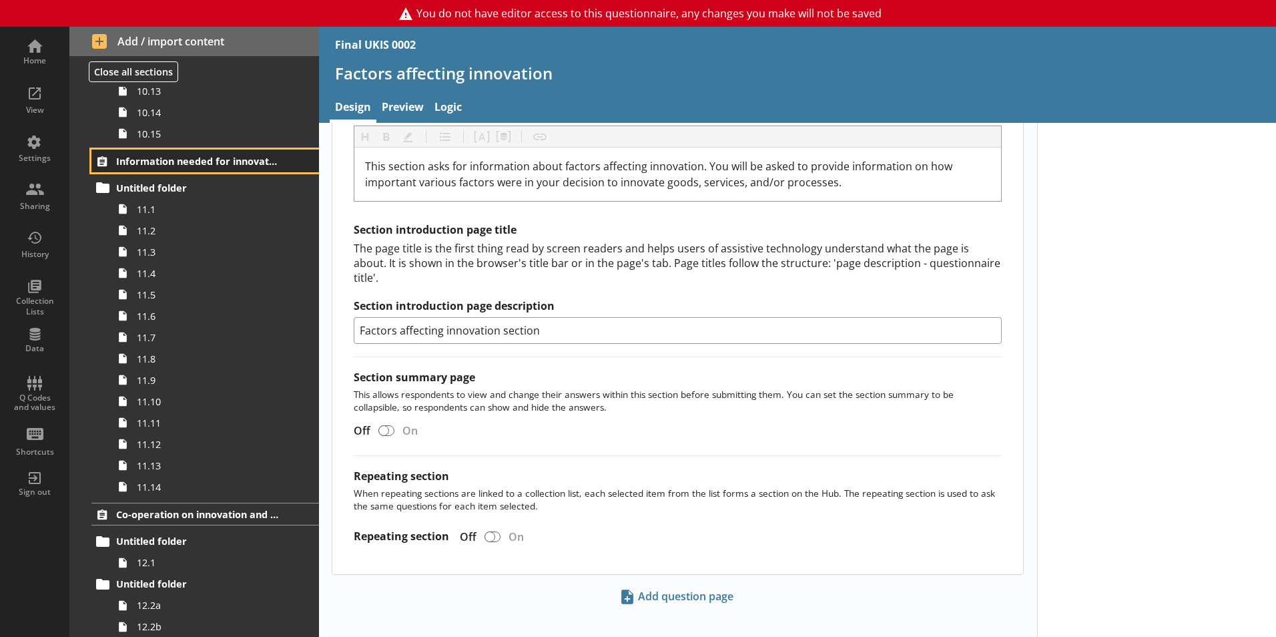
click at [140, 153] on link "Information needed for innovation" at bounding box center [205, 160] width 228 height 23
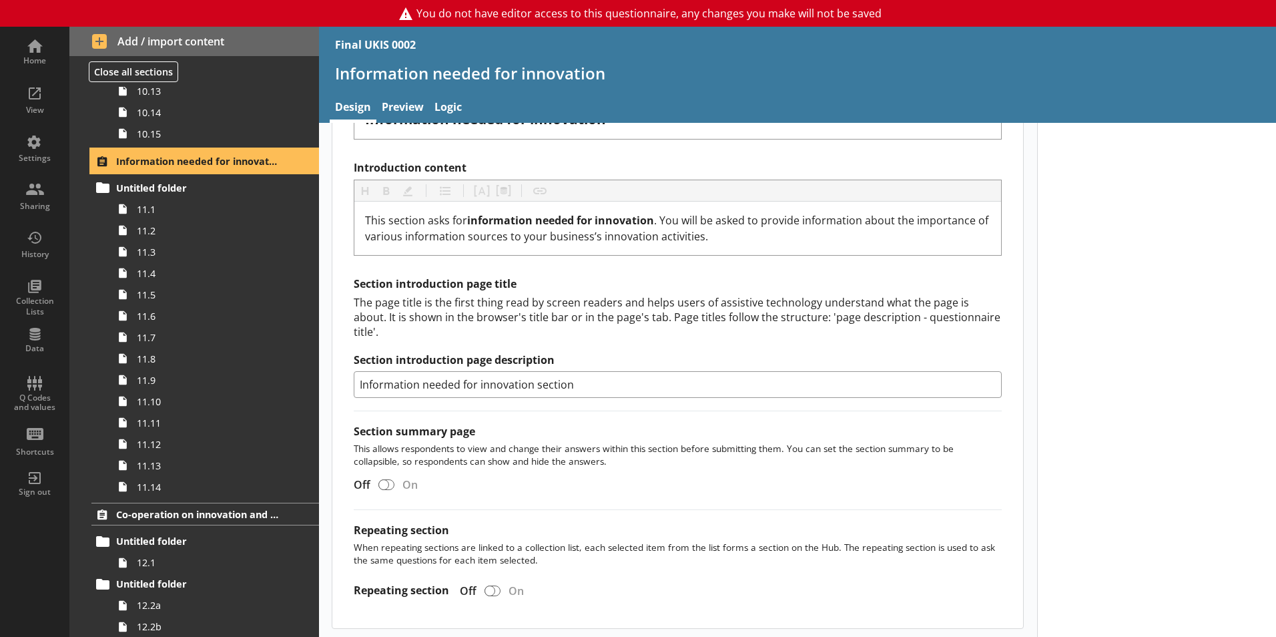
scroll to position [428, 0]
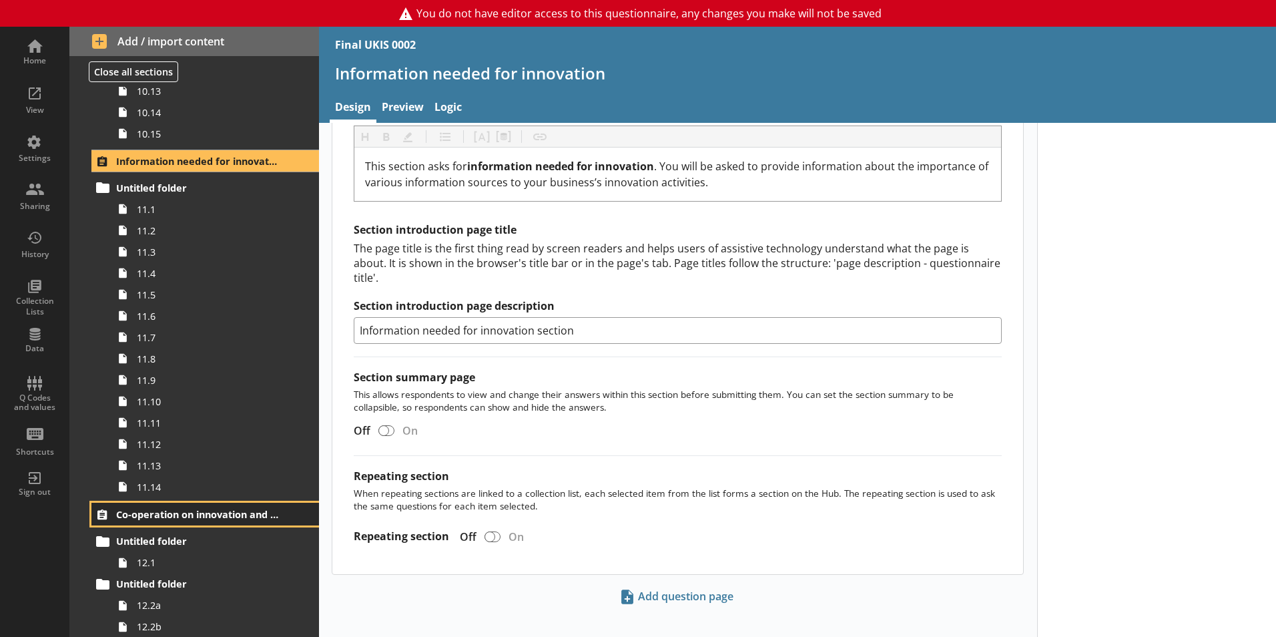
click at [232, 513] on span "Co-operation on innovation and R&D" at bounding box center [198, 514] width 164 height 13
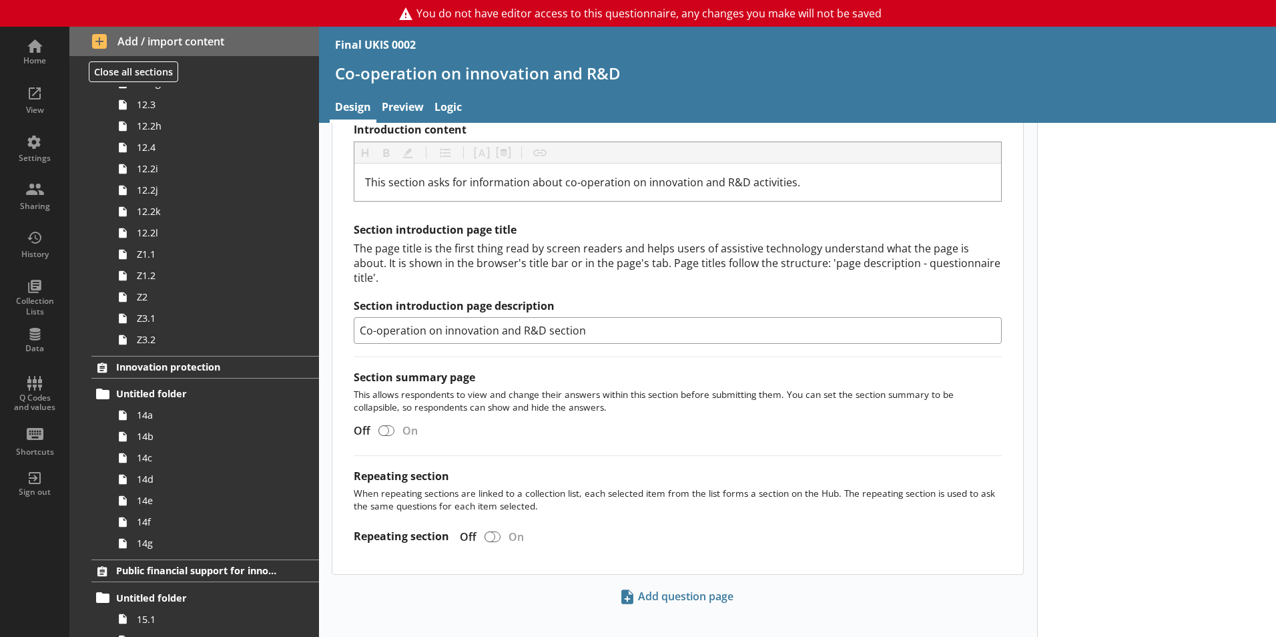
scroll to position [2128, 0]
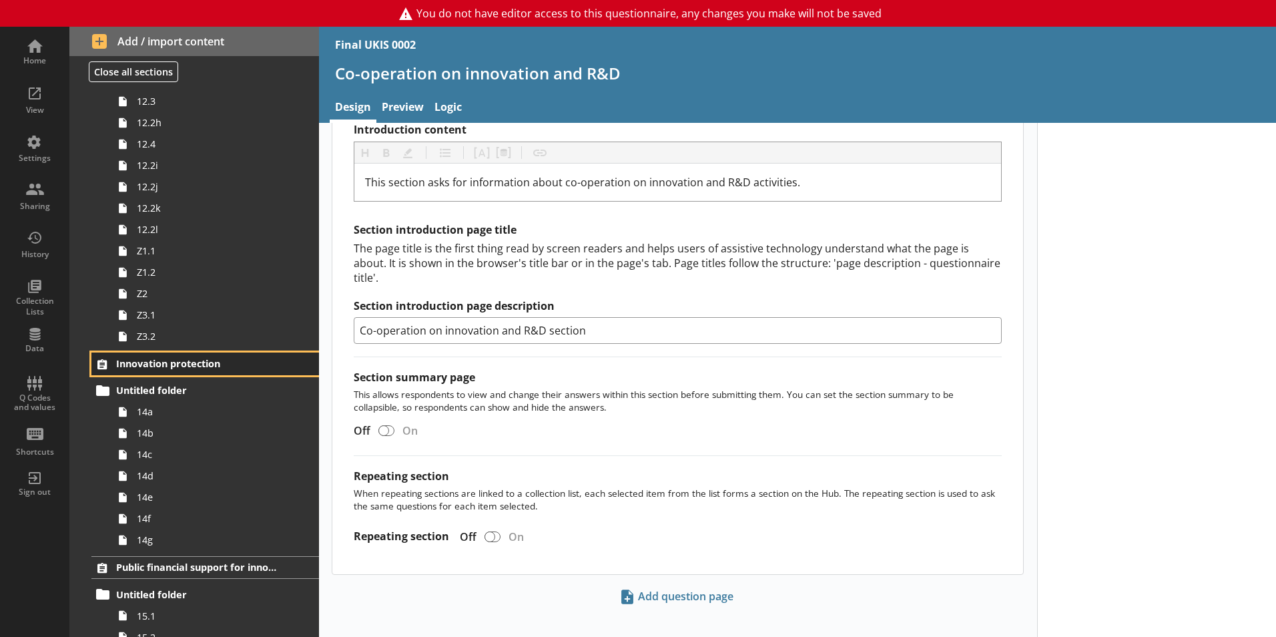
click at [205, 370] on link "Innovation protection" at bounding box center [205, 363] width 228 height 23
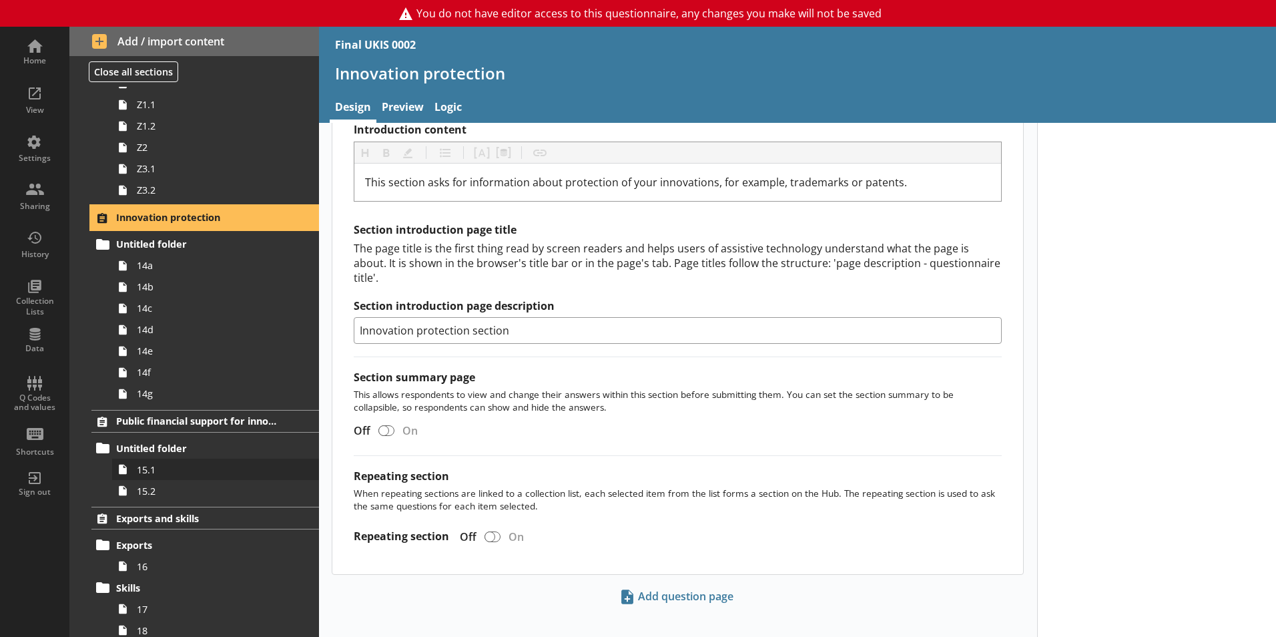
scroll to position [2275, 0]
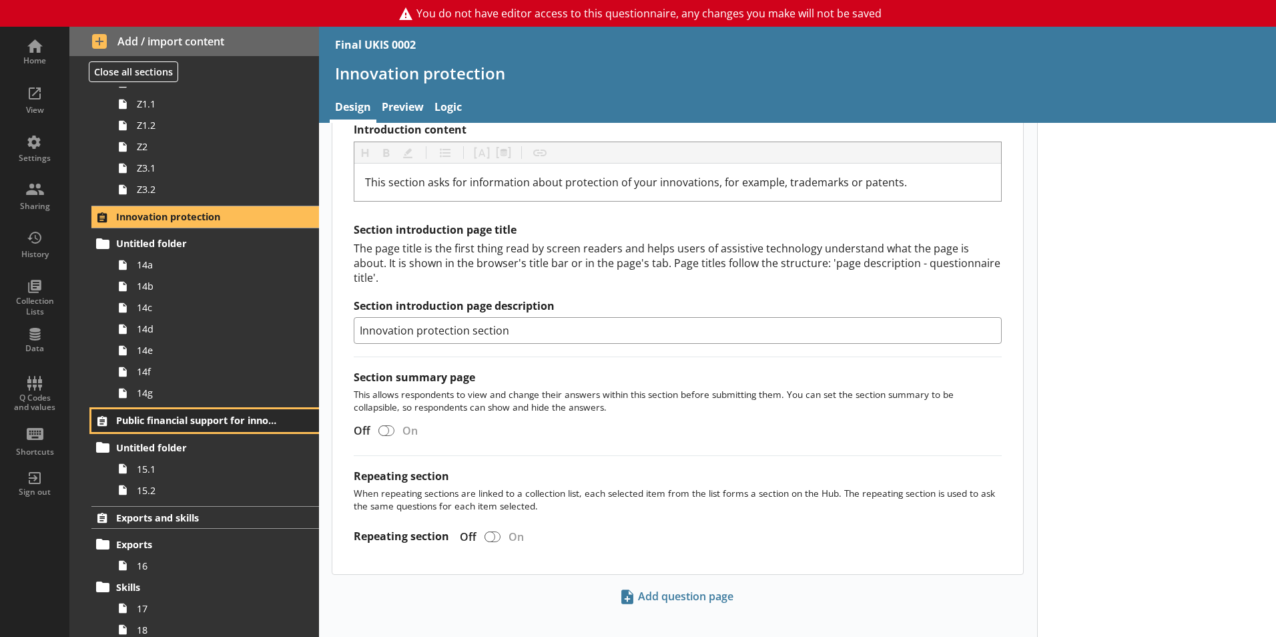
click at [183, 416] on span "Public financial support for innovation" at bounding box center [198, 420] width 164 height 13
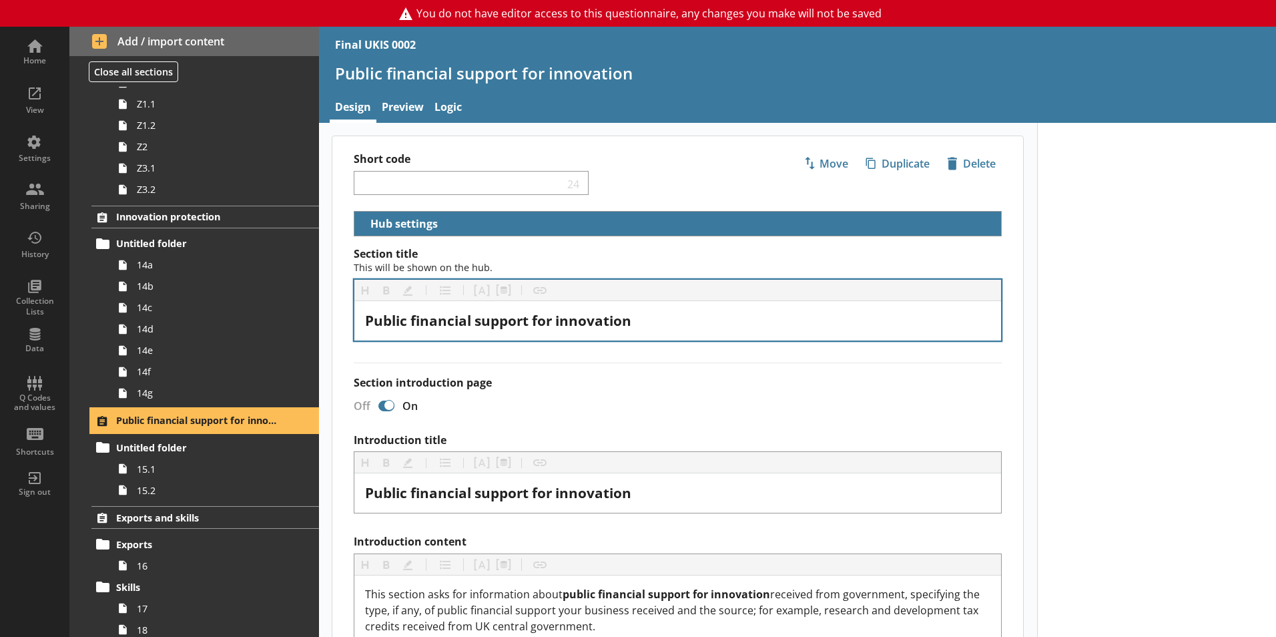
scroll to position [444, 0]
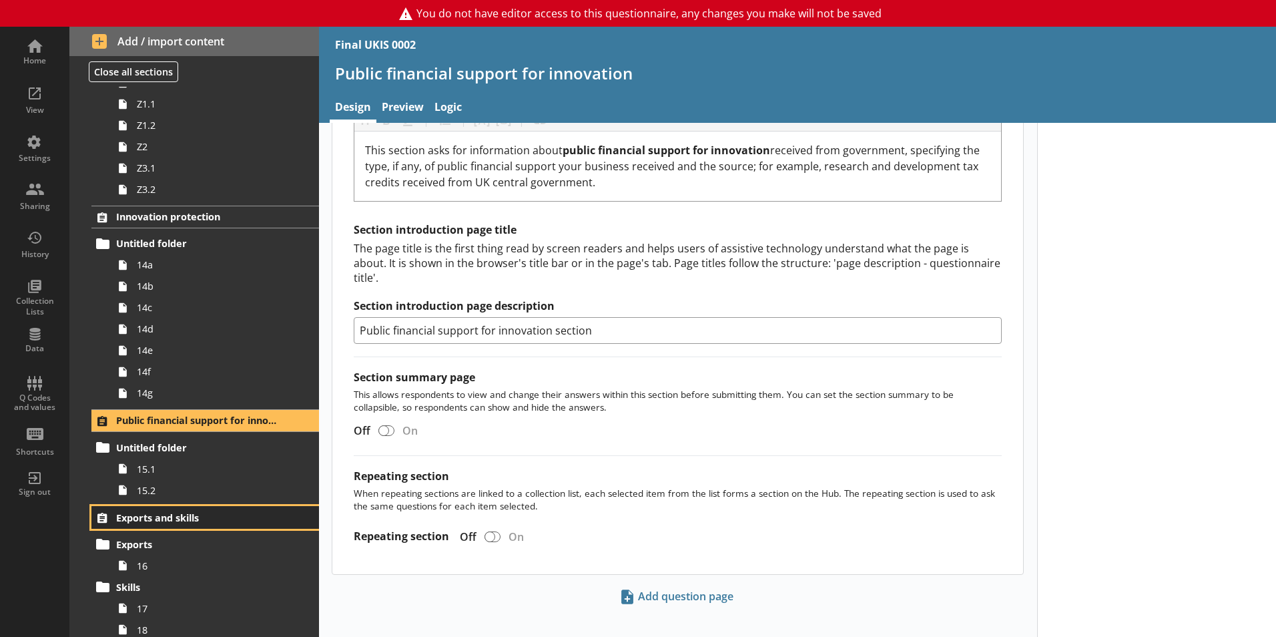
click at [254, 520] on span "Exports and skills" at bounding box center [198, 517] width 164 height 13
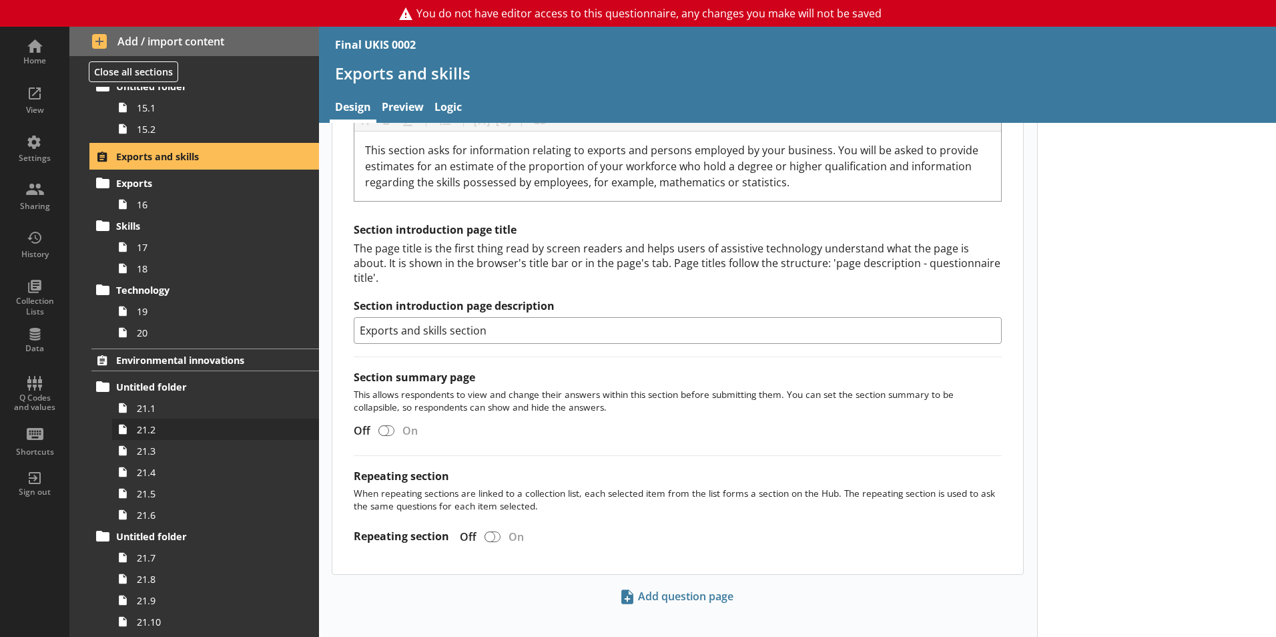
scroll to position [2637, 0]
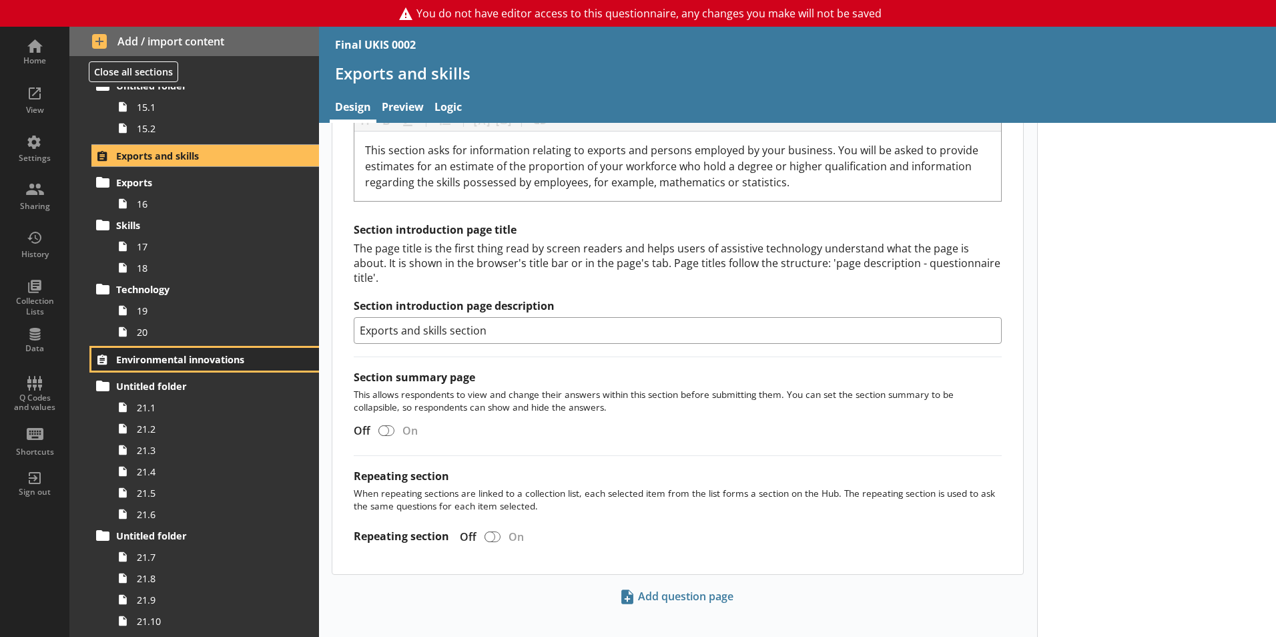
click at [235, 368] on link "Environmental innovations" at bounding box center [205, 359] width 228 height 23
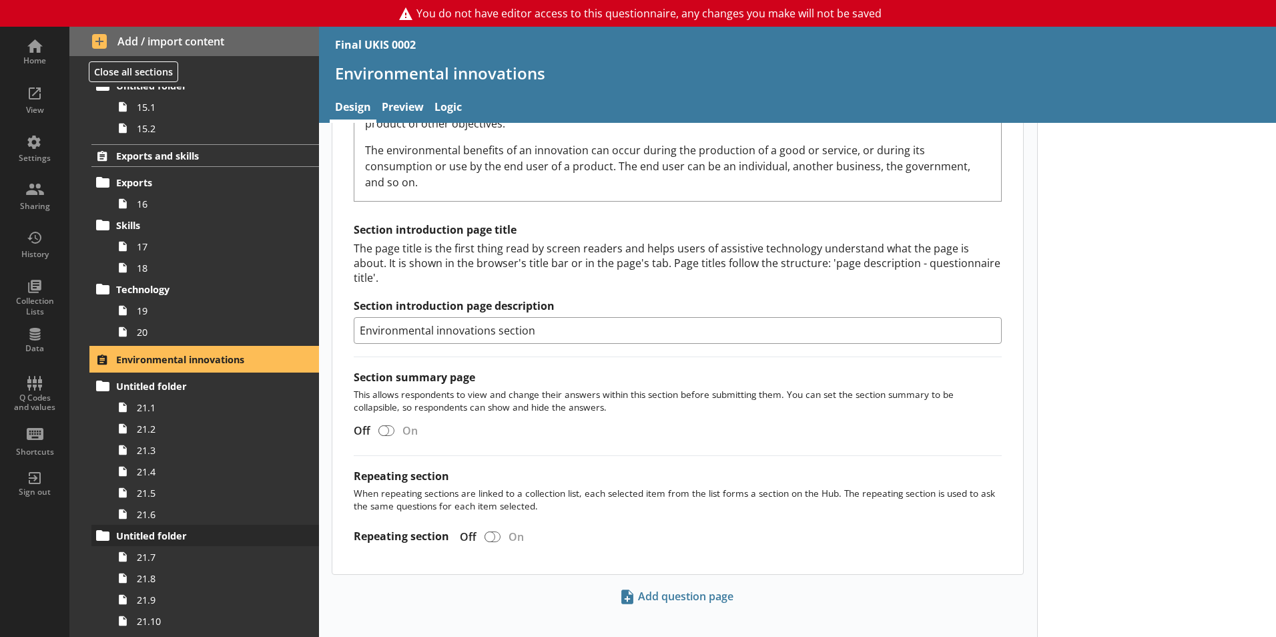
scroll to position [2783, 0]
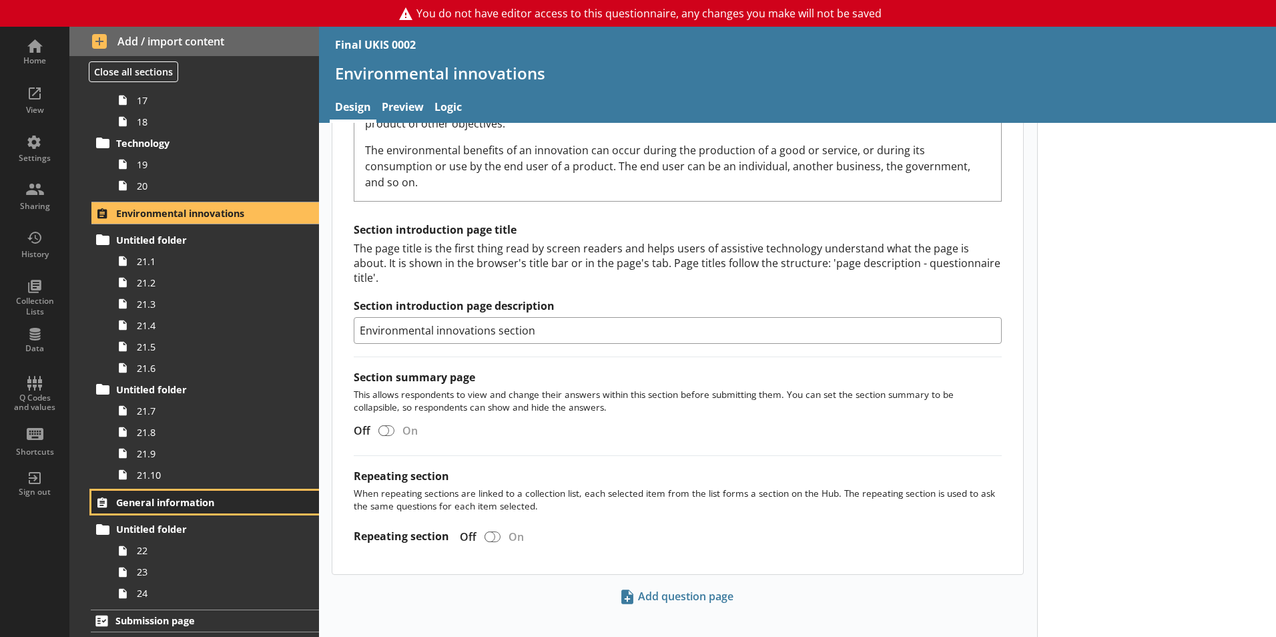
click at [224, 501] on span "General information" at bounding box center [198, 502] width 164 height 13
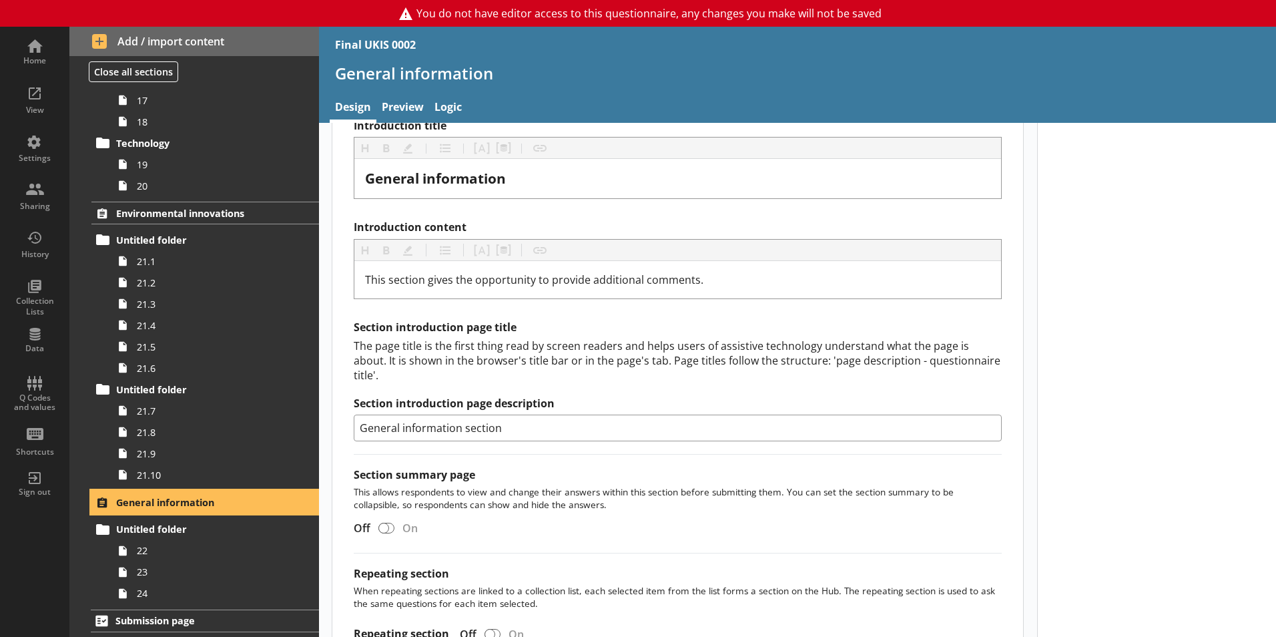
scroll to position [304, 0]
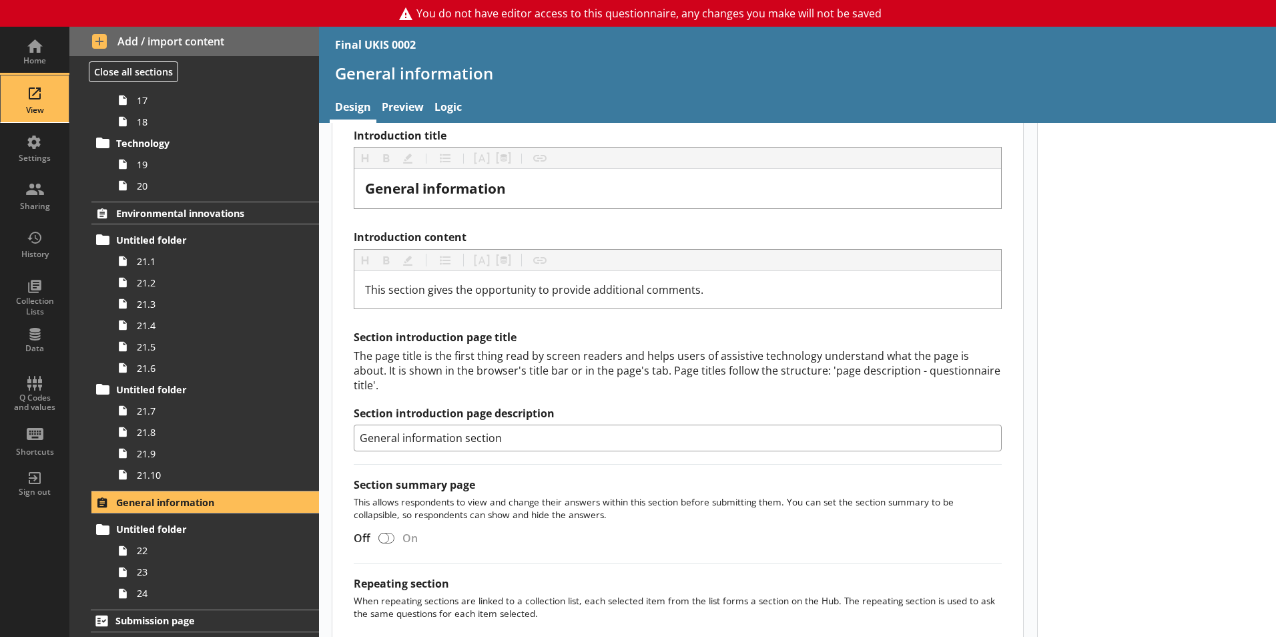
click at [36, 113] on div "View" at bounding box center [34, 110] width 47 height 11
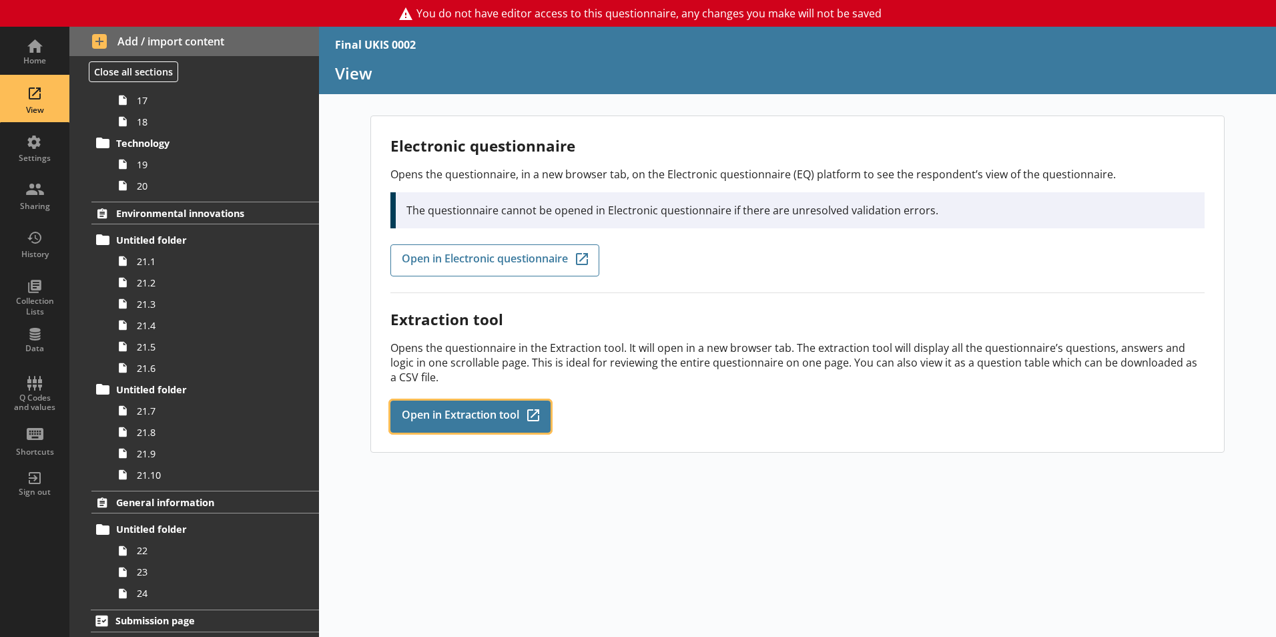
click at [420, 403] on link "Open in Extraction tool Q-Codes_Icon Created with Sketch." at bounding box center [470, 416] width 160 height 32
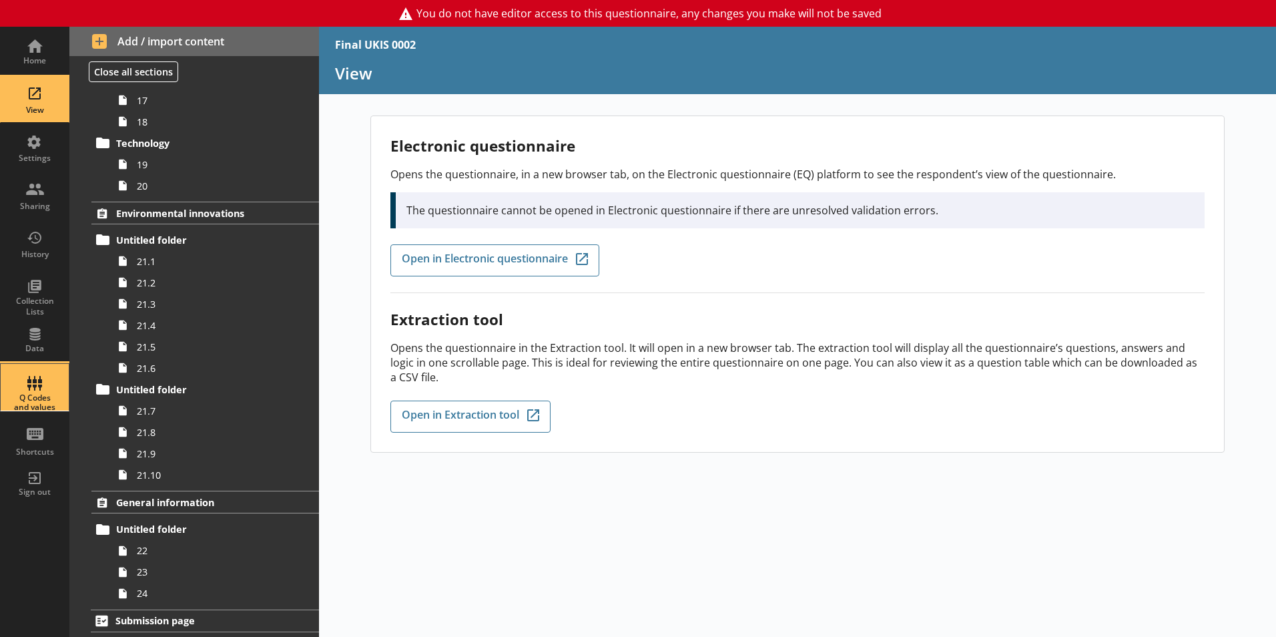
click at [19, 389] on div "Q Codes and values" at bounding box center [34, 387] width 47 height 47
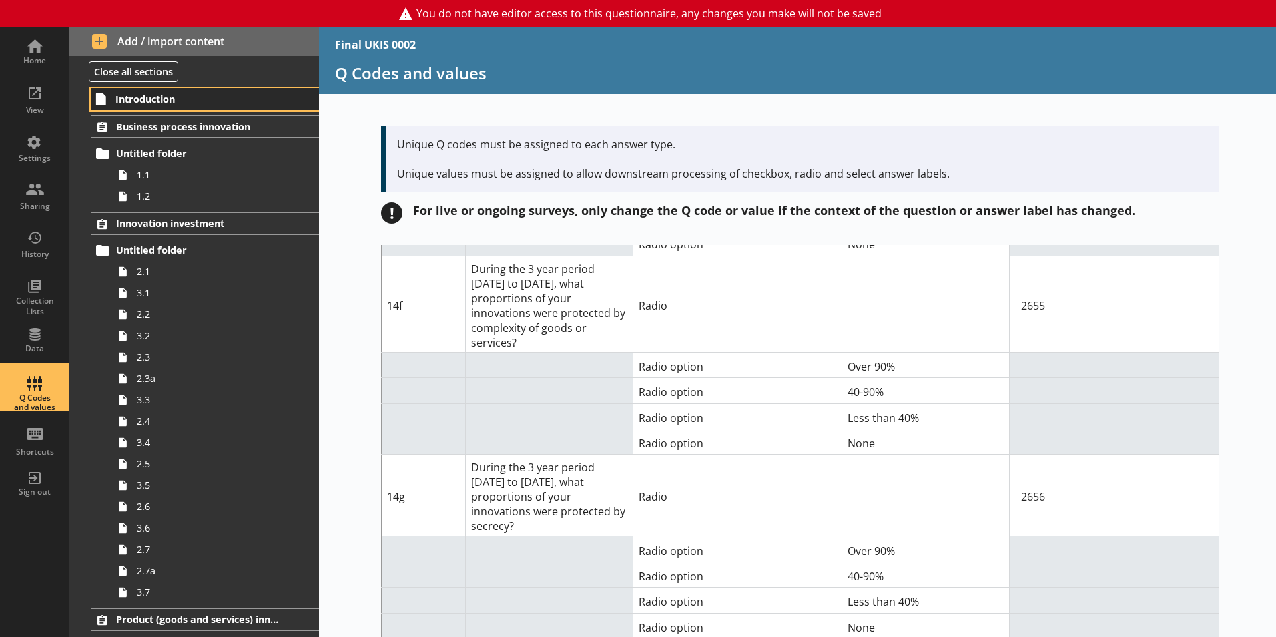
click at [210, 101] on span "Introduction" at bounding box center [197, 99] width 164 height 13
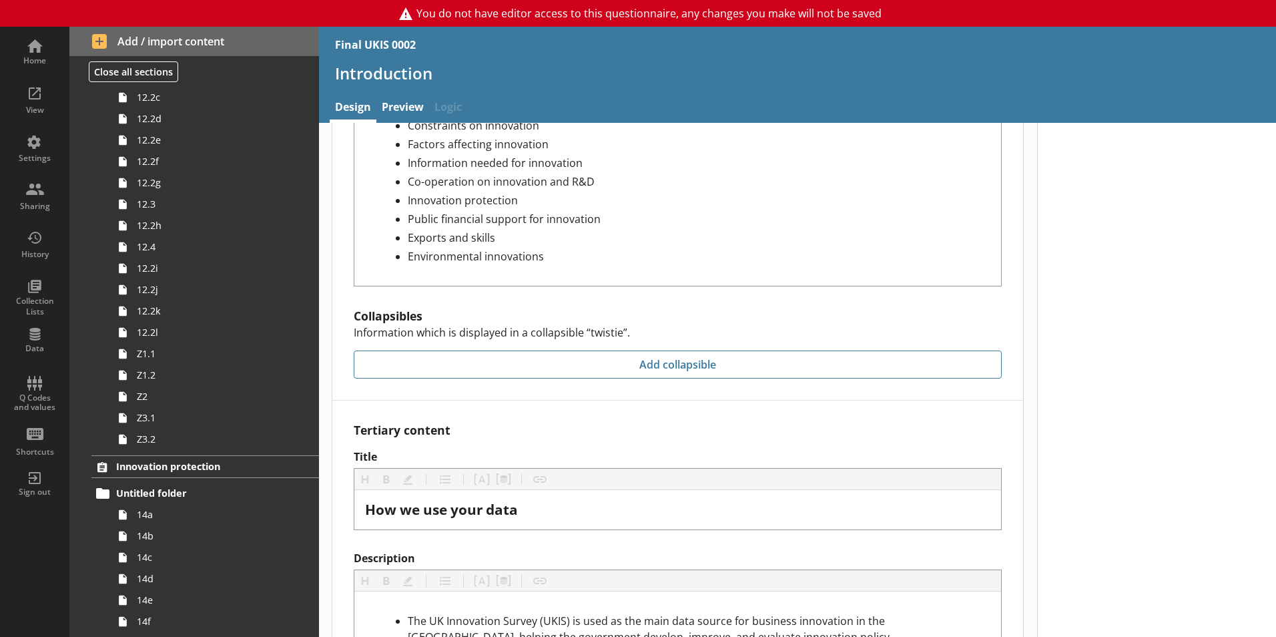
scroll to position [2783, 0]
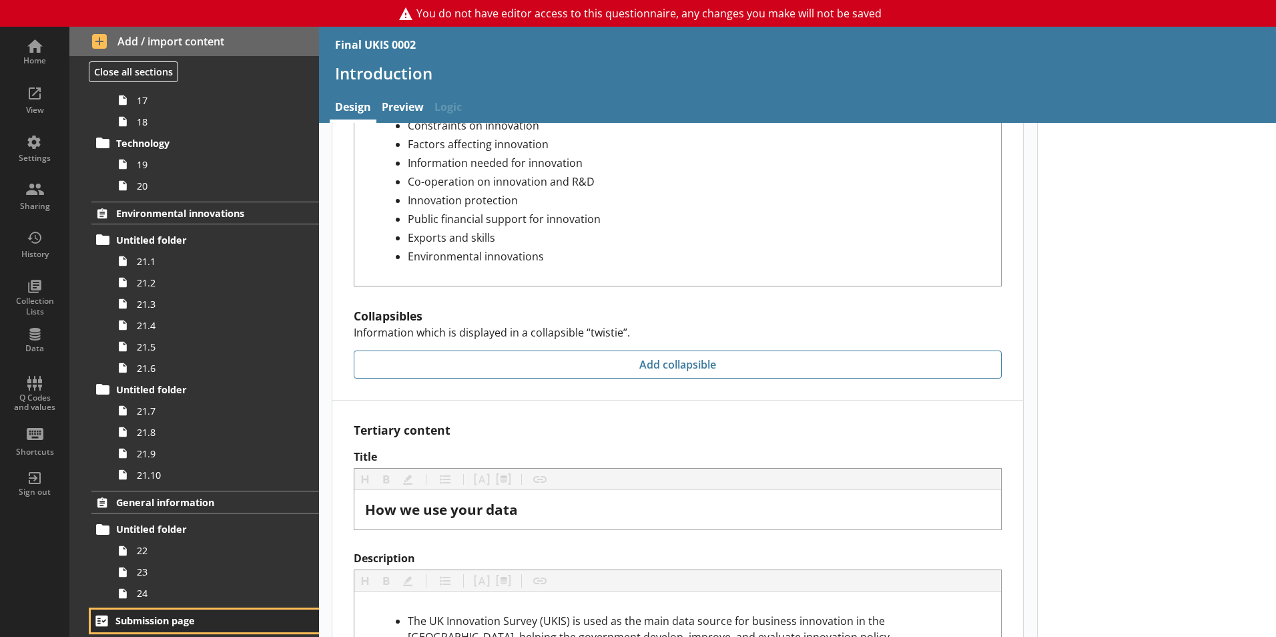
click at [178, 617] on span "Submission page" at bounding box center [197, 620] width 164 height 13
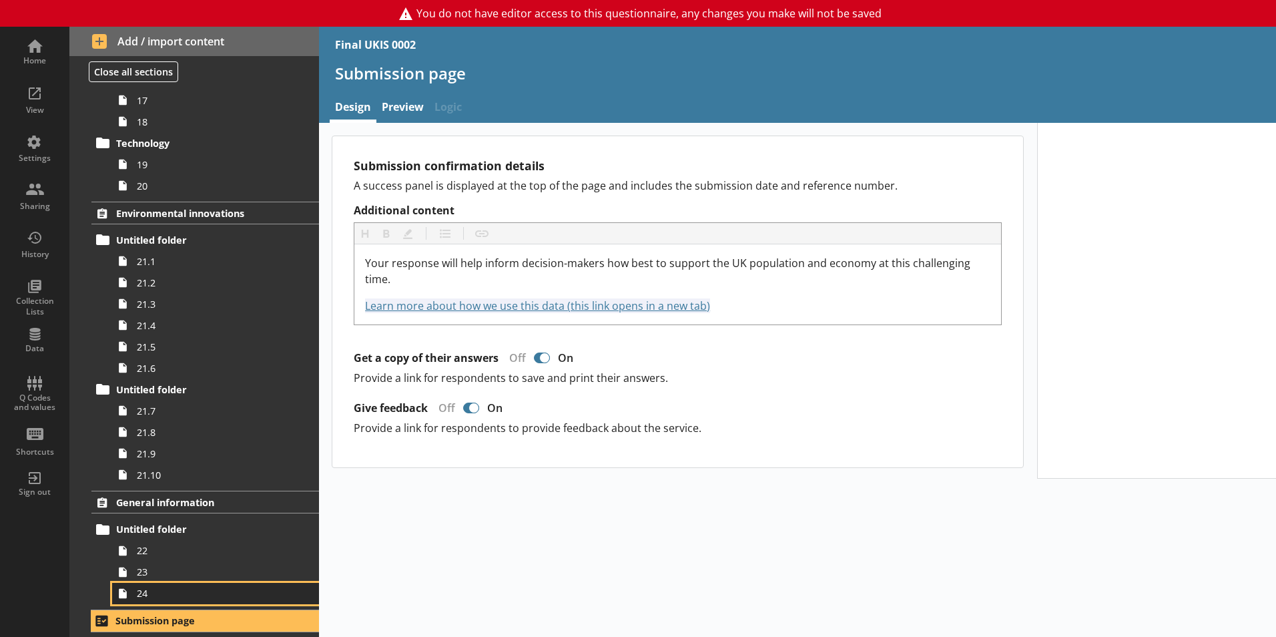
click at [185, 600] on link "24" at bounding box center [215, 593] width 207 height 21
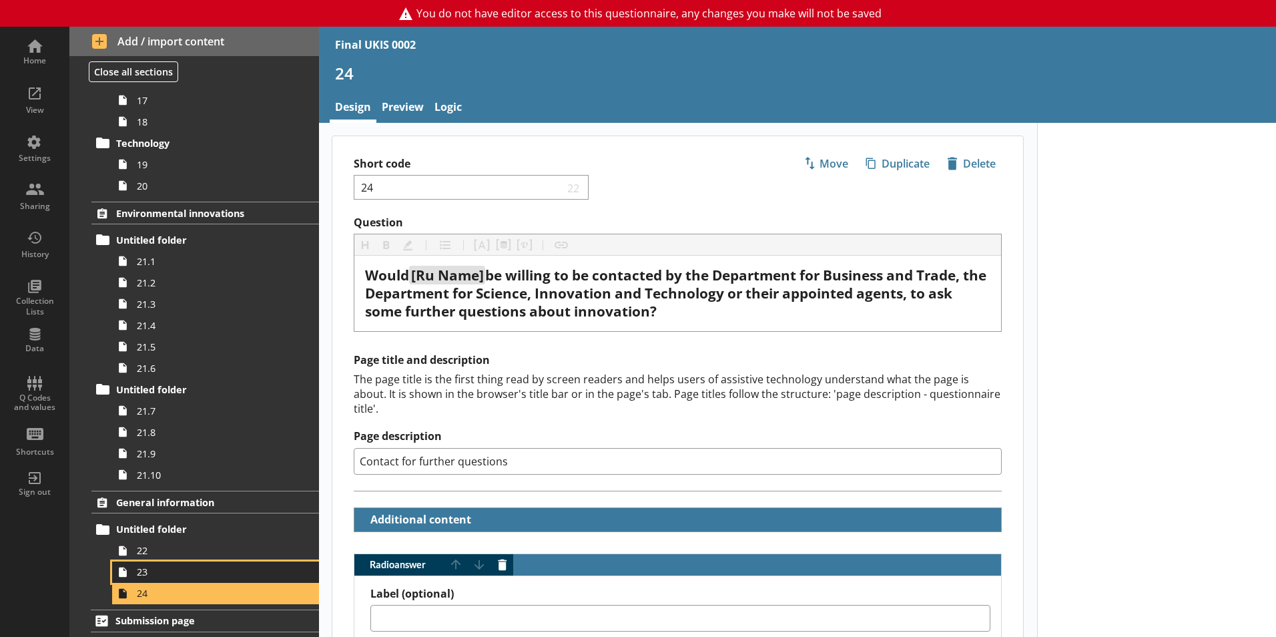
click at [206, 571] on span "23" at bounding box center [211, 571] width 148 height 13
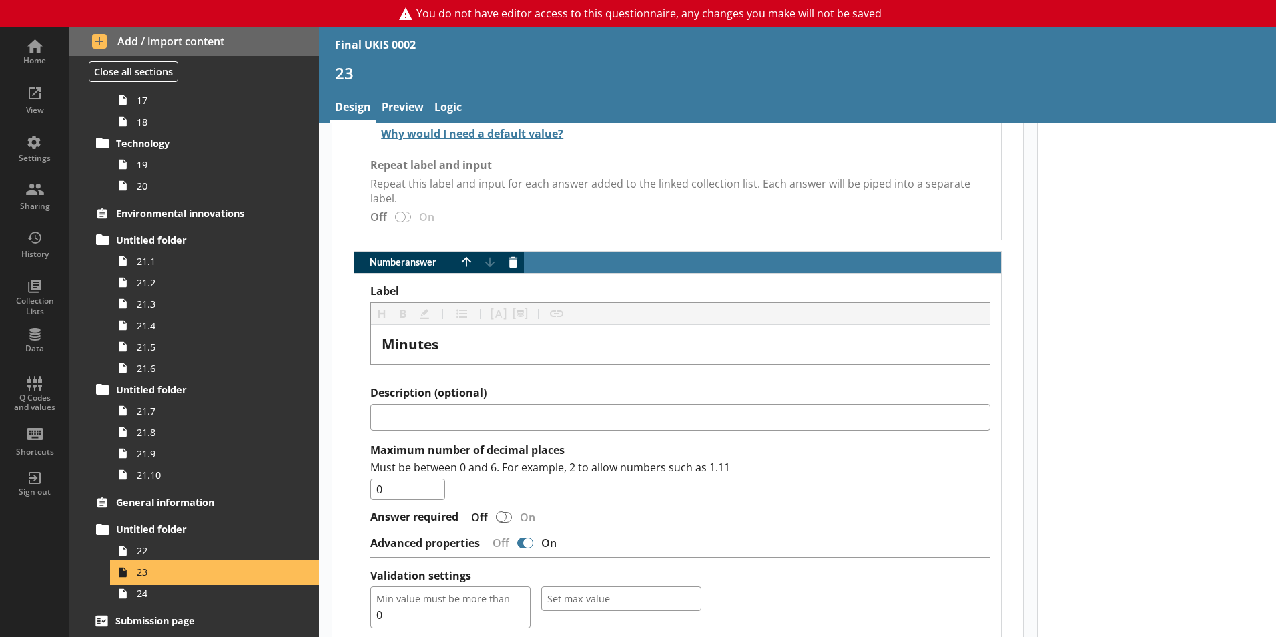
scroll to position [1213, 0]
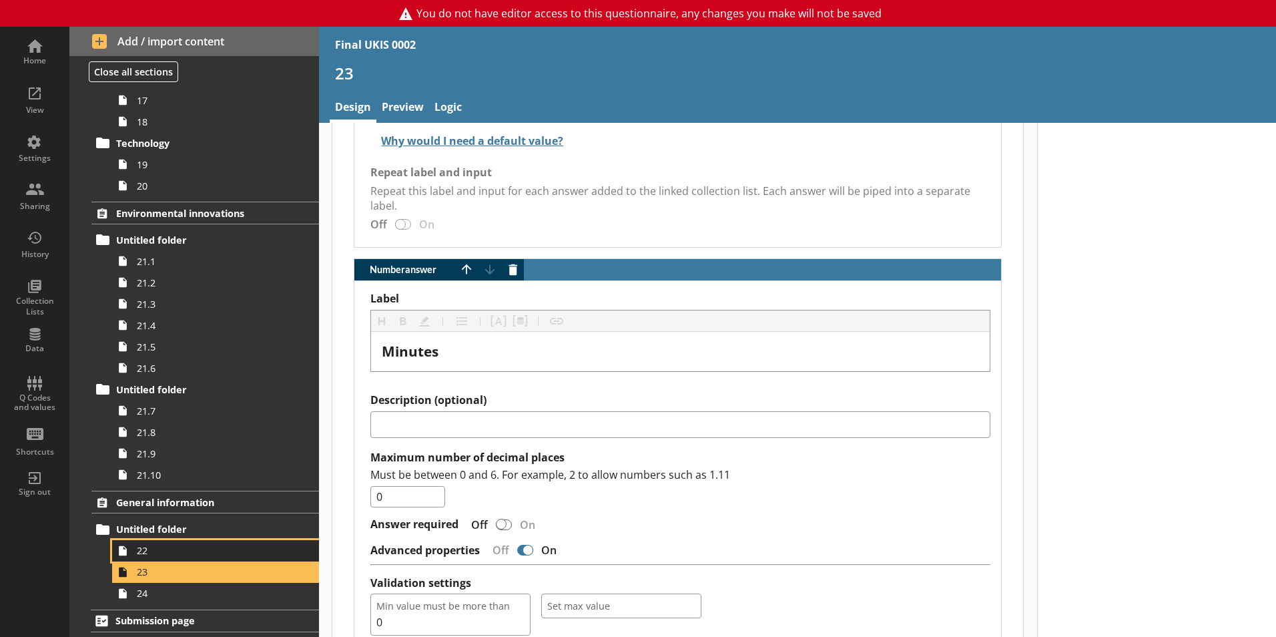
click at [246, 560] on link "22" at bounding box center [215, 550] width 207 height 21
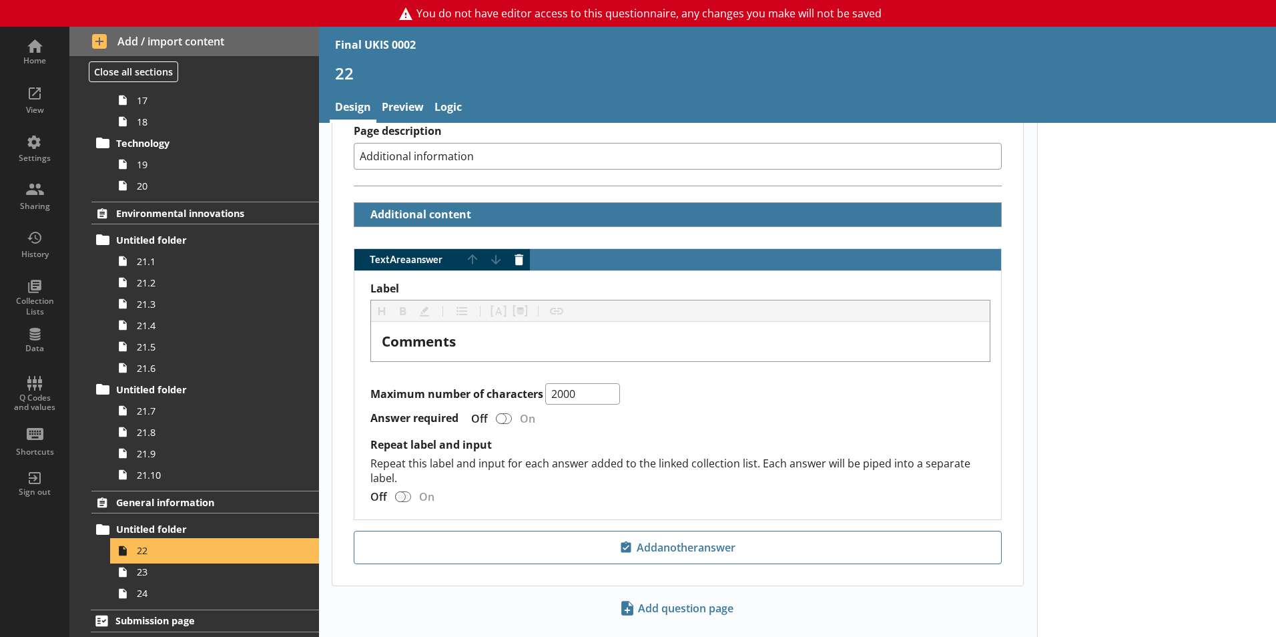
scroll to position [298, 0]
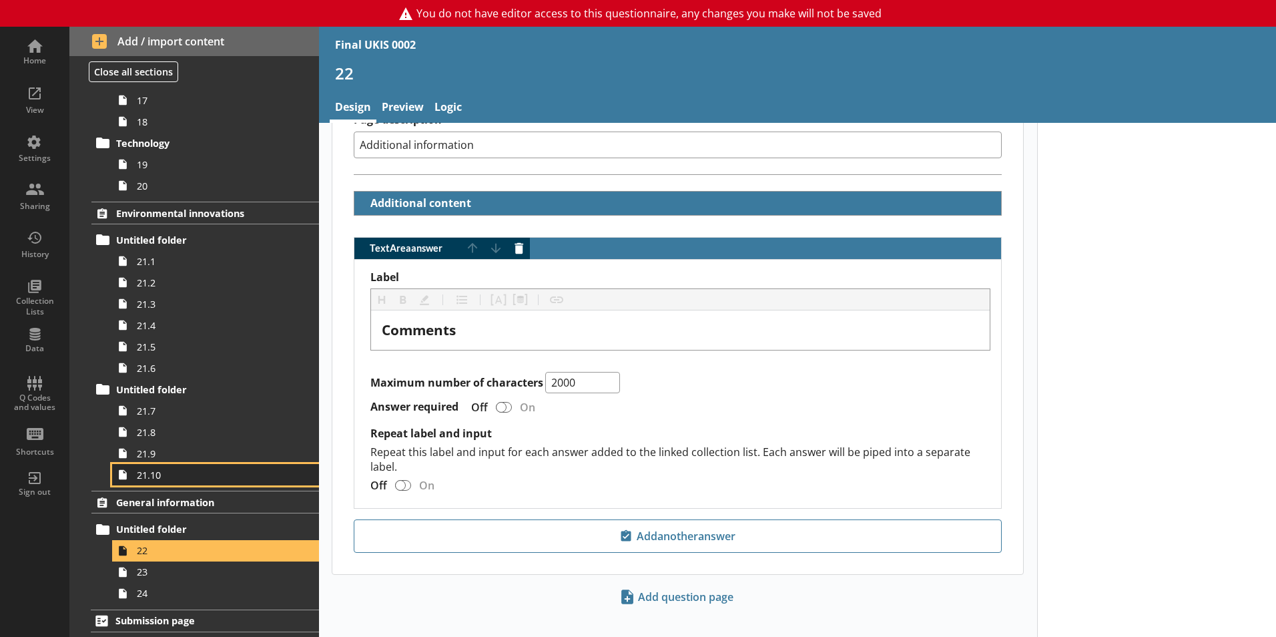
click at [230, 476] on span "21.10" at bounding box center [211, 475] width 148 height 13
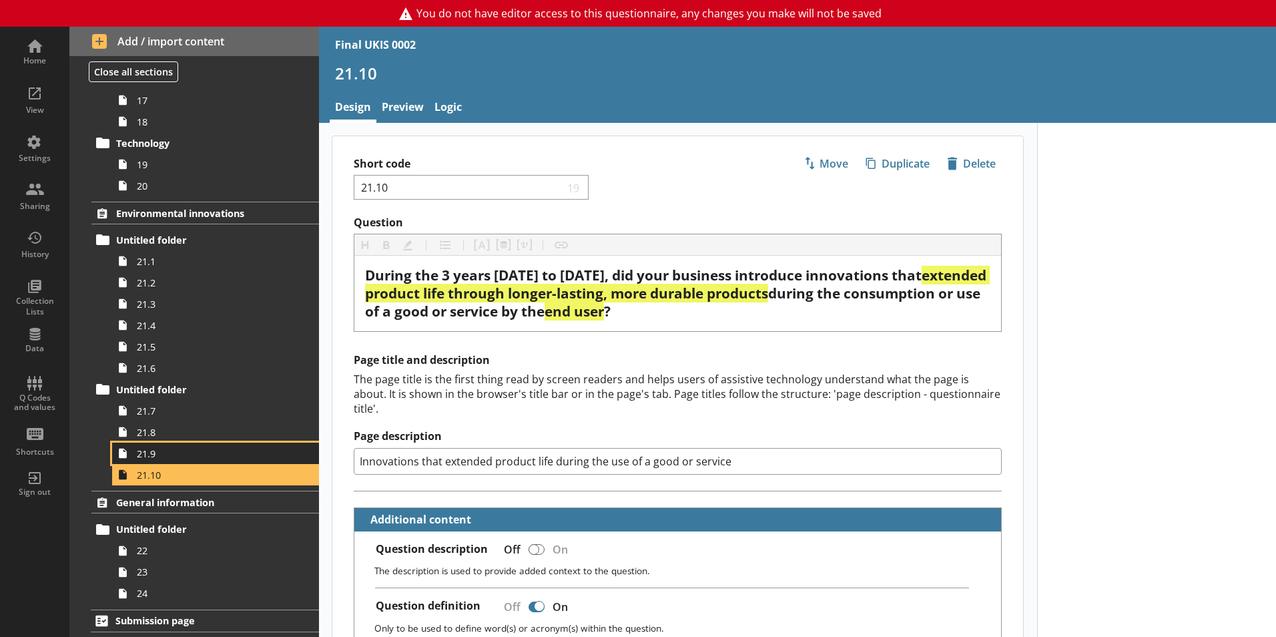
click at [226, 455] on span "21.9" at bounding box center [211, 453] width 148 height 13
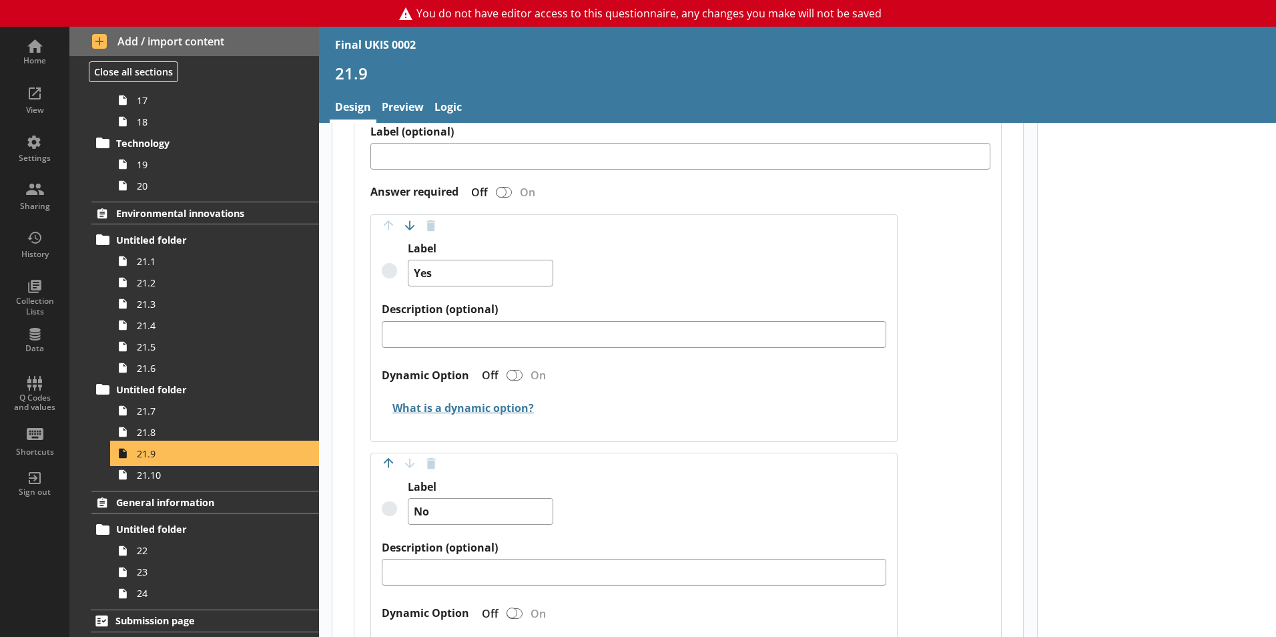
scroll to position [1208, 0]
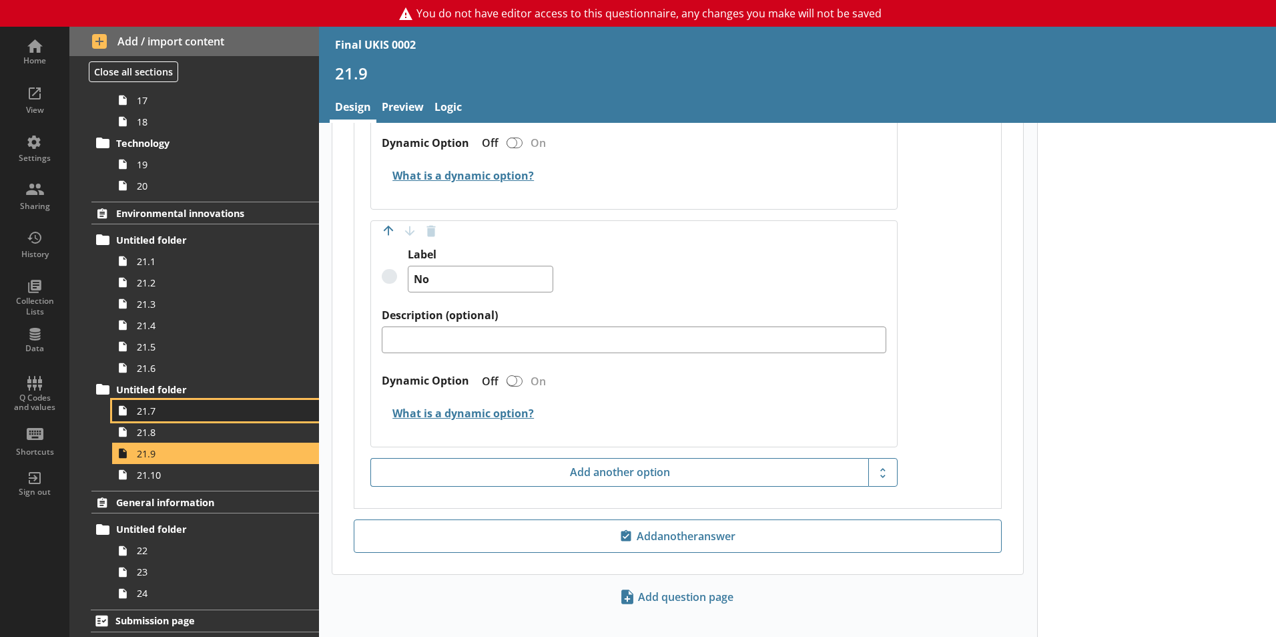
click at [209, 418] on link "21.7" at bounding box center [215, 410] width 207 height 21
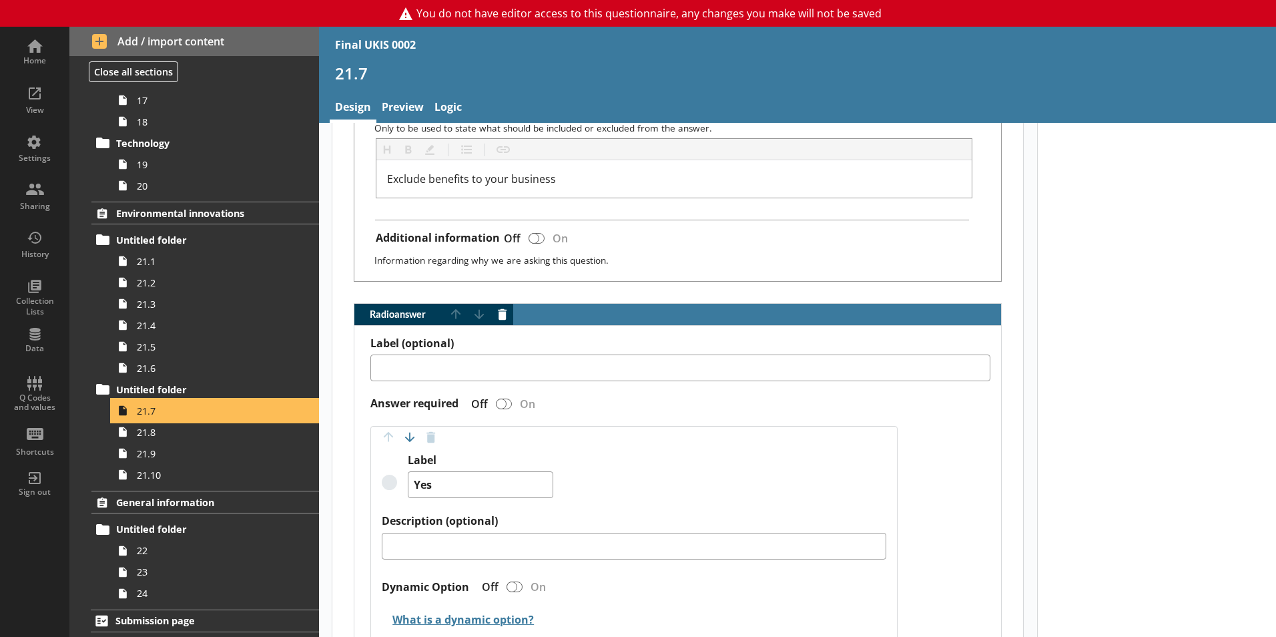
scroll to position [762, 0]
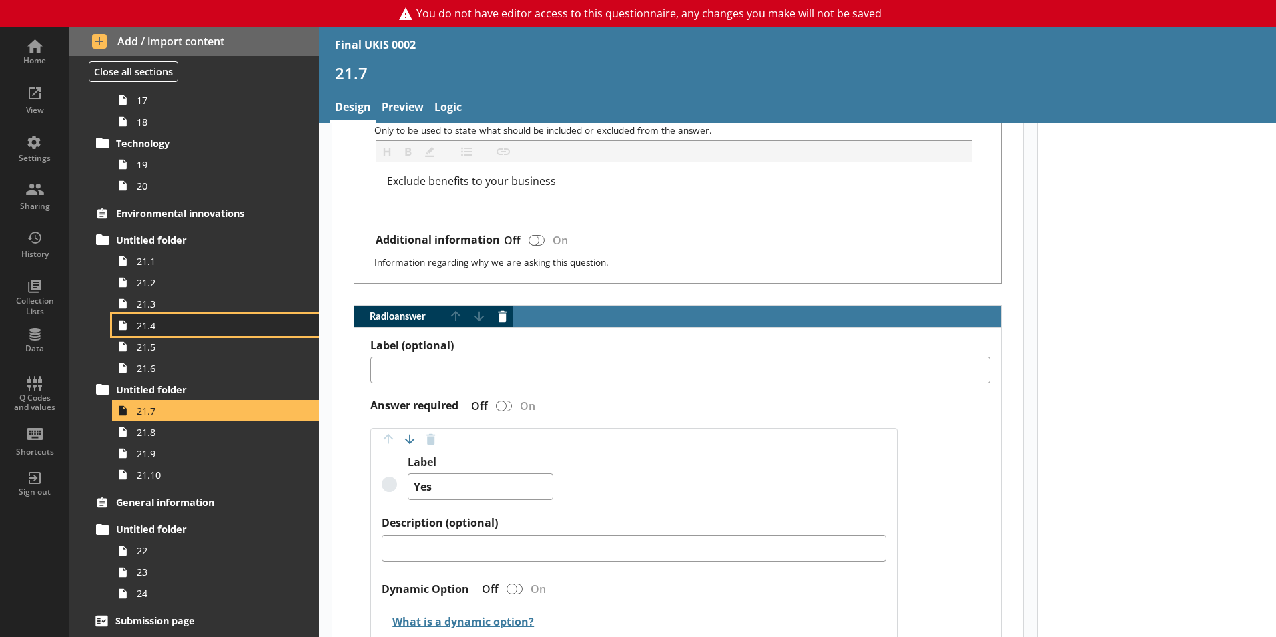
click at [220, 319] on span "21.4" at bounding box center [211, 325] width 148 height 13
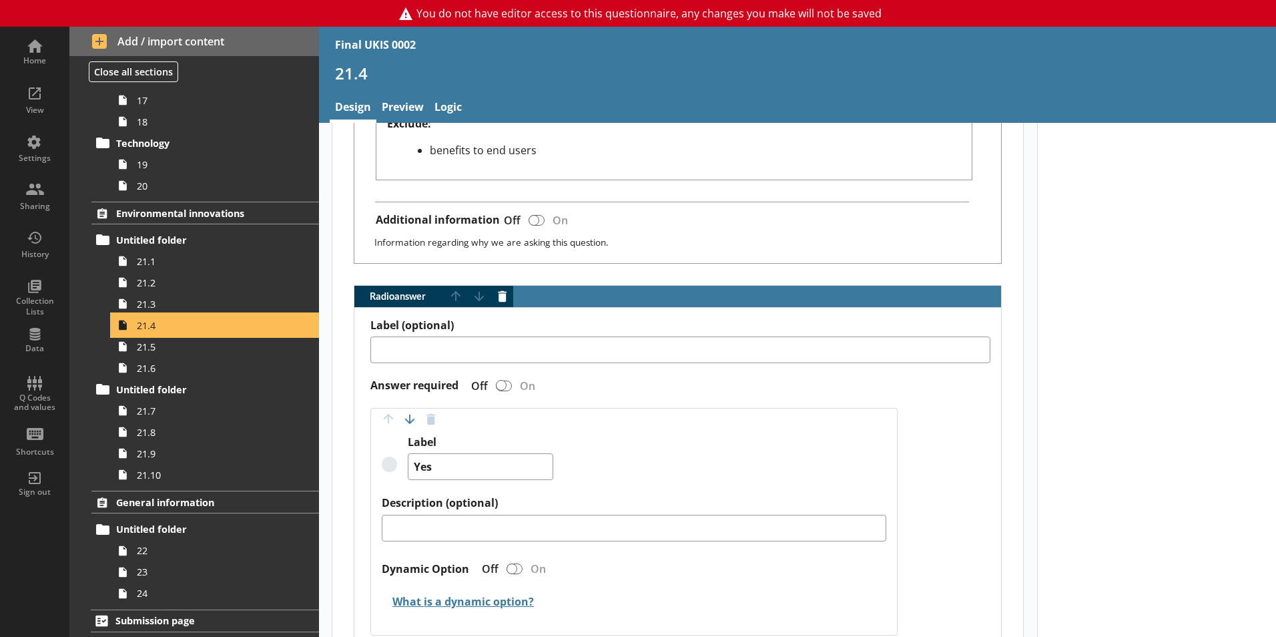
scroll to position [845, 0]
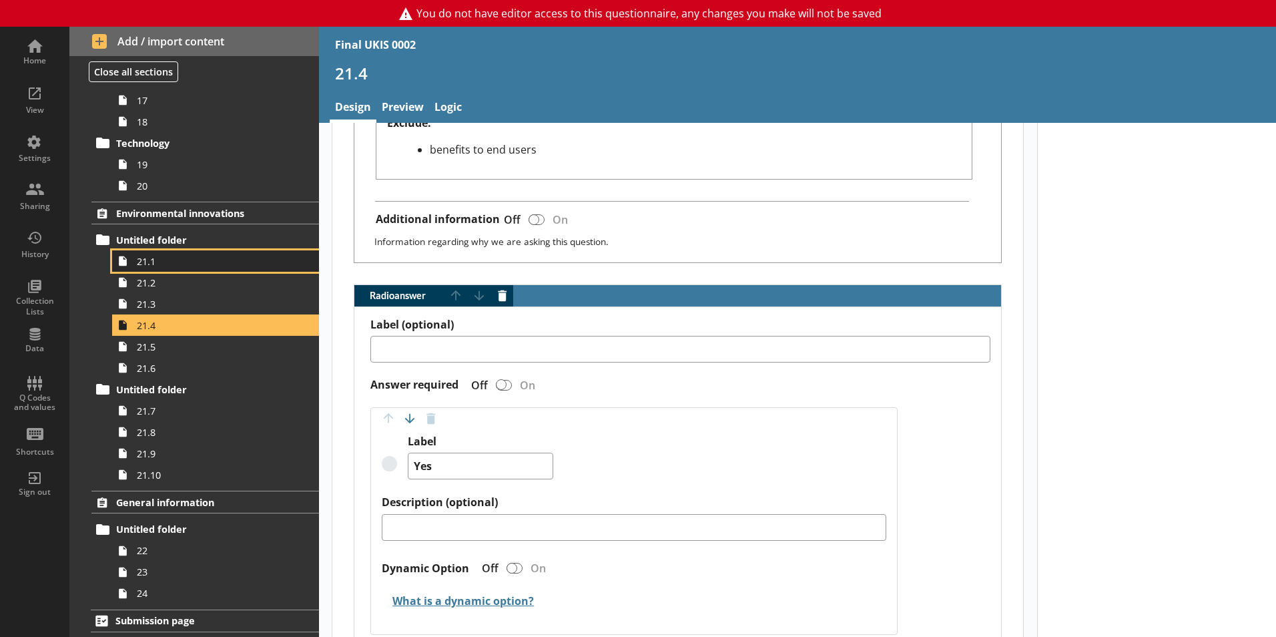
click at [175, 267] on span "21.1" at bounding box center [211, 261] width 148 height 13
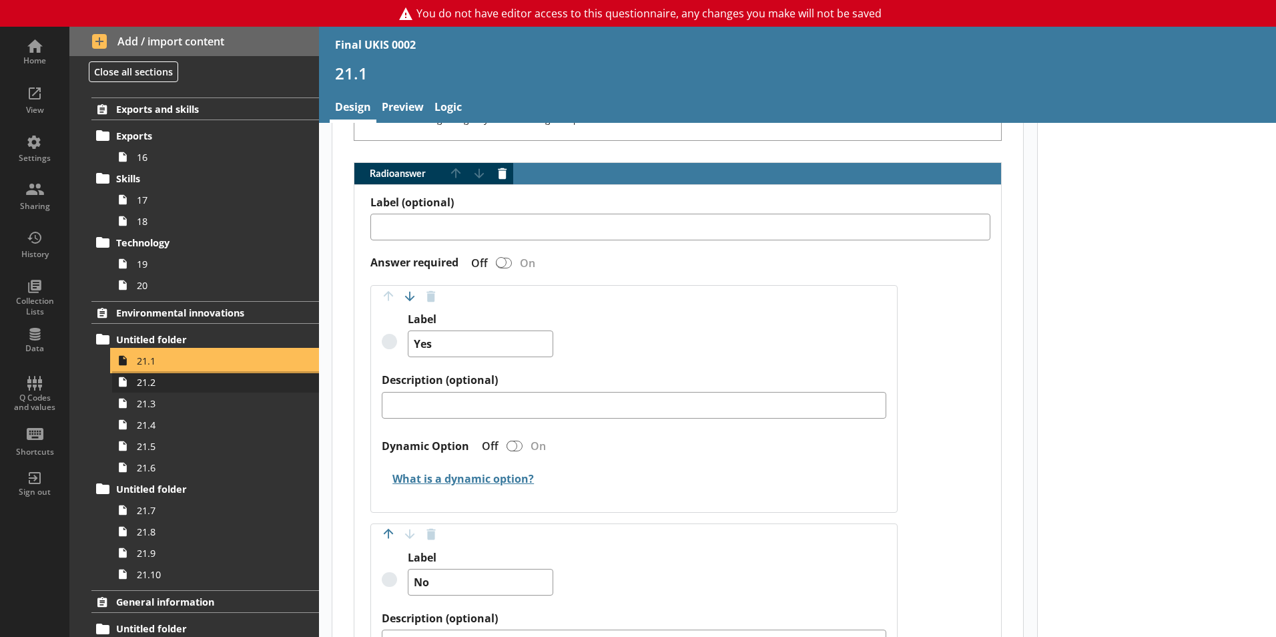
scroll to position [2680, 0]
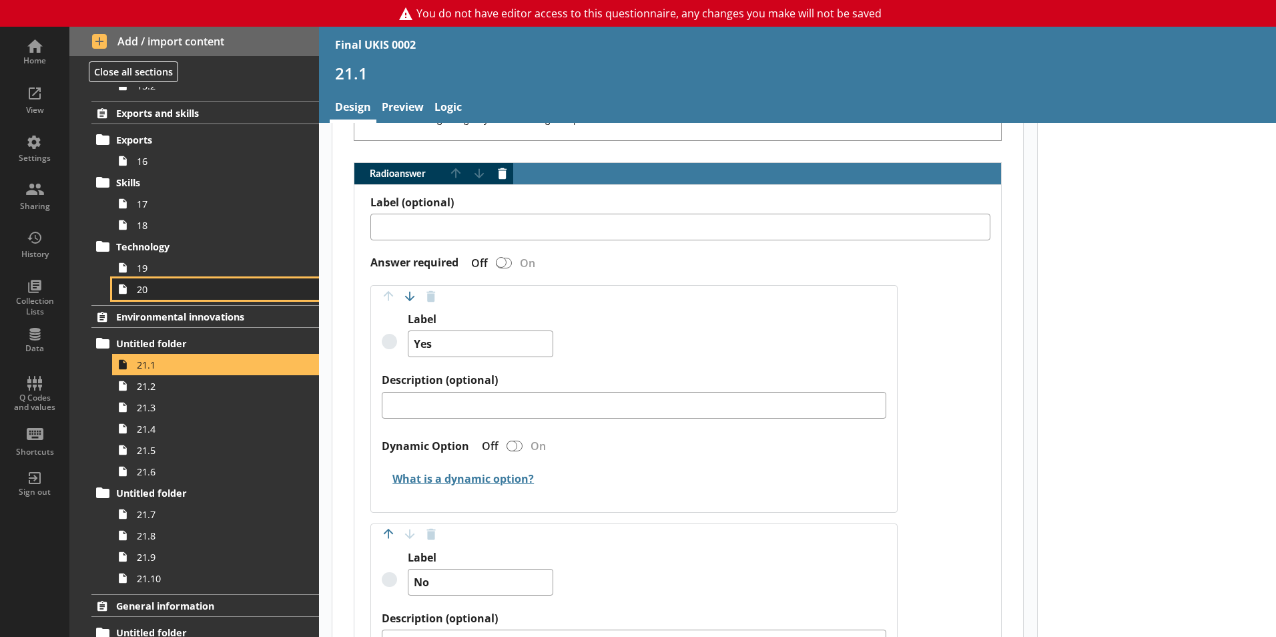
click at [187, 297] on link "20" at bounding box center [215, 288] width 207 height 21
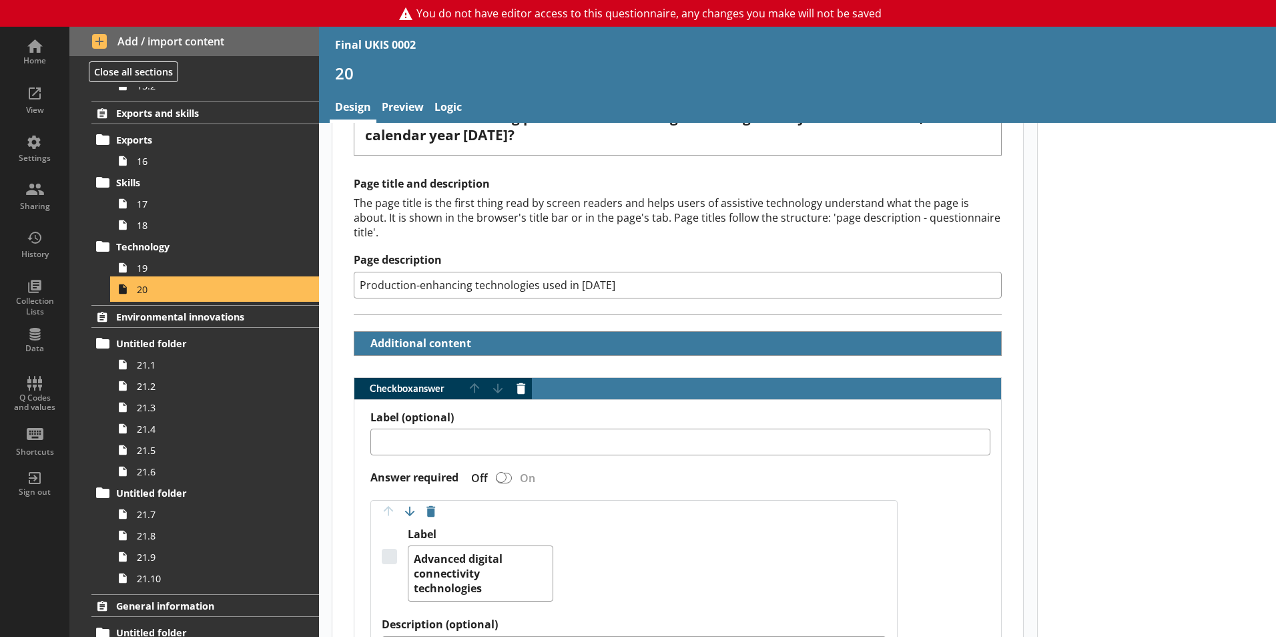
scroll to position [158, 0]
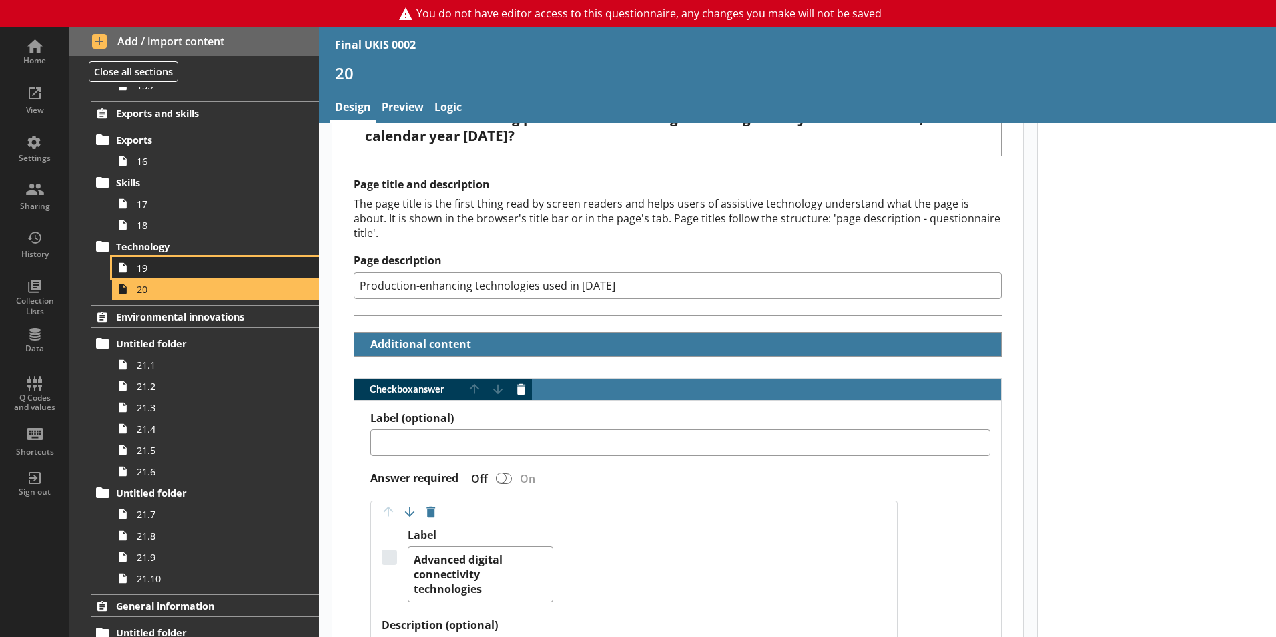
click at [216, 263] on span "19" at bounding box center [211, 268] width 148 height 13
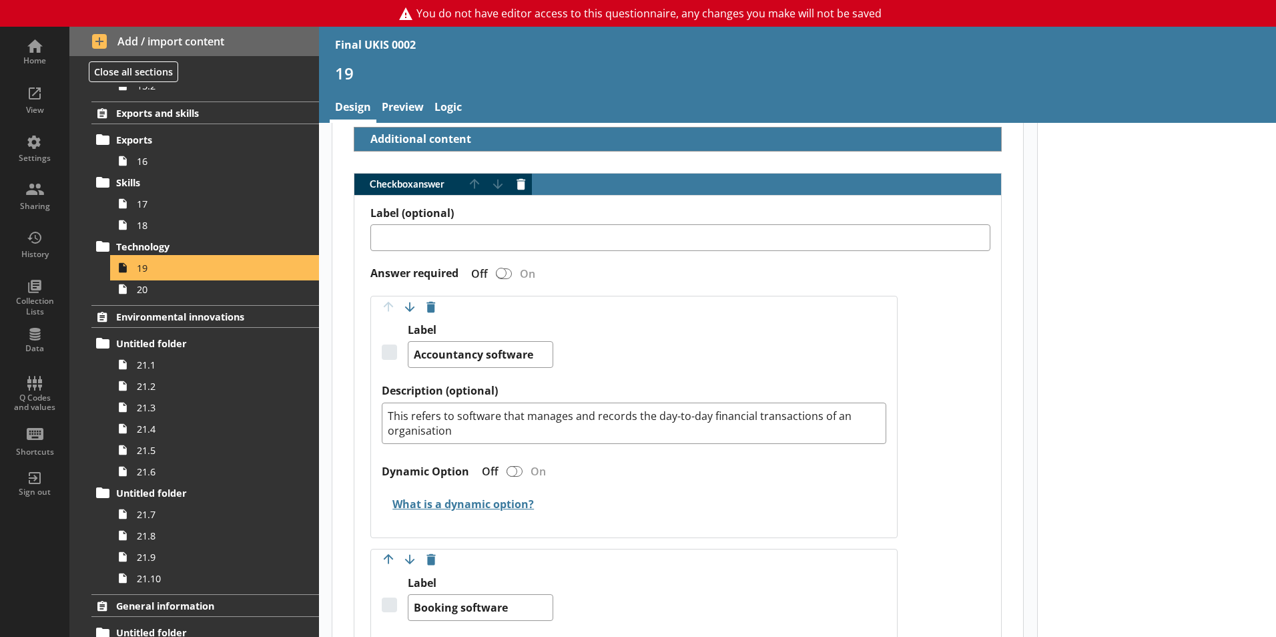
scroll to position [364, 0]
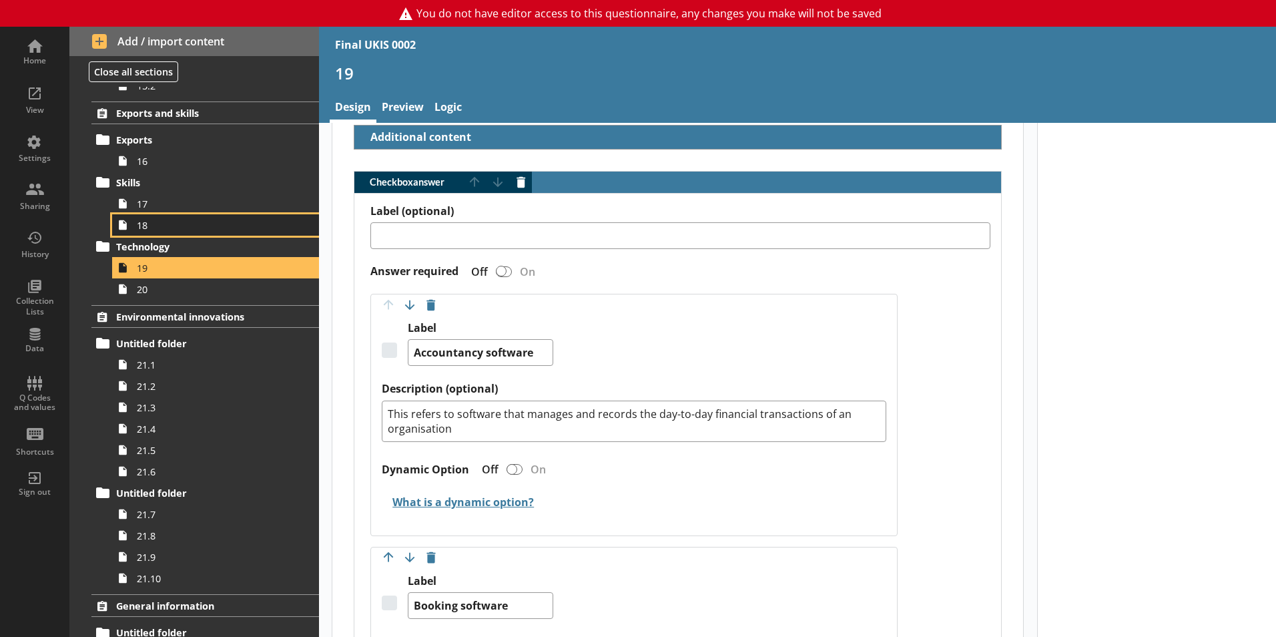
click at [178, 226] on span "18" at bounding box center [211, 225] width 148 height 13
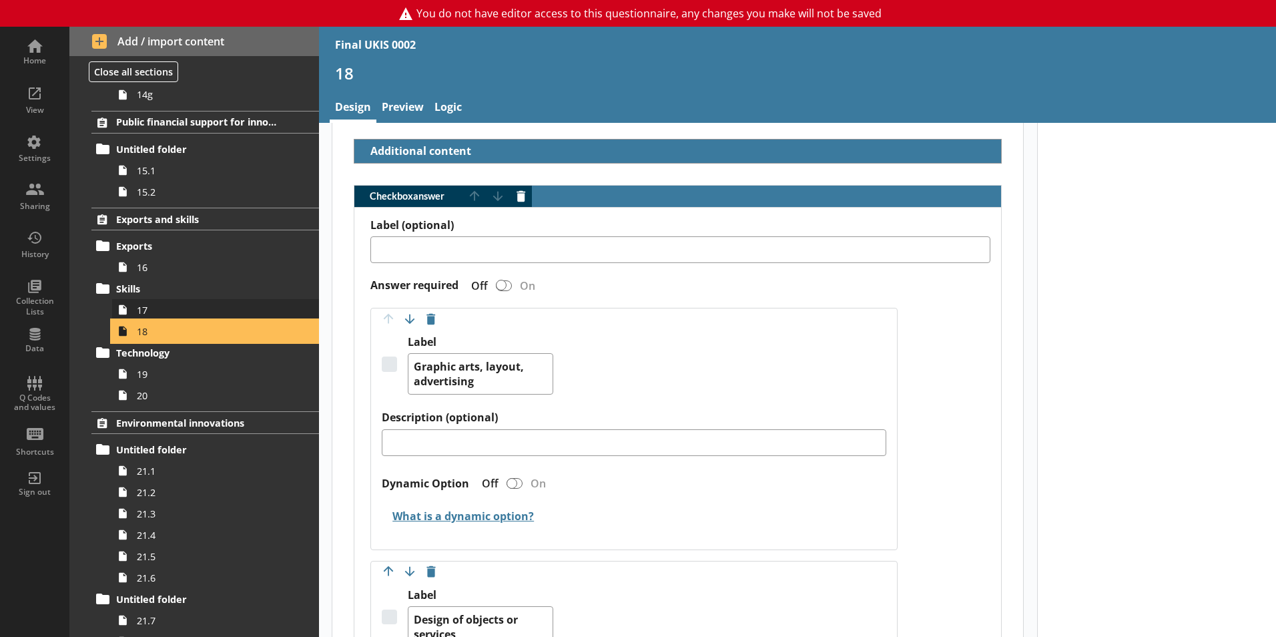
scroll to position [2573, 0]
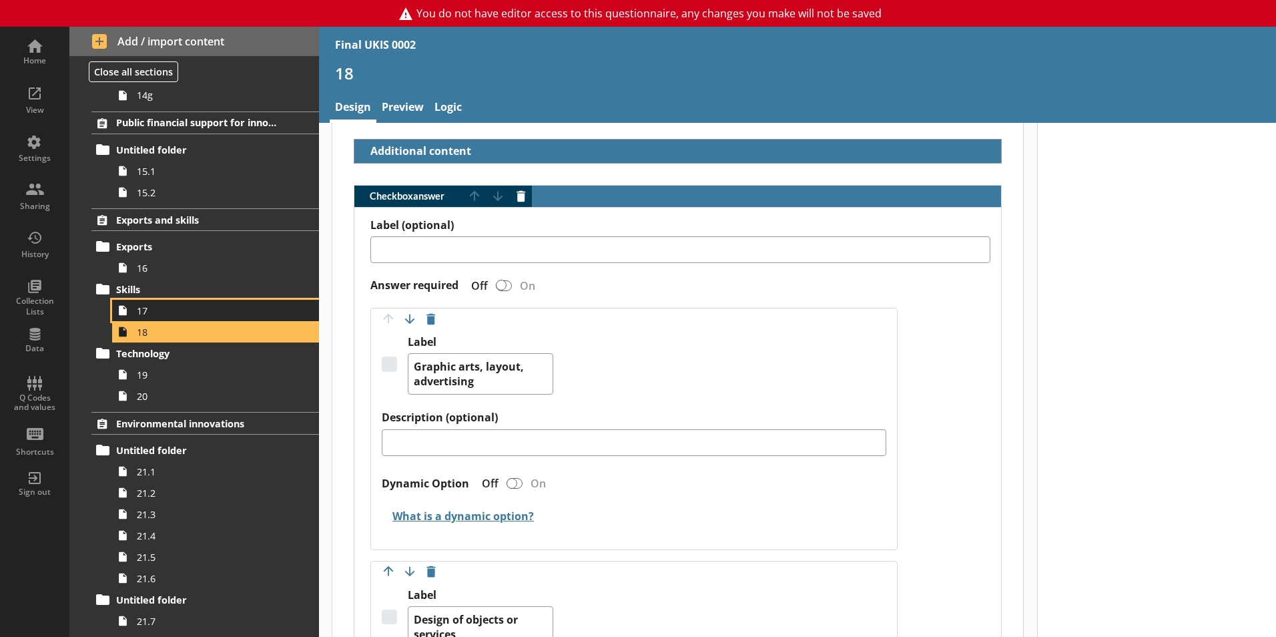
click at [210, 313] on span "17" at bounding box center [211, 310] width 148 height 13
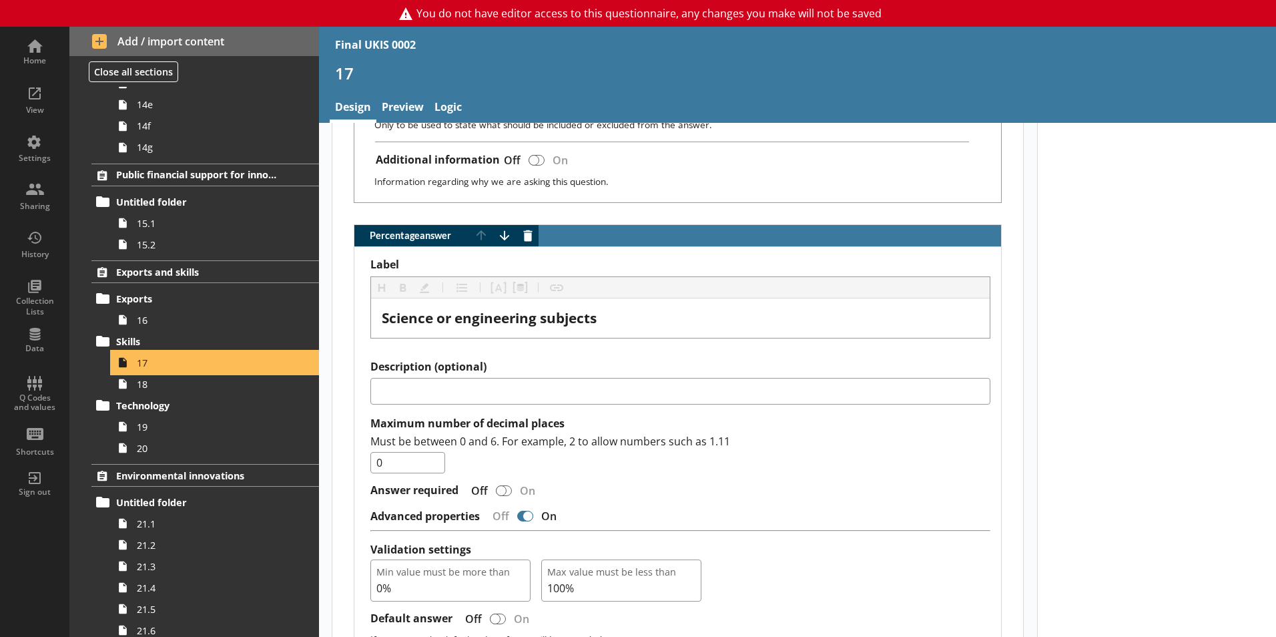
scroll to position [2520, 0]
click at [168, 313] on link "16" at bounding box center [215, 320] width 207 height 21
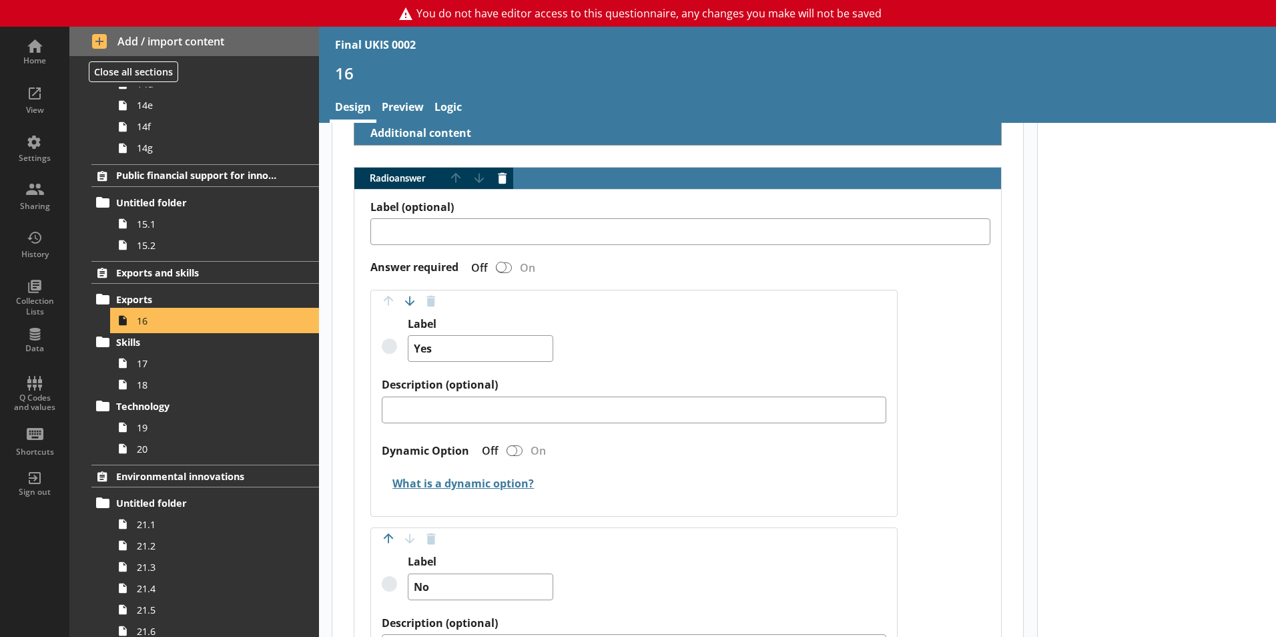
scroll to position [351, 0]
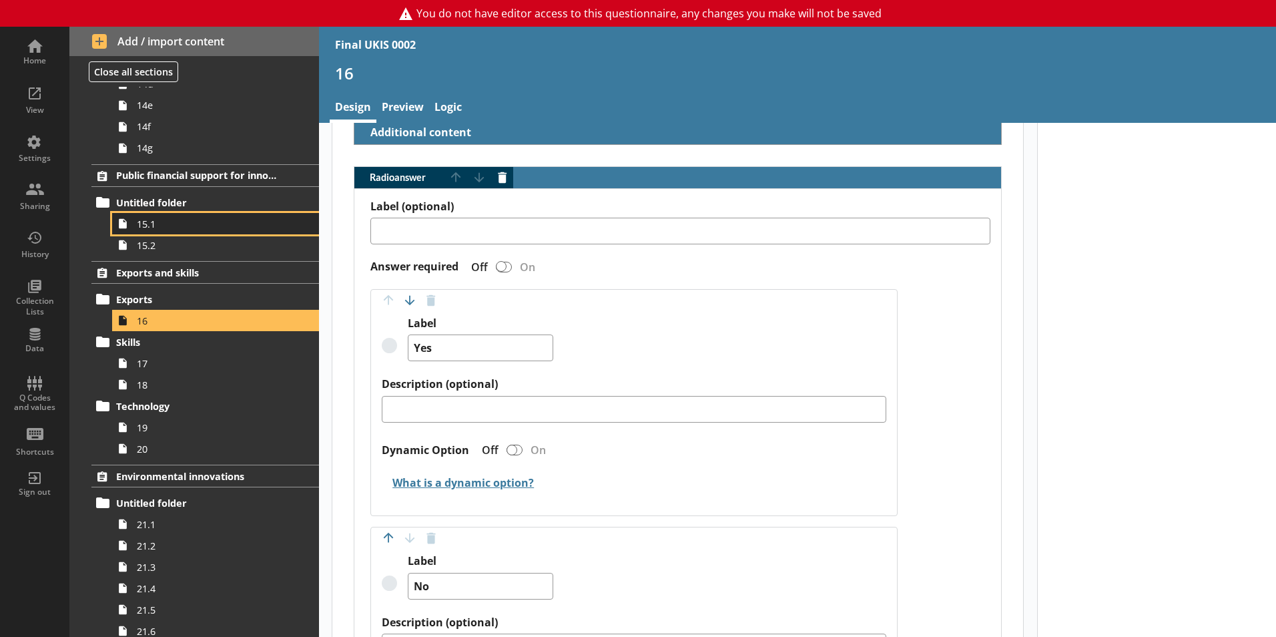
click at [177, 231] on link "15.1" at bounding box center [215, 223] width 207 height 21
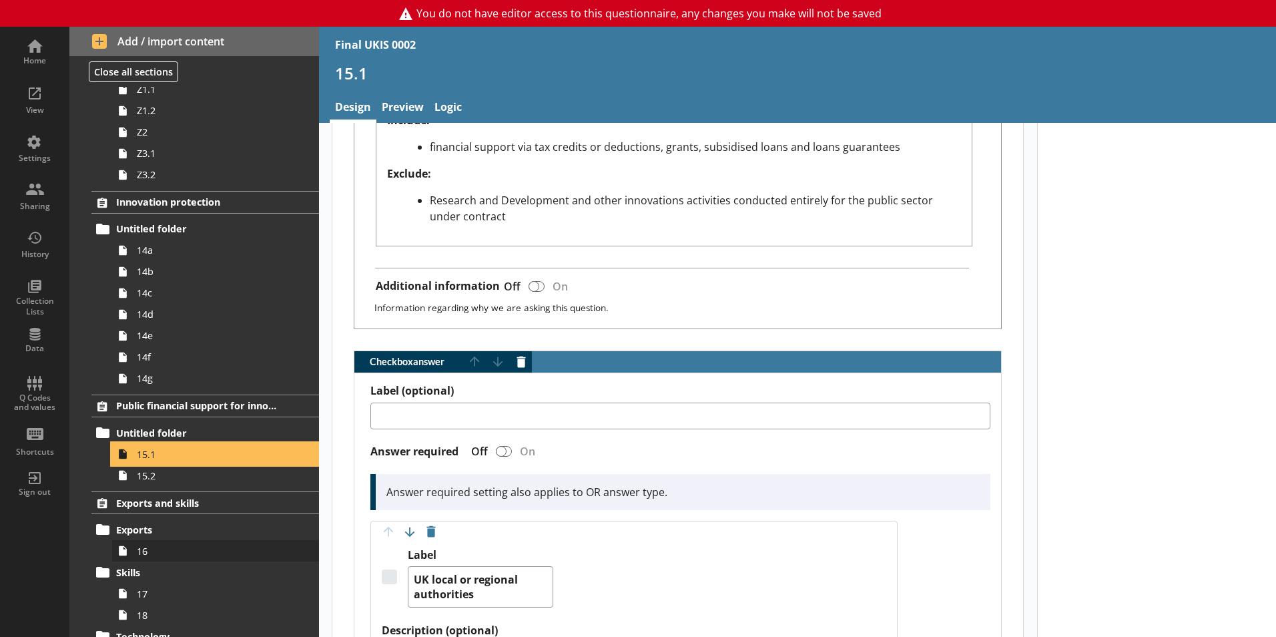
scroll to position [2286, 0]
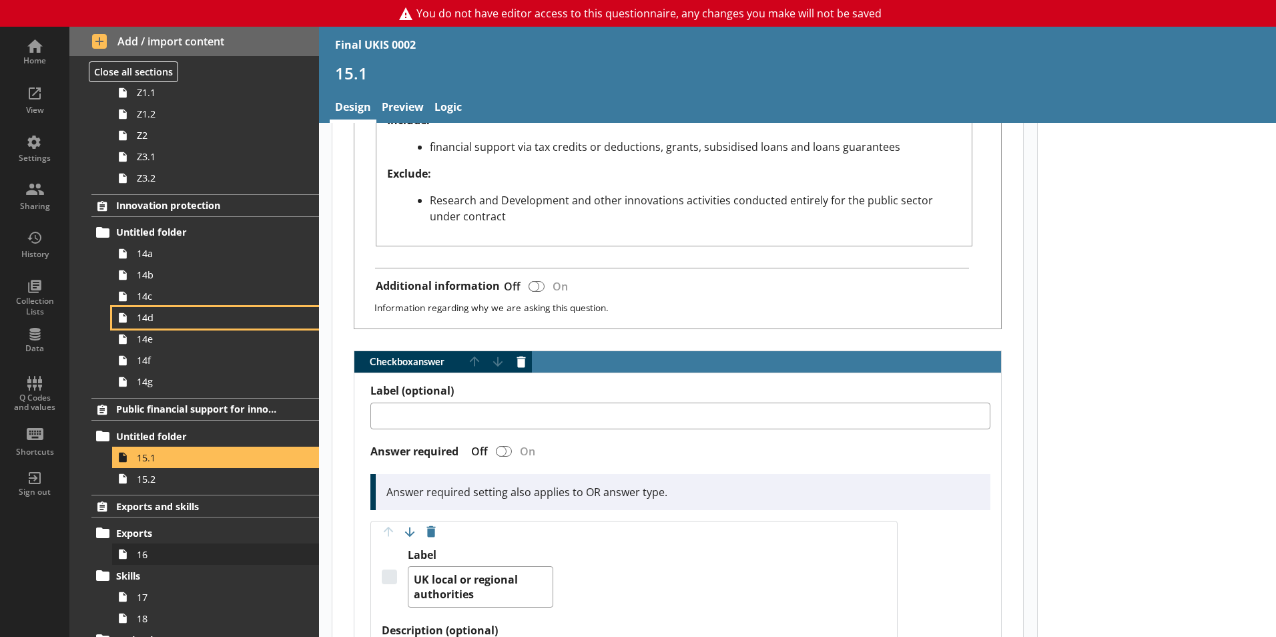
click at [174, 314] on span "14d" at bounding box center [211, 317] width 148 height 13
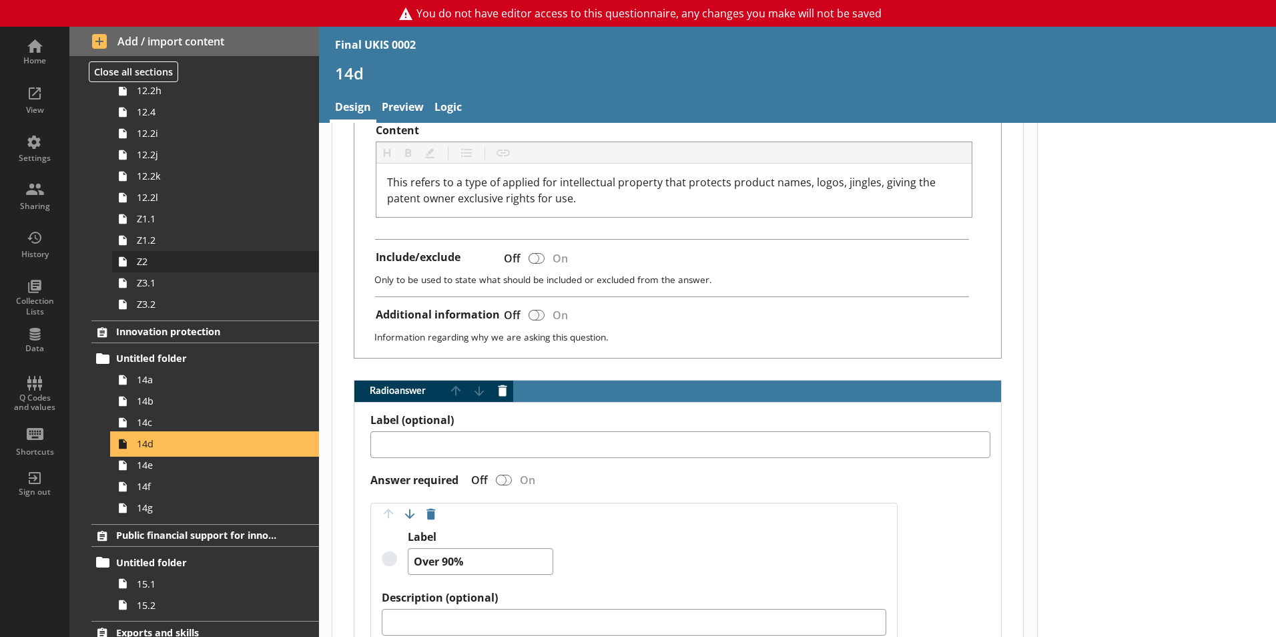
scroll to position [2157, 0]
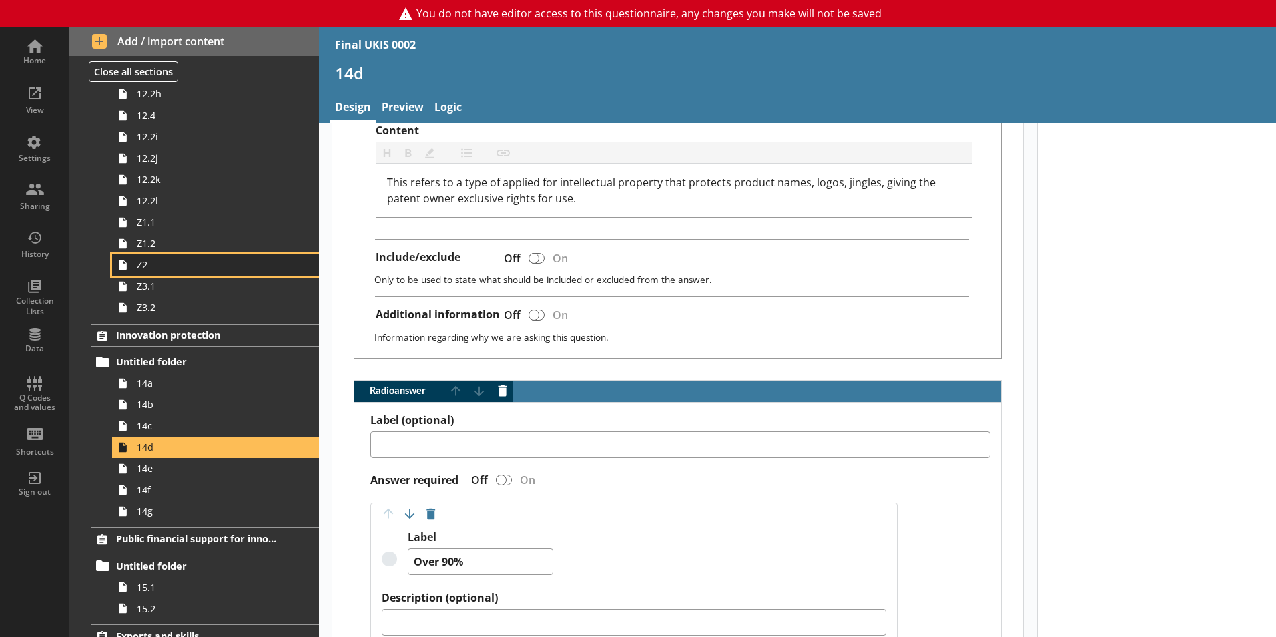
click at [150, 262] on span "Z2" at bounding box center [211, 264] width 148 height 13
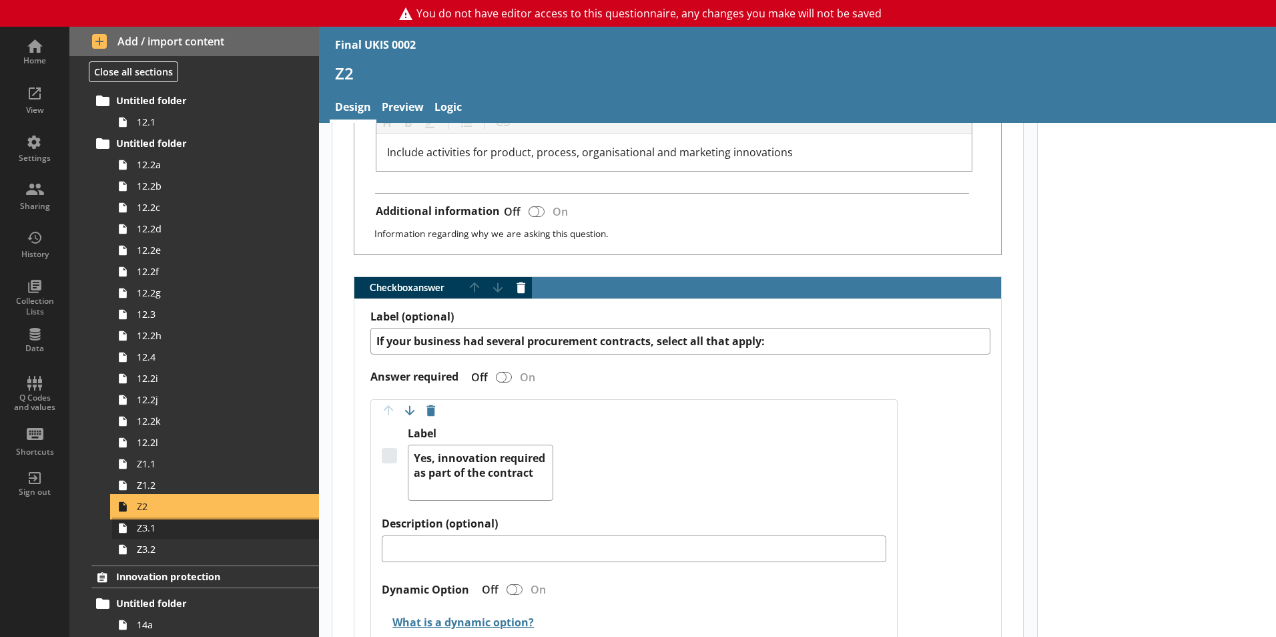
scroll to position [1914, 0]
click at [190, 291] on span "12.2g" at bounding box center [211, 294] width 148 height 13
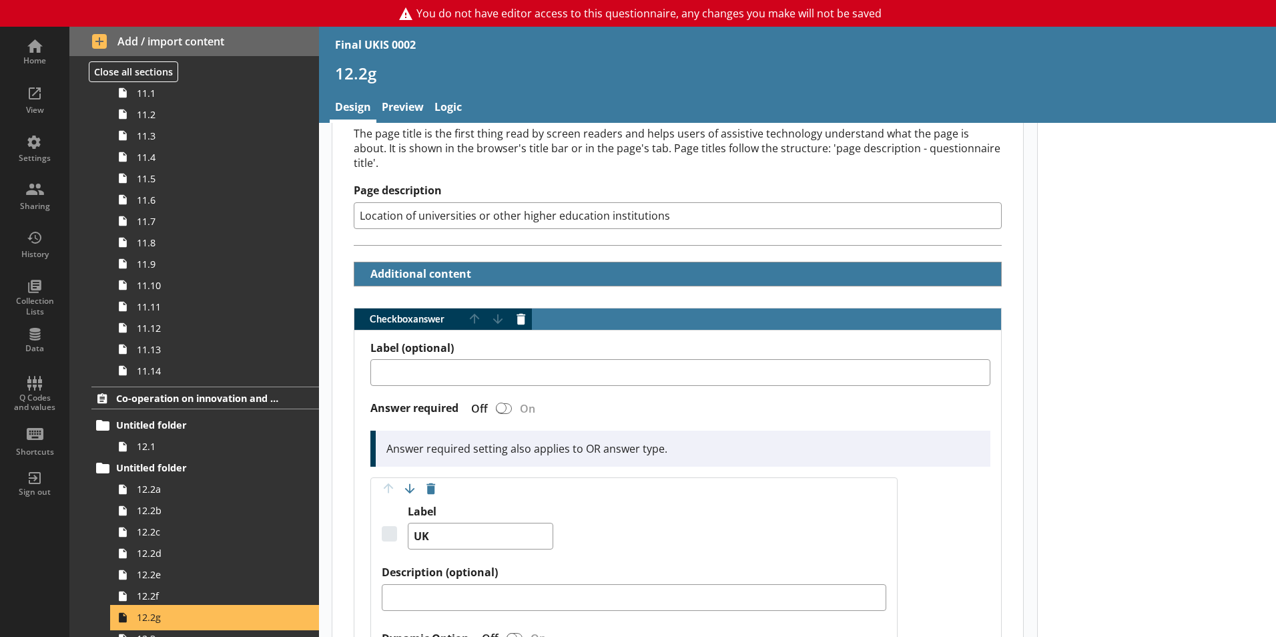
scroll to position [1505, 0]
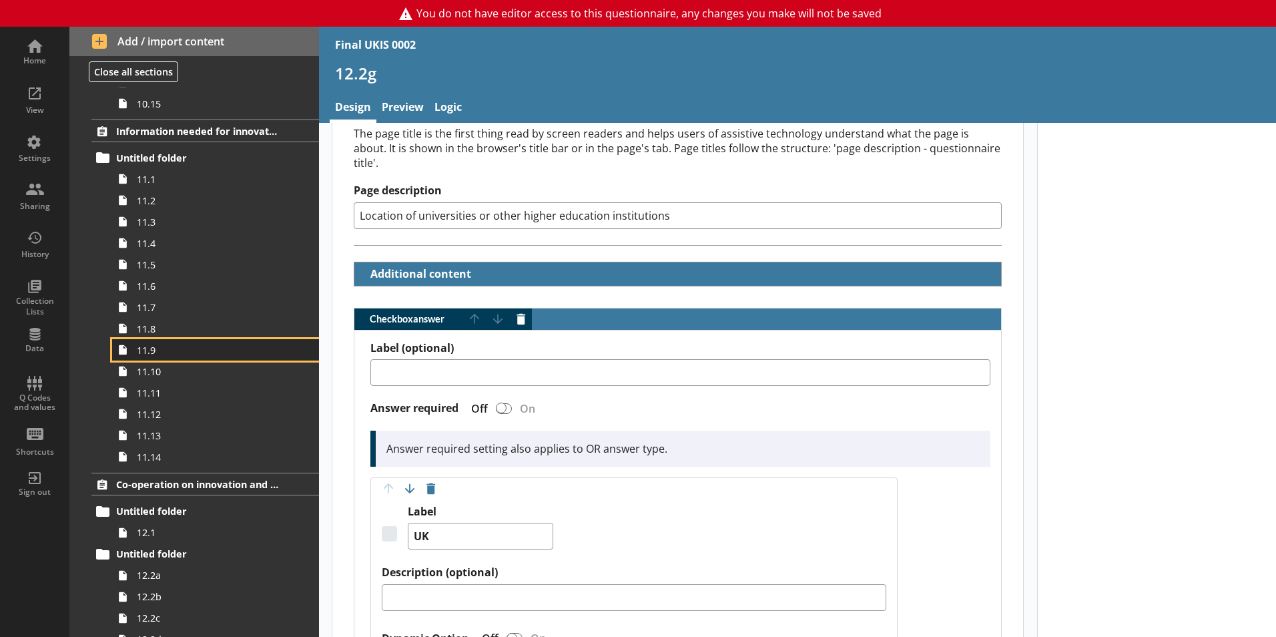
click at [166, 347] on span "11.9" at bounding box center [211, 350] width 148 height 13
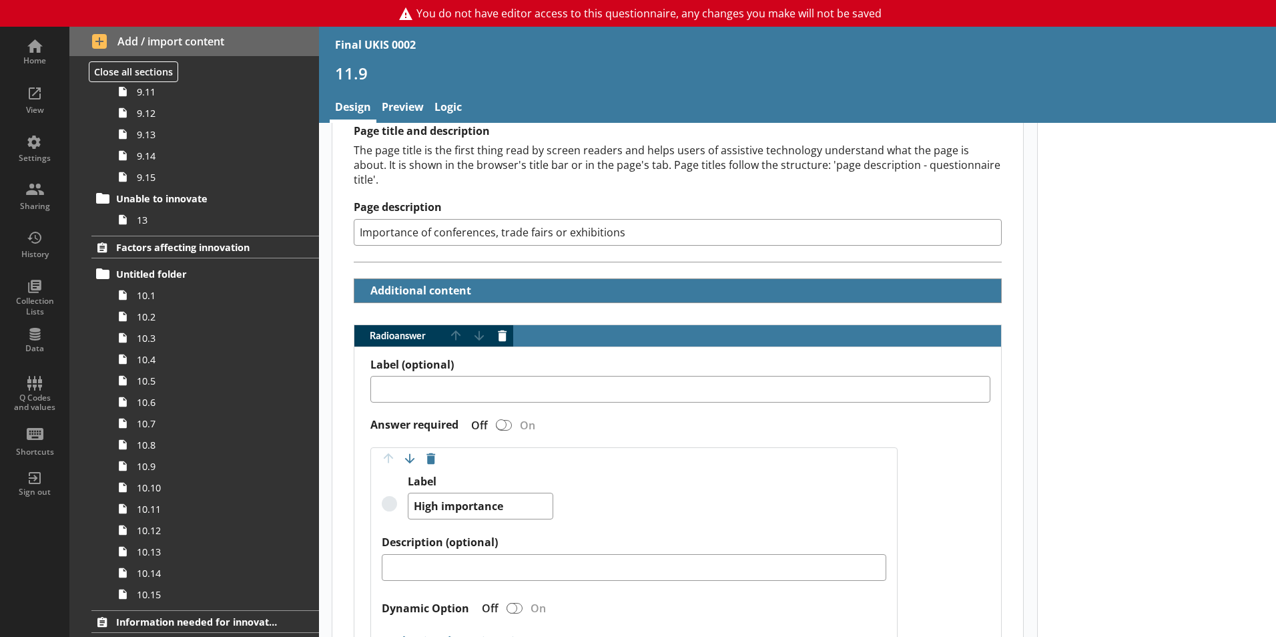
scroll to position [1014, 0]
click at [194, 324] on link "10.2" at bounding box center [215, 316] width 207 height 21
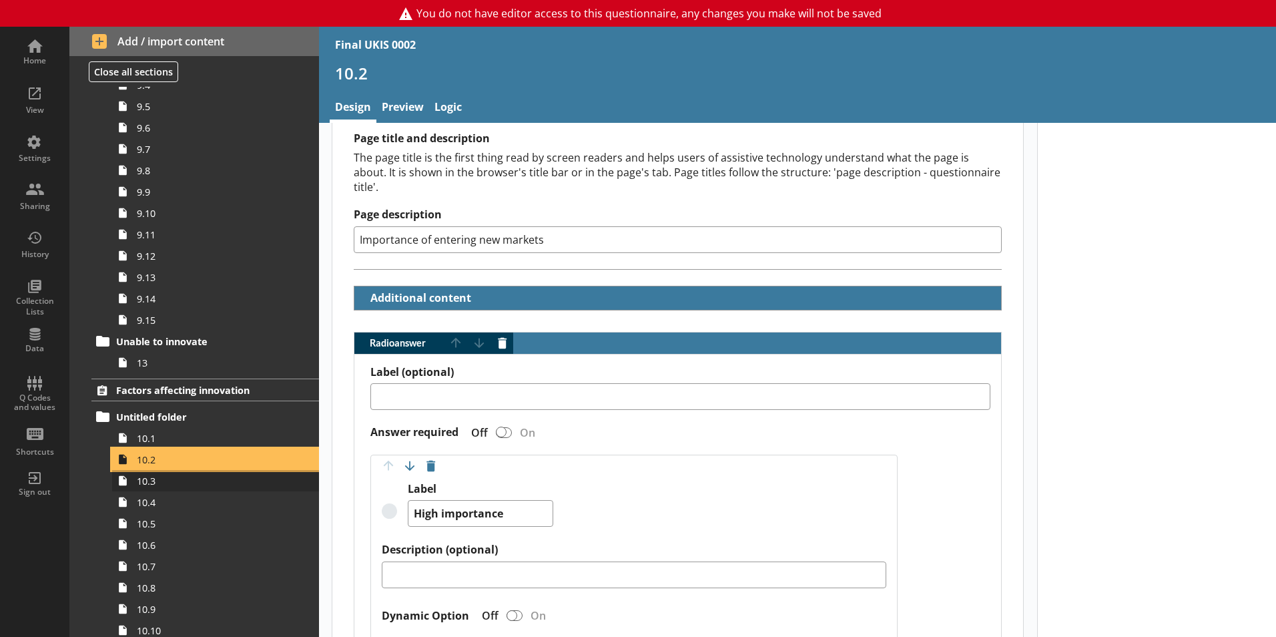
scroll to position [869, 0]
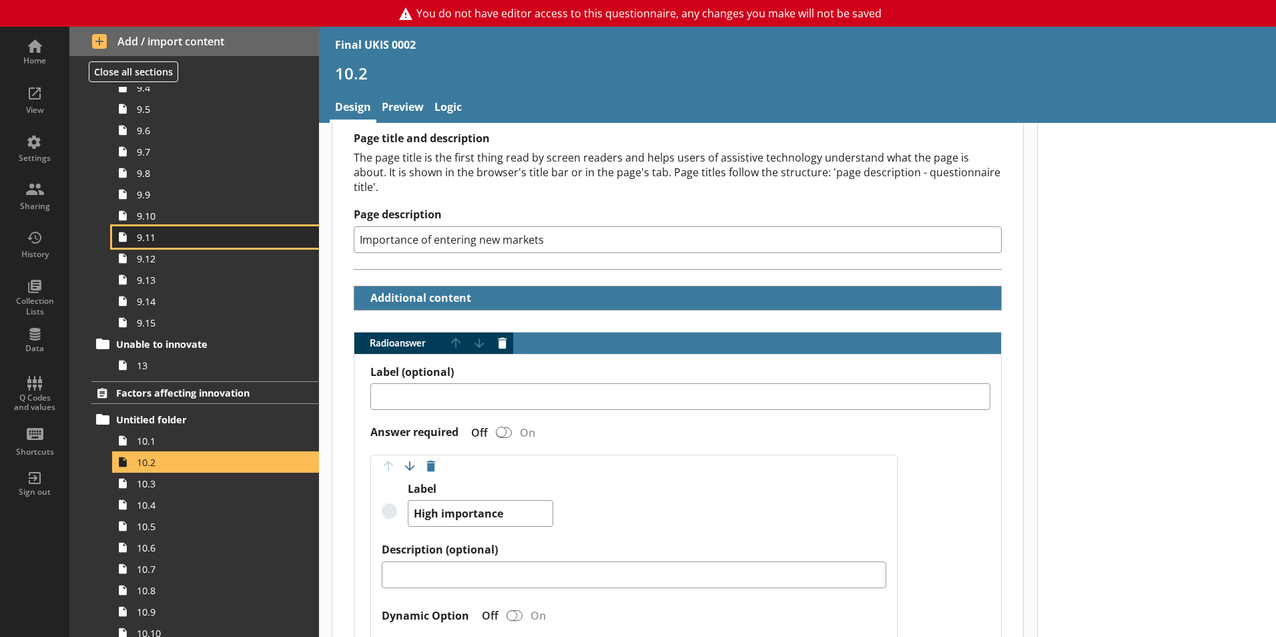
click at [173, 246] on link "9.11" at bounding box center [215, 236] width 207 height 21
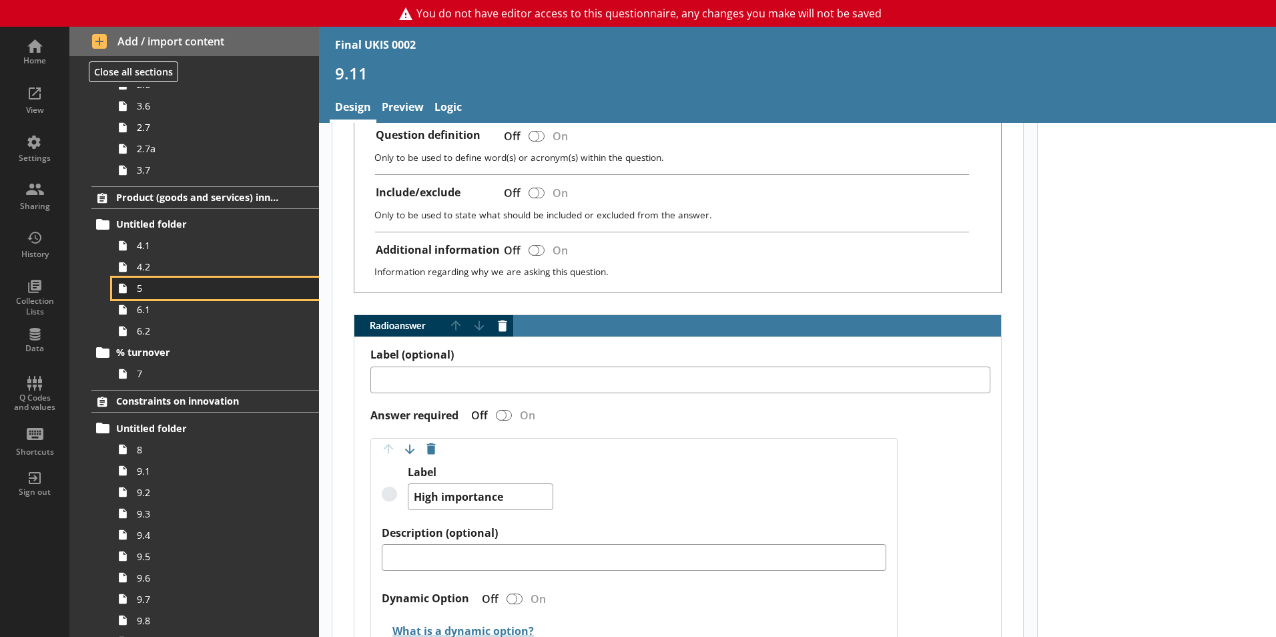
click at [178, 290] on span "5" at bounding box center [211, 288] width 148 height 13
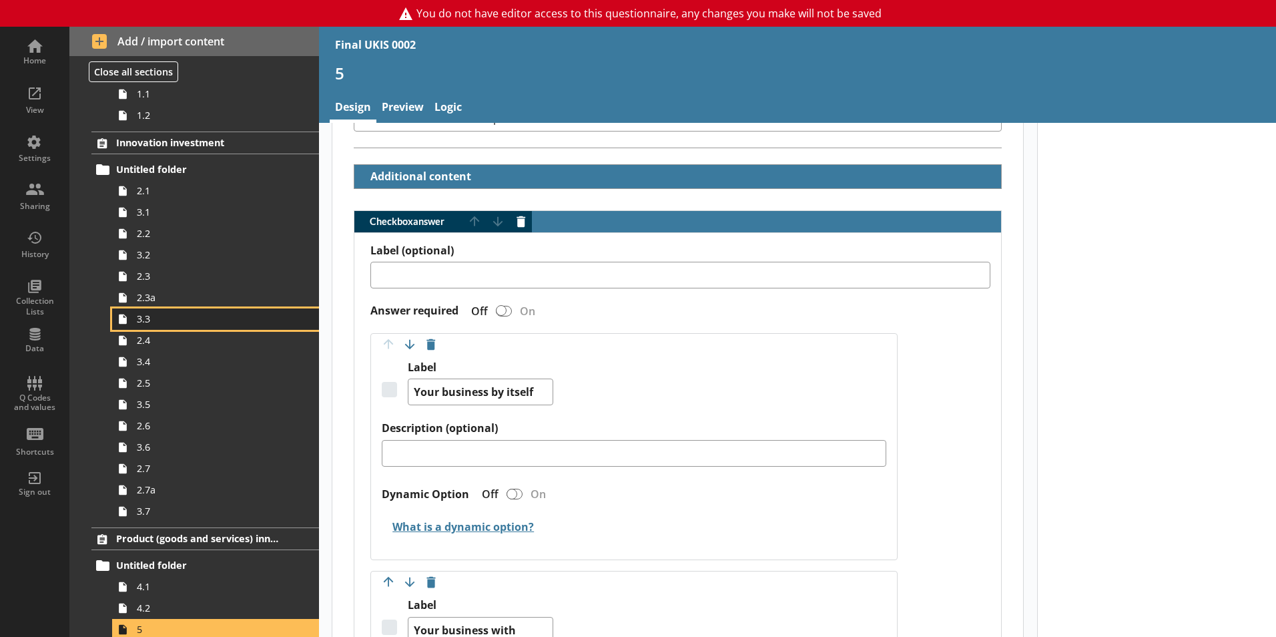
click at [219, 313] on span "3.3" at bounding box center [211, 318] width 148 height 13
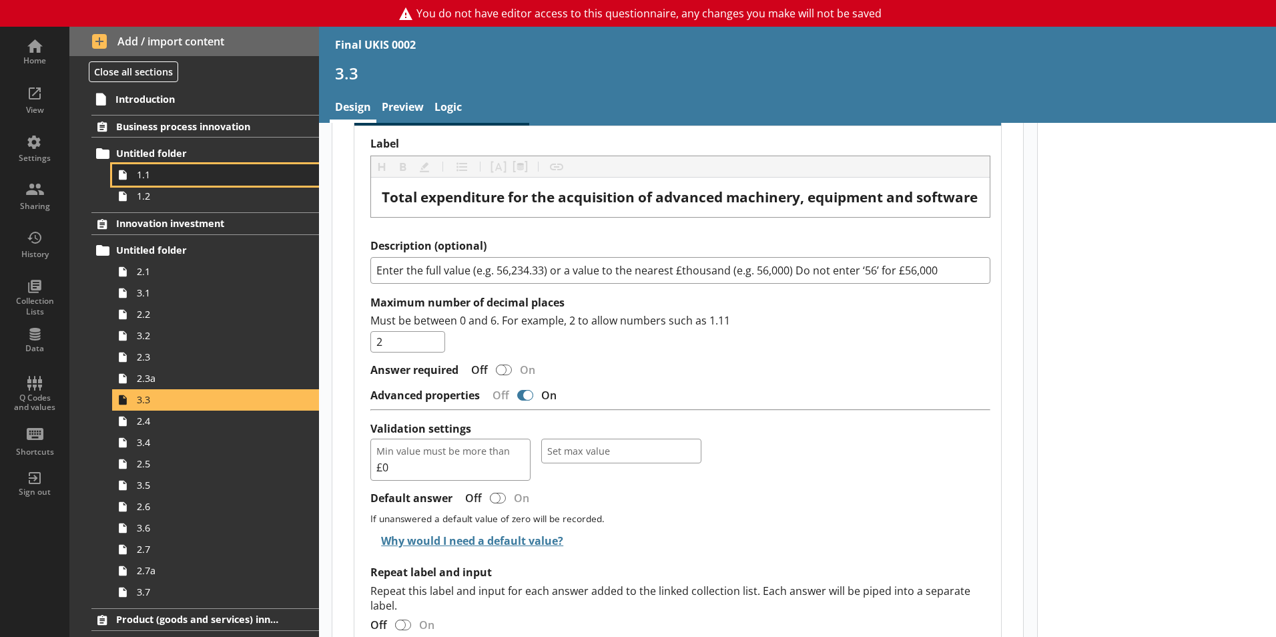
click at [184, 171] on span "1.1" at bounding box center [211, 174] width 148 height 13
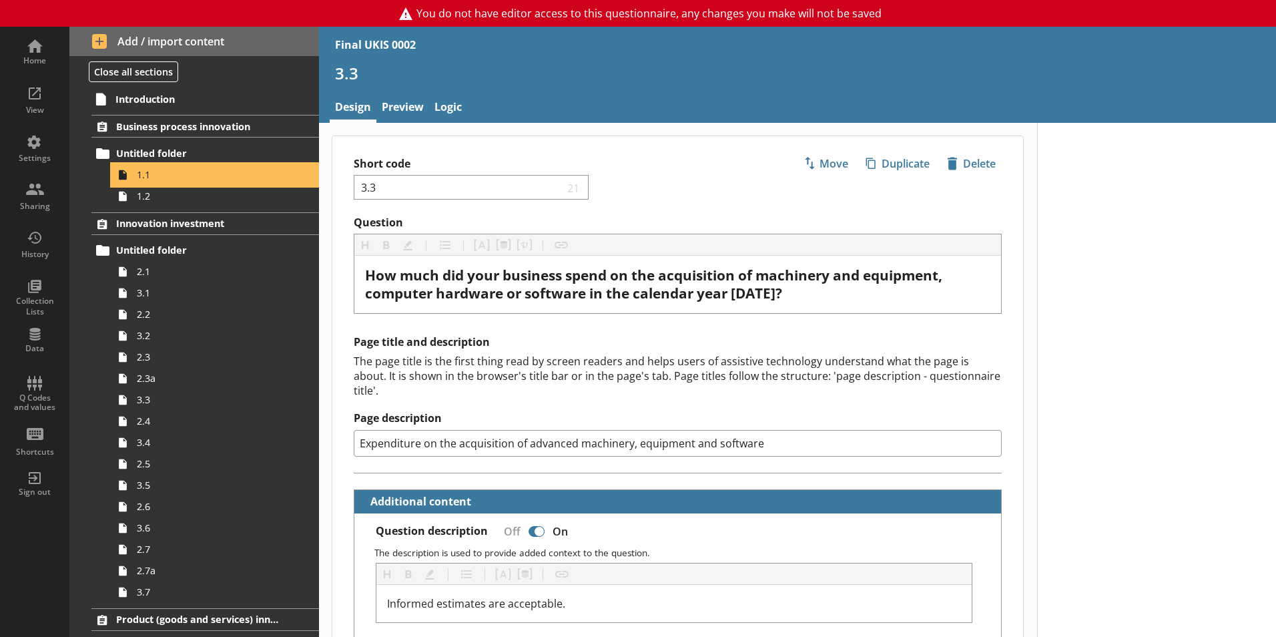
type textarea "x"
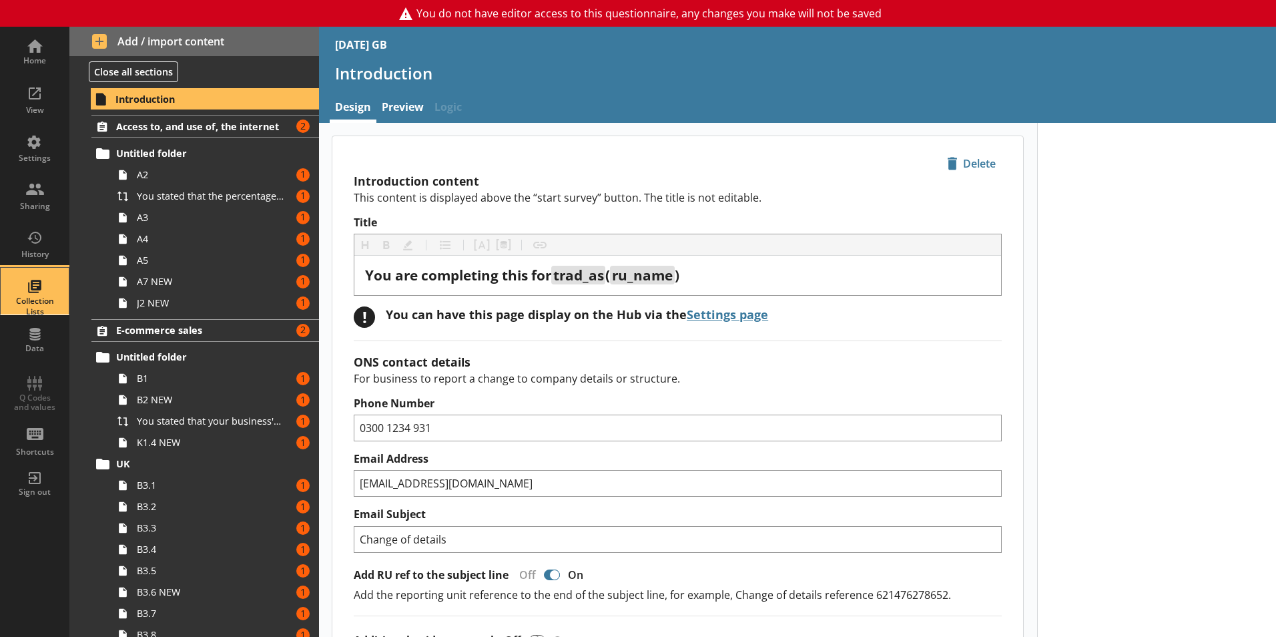
click at [29, 288] on div "Collection Lists" at bounding box center [34, 291] width 47 height 47
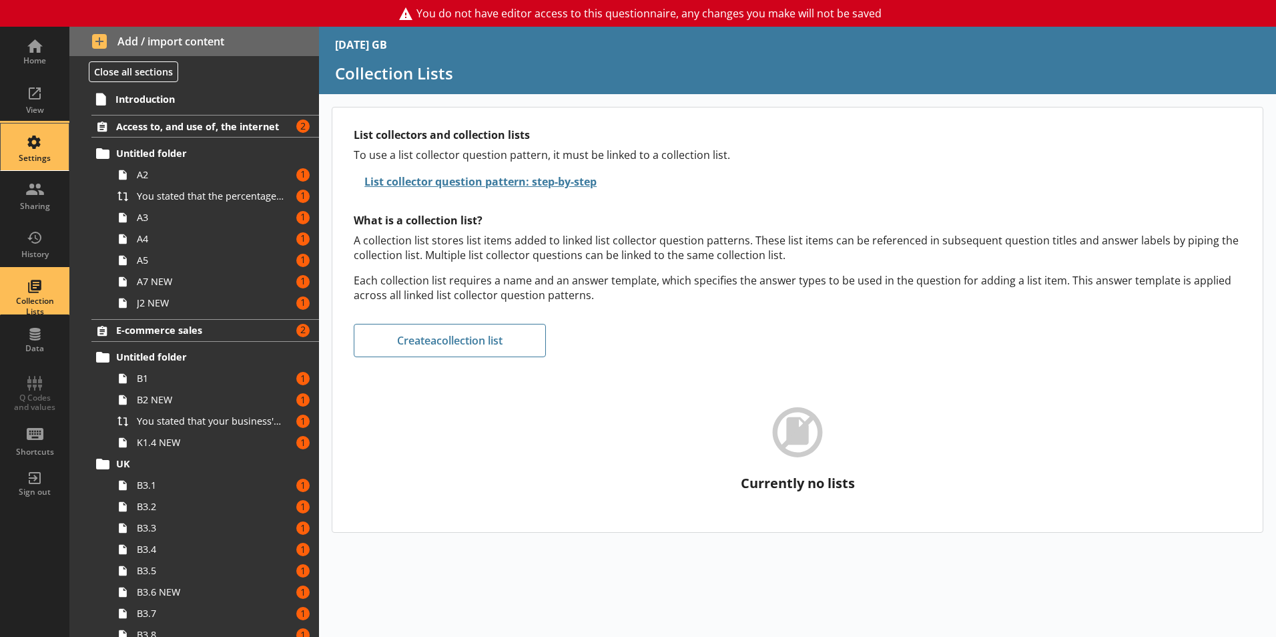
click at [44, 159] on div "Settings" at bounding box center [34, 158] width 47 height 11
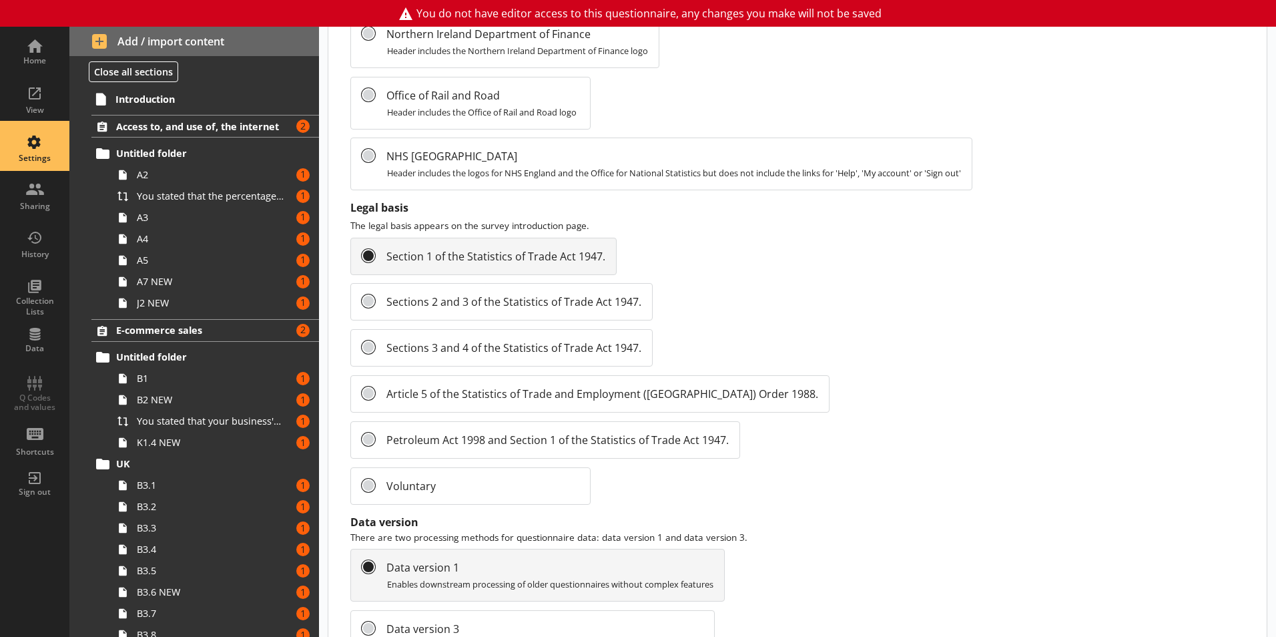
scroll to position [1414, 0]
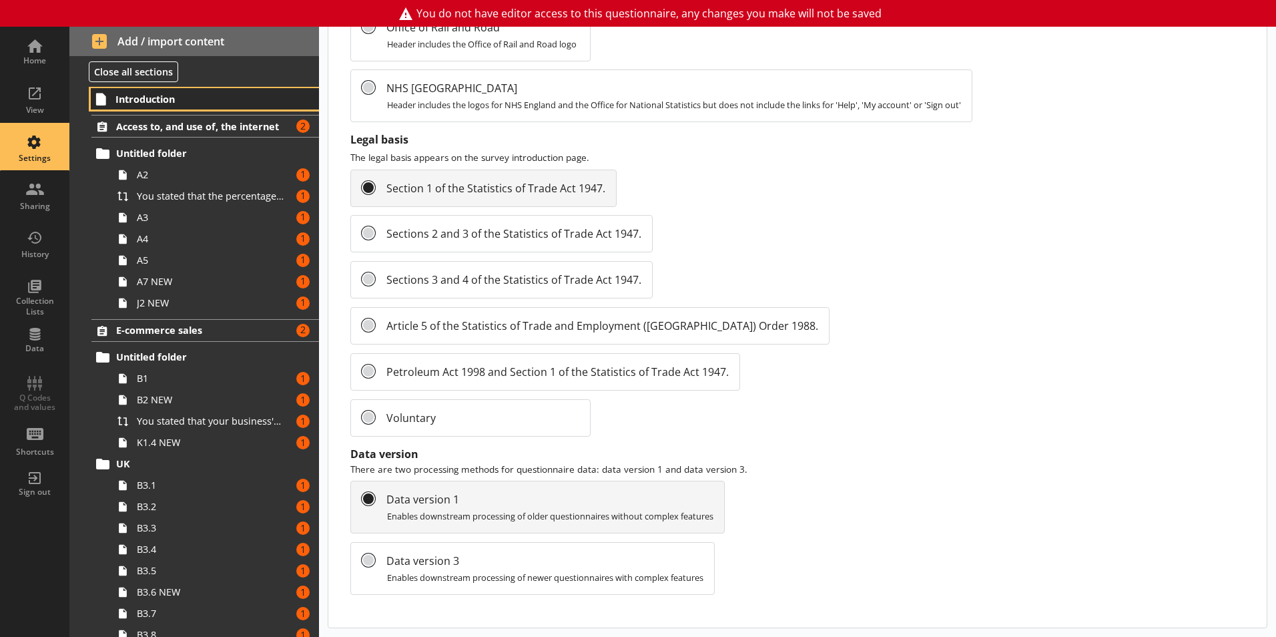
click at [145, 101] on span "Introduction" at bounding box center [197, 99] width 164 height 13
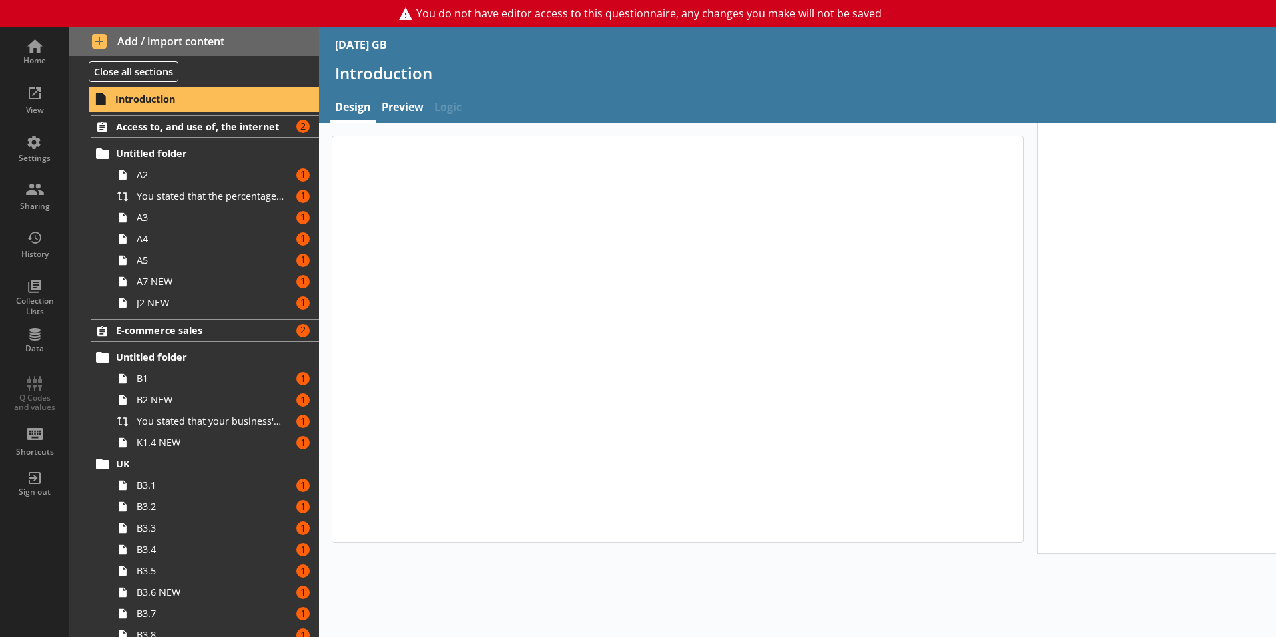
type textarea "x"
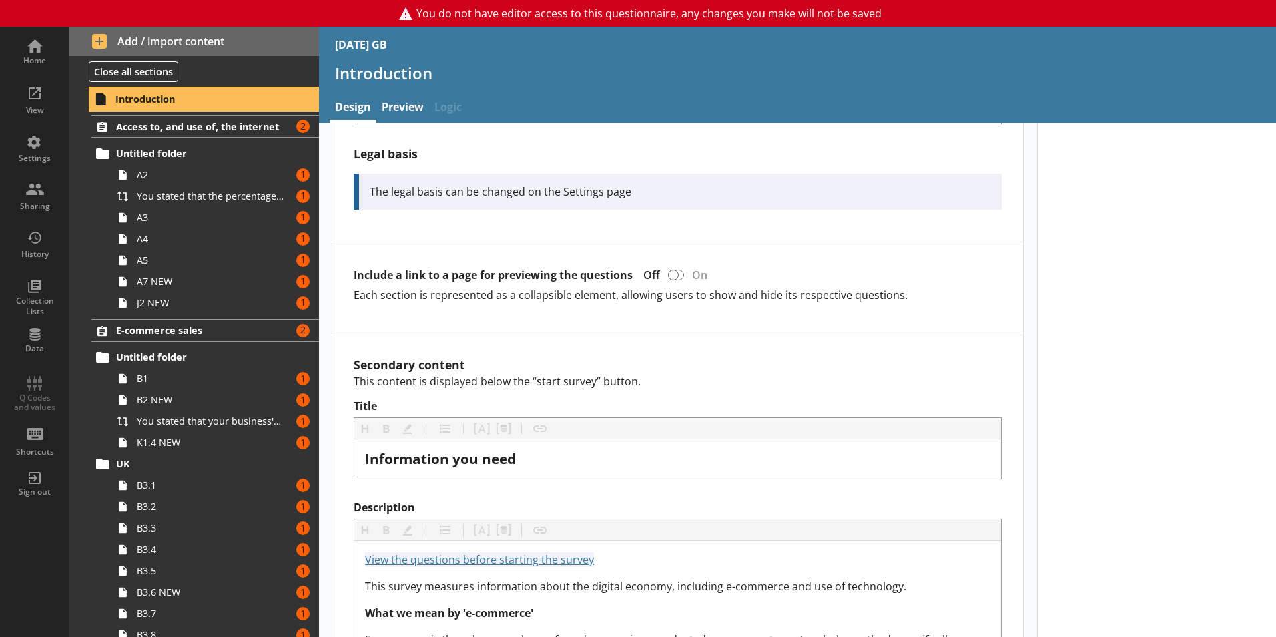
scroll to position [701, 0]
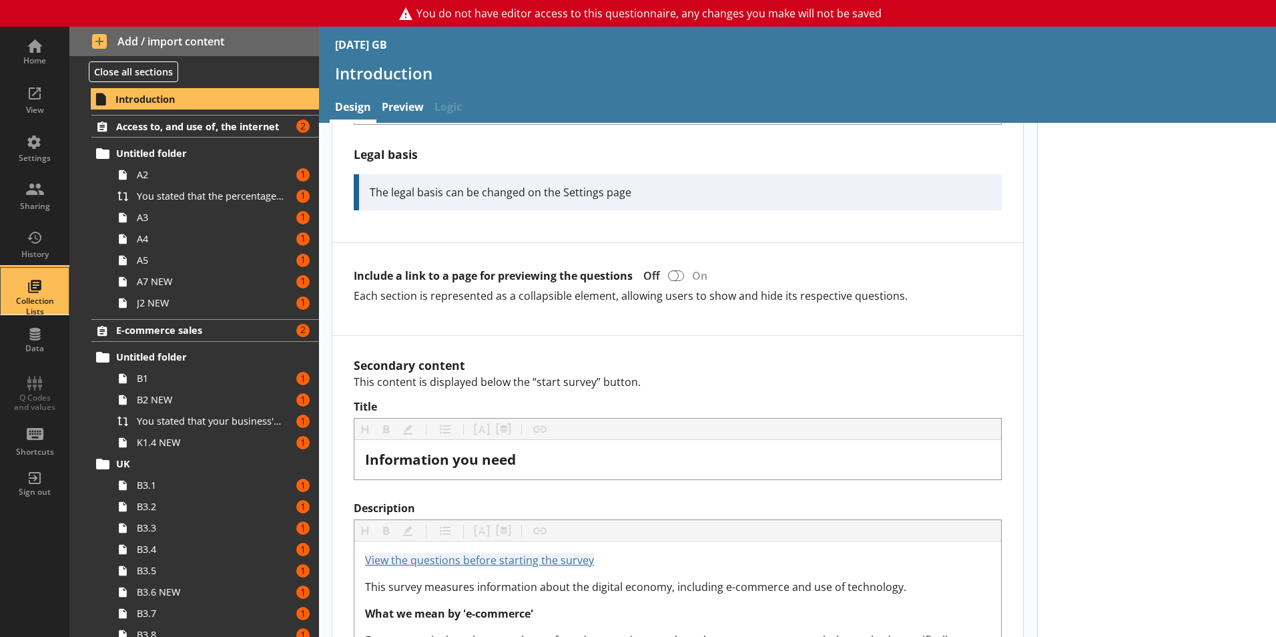
click at [45, 302] on div "Collection Lists" at bounding box center [34, 306] width 47 height 21
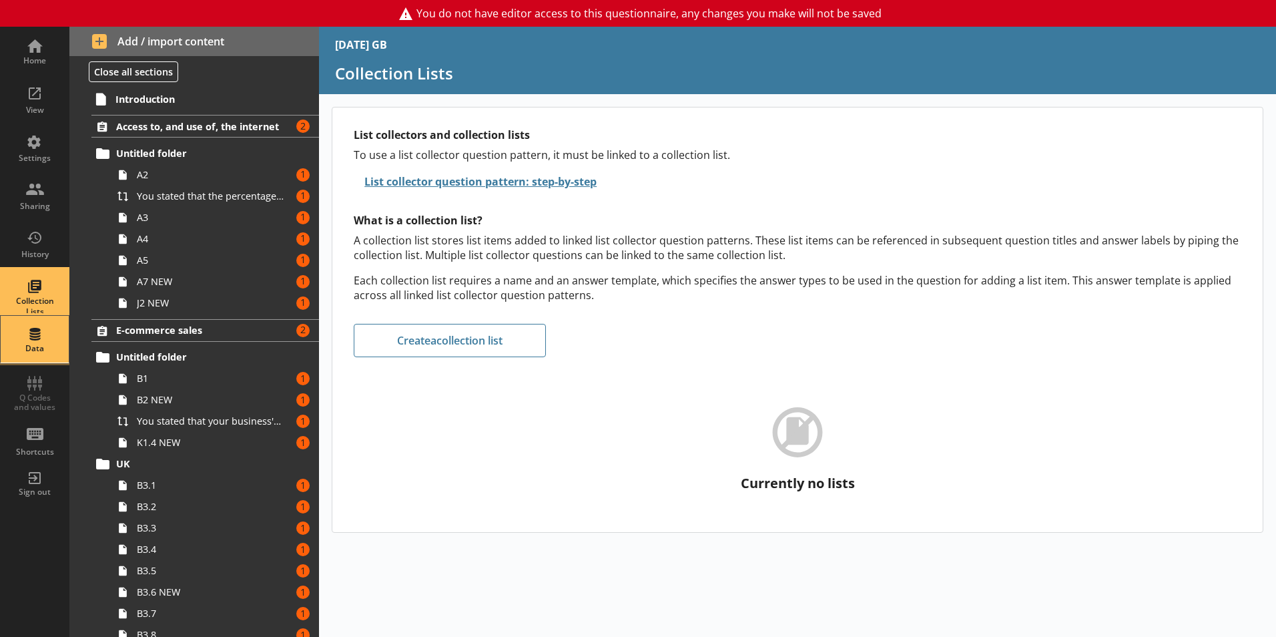
click at [21, 337] on div "Data" at bounding box center [34, 339] width 47 height 47
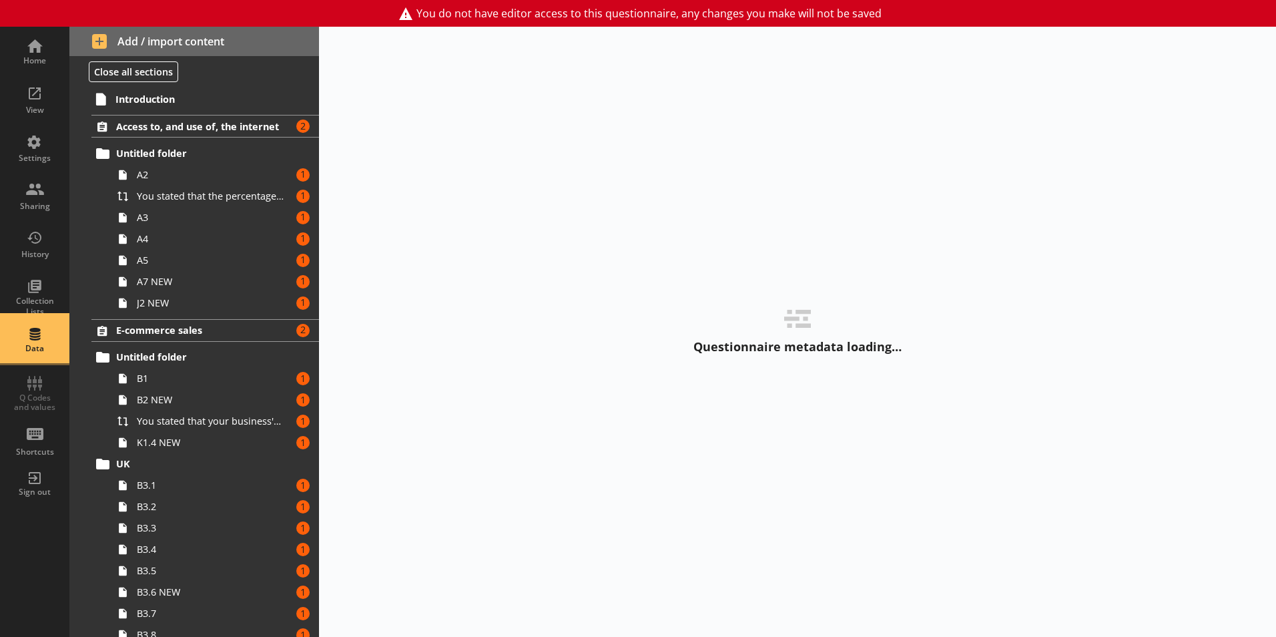
select select "Text_Optional"
select select "Date"
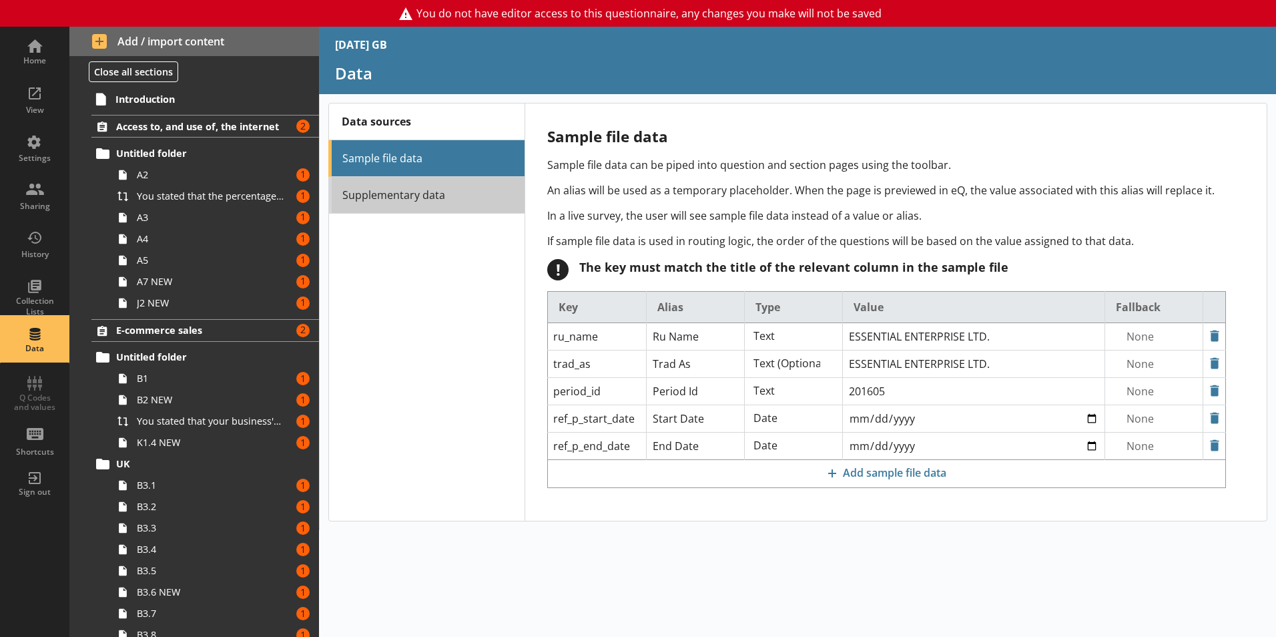
click at [423, 194] on link "Supplementary data" at bounding box center [426, 195] width 196 height 37
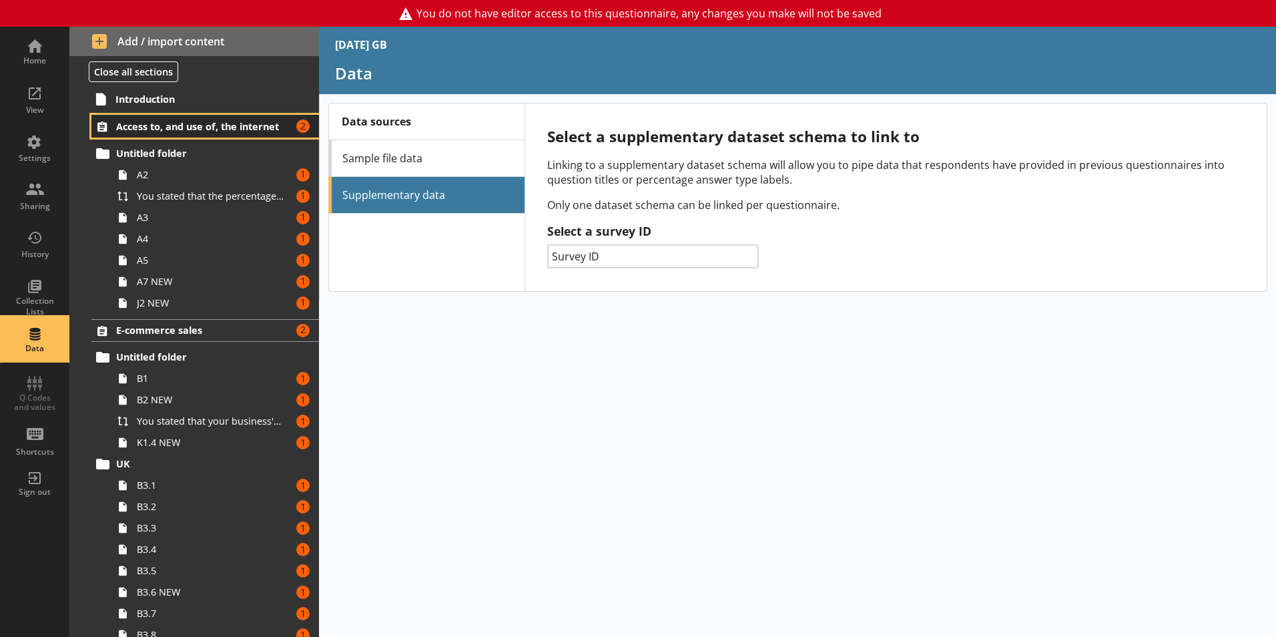
click at [175, 131] on span "Access to, and use of, the internet" at bounding box center [198, 126] width 164 height 13
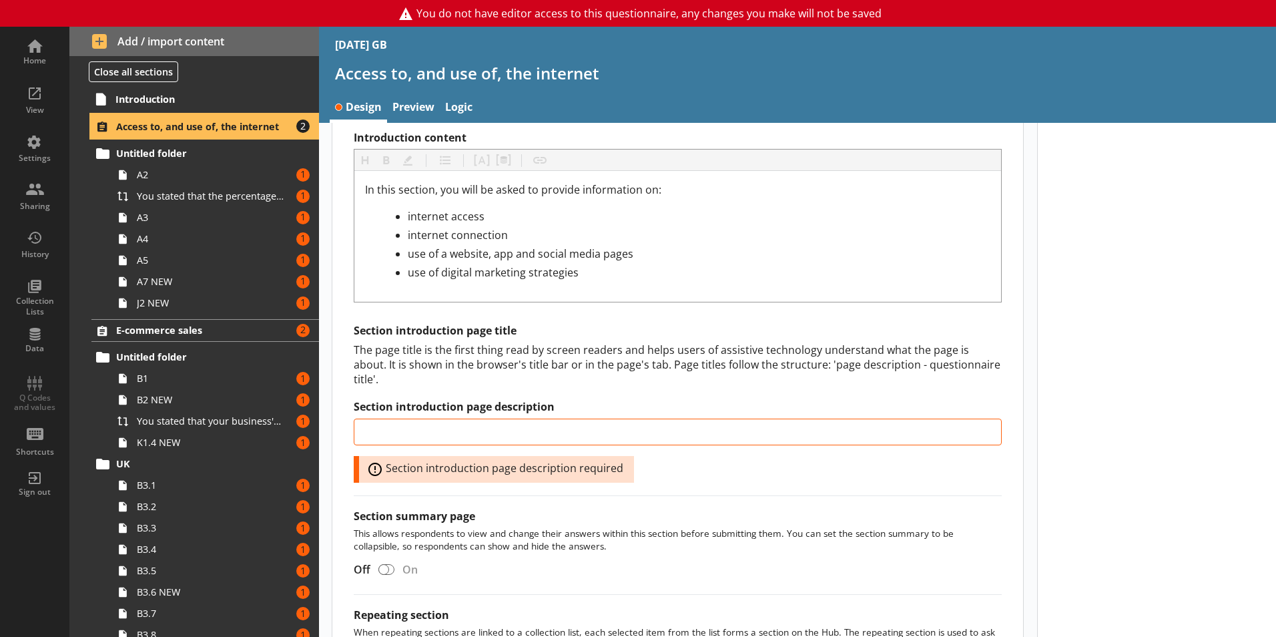
scroll to position [507, 0]
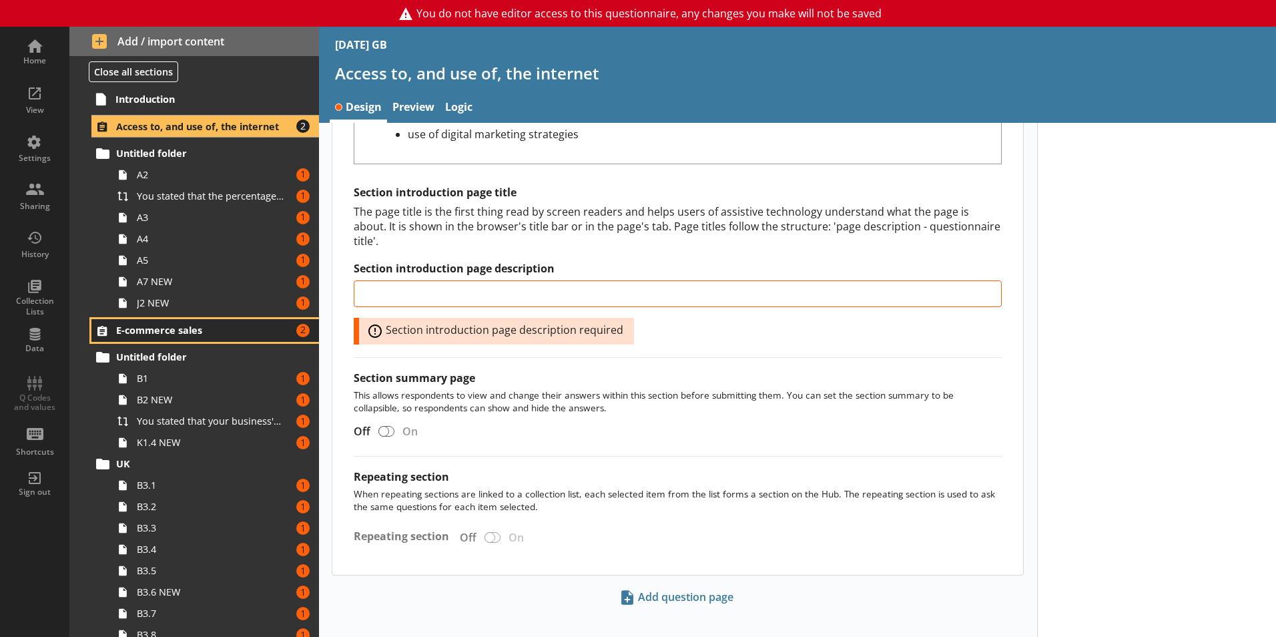
click at [199, 322] on link "E-commerce sales Amount of errors: 2" at bounding box center [205, 330] width 228 height 23
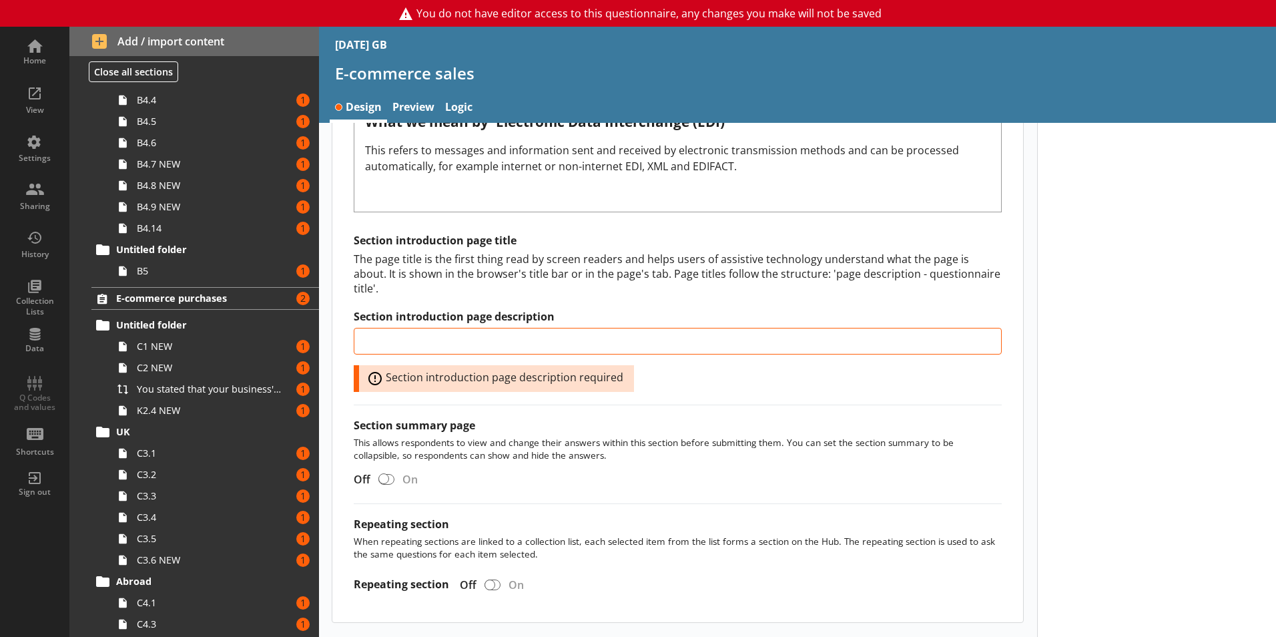
scroll to position [642, 0]
click at [164, 302] on span "E-commerce purchases" at bounding box center [198, 297] width 164 height 13
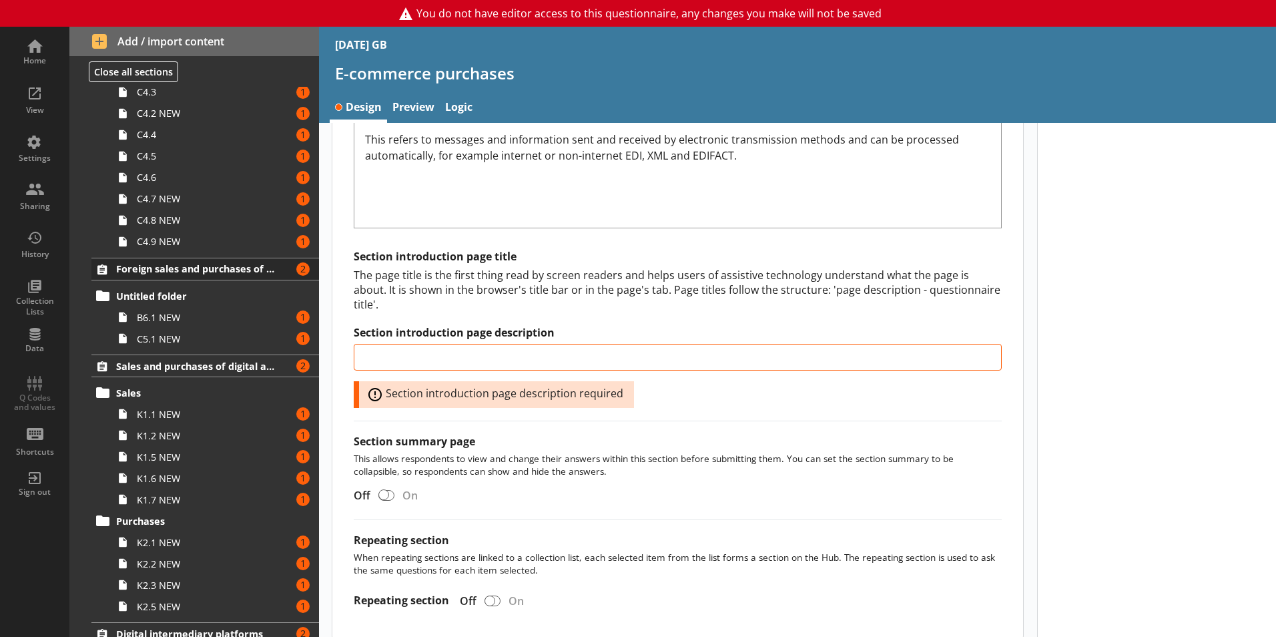
scroll to position [1174, 0]
click at [163, 270] on span "Foreign sales and purchases of digital services" at bounding box center [198, 268] width 164 height 13
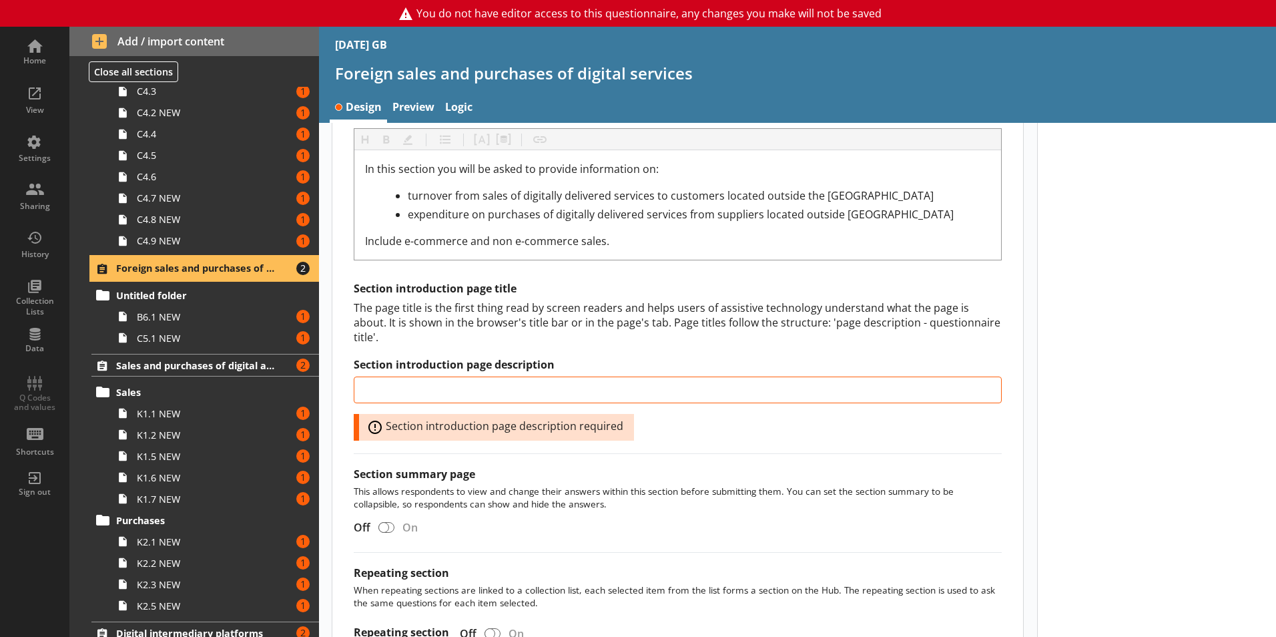
scroll to position [485, 0]
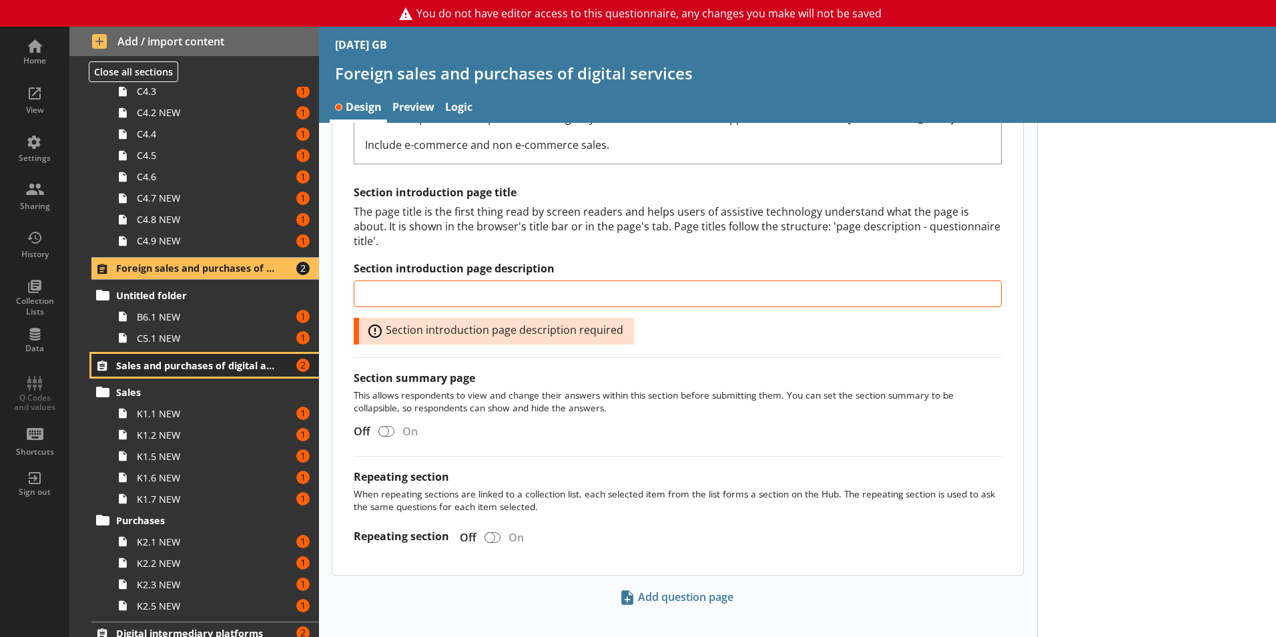
click at [163, 374] on link "Sales and purchases of digital and non-digital goods and services Amount of err…" at bounding box center [205, 365] width 228 height 23
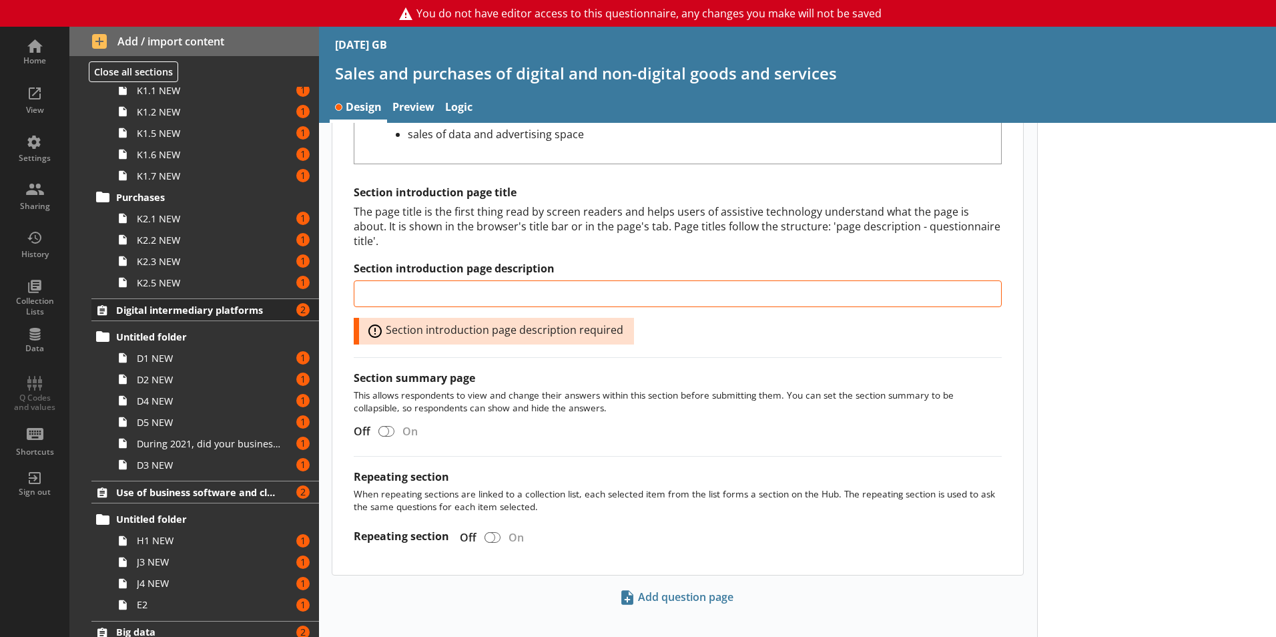
scroll to position [1498, 0]
click at [167, 312] on span "Digital intermediary platforms" at bounding box center [198, 309] width 164 height 13
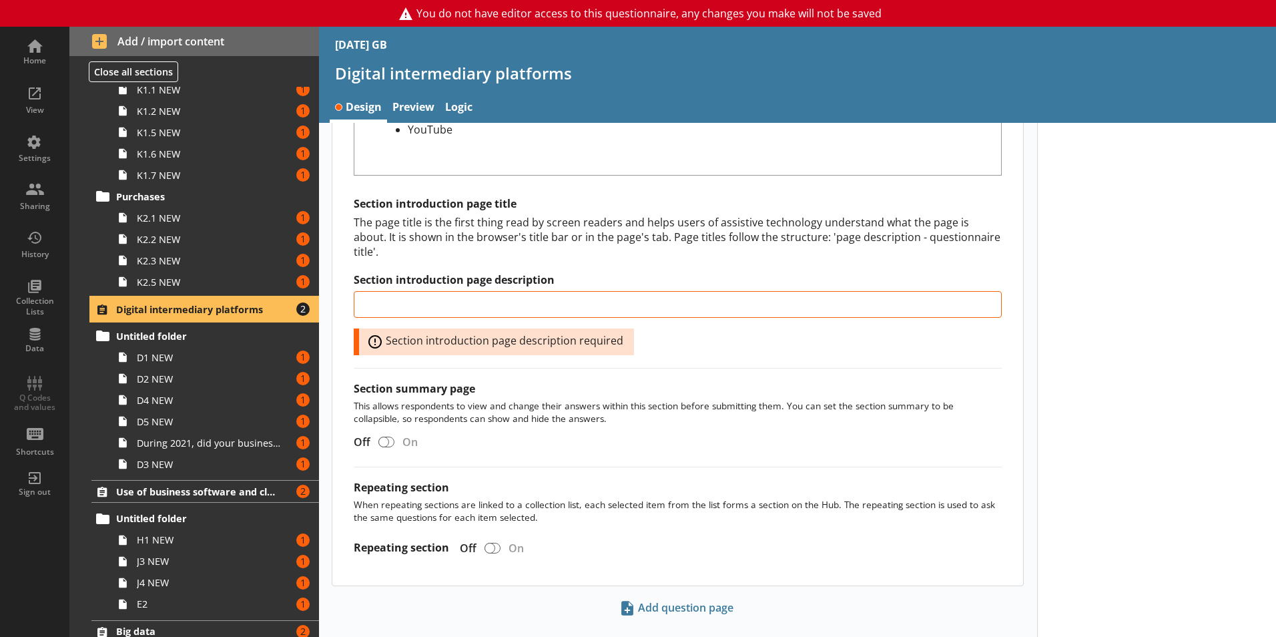
scroll to position [778, 0]
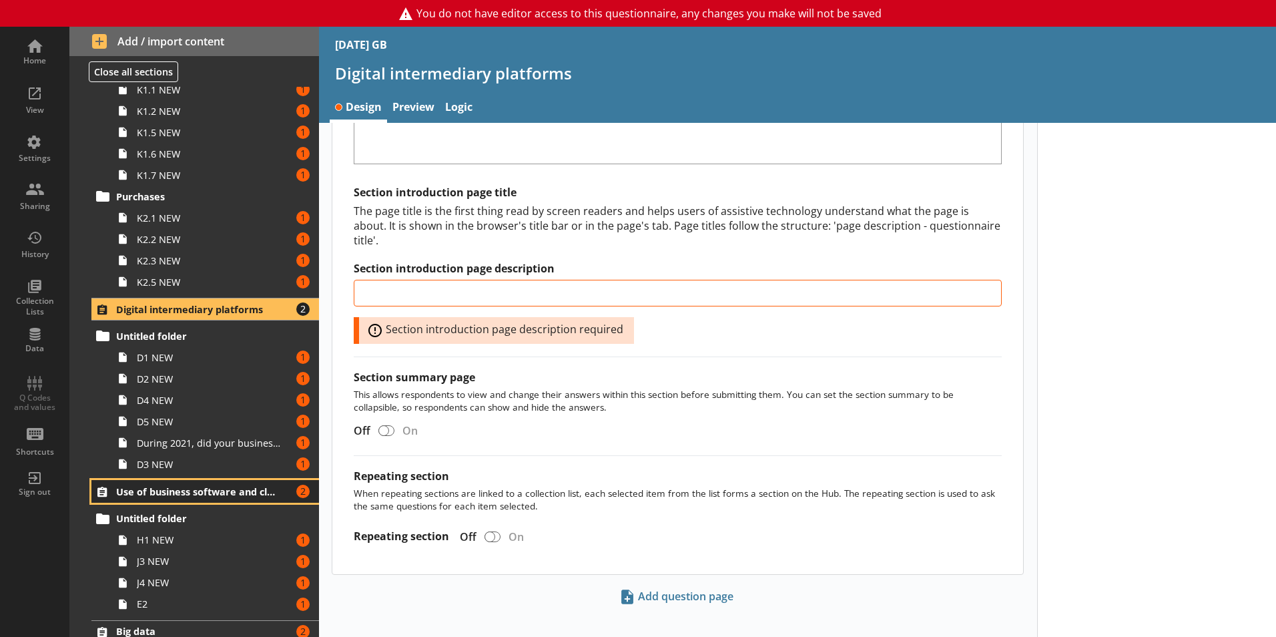
click at [135, 485] on span "Use of business software and cloud computing" at bounding box center [198, 491] width 164 height 13
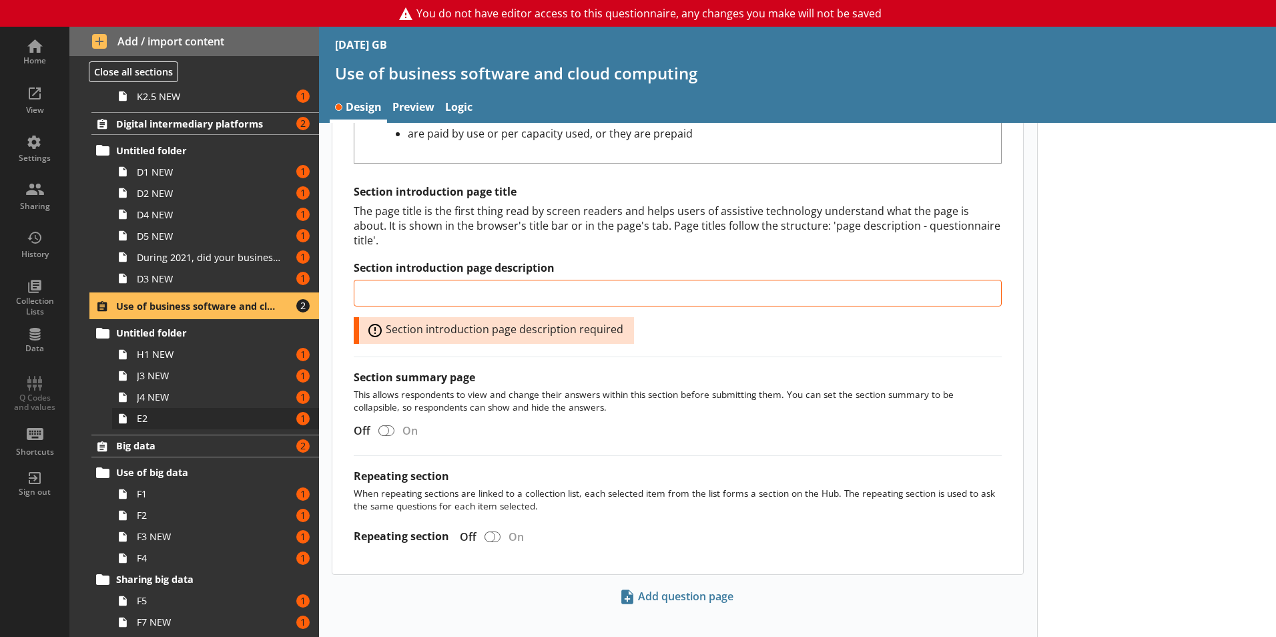
scroll to position [1684, 0]
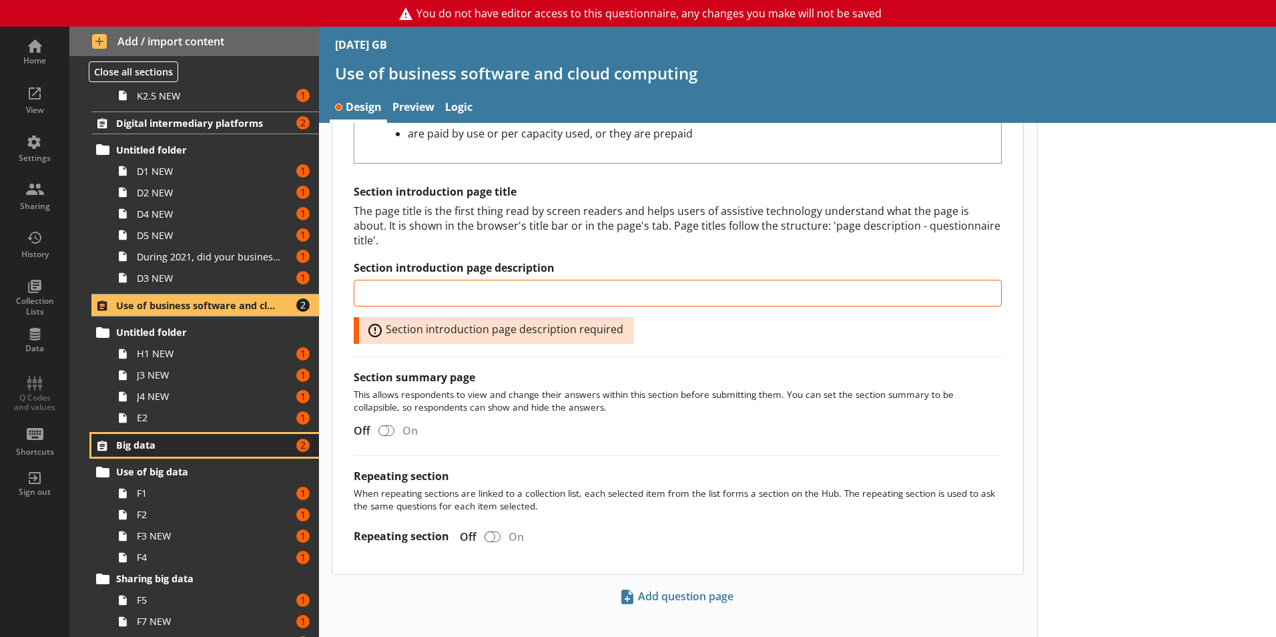
click at [168, 446] on span "Big data" at bounding box center [198, 444] width 164 height 13
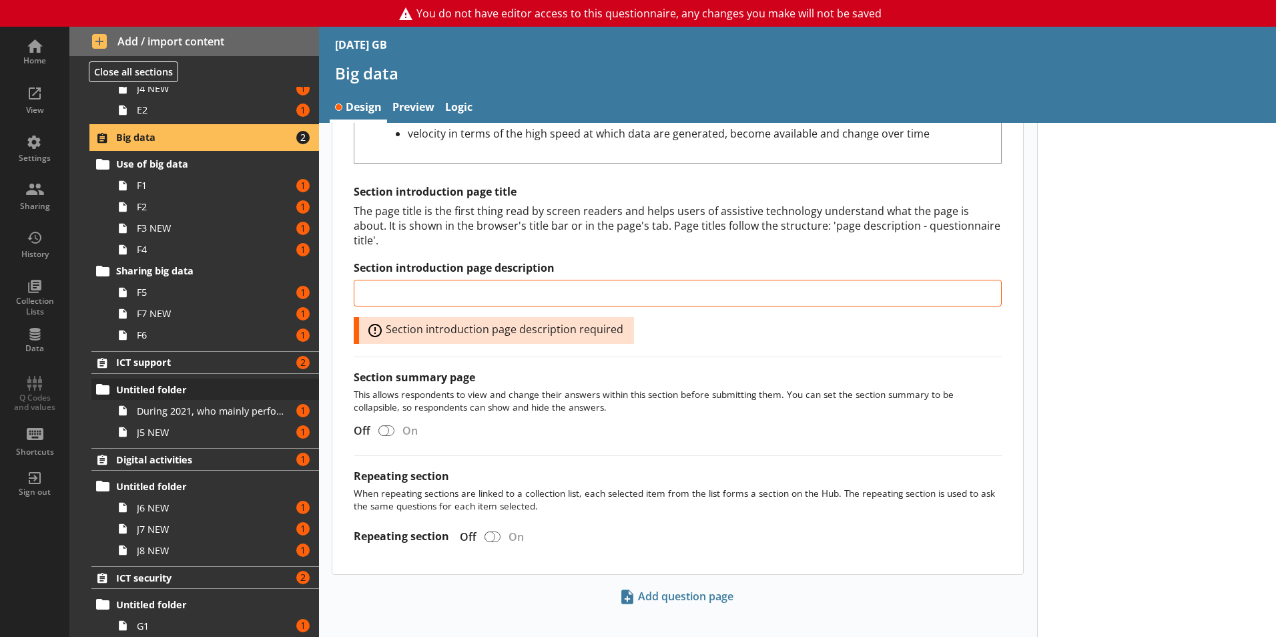
scroll to position [1992, 0]
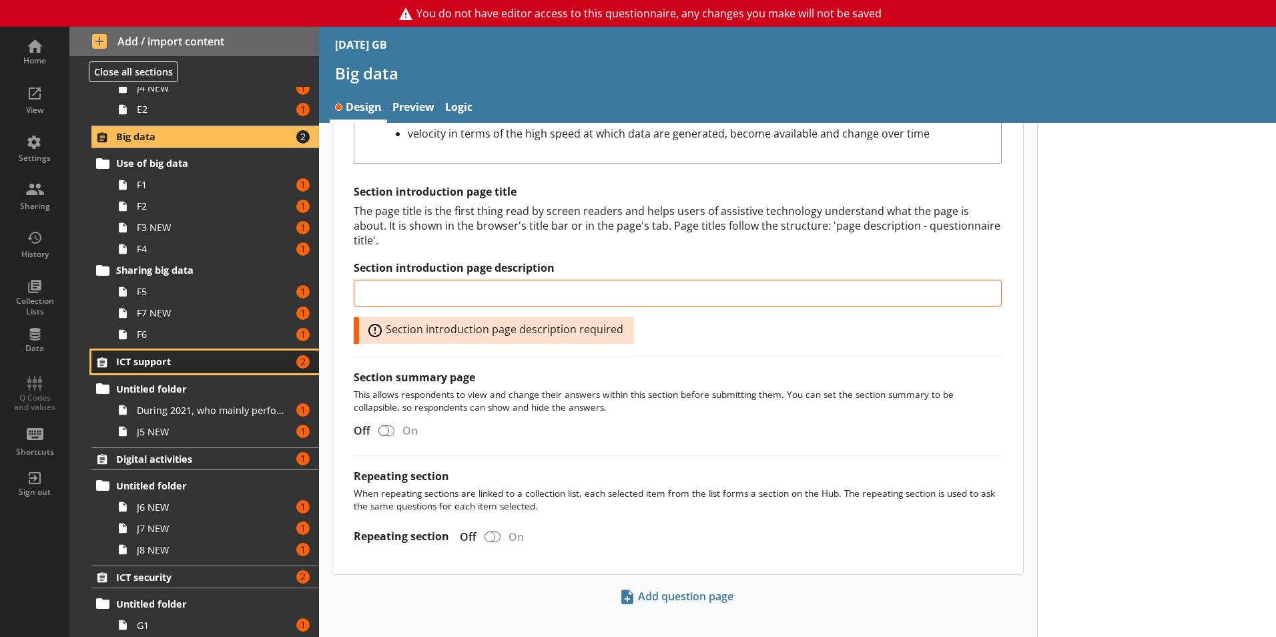
click at [151, 370] on link "ICT support Amount of errors: 2" at bounding box center [205, 361] width 228 height 23
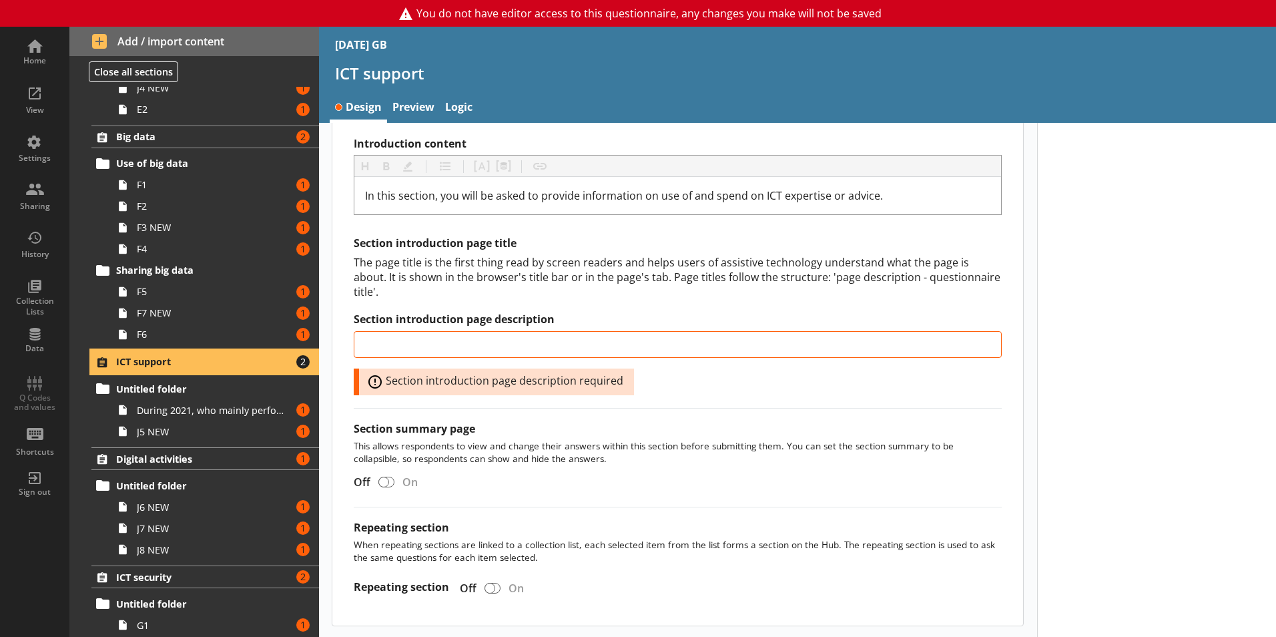
scroll to position [413, 0]
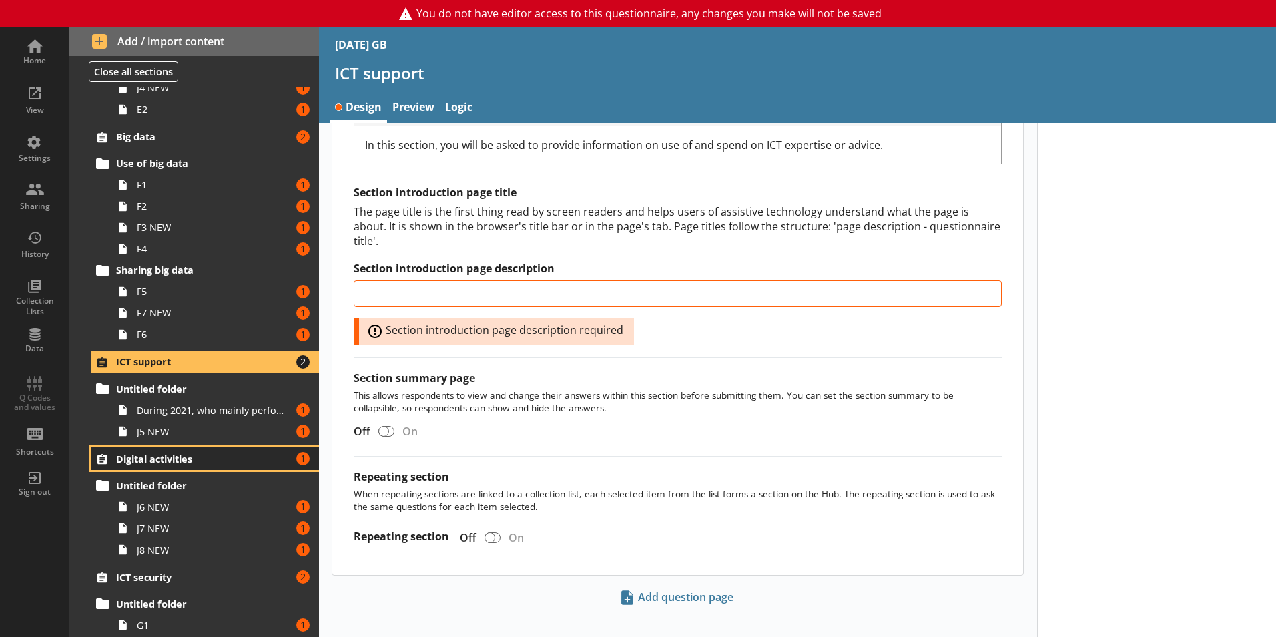
click at [196, 452] on span "Digital activities" at bounding box center [198, 458] width 164 height 13
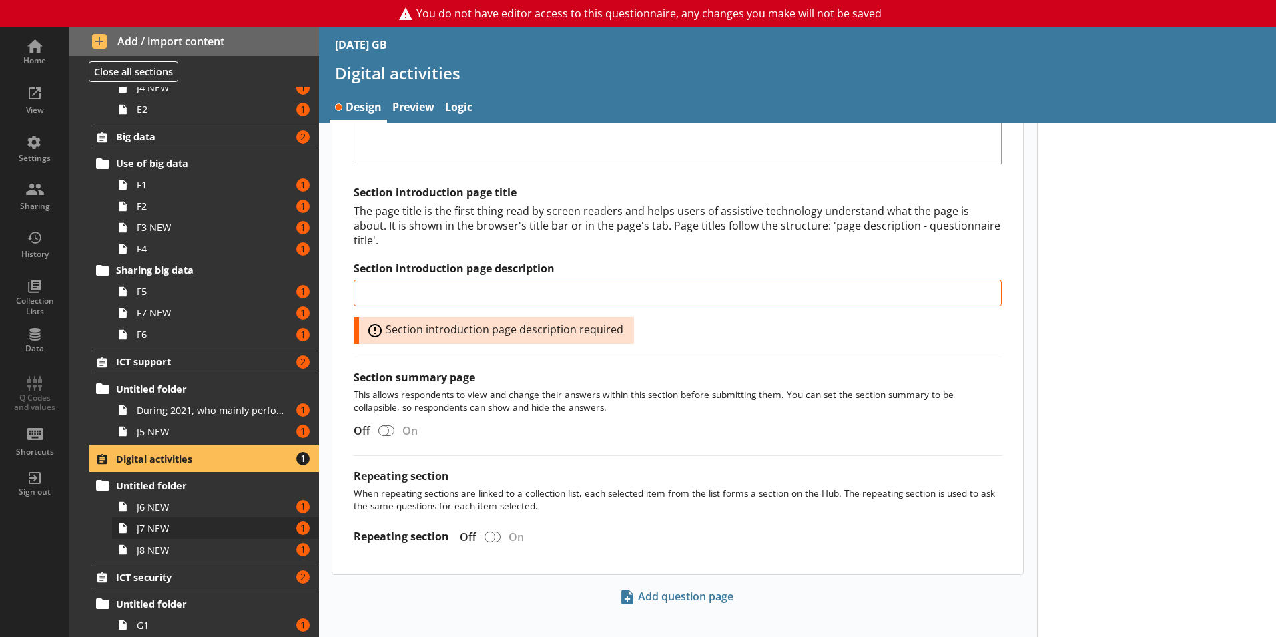
scroll to position [2100, 0]
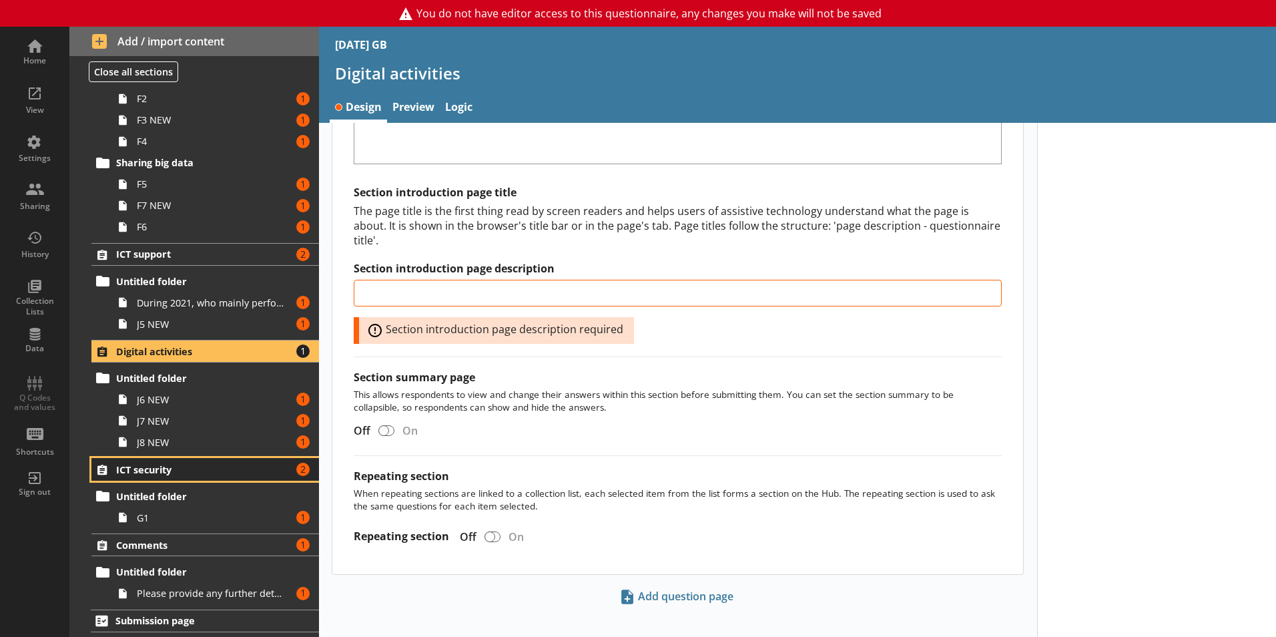
click at [177, 464] on span "ICT security" at bounding box center [198, 469] width 164 height 13
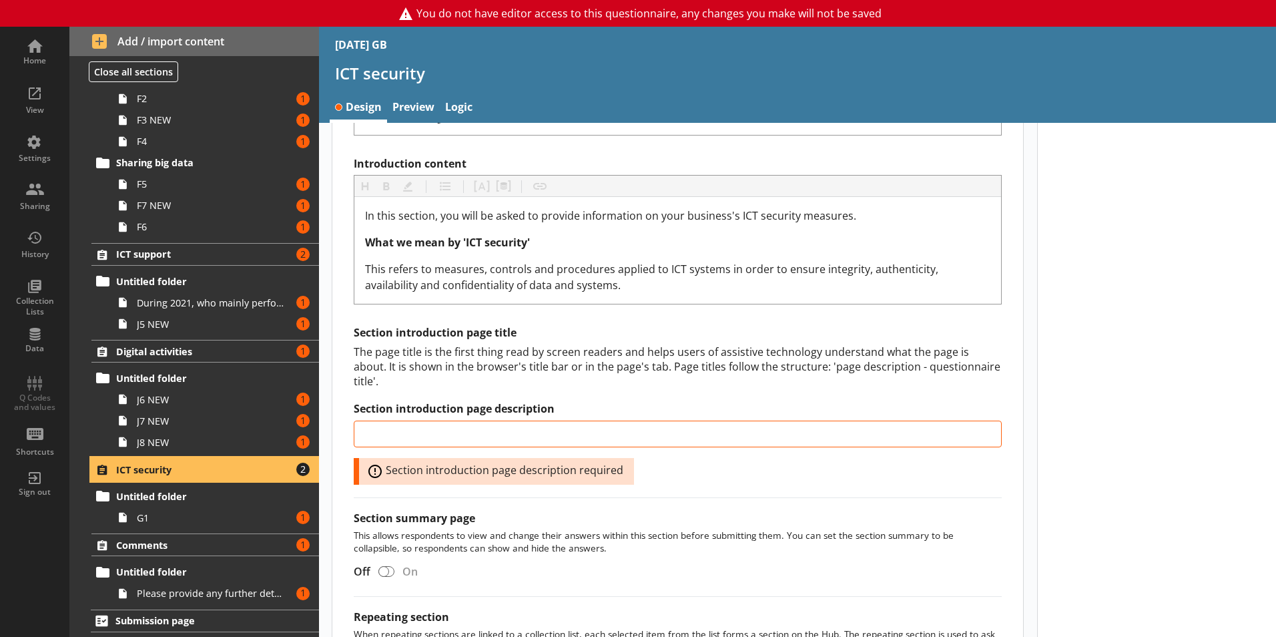
scroll to position [483, 0]
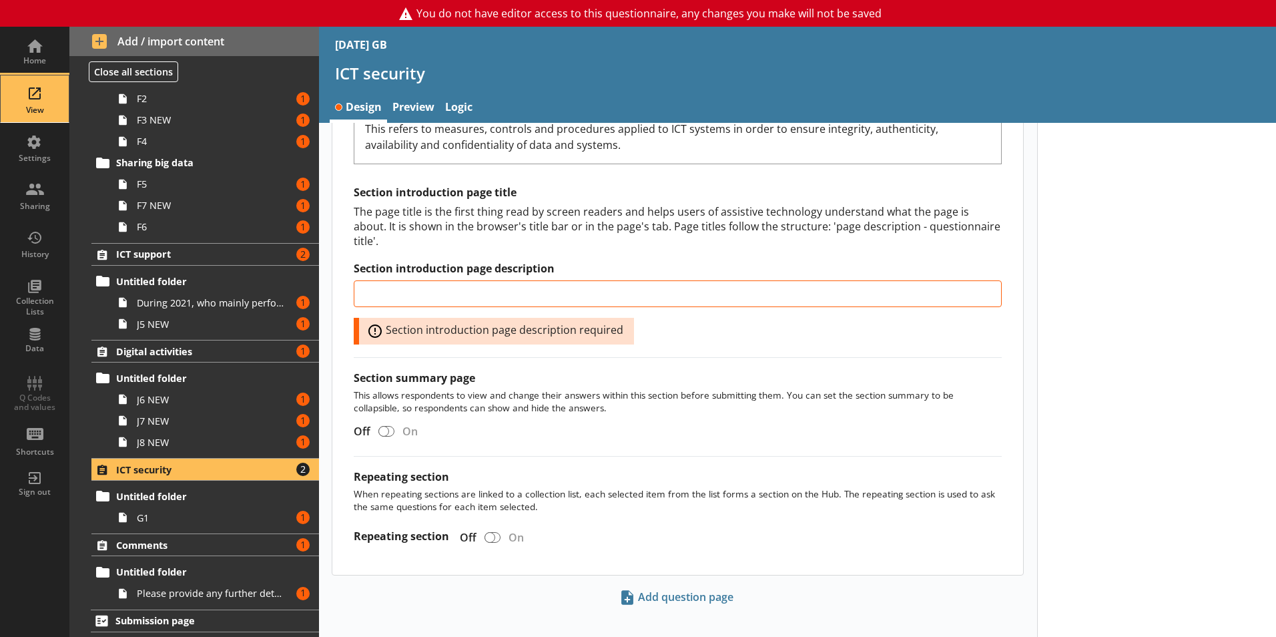
click at [35, 108] on div "View" at bounding box center [34, 110] width 47 height 11
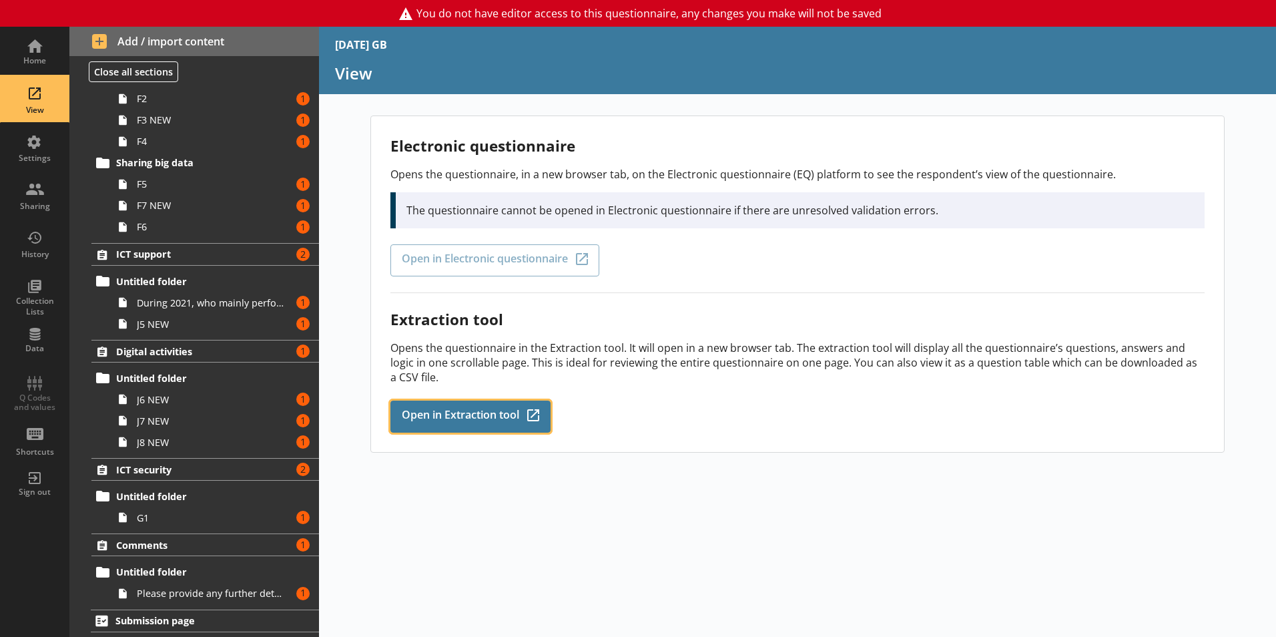
click at [419, 414] on span "Open in Extraction tool" at bounding box center [460, 416] width 117 height 15
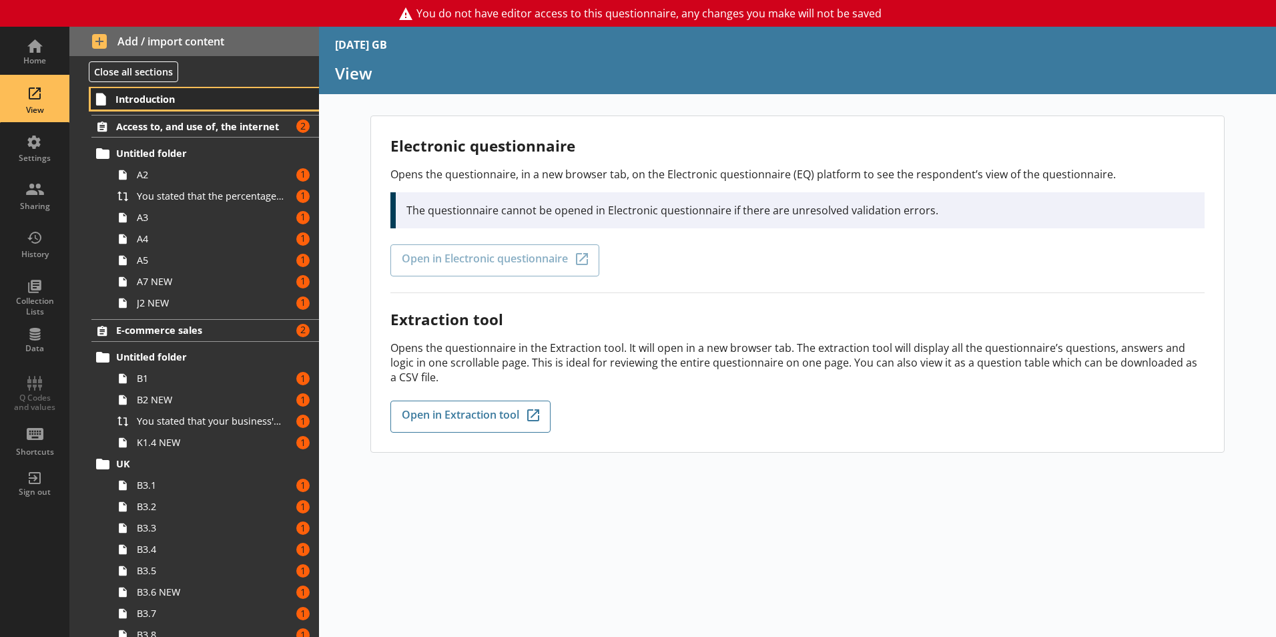
click at [208, 95] on span "Introduction" at bounding box center [197, 99] width 164 height 13
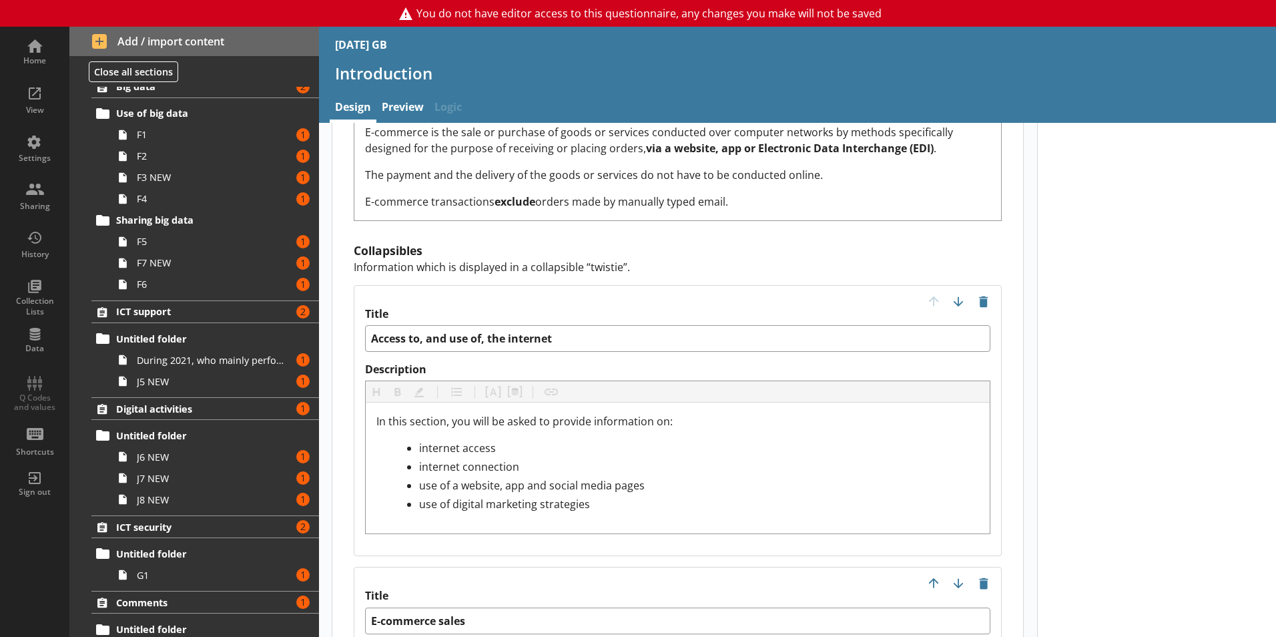
scroll to position [2100, 0]
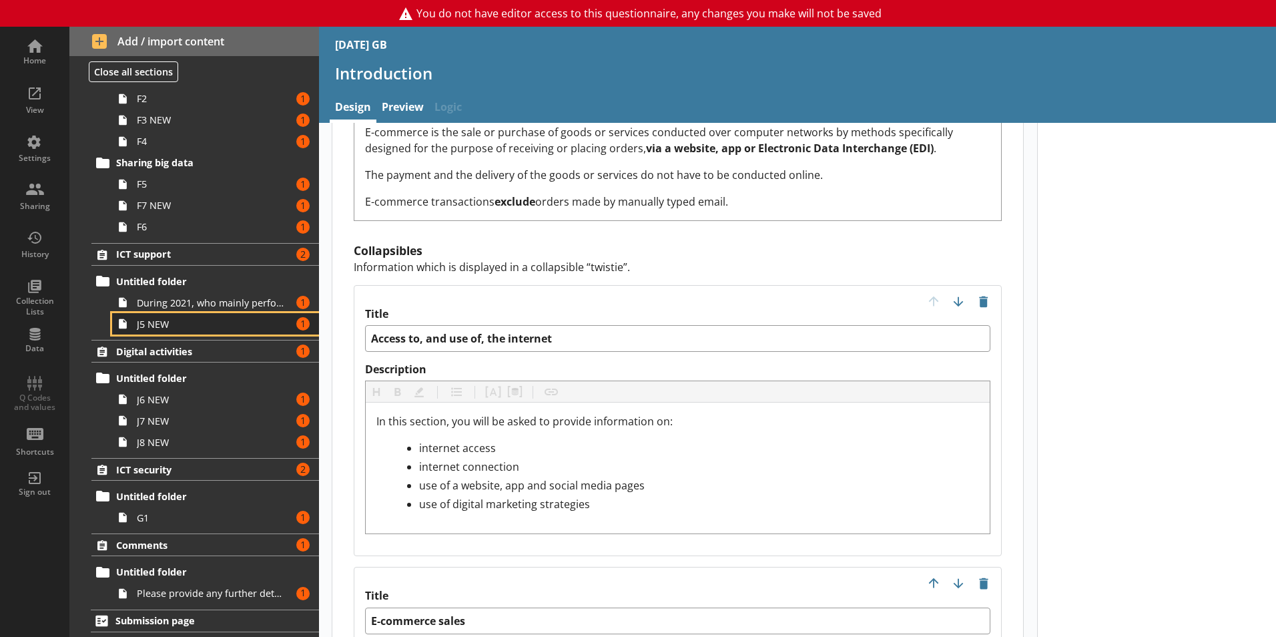
click at [200, 320] on span "J5 NEW" at bounding box center [211, 324] width 148 height 13
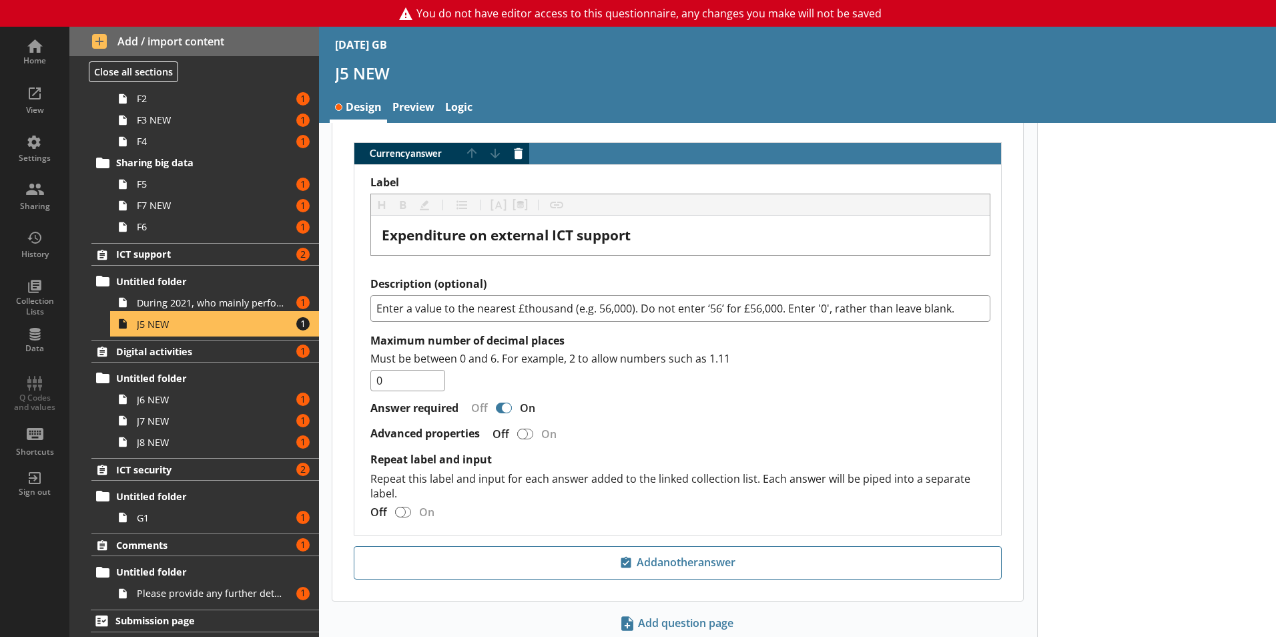
scroll to position [1129, 0]
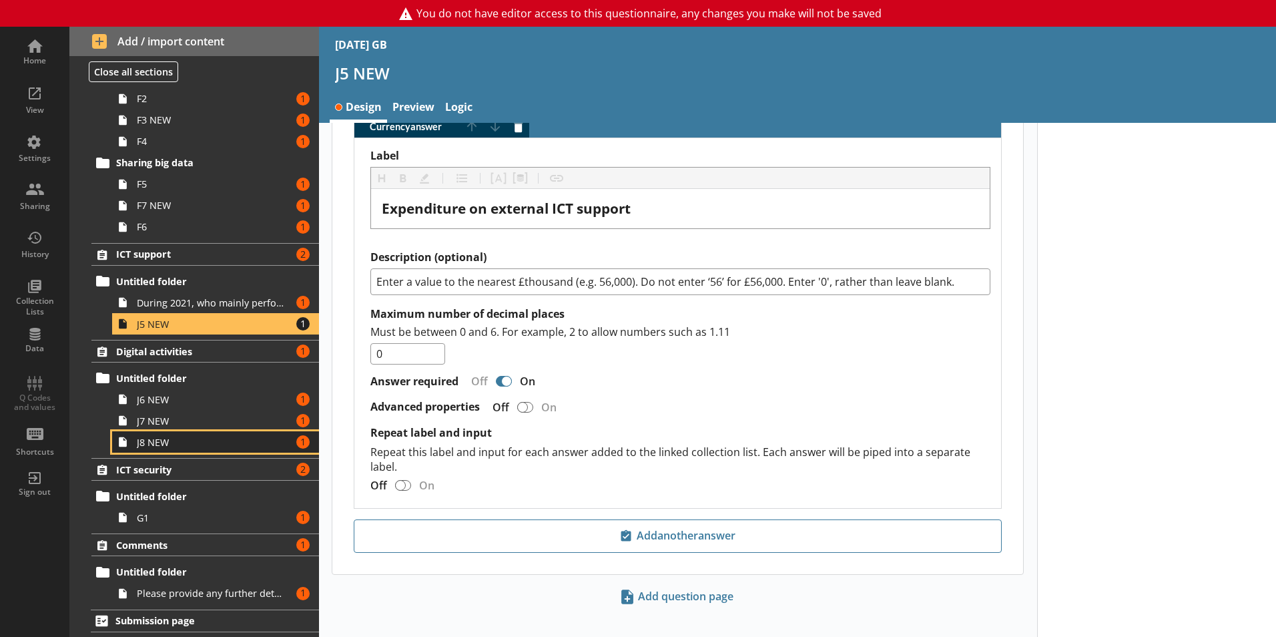
click at [196, 450] on link "J8 NEW Amount of errors: 1" at bounding box center [215, 441] width 207 height 21
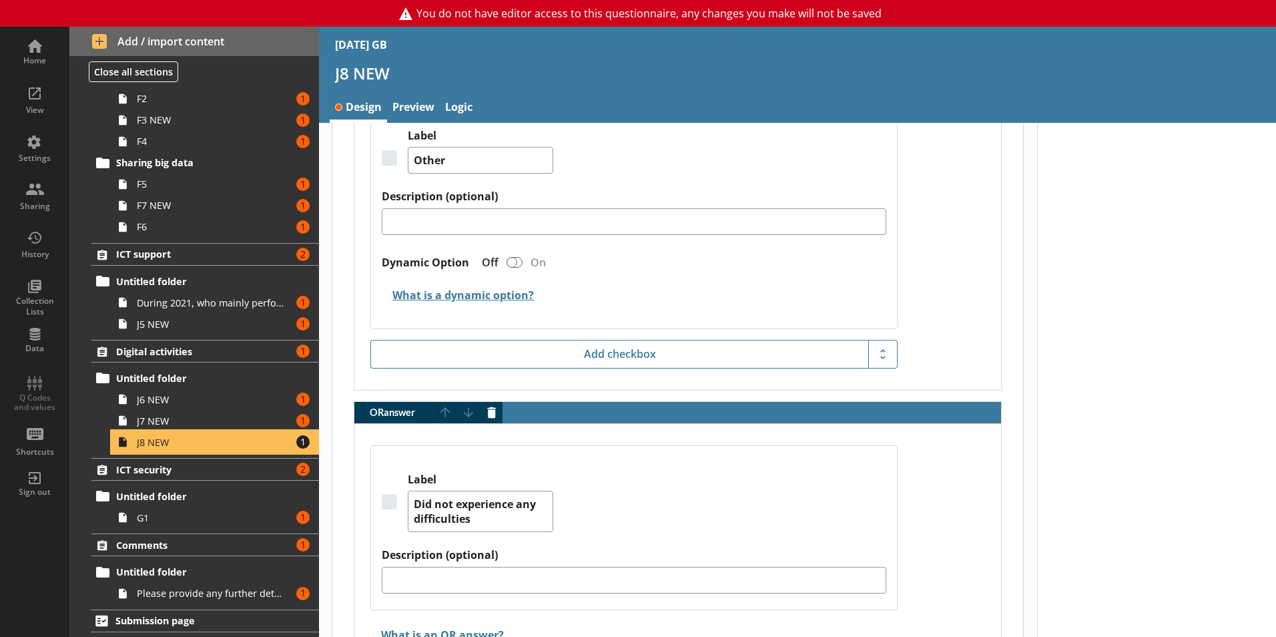
scroll to position [2374, 0]
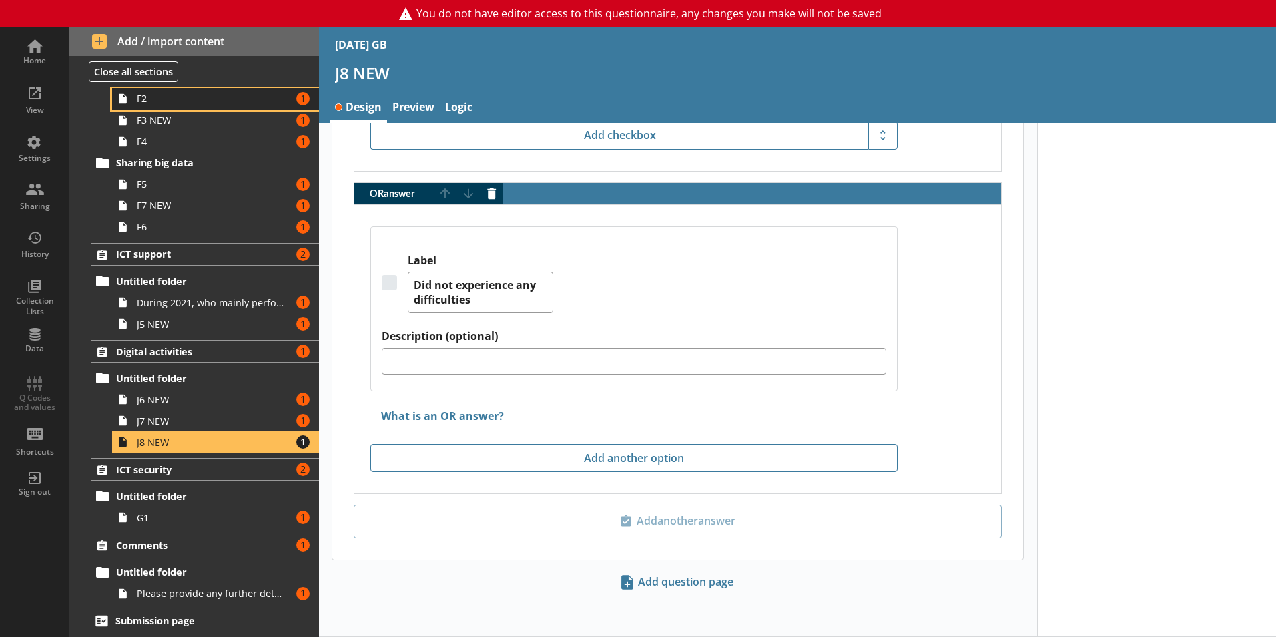
click at [141, 106] on link "F2 Amount of errors: 1" at bounding box center [215, 98] width 207 height 21
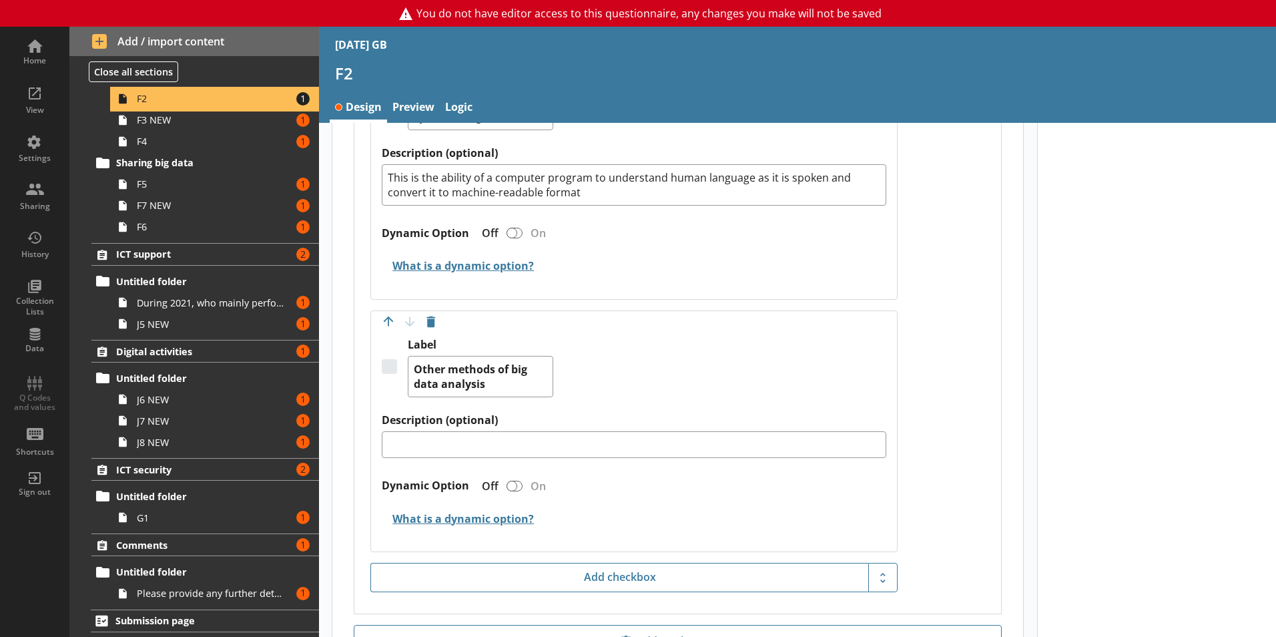
scroll to position [1022, 0]
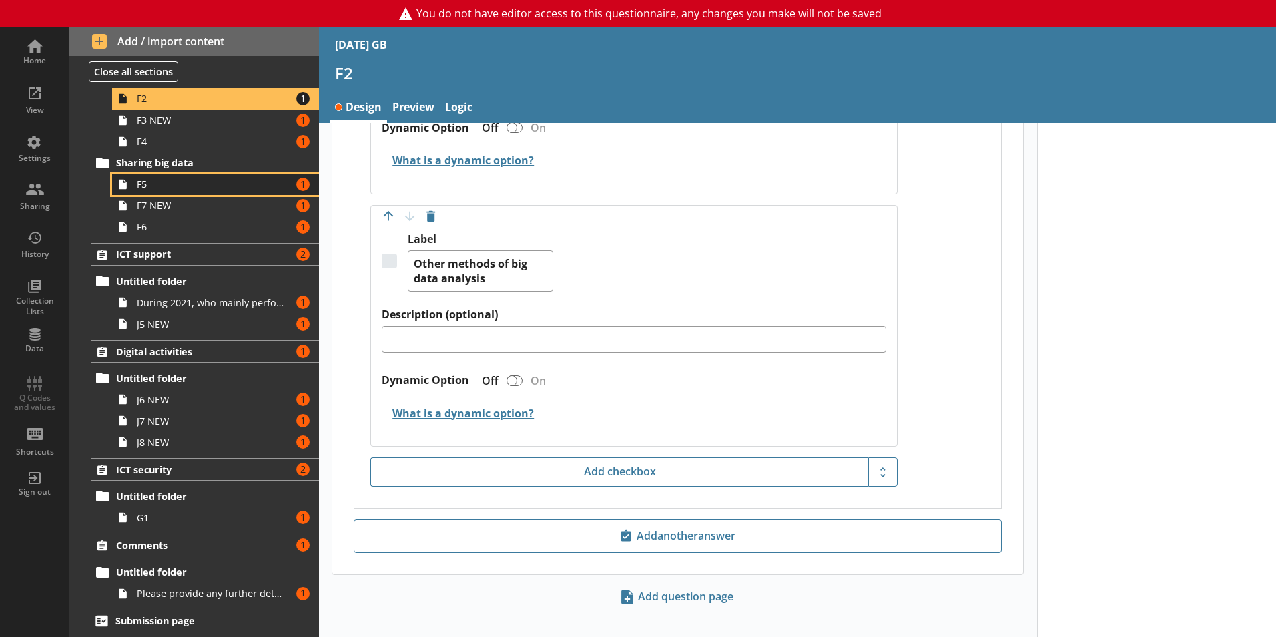
click at [180, 174] on link "F5 Amount of errors: 1" at bounding box center [215, 184] width 207 height 21
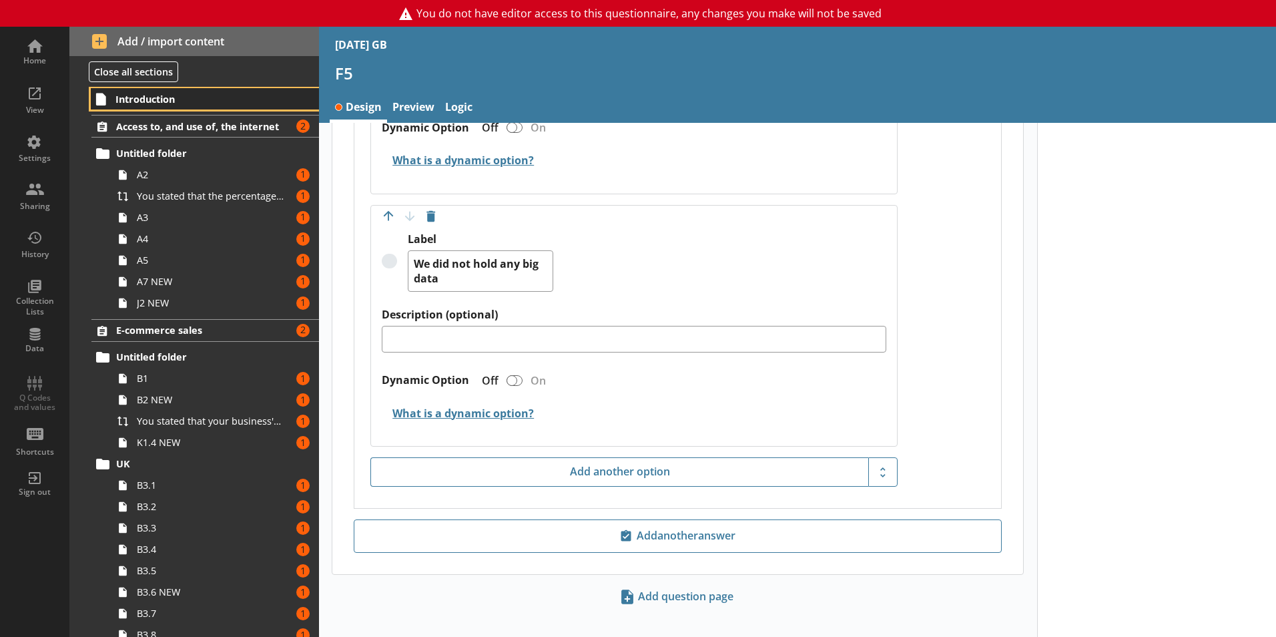
click at [183, 104] on span "Introduction" at bounding box center [197, 99] width 164 height 13
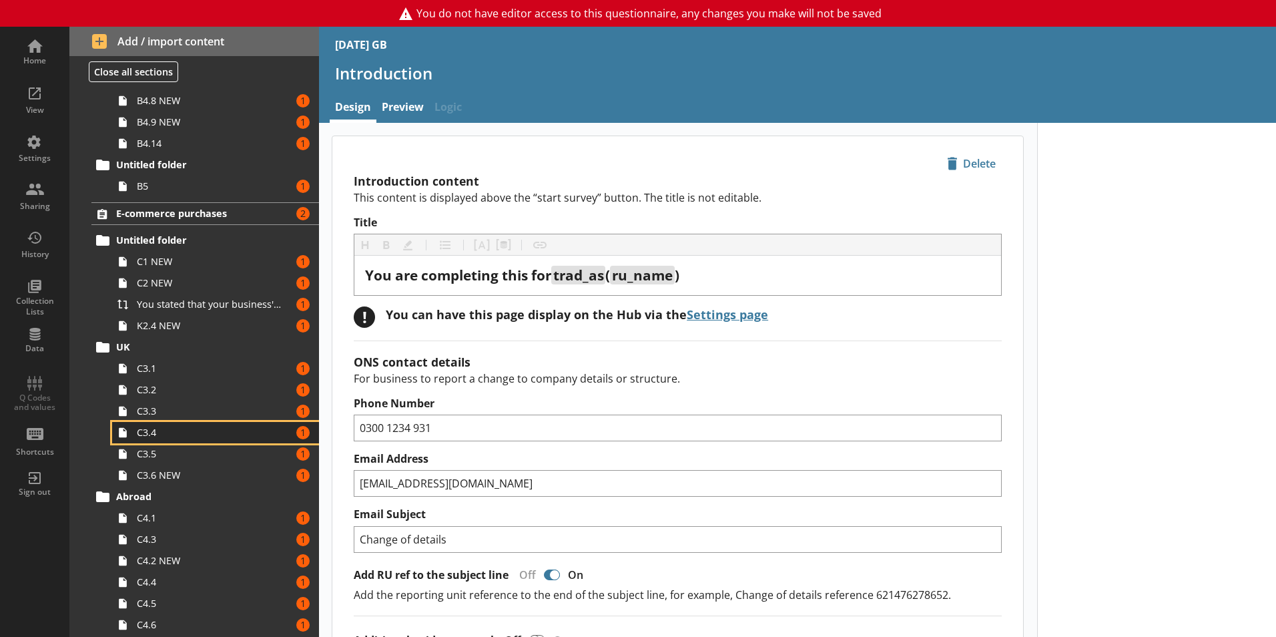
click at [153, 441] on link "C3.4 Amount of errors: 1" at bounding box center [215, 432] width 207 height 21
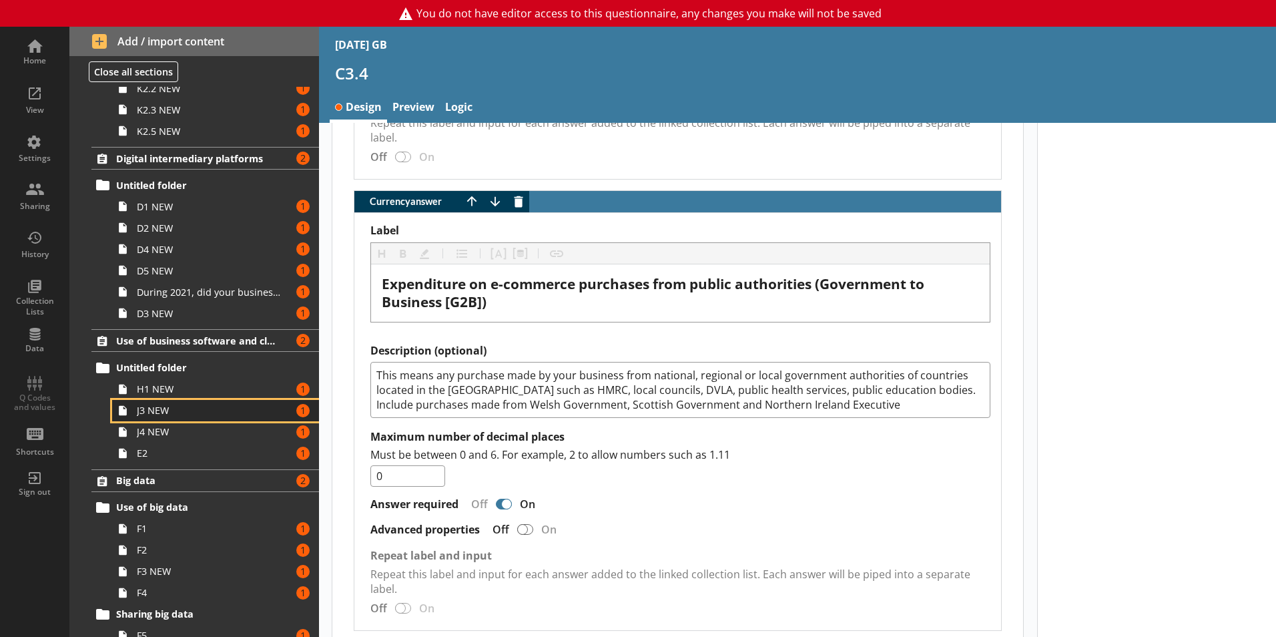
scroll to position [1652, 0]
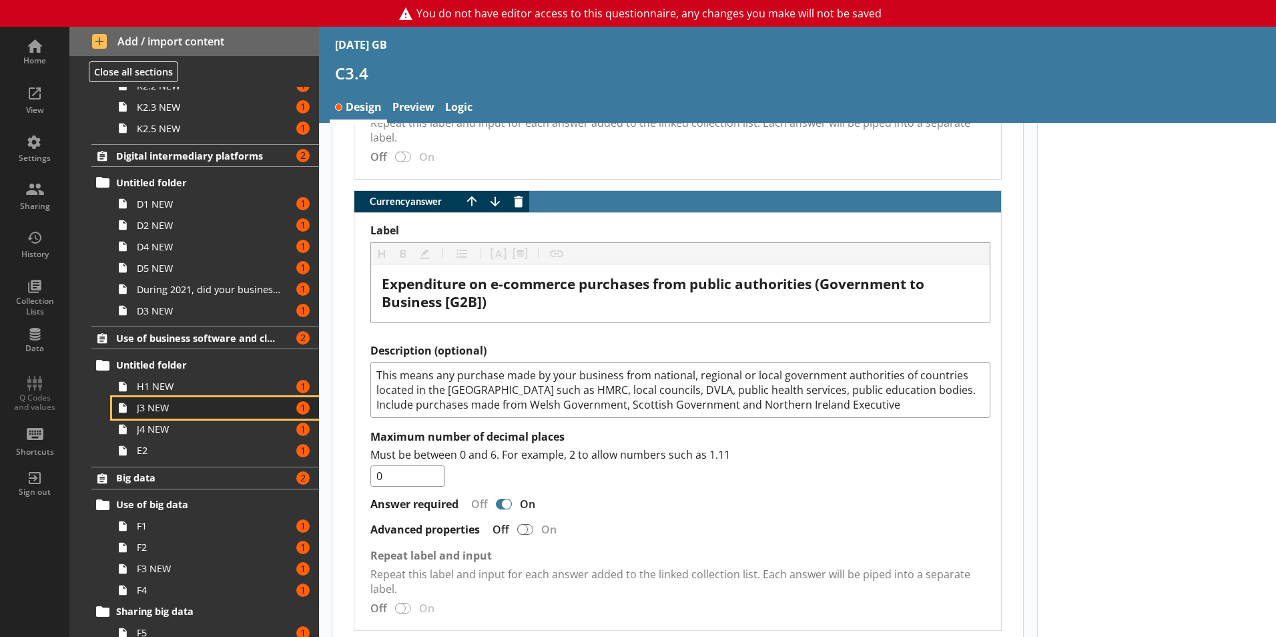
click at [153, 416] on link "J3 NEW Amount of errors: 1" at bounding box center [215, 407] width 207 height 21
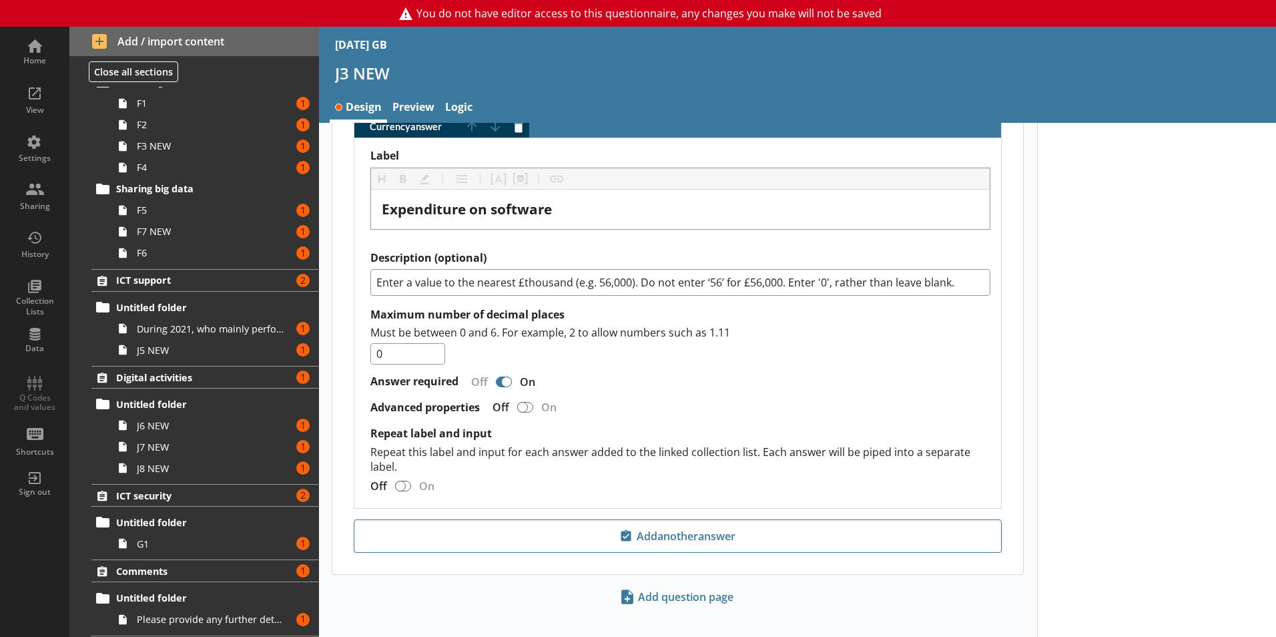
scroll to position [2100, 0]
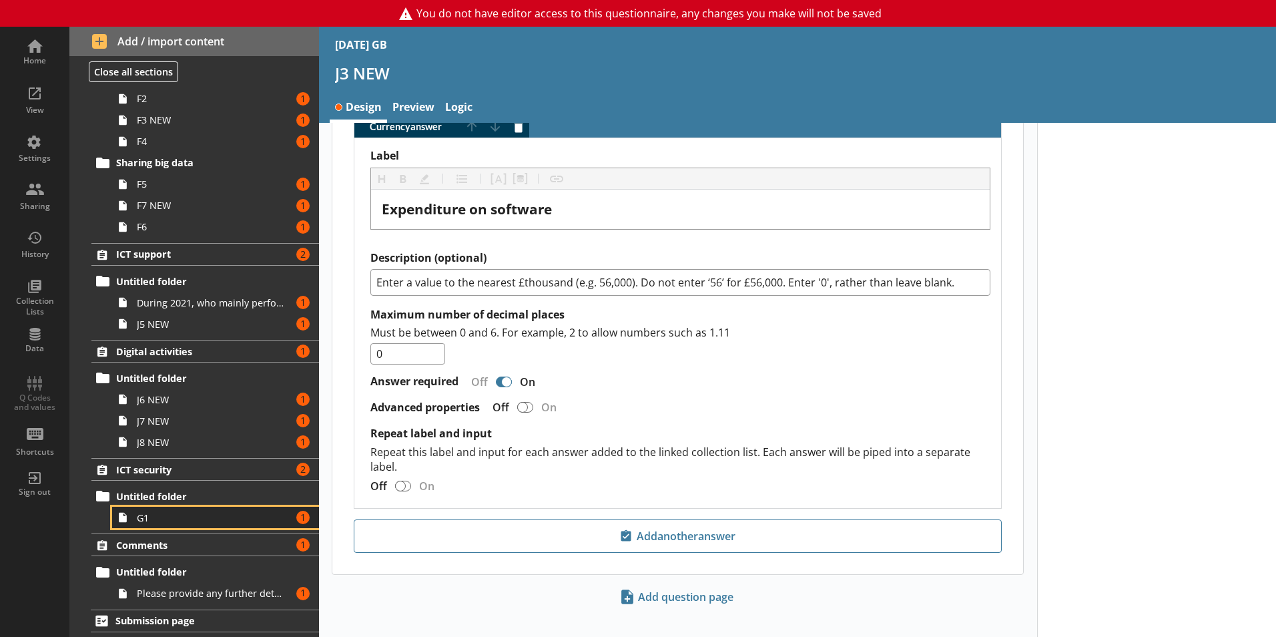
click at [155, 514] on span "G1" at bounding box center [211, 517] width 148 height 13
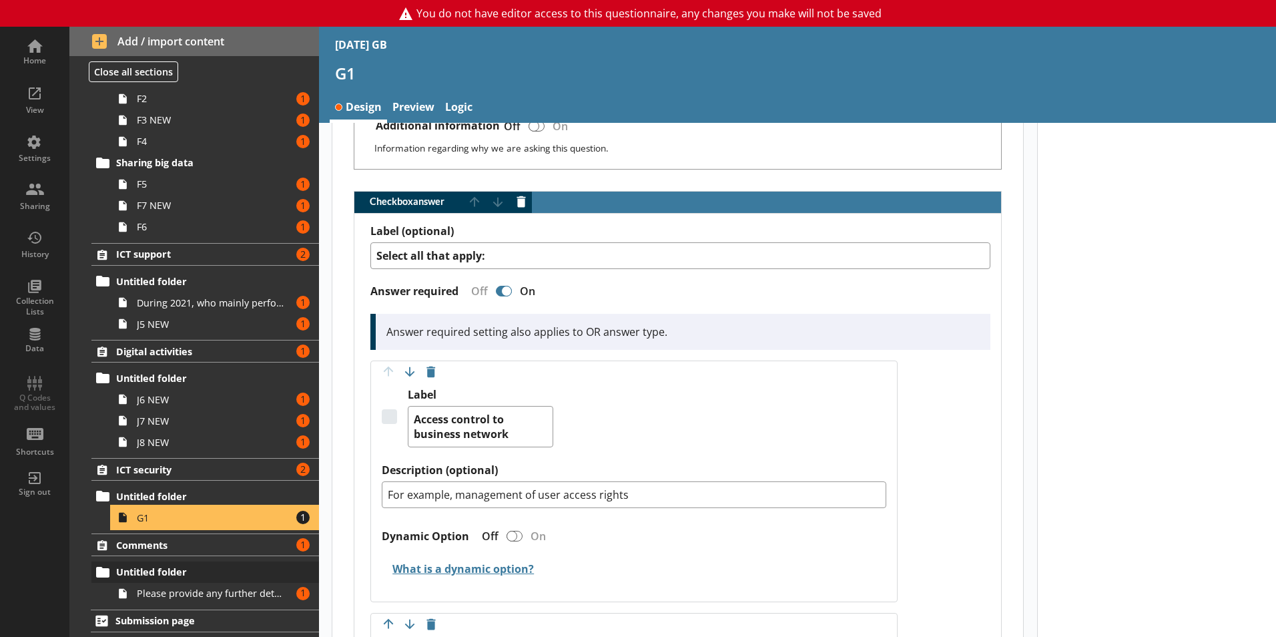
scroll to position [761, 0]
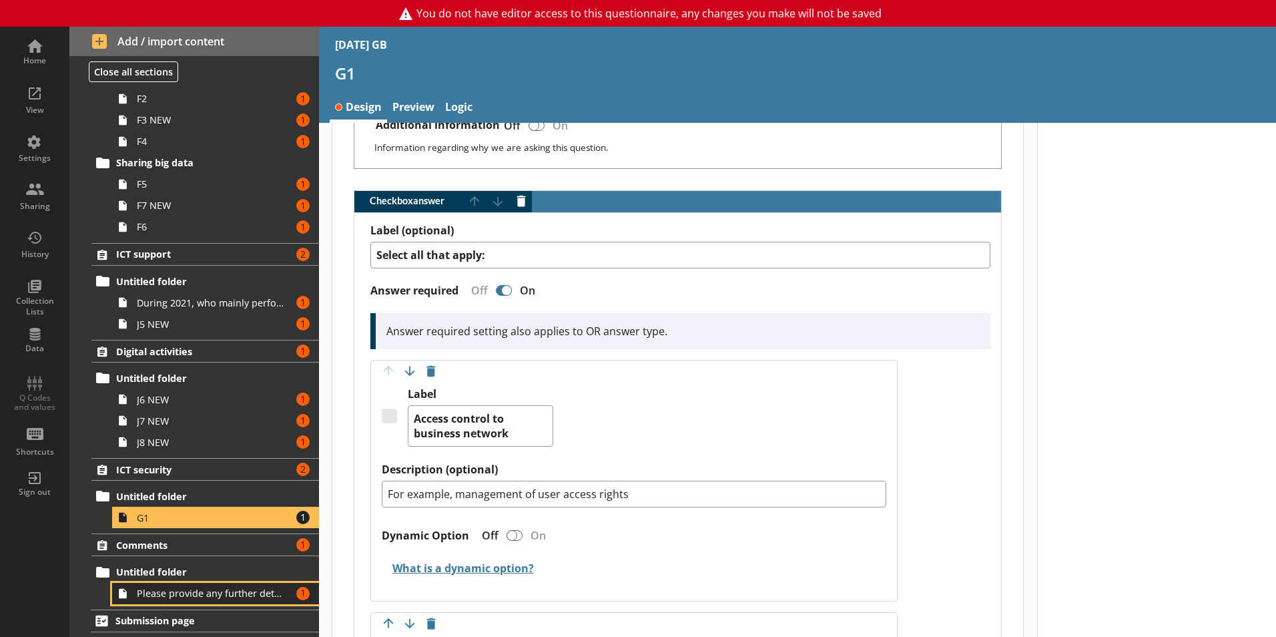
click at [162, 586] on link "Please provide any further details that will help us understand your answers an…" at bounding box center [215, 593] width 207 height 21
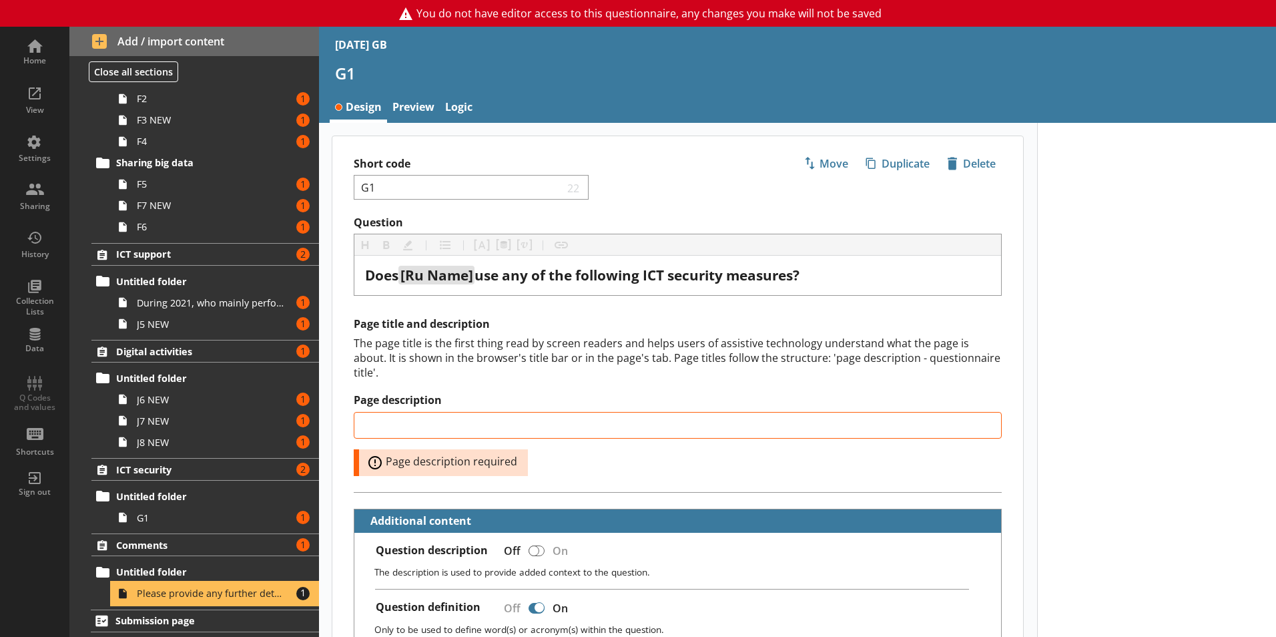
type textarea "x"
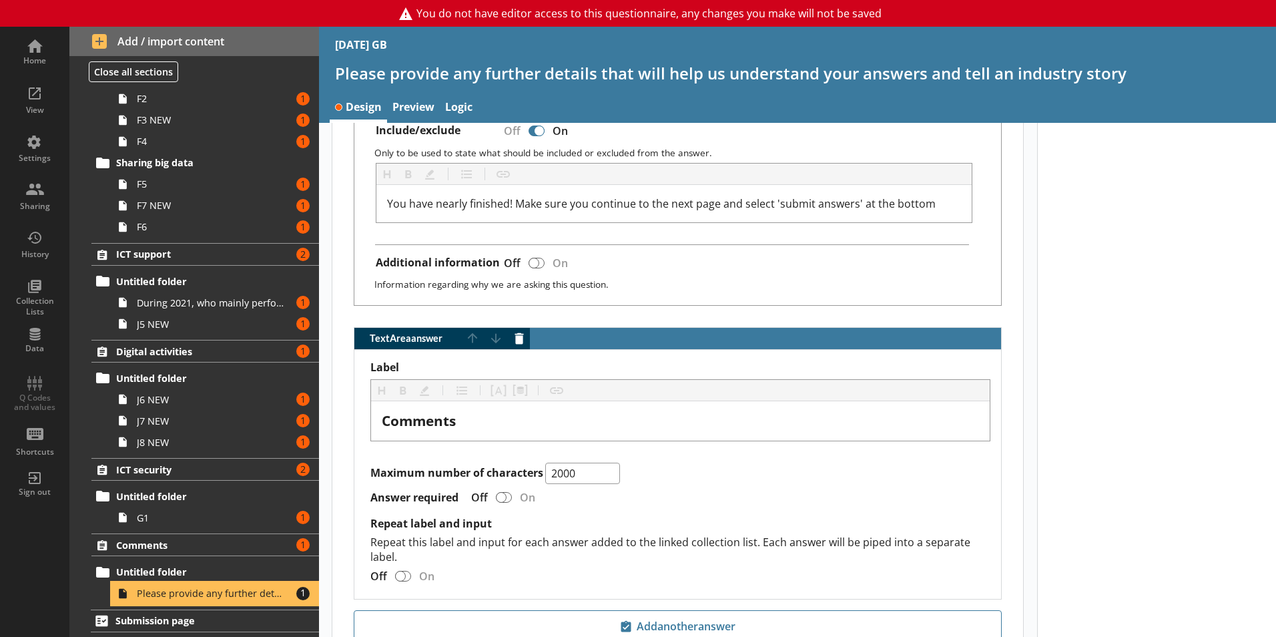
scroll to position [733, 0]
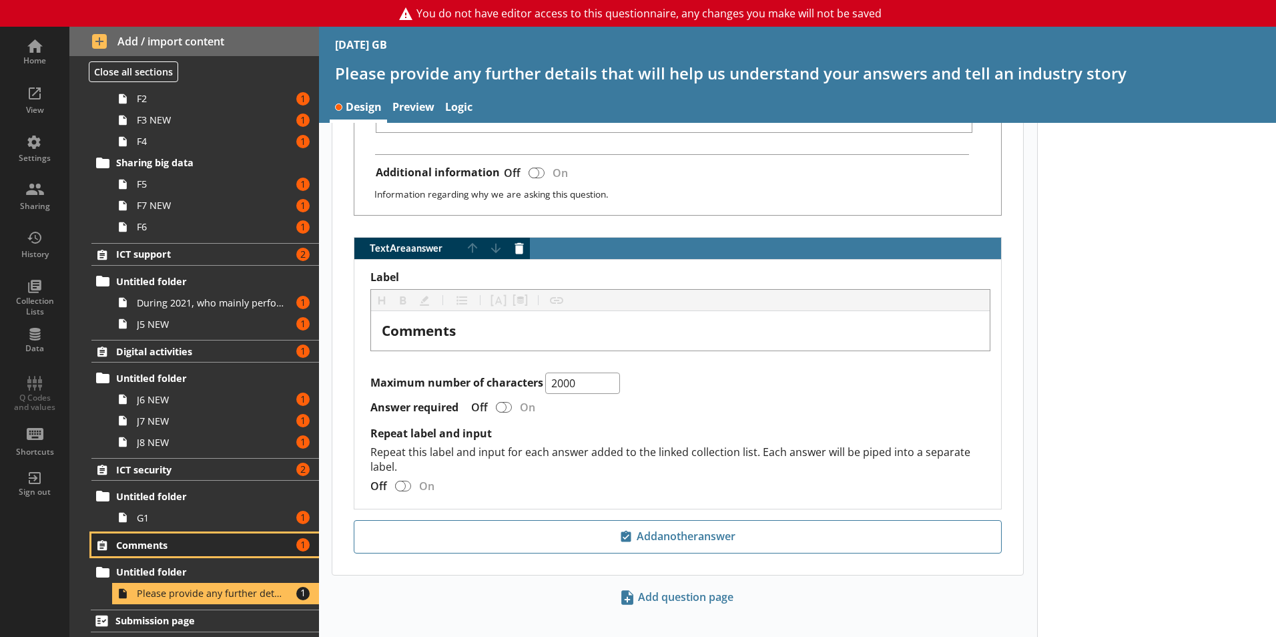
click at [168, 545] on span "Comments" at bounding box center [198, 545] width 164 height 13
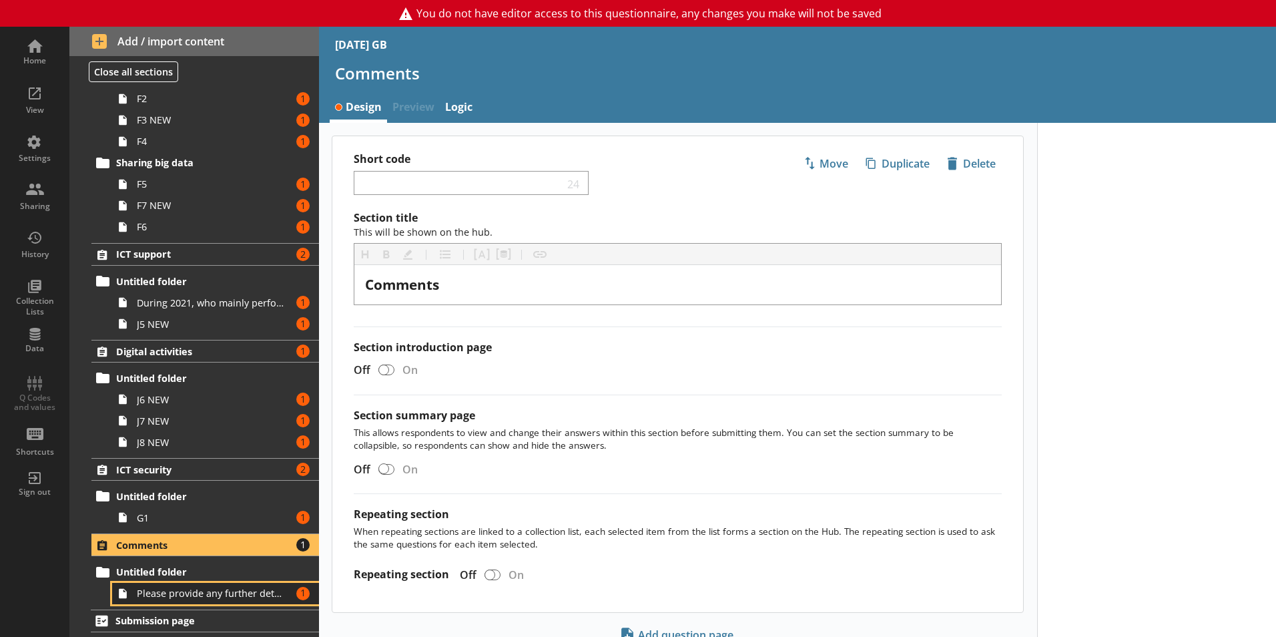
click at [174, 593] on span "Please provide any further details that will help us understand your answers an…" at bounding box center [211, 593] width 148 height 13
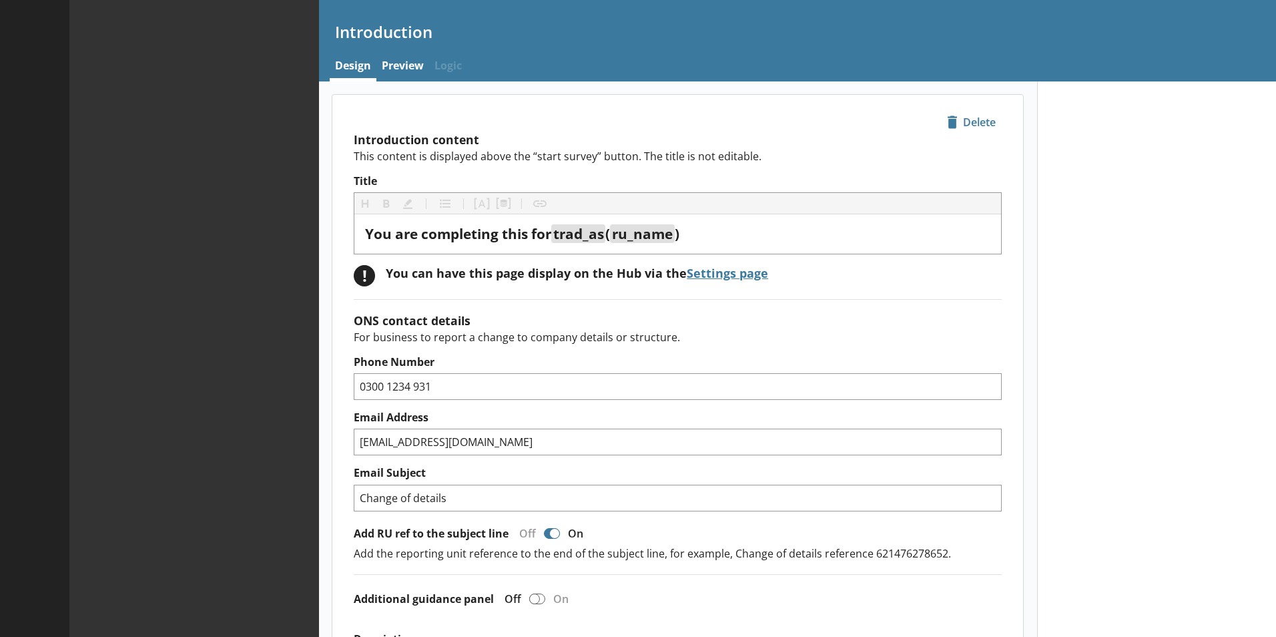
type textarea "x"
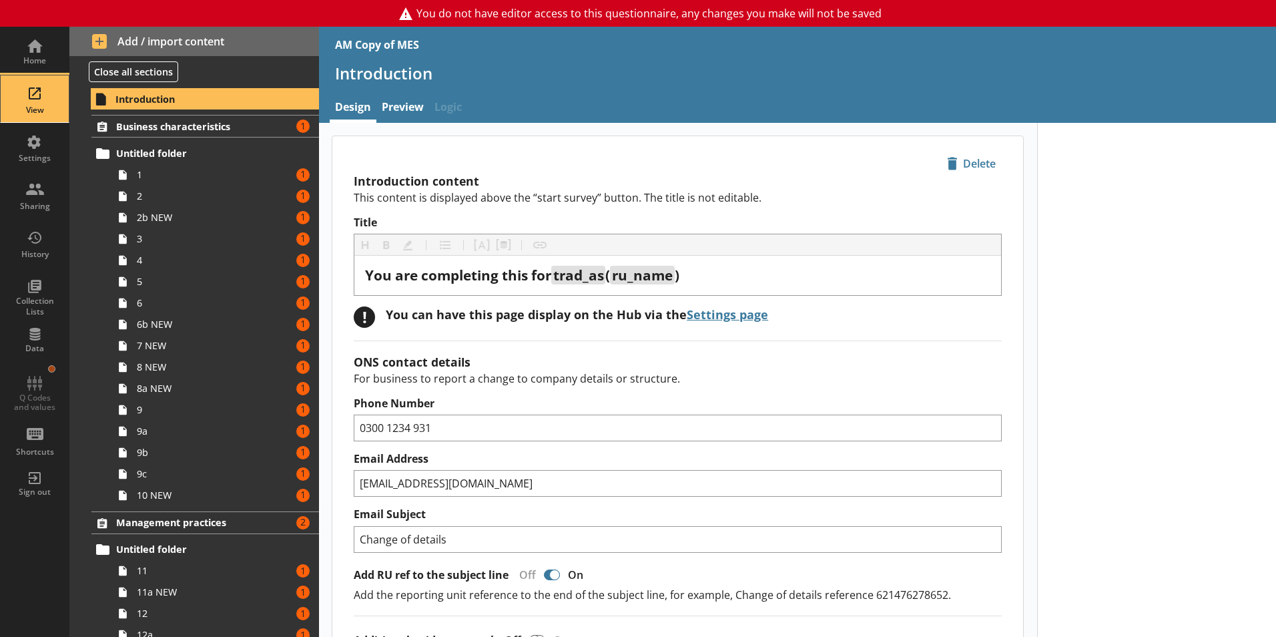
click at [40, 108] on div "View" at bounding box center [34, 110] width 47 height 11
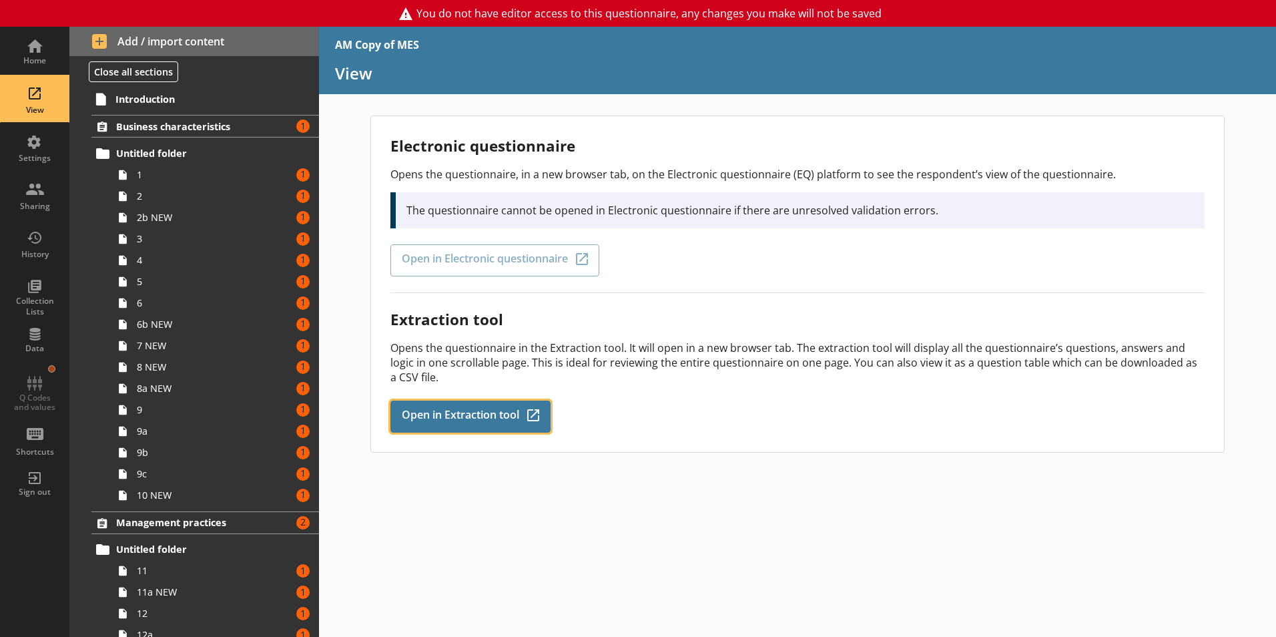
click at [497, 409] on span "Open in Extraction tool" at bounding box center [460, 416] width 117 height 15
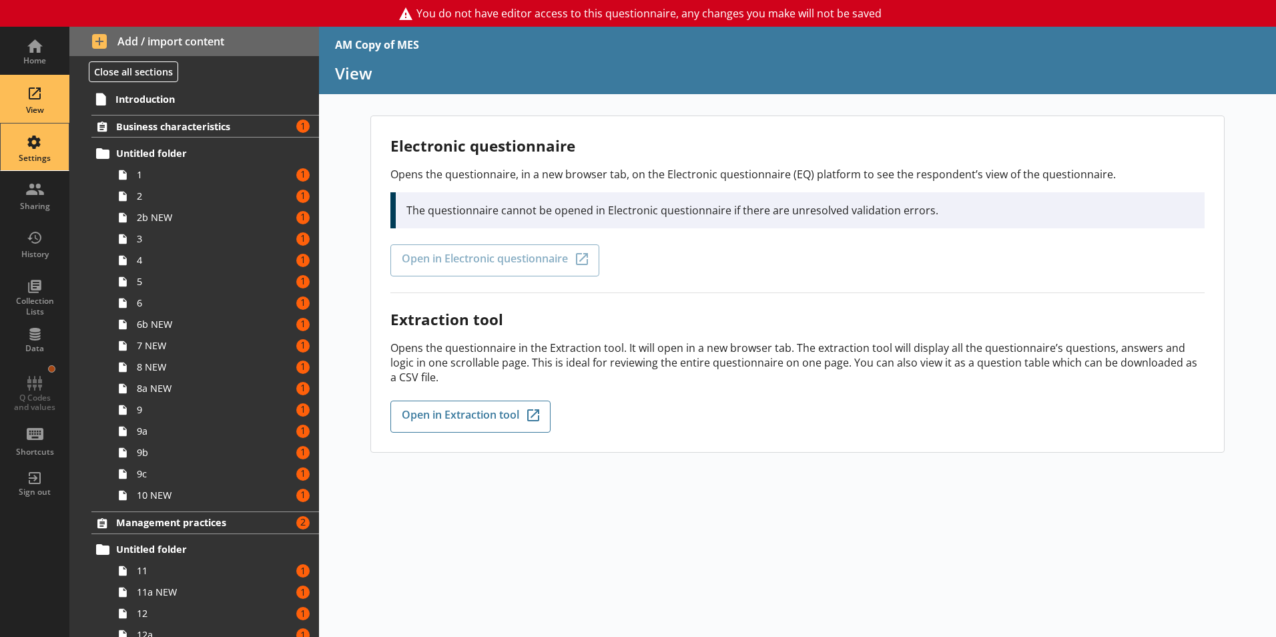
click at [38, 150] on div "Settings" at bounding box center [34, 146] width 47 height 47
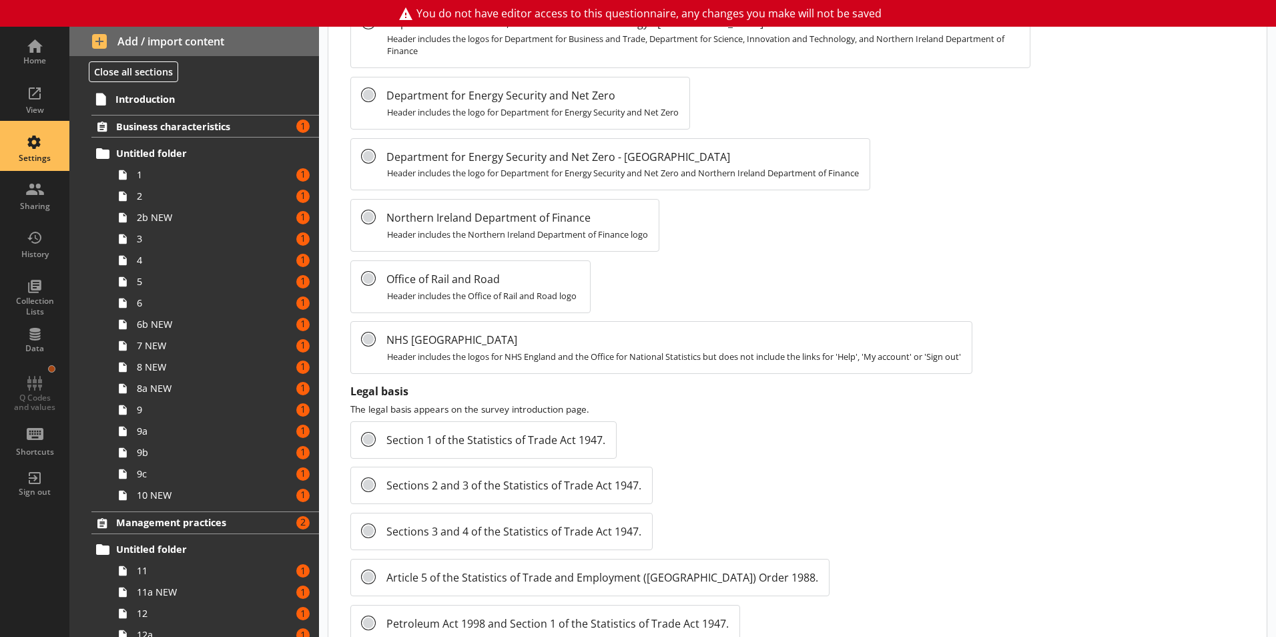
scroll to position [1414, 0]
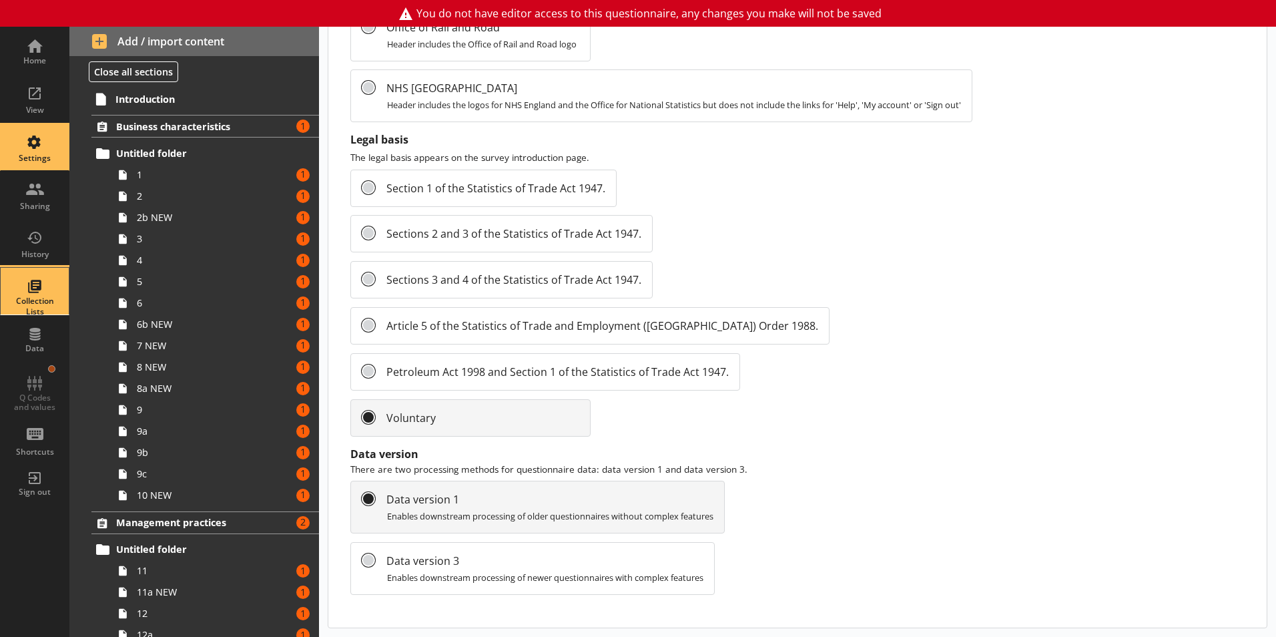
click at [48, 304] on div "Collection Lists" at bounding box center [34, 306] width 47 height 21
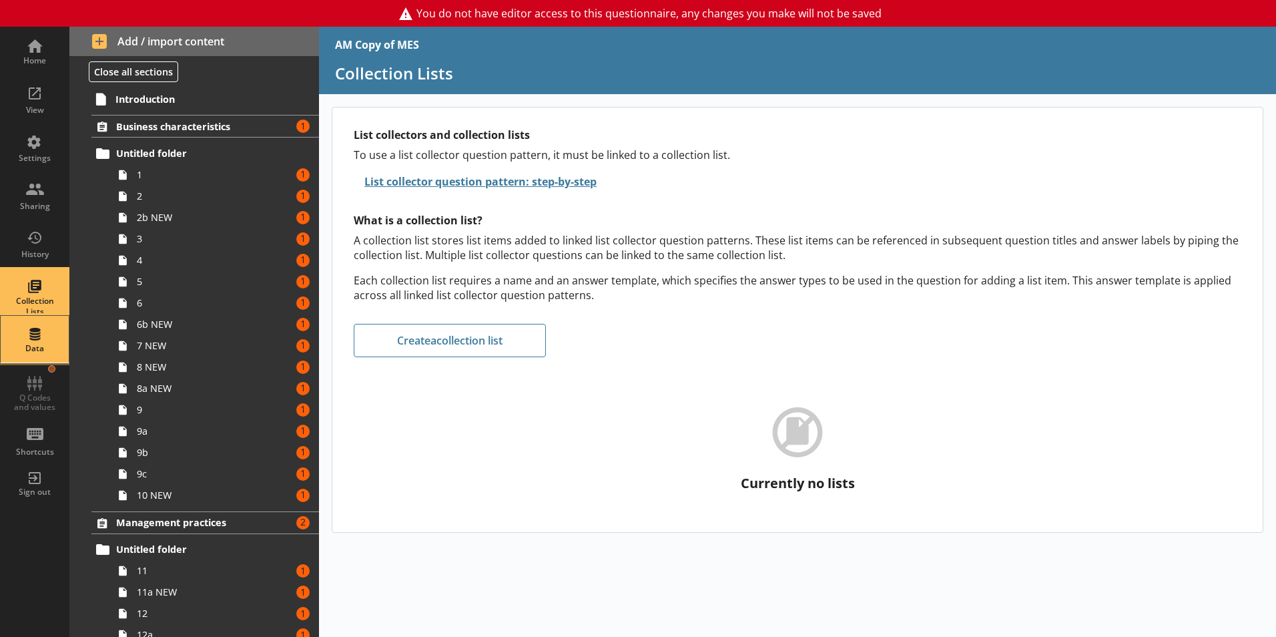
click at [48, 348] on div "Data" at bounding box center [34, 348] width 47 height 11
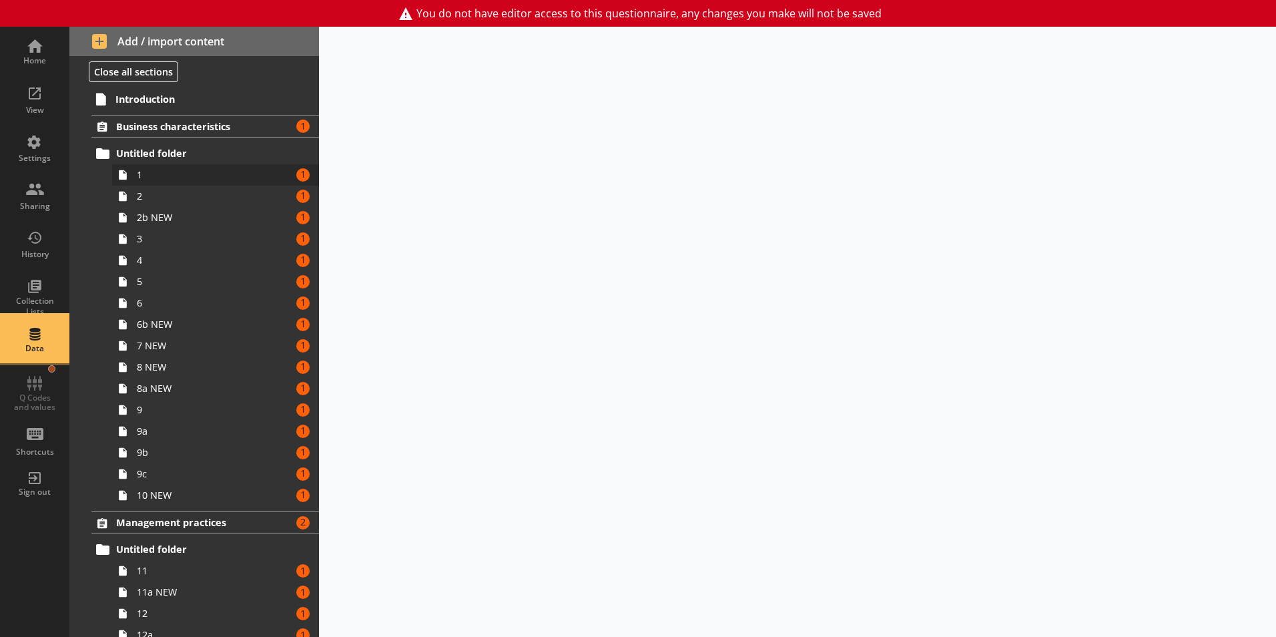
select select "Date"
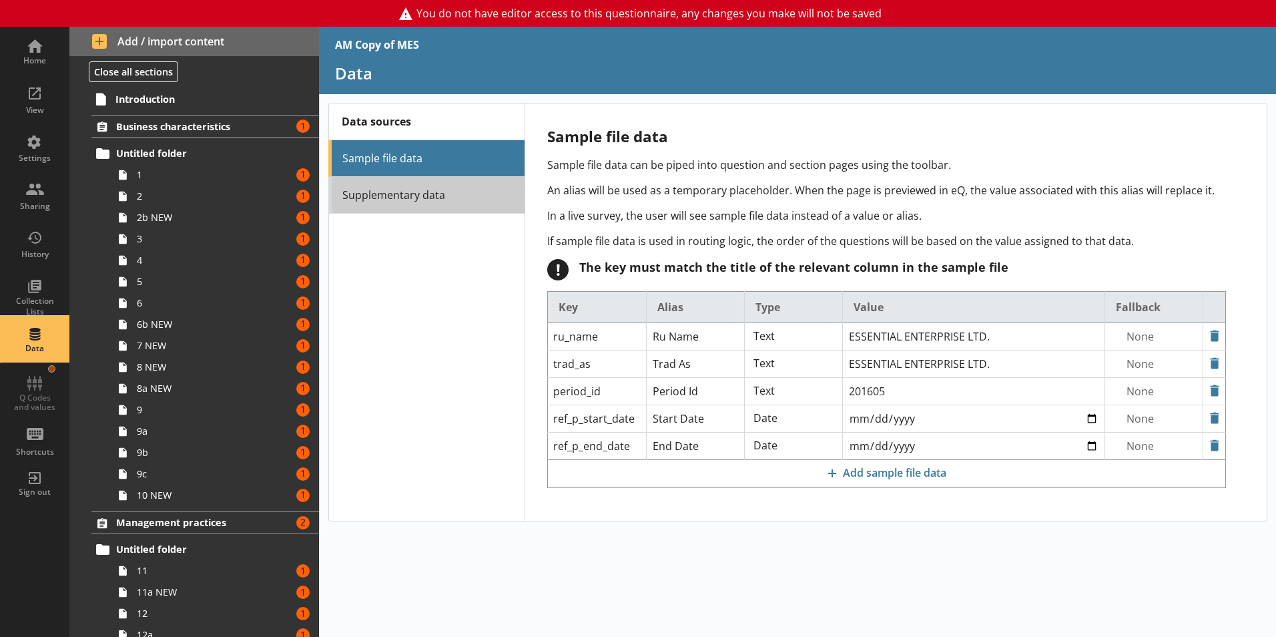
click at [417, 184] on link "Supplementary data" at bounding box center [426, 195] width 196 height 37
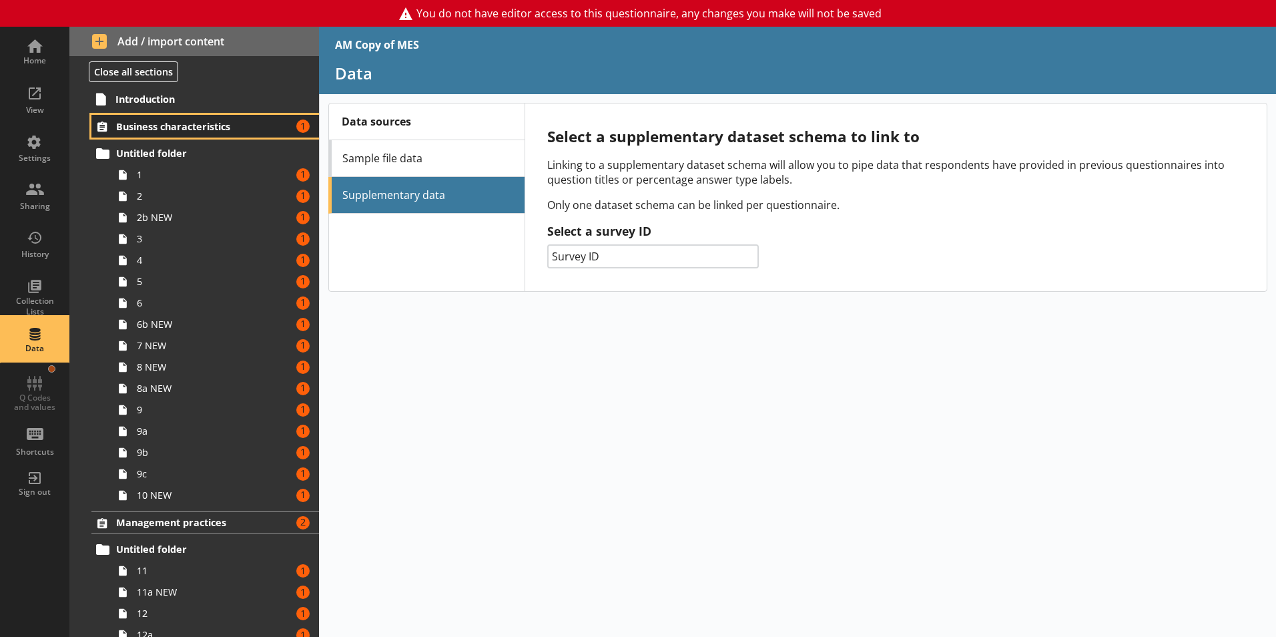
click at [166, 125] on span "Business characteristics" at bounding box center [198, 126] width 164 height 13
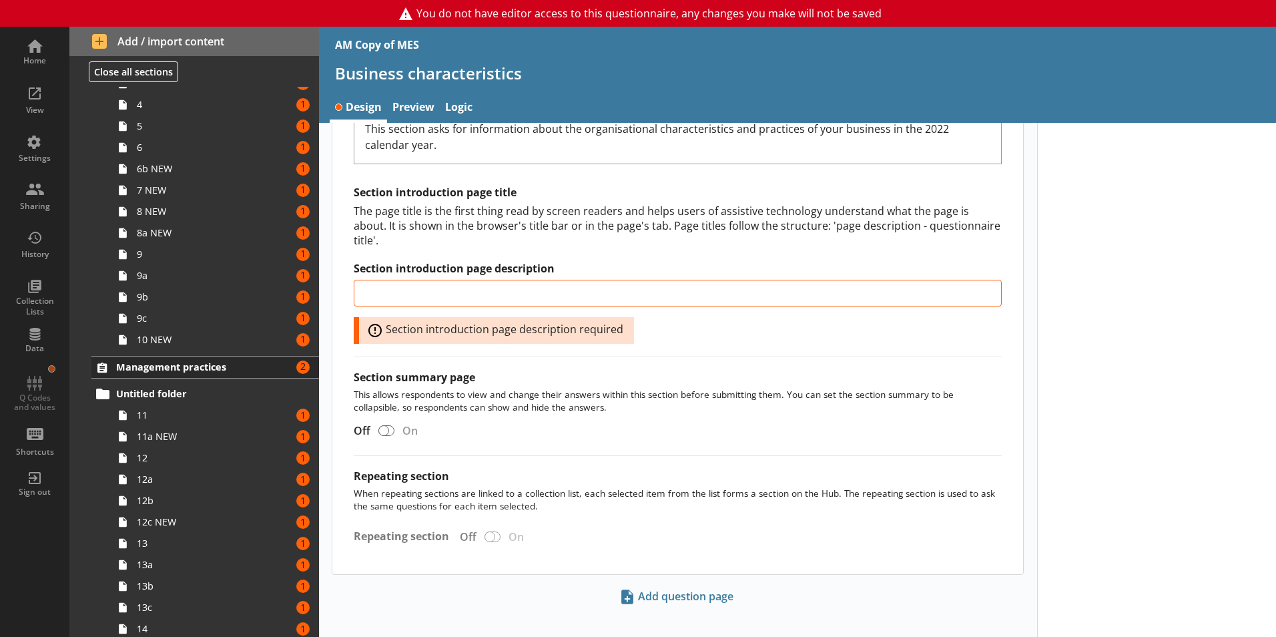
scroll to position [156, 0]
click at [153, 370] on span "Management practices" at bounding box center [198, 366] width 164 height 13
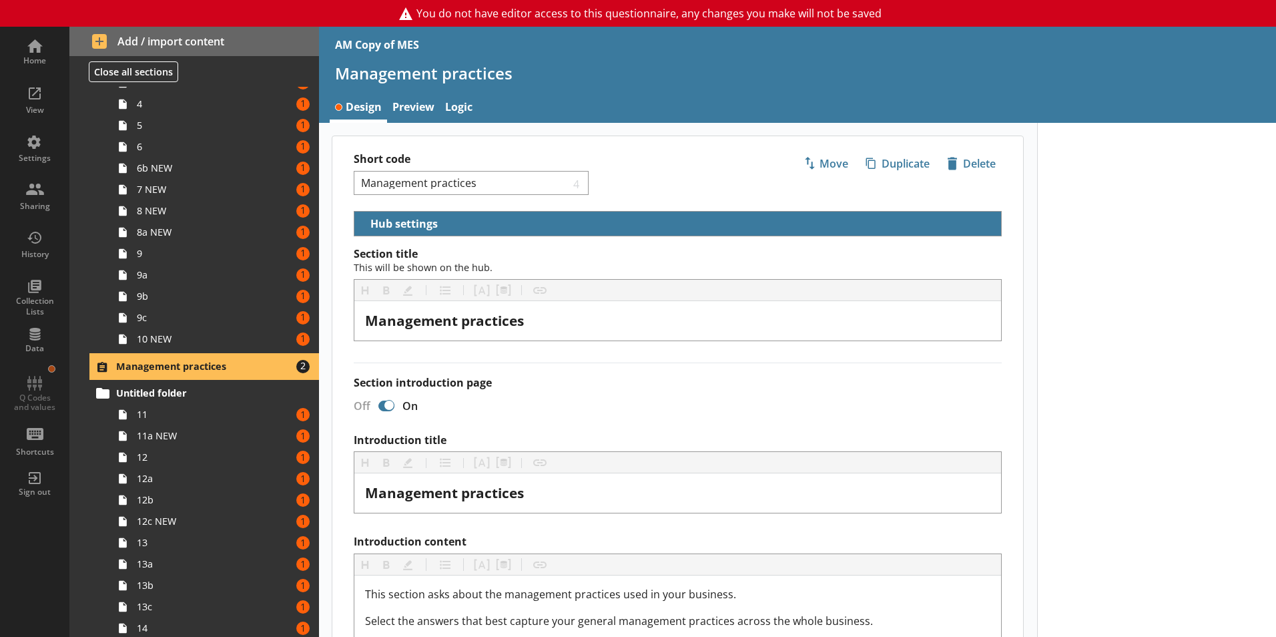
scroll to position [503, 0]
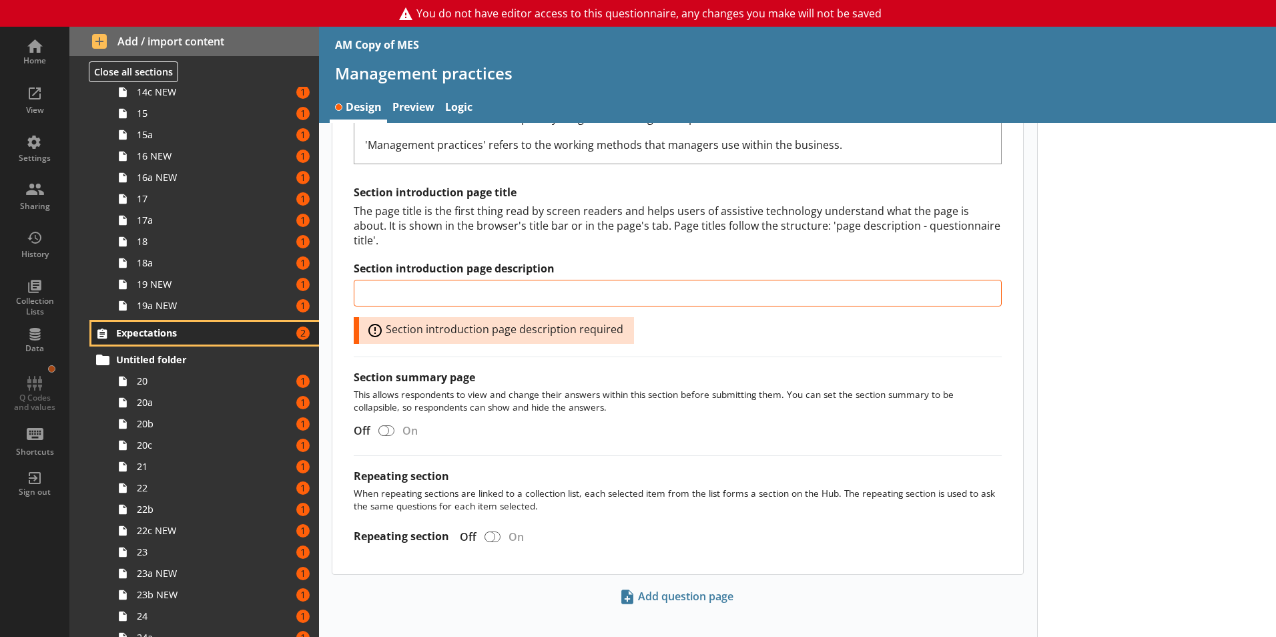
click at [171, 330] on span "Expectations" at bounding box center [198, 332] width 164 height 13
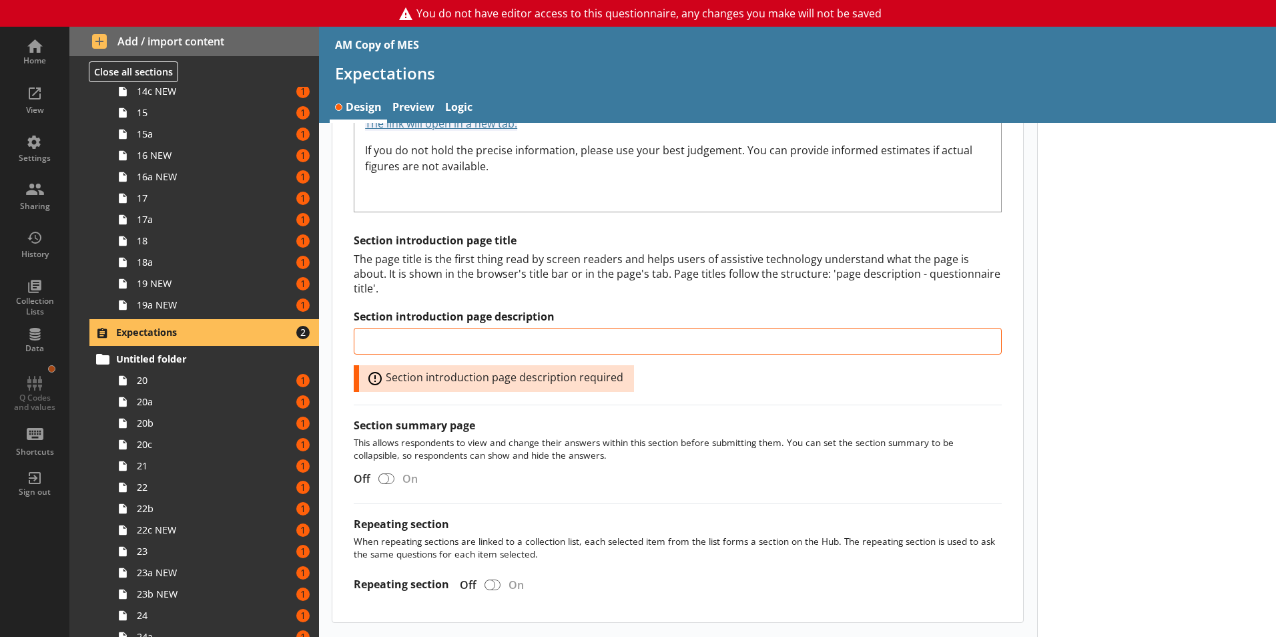
scroll to position [604, 0]
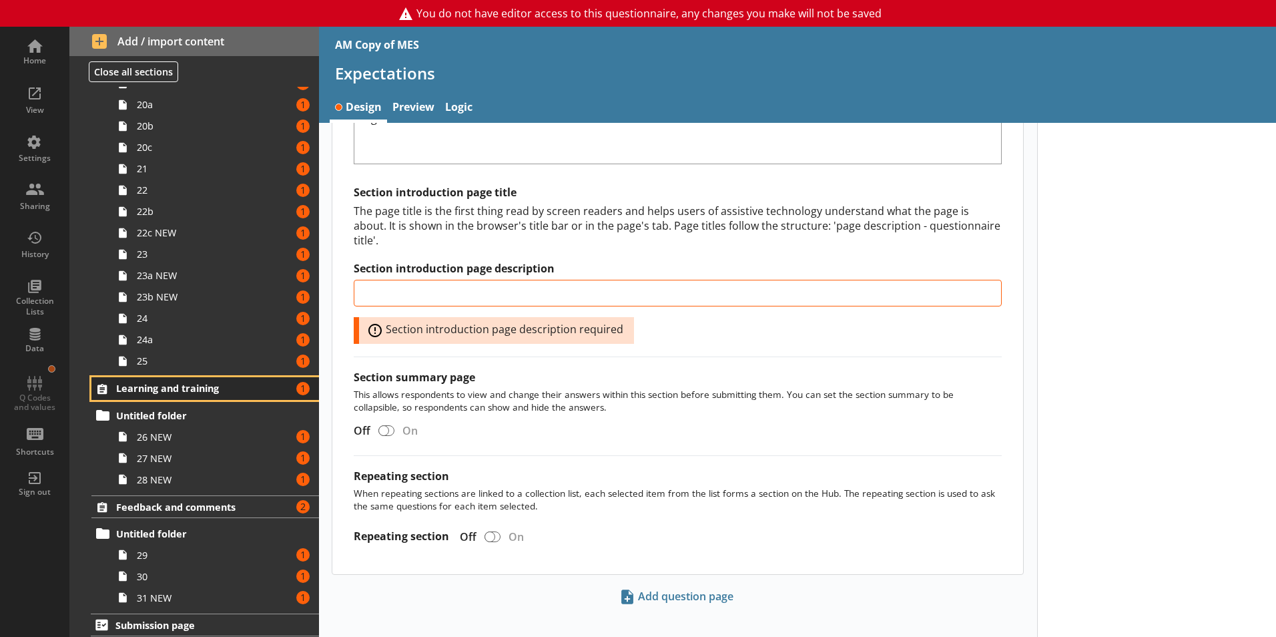
click at [164, 392] on span "Learning and training" at bounding box center [198, 388] width 164 height 13
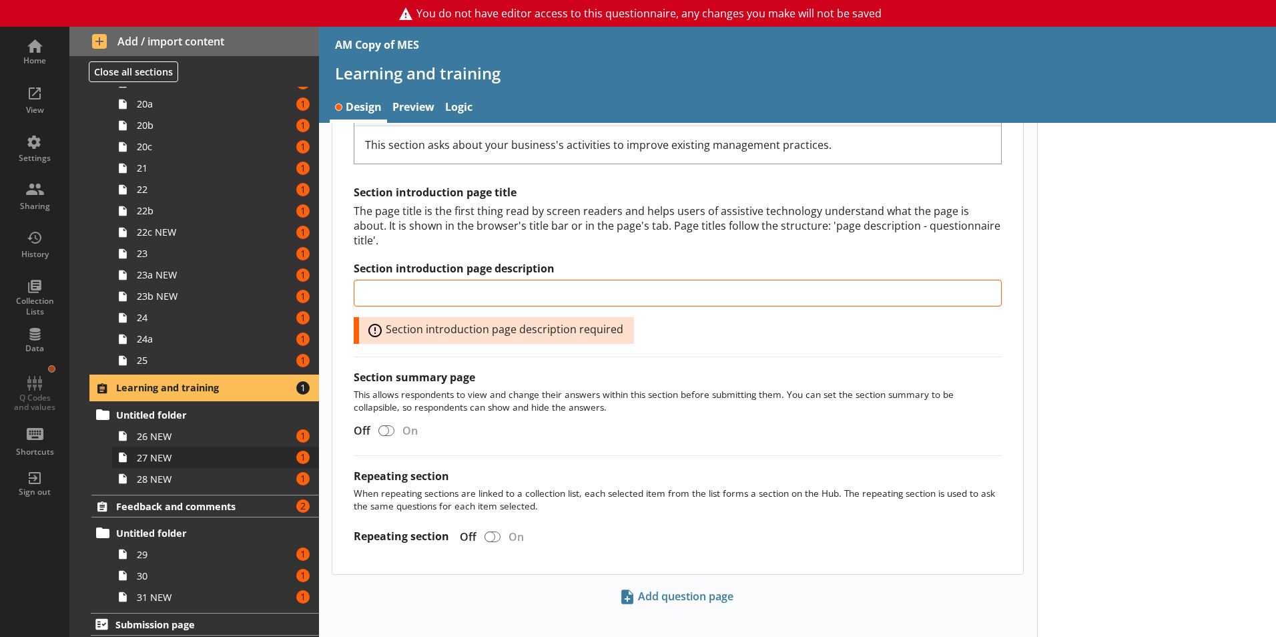
scroll to position [1058, 0]
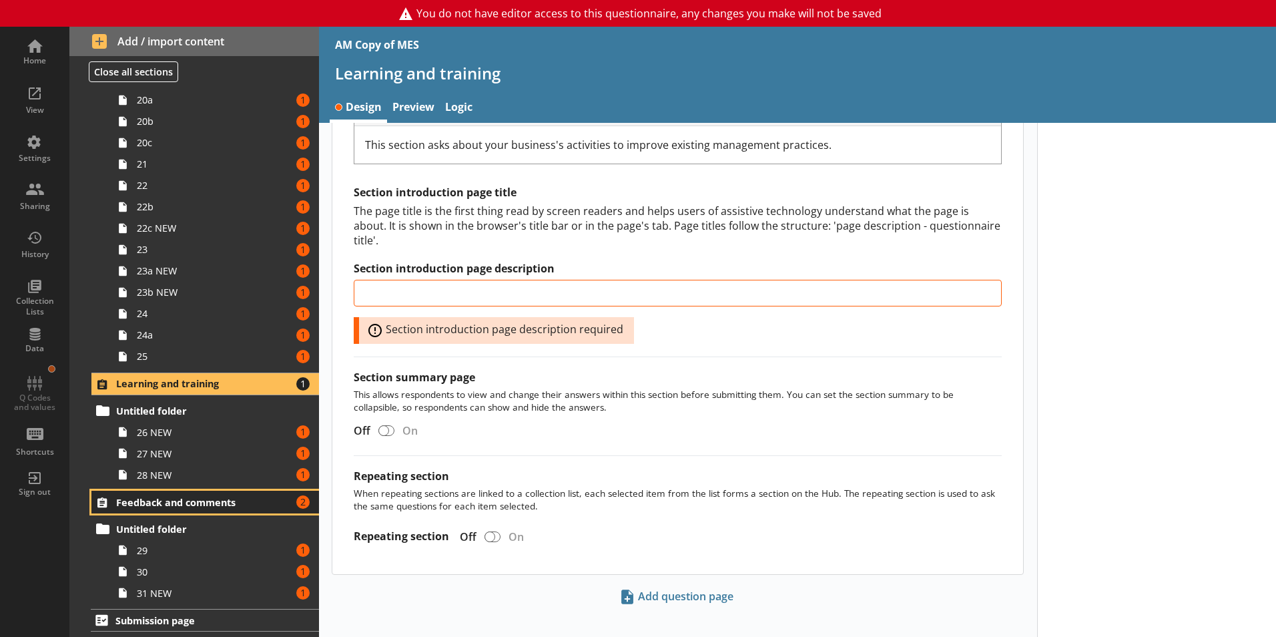
click at [163, 511] on link "Feedback and comments Amount of errors: 2" at bounding box center [205, 502] width 228 height 23
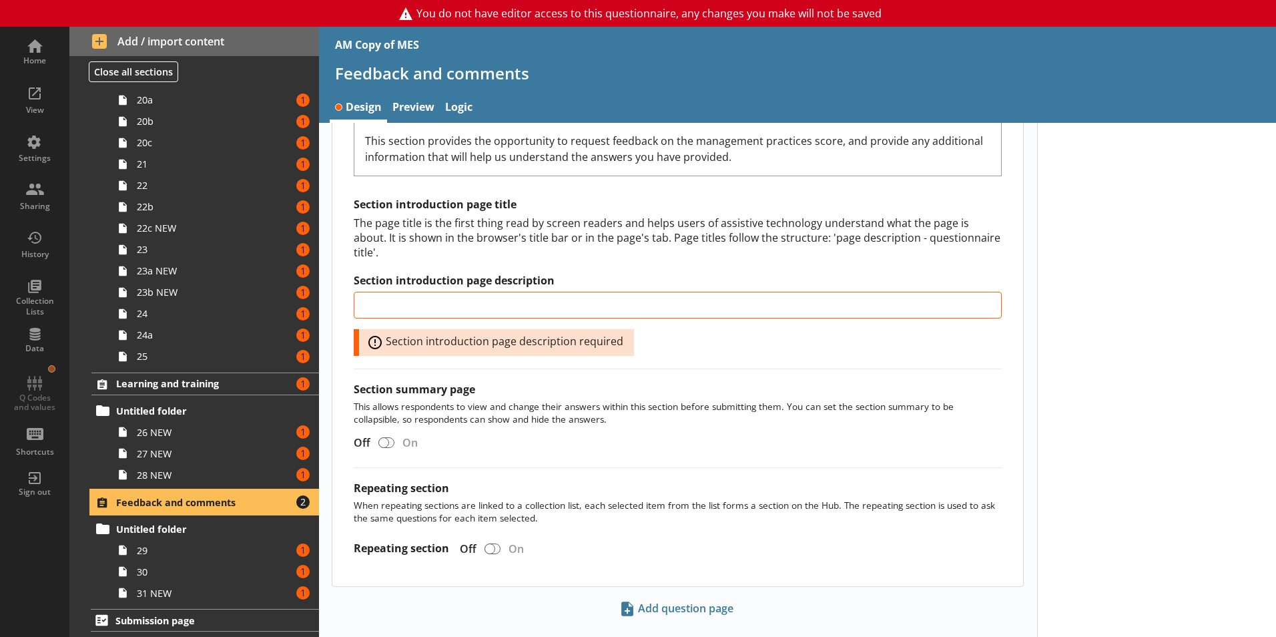
scroll to position [465, 0]
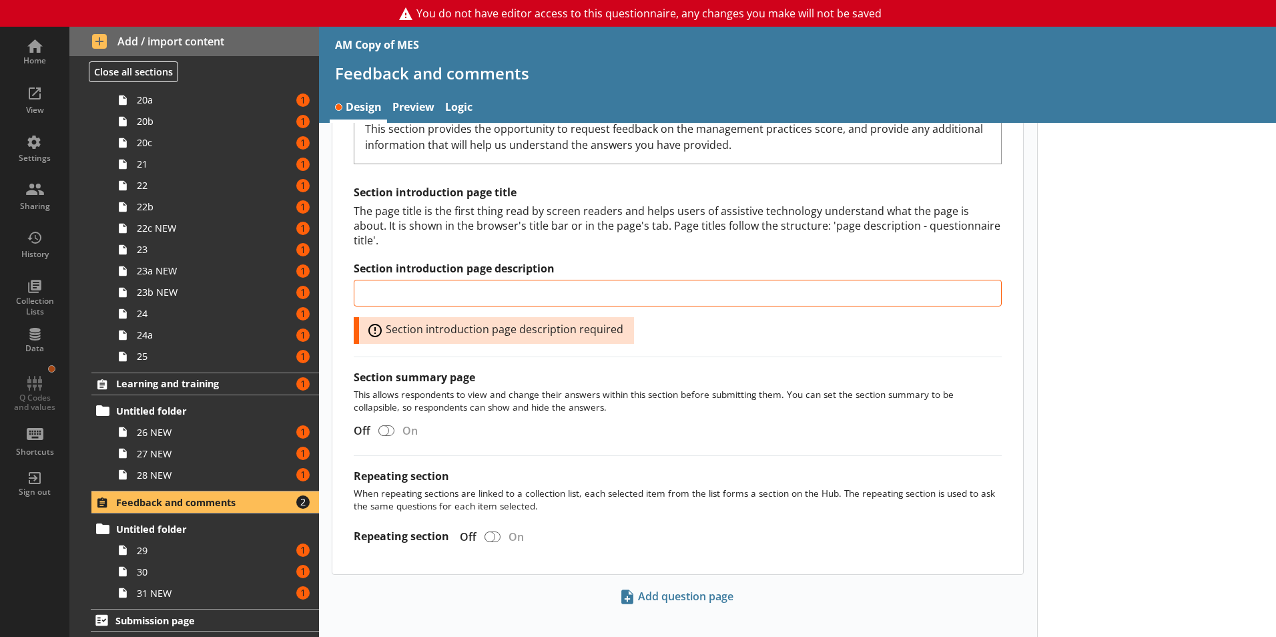
click at [33, 390] on div "Home View Settings Sharing History Collection Lists Data Q Codes and values Sho…" at bounding box center [34, 267] width 69 height 481
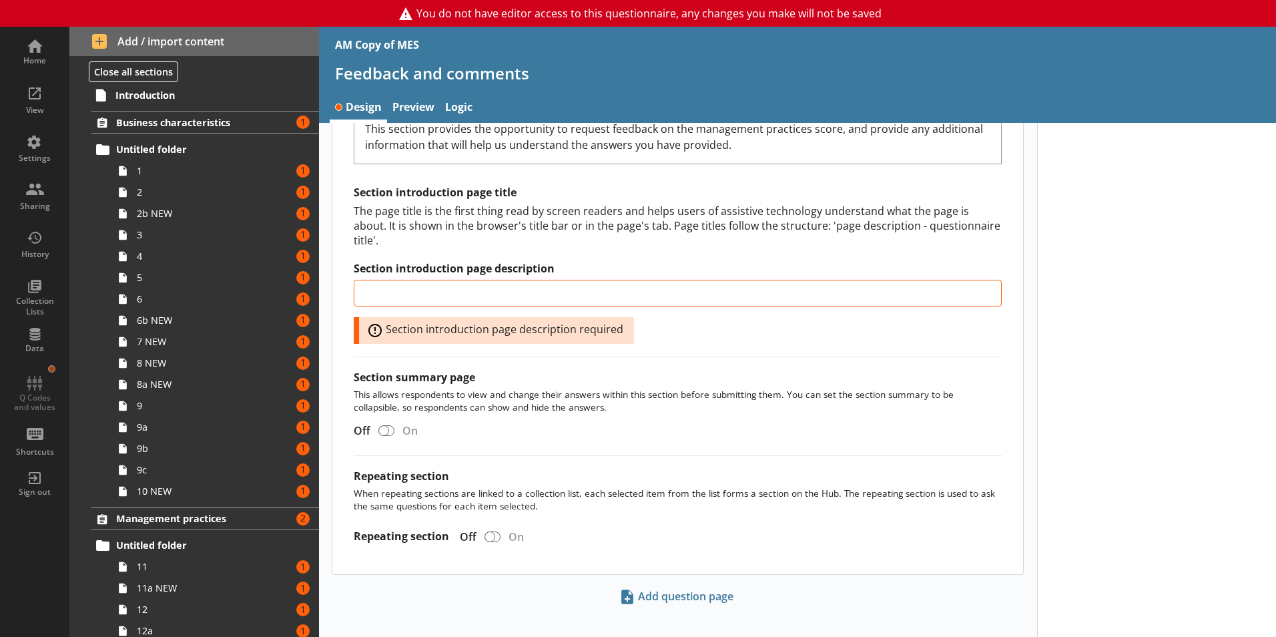
scroll to position [0, 0]
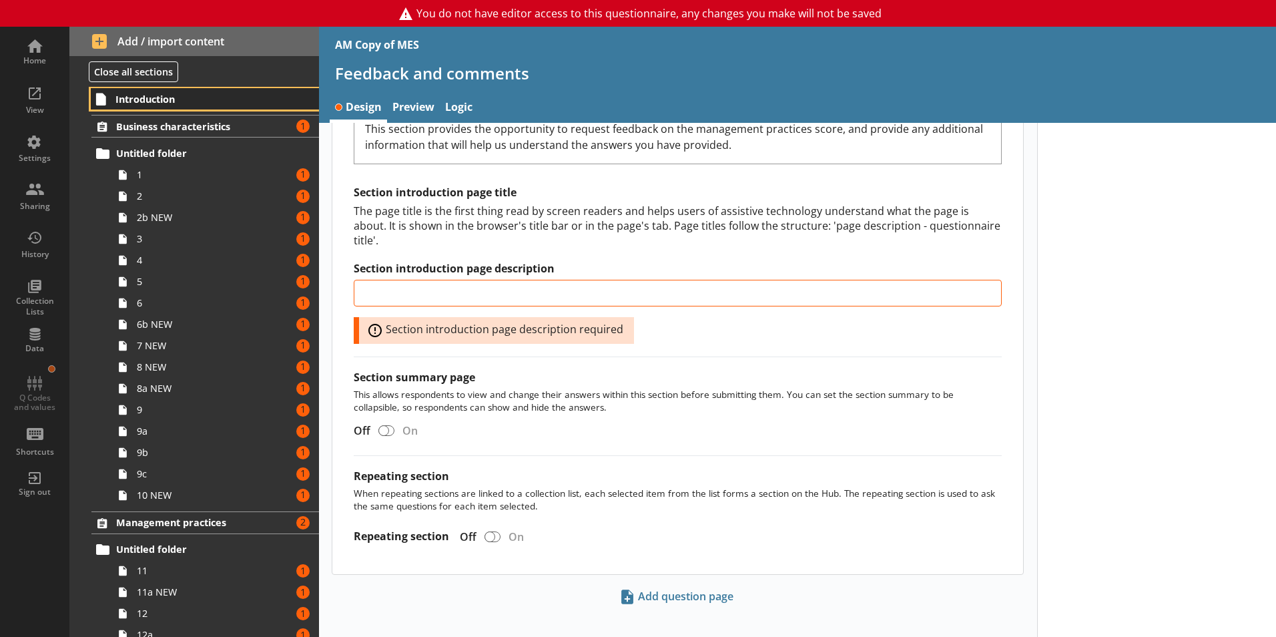
click at [136, 105] on span "Introduction" at bounding box center [197, 99] width 164 height 13
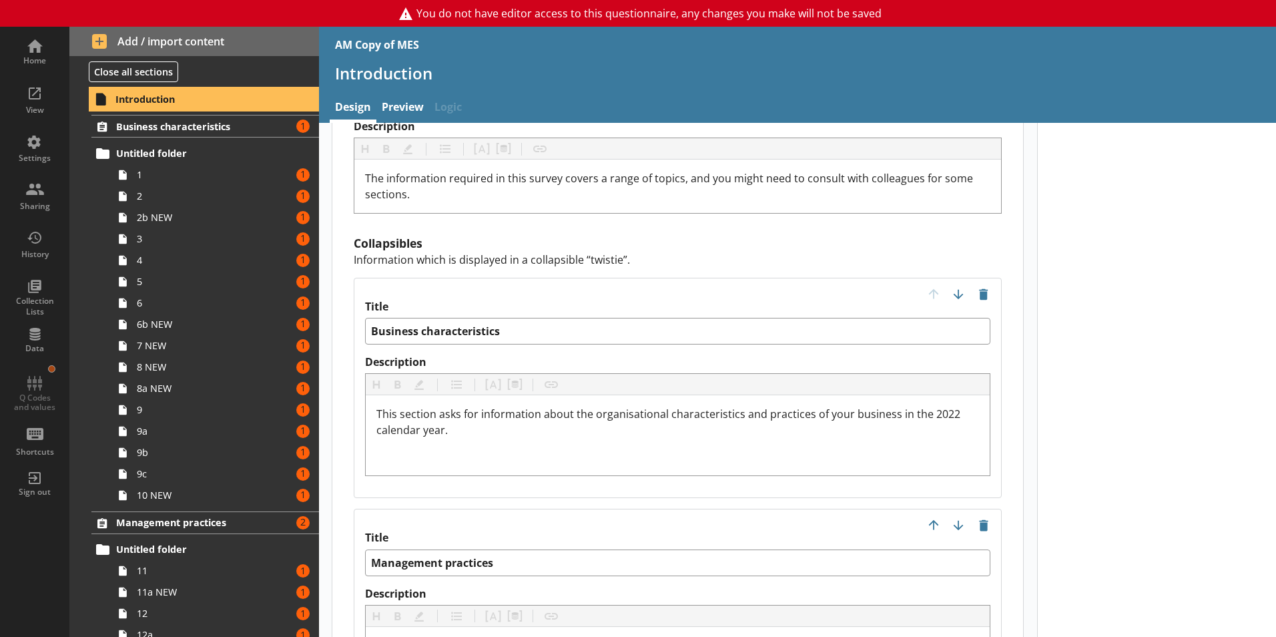
scroll to position [1119, 0]
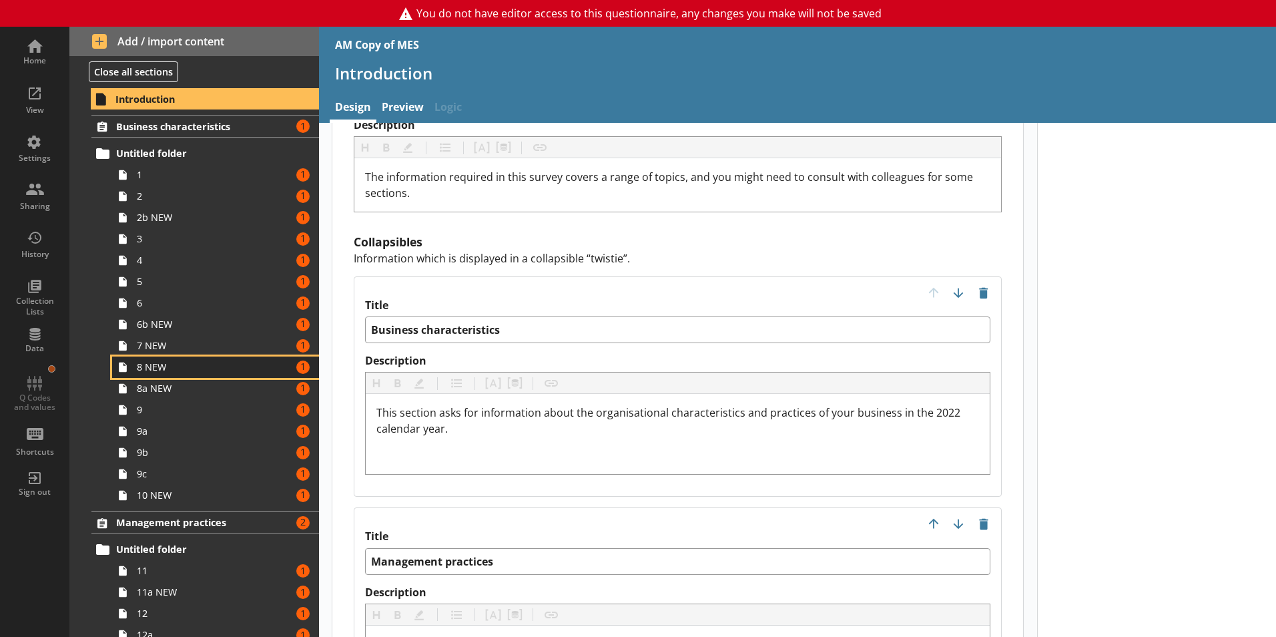
click at [158, 376] on link "8 NEW Amount of errors: 1" at bounding box center [215, 366] width 207 height 21
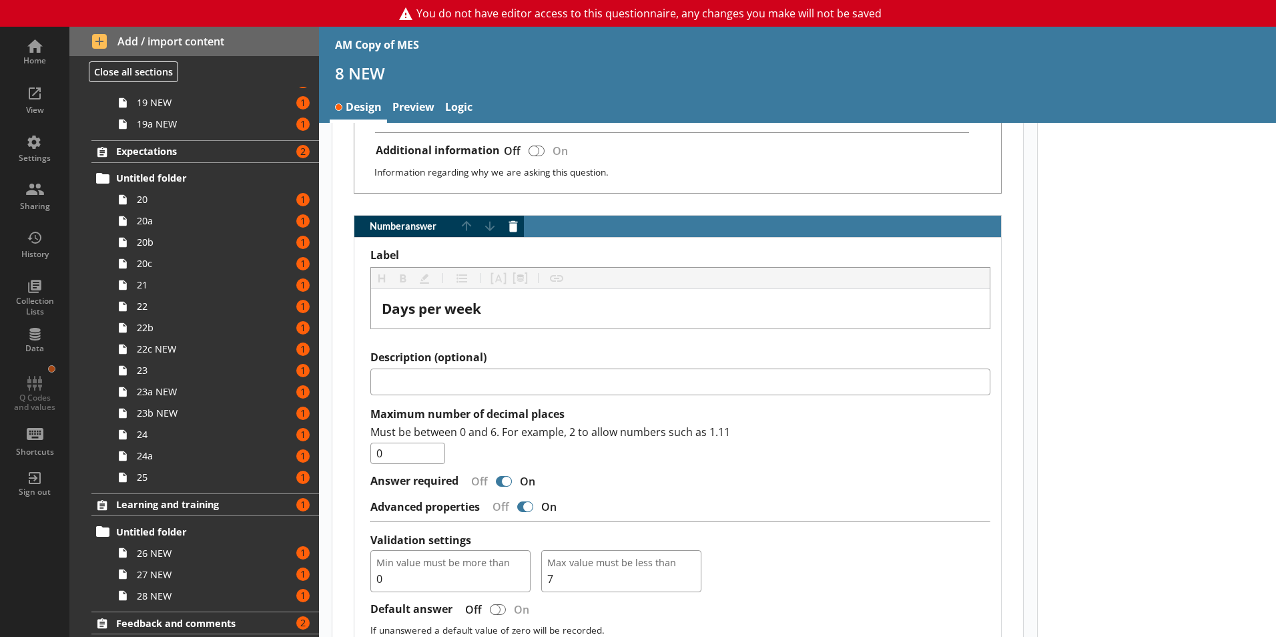
scroll to position [1058, 0]
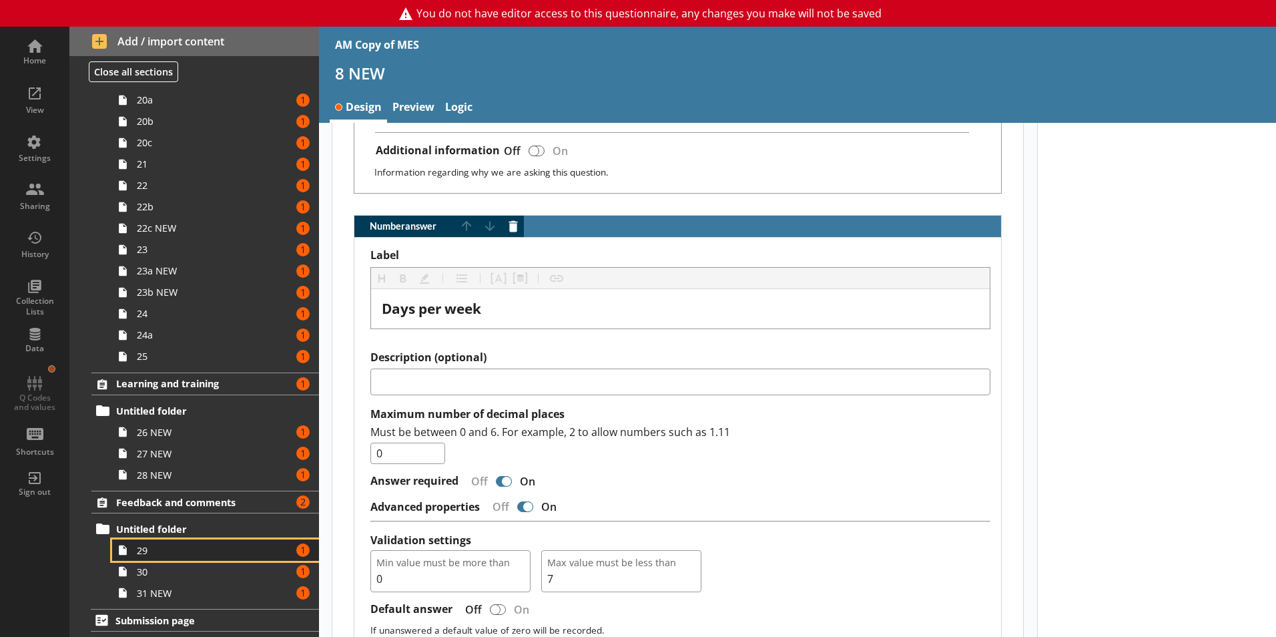
click at [217, 554] on span "29" at bounding box center [211, 550] width 148 height 13
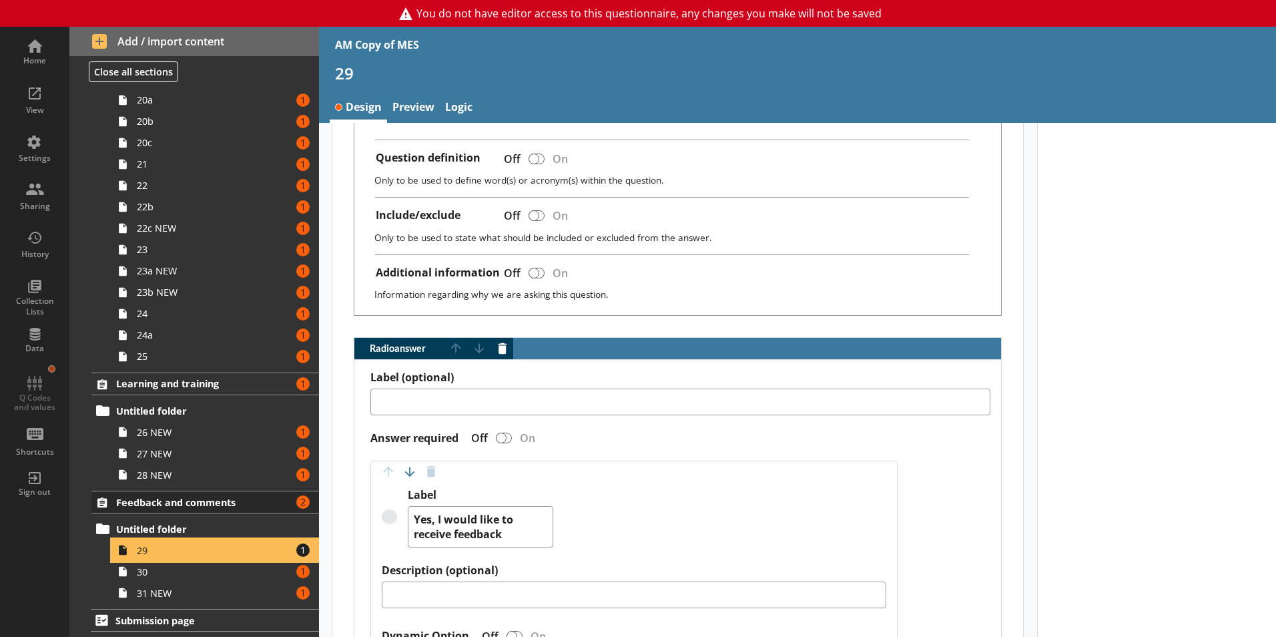
scroll to position [637, 0]
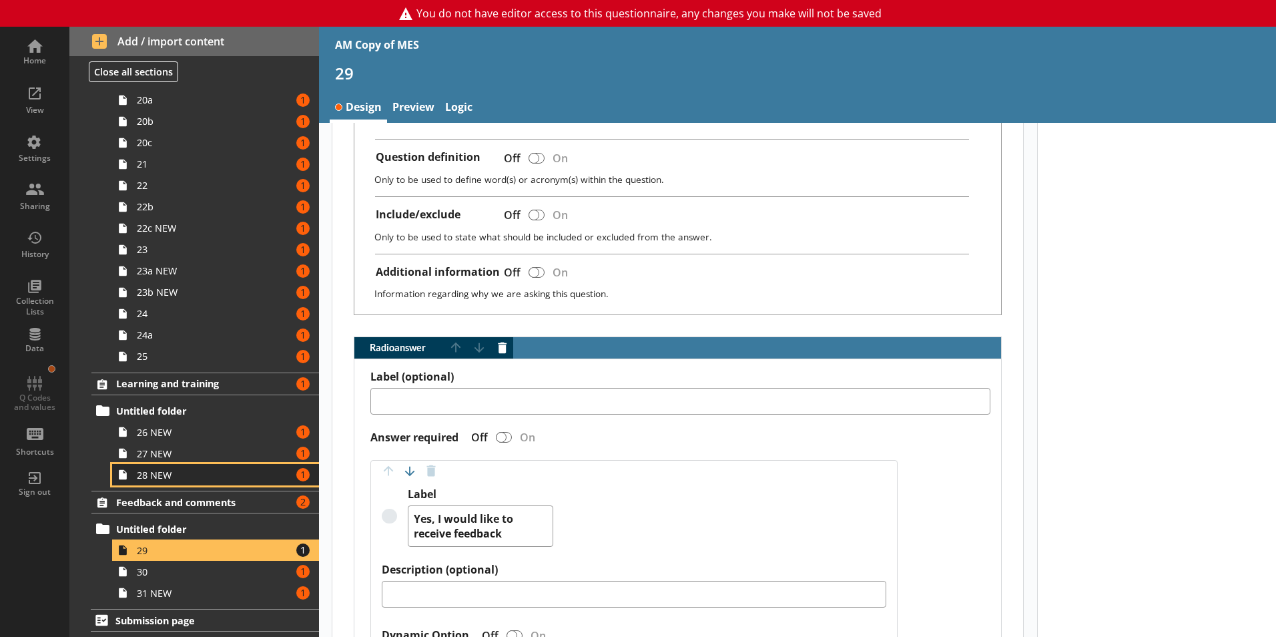
click at [199, 465] on link "28 NEW Amount of errors: 1" at bounding box center [215, 474] width 207 height 21
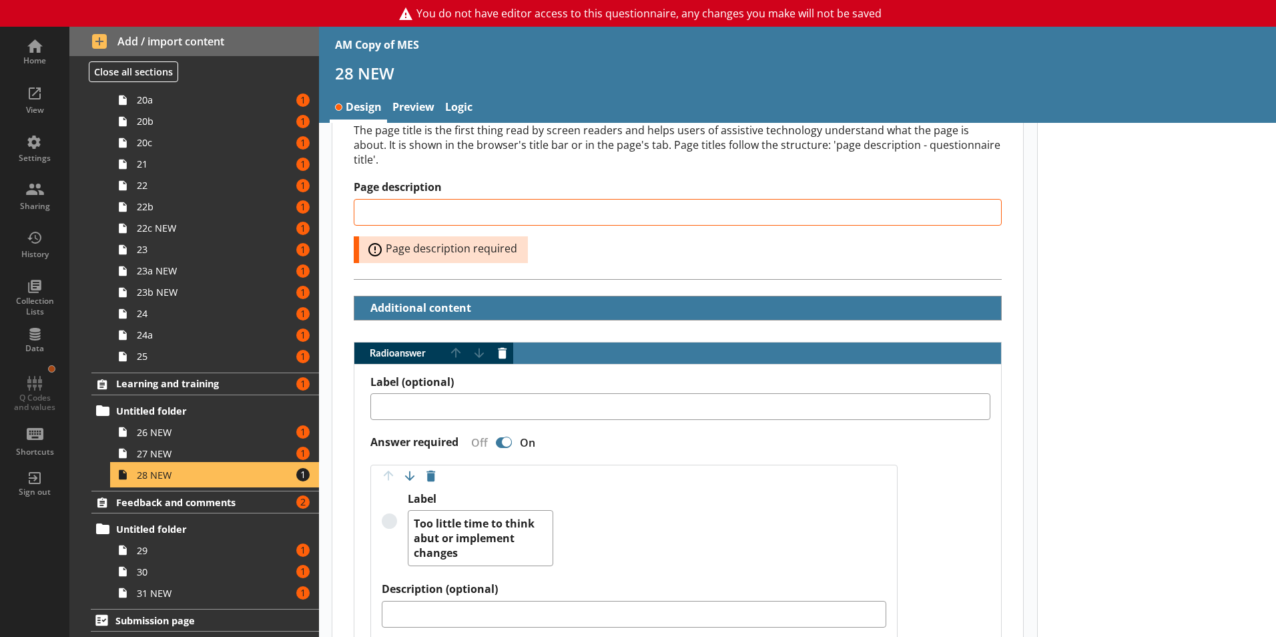
scroll to position [227, 0]
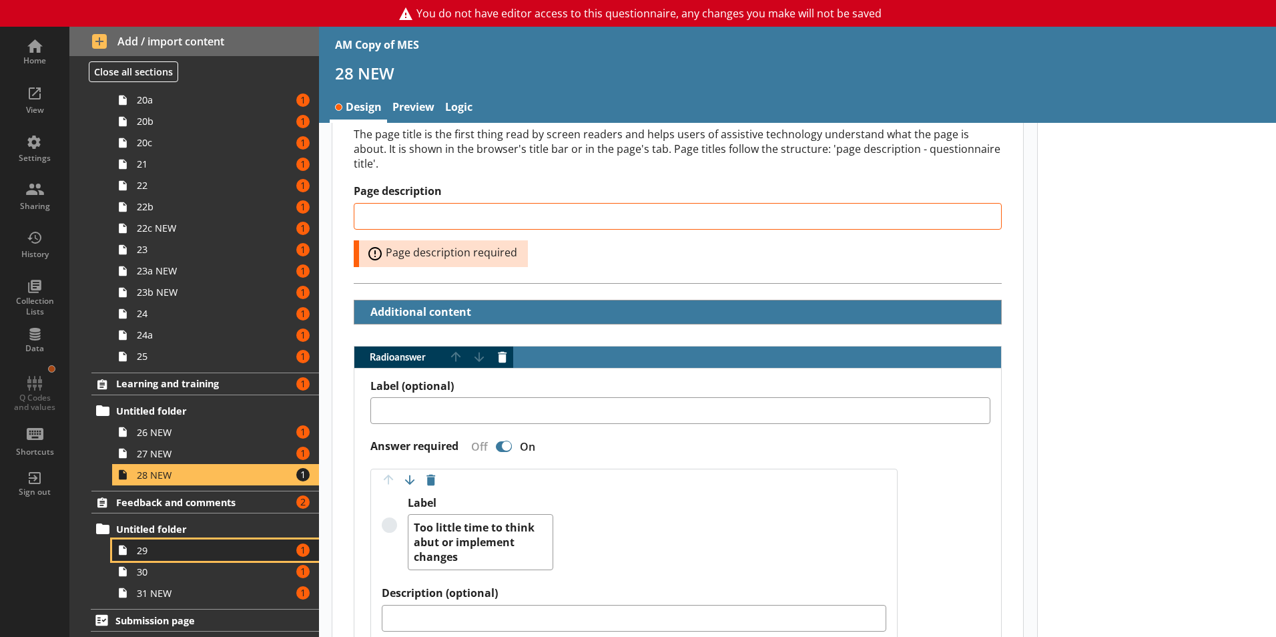
click at [210, 544] on span "29" at bounding box center [211, 550] width 148 height 13
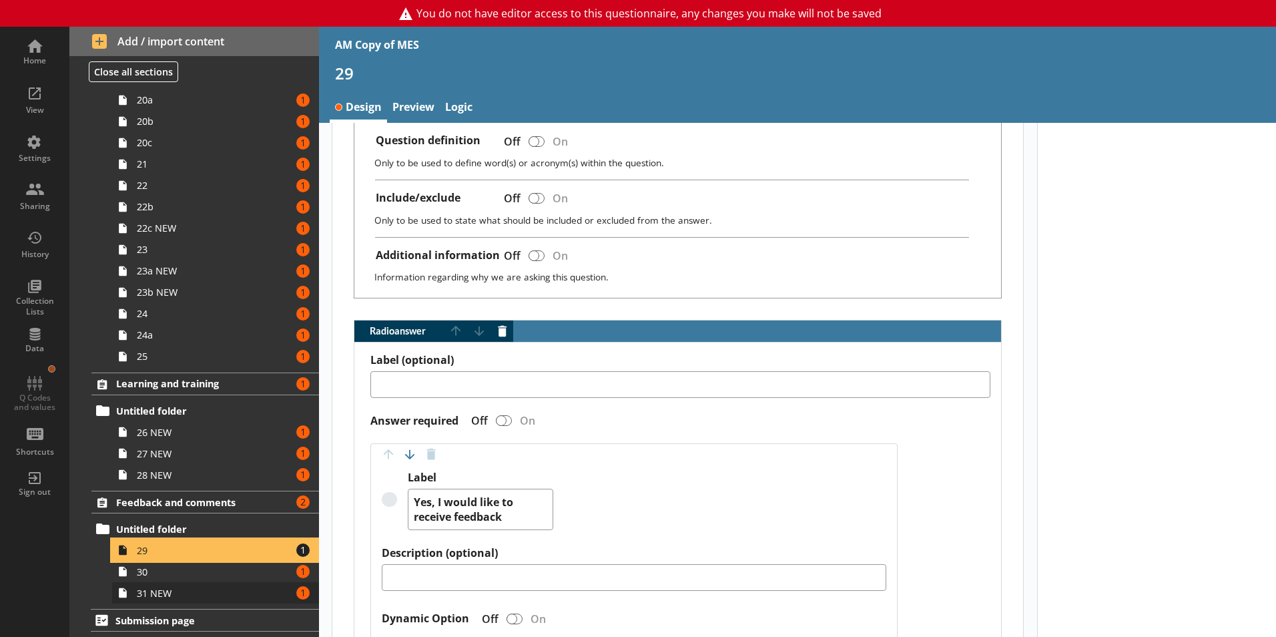
scroll to position [654, 0]
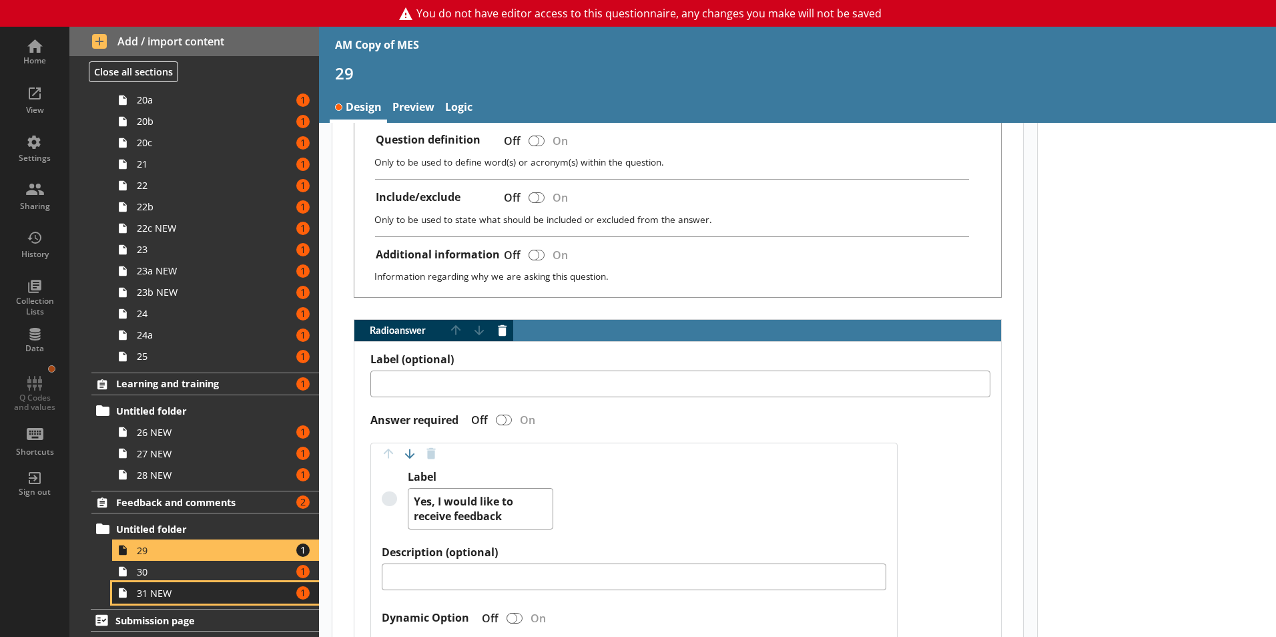
click at [202, 600] on link "31 NEW Amount of errors: 1" at bounding box center [215, 592] width 207 height 21
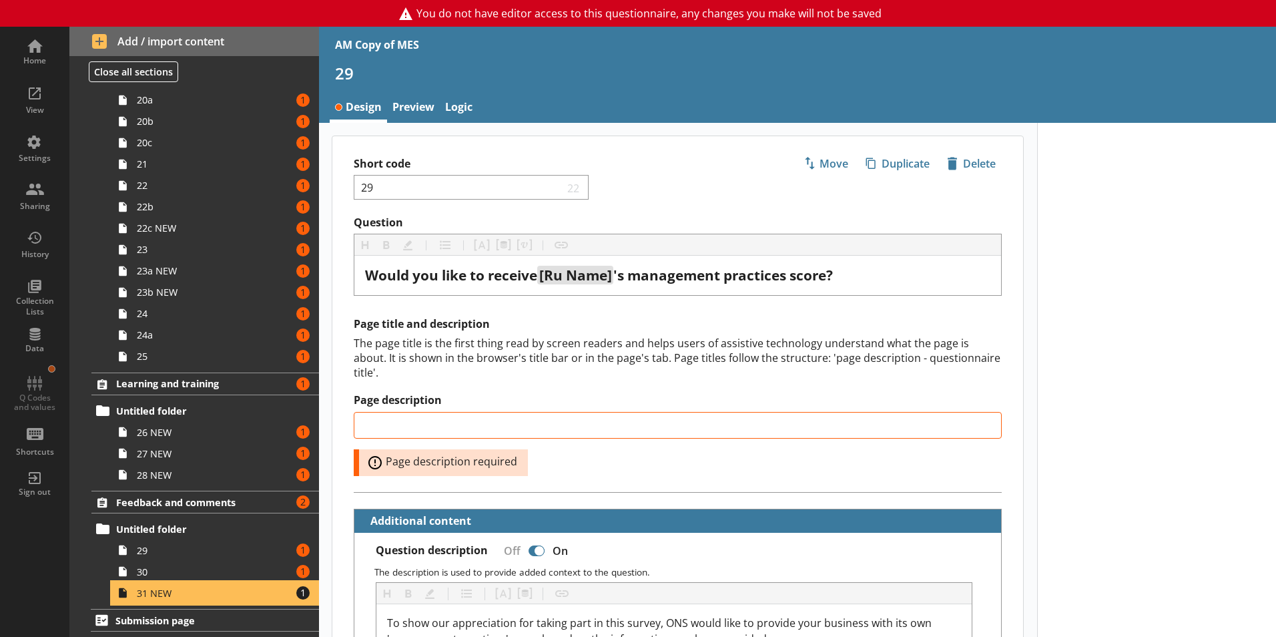
type textarea "x"
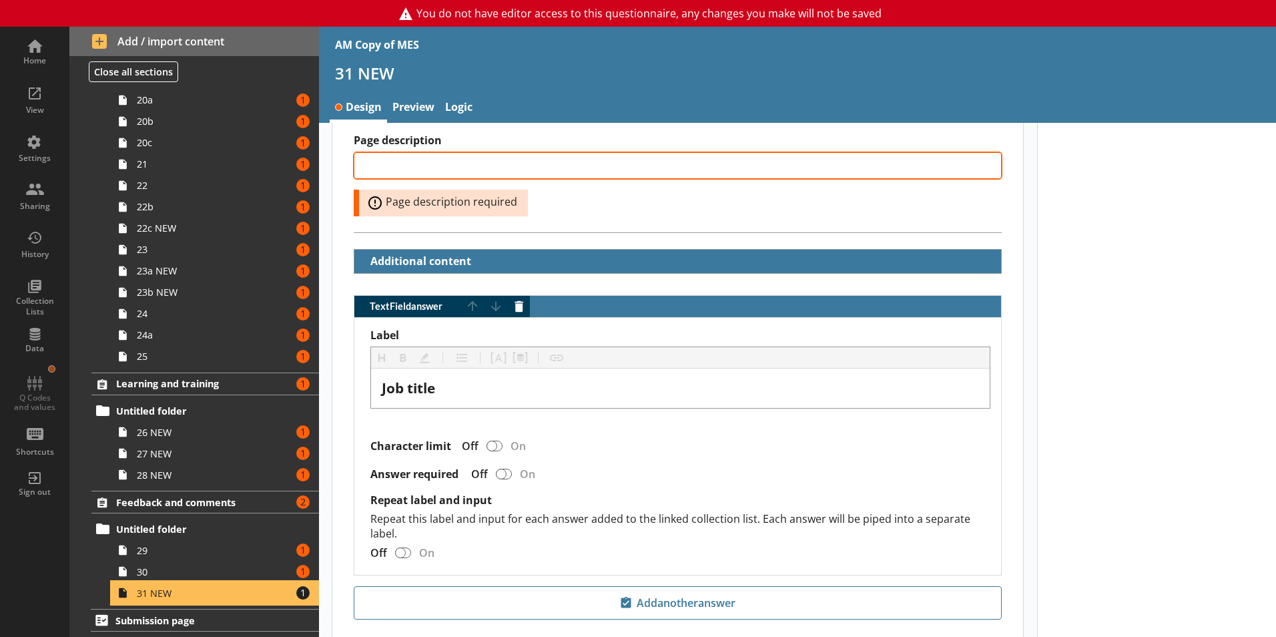
scroll to position [256, 0]
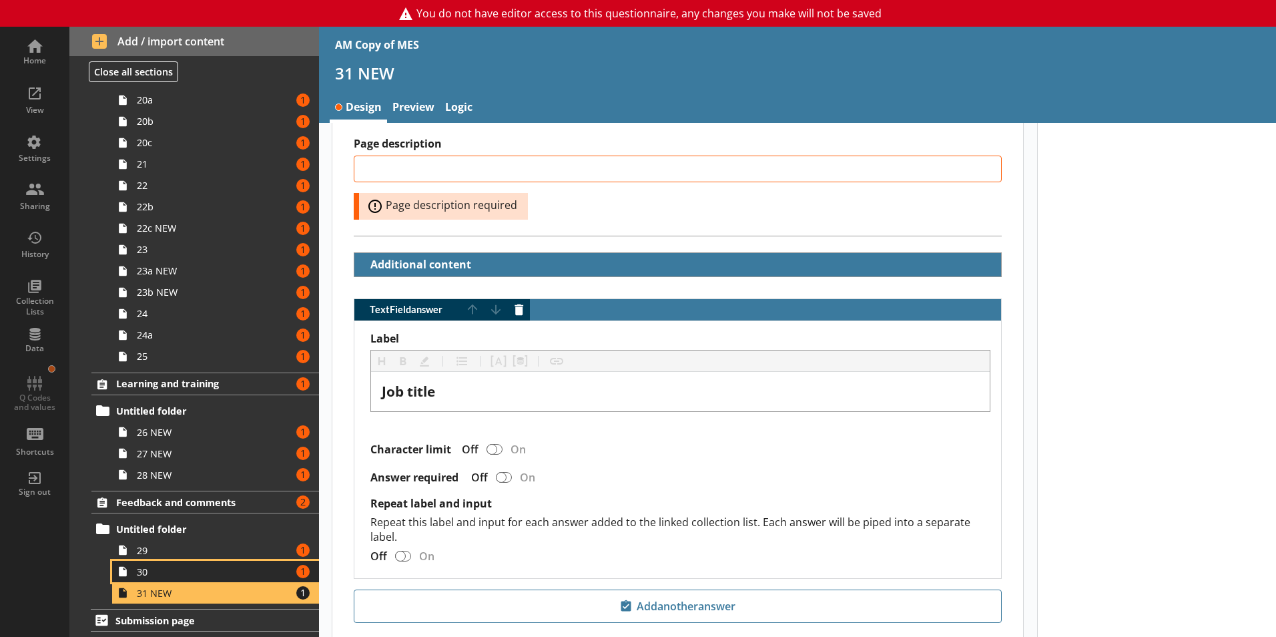
click at [238, 577] on span "30" at bounding box center [211, 571] width 148 height 13
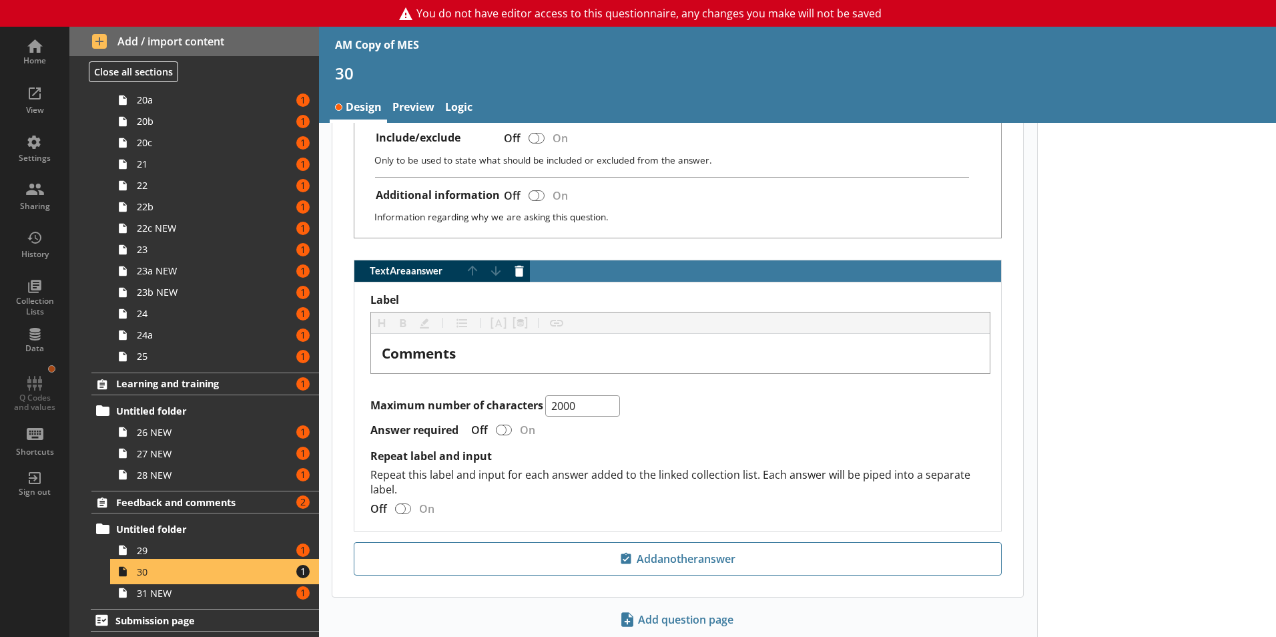
scroll to position [669, 0]
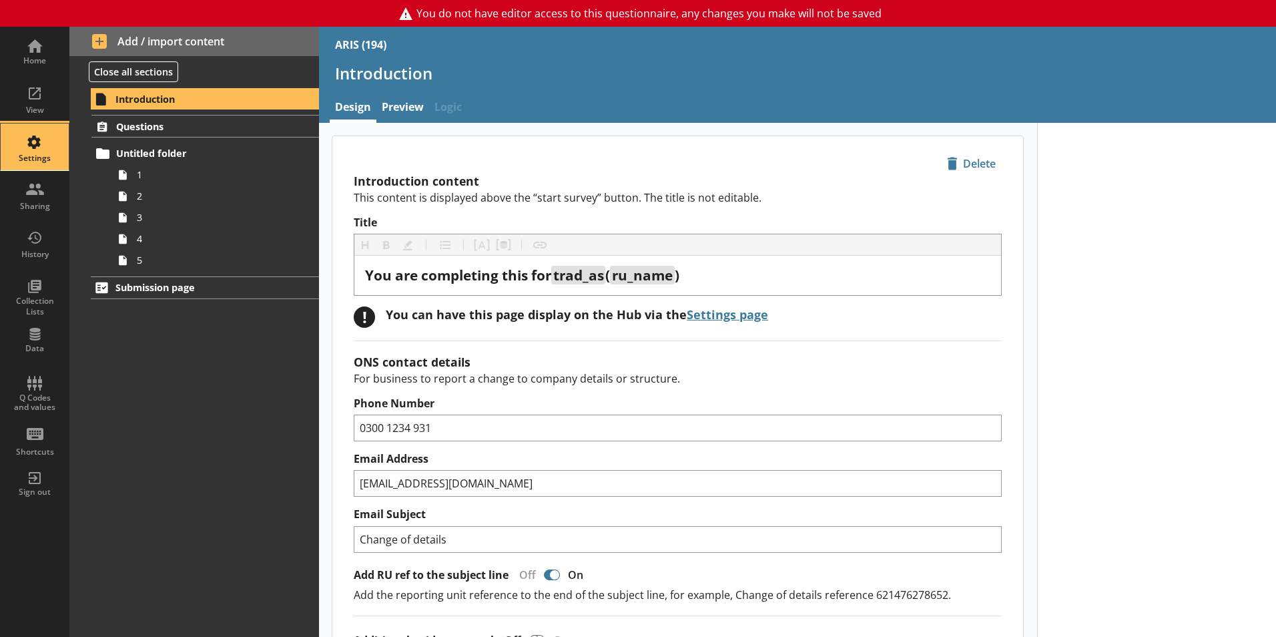
click at [23, 167] on div "Settings" at bounding box center [34, 146] width 47 height 47
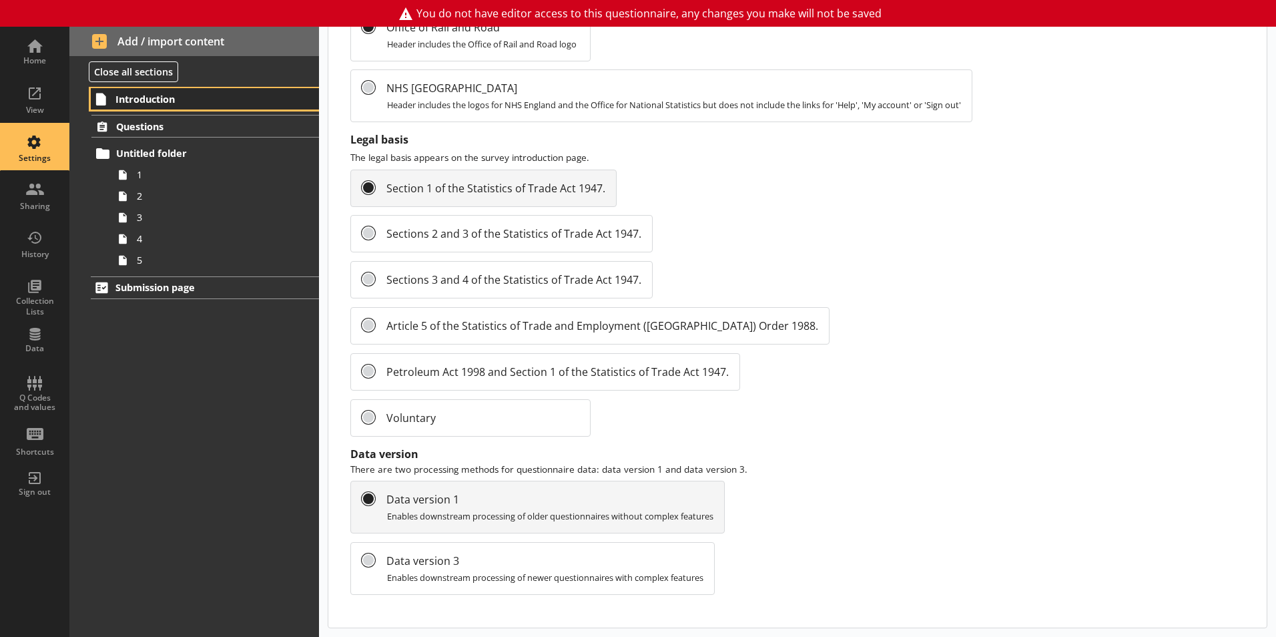
click at [129, 107] on link "Introduction" at bounding box center [205, 98] width 228 height 21
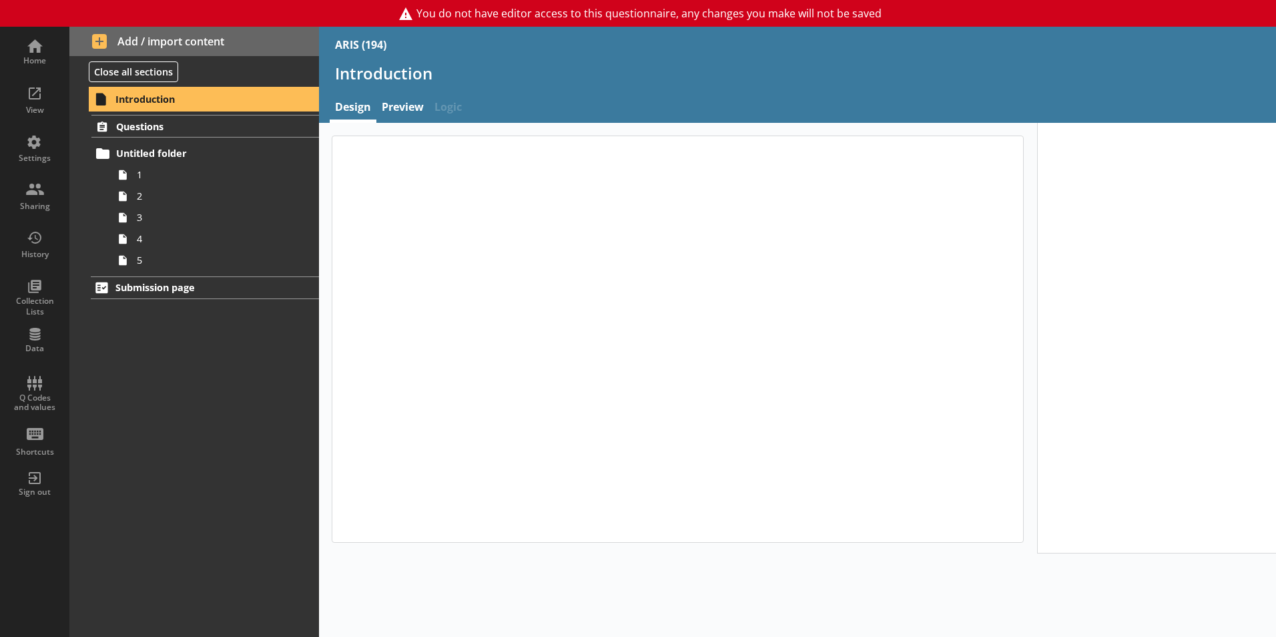
type textarea "x"
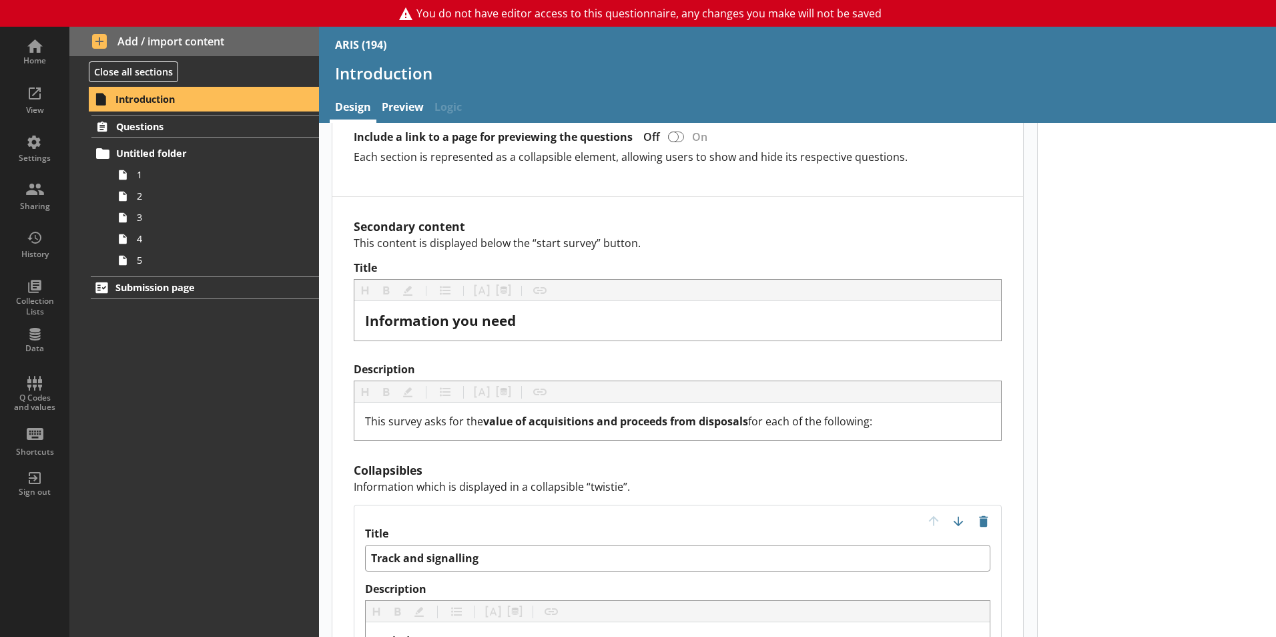
scroll to position [926, 0]
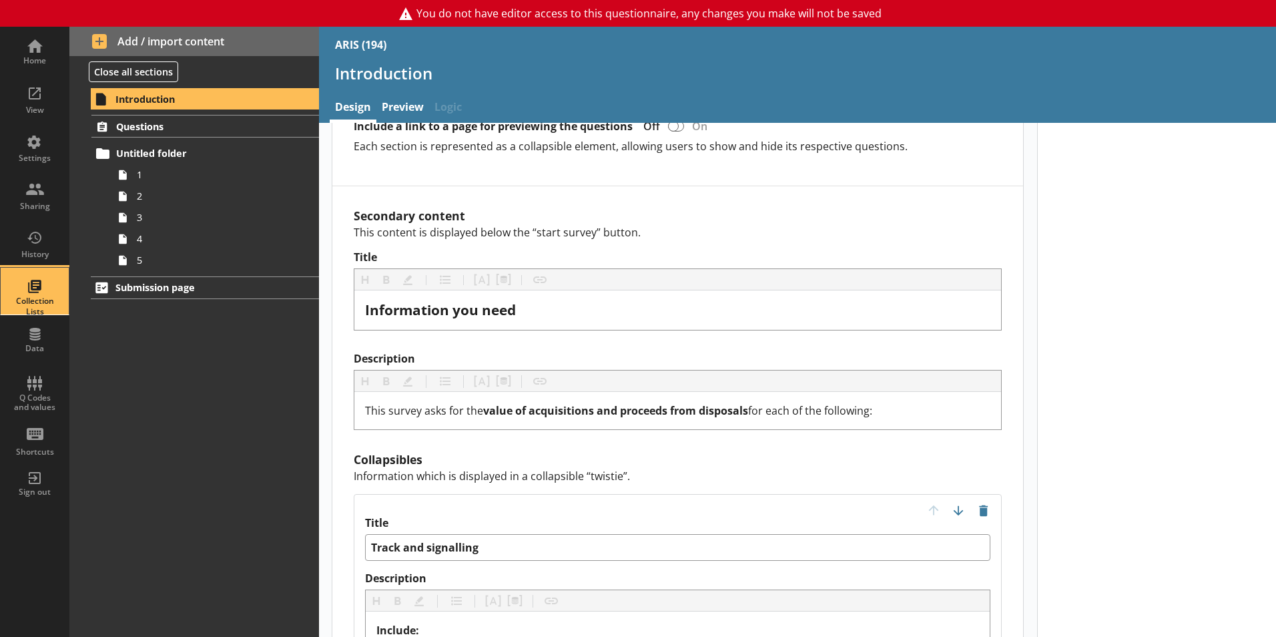
click at [26, 286] on div "Collection Lists" at bounding box center [34, 291] width 47 height 47
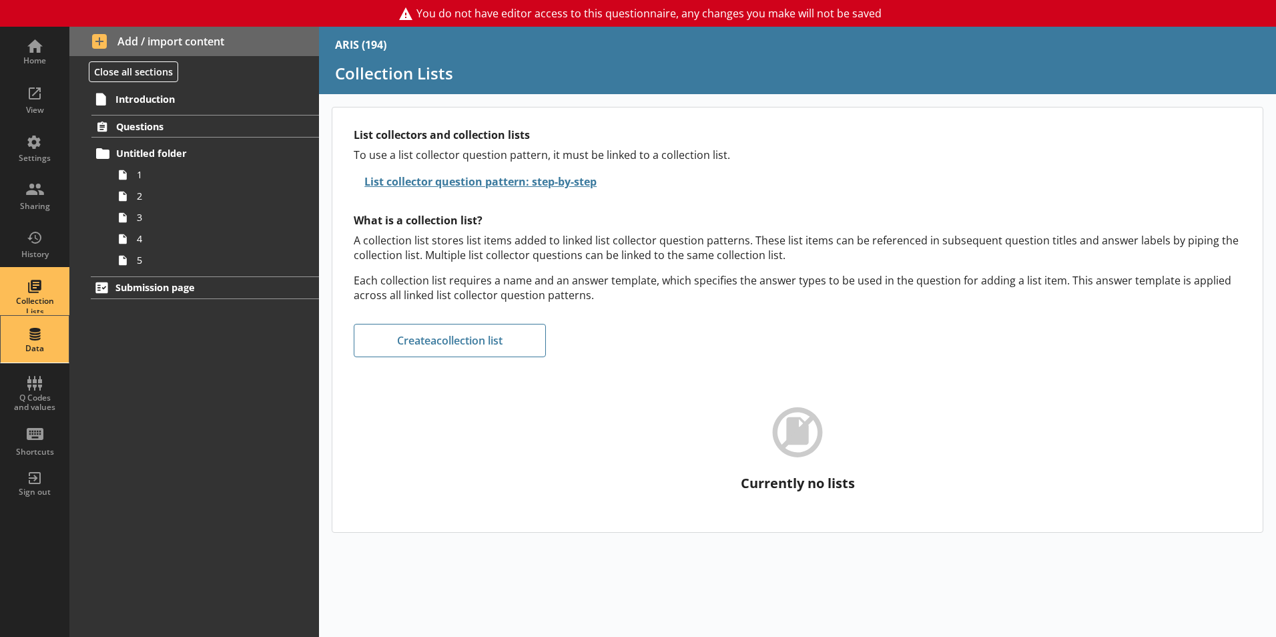
click at [25, 342] on div "Data" at bounding box center [34, 339] width 47 height 47
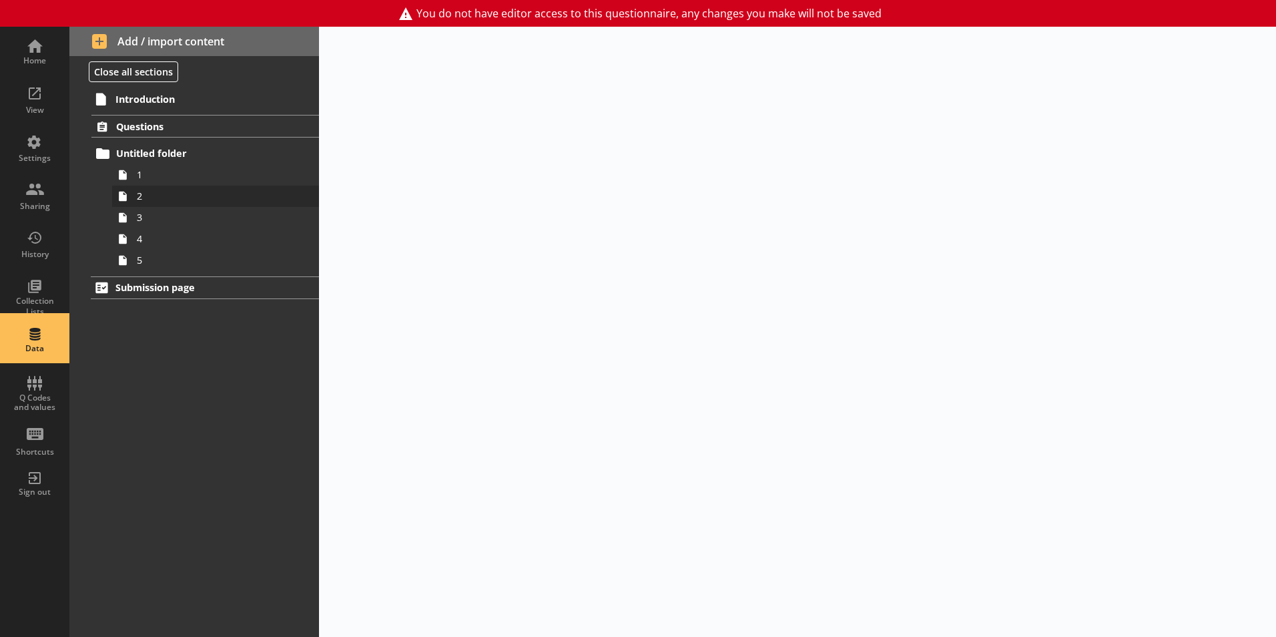
select select "Date"
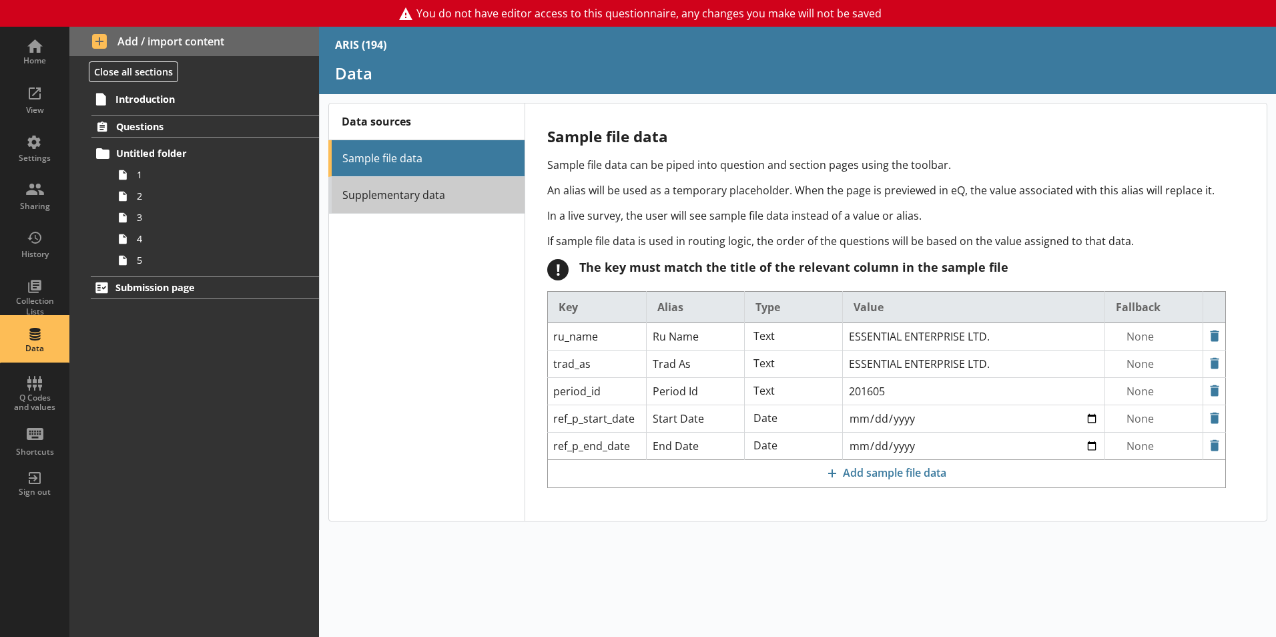
click link "Supplementary data"
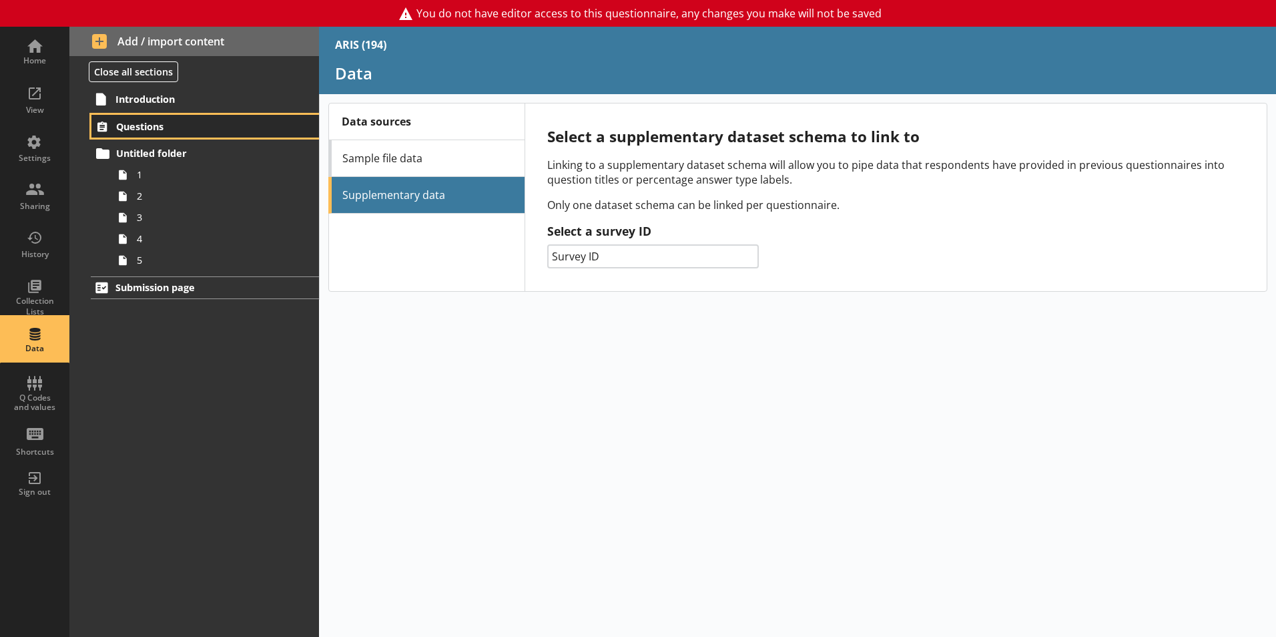
click span "Questions"
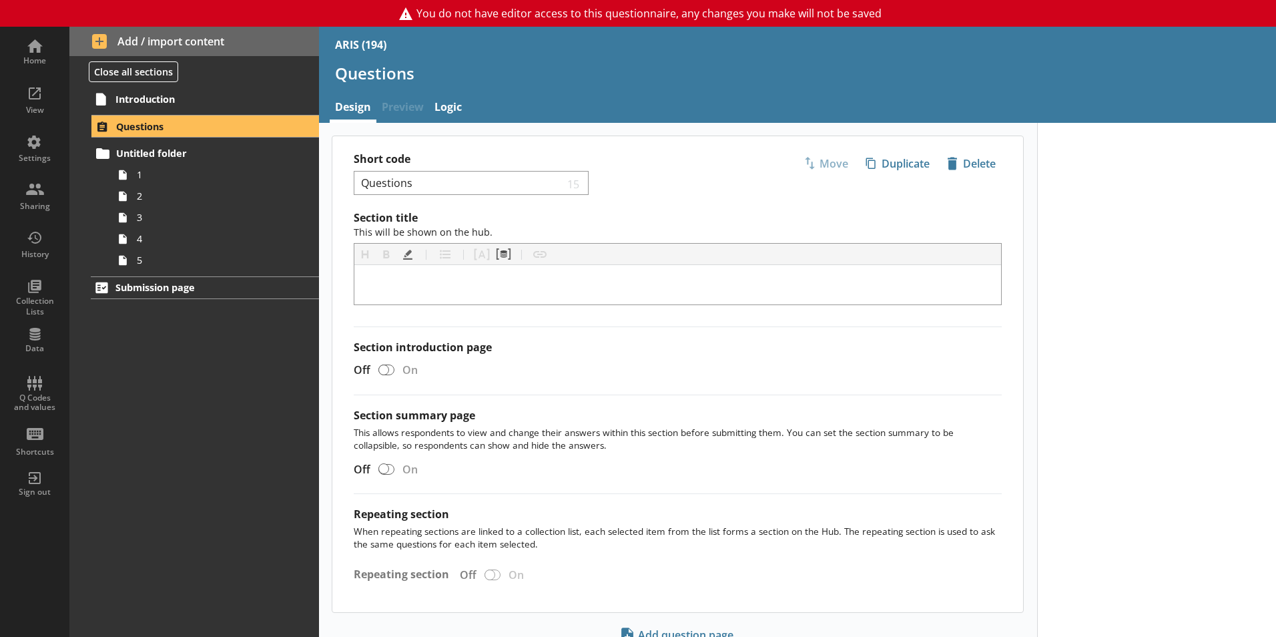
scroll to position [53, 0]
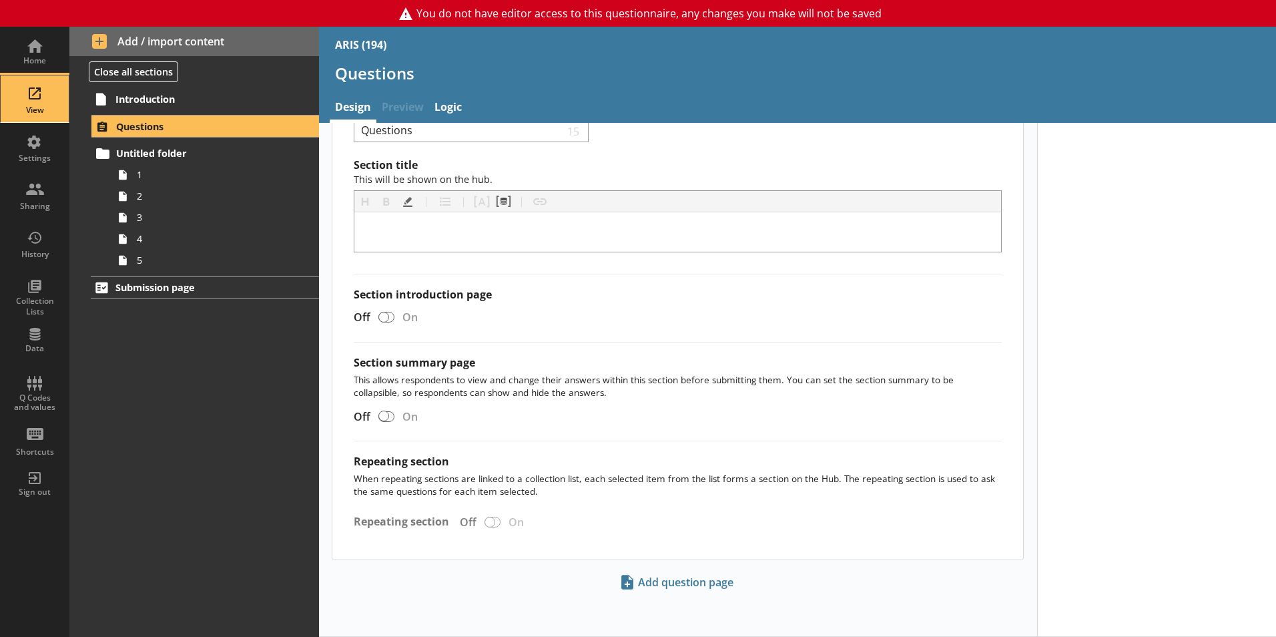
click div "View"
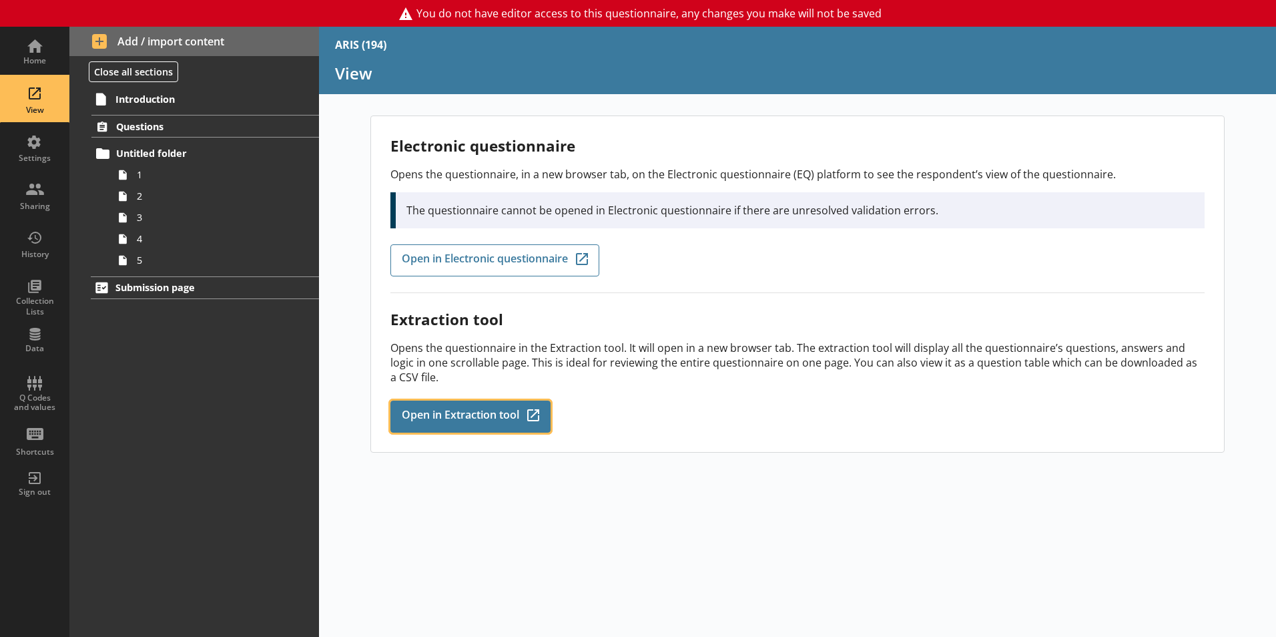
click span "Open in Extraction tool"
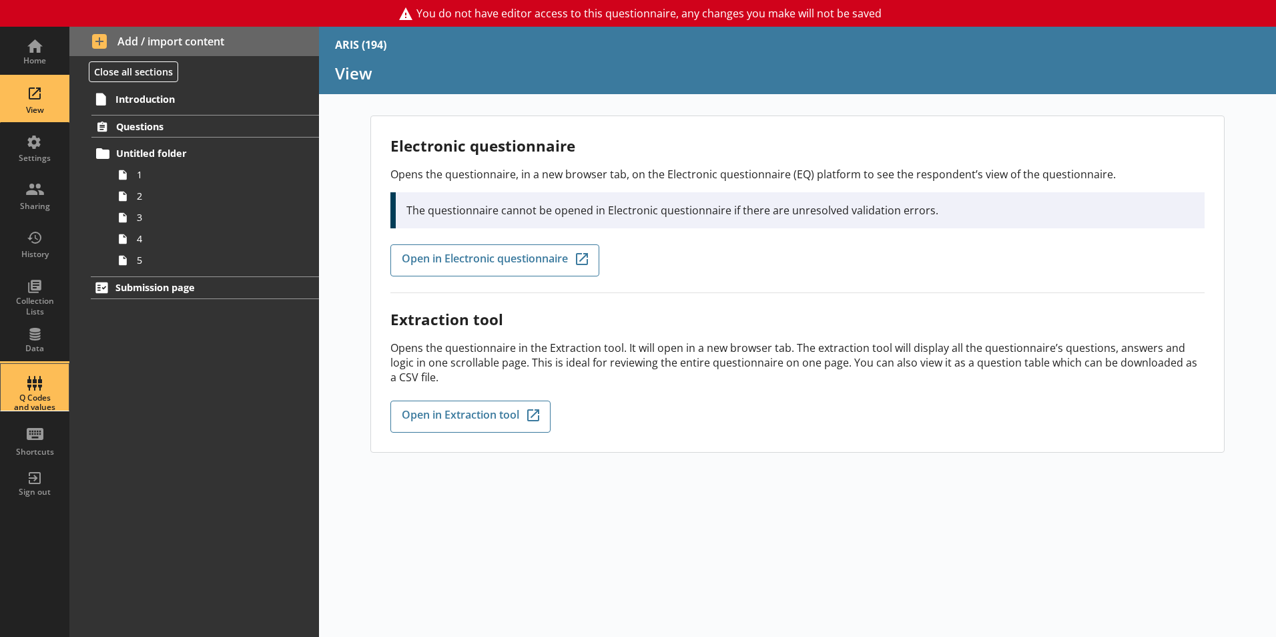
click div "Q Codes and values"
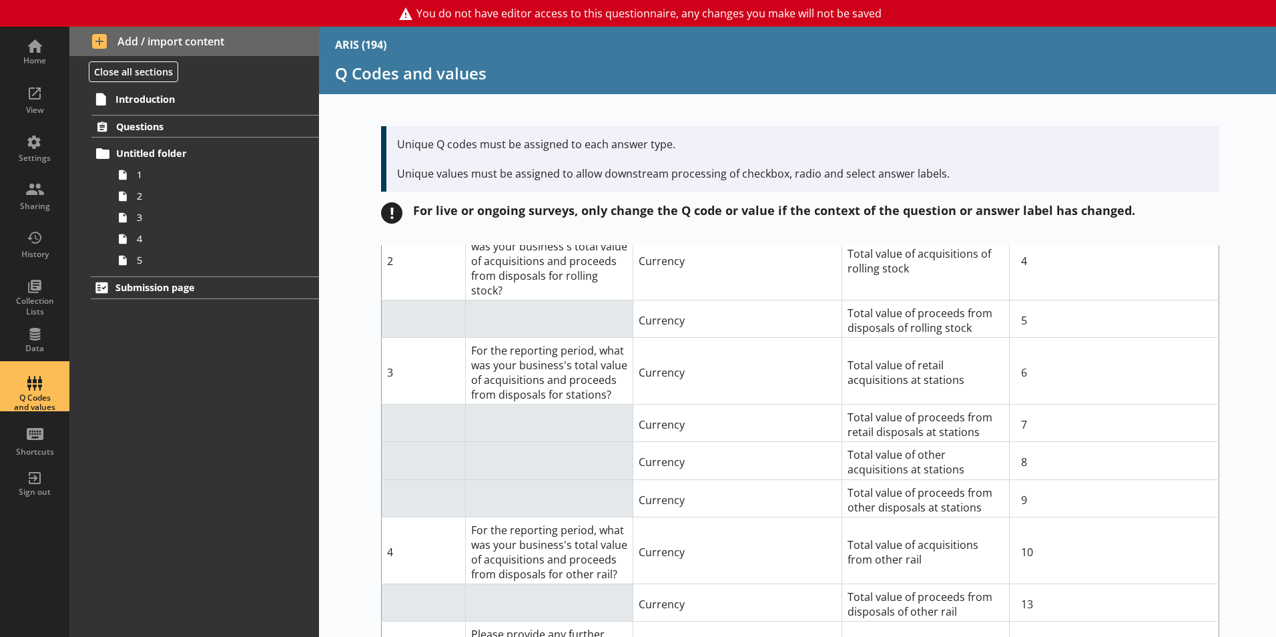
scroll to position [254, 0]
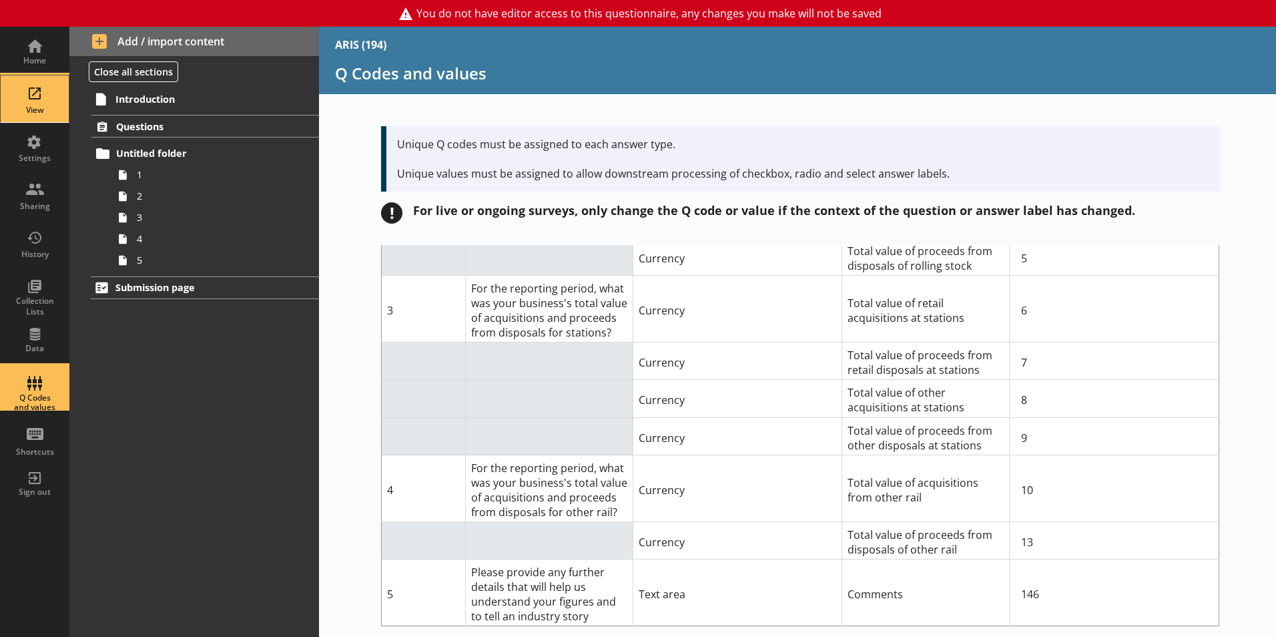
click div "View"
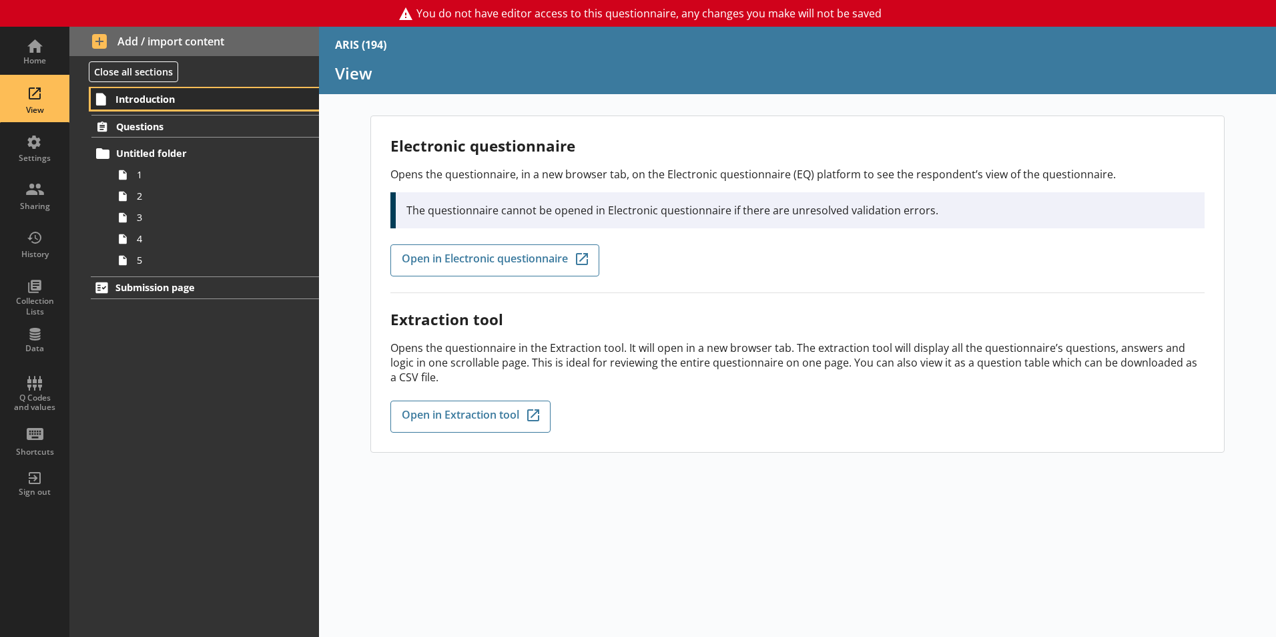
click link "Introduction"
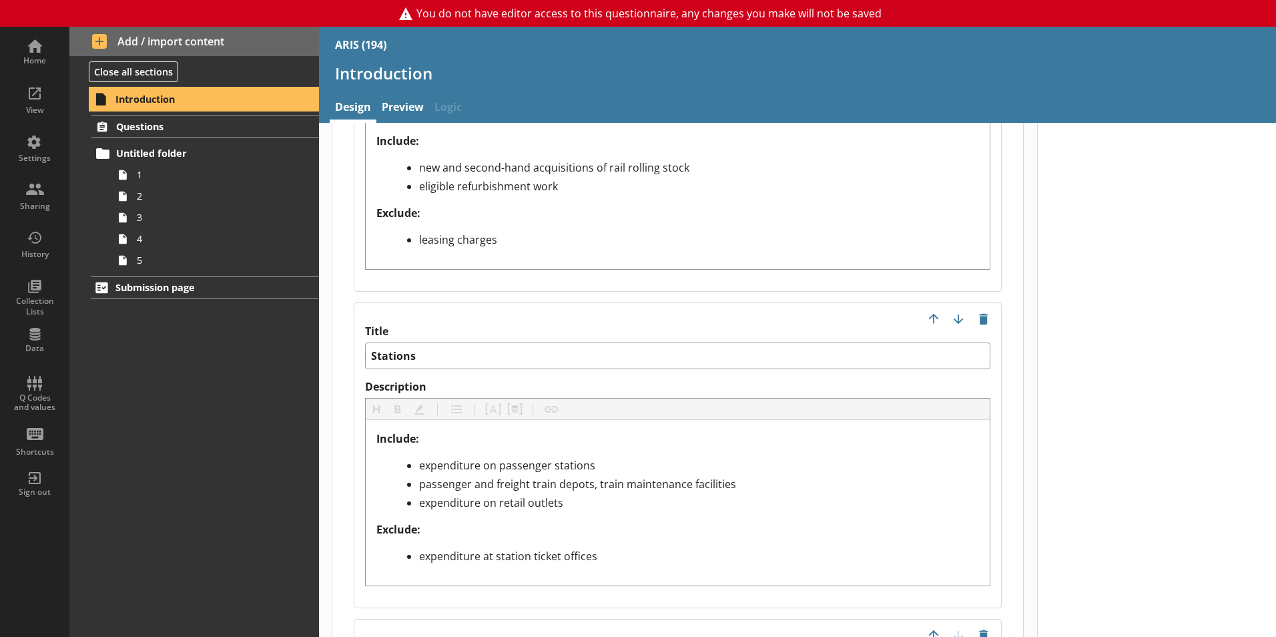
scroll to position [1707, 0]
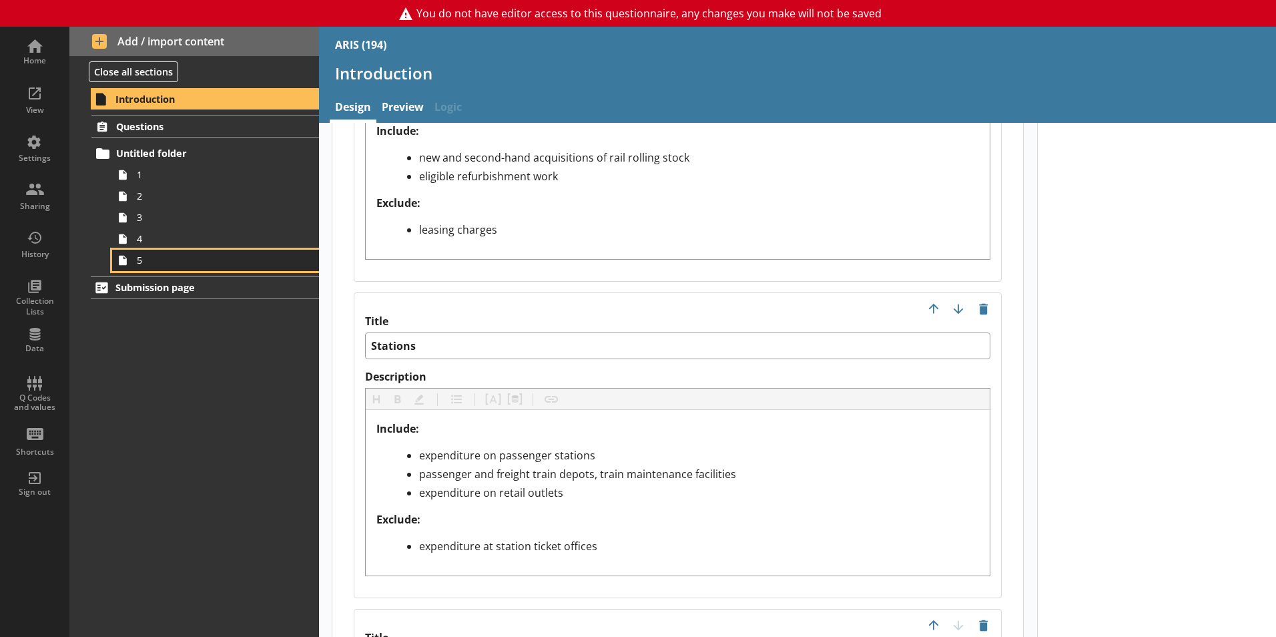
click link "5"
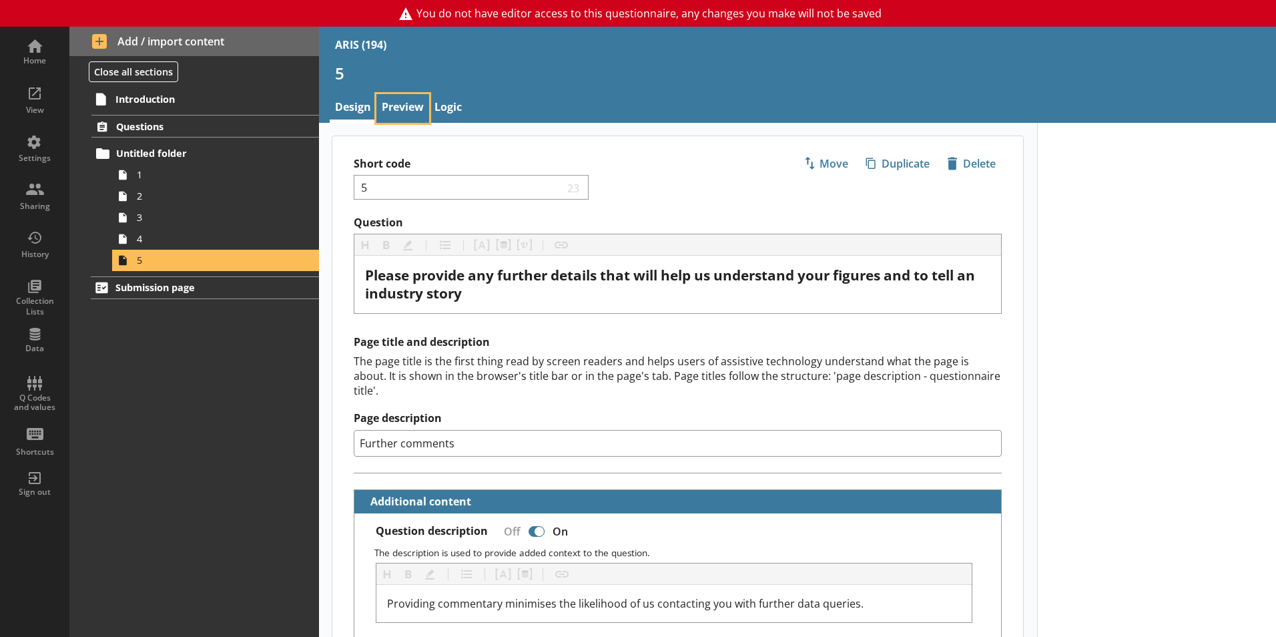
click link "Preview"
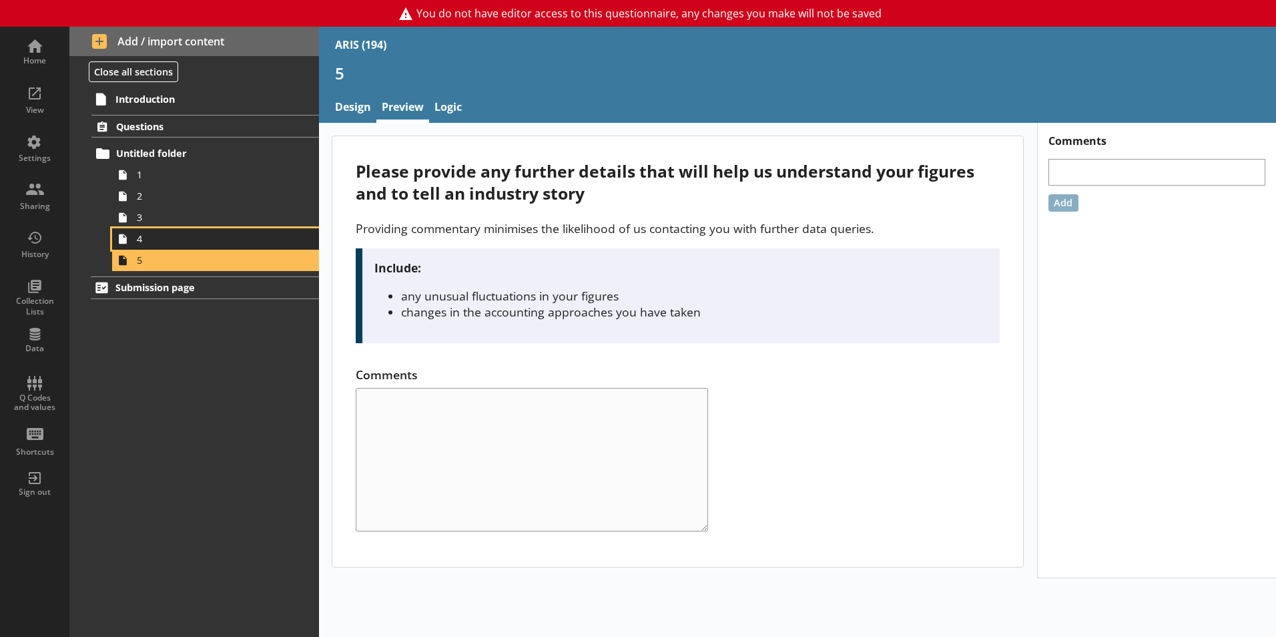
click span "4"
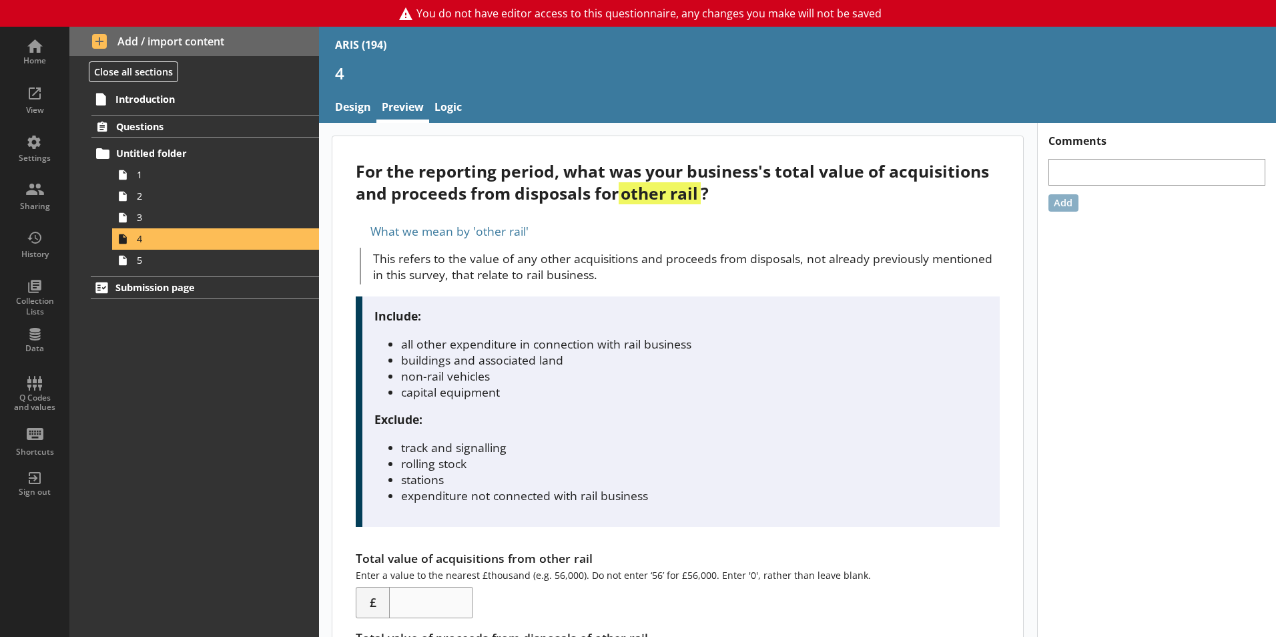
click div "For the reporting period, what was your business's total value of acquisitions …"
click div "4"
click link "Design"
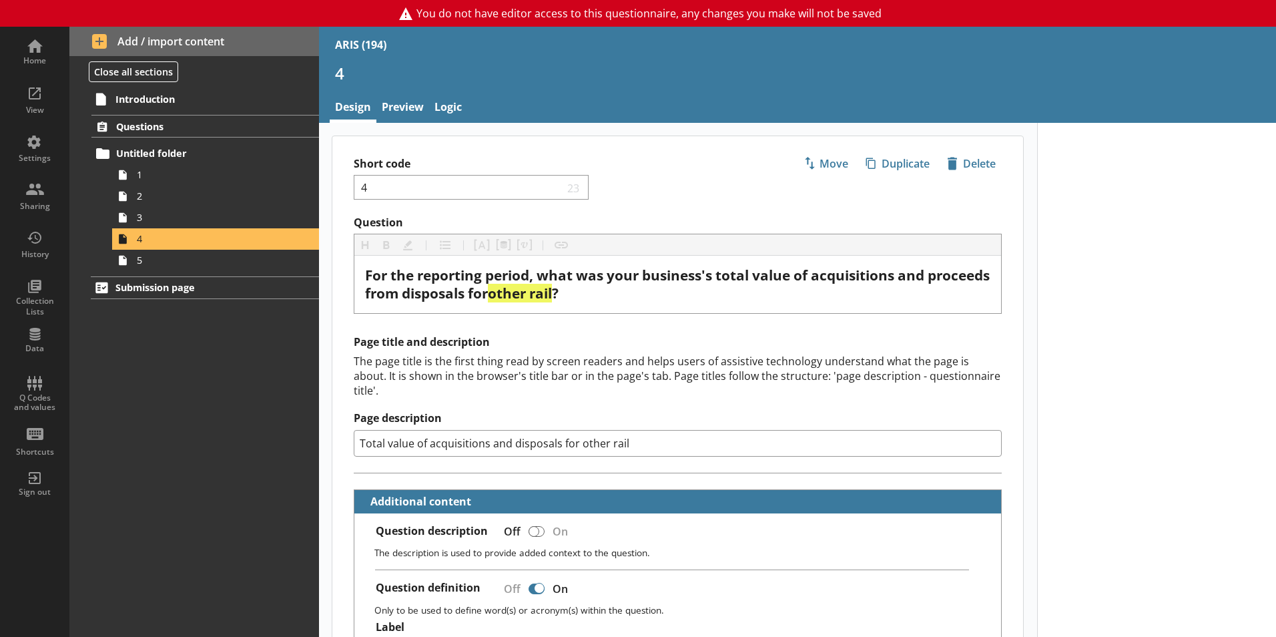
type textarea "x"
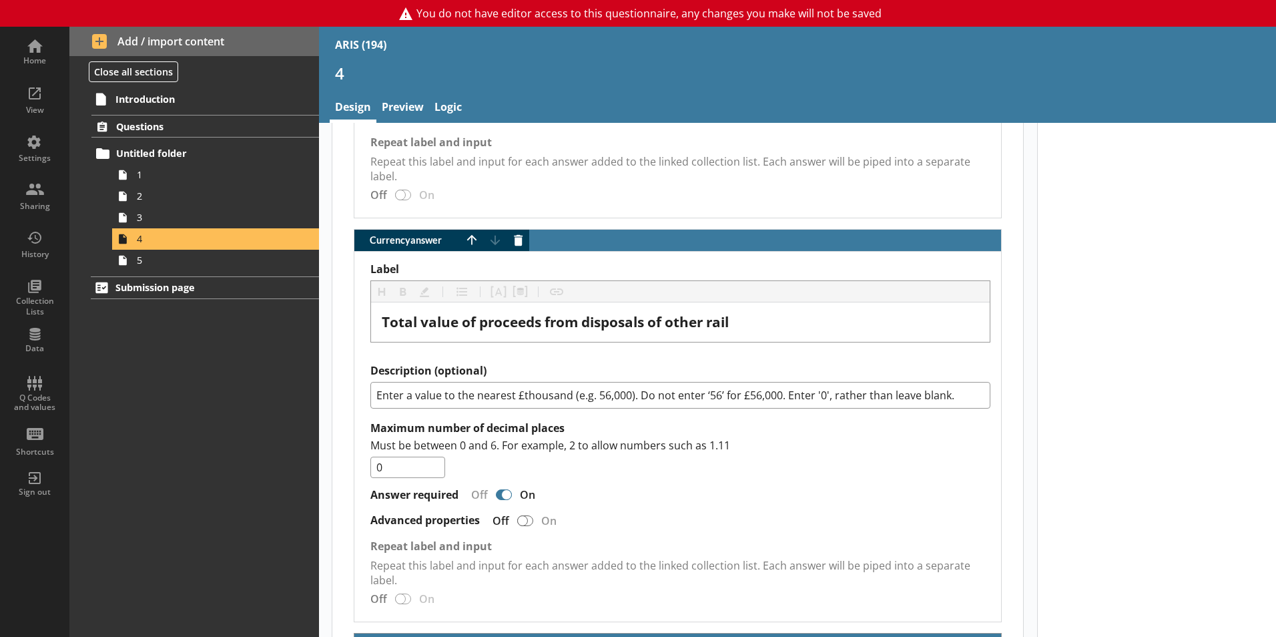
scroll to position [1604, 0]
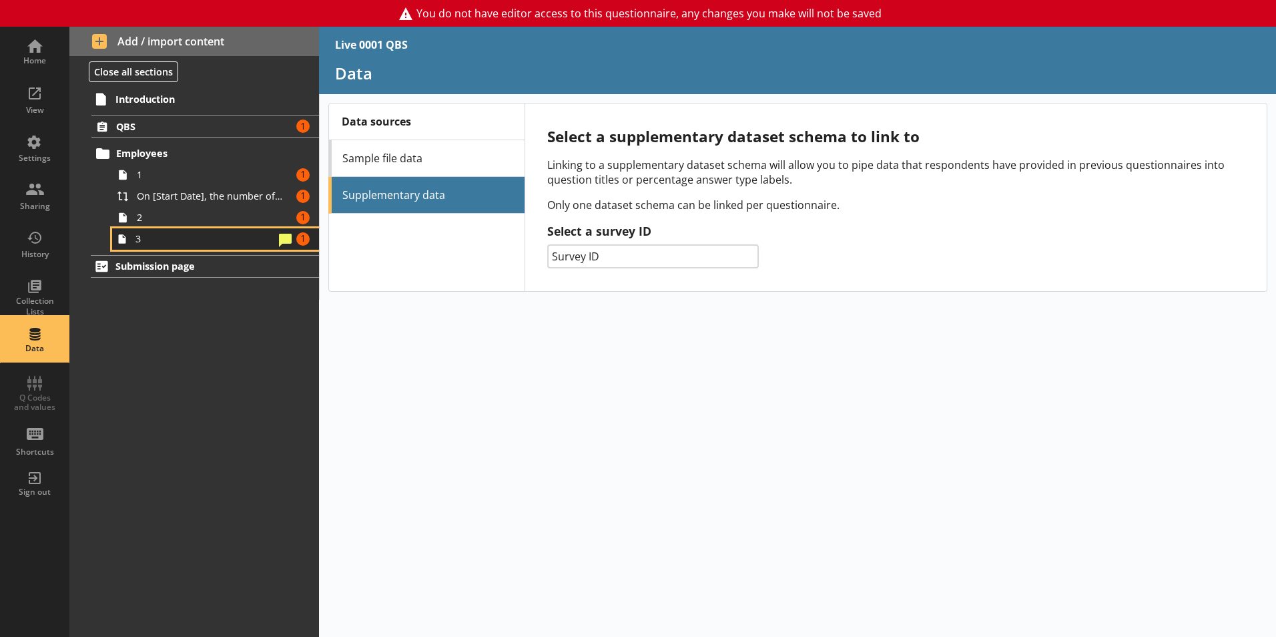
click at [141, 245] on span "3" at bounding box center [204, 238] width 139 height 13
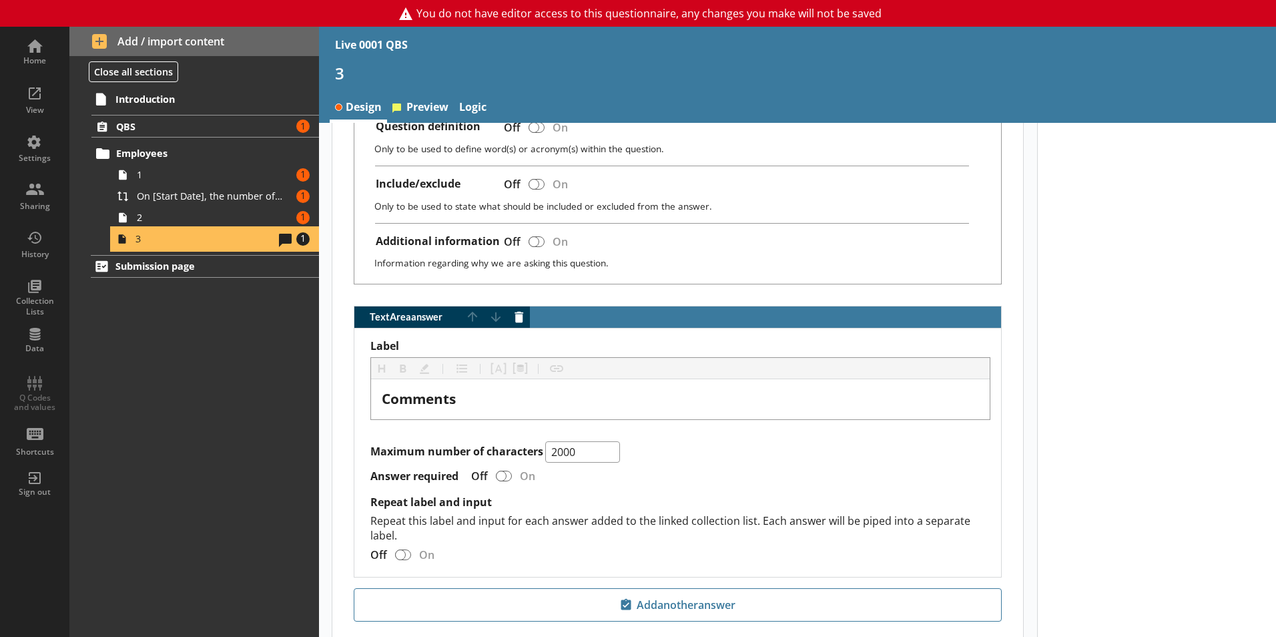
scroll to position [624, 0]
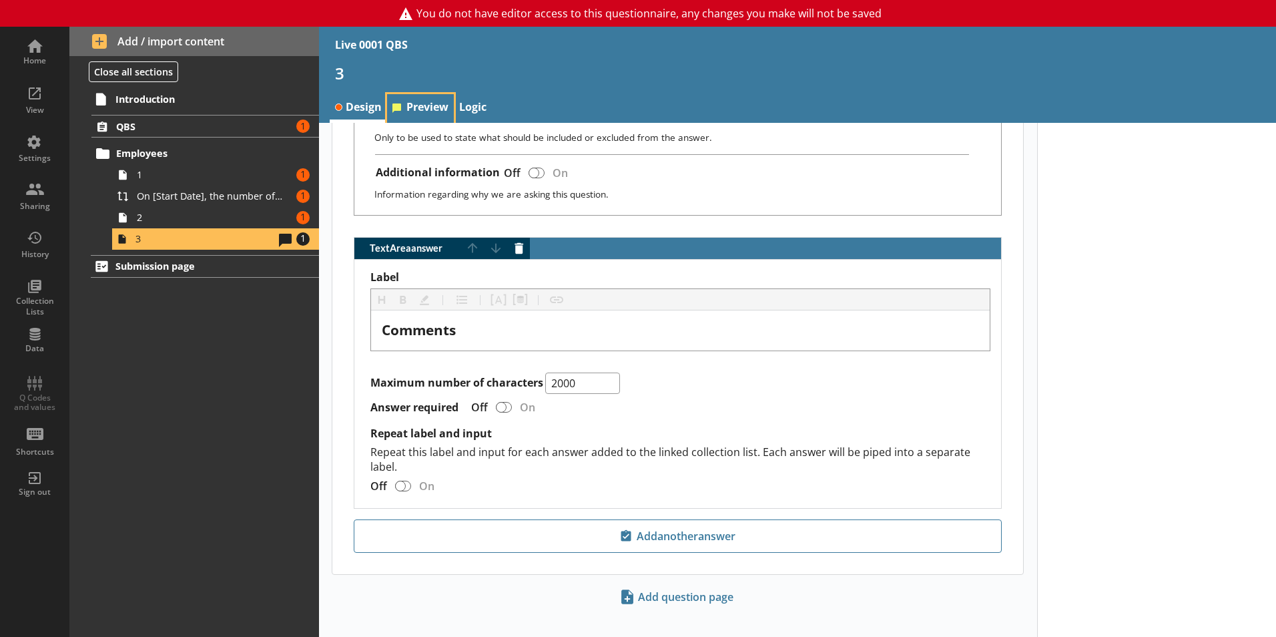
click at [414, 111] on link "Preview" at bounding box center [420, 108] width 67 height 29
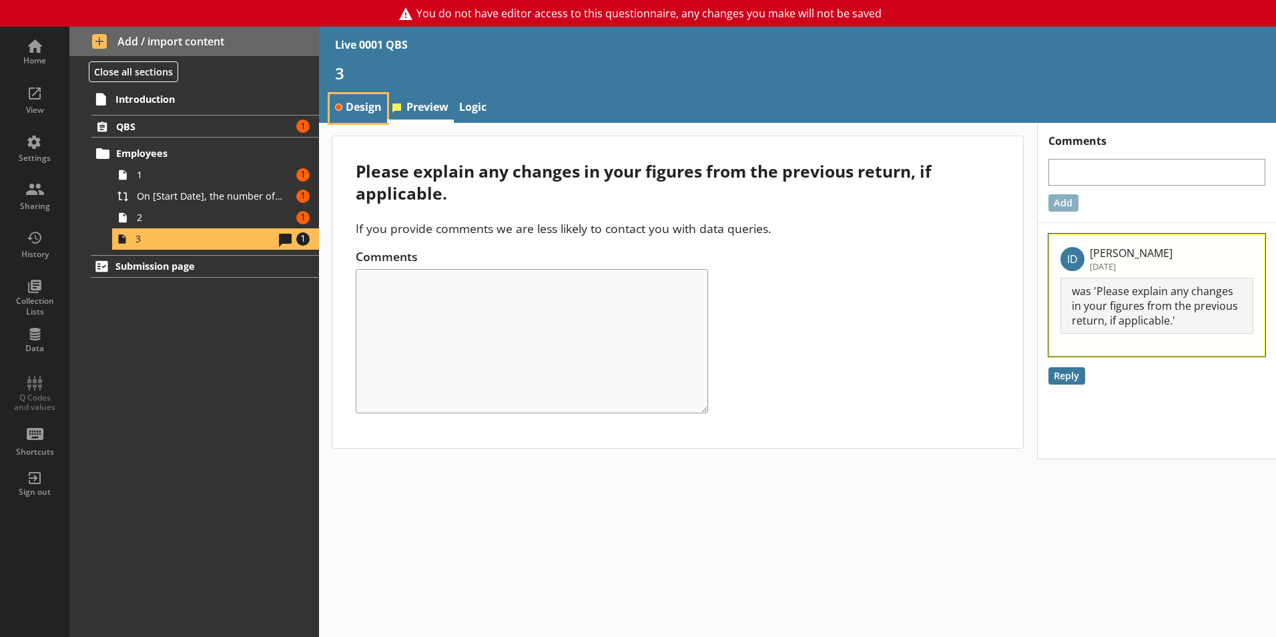
click at [357, 109] on link "Design" at bounding box center [358, 108] width 57 height 29
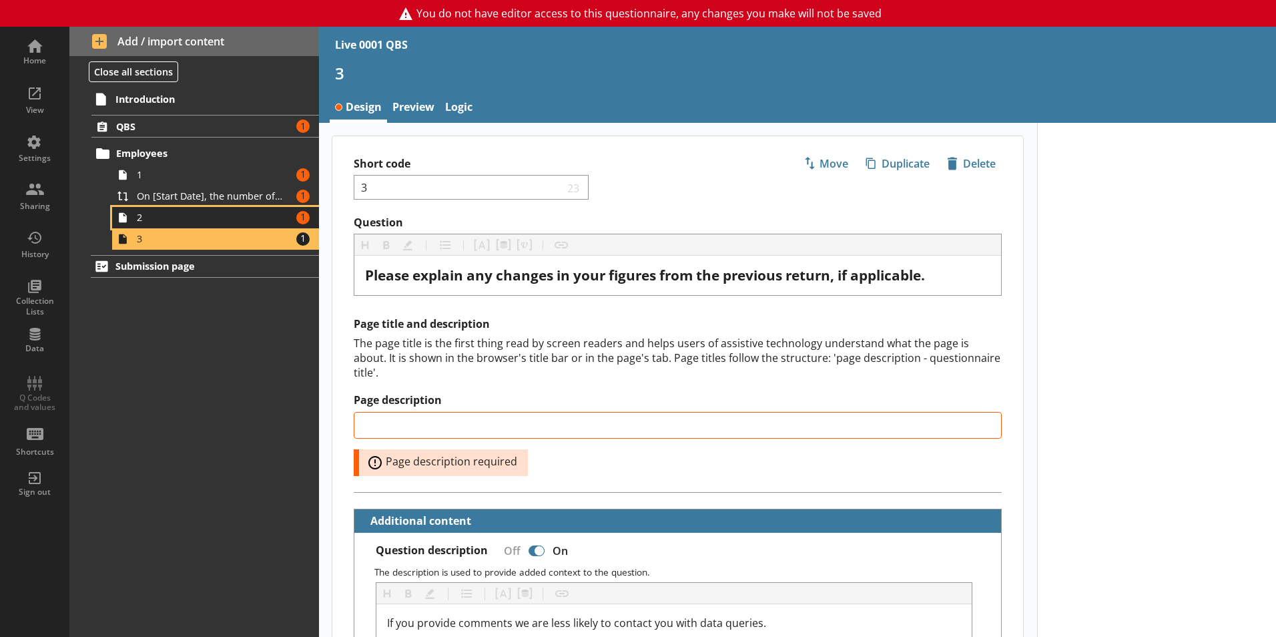
click at [244, 222] on span "2" at bounding box center [211, 217] width 148 height 13
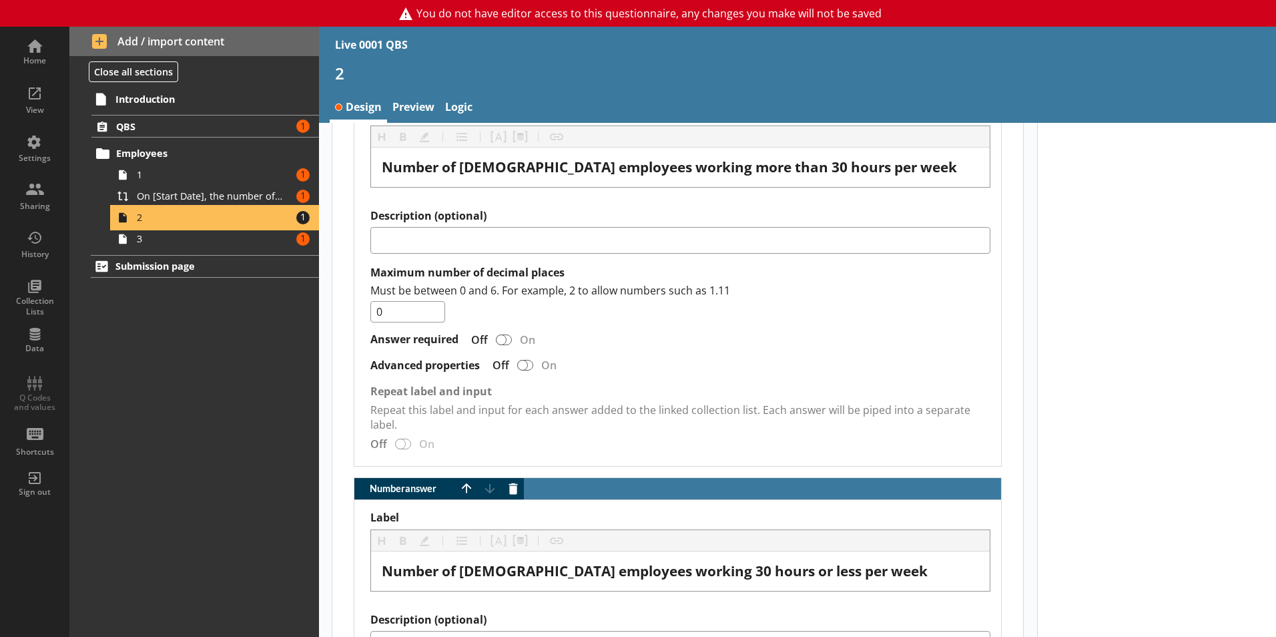
scroll to position [1883, 0]
click at [215, 177] on span "1" at bounding box center [211, 174] width 148 height 13
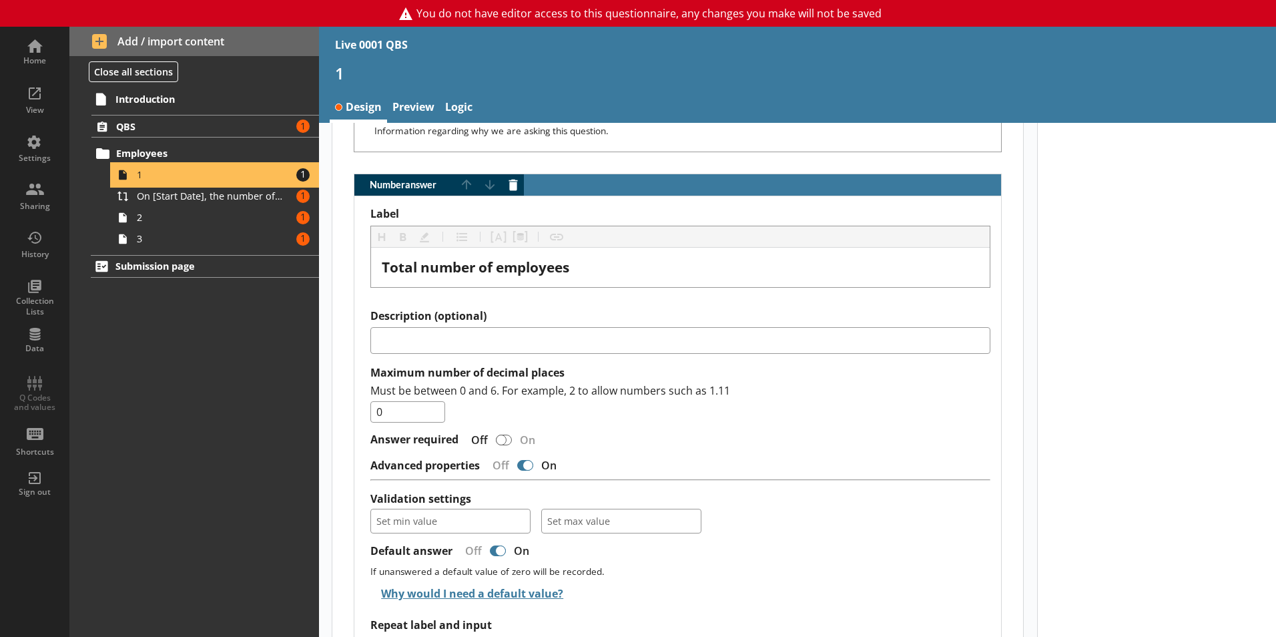
scroll to position [1266, 0]
